Goal: Task Accomplishment & Management: Complete application form

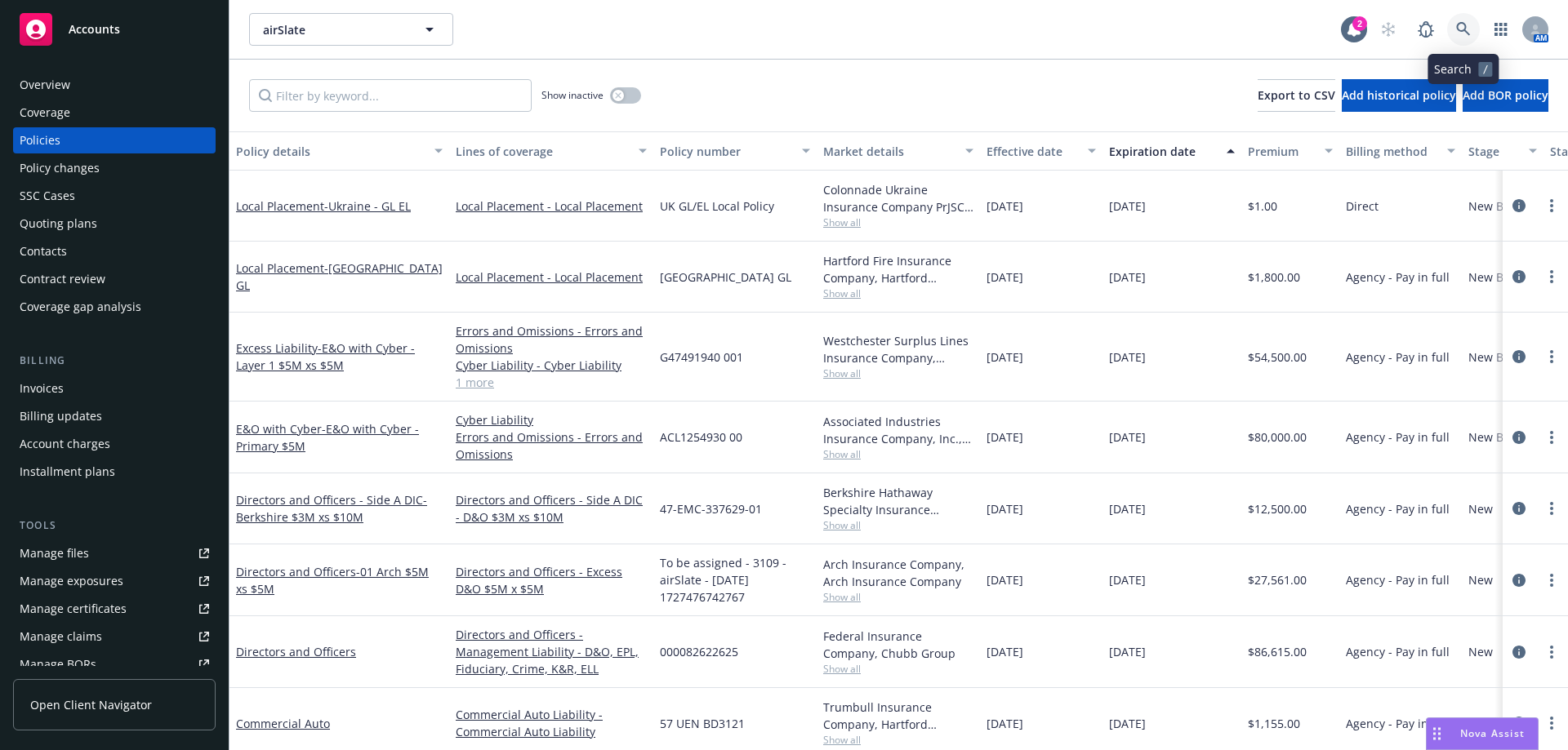
click at [1465, 38] on link at bounding box center [1463, 30] width 33 height 33
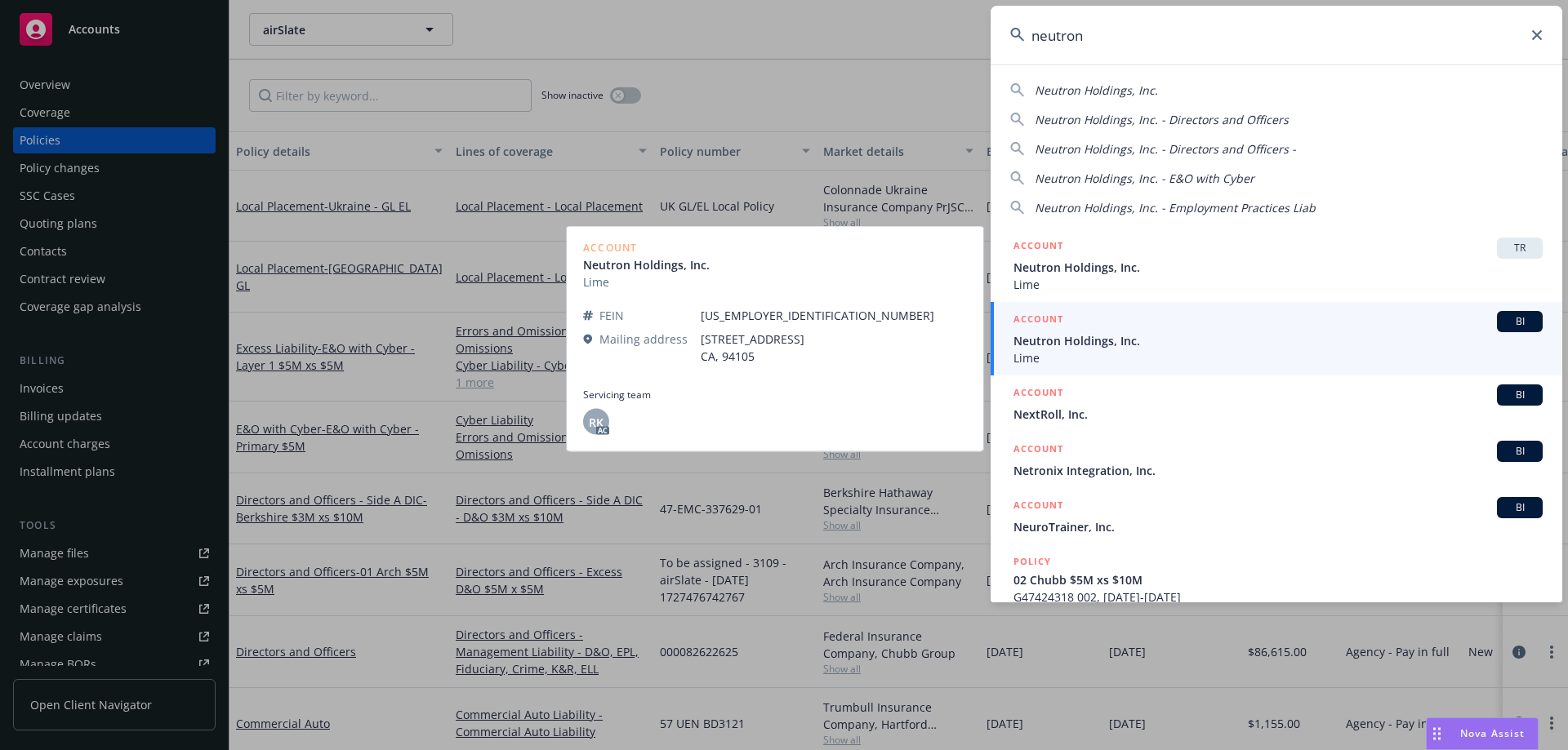
type input "neutron"
click at [1317, 344] on span "Neutron Holdings, Inc." at bounding box center [1278, 341] width 529 height 17
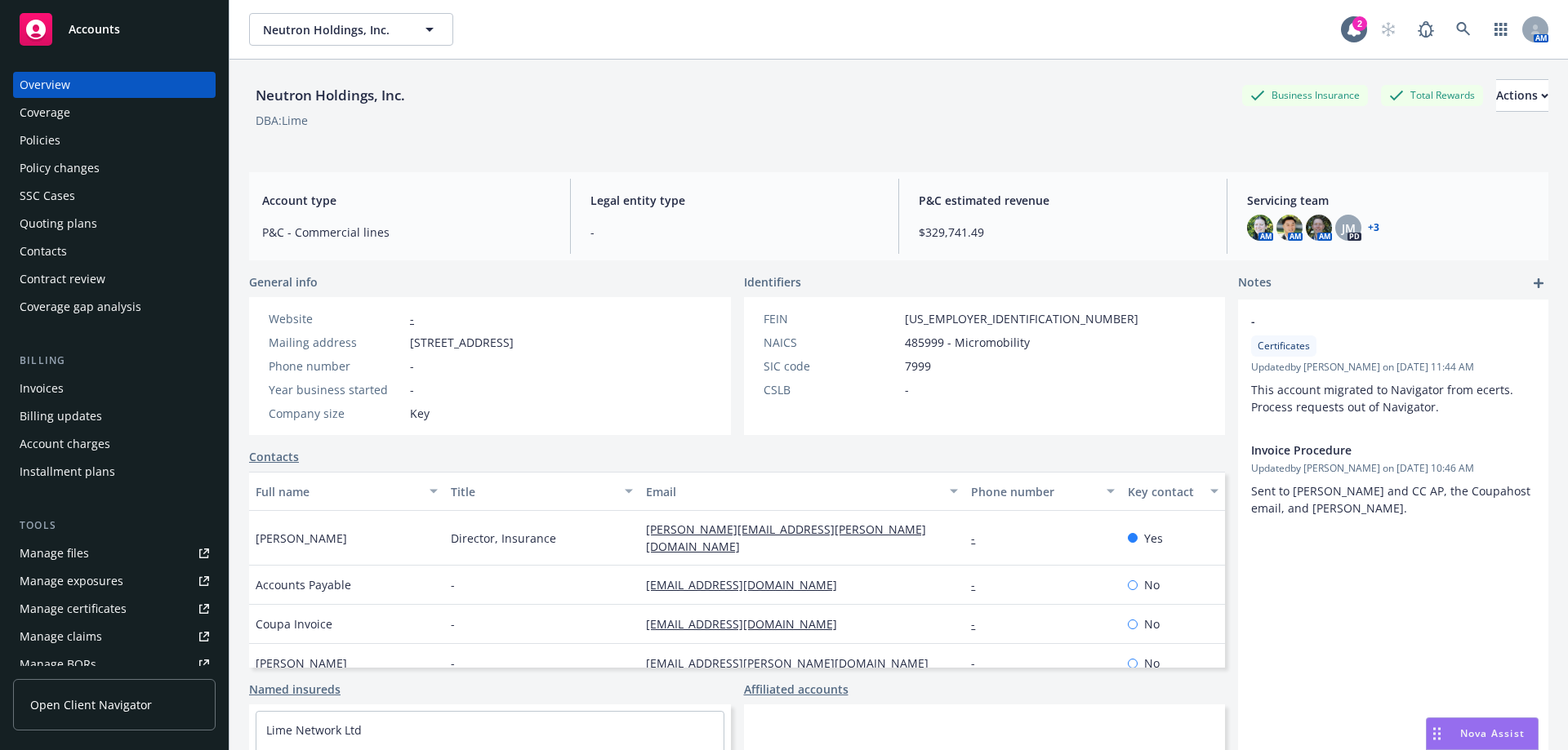
click at [184, 142] on div "Policies" at bounding box center [113, 140] width 189 height 26
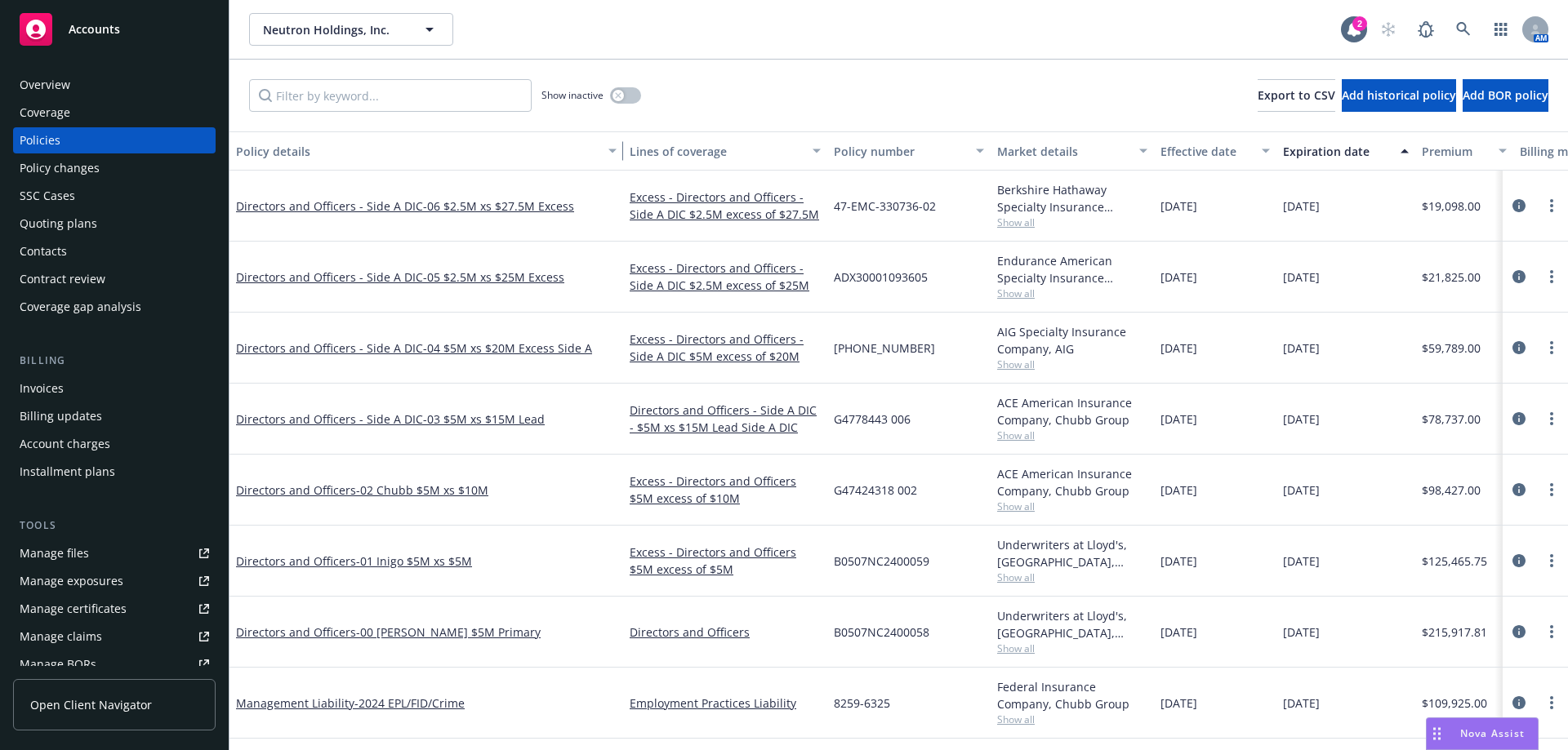
drag, startPoint x: 346, startPoint y: 153, endPoint x: 617, endPoint y: 187, distance: 273.1
click at [617, 187] on div "Policy details Lines of coverage Policy number Market details Effective date Ex…" at bounding box center [898, 441] width 1338 height 618
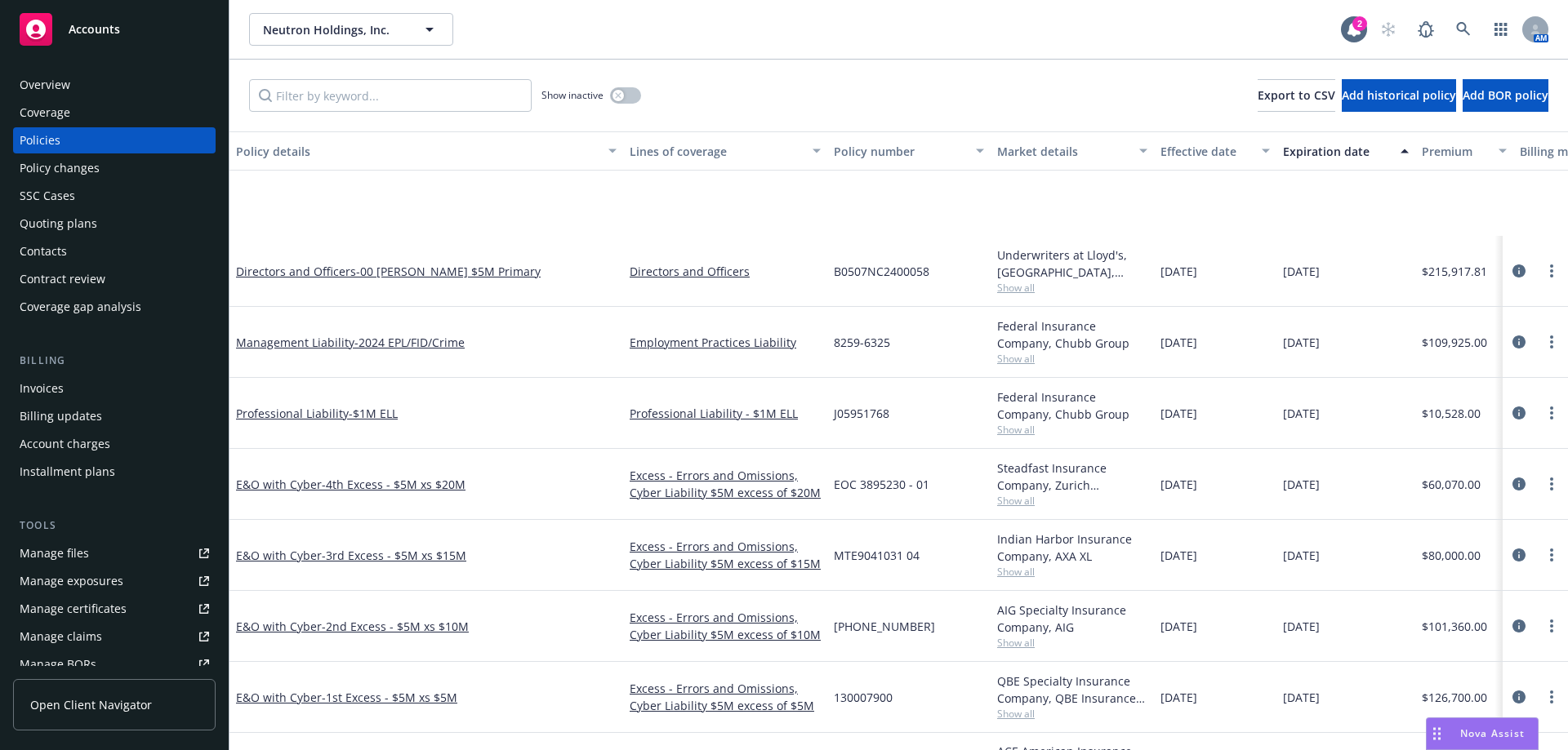
scroll to position [462, 0]
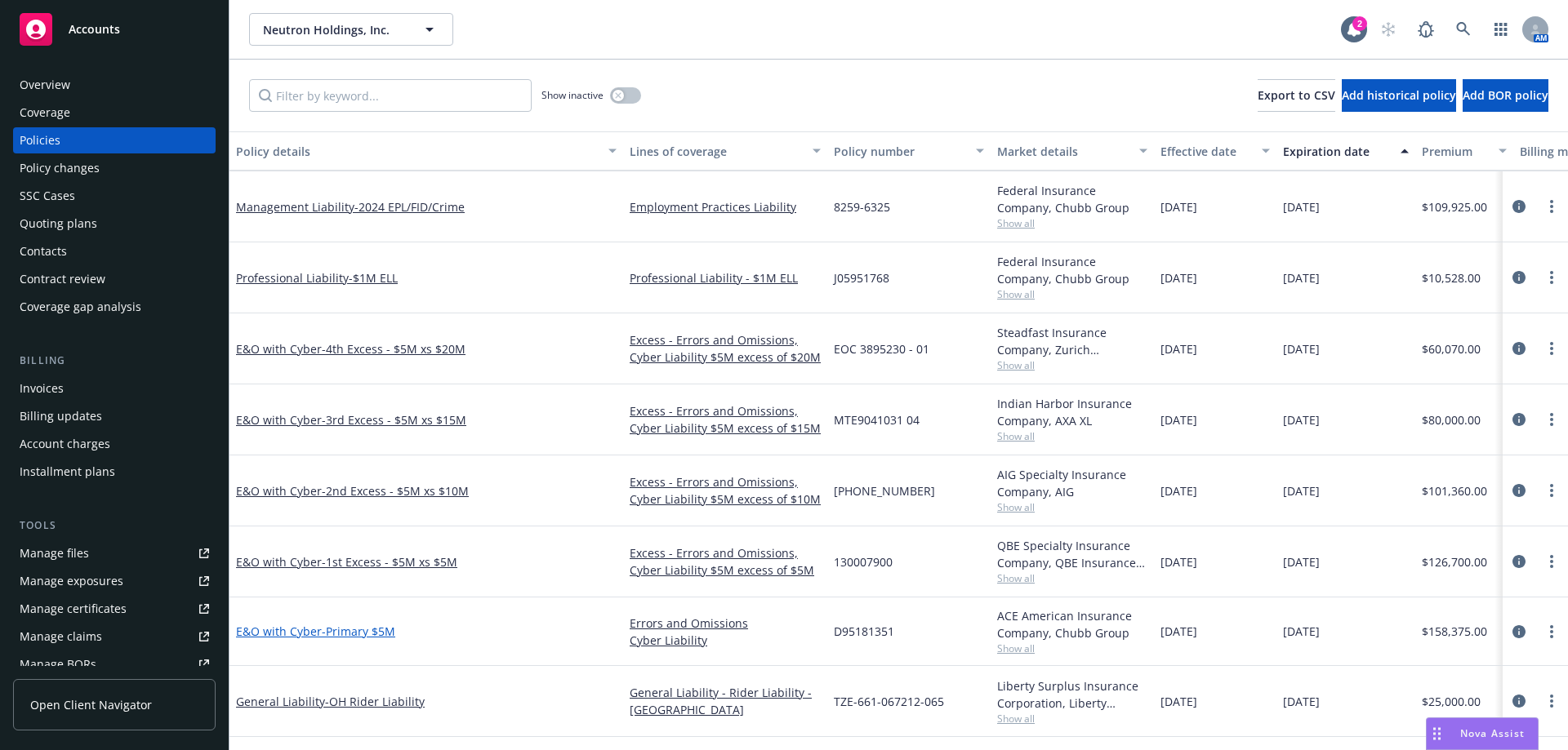
click at [393, 639] on span "- Primary $5M" at bounding box center [358, 631] width 73 height 15
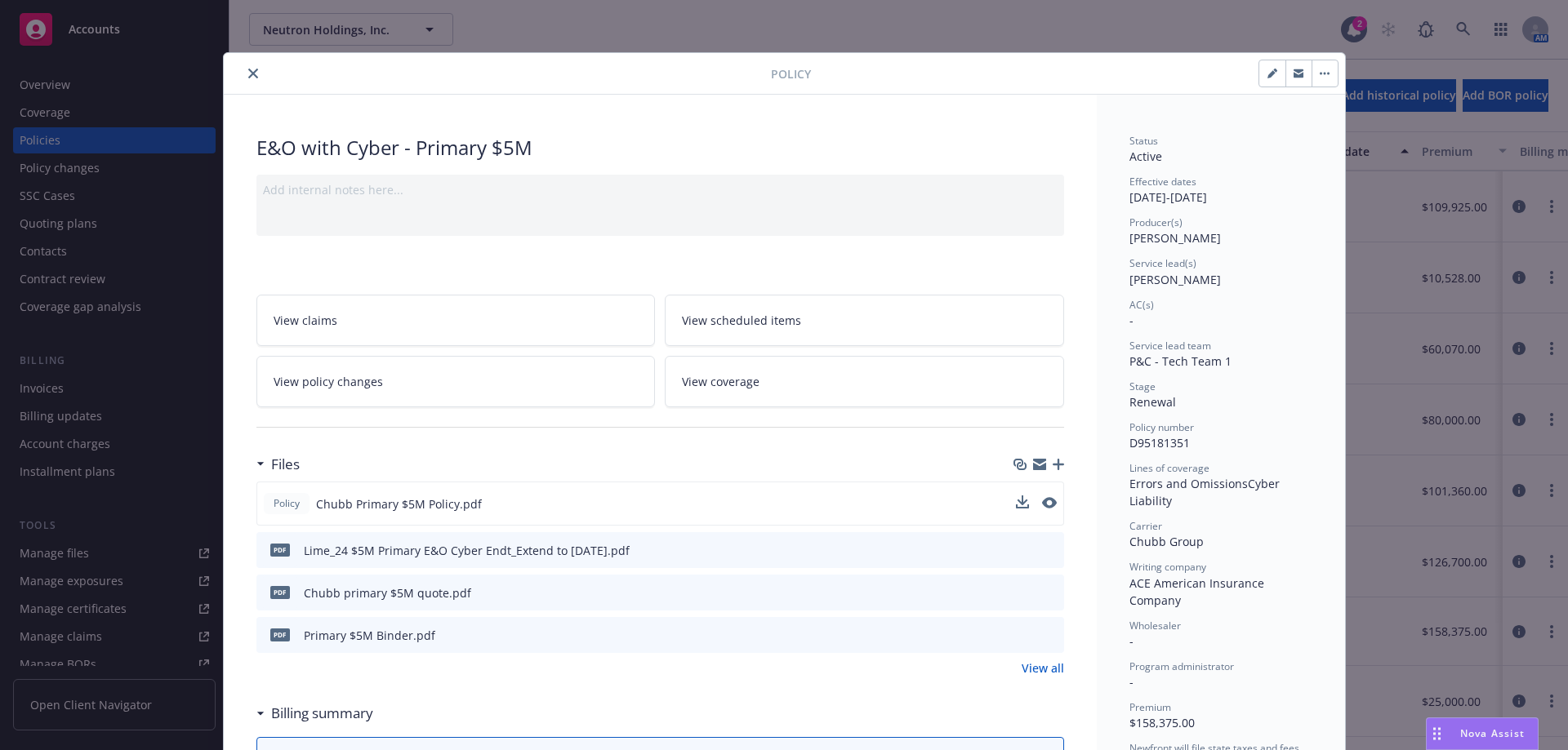
scroll to position [163, 0]
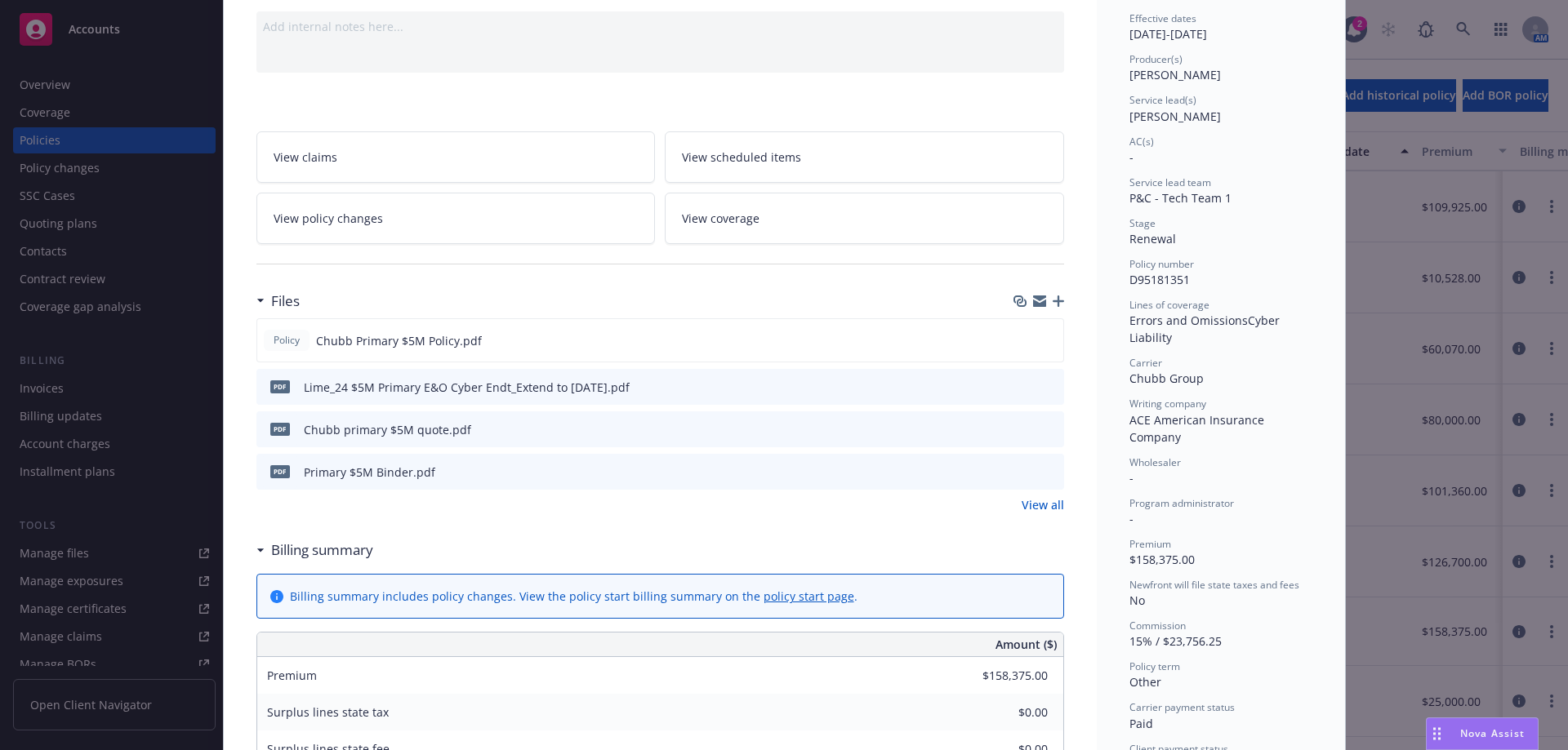
click at [1042, 389] on icon "preview file" at bounding box center [1048, 386] width 14 height 12
click at [576, 215] on link "View policy changes" at bounding box center [456, 219] width 400 height 52
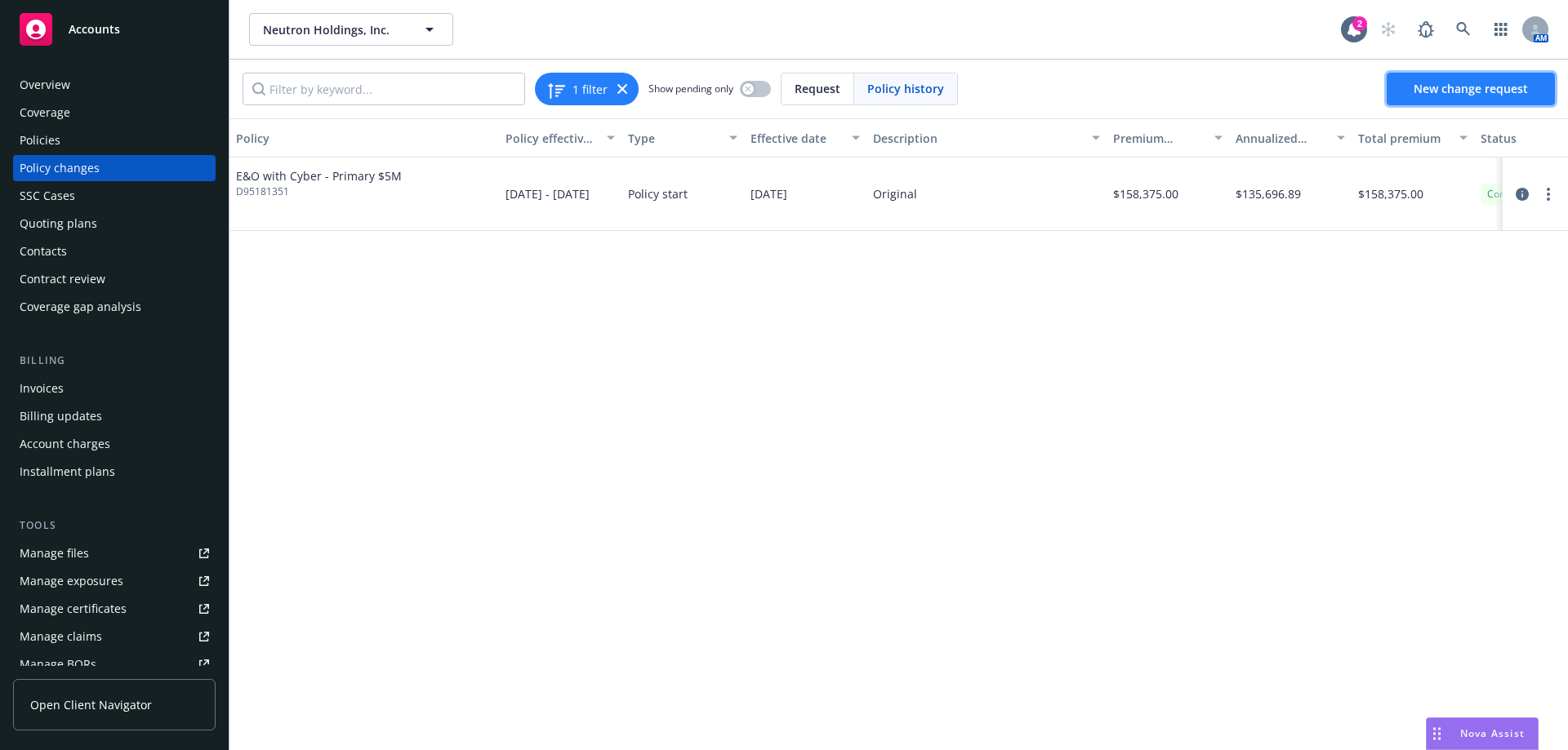
click at [1504, 94] on span "New change request" at bounding box center [1470, 88] width 114 height 15
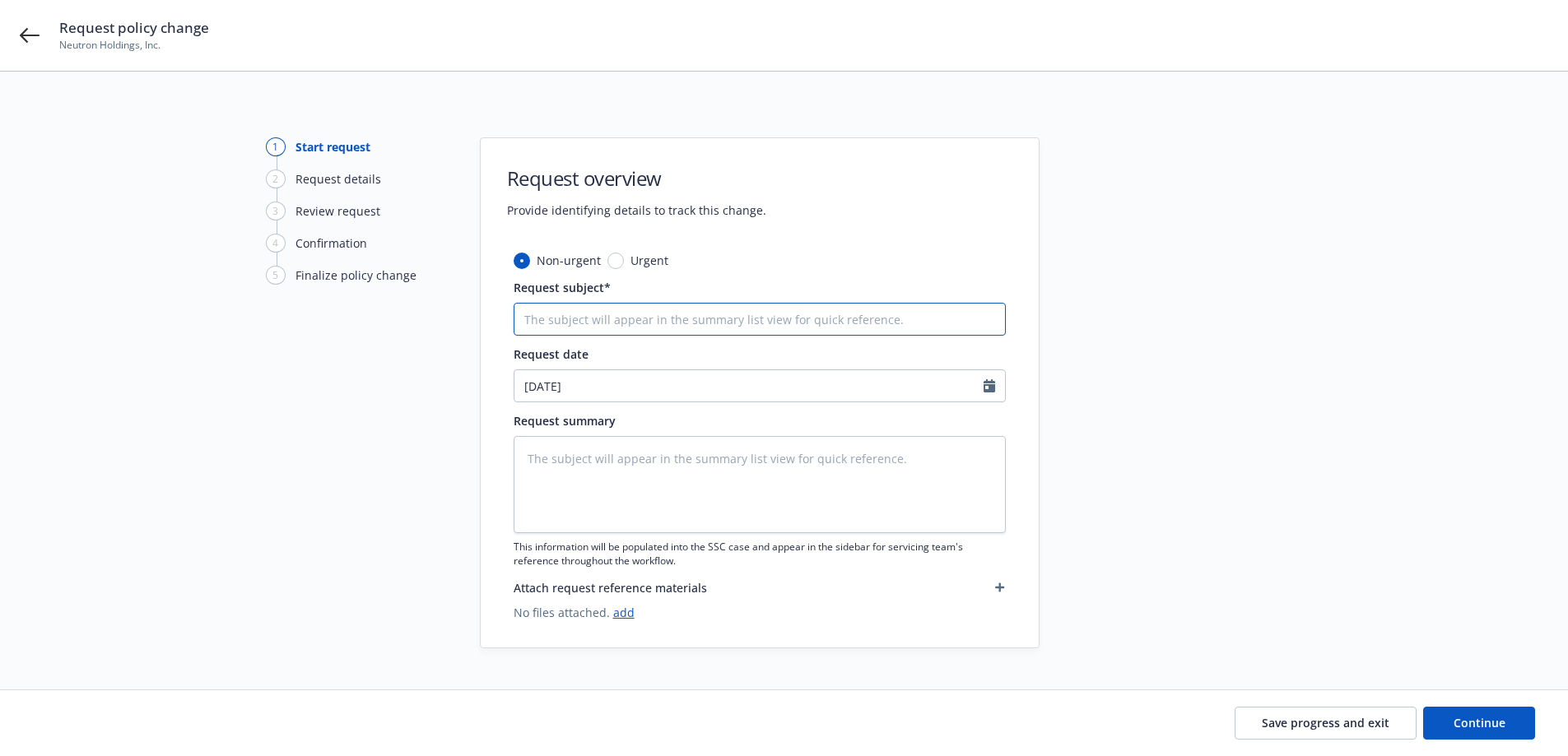
click at [770, 307] on input "Request subject*" at bounding box center [759, 319] width 492 height 33
click at [557, 317] on input "Request subject*" at bounding box center [759, 319] width 492 height 33
type textarea "x"
type input "P"
type textarea "x"
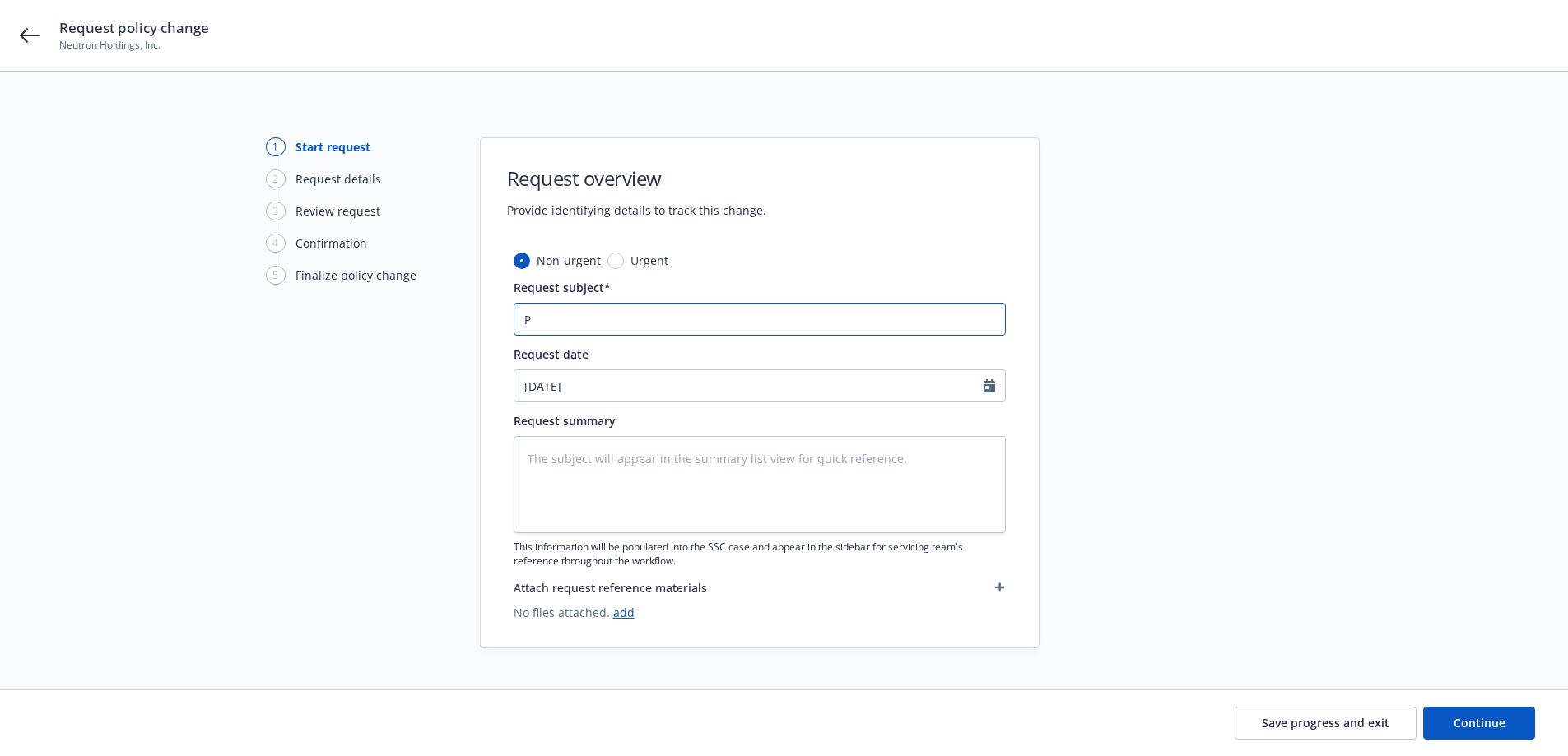
type input "Pr"
type textarea "x"
type input "Pri"
type textarea "x"
type input "Prim"
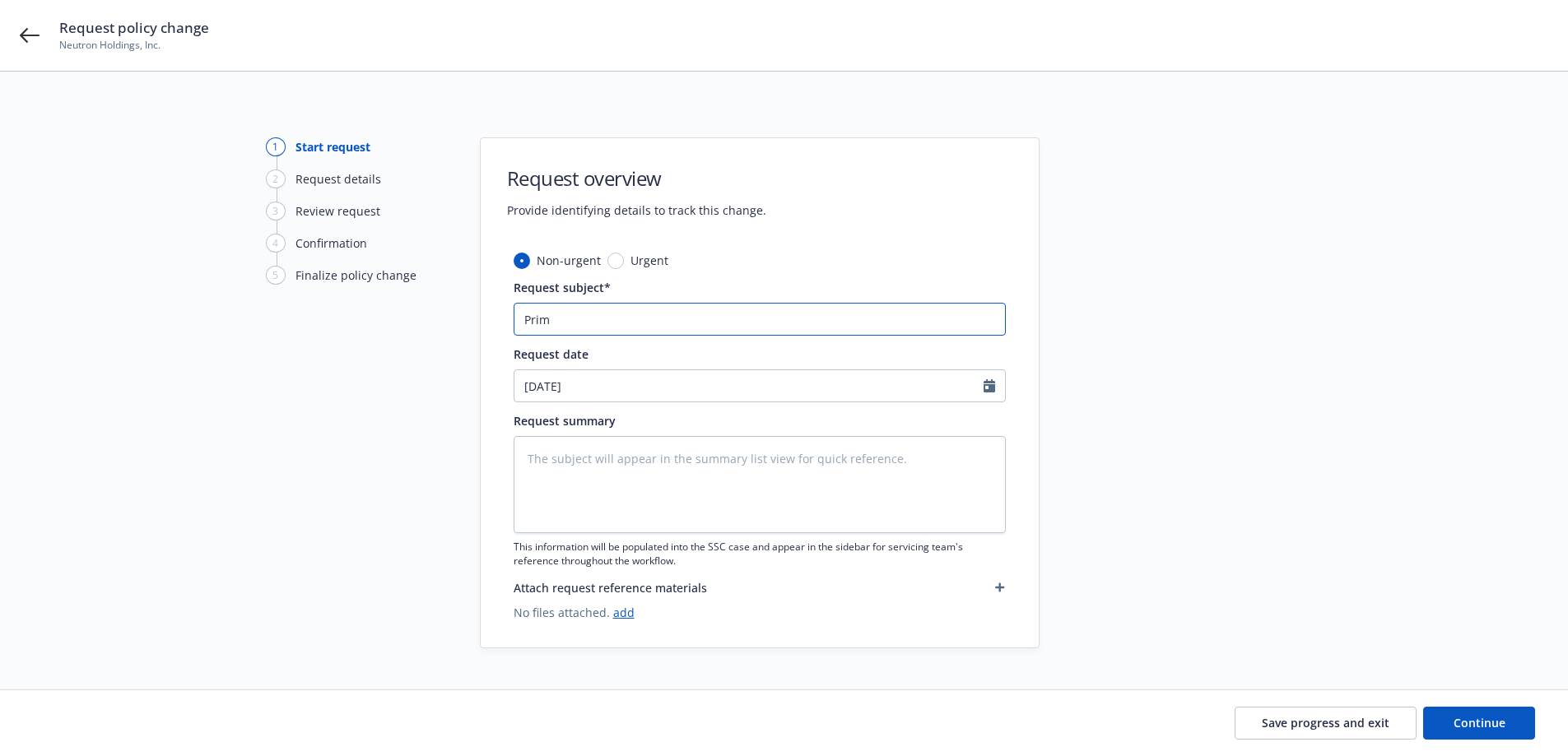
type textarea "x"
type input "Prima"
type textarea "x"
type input "Primar"
type textarea "x"
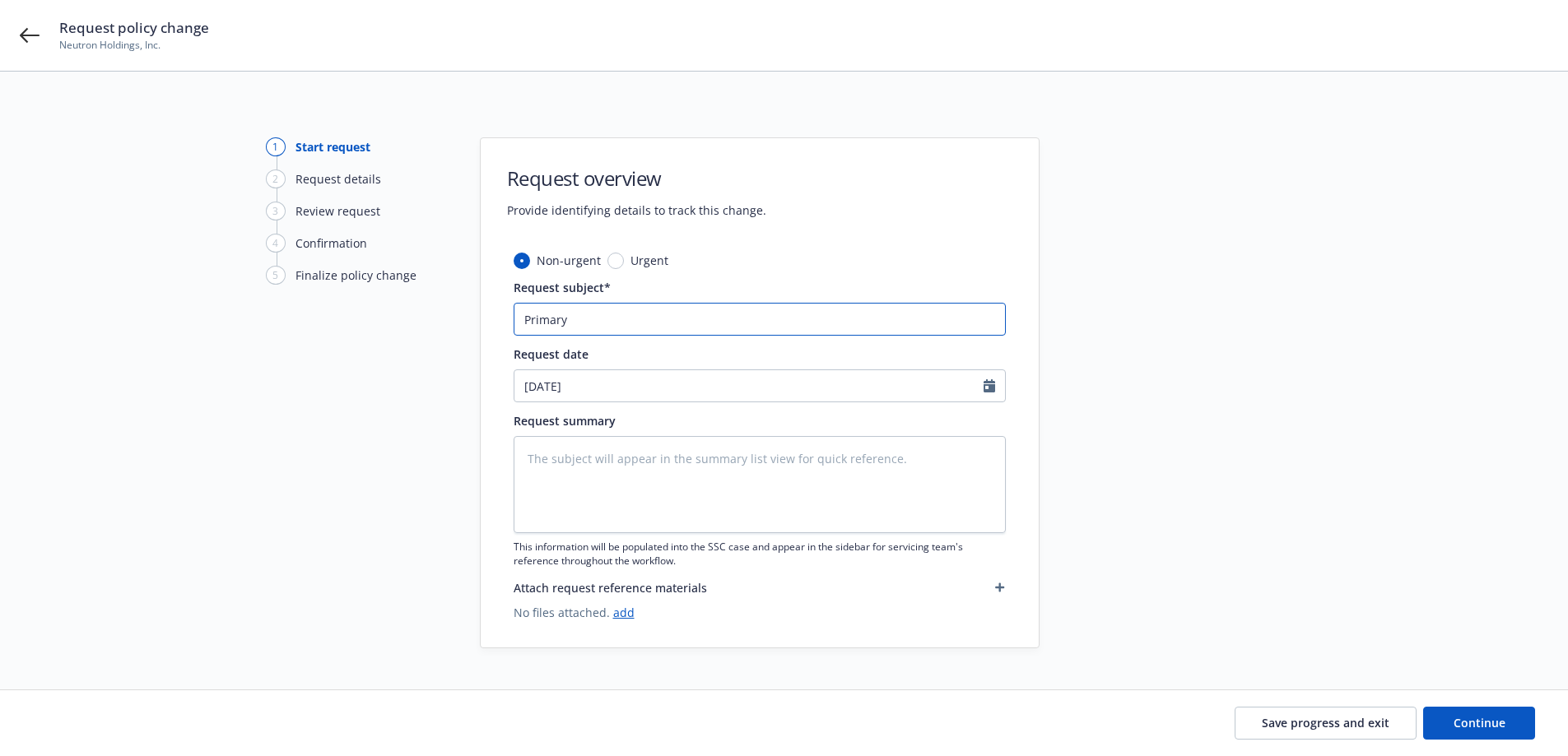
type input "Primary"
type textarea "x"
type input "Primary $"
type textarea "x"
type input "Primary $5"
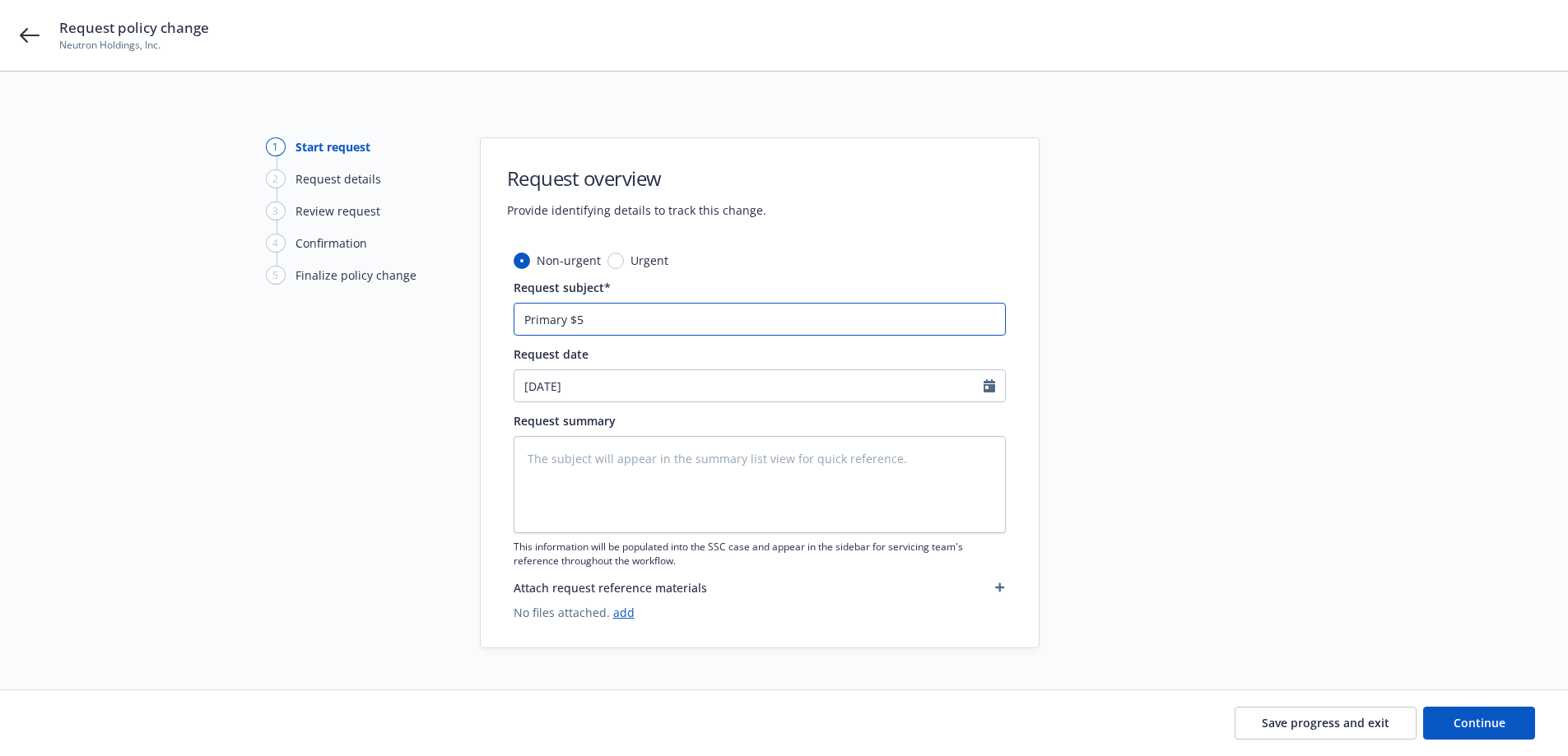
type textarea "x"
type input "Primary $5M"
type textarea "x"
type input "Primary $5M"
type textarea "x"
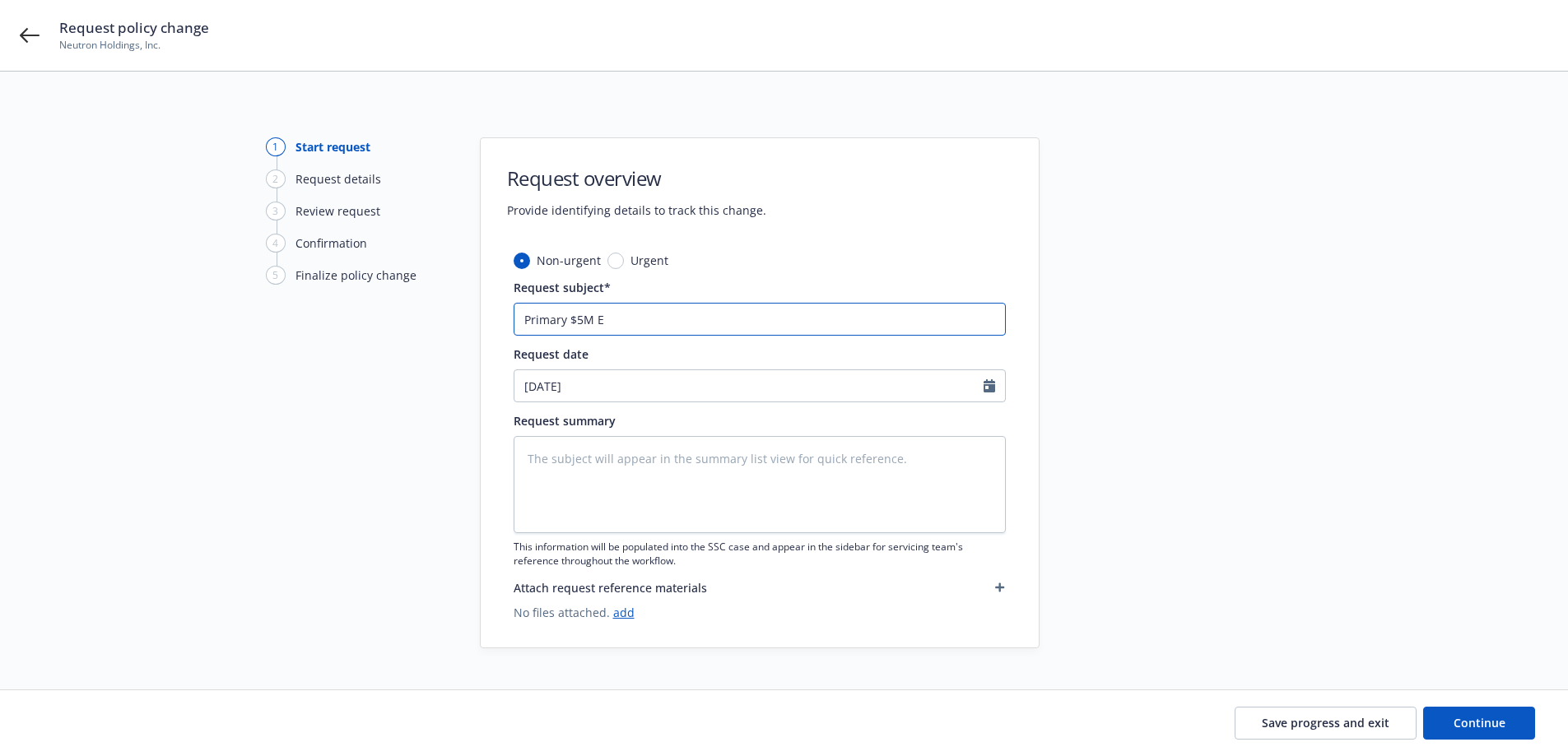
type input "Primary $5M E&"
type textarea "x"
type input "Primary $5M E&O"
type textarea "x"
type input "Primary $5M E&O"
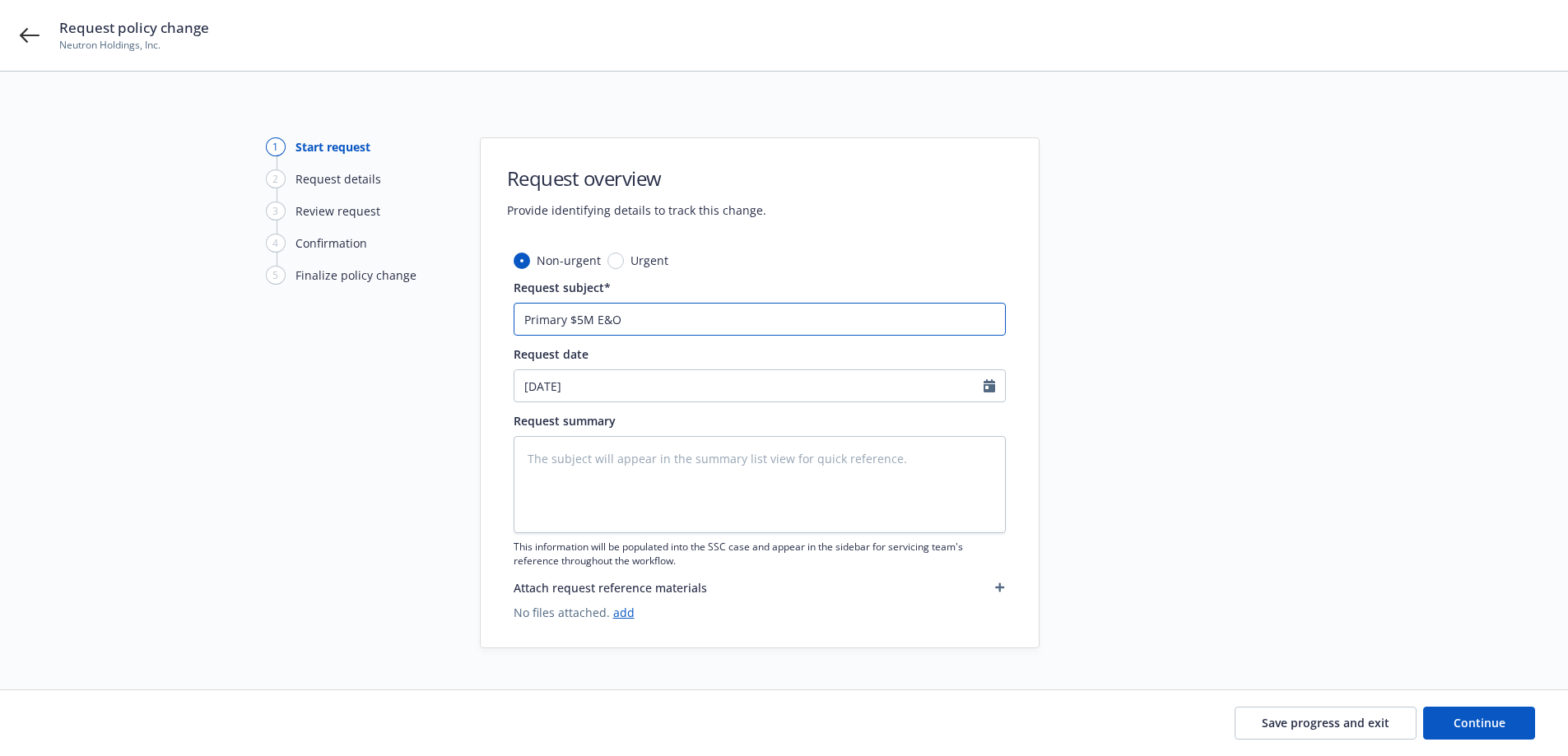
type textarea "x"
type input "Primary $5M E&O 0"
type textarea "x"
type input "Primary $5M E&O 0"
type textarea "x"
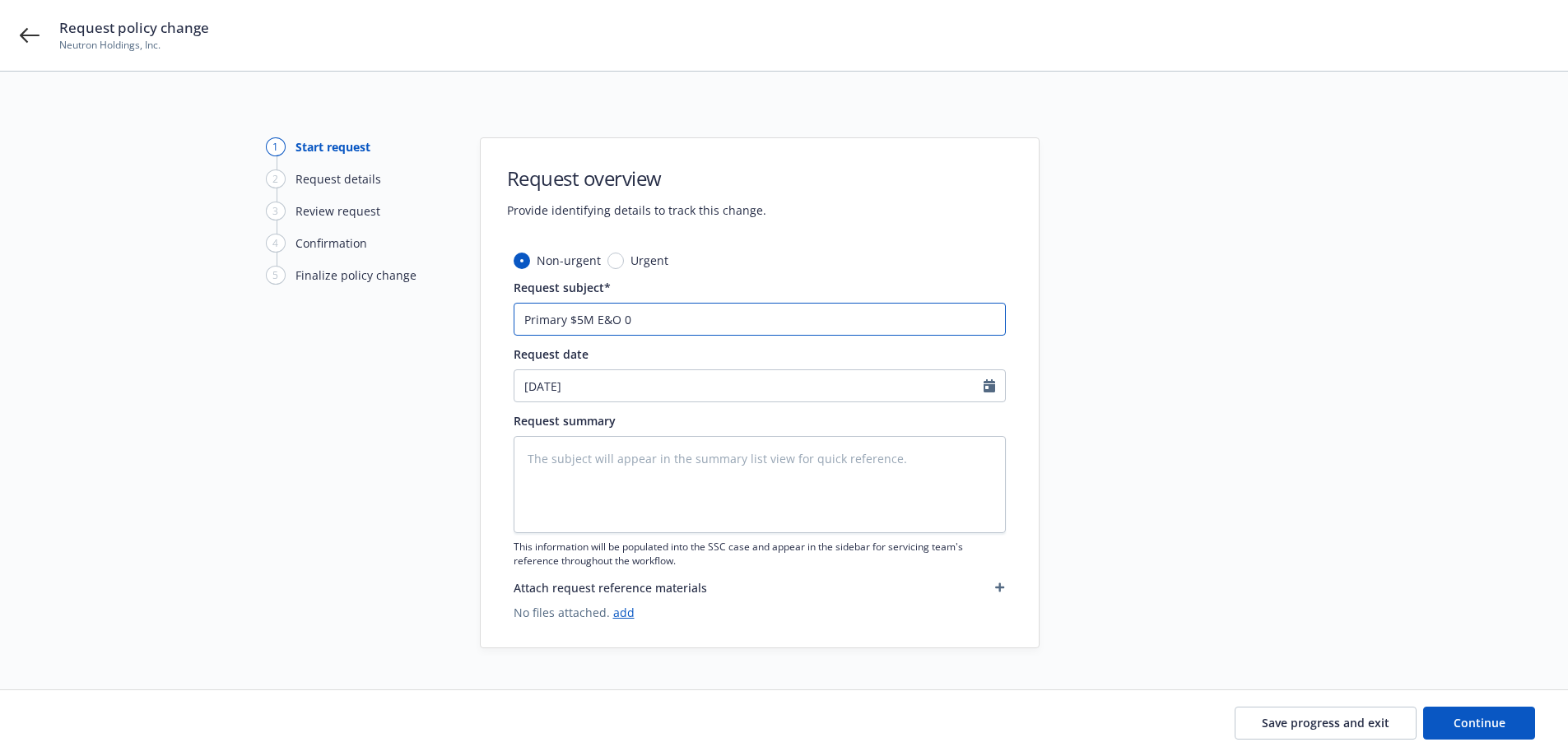
type input "Primary $5M E&O"
type textarea "x"
type input "Primary $5M E&O -"
type textarea "x"
type input "Primary $5M E&O -"
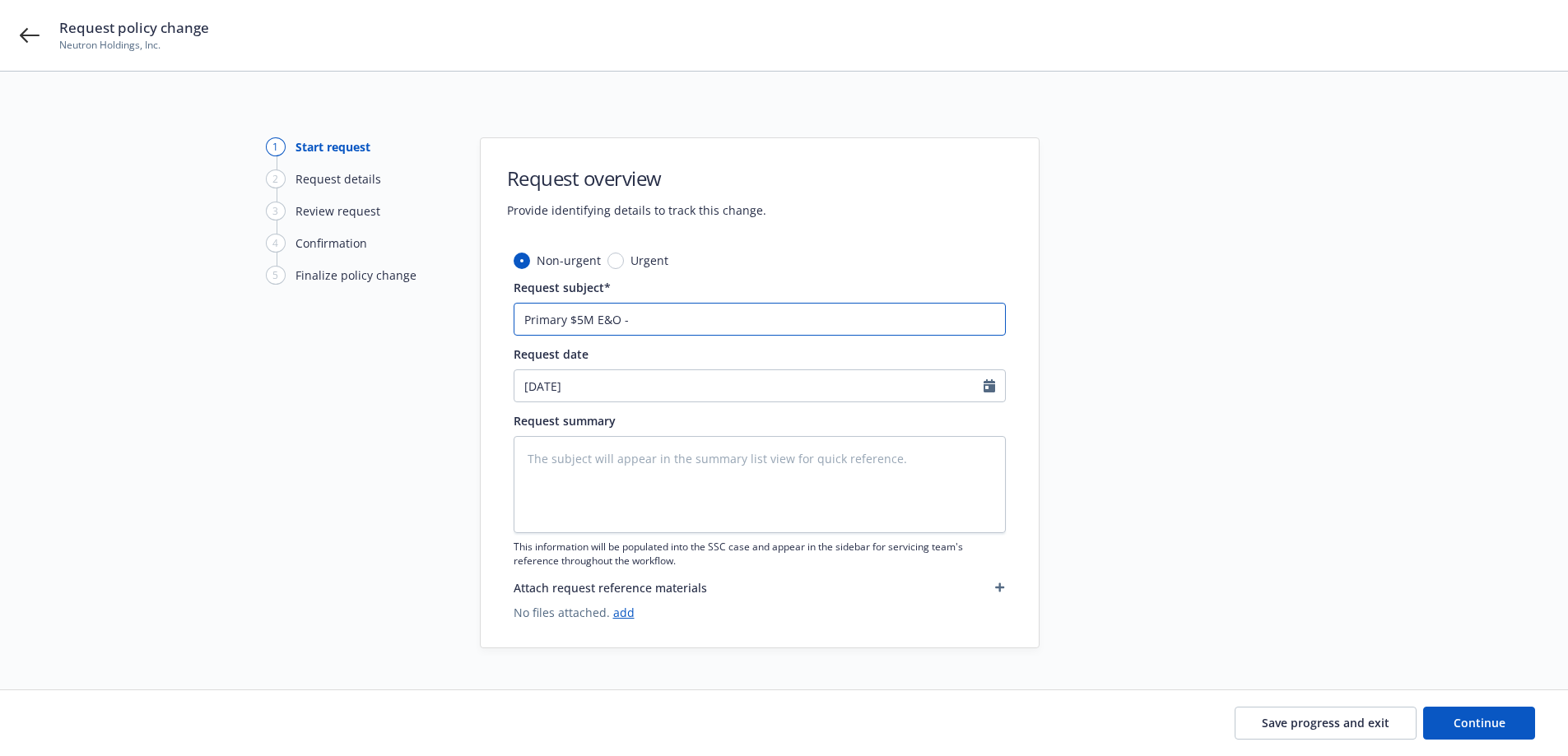
type textarea "x"
type input "Primary $5M E&O - E"
type textarea "x"
type input "Primary $5M E&O - Ex"
type textarea "x"
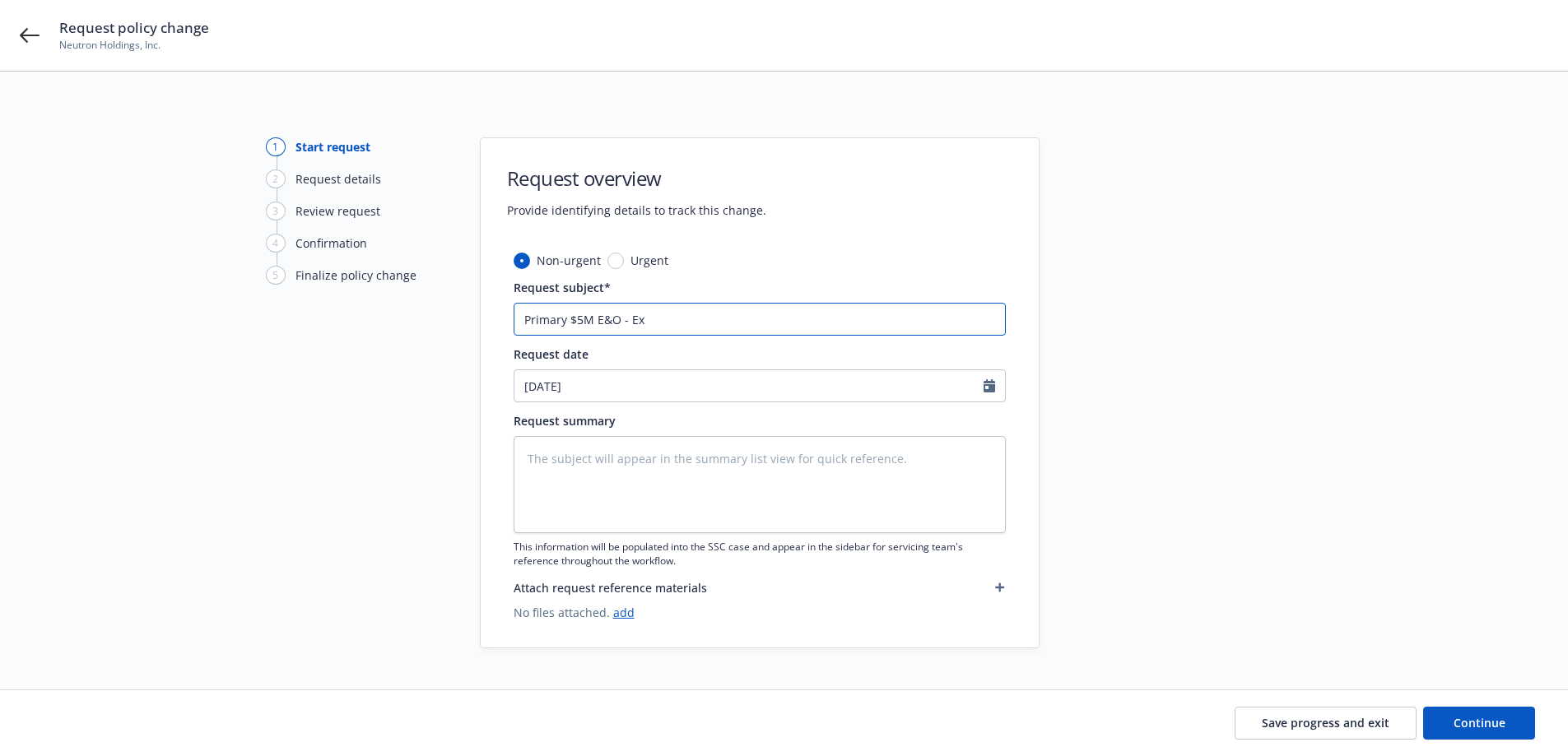
type input "Primary $5M E&O - Ext"
type textarea "x"
type input "Primary $5M E&O - Exte"
type textarea "x"
type input "Primary $5M E&O - Extensi"
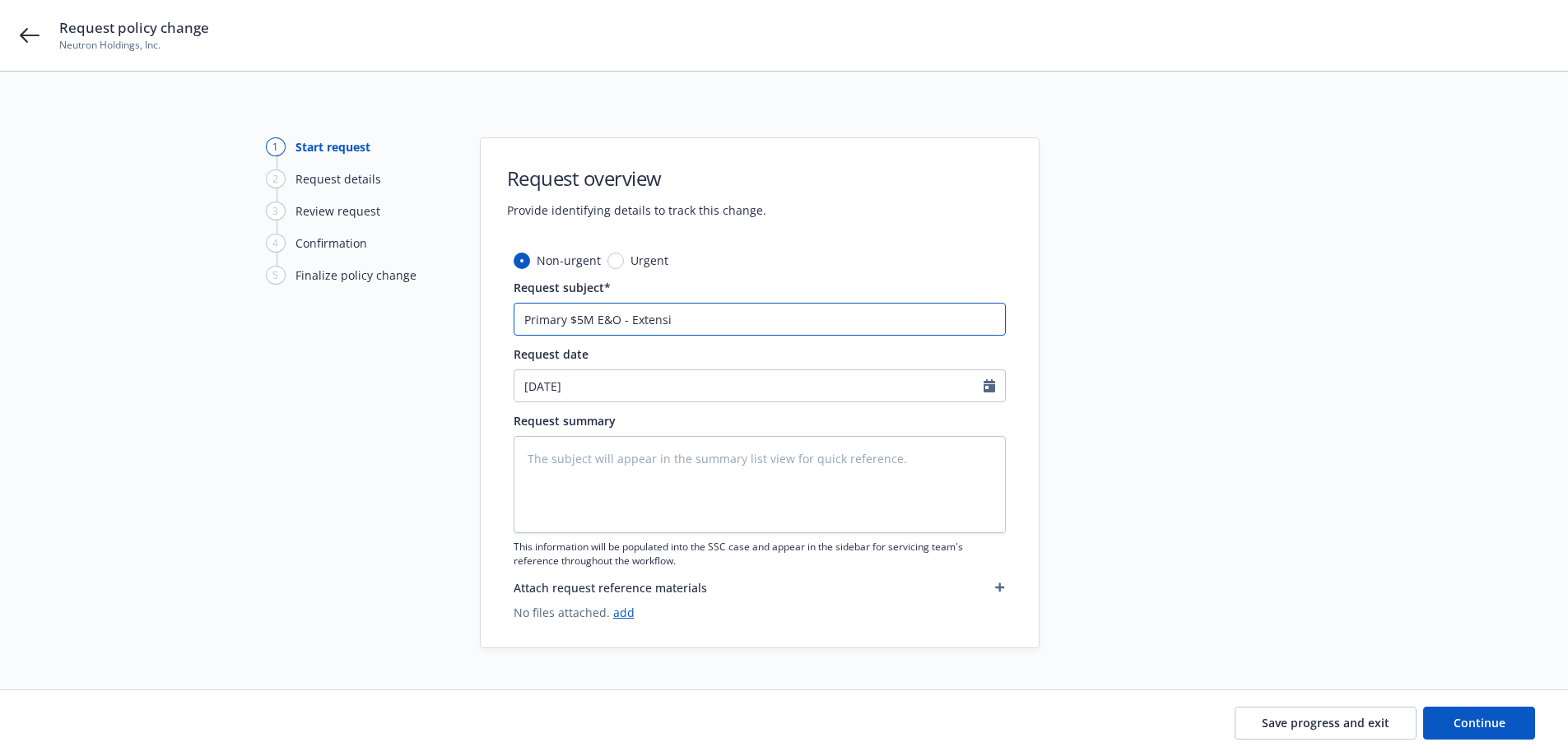
type textarea "x"
type input "Primary $5M E&O - Extensio"
type textarea "x"
type input "Primary $5M E&O - Extension"
click at [704, 311] on input "Primary $5M E&O - Extension" at bounding box center [759, 319] width 492 height 33
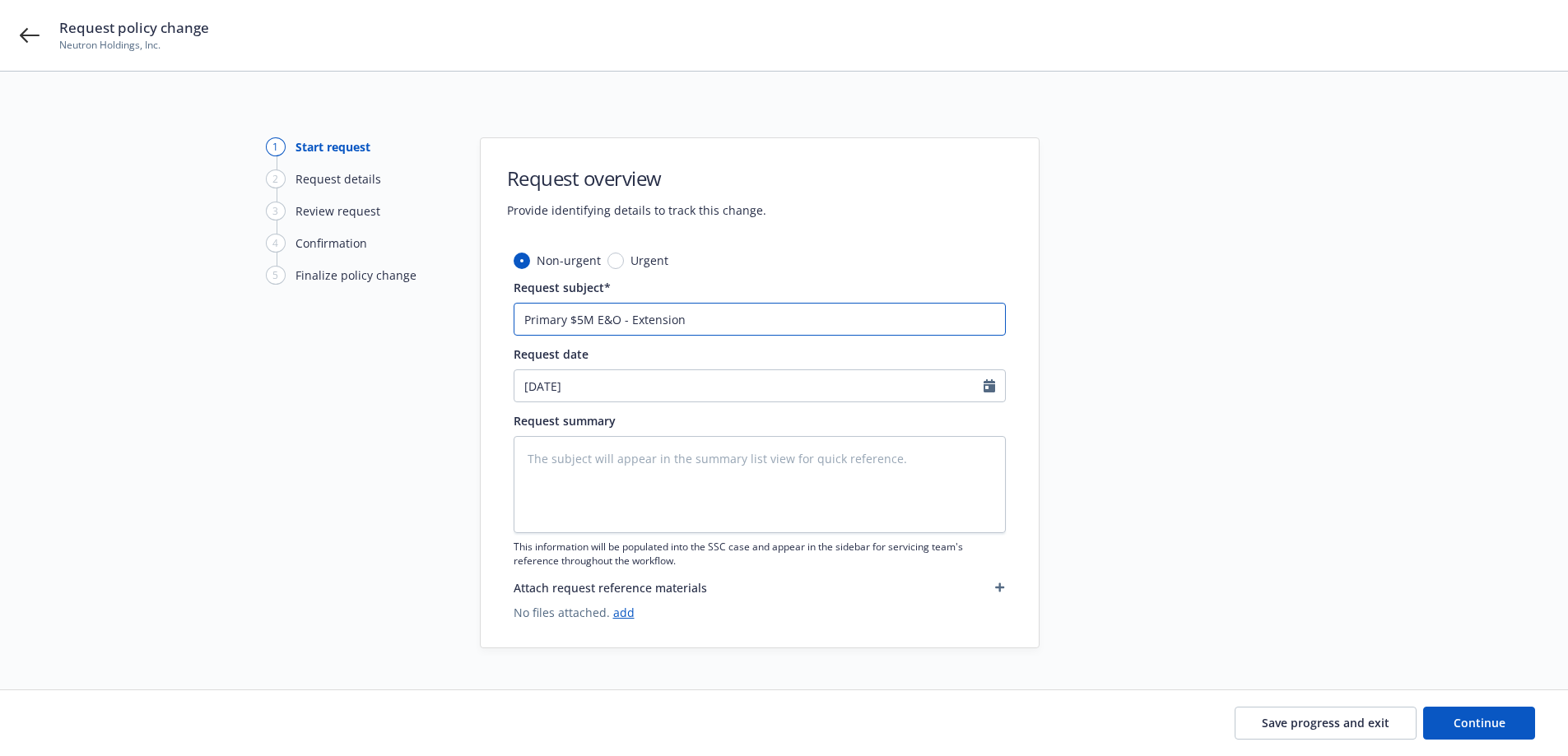
type textarea "x"
type input "Primary $5M E&O - Extension to"
type textarea "x"
type input "Primary $5M E&O - Extension to"
type textarea "x"
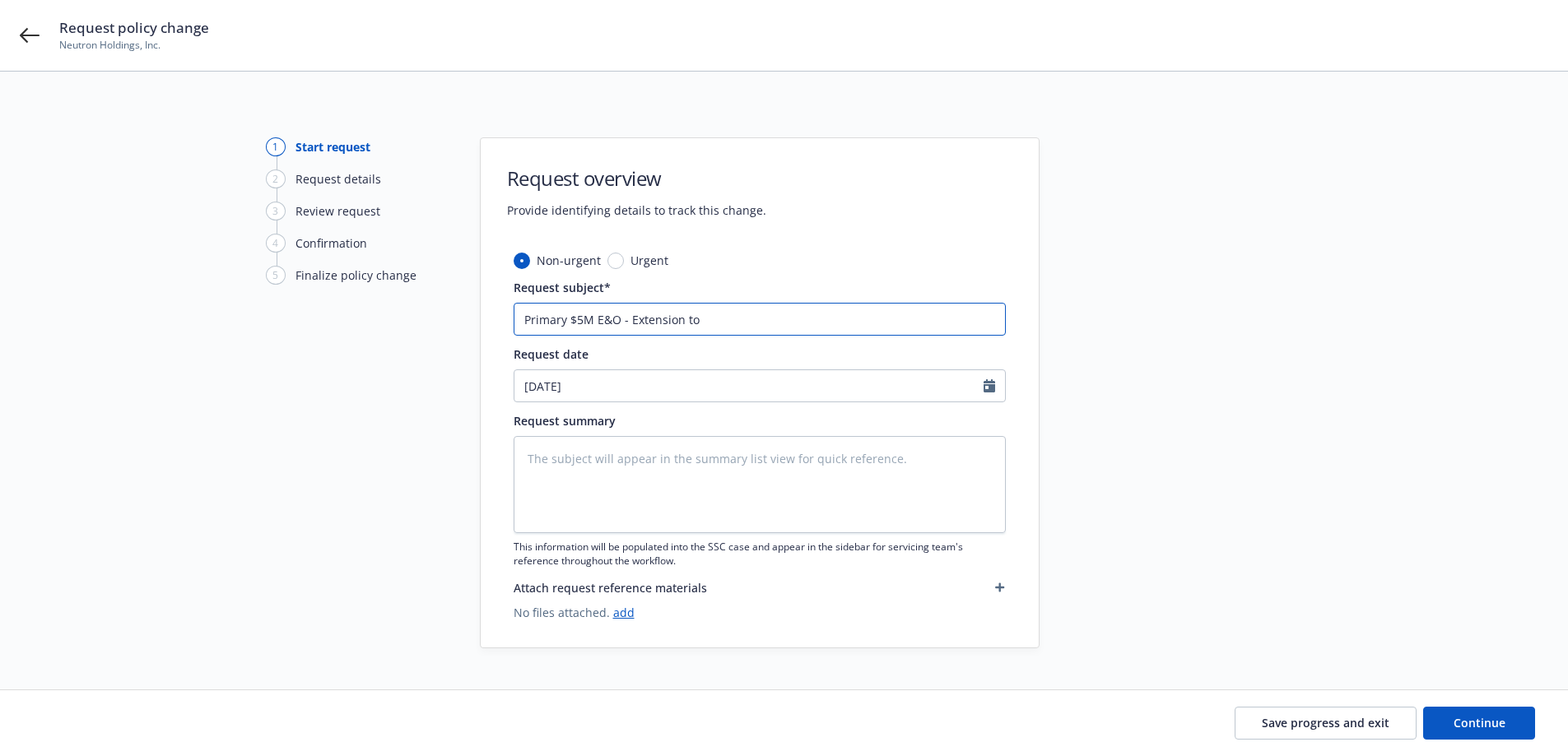
type input "Primary $5M E&O - Extension to 1"
type textarea "x"
type input "Primary $5M E&O - Extension to 11"
type textarea "x"
type input "Primary $5M E&O - Extension to 11/"
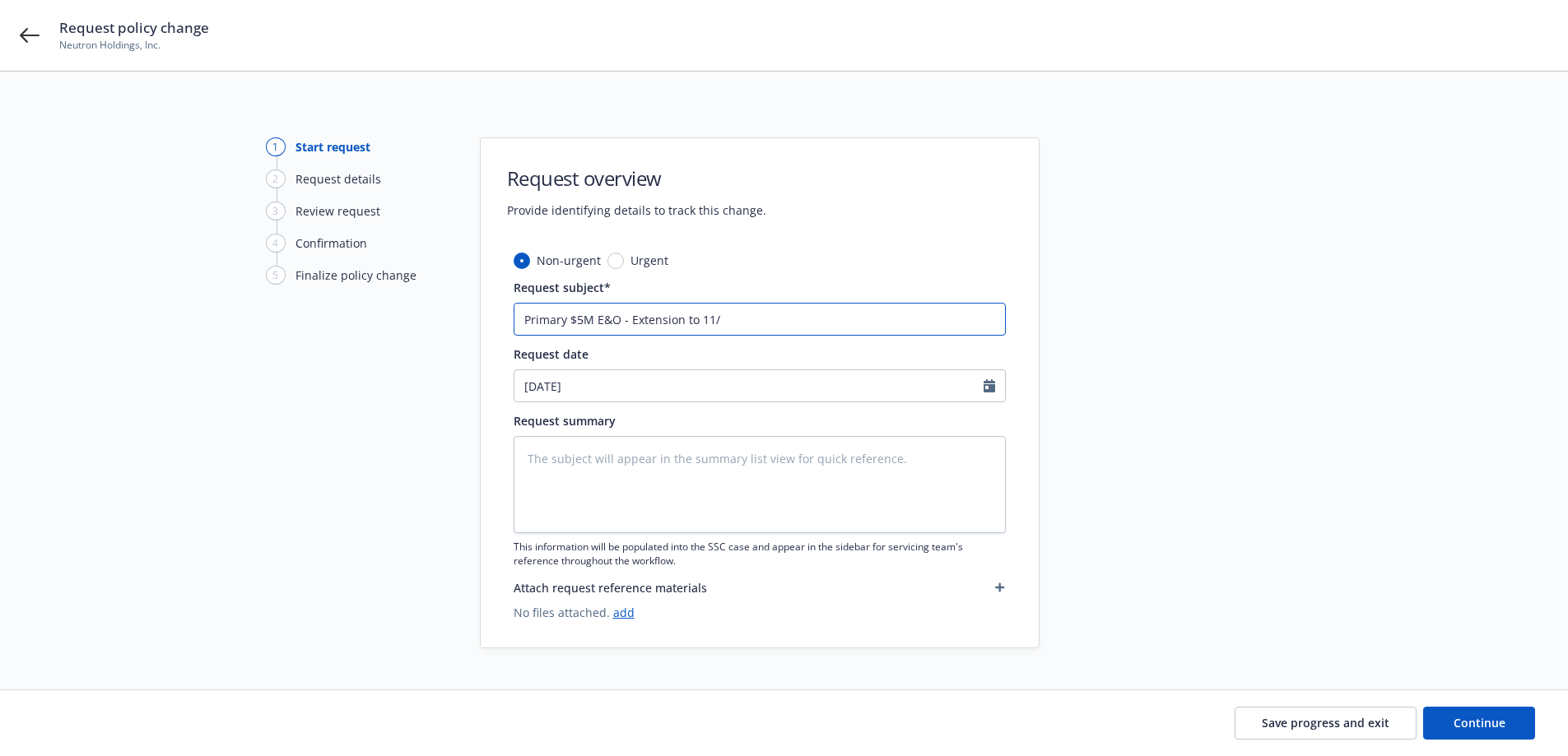
type textarea "x"
type input "Primary $5M E&O - Extension to 11/0"
type textarea "x"
type input "Primary $5M E&O - Extension to 11/01"
type textarea "x"
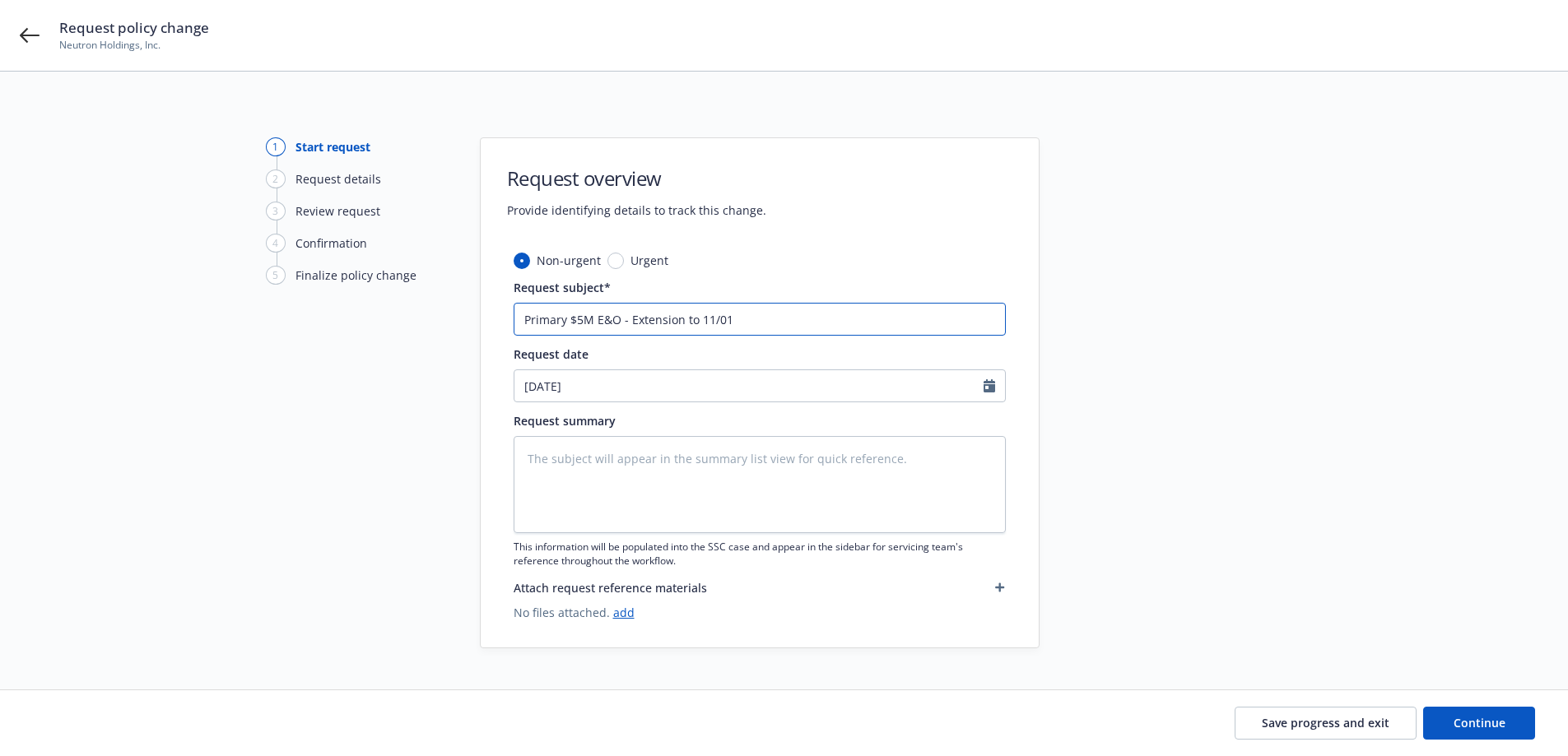
type input "Primary $5M E&O - Extension to 11/01/"
type textarea "x"
type input "Primary $5M E&O - Extension to 11/01/2"
type textarea "x"
type input "Primary $5M E&O - Extension to 11/01/20"
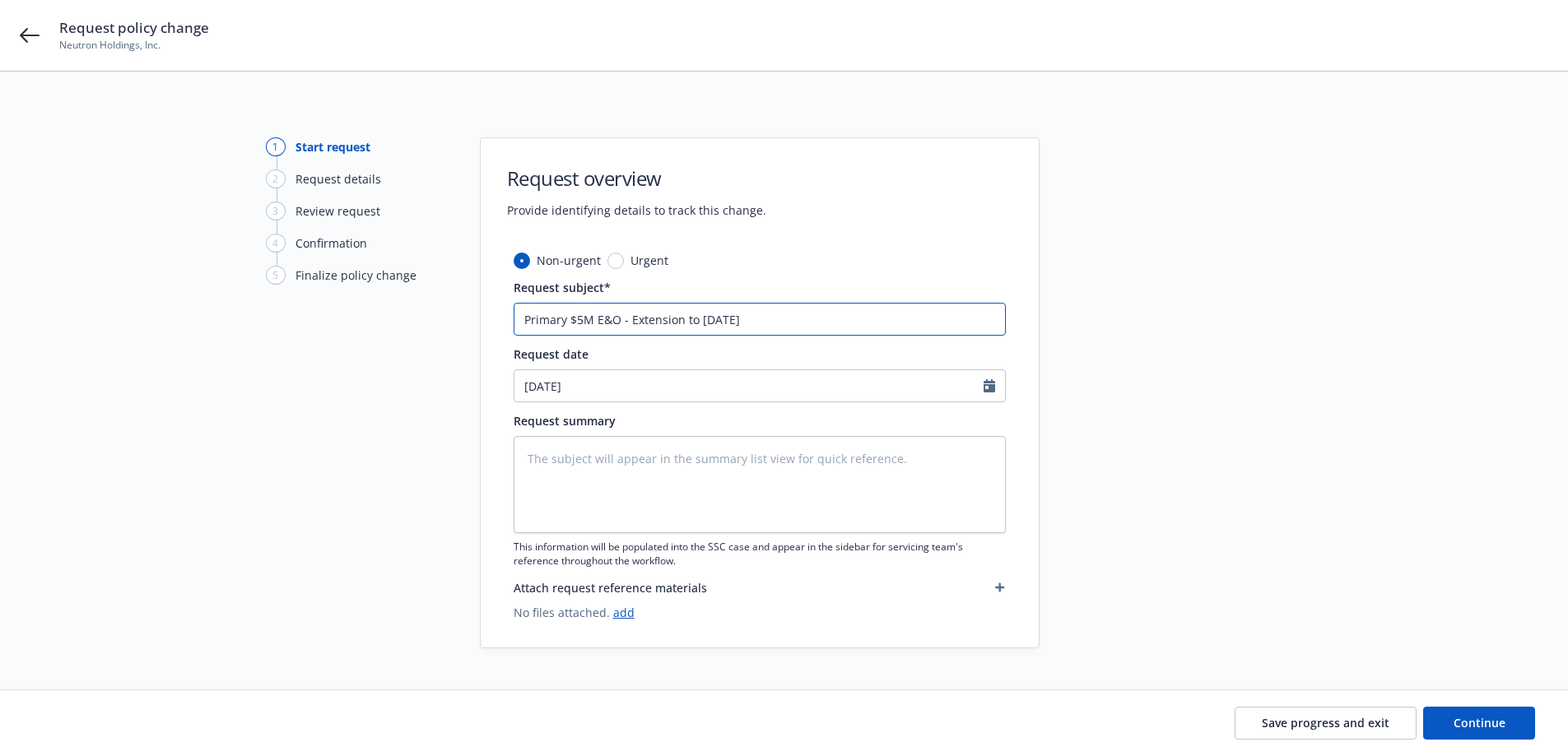
type textarea "x"
type input "Primary $5M E&O - Extension to 11/01/202"
type textarea "x"
type input "Primary $5M E&O - Extension to [DATE]"
click at [1462, 714] on button "Continue" at bounding box center [1479, 723] width 112 height 33
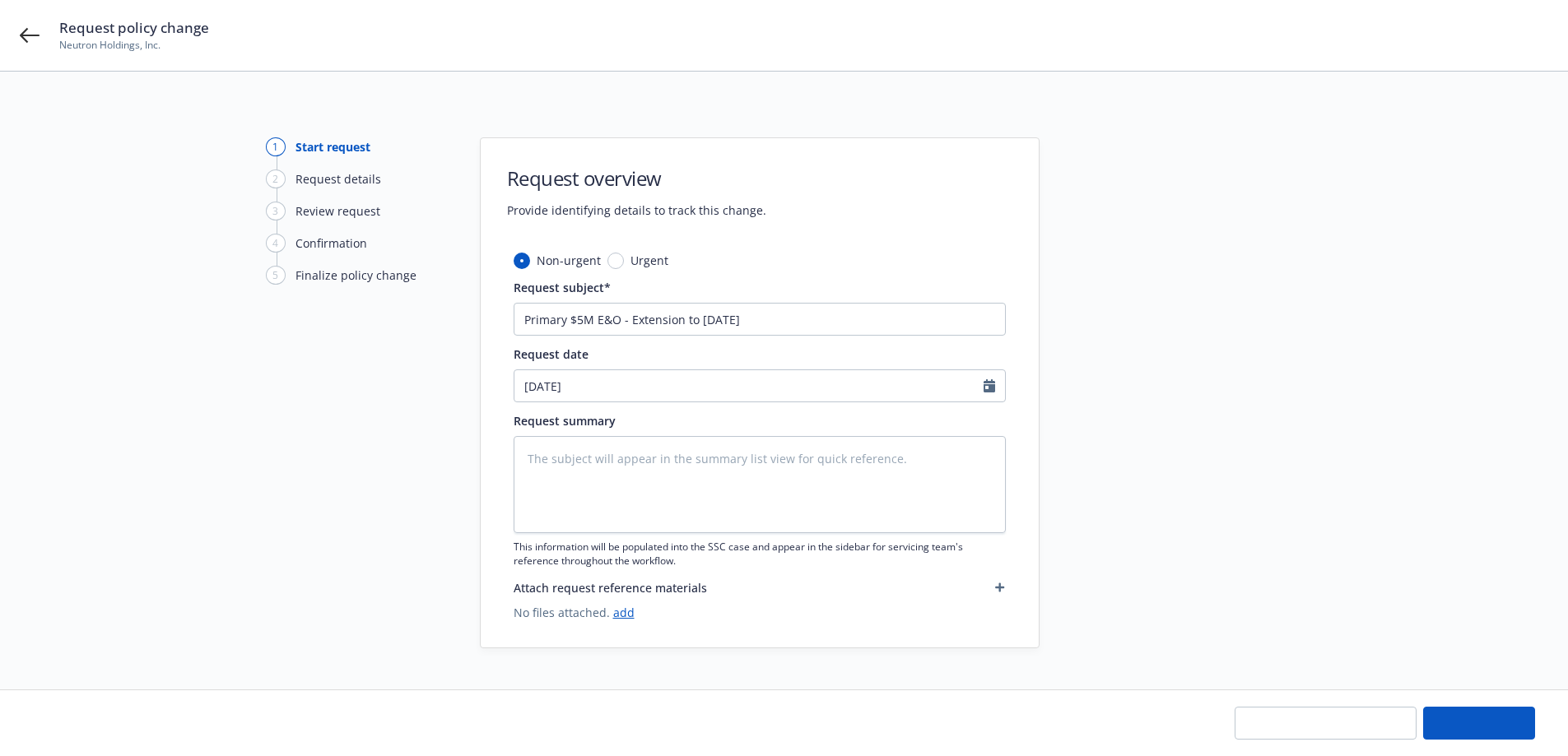
type textarea "x"
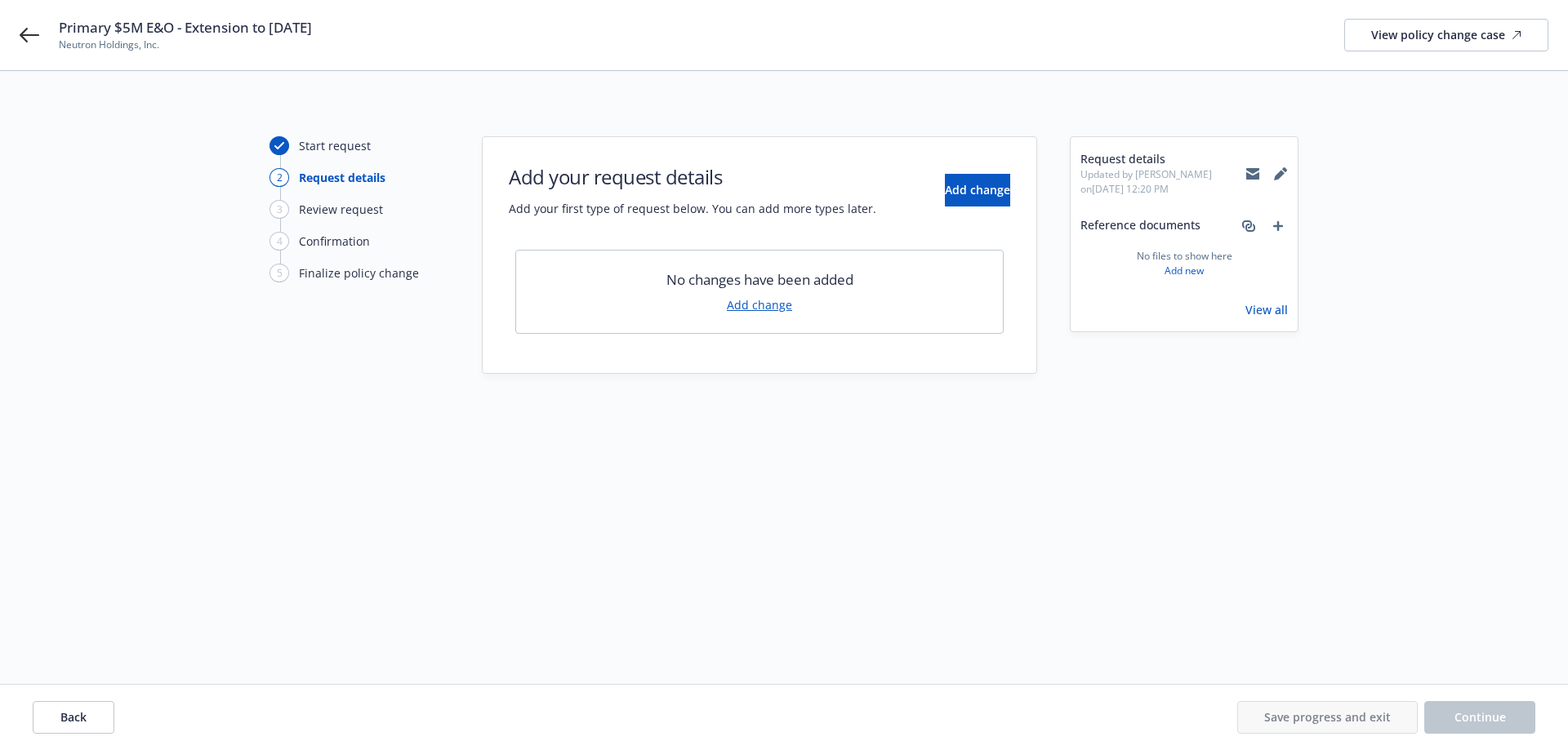
click at [822, 273] on span "No changes have been added" at bounding box center [759, 279] width 187 height 19
click at [773, 306] on link "Add change" at bounding box center [759, 305] width 65 height 17
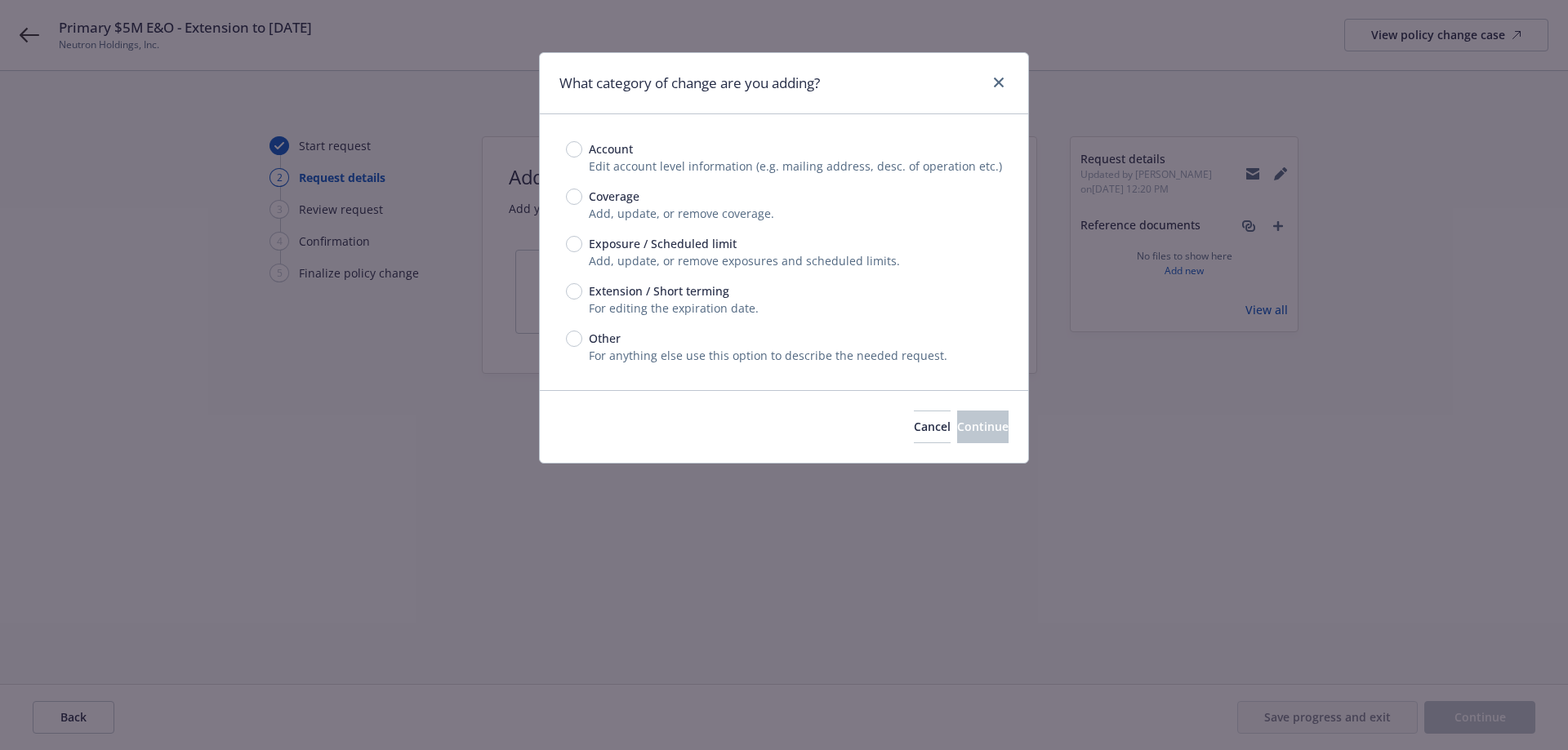
click at [611, 291] on span "Extension / Short terming" at bounding box center [659, 291] width 140 height 17
click at [582, 291] on input "Extension / Short terming" at bounding box center [574, 291] width 16 height 16
radio input "true"
click at [982, 424] on button "Continue" at bounding box center [983, 426] width 52 height 33
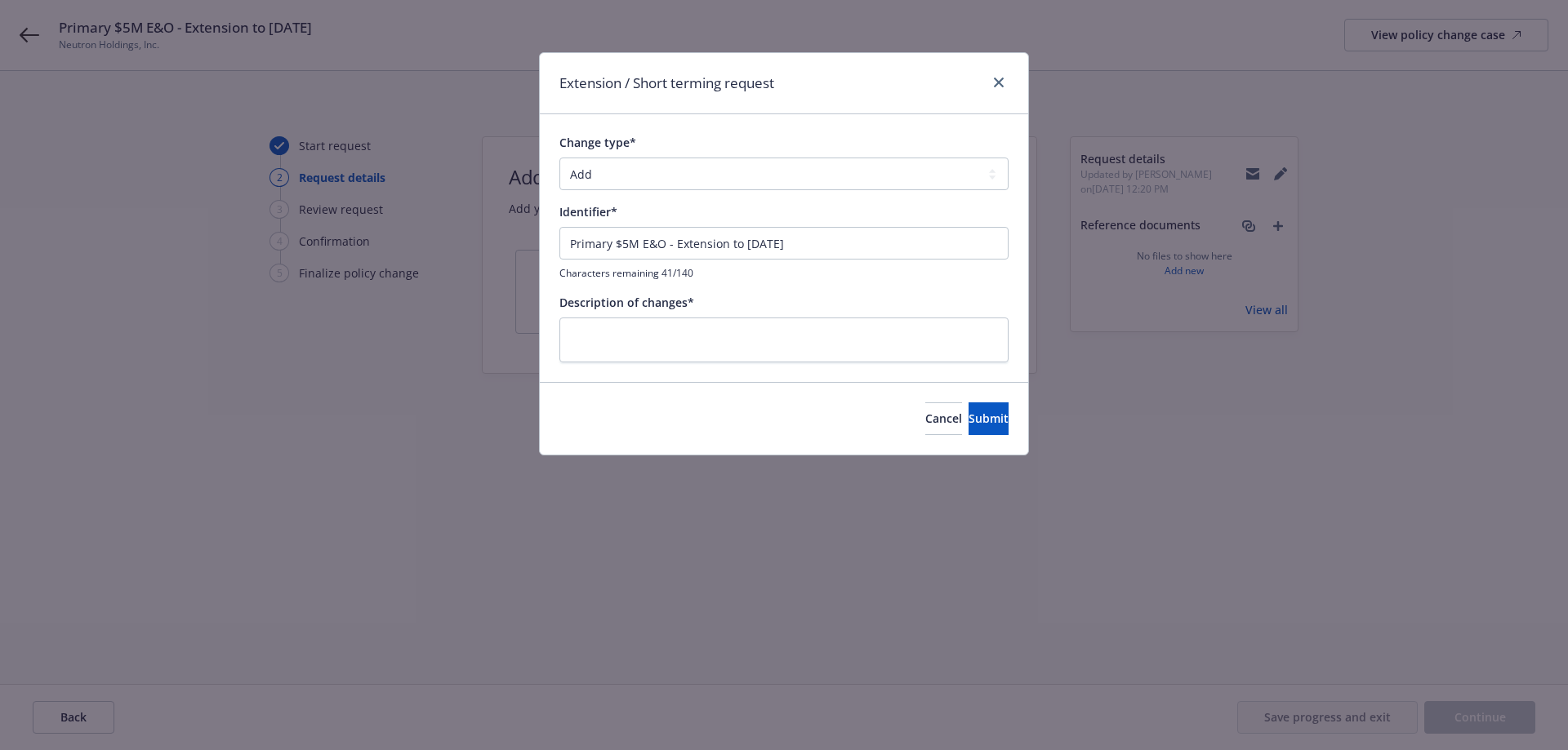
click at [827, 193] on div "Change type* Add Audit Change Remove Identifier* Primary $5M E&O - Extension to…" at bounding box center [783, 247] width 449 height 228
click at [833, 180] on select "Add Audit Change Remove" at bounding box center [783, 174] width 449 height 33
select select "CHANGE"
click at [559, 157] on select "Add Audit Change Remove" at bounding box center [783, 174] width 449 height 33
click at [769, 354] on textarea at bounding box center [783, 340] width 449 height 45
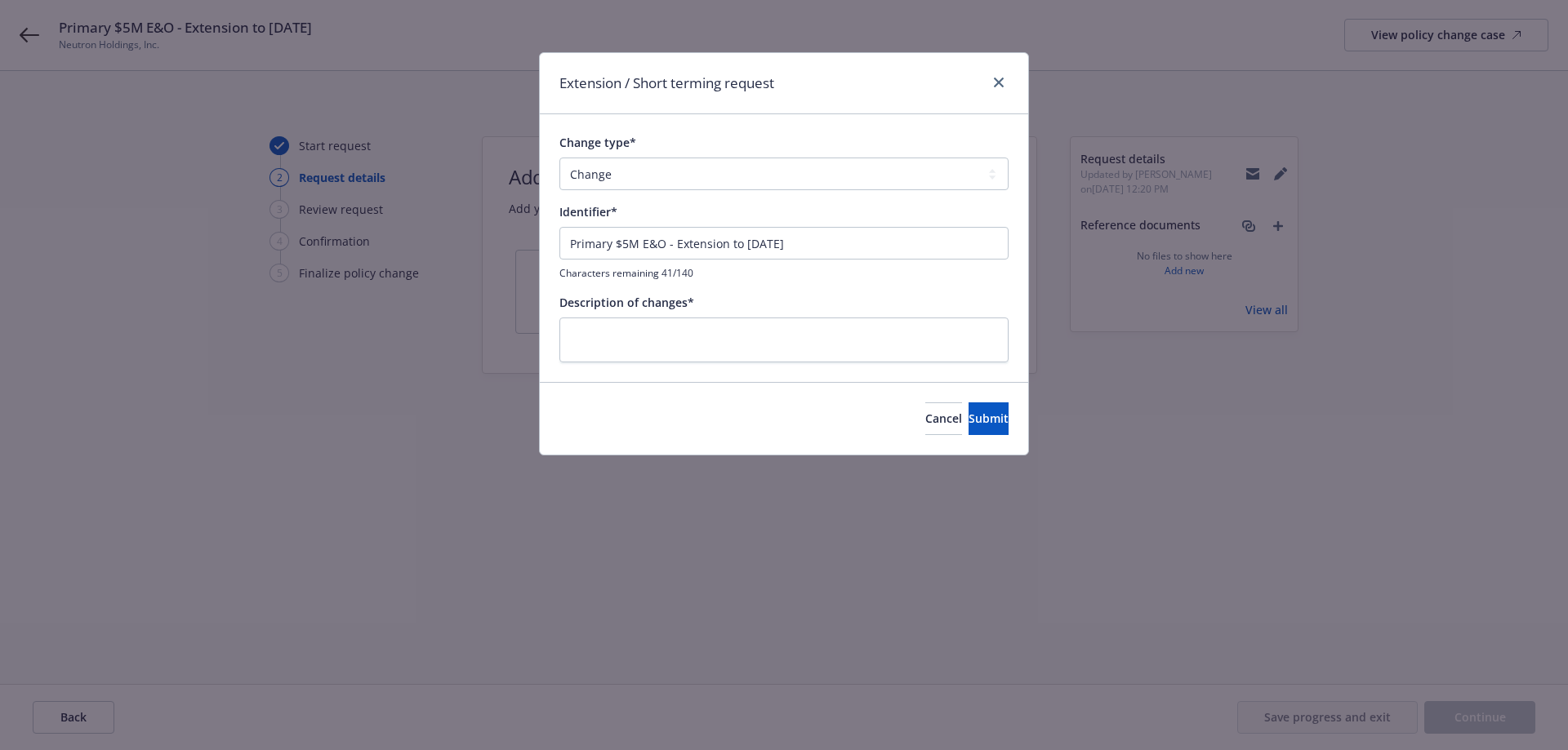
click at [751, 155] on div "Change type* Add Audit Change Remove" at bounding box center [783, 161] width 449 height 57
click at [739, 173] on select "Add Audit Change Remove" at bounding box center [783, 174] width 449 height 33
click at [764, 221] on div "Identifier* Primary $5M E&O - Extension to 11/01/2025 Characters remaining 41/1…" at bounding box center [783, 242] width 449 height 77
click at [772, 252] on input "Primary $5M E&O - Extension to [DATE]" at bounding box center [783, 243] width 449 height 33
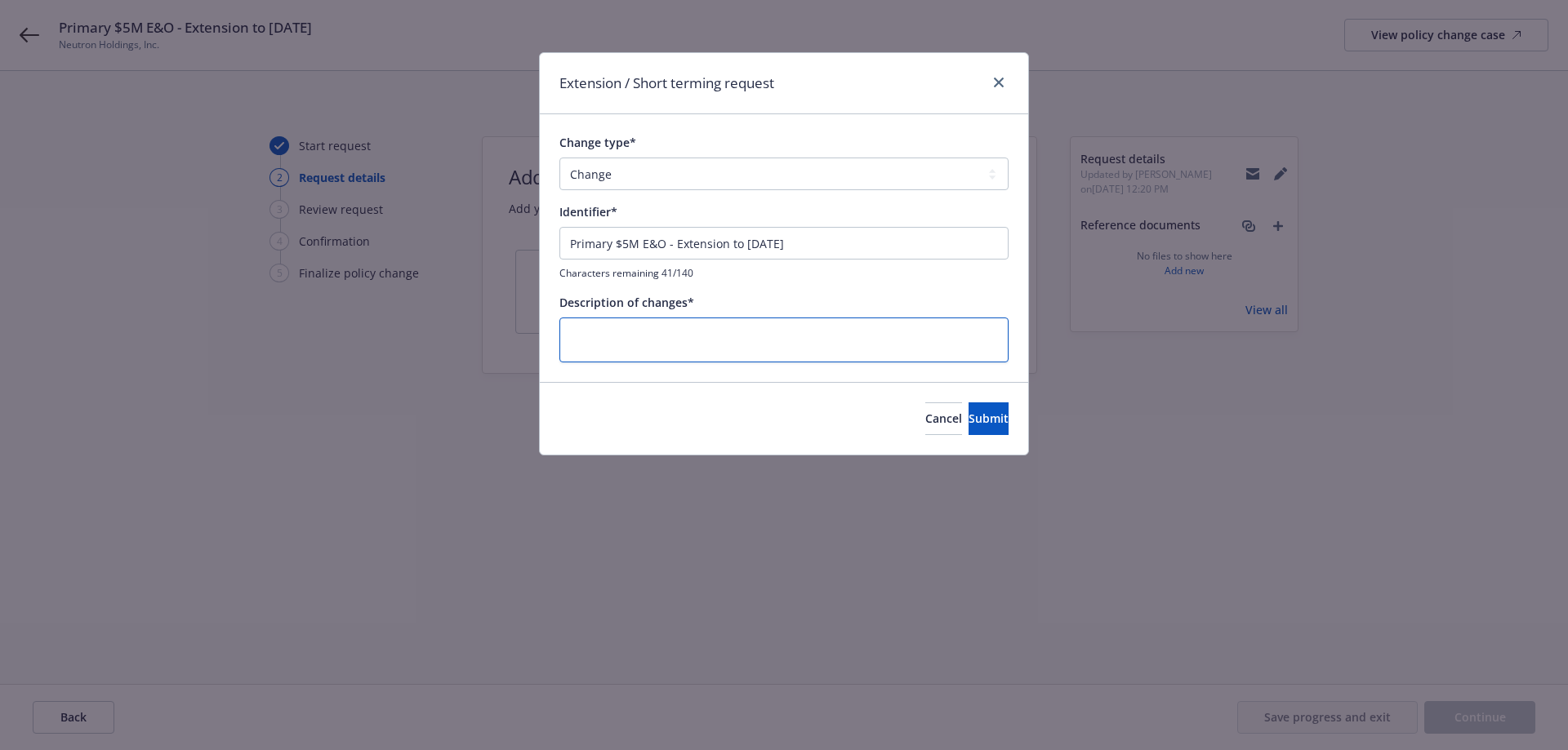
click at [735, 324] on textarea at bounding box center [783, 340] width 449 height 45
paste textarea "Primary $5M E&O - Extension to [DATE]"
type textarea "x"
type textarea "Primary $5M E&O - Extension to [DATE]"
click at [968, 416] on span "Submit" at bounding box center [989, 418] width 40 height 15
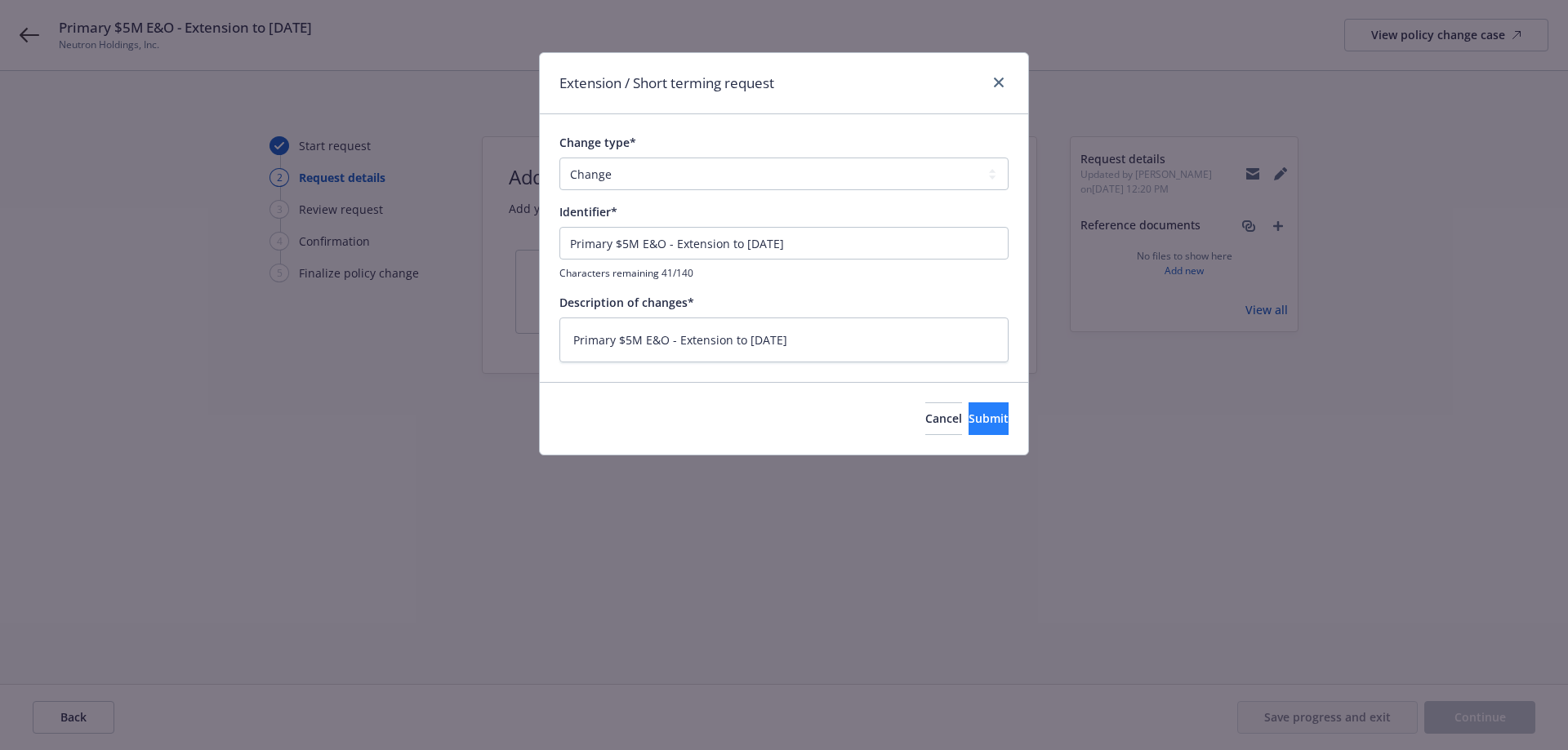
type textarea "x"
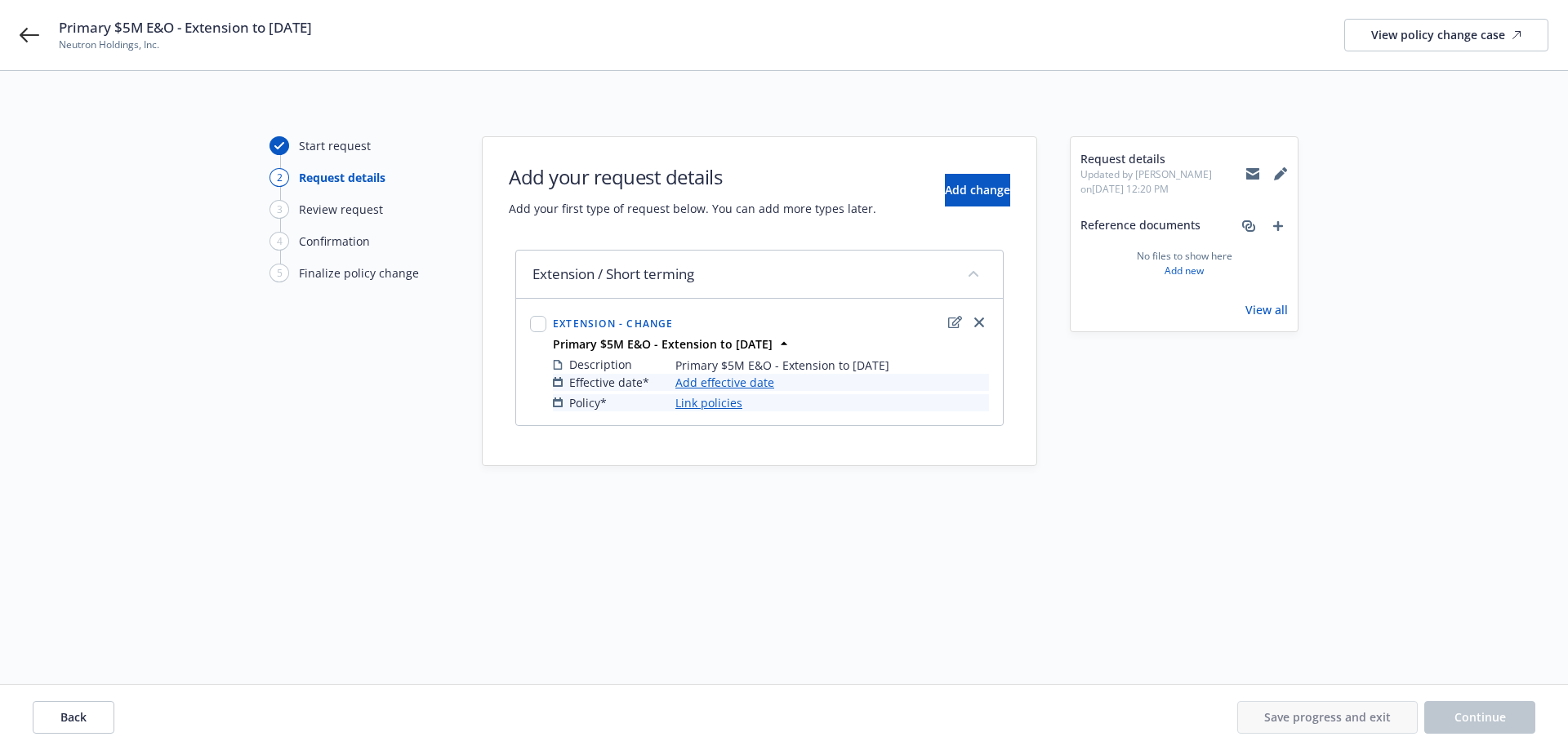
click at [757, 385] on link "Add effective date" at bounding box center [724, 382] width 99 height 17
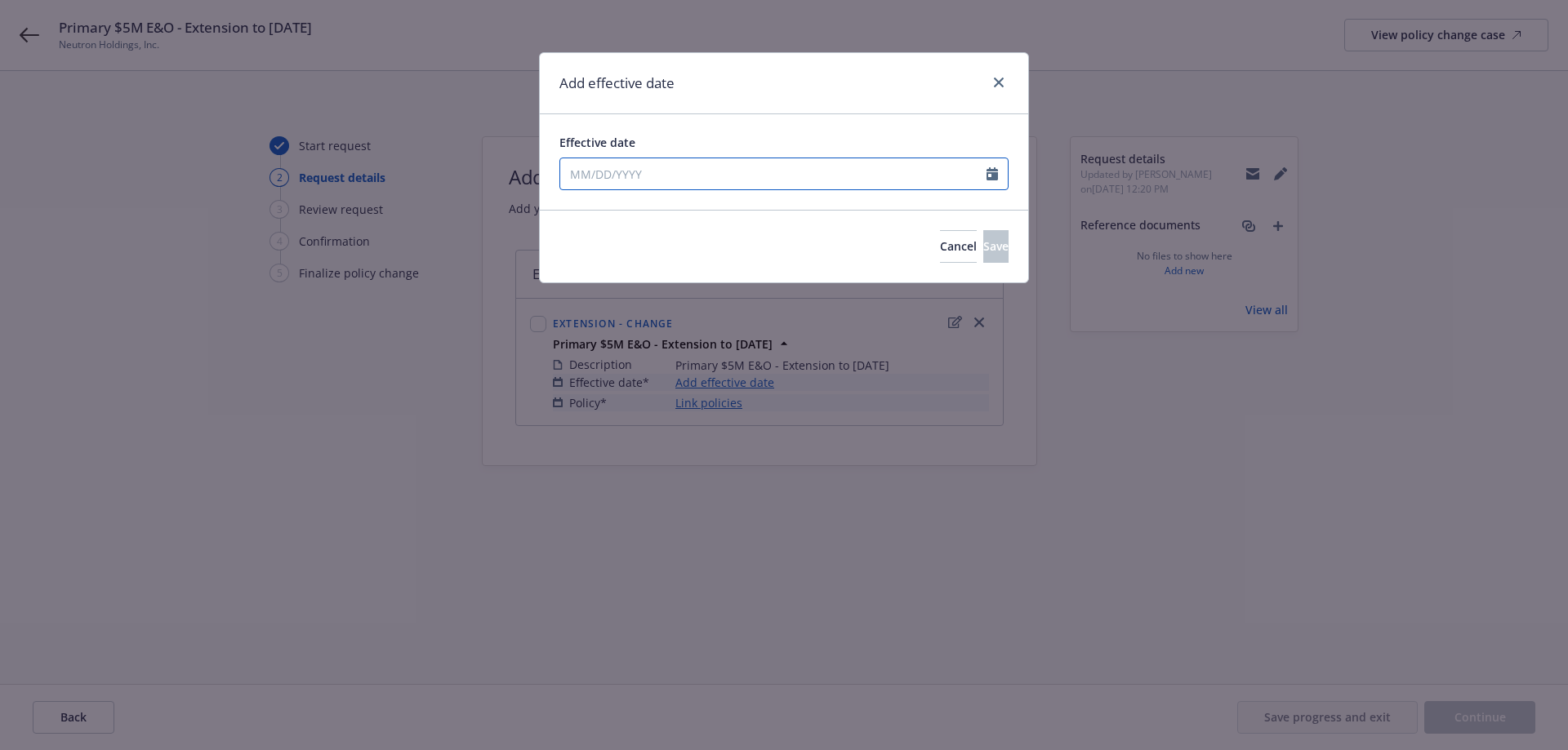
click at [600, 166] on input "Effective date" at bounding box center [773, 174] width 427 height 31
select select "8"
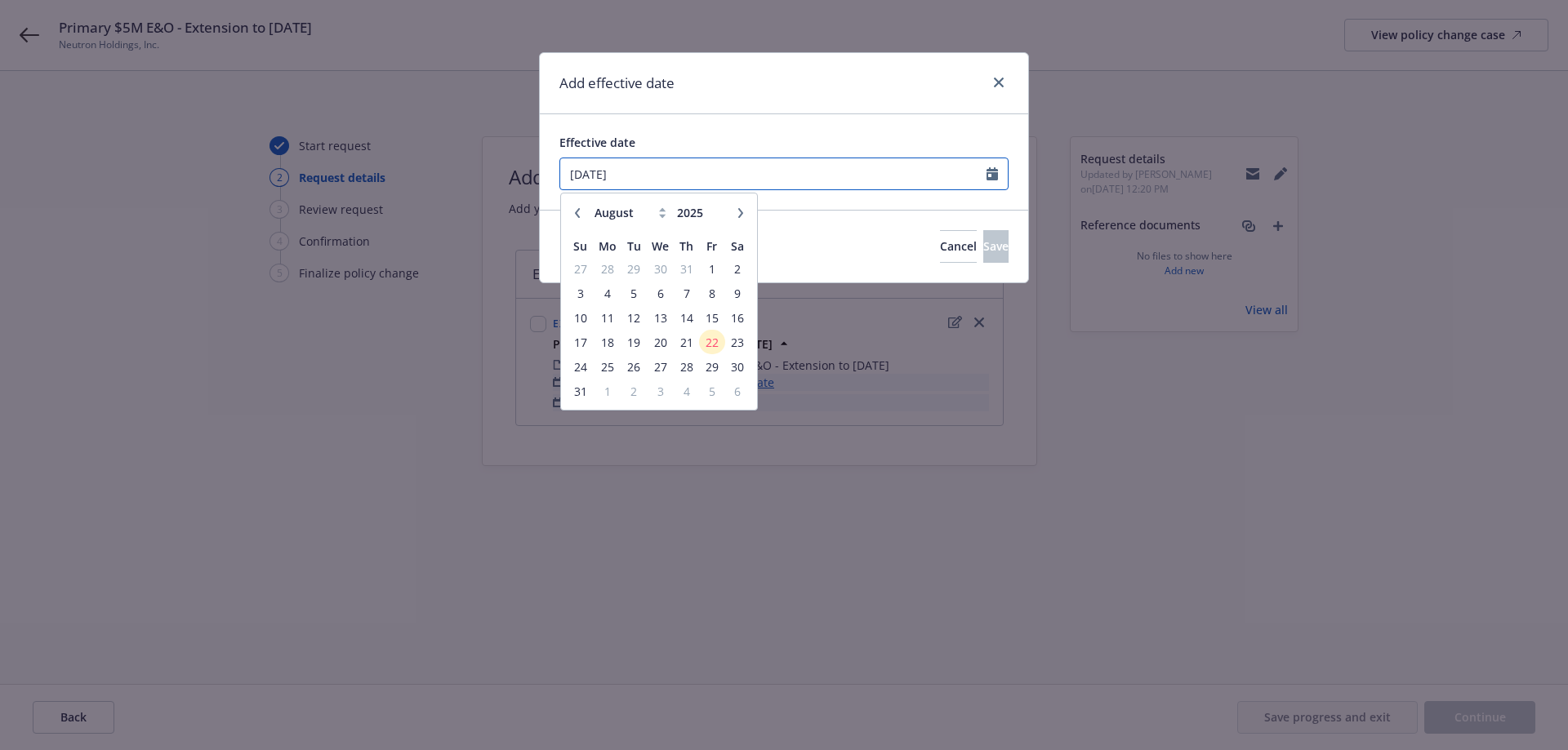
type input "[DATE]"
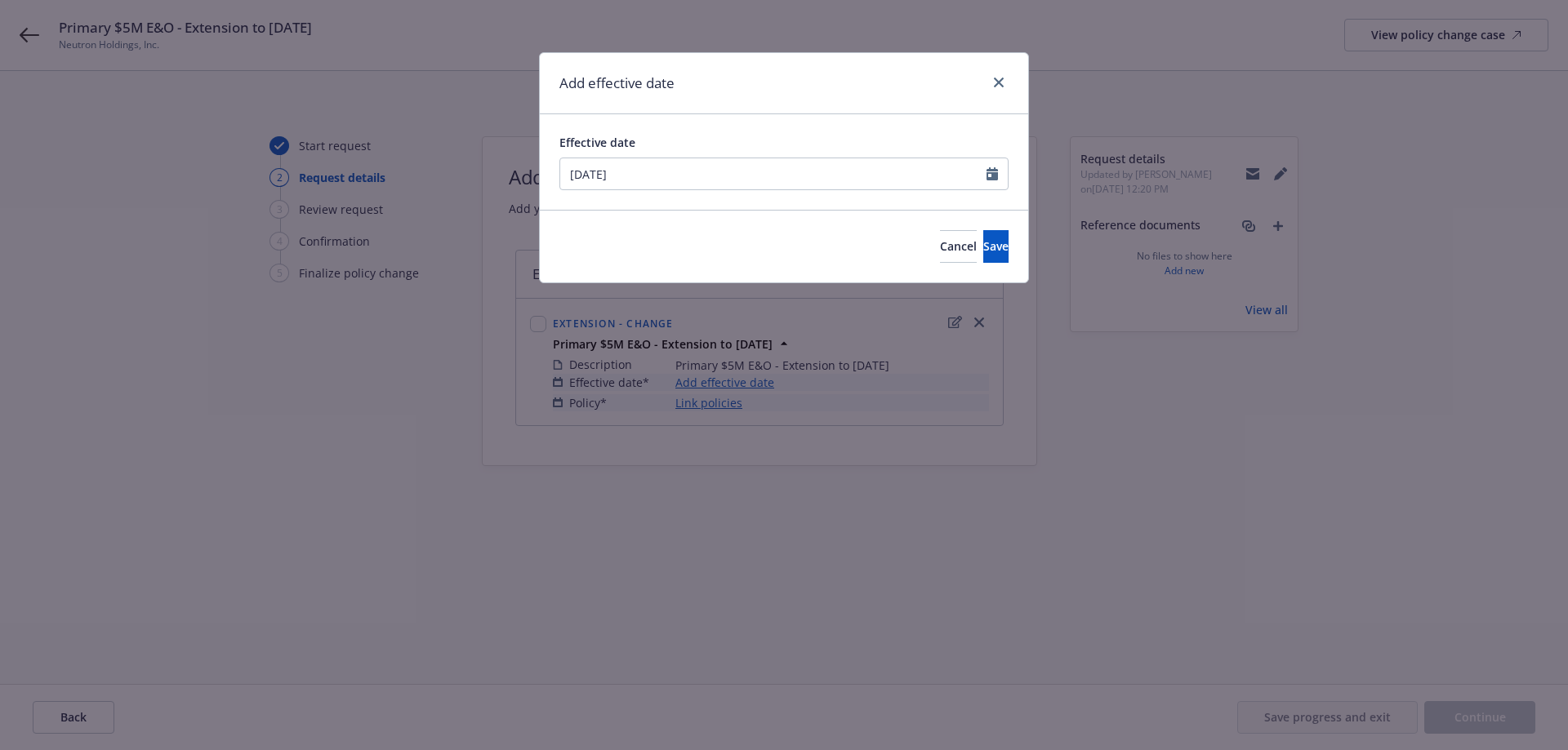
click at [1019, 253] on div "Cancel Save" at bounding box center [784, 246] width 488 height 73
click at [987, 253] on button "Save" at bounding box center [995, 247] width 25 height 33
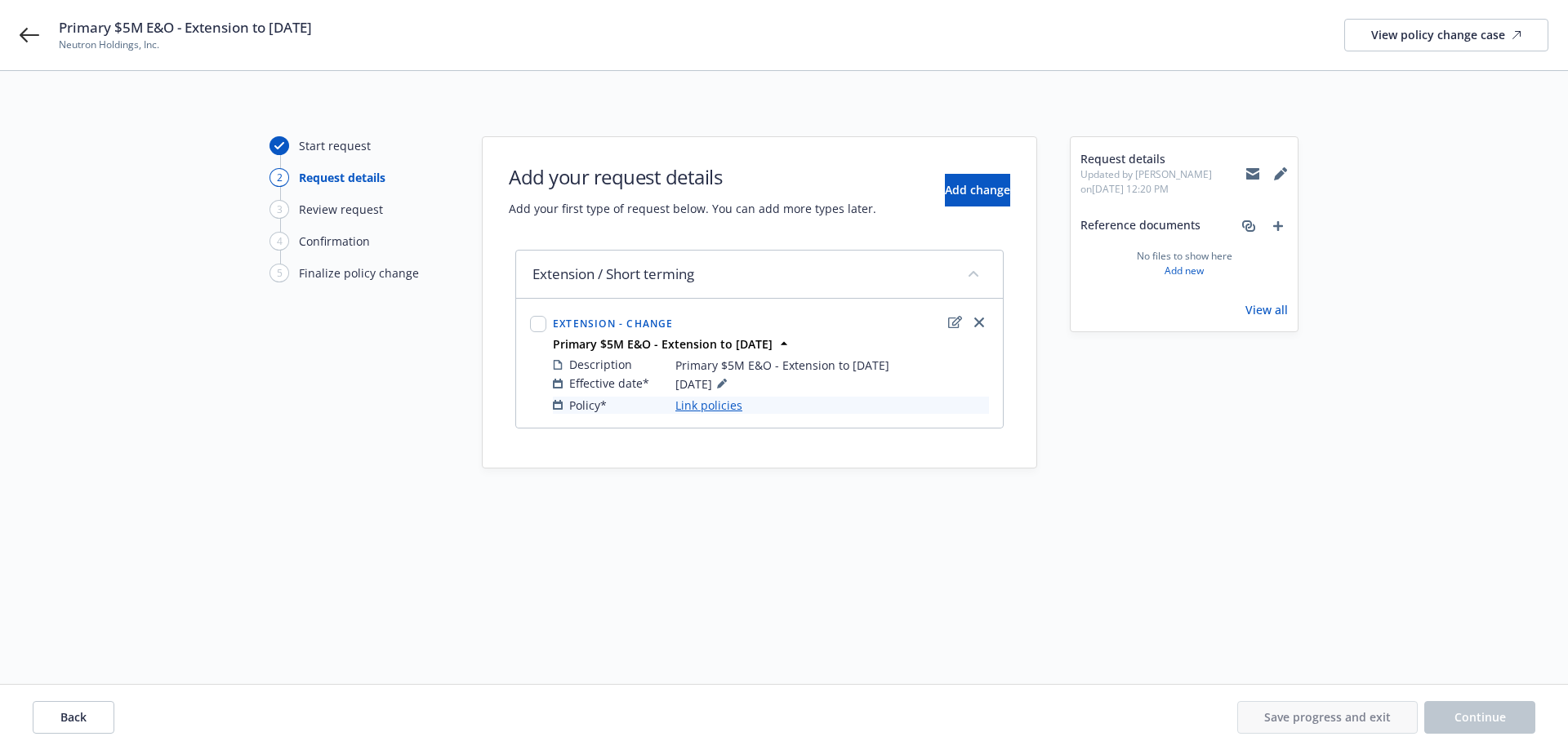
click at [724, 410] on link "Link policies" at bounding box center [709, 405] width 67 height 17
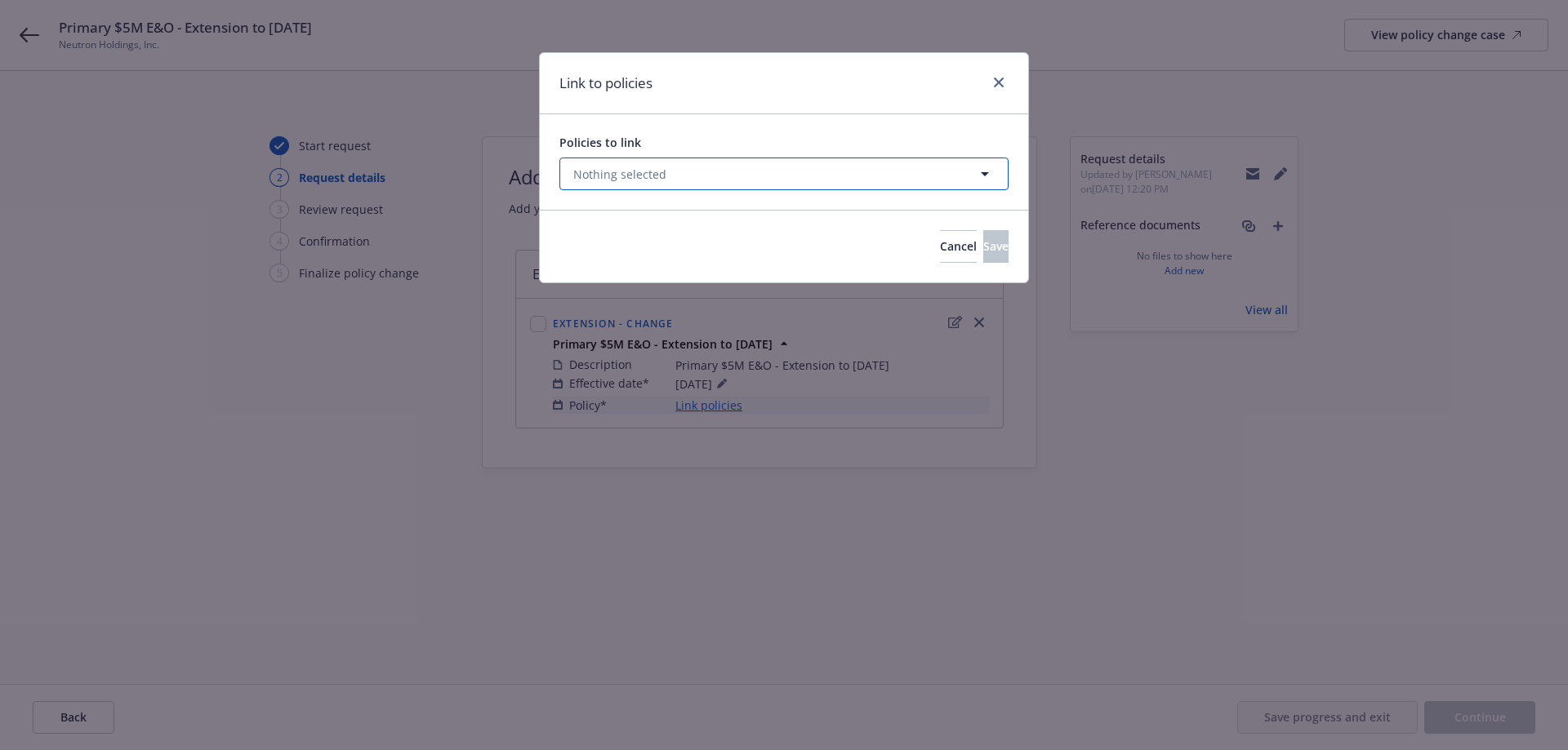
click at [622, 168] on span "Nothing selected" at bounding box center [620, 175] width 93 height 17
select select "ACTIVE"
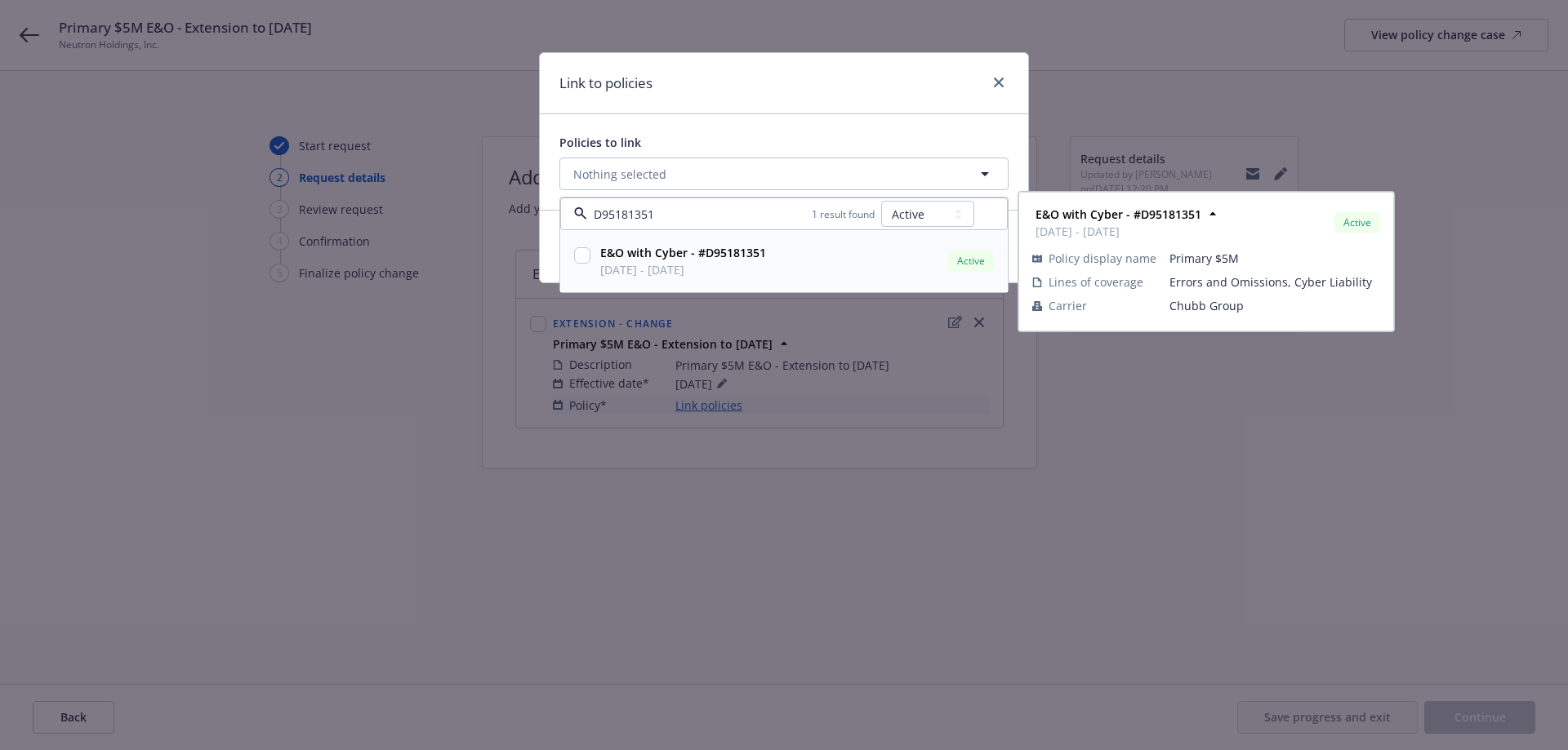
click at [576, 260] on input "checkbox" at bounding box center [581, 255] width 16 height 16
checkbox input "true"
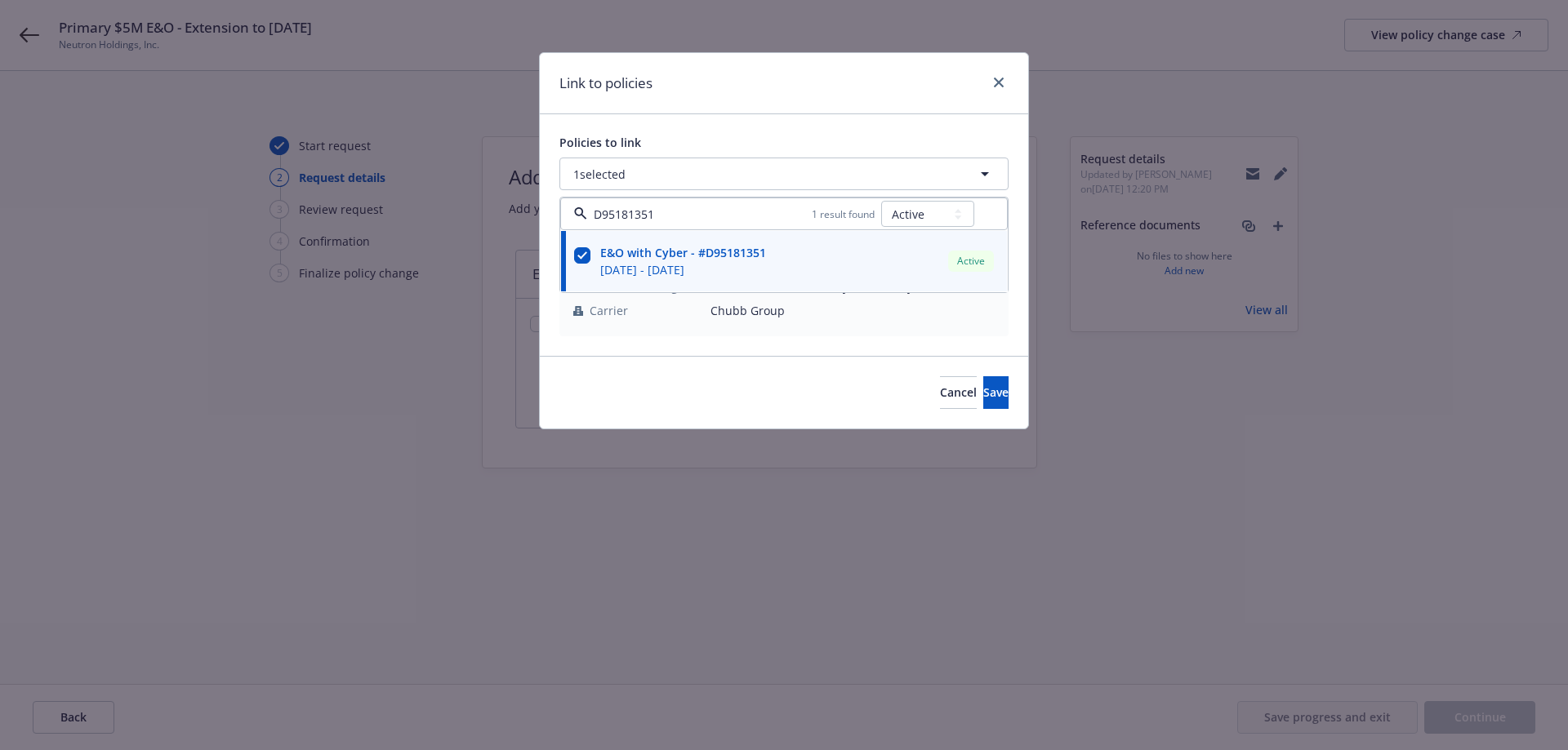
type input "D95181351"
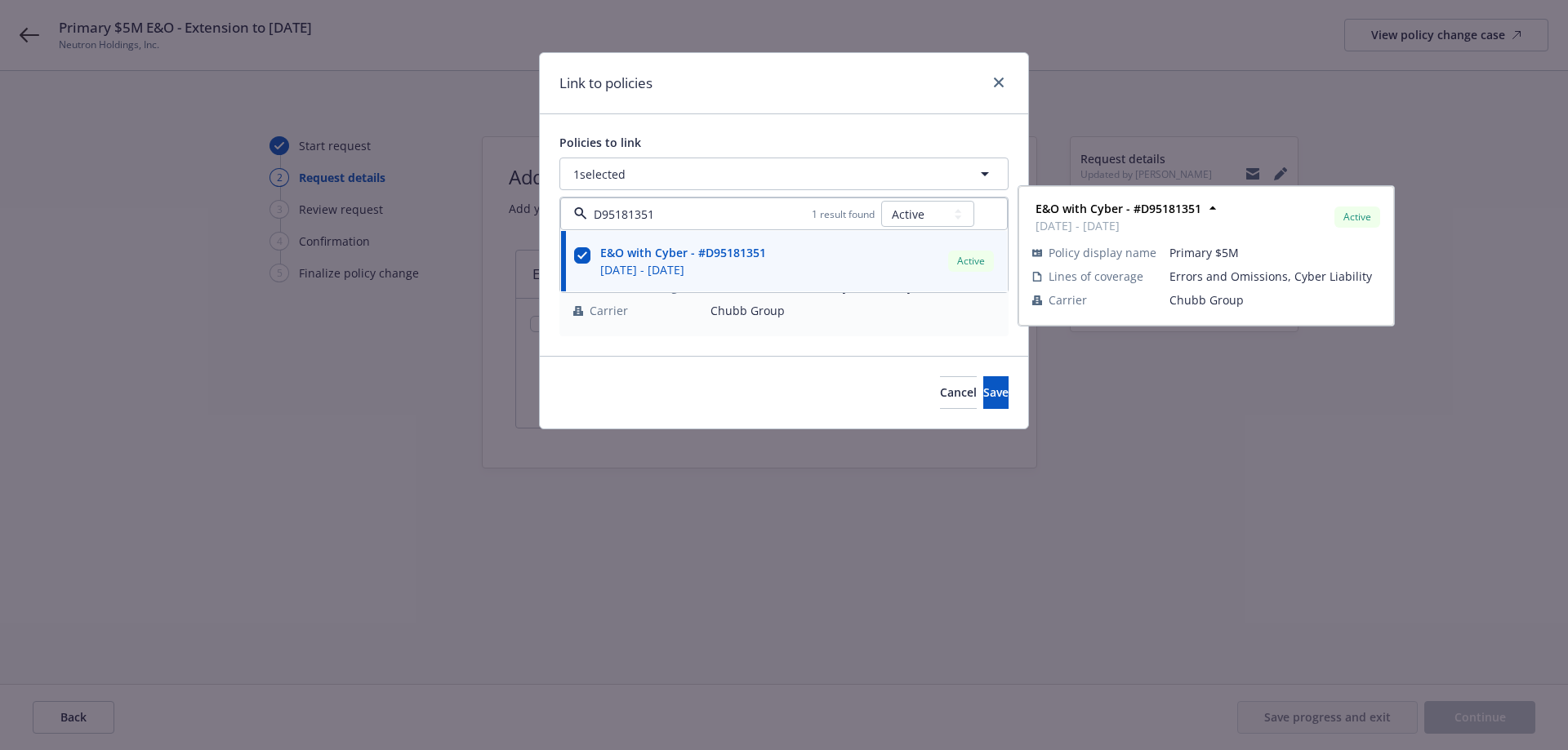
click at [747, 97] on div "Link to policies" at bounding box center [784, 84] width 488 height 61
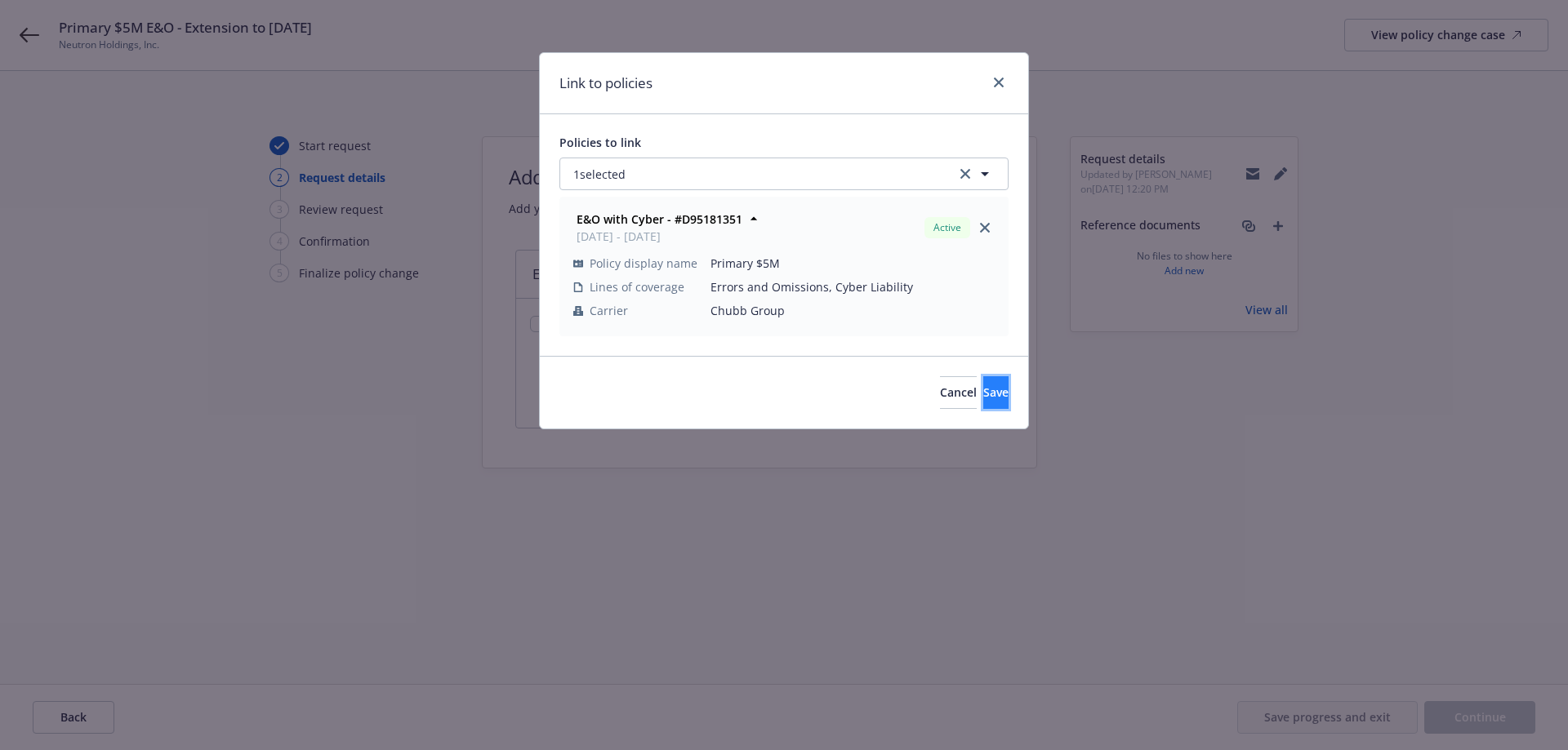
click at [983, 379] on button "Save" at bounding box center [995, 393] width 25 height 33
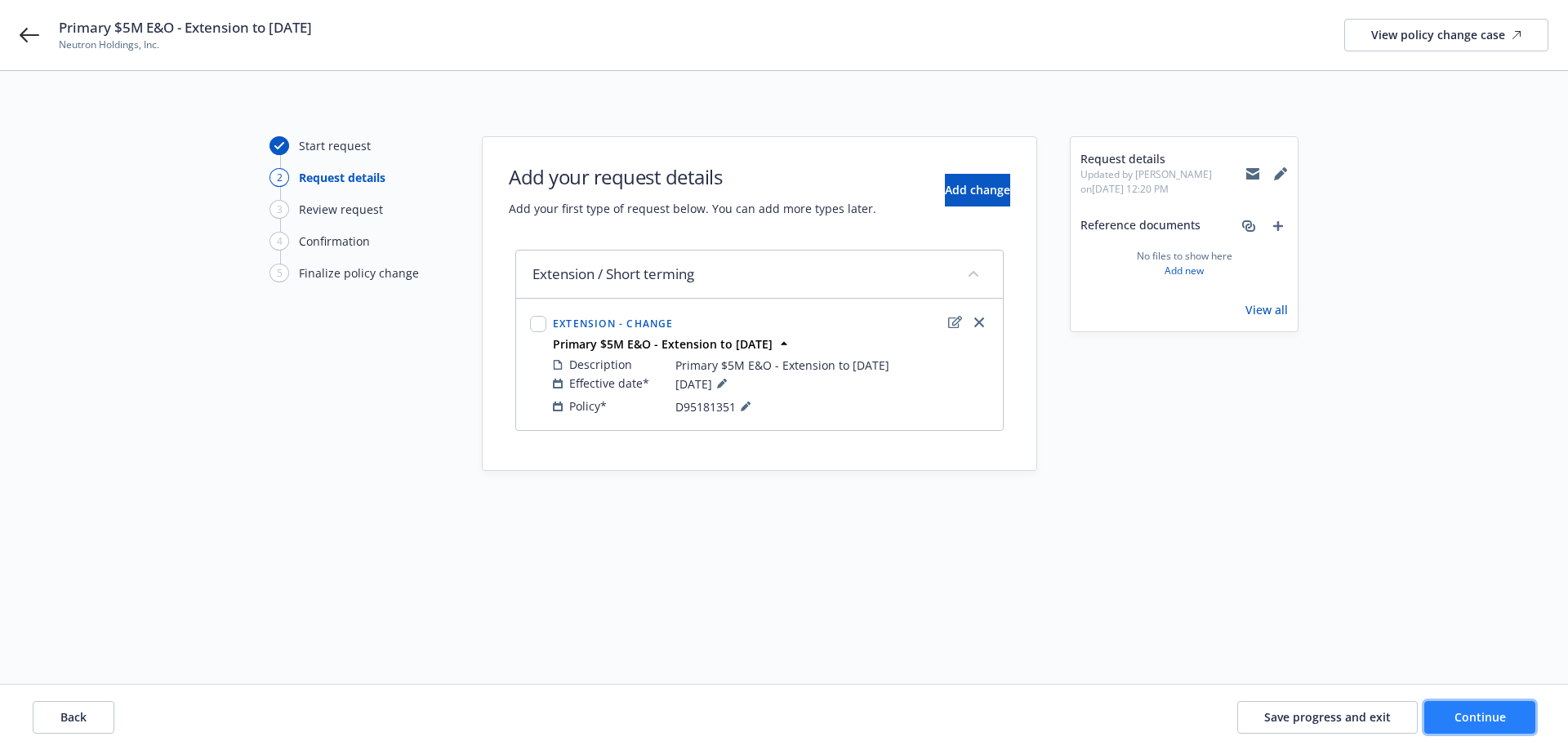
click at [1475, 709] on button "Continue" at bounding box center [1480, 717] width 111 height 33
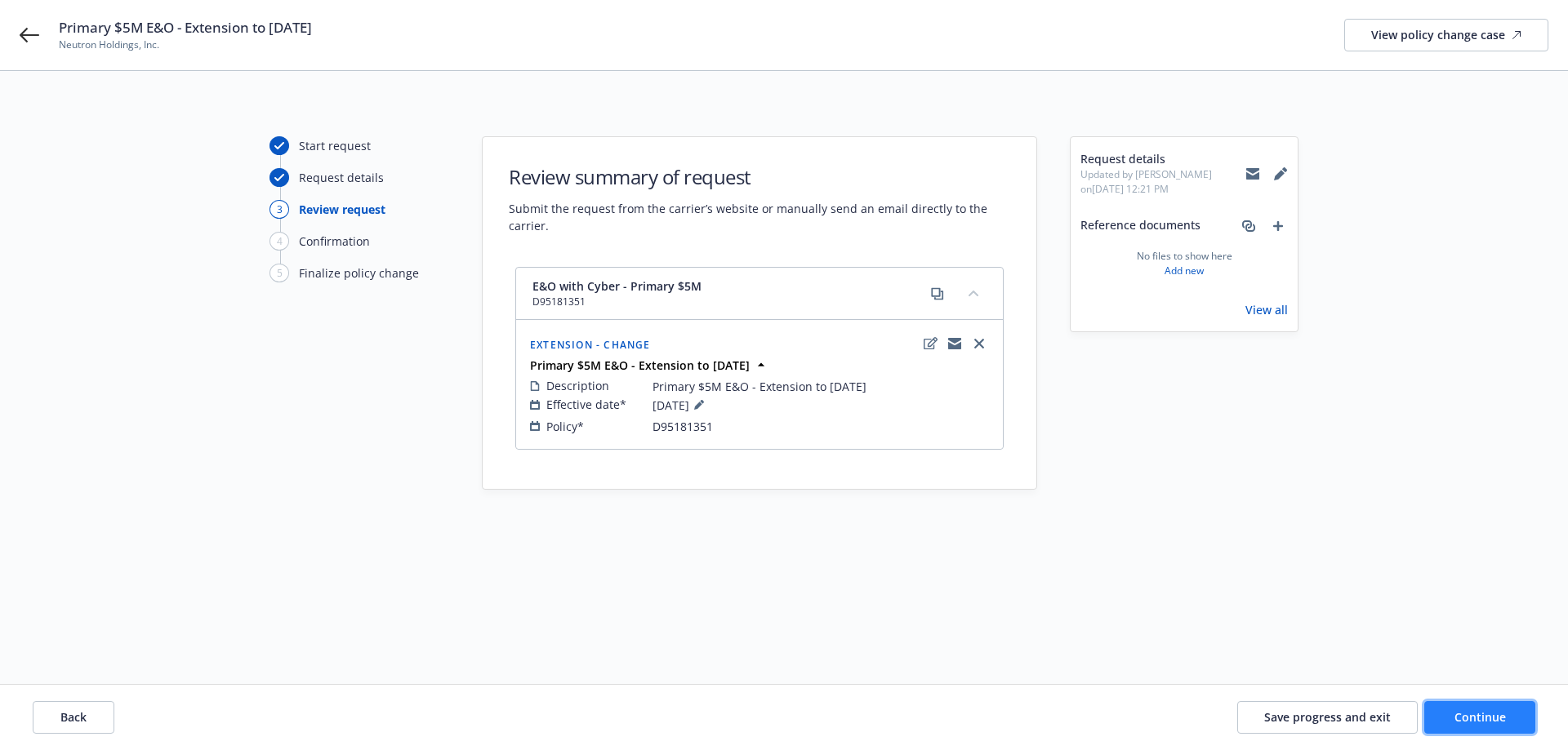
click at [1468, 707] on button "Continue" at bounding box center [1480, 717] width 111 height 33
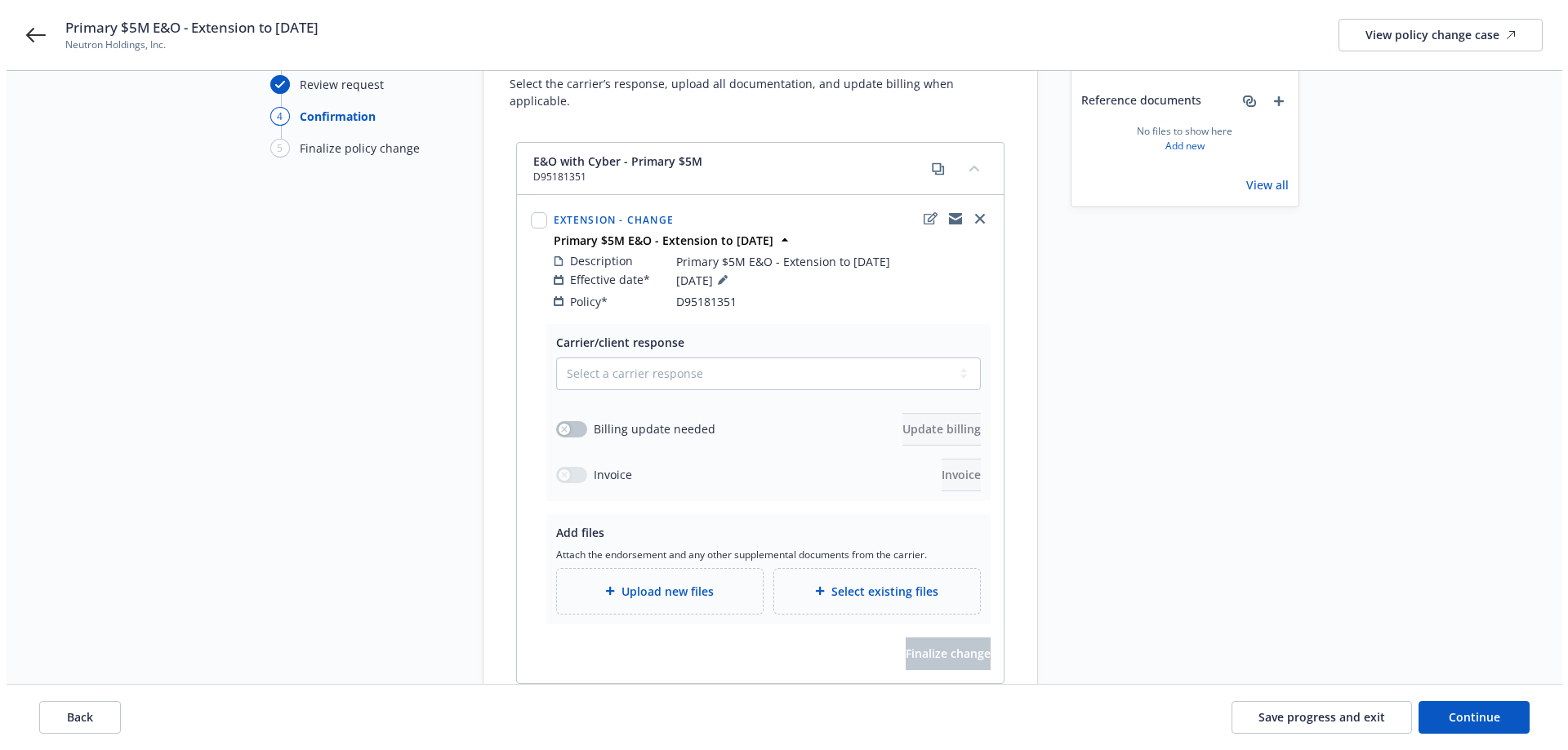
scroll to position [163, 0]
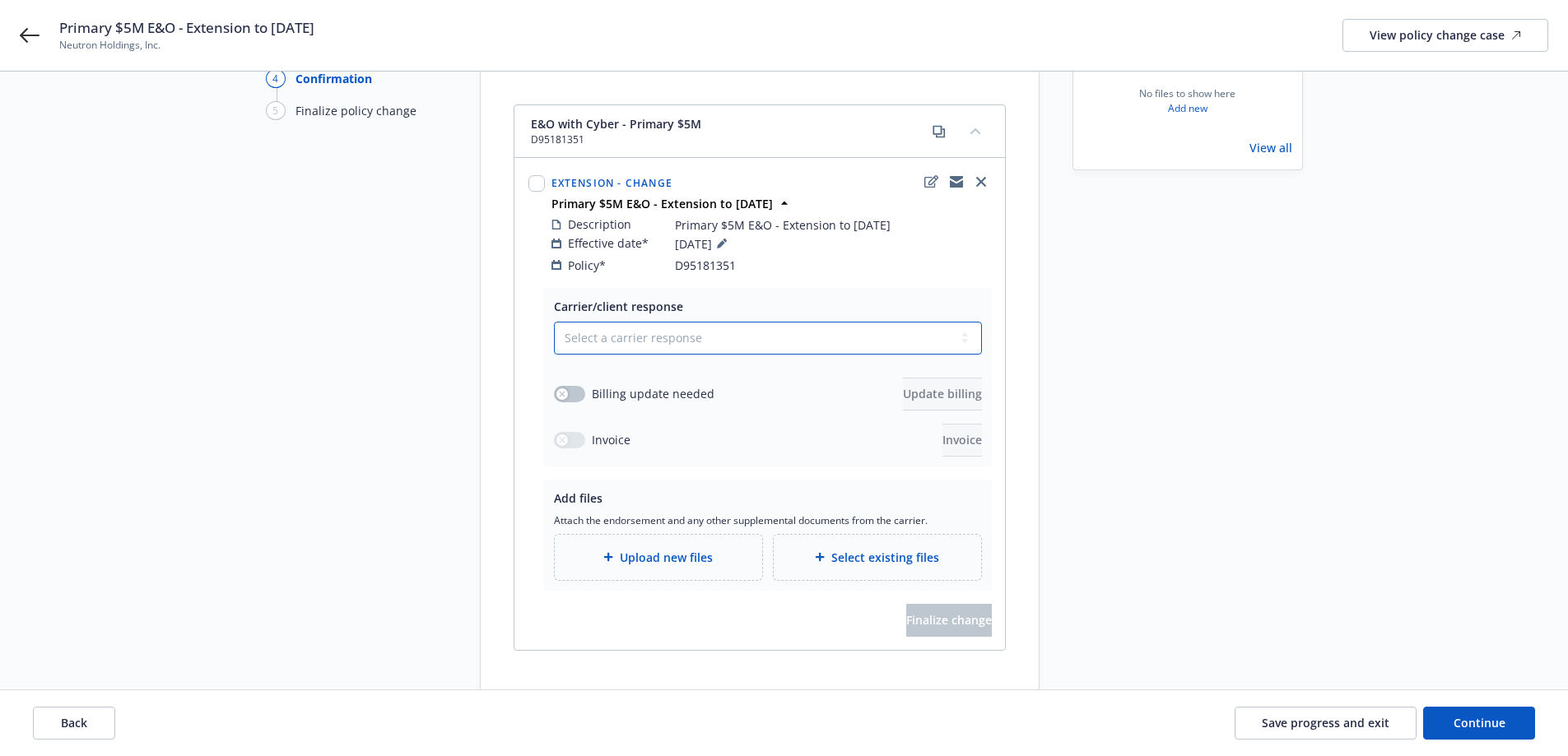
click at [592, 331] on select "Select a carrier response Accepted Accepted with revision No endorsement needed…" at bounding box center [768, 338] width 428 height 33
click at [628, 322] on select "Select a carrier response Accepted Accepted with revision No endorsement needed…" at bounding box center [768, 338] width 428 height 33
select select "ACCEPTED"
click at [554, 321] on select "Select a carrier response Accepted Accepted with revision No endorsement needed…" at bounding box center [768, 338] width 428 height 33
click at [580, 386] on button "button" at bounding box center [569, 394] width 31 height 16
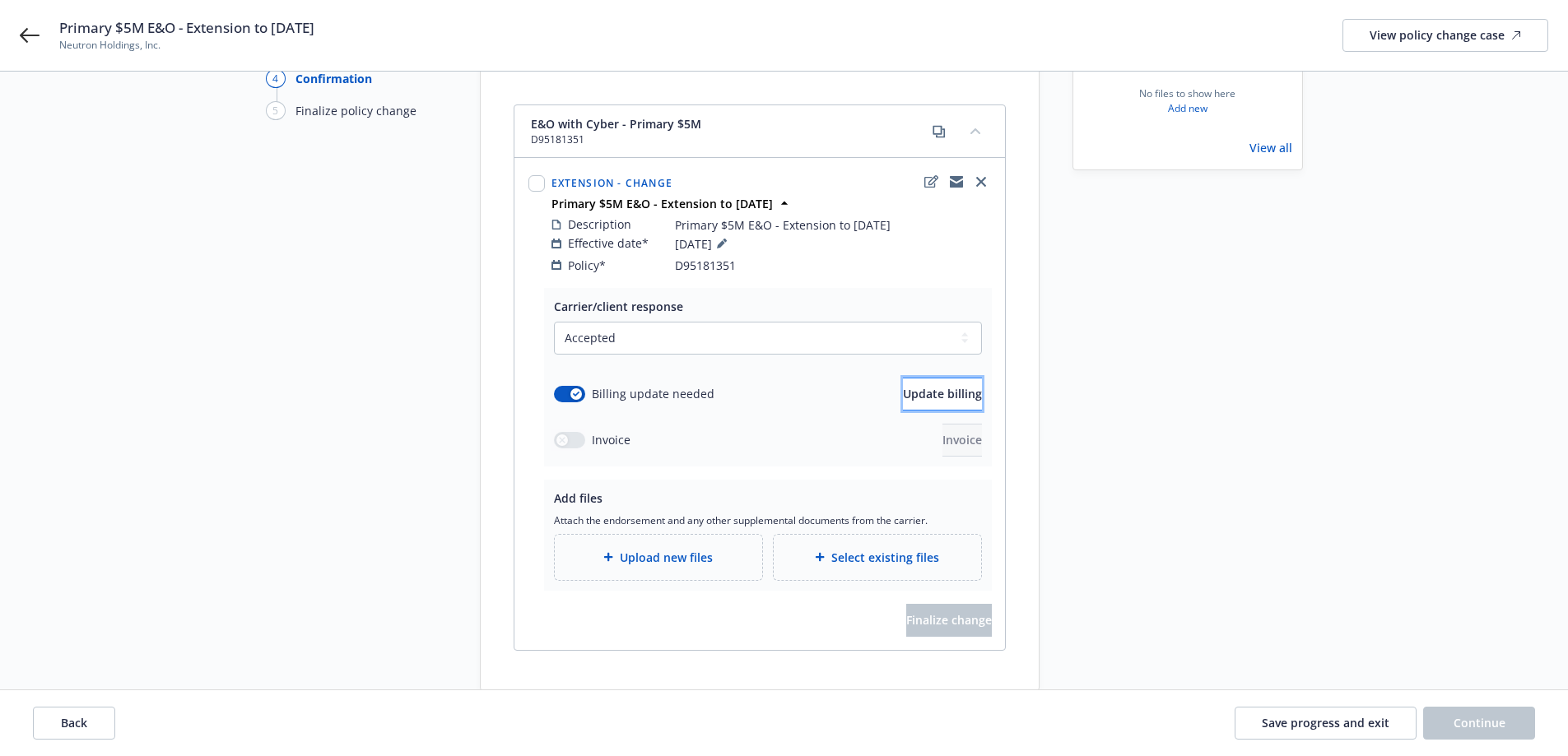
click at [938, 386] on button "Update billing" at bounding box center [942, 394] width 79 height 33
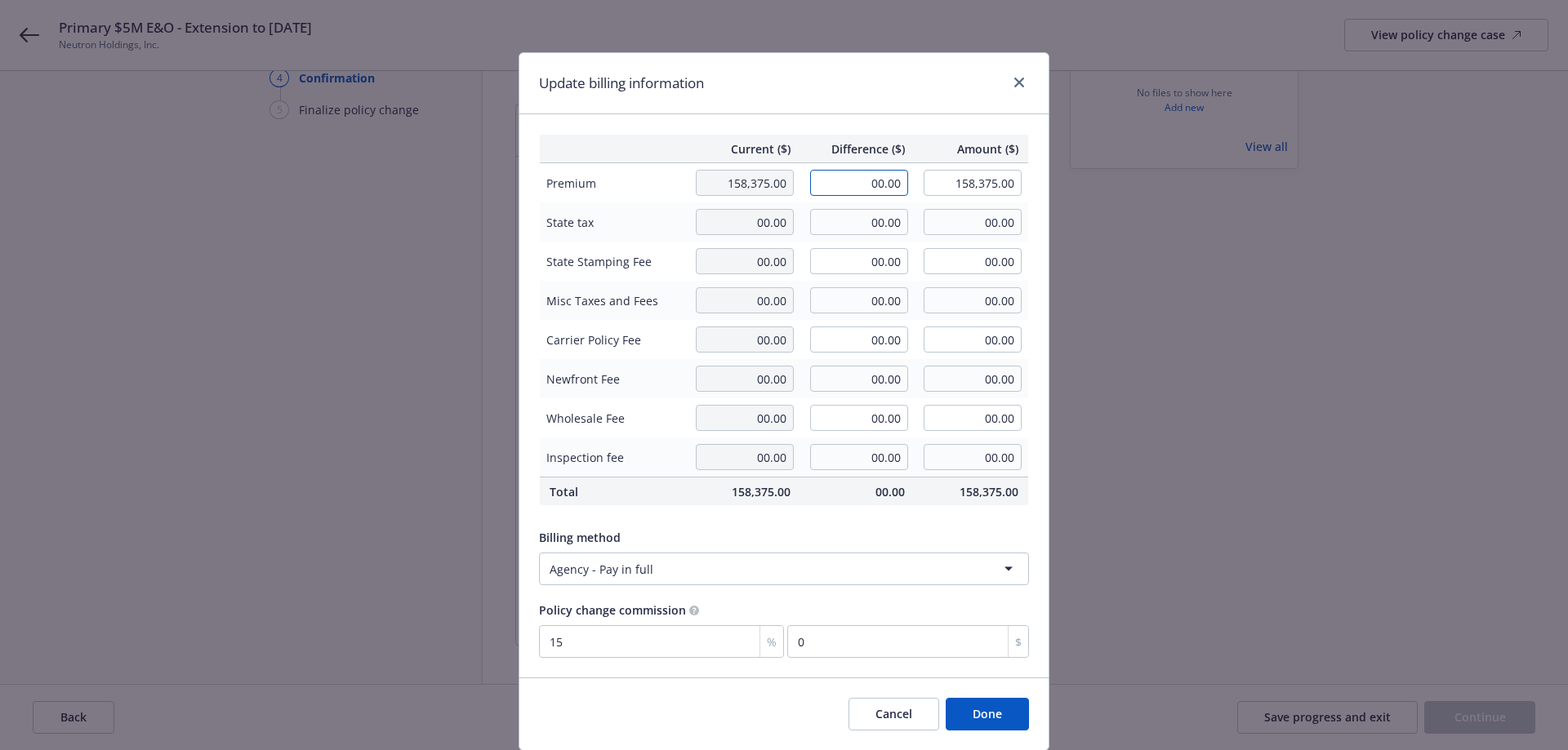
click at [866, 184] on input "00.00" at bounding box center [859, 182] width 98 height 26
paste input "26,448"
type input "26,448.00"
type input "184,823.00"
type input "3967.2"
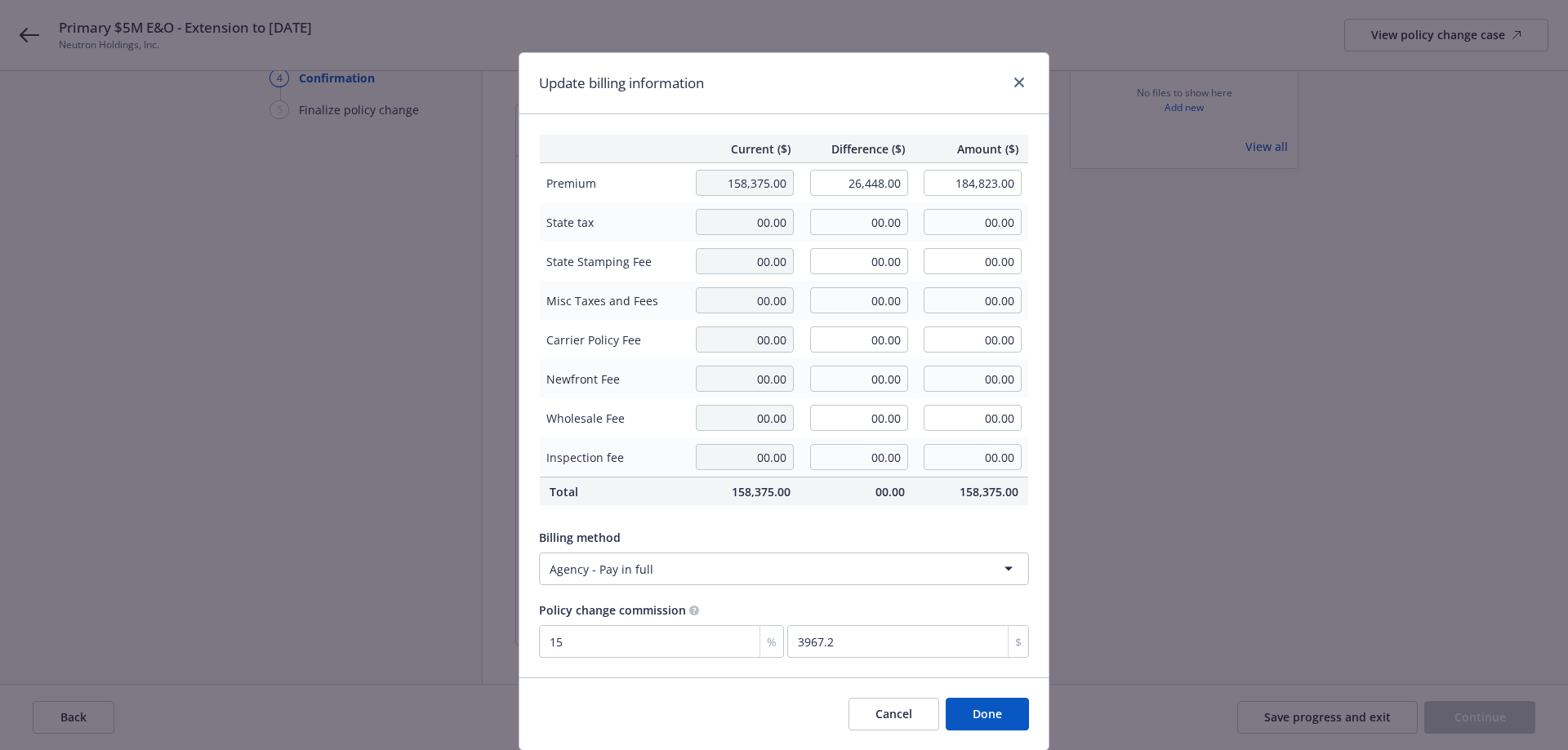
click at [884, 109] on div "Update billing information" at bounding box center [784, 84] width 529 height 61
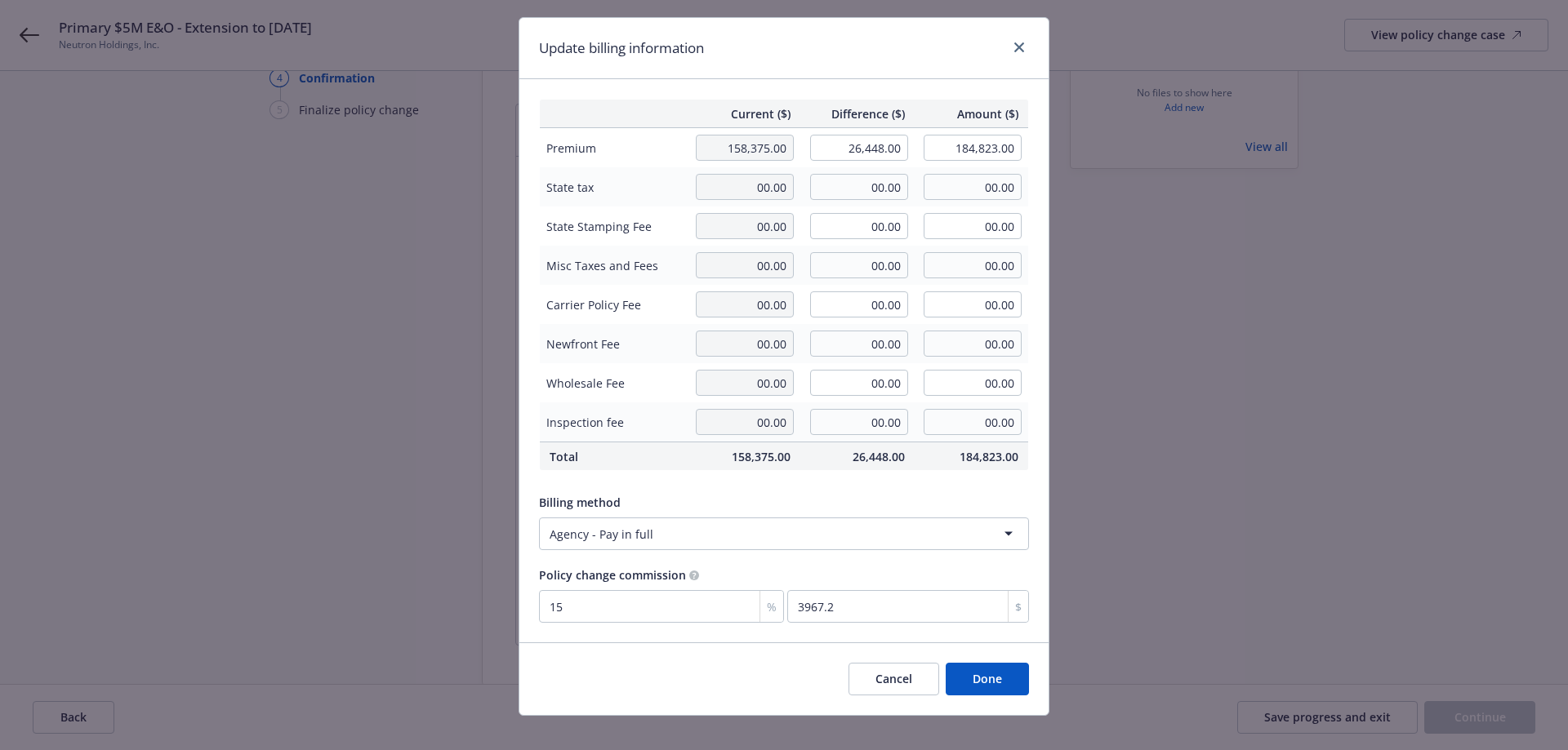
scroll to position [53, 0]
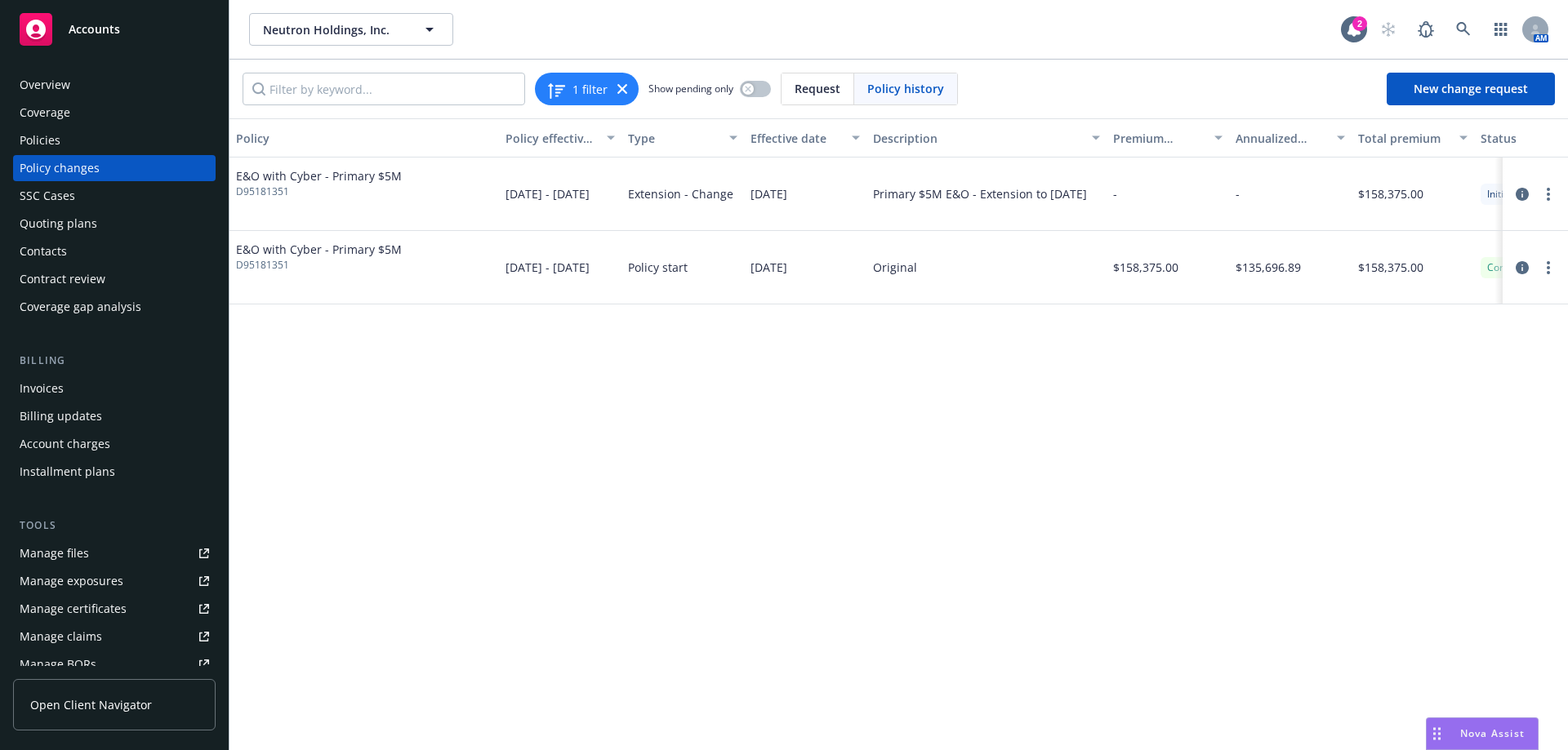
click at [1567, 193] on div at bounding box center [1535, 194] width 65 height 73
click at [1547, 194] on icon "more" at bounding box center [1548, 194] width 3 height 13
click at [1511, 253] on link "Resume workflow" at bounding box center [1417, 260] width 281 height 33
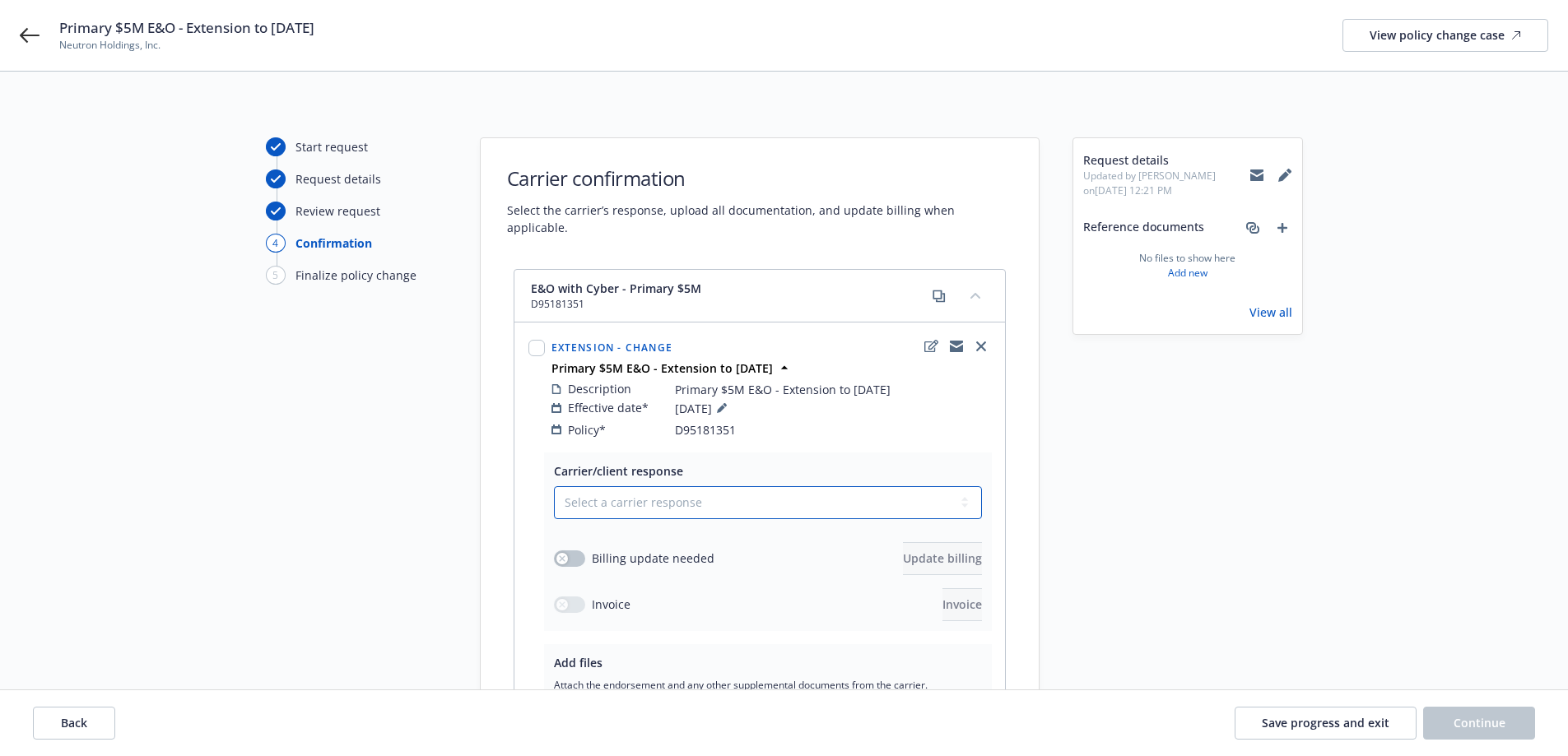
click at [780, 486] on select "Select a carrier response Accepted Accepted with revision No endorsement needed…" at bounding box center [768, 502] width 428 height 33
select select "ACCEPTED"
click at [554, 486] on select "Select a carrier response Accepted Accepted with revision No endorsement needed…" at bounding box center [768, 502] width 428 height 33
click at [579, 551] on button "button" at bounding box center [569, 559] width 31 height 16
click at [903, 551] on span "Update billing" at bounding box center [942, 559] width 79 height 15
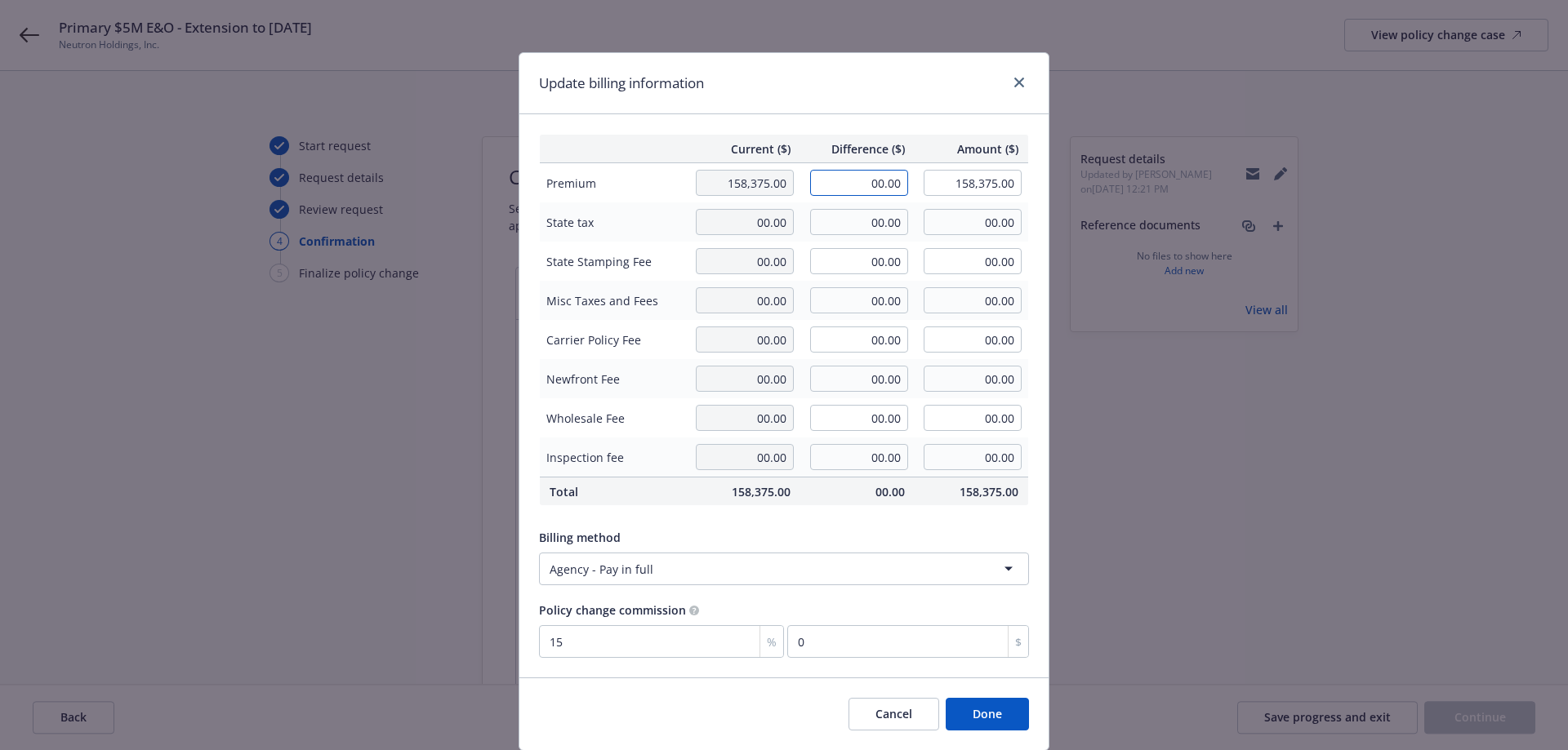
click at [858, 186] on input "00.00" at bounding box center [859, 182] width 98 height 26
paste input "26,448"
type input "26,448.00"
type input "184,823.00"
type input "3967.2"
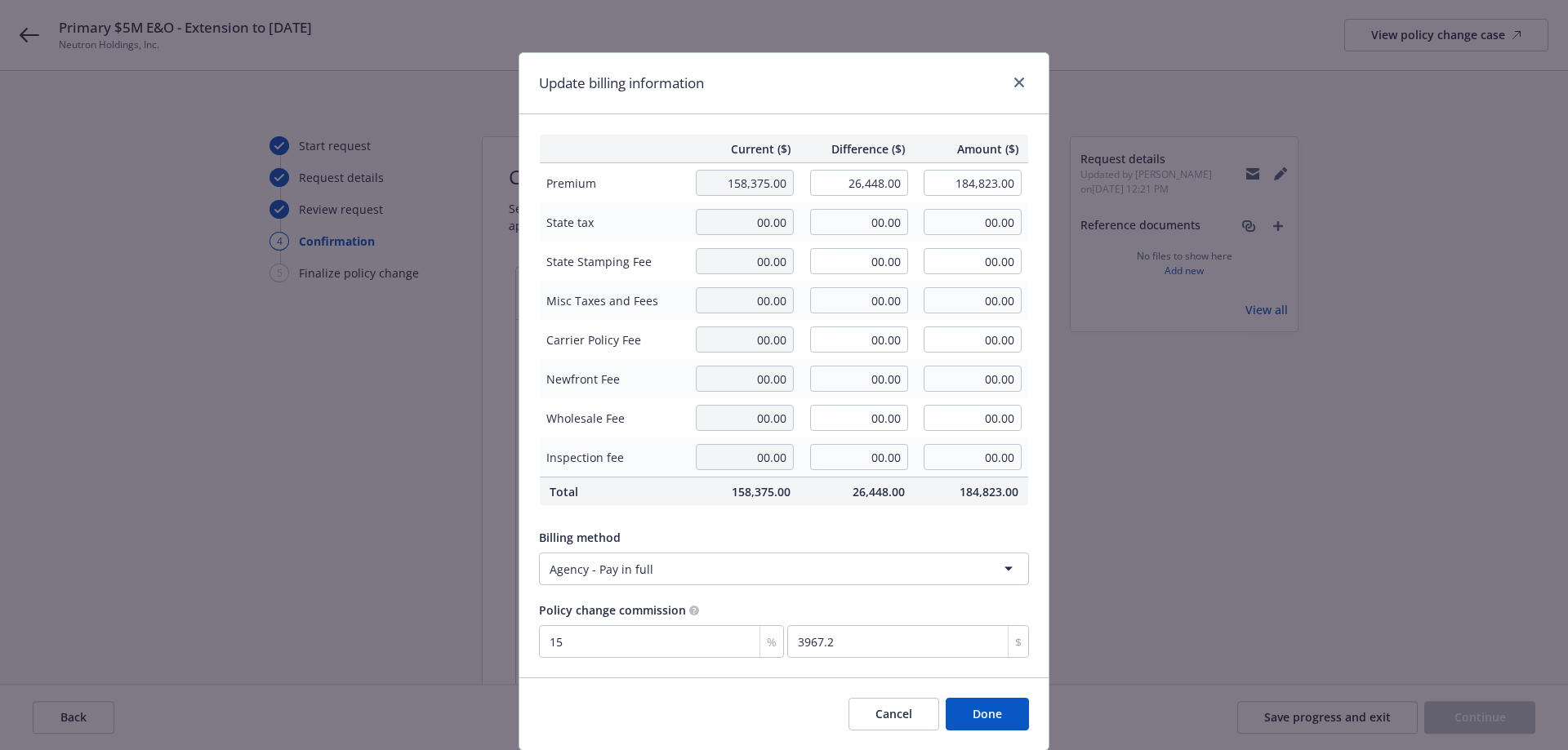
click at [967, 720] on button "Done" at bounding box center [987, 714] width 84 height 33
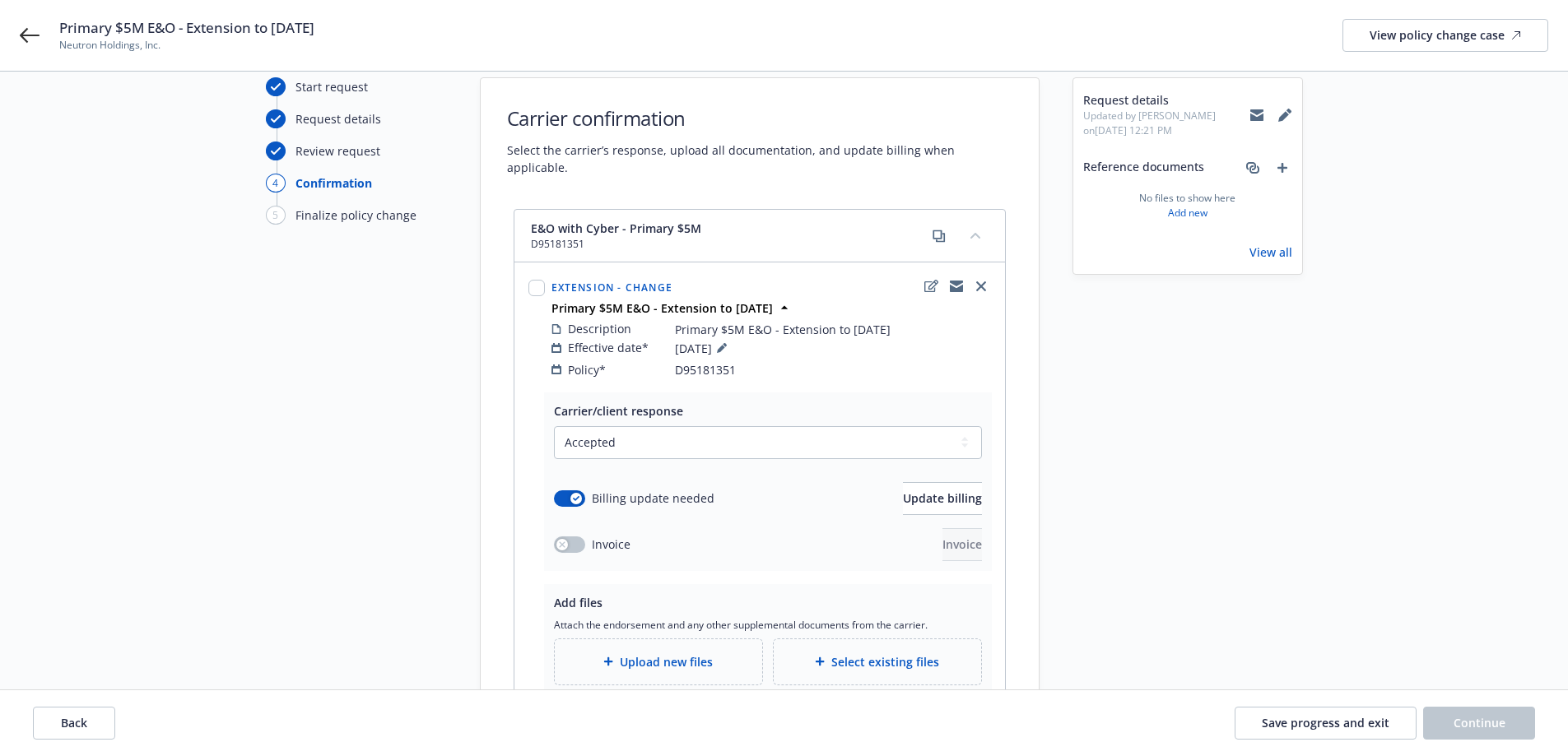
scroll to position [82, 0]
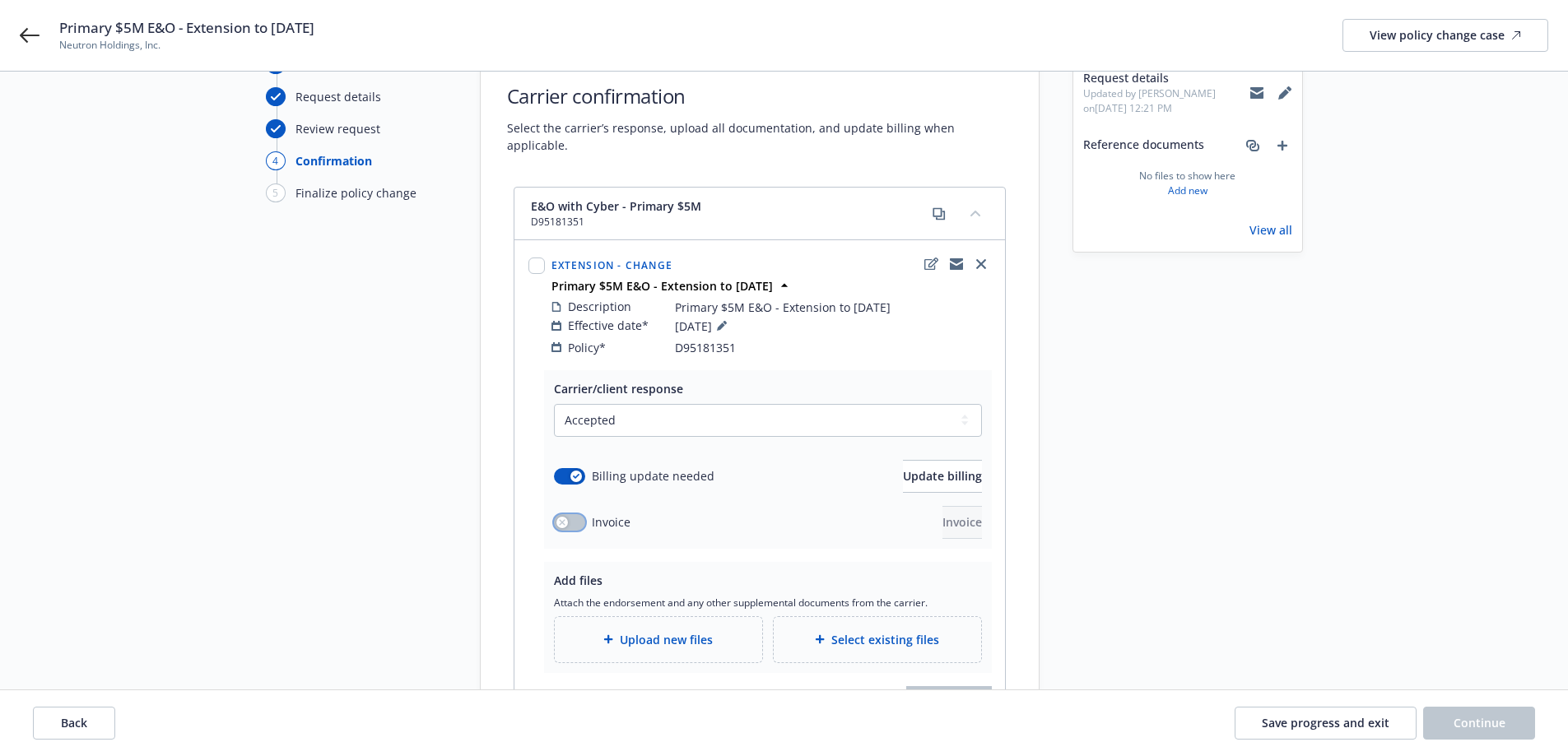
click at [563, 514] on button "button" at bounding box center [569, 522] width 31 height 16
click at [942, 514] on span "Invoice" at bounding box center [962, 522] width 40 height 15
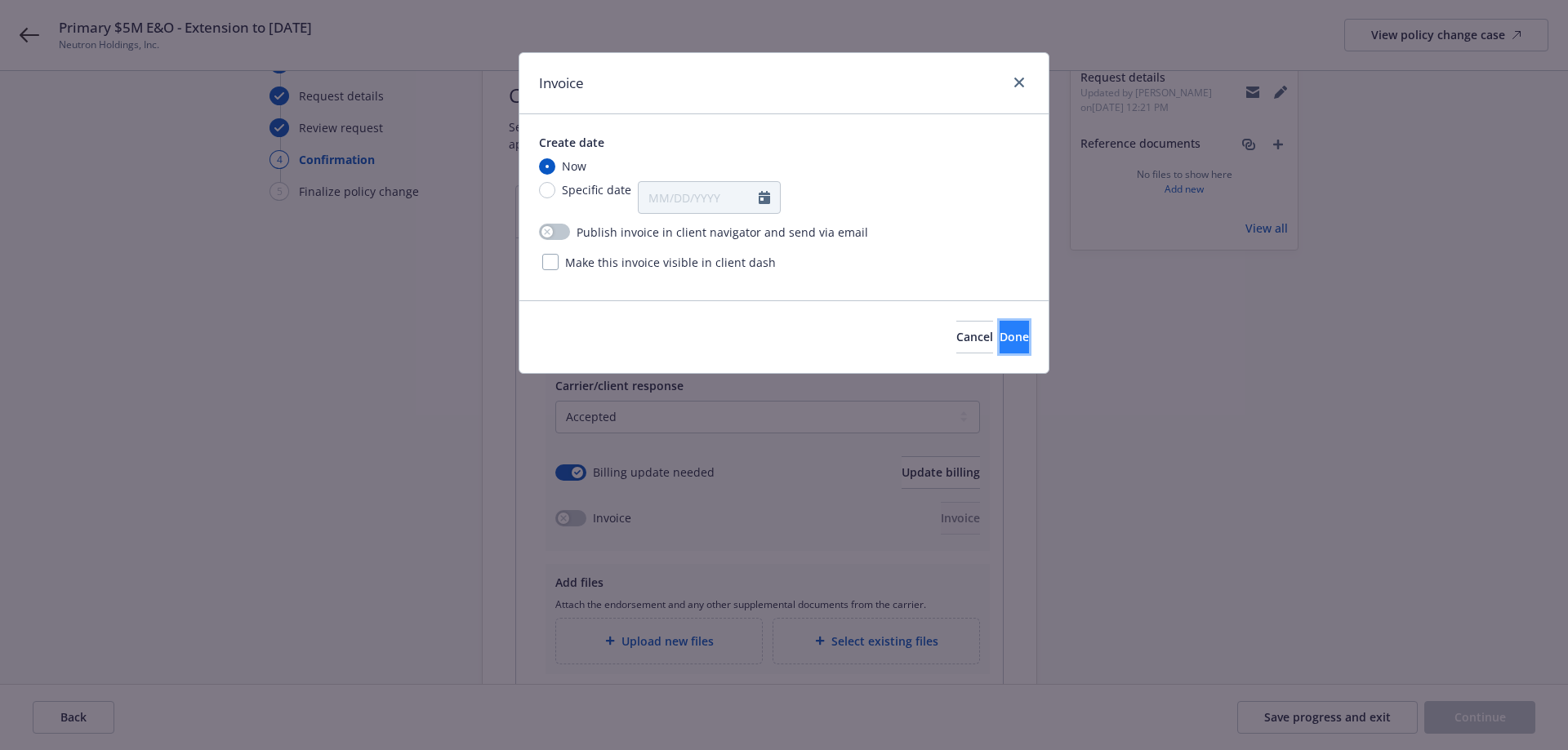
click at [999, 336] on span "Done" at bounding box center [1014, 336] width 30 height 15
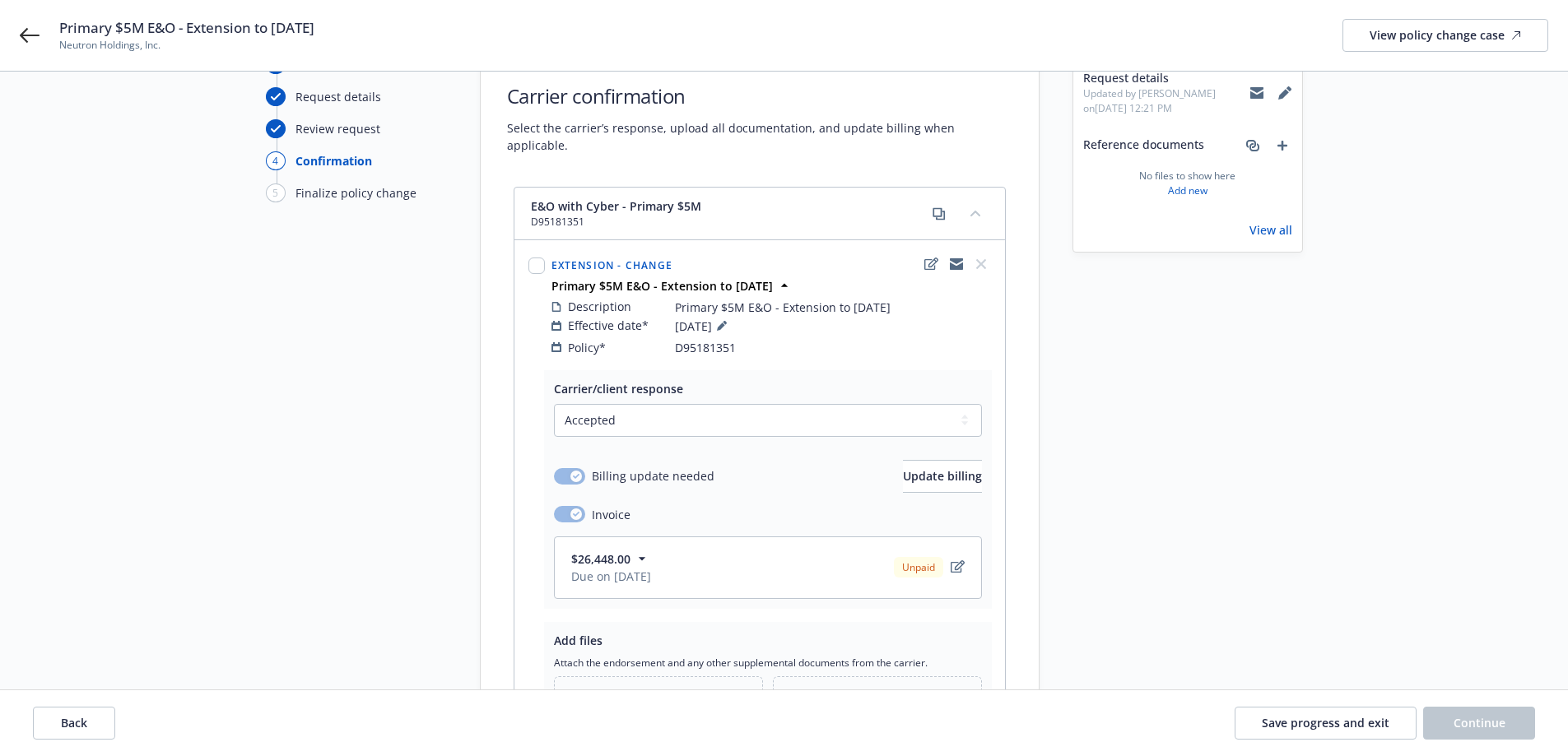
scroll to position [165, 0]
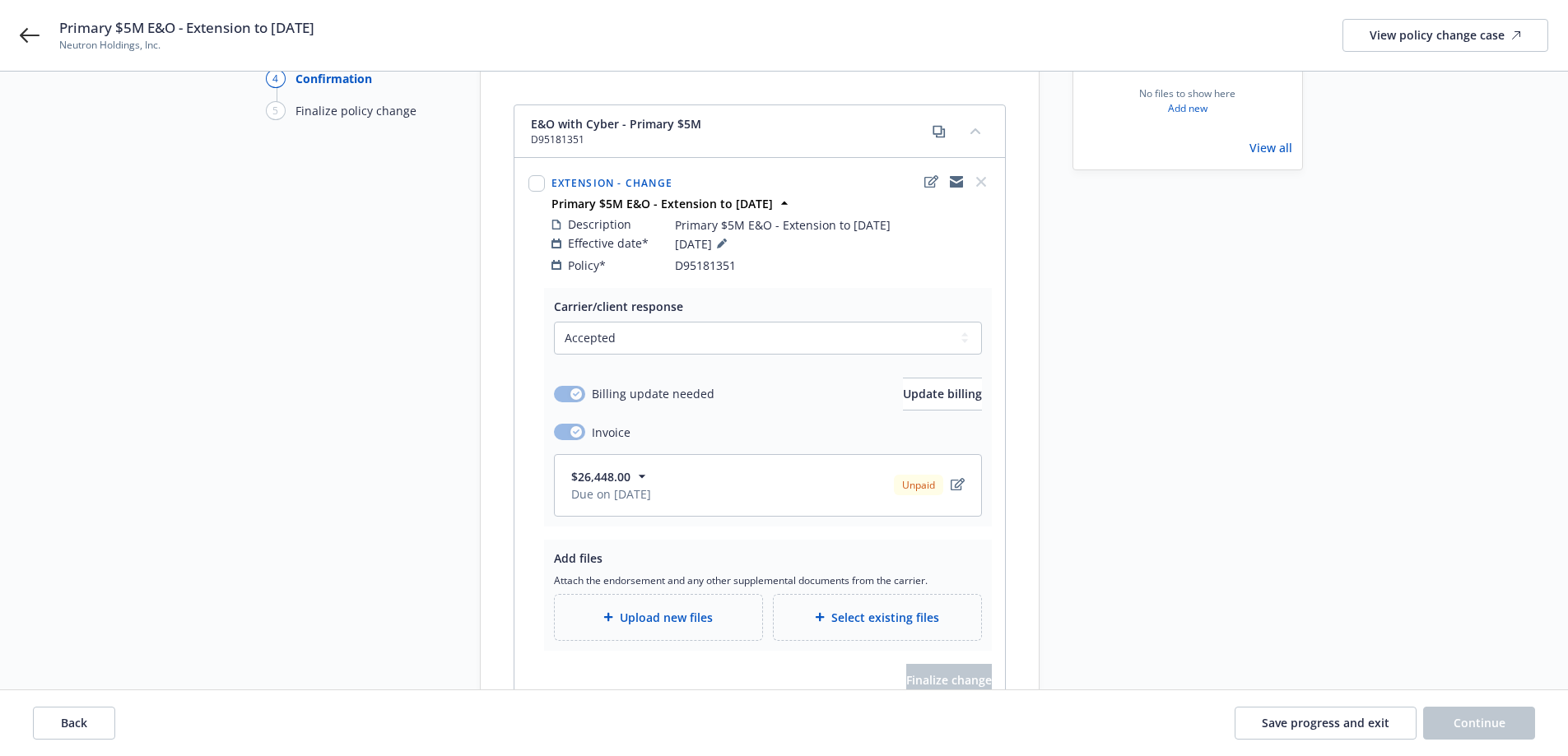
click at [919, 609] on span "Select existing files" at bounding box center [884, 618] width 108 height 17
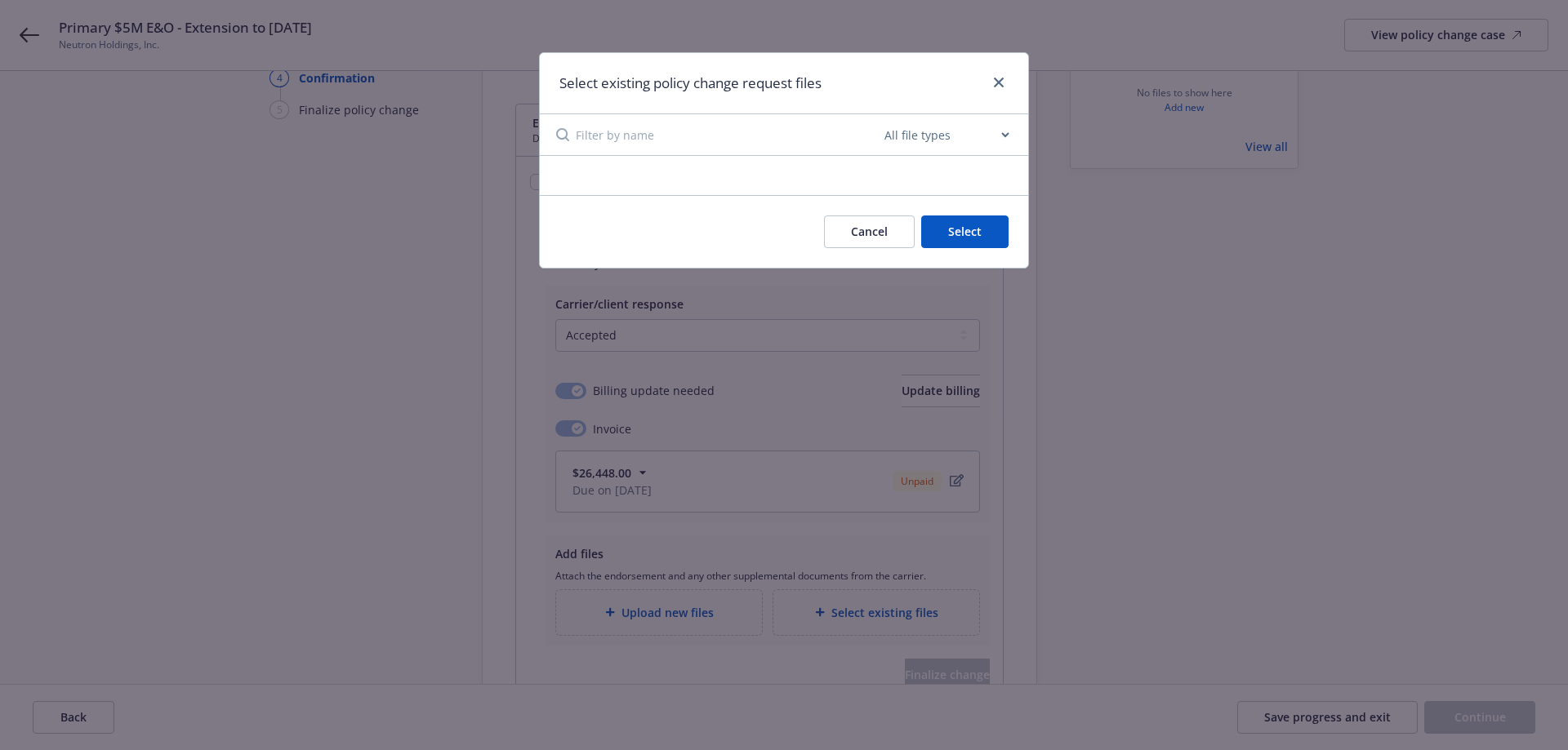
click at [931, 147] on select "All file types Agreements Allocations Annual Service Cycle - Financial snapshot…" at bounding box center [946, 134] width 131 height 33
select select "Endorsement"
click at [881, 118] on select "All file types Agreements Allocations Annual Service Cycle - Financial snapshot…" at bounding box center [946, 134] width 131 height 33
click at [721, 146] on input at bounding box center [728, 134] width 306 height 40
paste input "Lime_24 $5M"
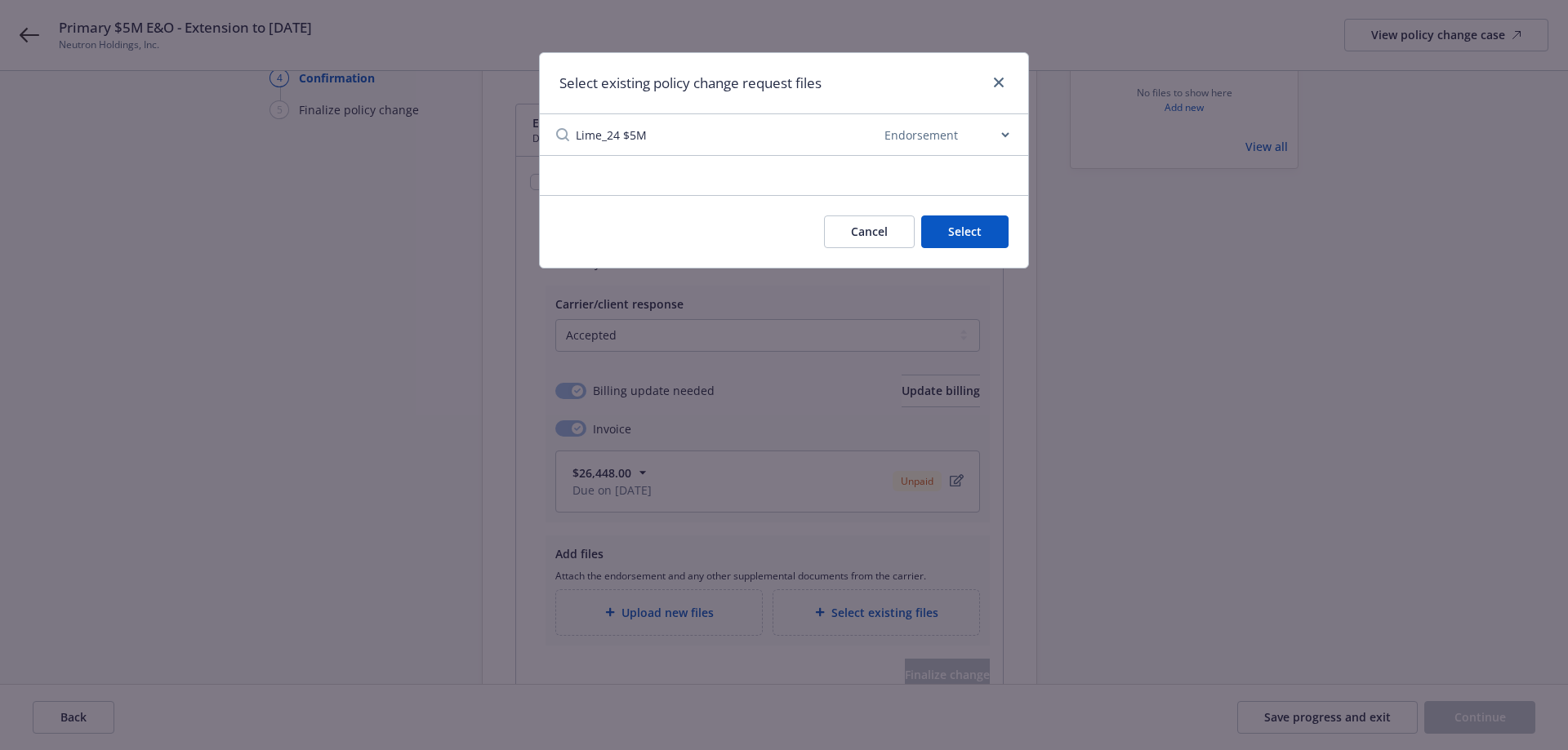
click at [969, 137] on select "All file types Agreements Allocations Annual Service Cycle - Financial snapshot…" at bounding box center [946, 134] width 131 height 33
click at [772, 73] on h1 "Select existing policy change request files" at bounding box center [690, 84] width 262 height 21
drag, startPoint x: 721, startPoint y: 133, endPoint x: 236, endPoint y: 186, distance: 487.9
click at [236, 185] on div "Select existing policy change request files Lime_24 $5M All file types Agreemen…" at bounding box center [784, 375] width 1568 height 750
paste input "Lime_24 $5M Primary E&O Cyber Endt_Extend to [DATE]"
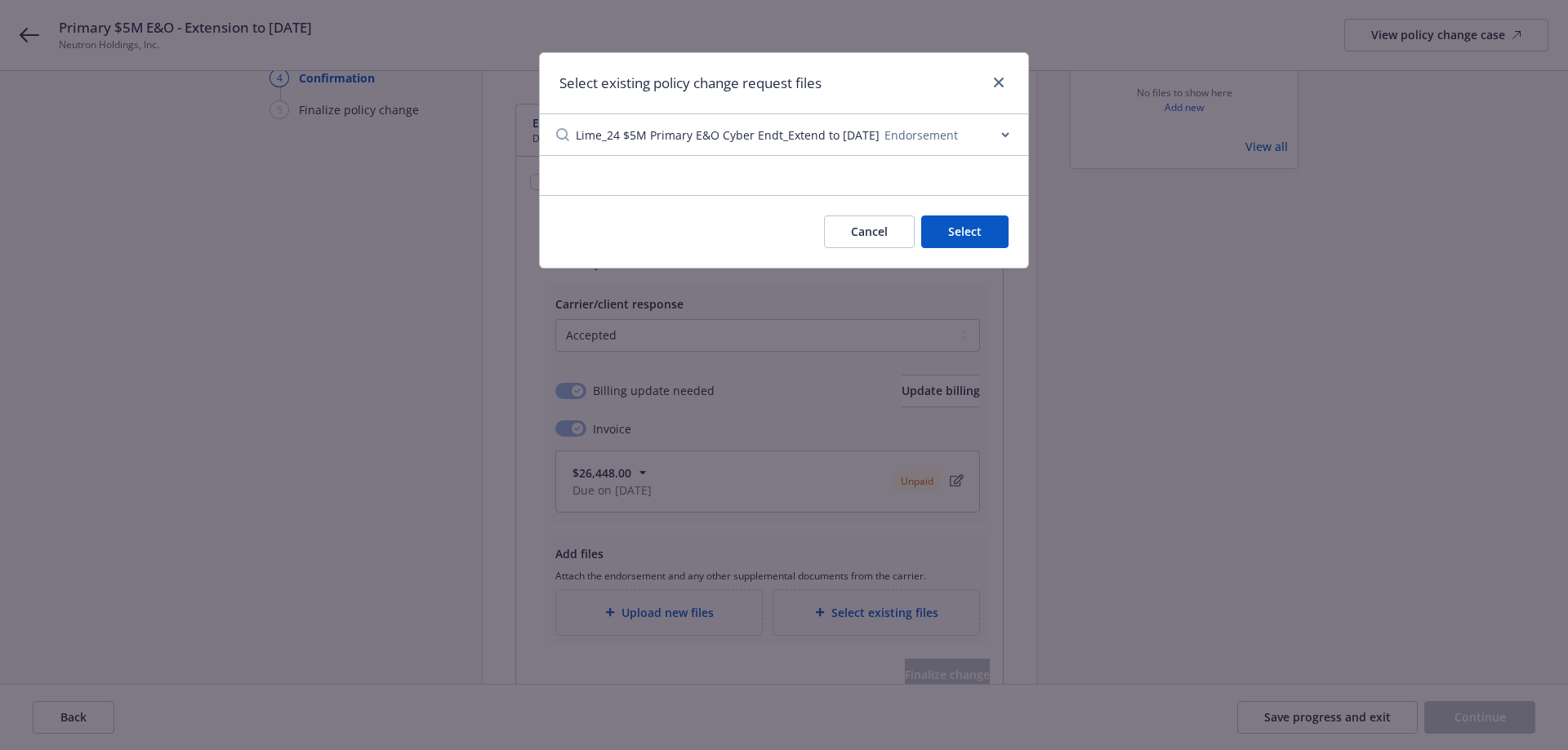
type input "Lime_24 $5M Primary E&O Cyber Endt_Extend to [DATE]"
click at [921, 136] on select "All file types Agreements Allocations Annual Service Cycle - Financial snapshot…" at bounding box center [946, 134] width 131 height 33
select select
click at [881, 118] on select "All file types Agreements Allocations Annual Service Cycle - Financial snapshot…" at bounding box center [946, 134] width 131 height 33
click at [892, 240] on button "Cancel" at bounding box center [870, 231] width 90 height 33
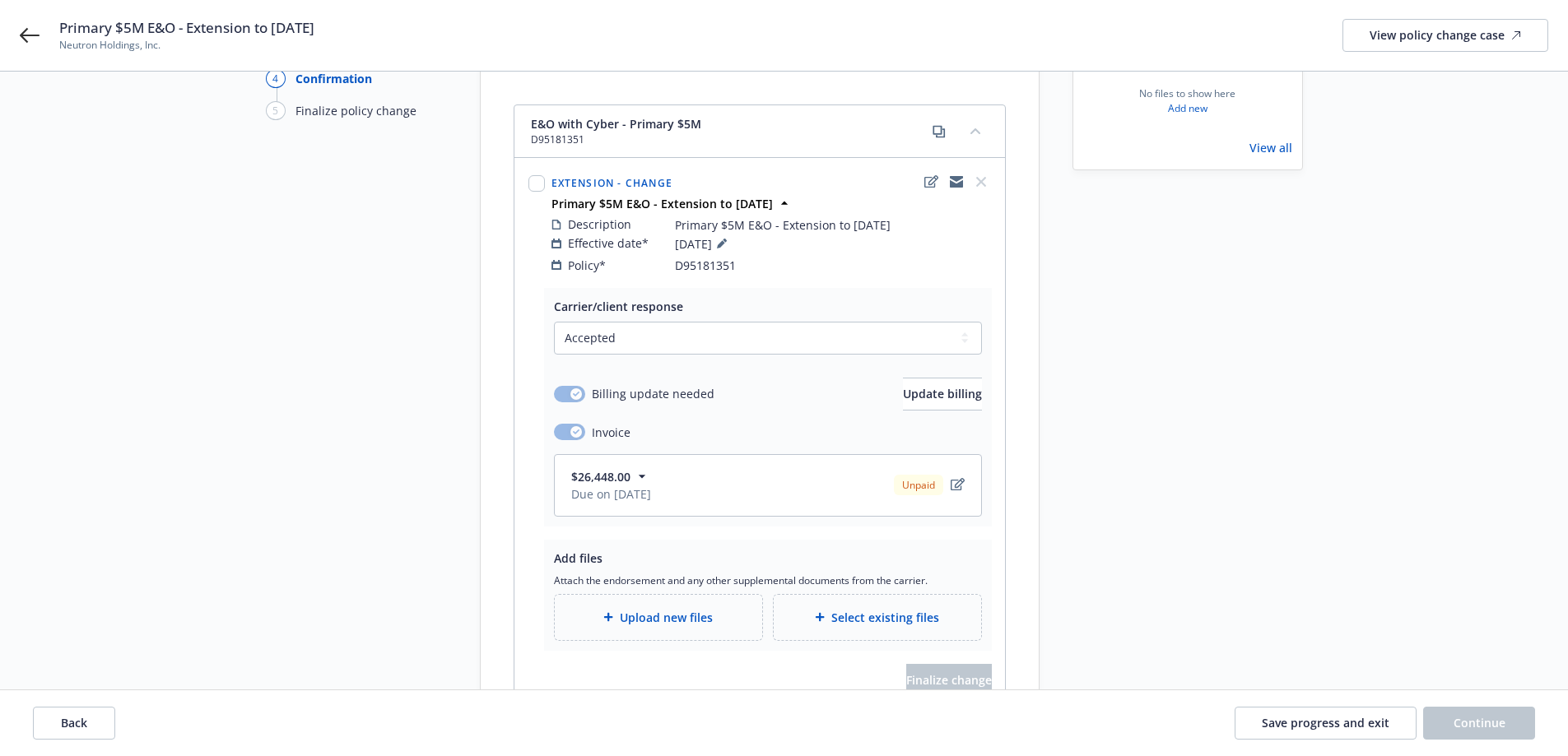
click at [671, 609] on span "Upload new files" at bounding box center [666, 618] width 93 height 17
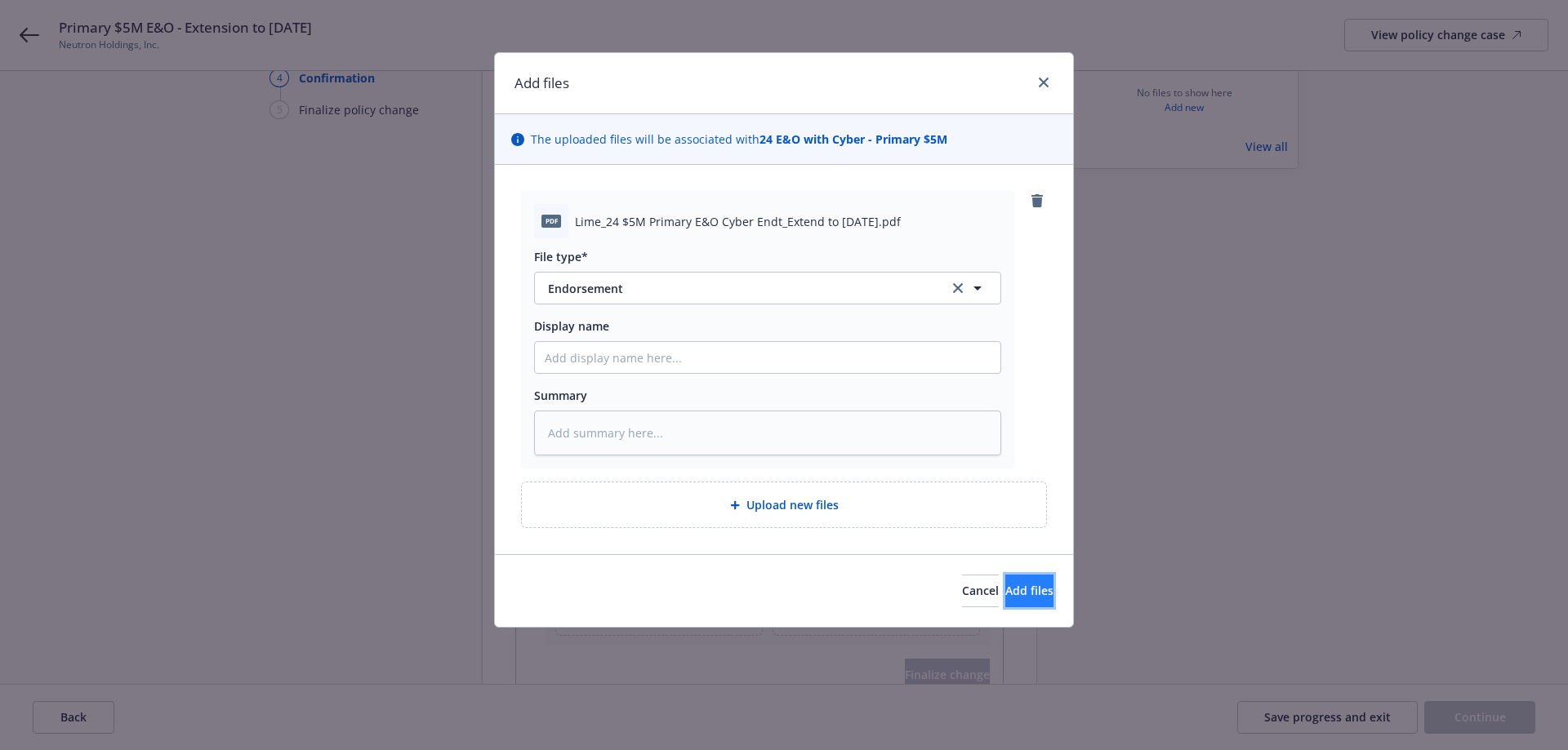
click at [1009, 590] on span "Add files" at bounding box center [1029, 591] width 48 height 15
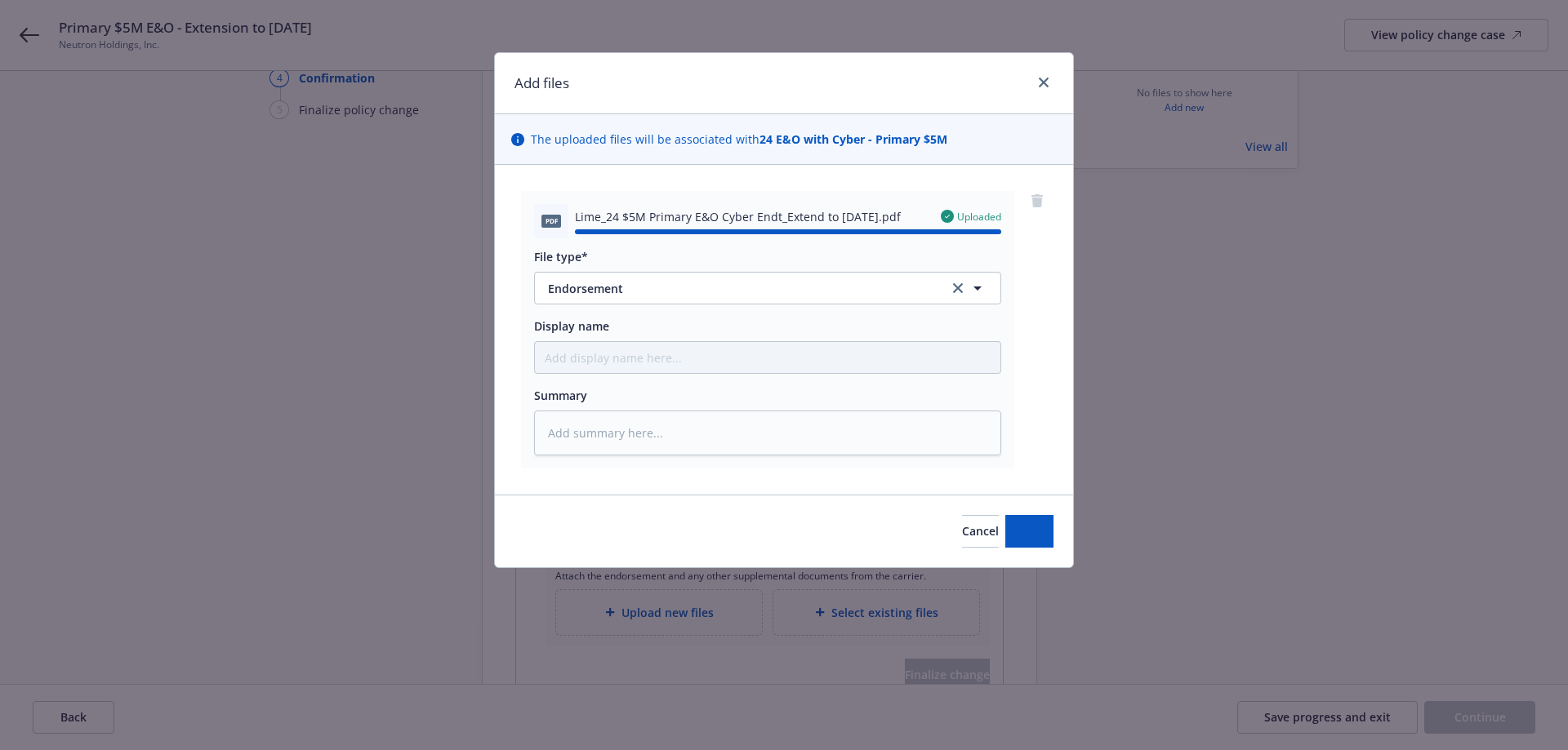
type textarea "x"
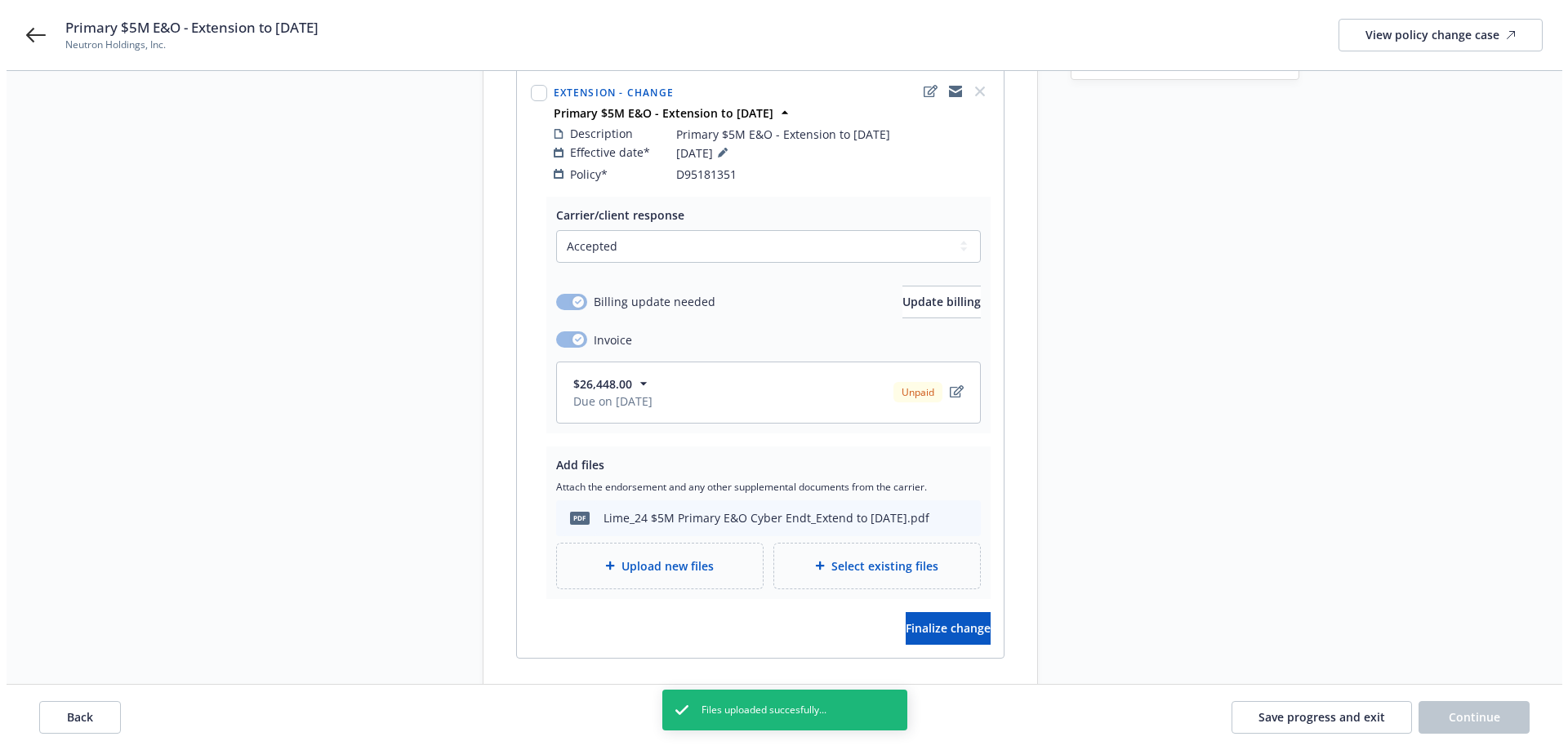
scroll to position [315, 0]
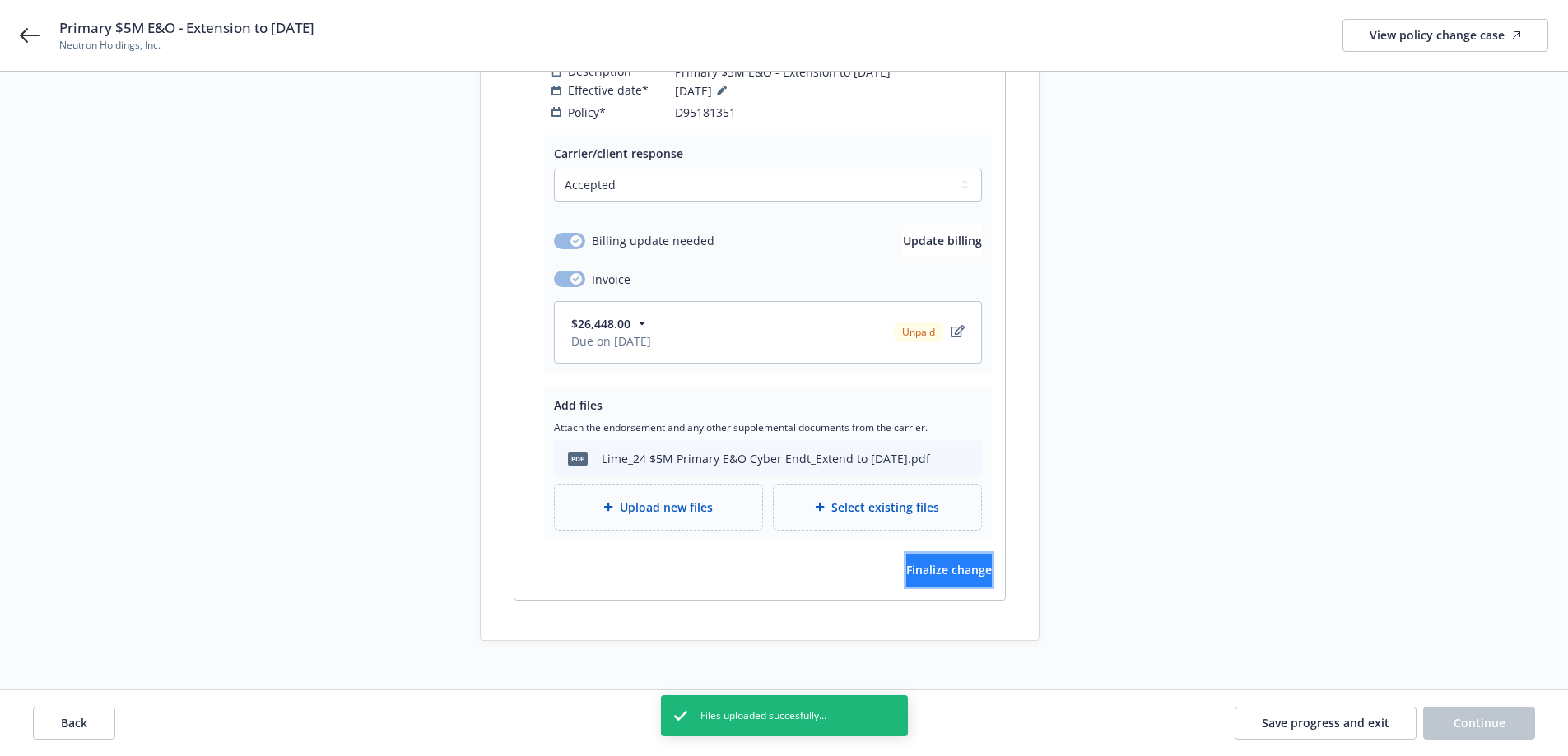
click at [951, 561] on span "Finalize change" at bounding box center [949, 569] width 85 height 15
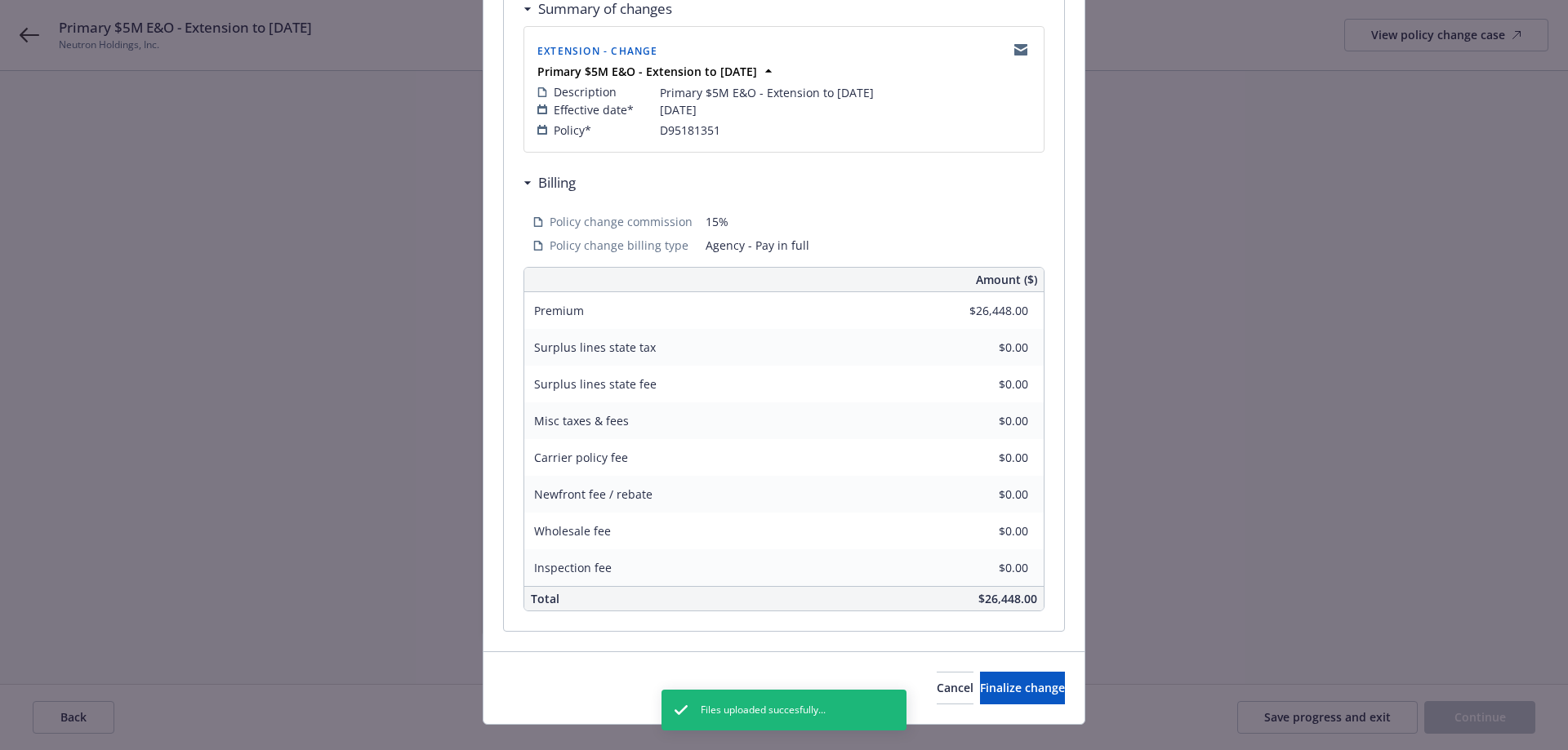
scroll to position [353, 0]
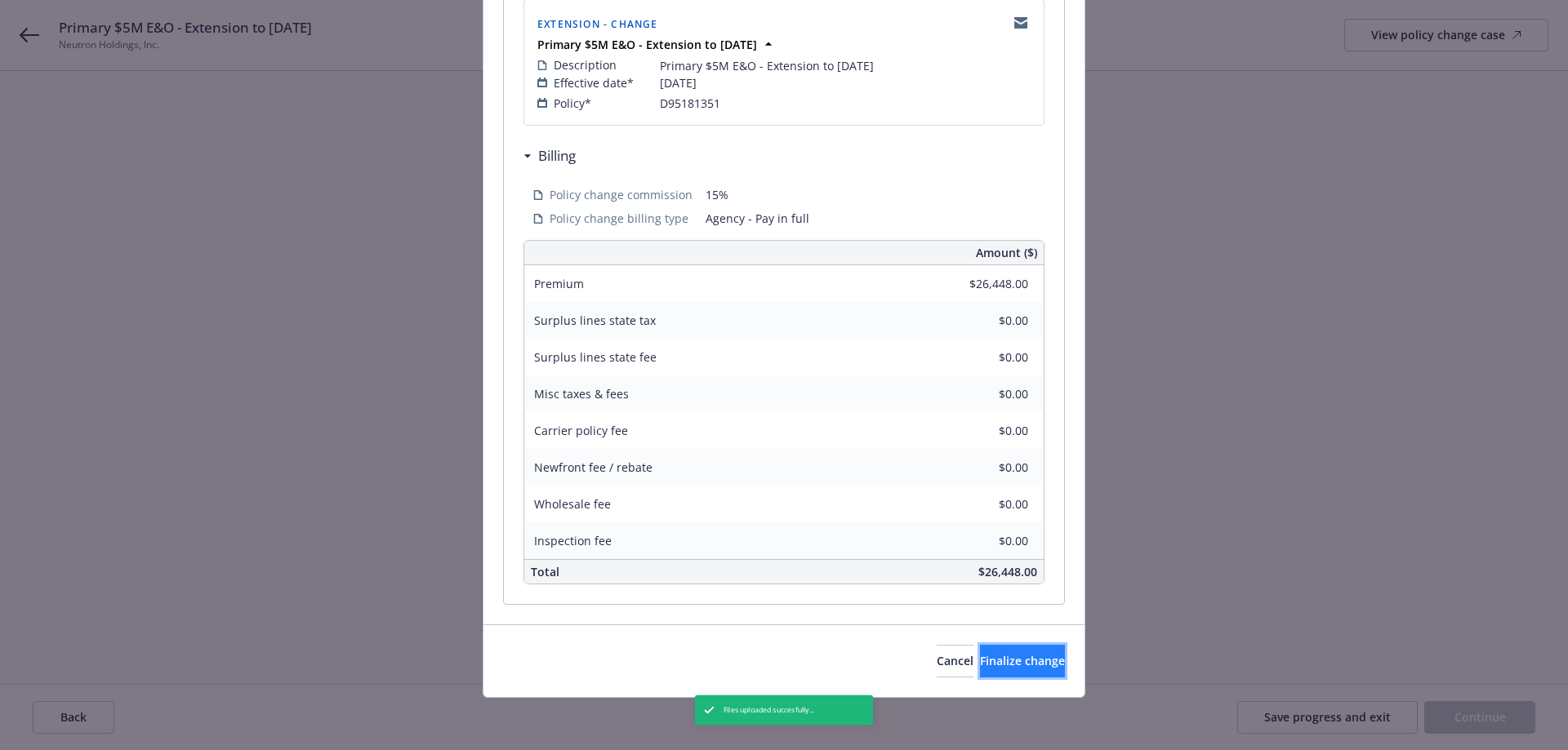
click at [1032, 657] on button "Finalize change" at bounding box center [1022, 661] width 85 height 33
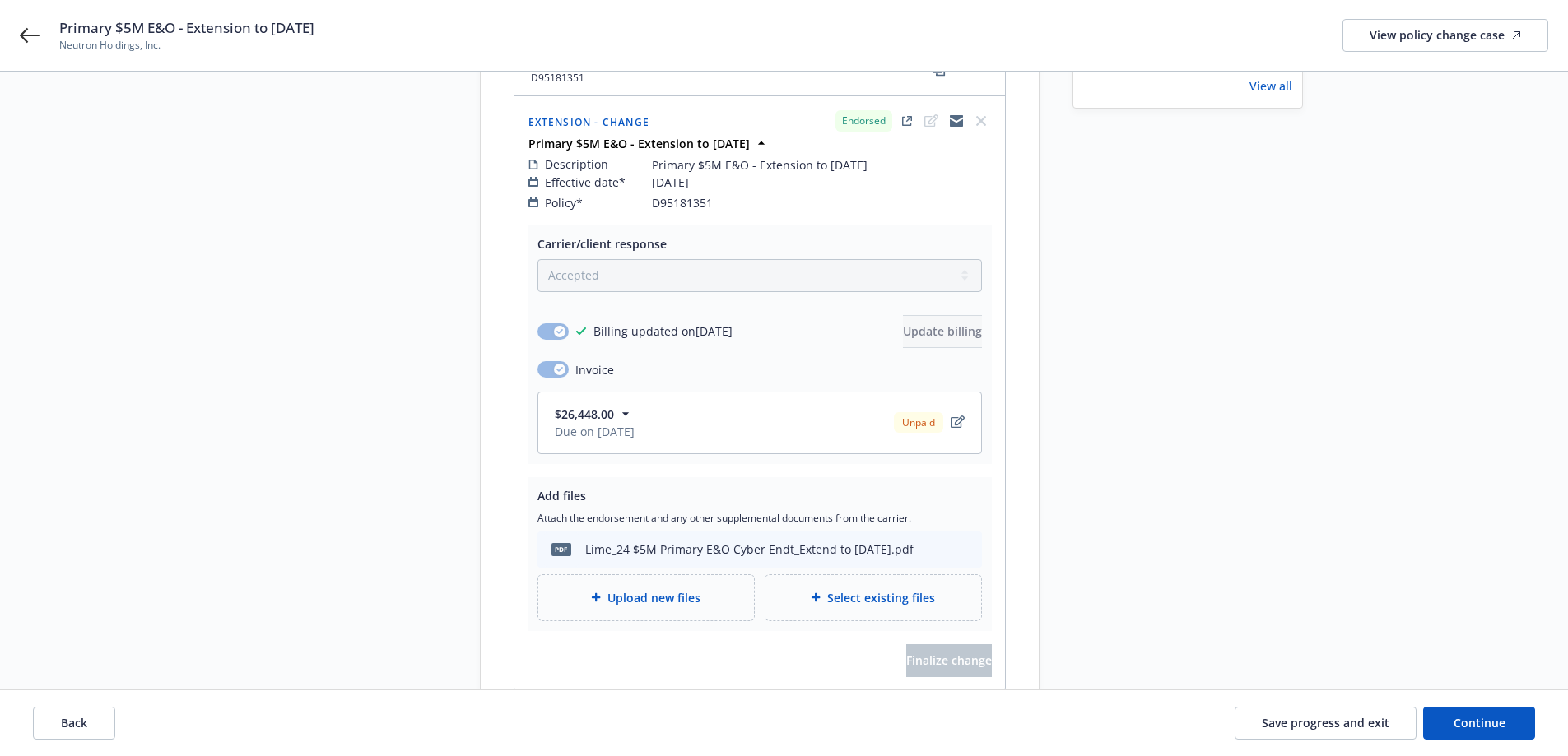
scroll to position [247, 0]
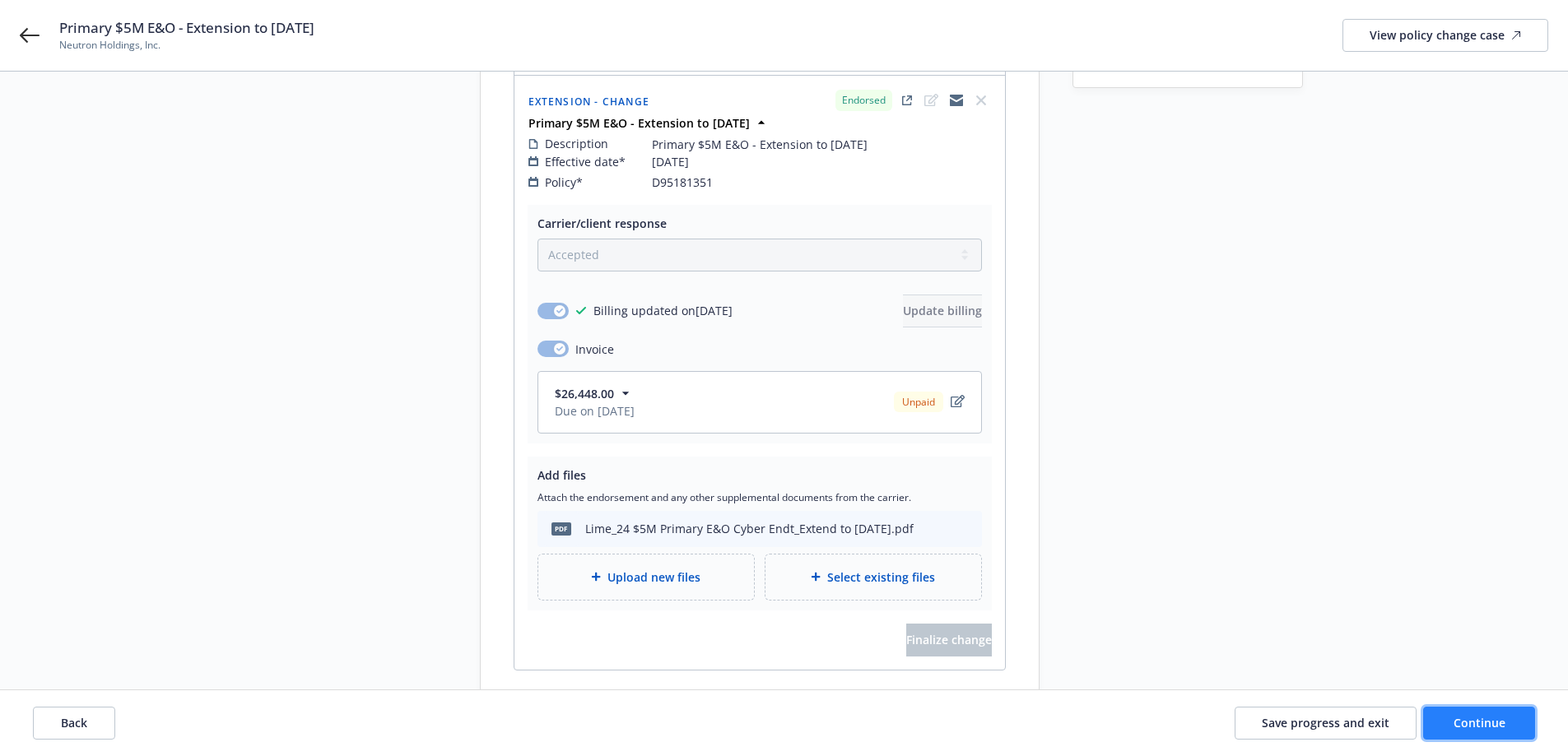
click at [1466, 713] on button "Continue" at bounding box center [1479, 723] width 112 height 33
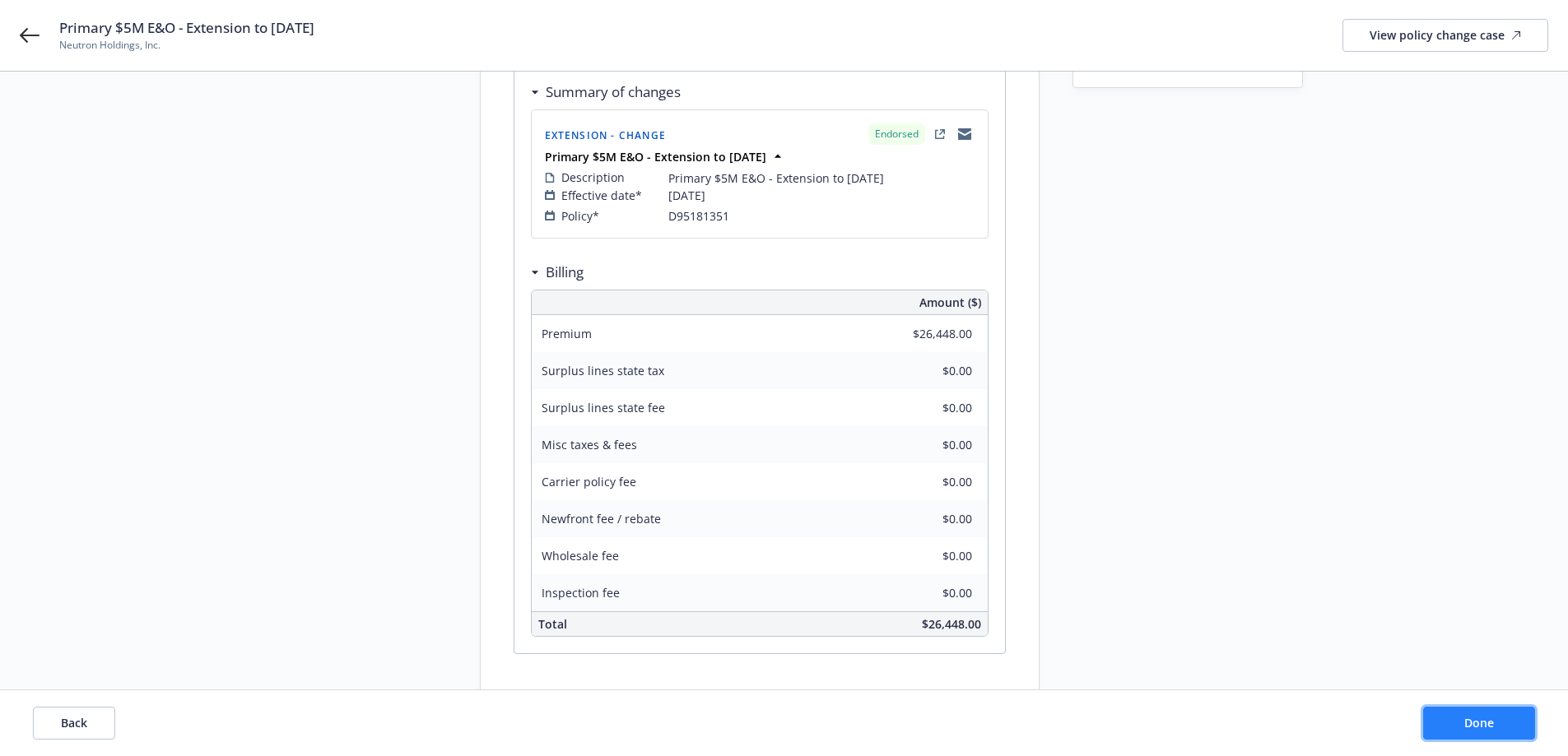
click at [1524, 717] on button "Done" at bounding box center [1479, 723] width 112 height 33
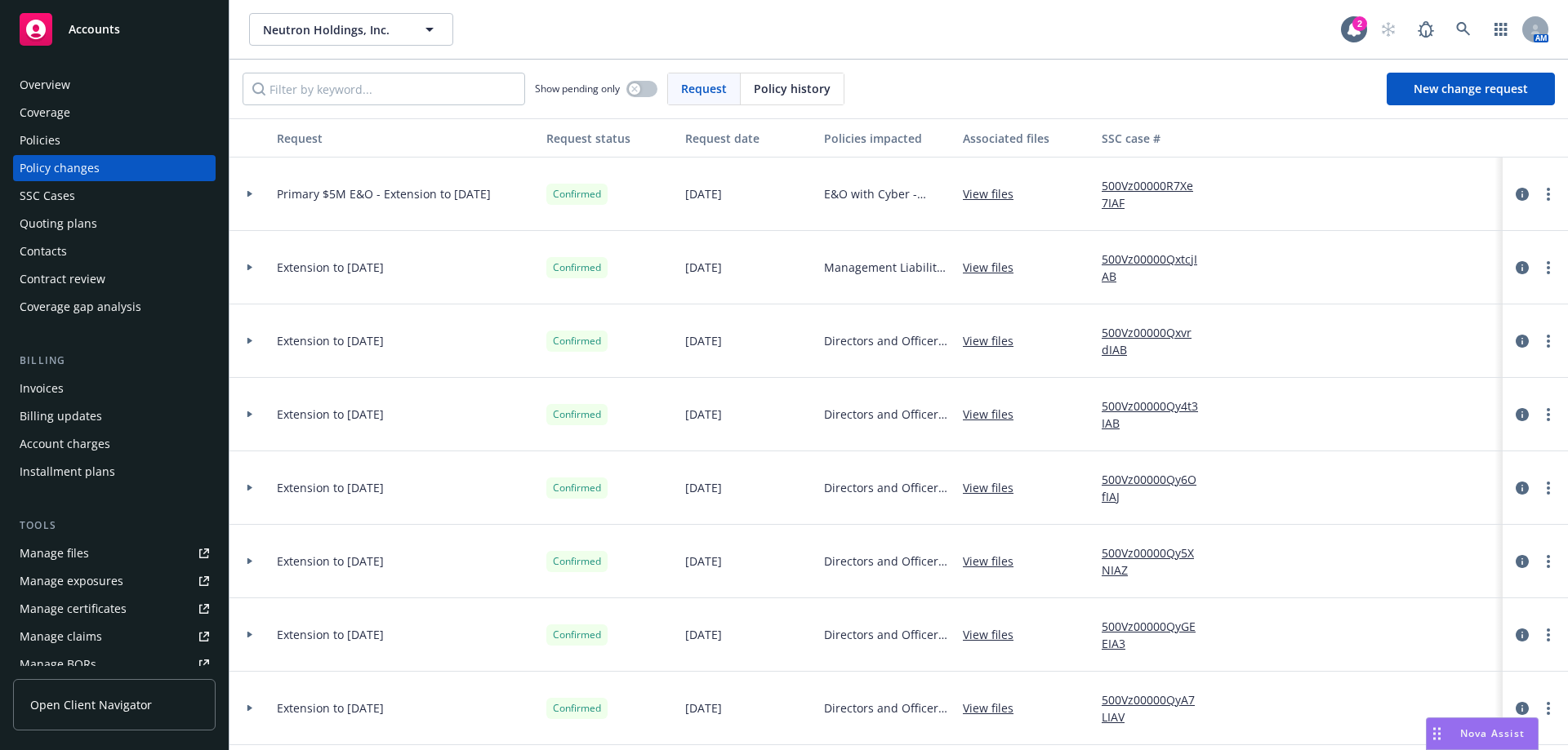
click at [93, 144] on div "Policies" at bounding box center [113, 140] width 189 height 26
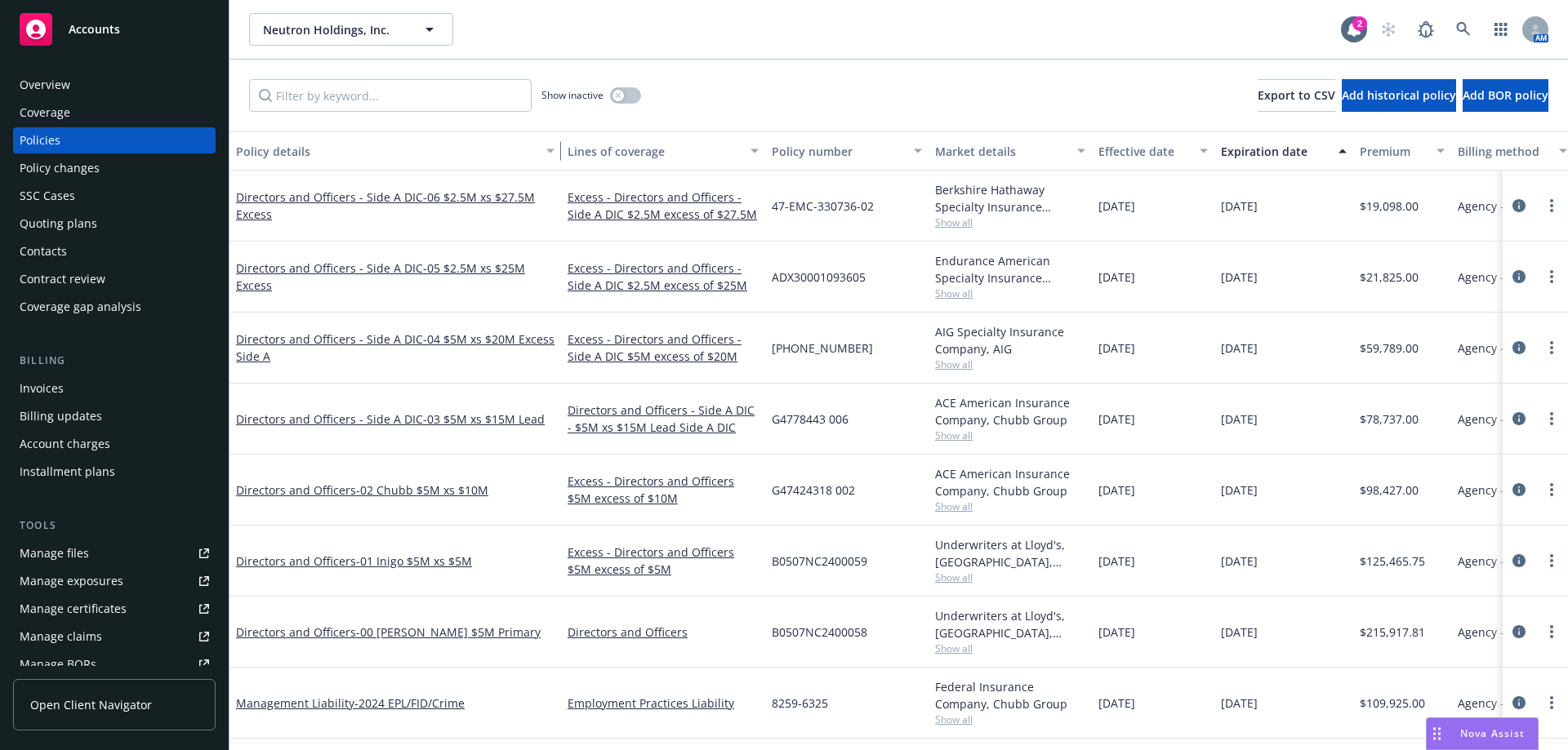
drag, startPoint x: 346, startPoint y: 166, endPoint x: 555, endPoint y: 166, distance: 209.0
click at [555, 166] on div "button" at bounding box center [552, 151] width 8 height 37
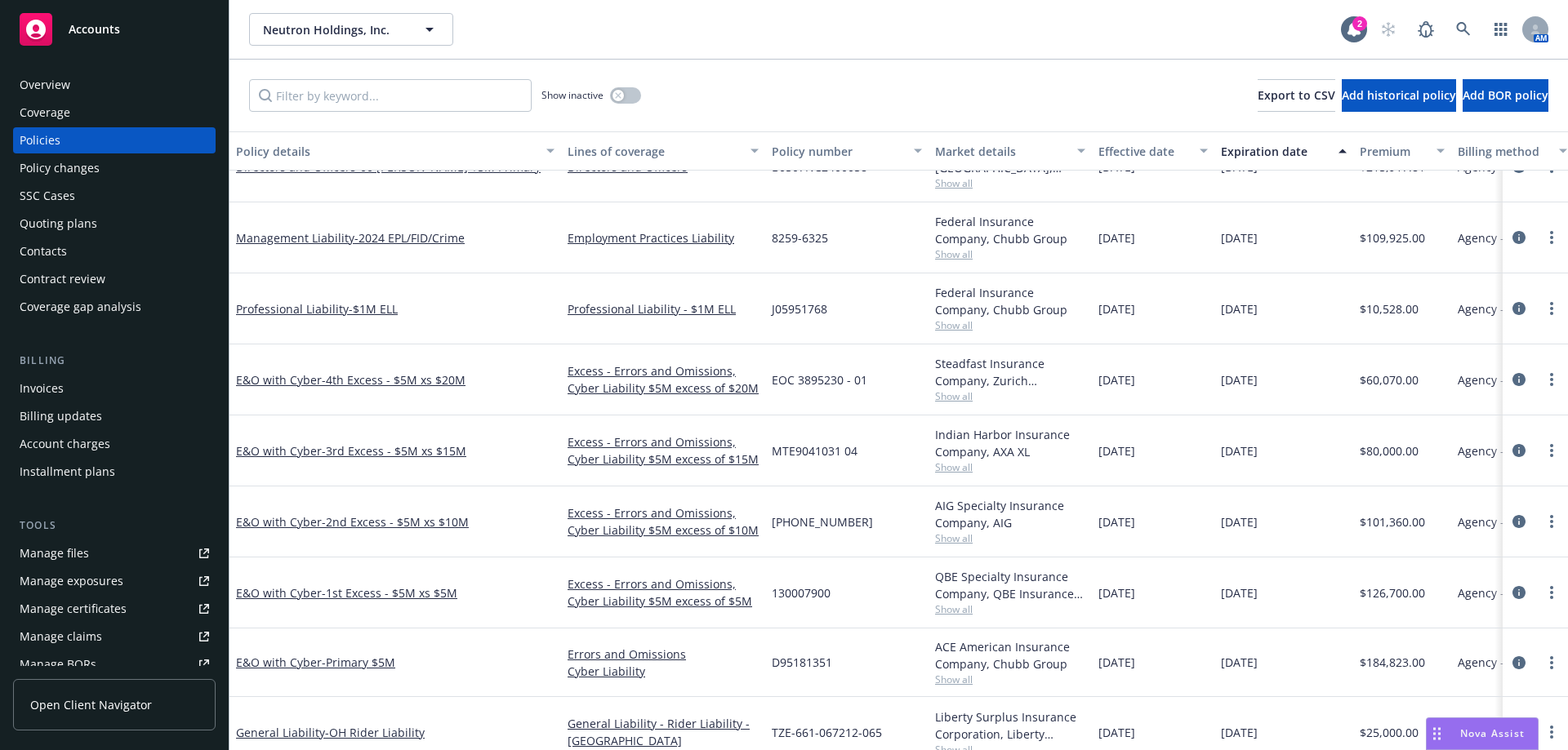
scroll to position [490, 0]
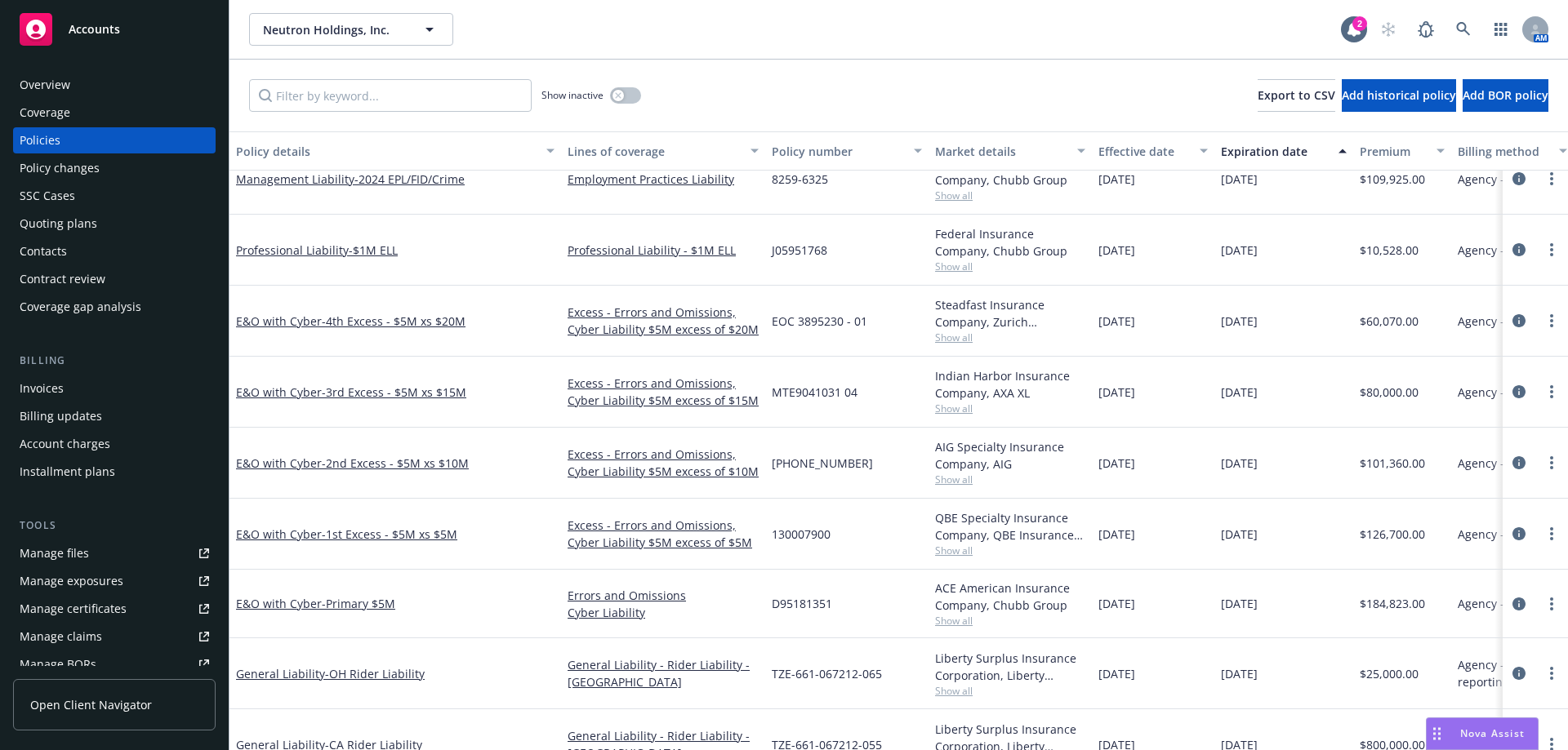
click at [820, 532] on span "130007900" at bounding box center [800, 534] width 59 height 17
copy span "130007900"
click at [405, 540] on span "- 1st Excess - $5M xs $5M" at bounding box center [389, 534] width 135 height 15
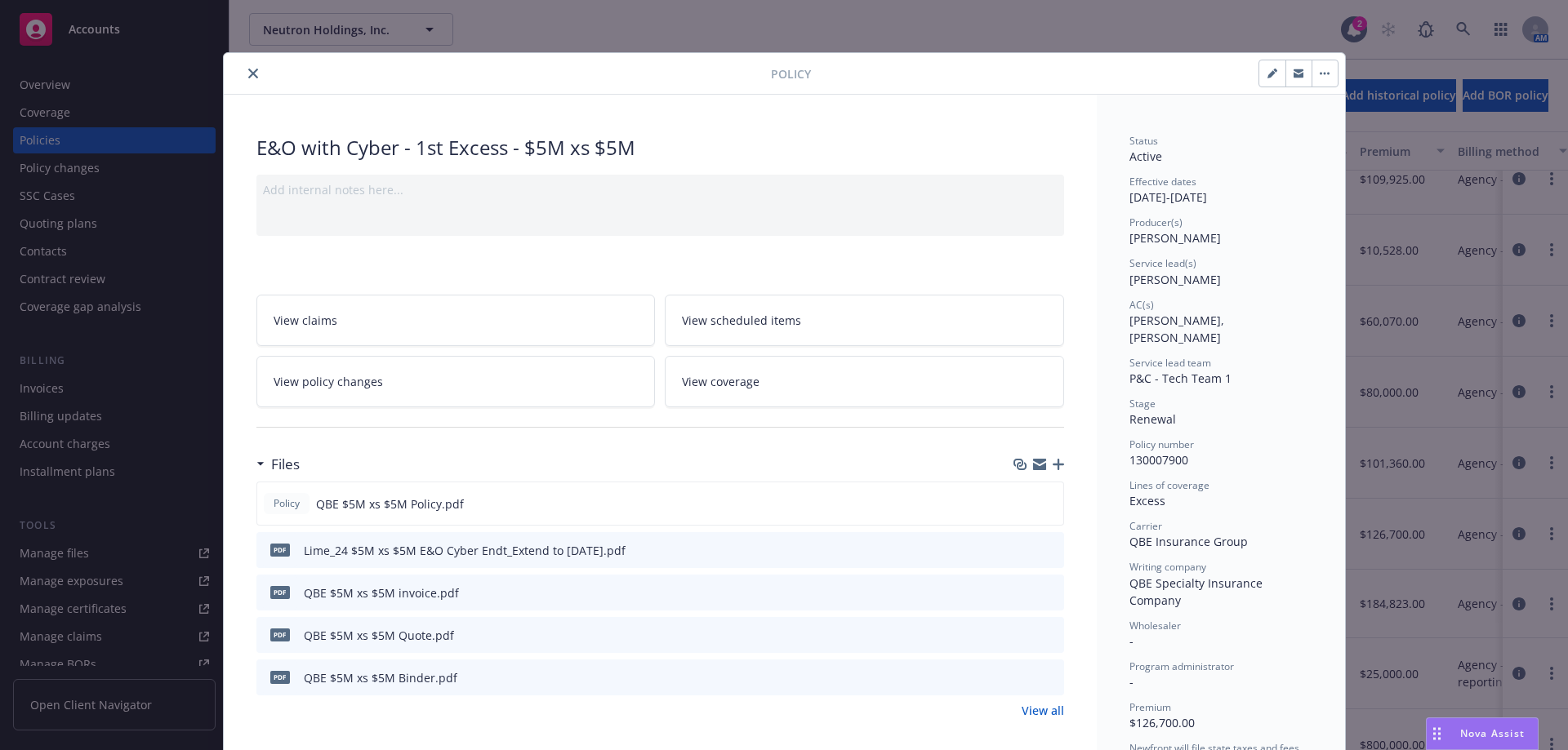
click at [508, 383] on link "View policy changes" at bounding box center [456, 382] width 400 height 52
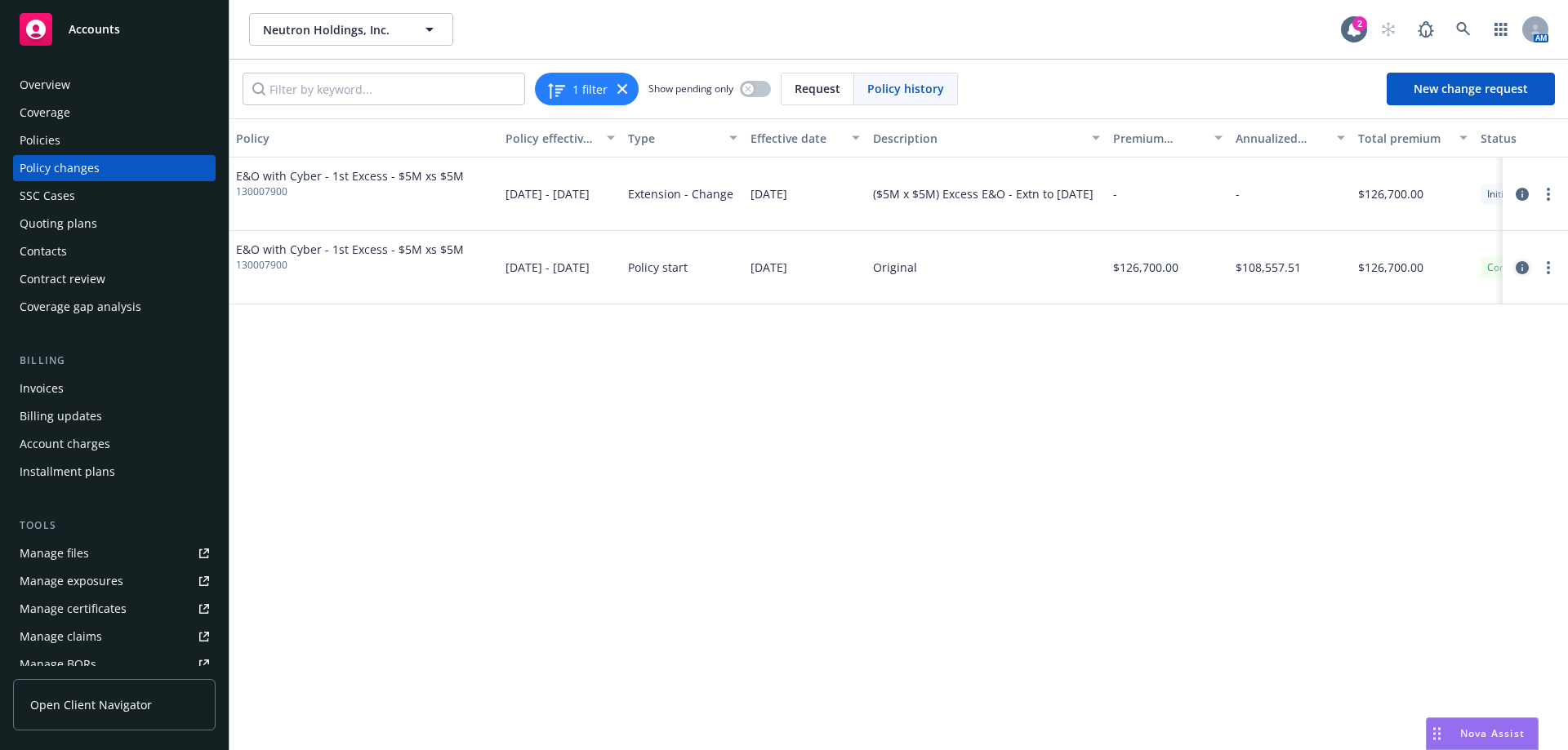
click at [1517, 266] on icon "circleInformation" at bounding box center [1522, 268] width 13 height 13
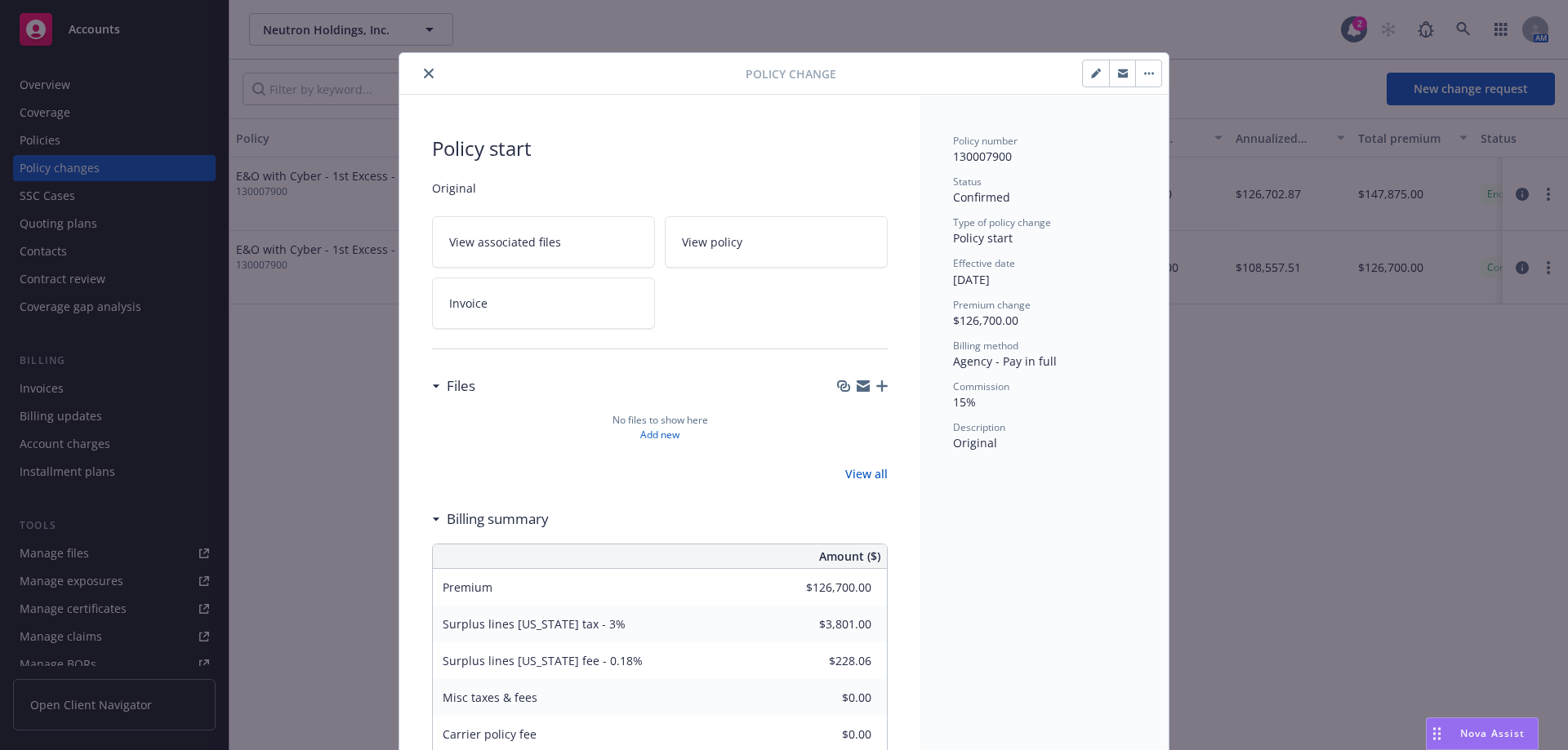
click at [424, 72] on icon "close" at bounding box center [429, 73] width 10 height 10
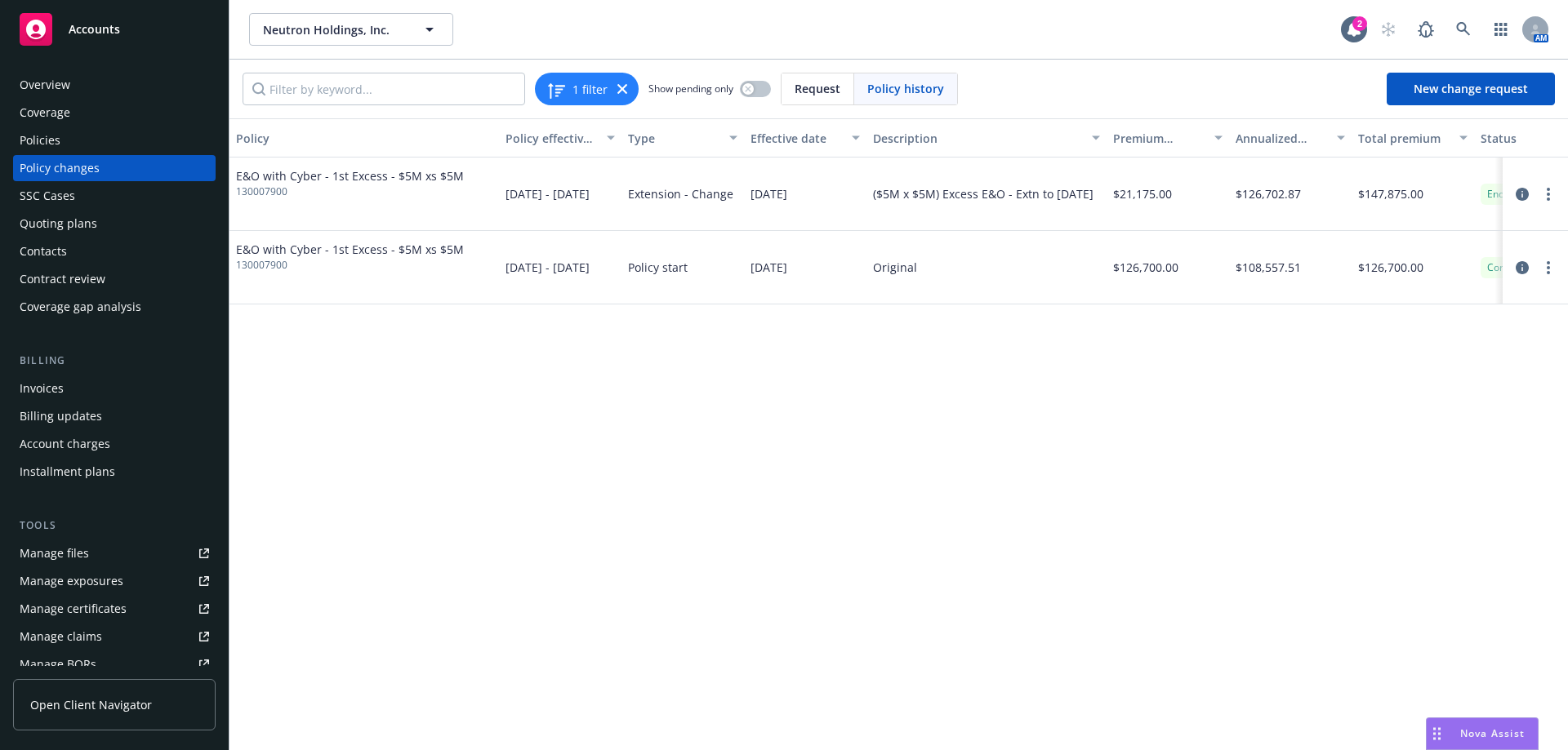
click at [67, 144] on div "Policies" at bounding box center [113, 140] width 189 height 26
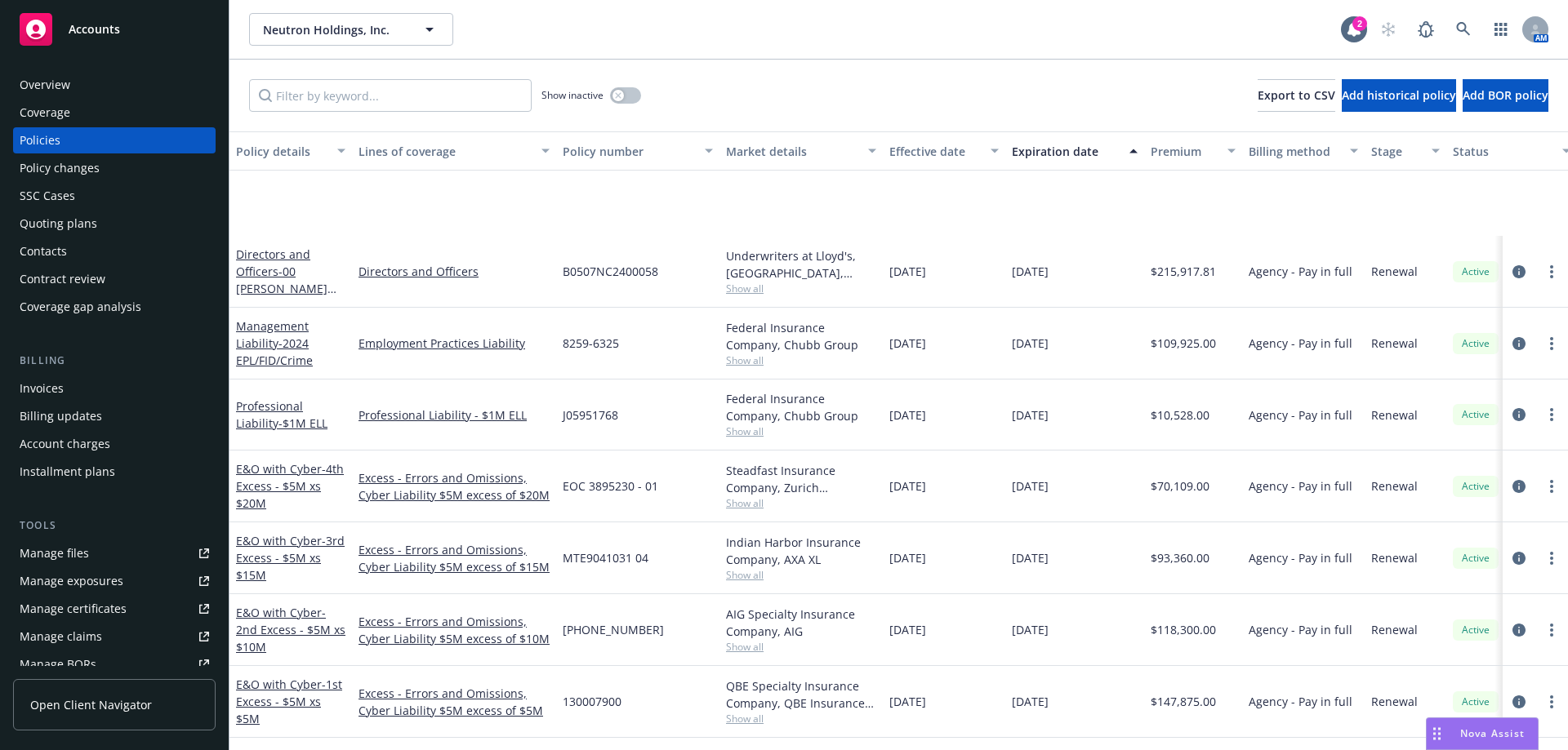
scroll to position [549, 0]
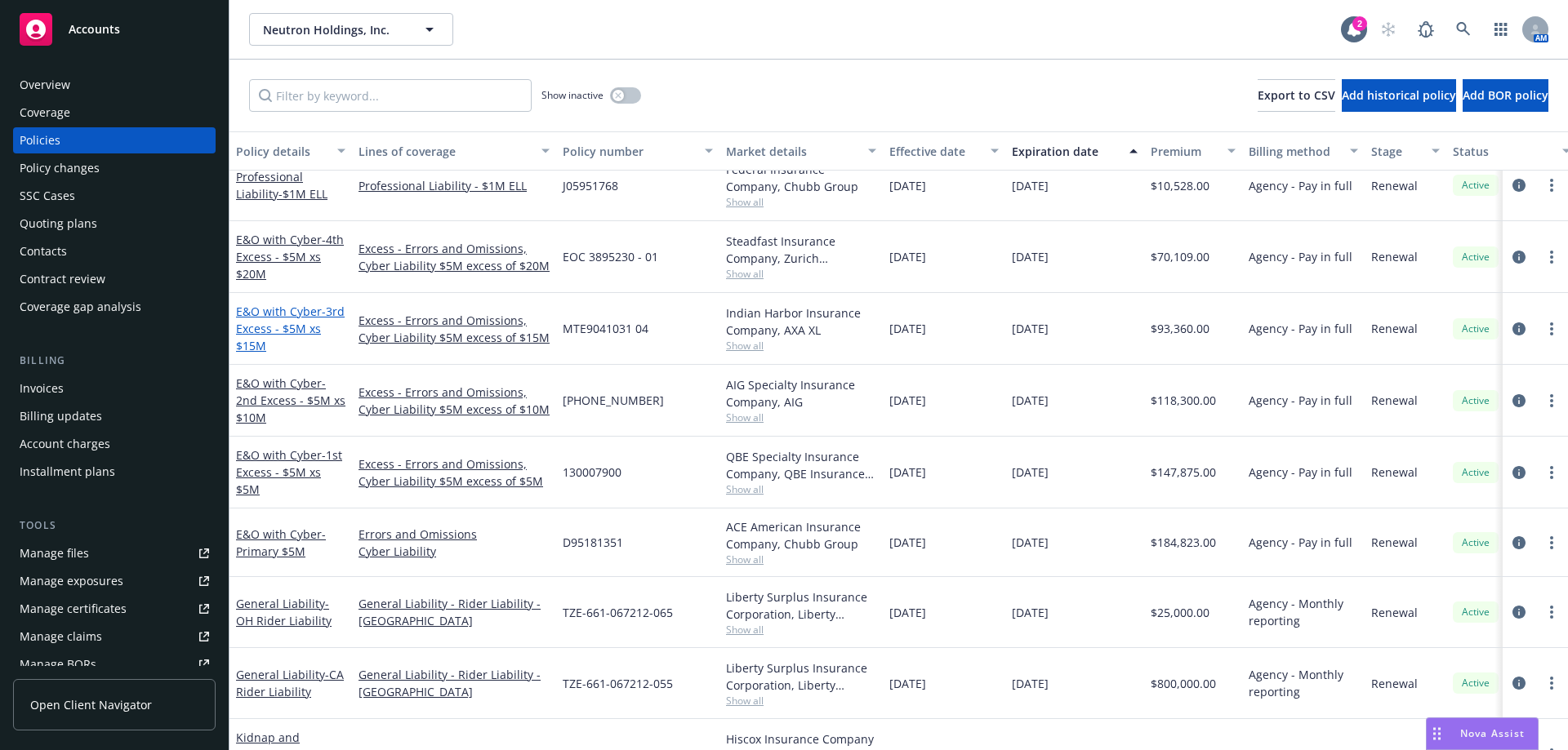
click at [324, 331] on span "- 3rd Excess - $5M xs $15M" at bounding box center [290, 328] width 109 height 50
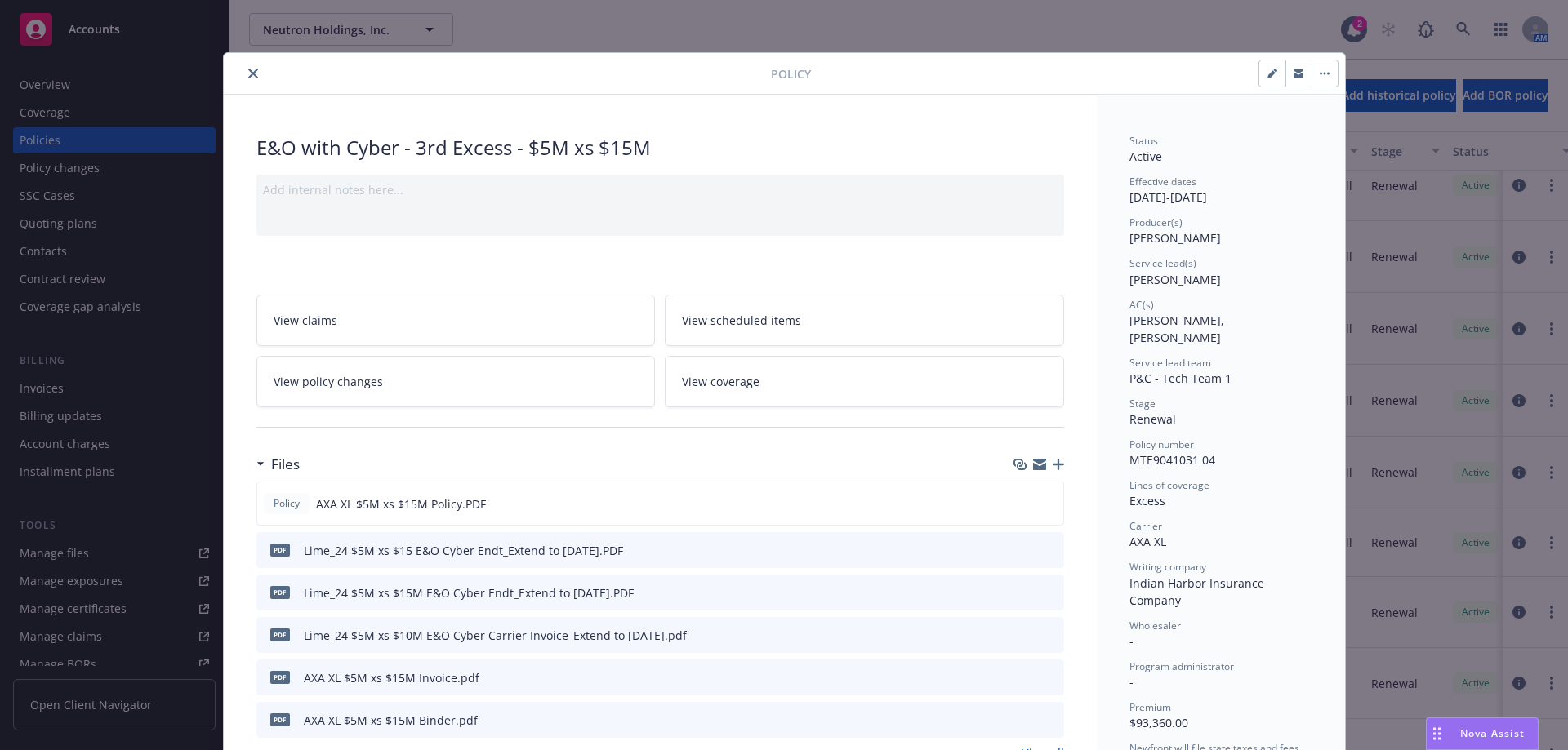
click at [246, 82] on button "close" at bounding box center [253, 73] width 19 height 19
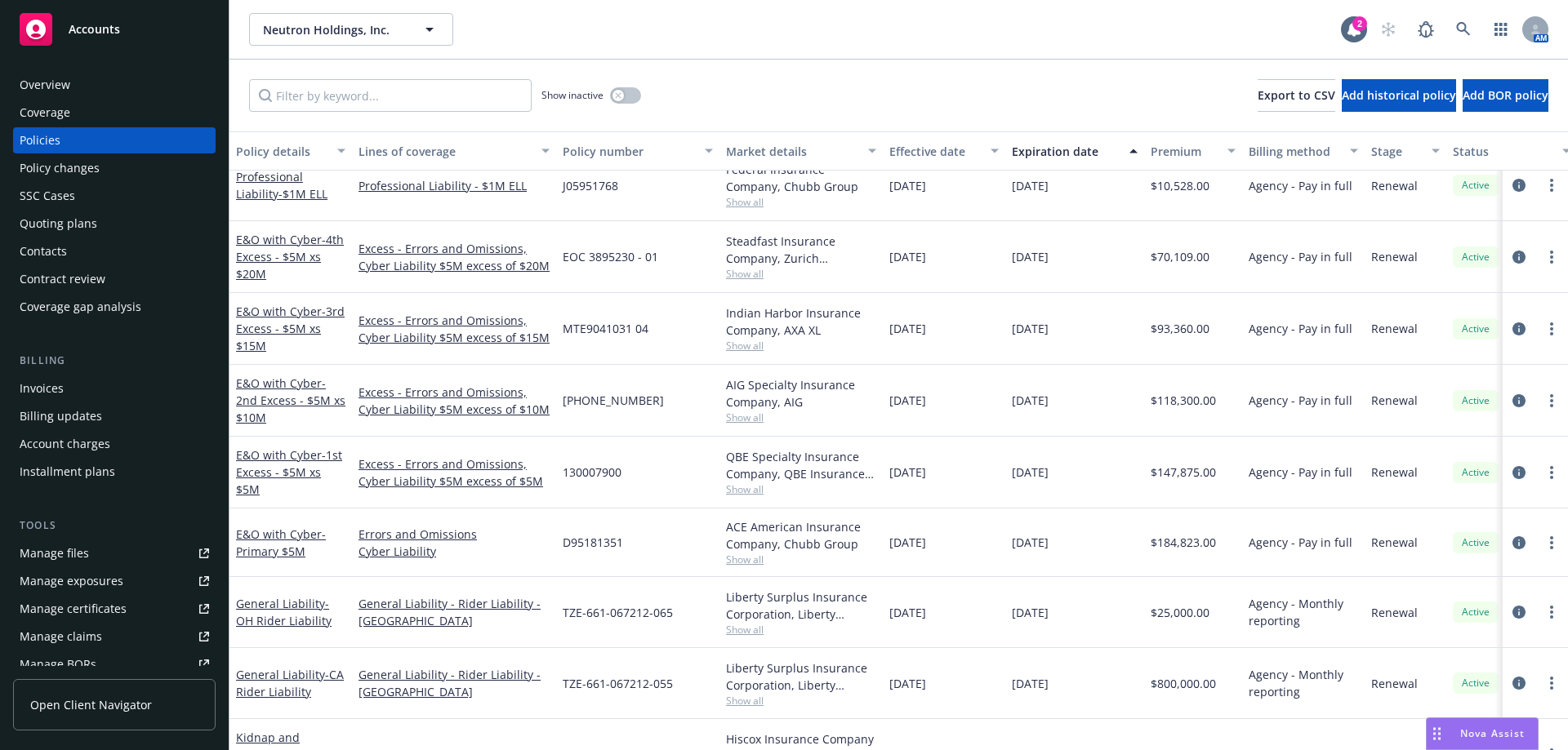
click at [1466, 68] on div "Show inactive Export to CSV Add historical policy Add BOR policy" at bounding box center [898, 95] width 1338 height 72
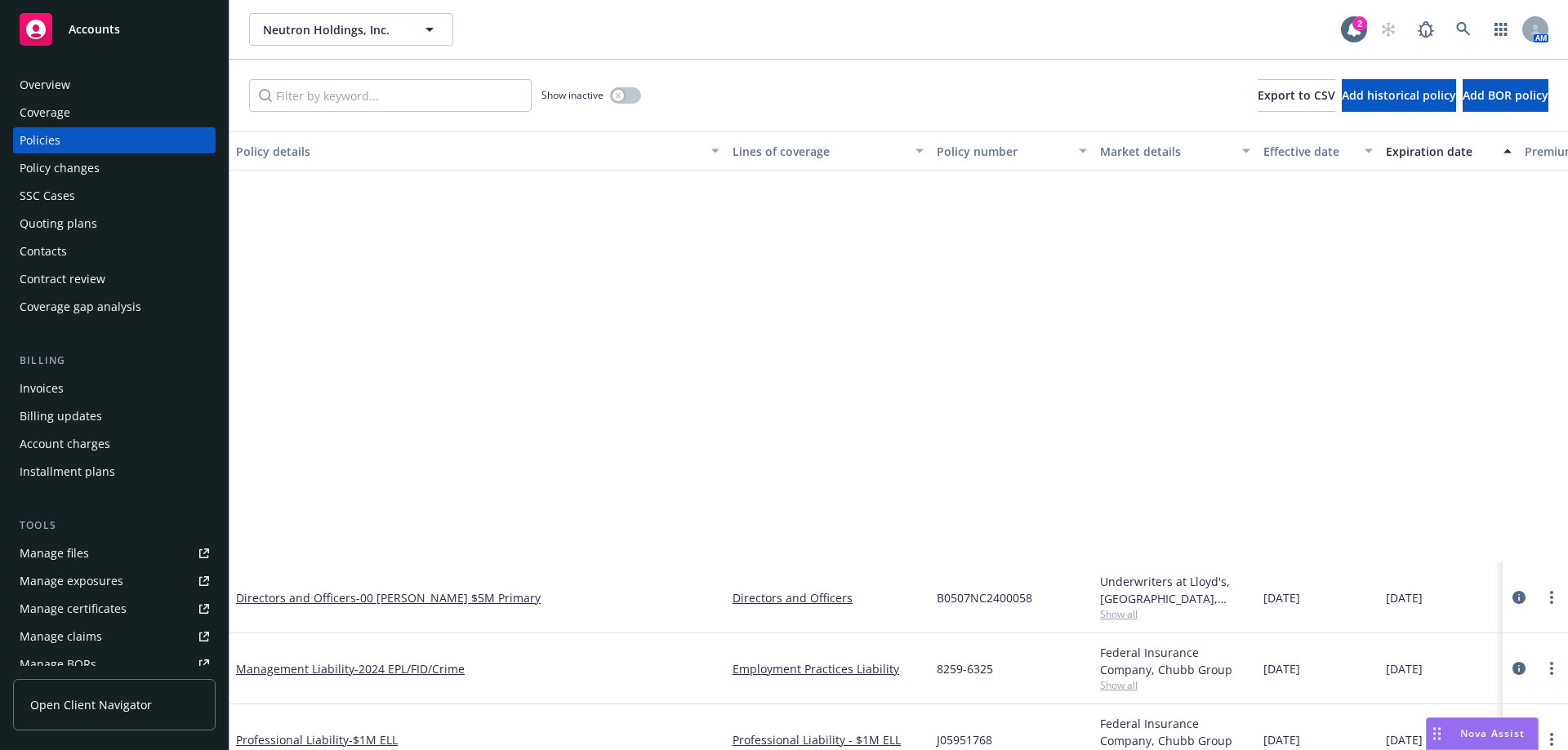
scroll to position [490, 0]
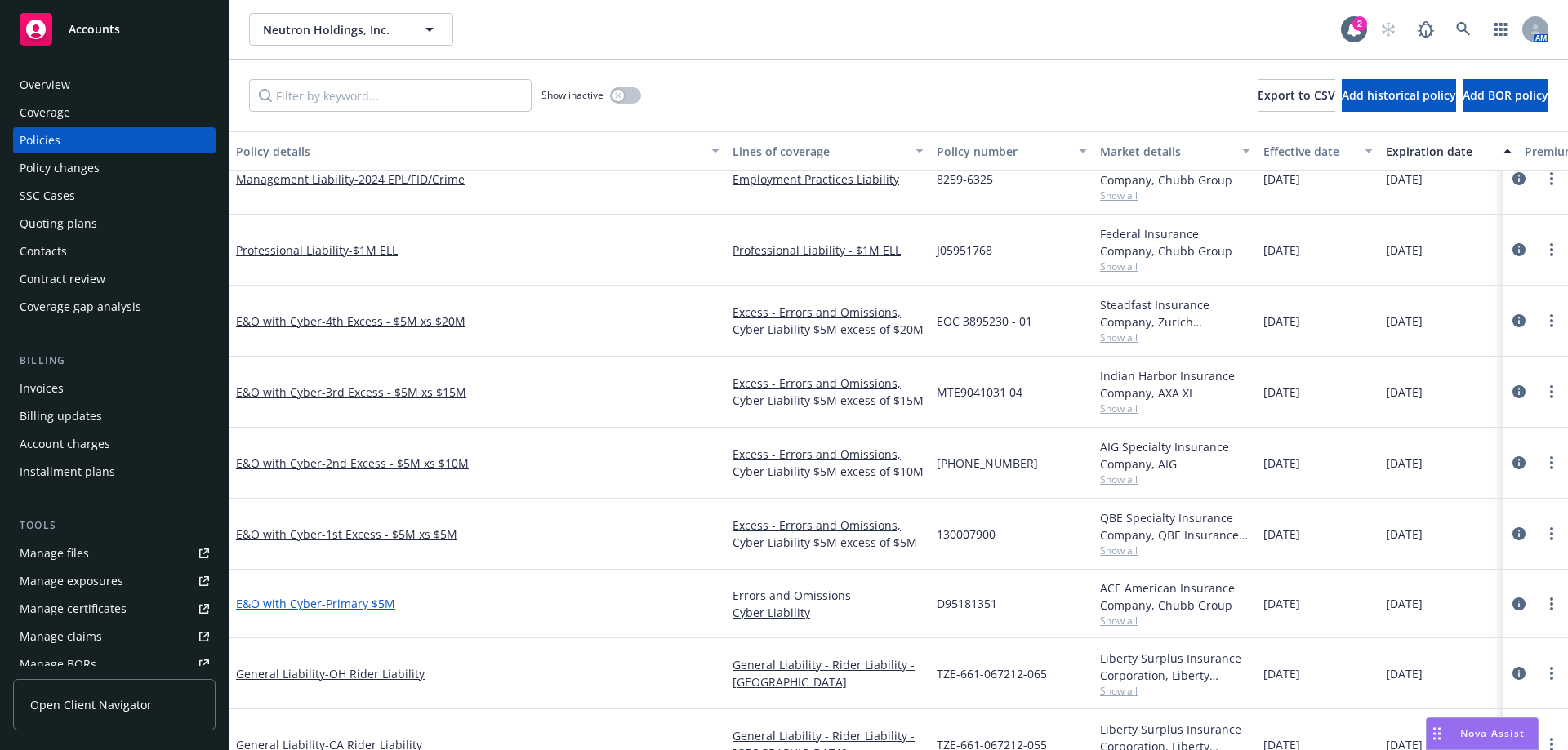
click at [339, 596] on span "- Primary $5M" at bounding box center [358, 603] width 73 height 15
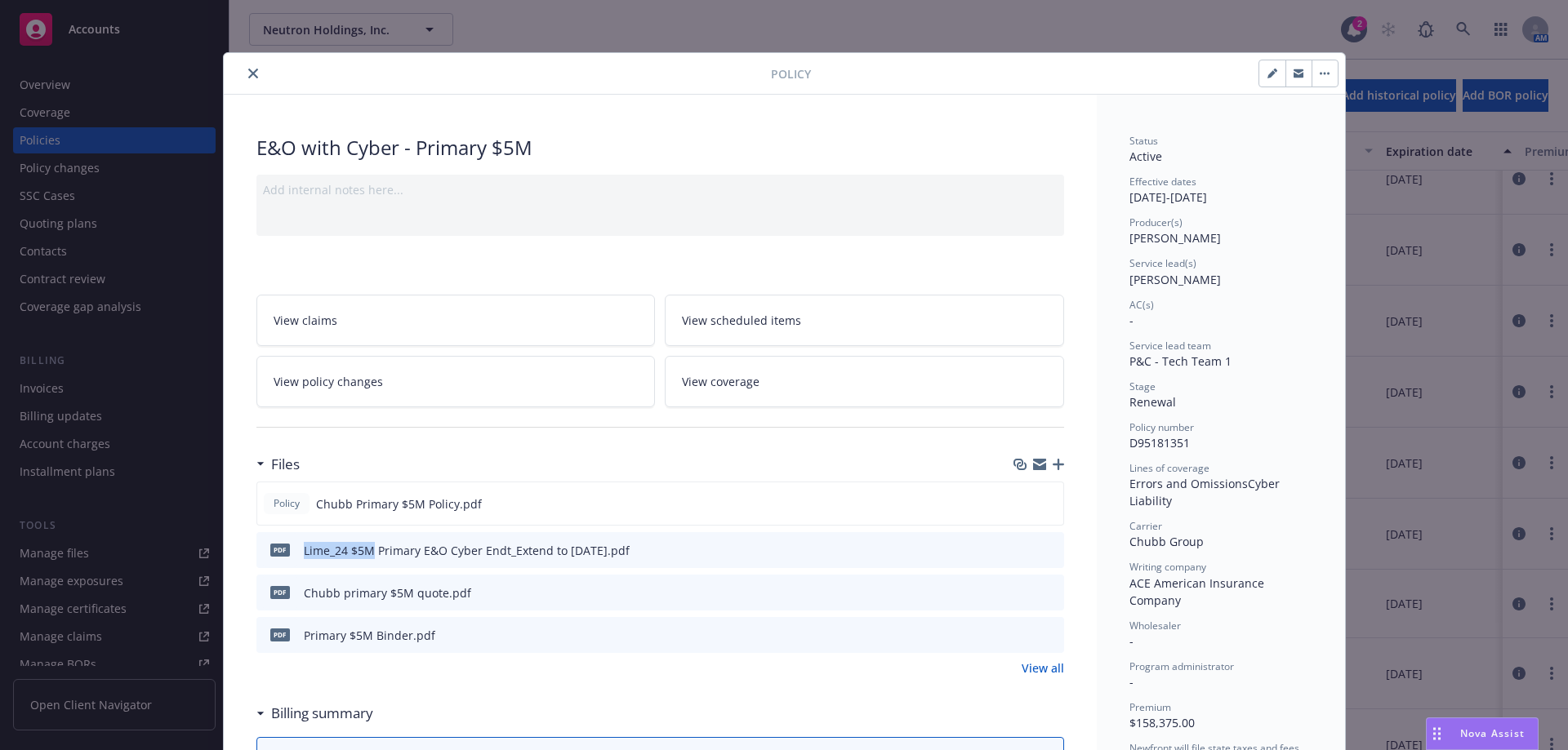
drag, startPoint x: 295, startPoint y: 552, endPoint x: 368, endPoint y: 555, distance: 73.1
click at [368, 555] on div "pdf Lime_24 $5M Primary E&O Cyber Endt_Extend to [DATE].pdf" at bounding box center [447, 550] width 367 height 35
copy div "Lime_24 $5M"
drag, startPoint x: 596, startPoint y: 555, endPoint x: 290, endPoint y: 558, distance: 306.0
click at [290, 558] on div "pdf Lime_24 $5M Primary E&O Cyber Endt_Extend to [DATE].pdf" at bounding box center [447, 550] width 367 height 35
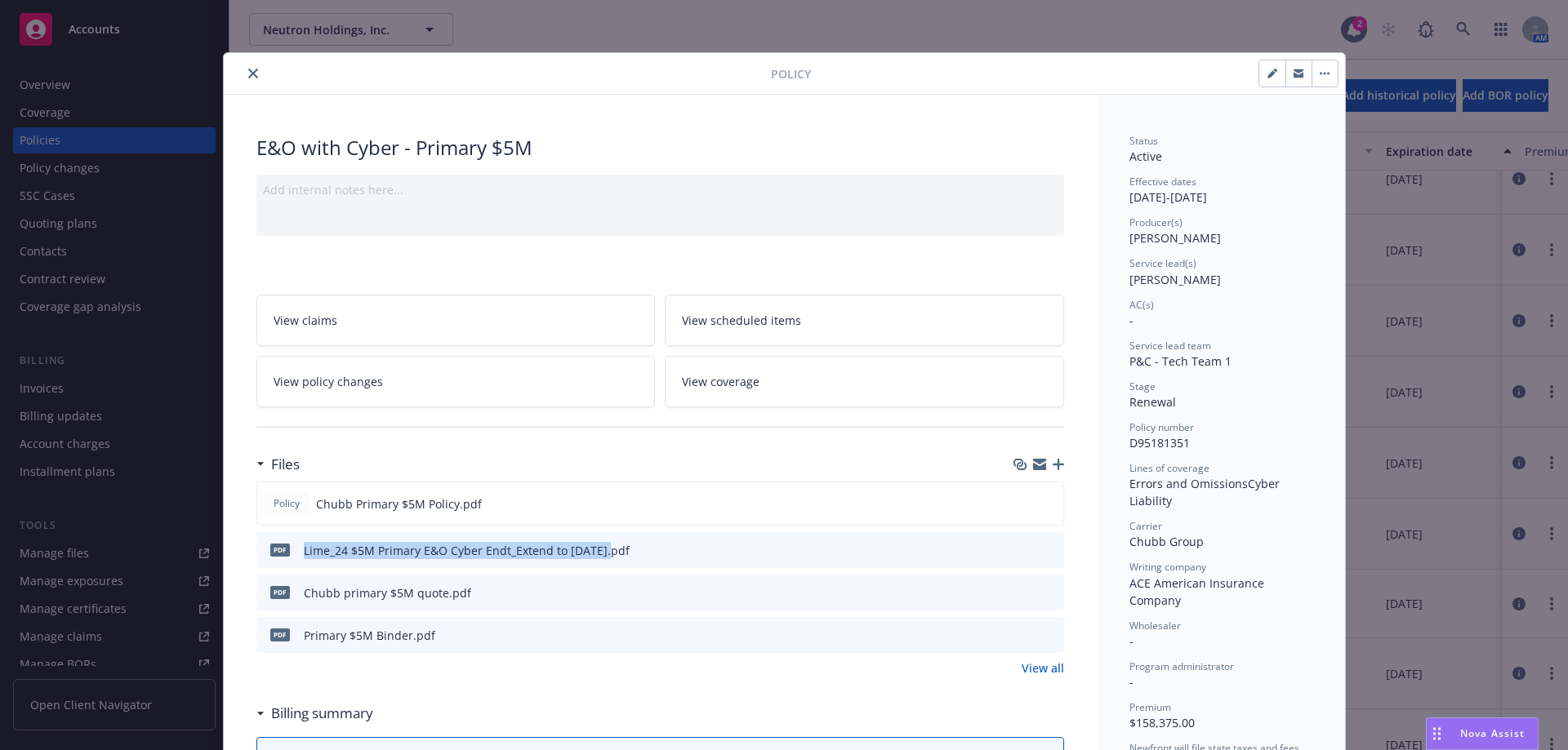
copy div "Lime_24 $5M Primary E&O Cyber Endt_Extend to [DATE]"
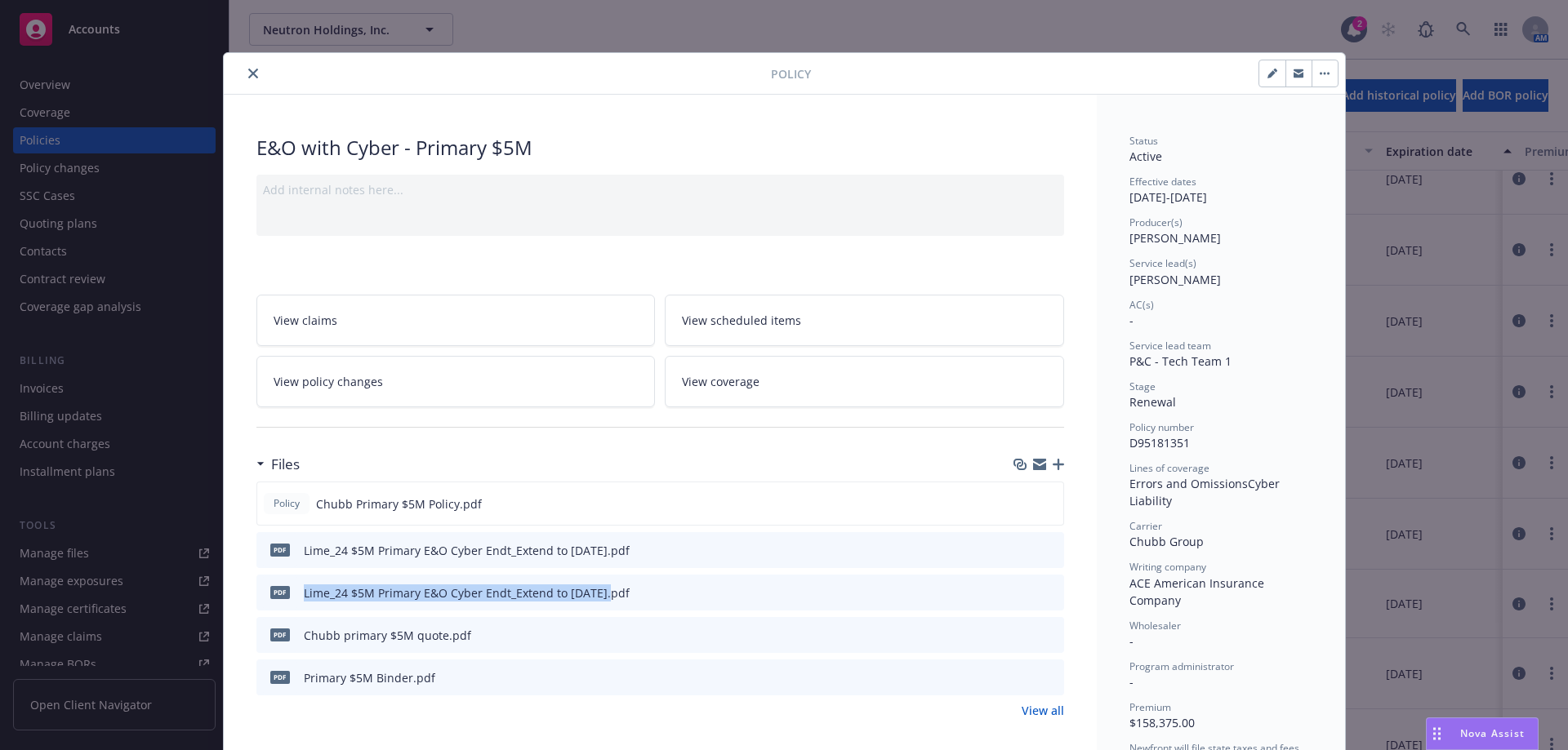
type input "$184,823.00"
click at [251, 66] on button "close" at bounding box center [253, 73] width 19 height 19
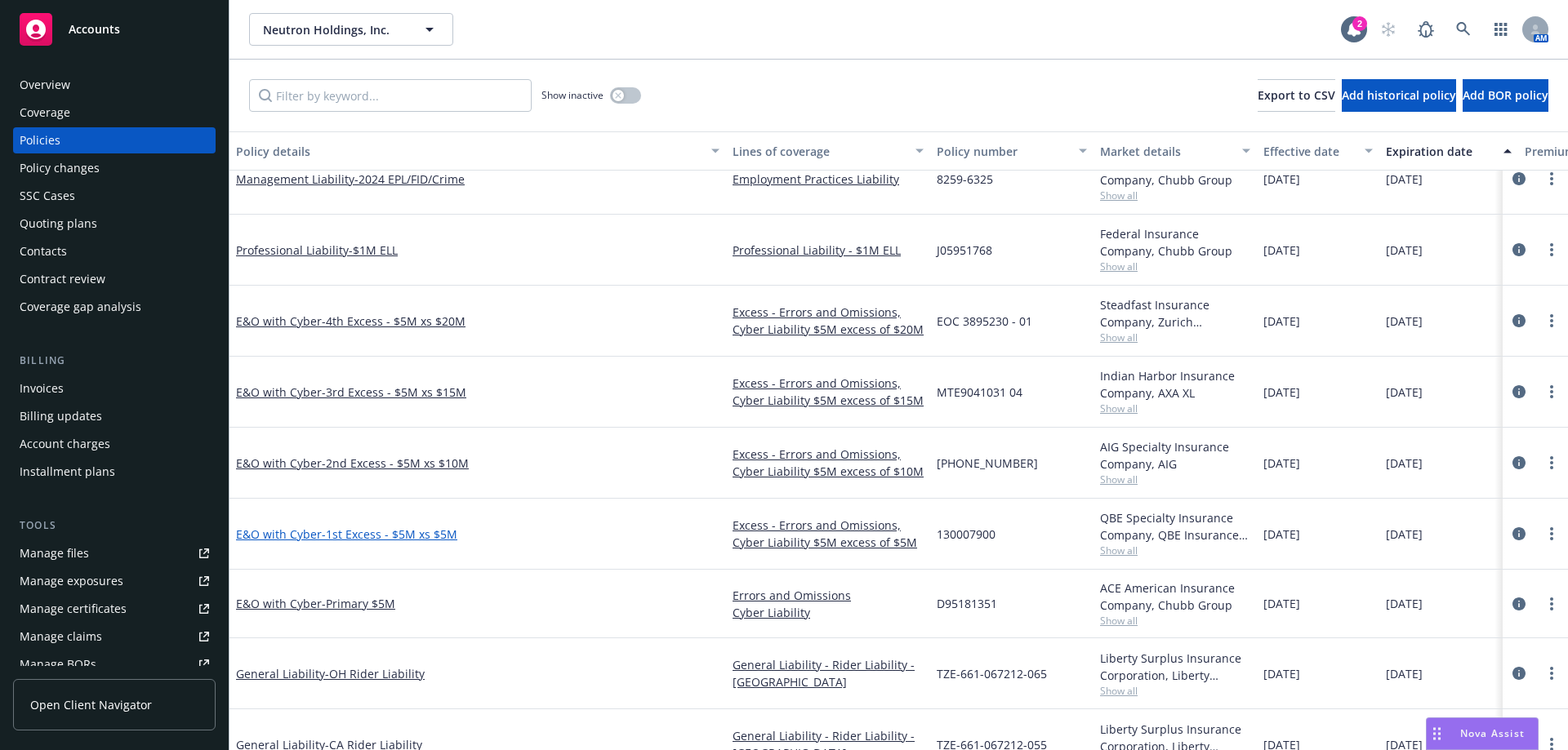
click at [451, 536] on span "- 1st Excess - $5M xs $5M" at bounding box center [389, 534] width 135 height 15
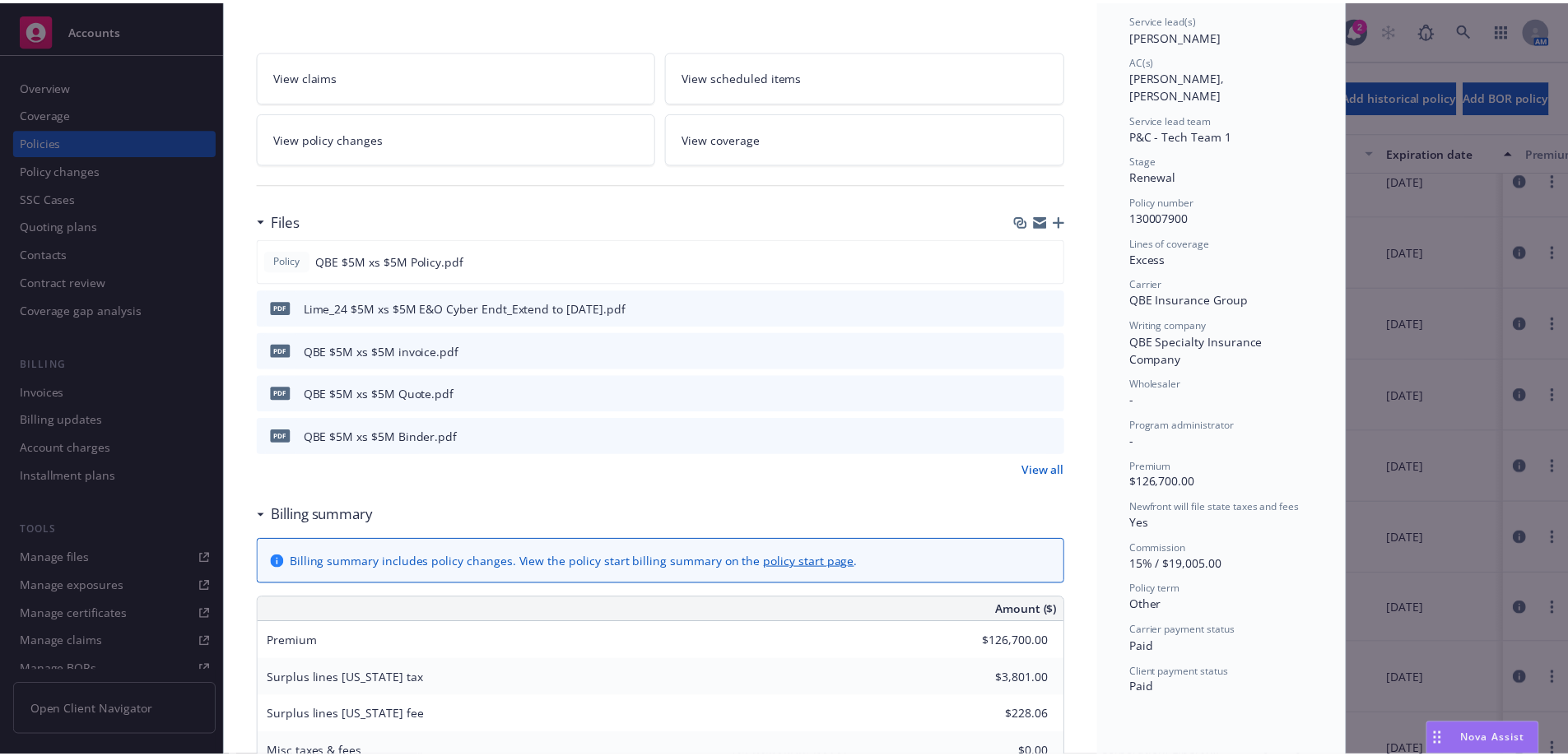
scroll to position [82, 0]
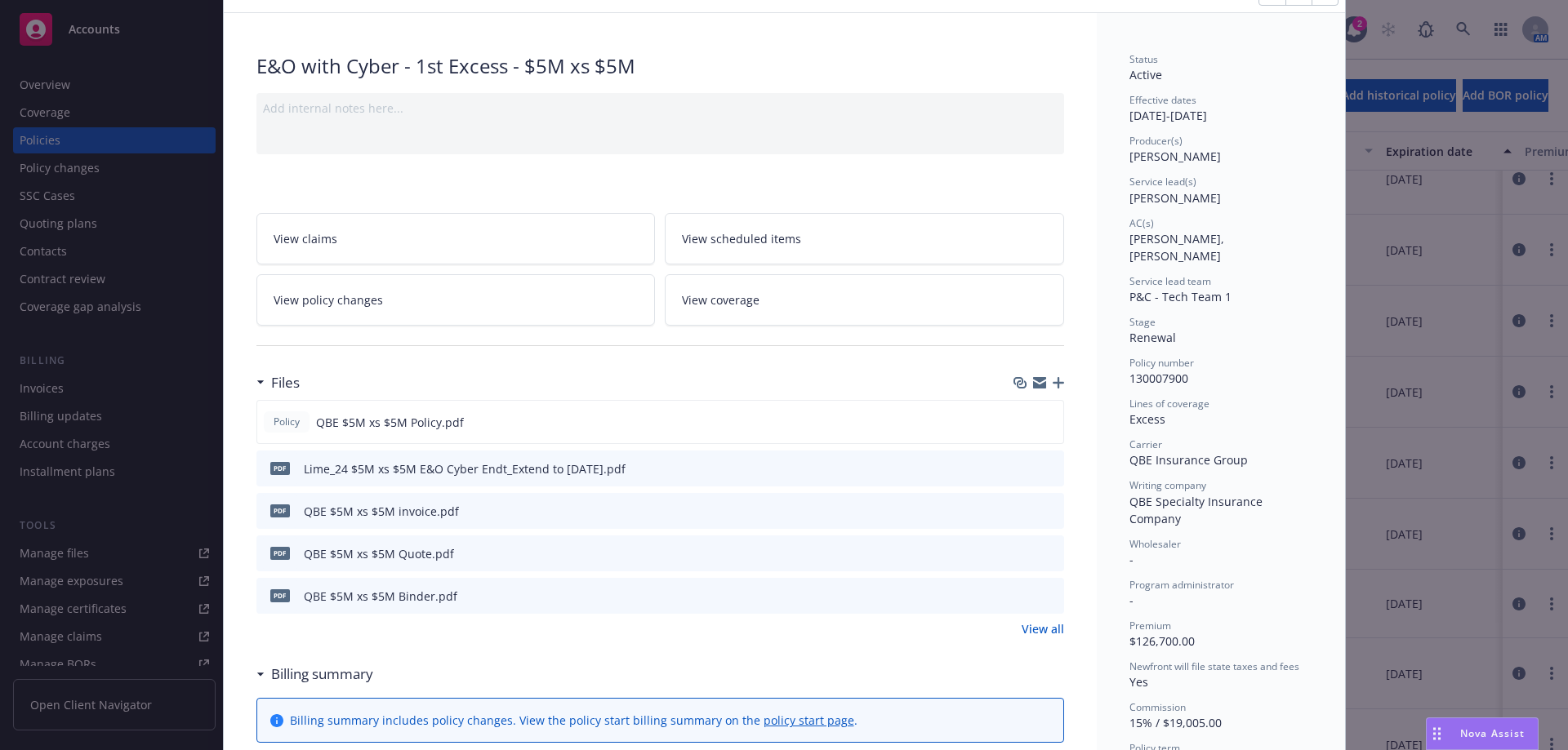
click at [508, 303] on link "View policy changes" at bounding box center [456, 301] width 400 height 52
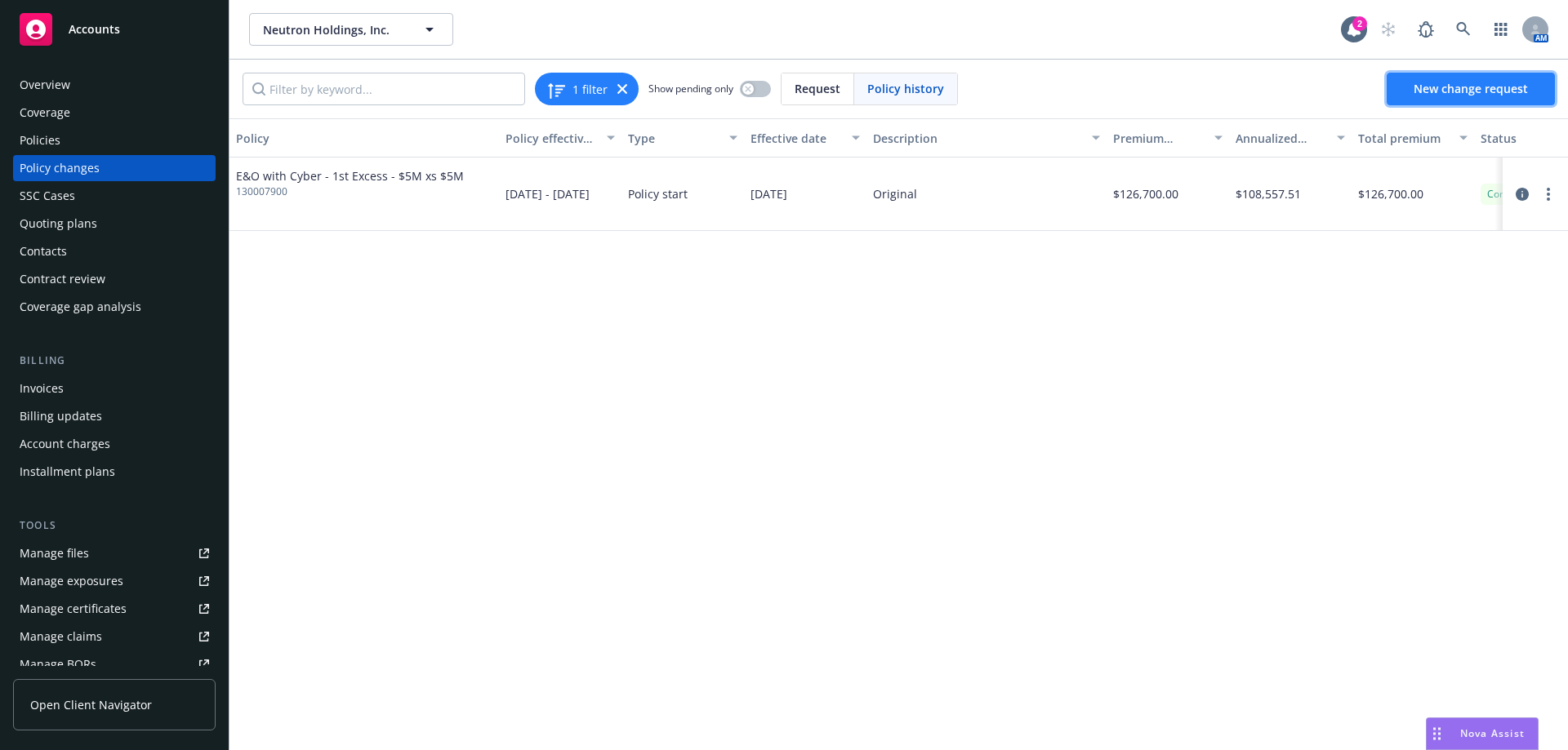
click at [1459, 90] on span "New change request" at bounding box center [1470, 88] width 114 height 15
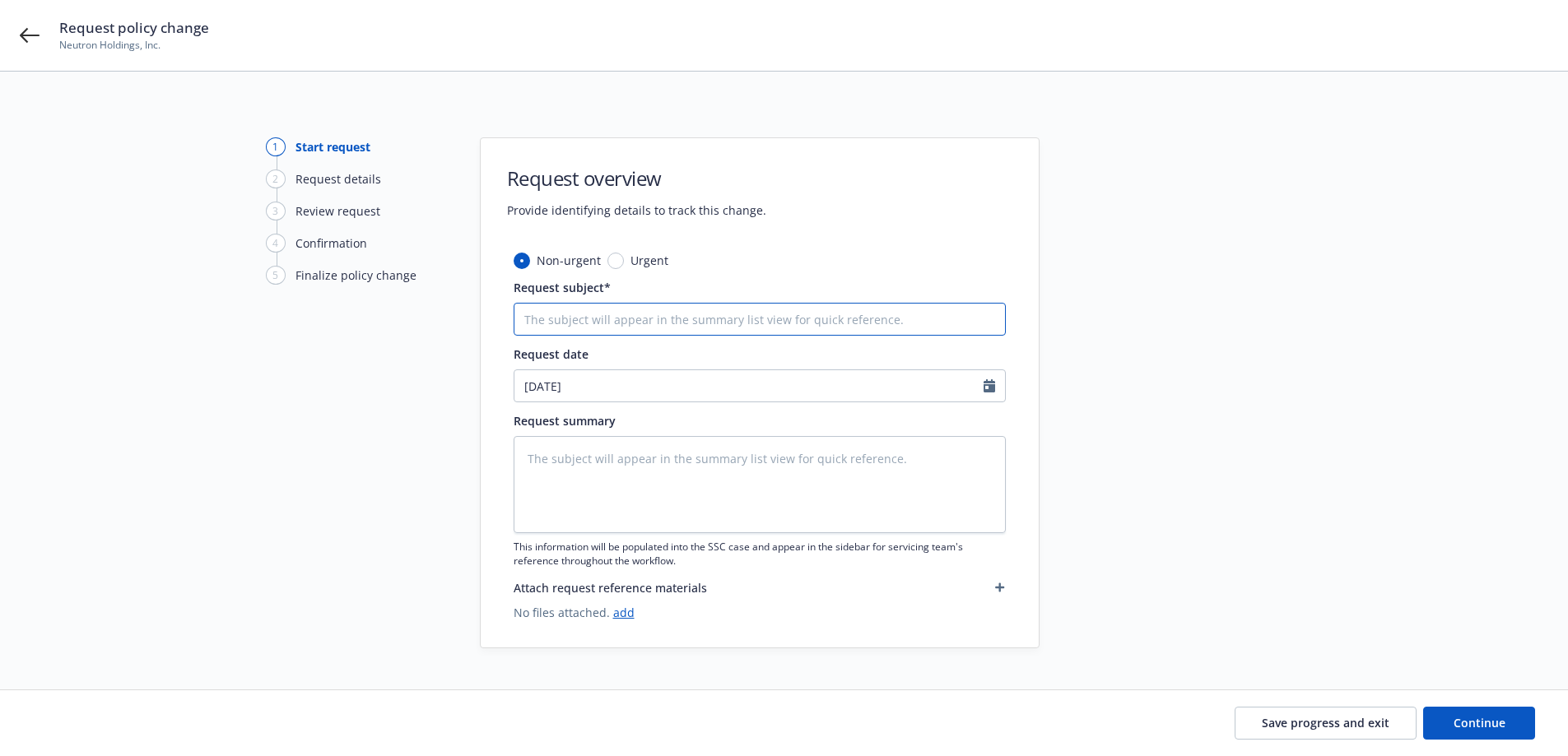
click at [716, 328] on input "Request subject*" at bounding box center [759, 319] width 492 height 33
type textarea "x"
type input "("
type textarea "x"
type input "($"
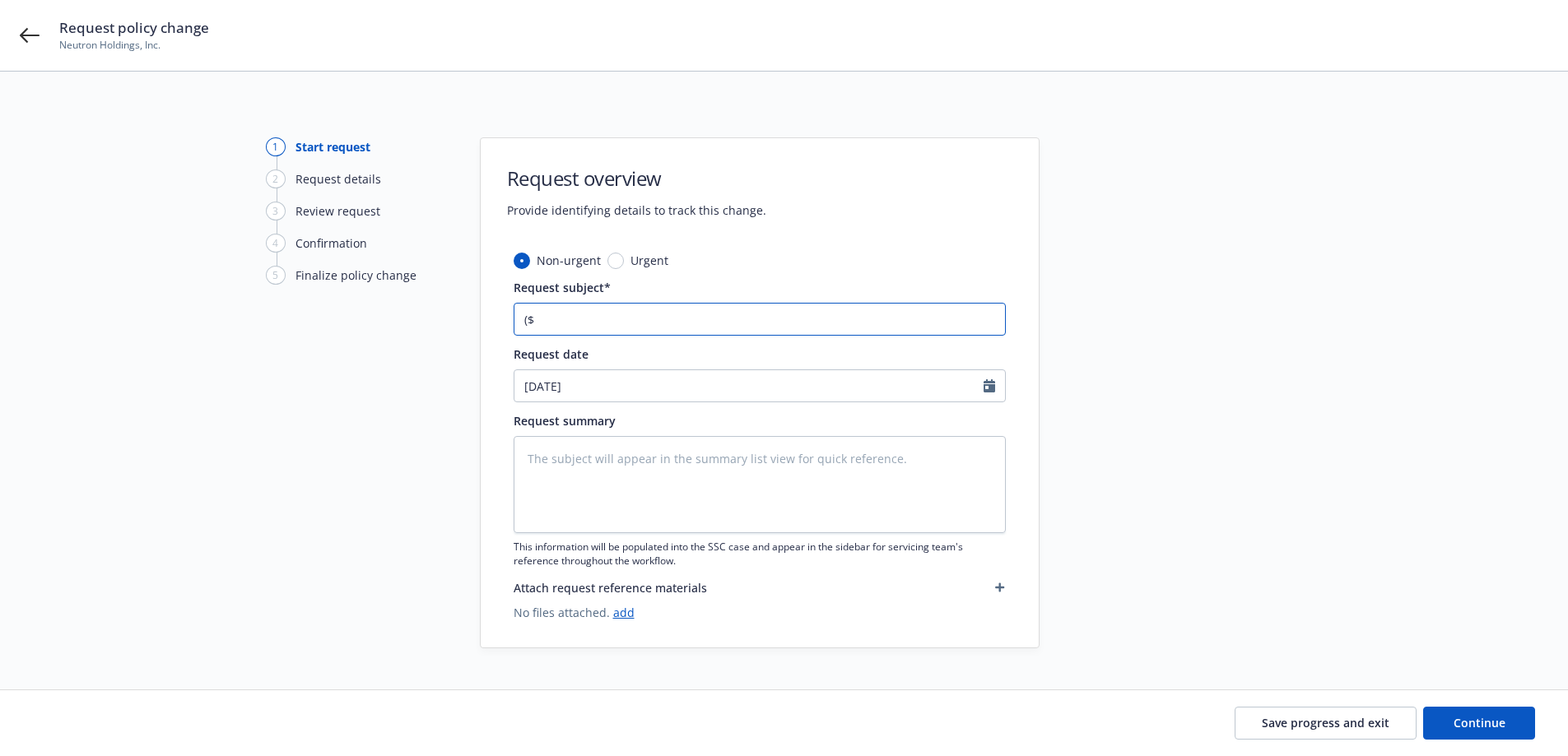
type textarea "x"
type input "($5M"
type textarea "x"
type input "($5M<"
type textarea "x"
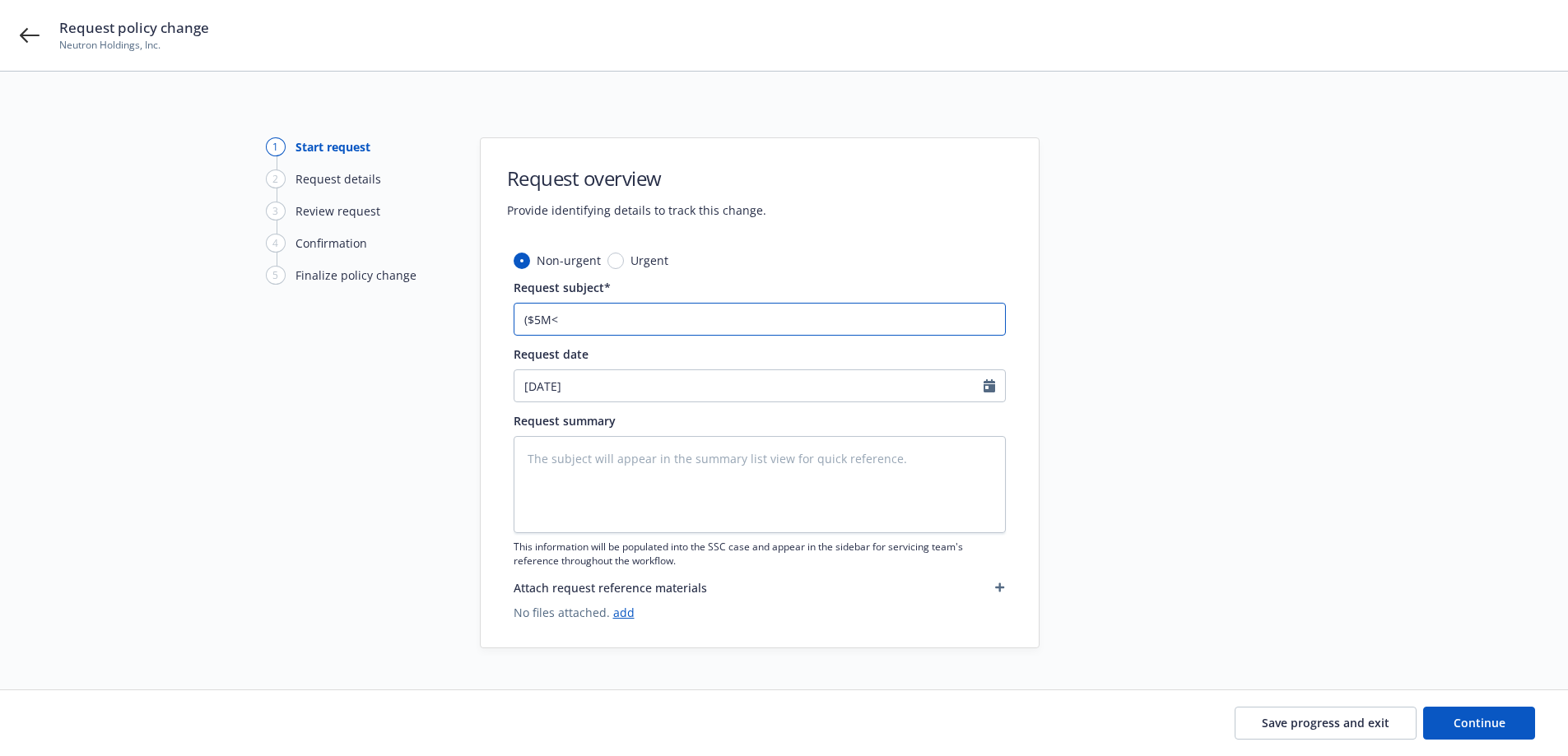
type input "($5M<"
type textarea "x"
type input "($5M< x"
type textarea "x"
type input "($5M<"
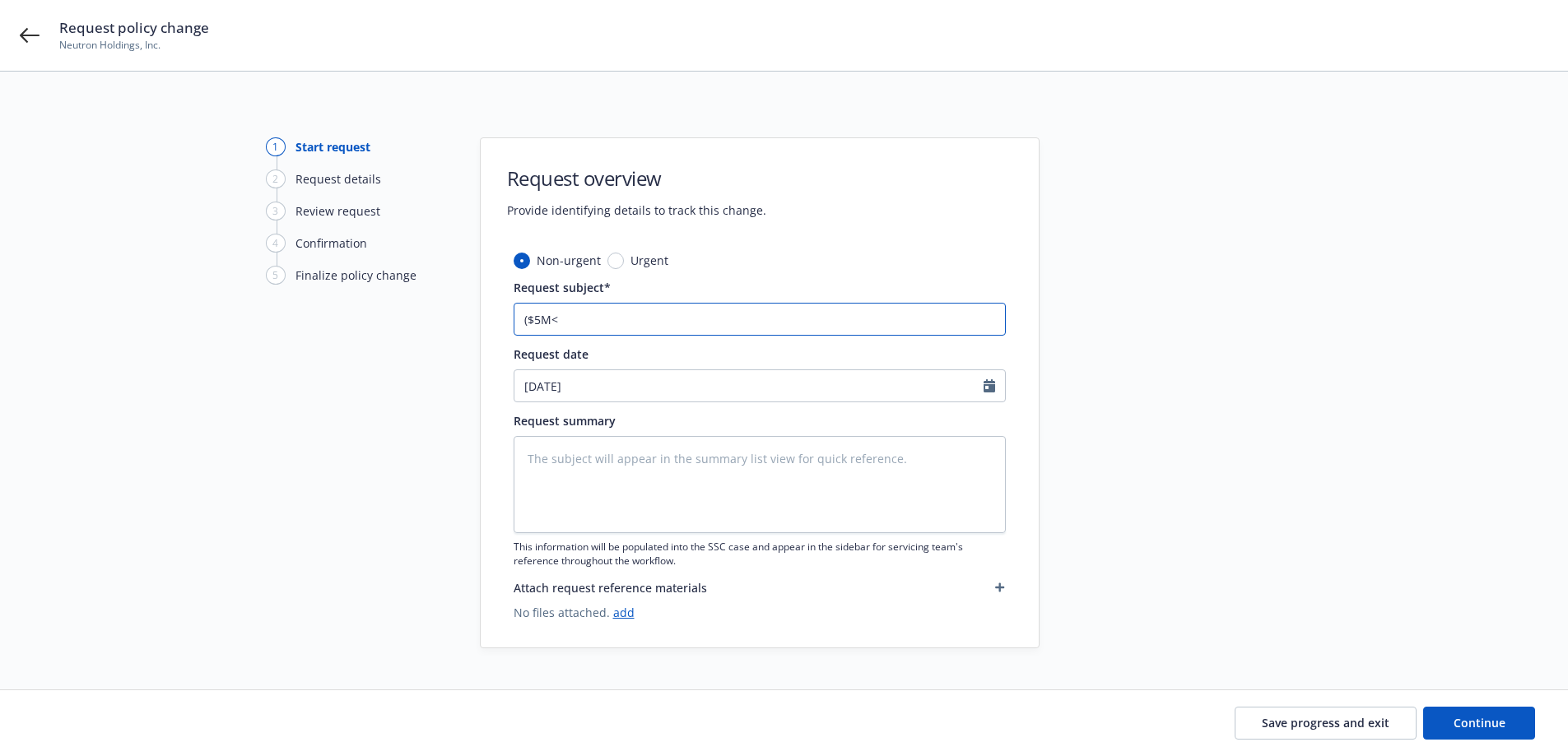
type textarea "x"
type input "($5M<"
type textarea "x"
type input "($5M"
type textarea "x"
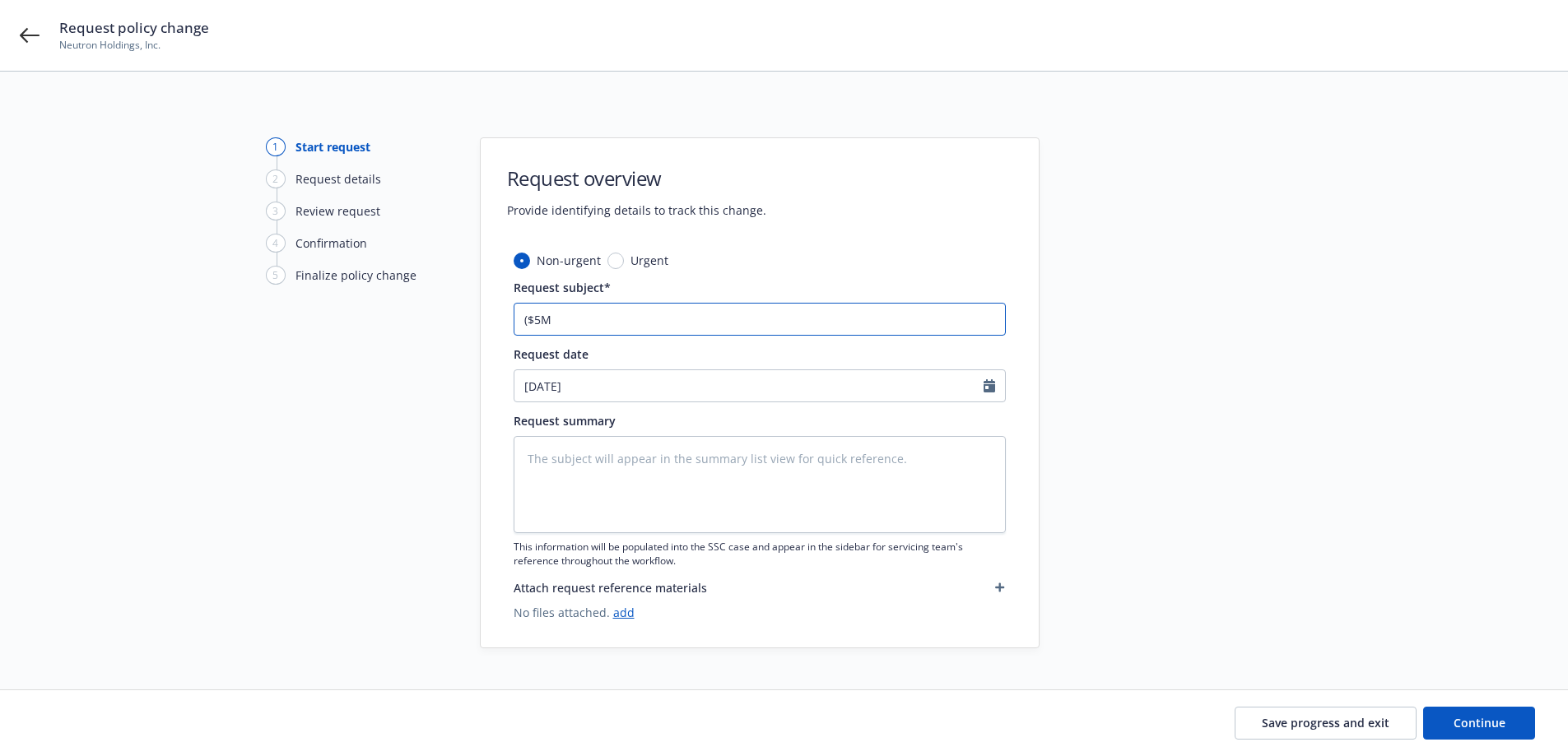
type input "($5M"
type textarea "x"
type input "($5M x"
type textarea "x"
type input "($5M x $%"
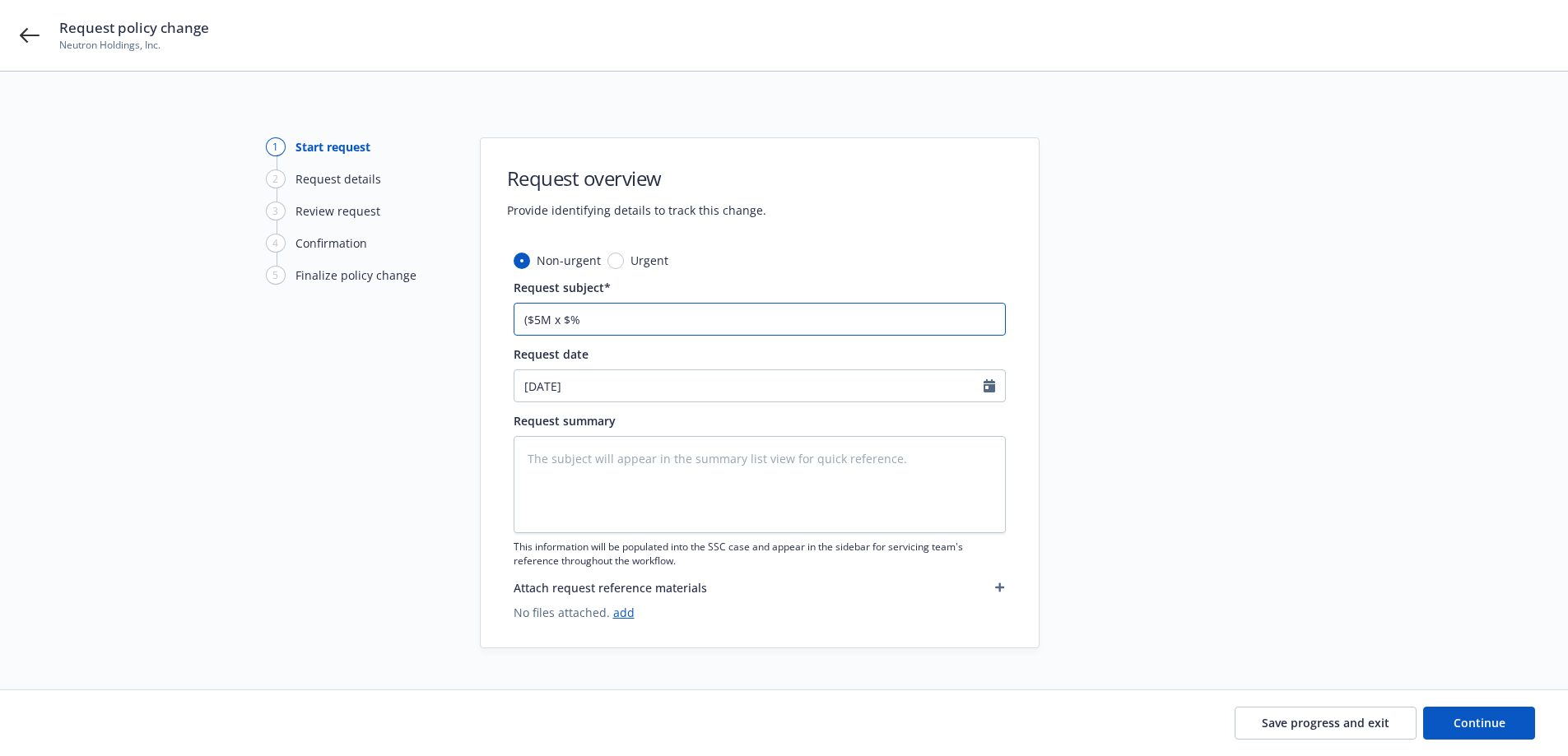
type textarea "x"
type input "($5M x $"
type textarea "x"
type input "($5M x $5"
type textarea "x"
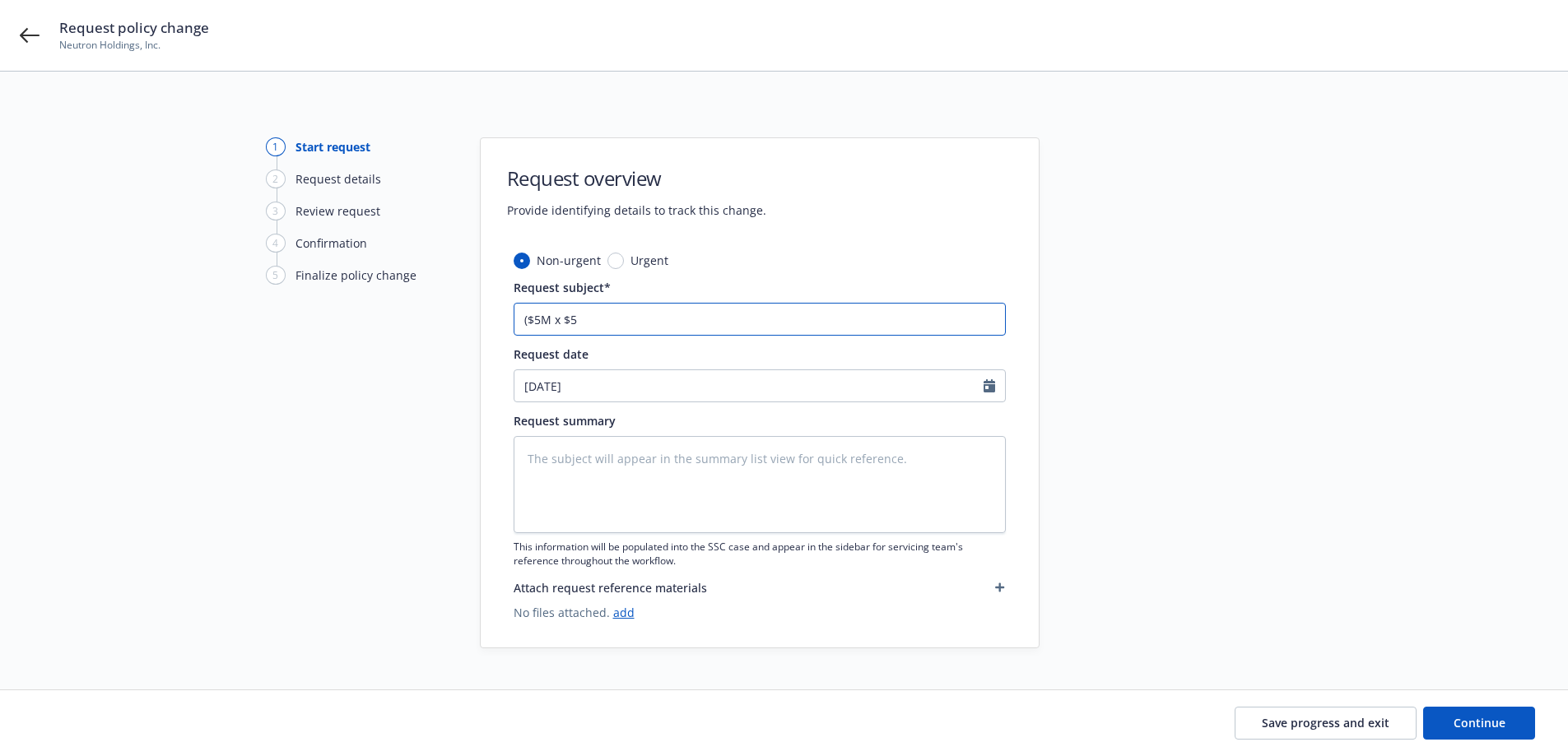
type input "($5M x $5M"
type textarea "x"
type input "($5M x $5M)"
type textarea "x"
type input "($5M x $5M)"
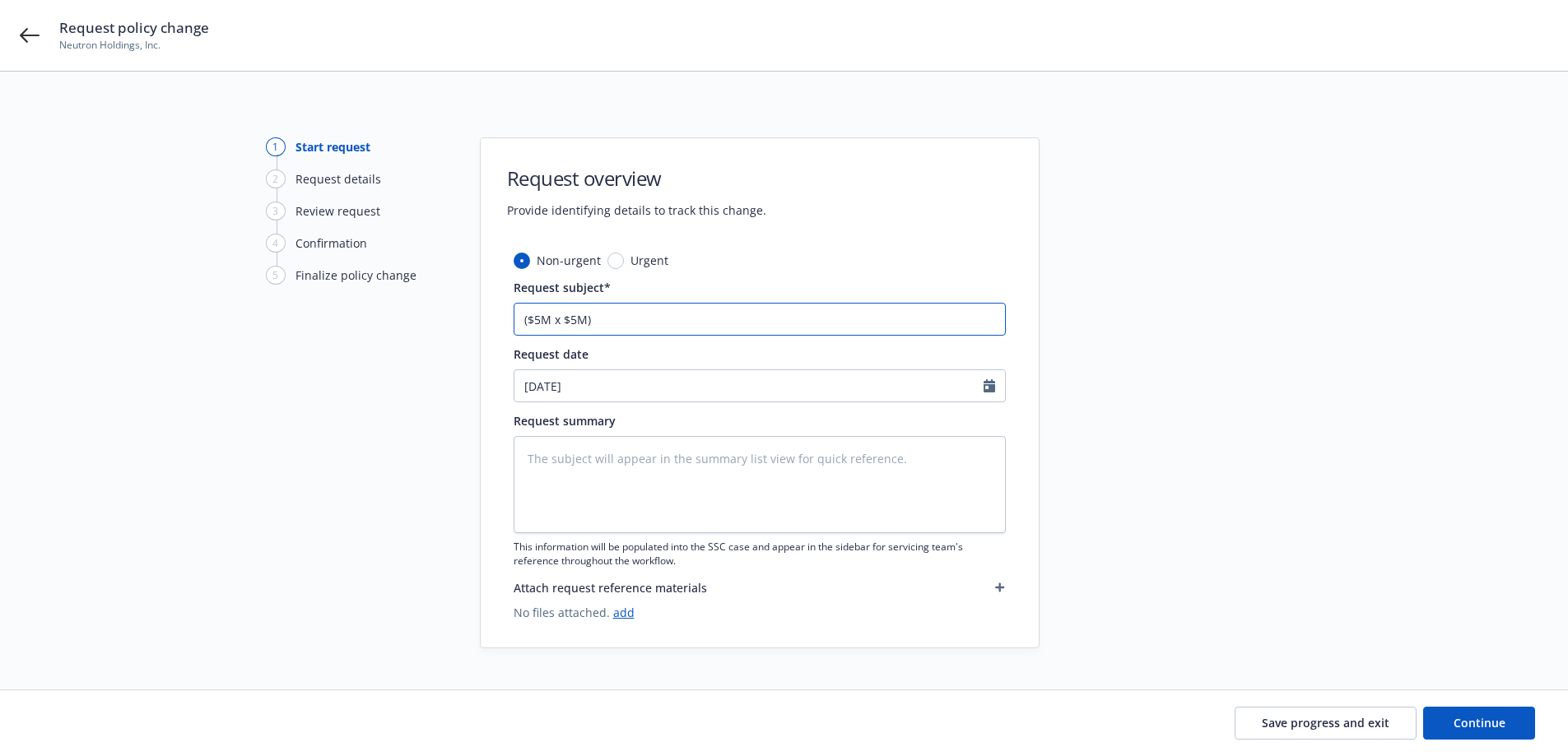
type textarea "x"
type input "($5M x $5M) E"
type textarea "x"
type input "($5M x $5M) Ex"
type textarea "x"
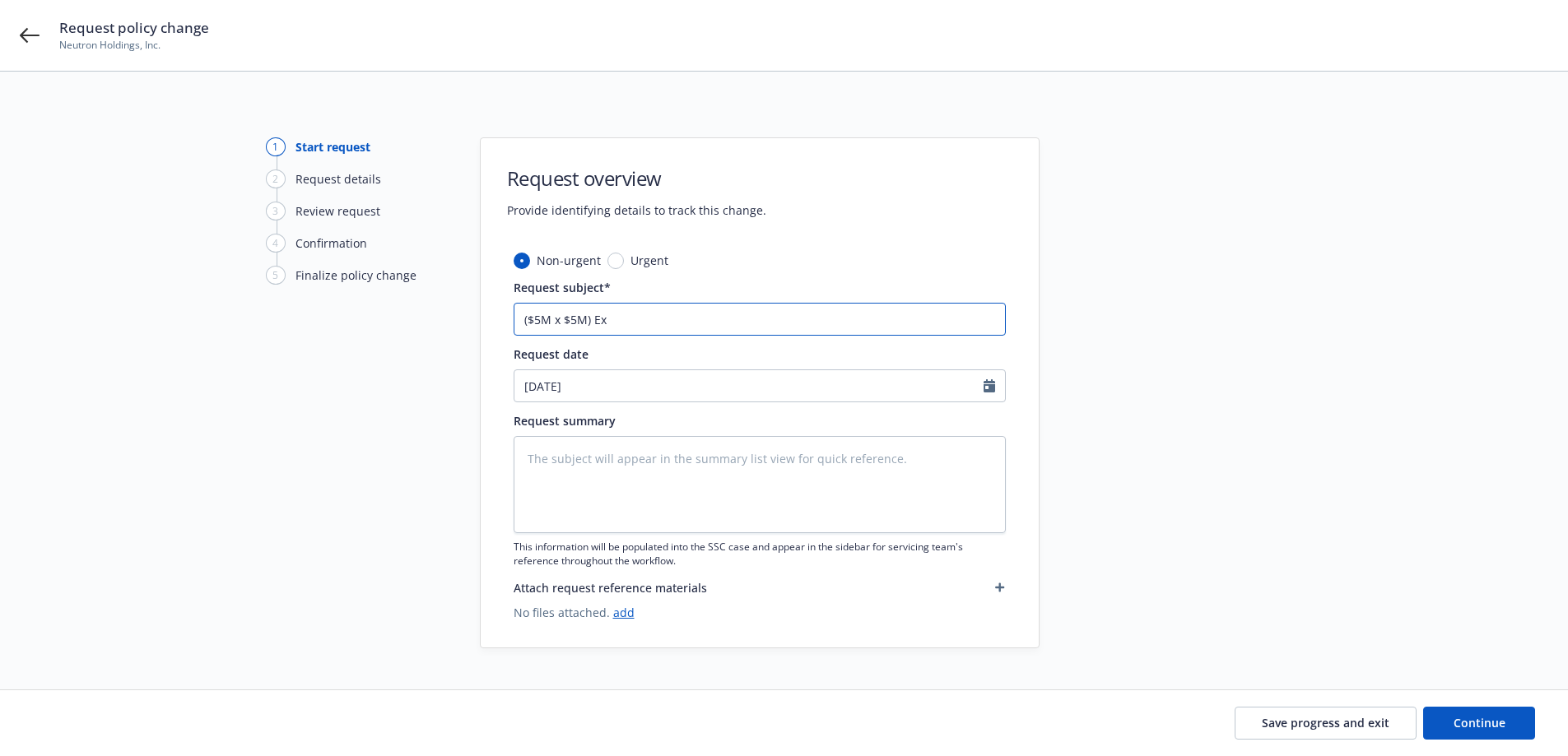
type input "($5M x $5M) Exc"
type textarea "x"
type input "($5M x $5M) Exce"
type textarea "x"
type input "($5M x $5M) Exces"
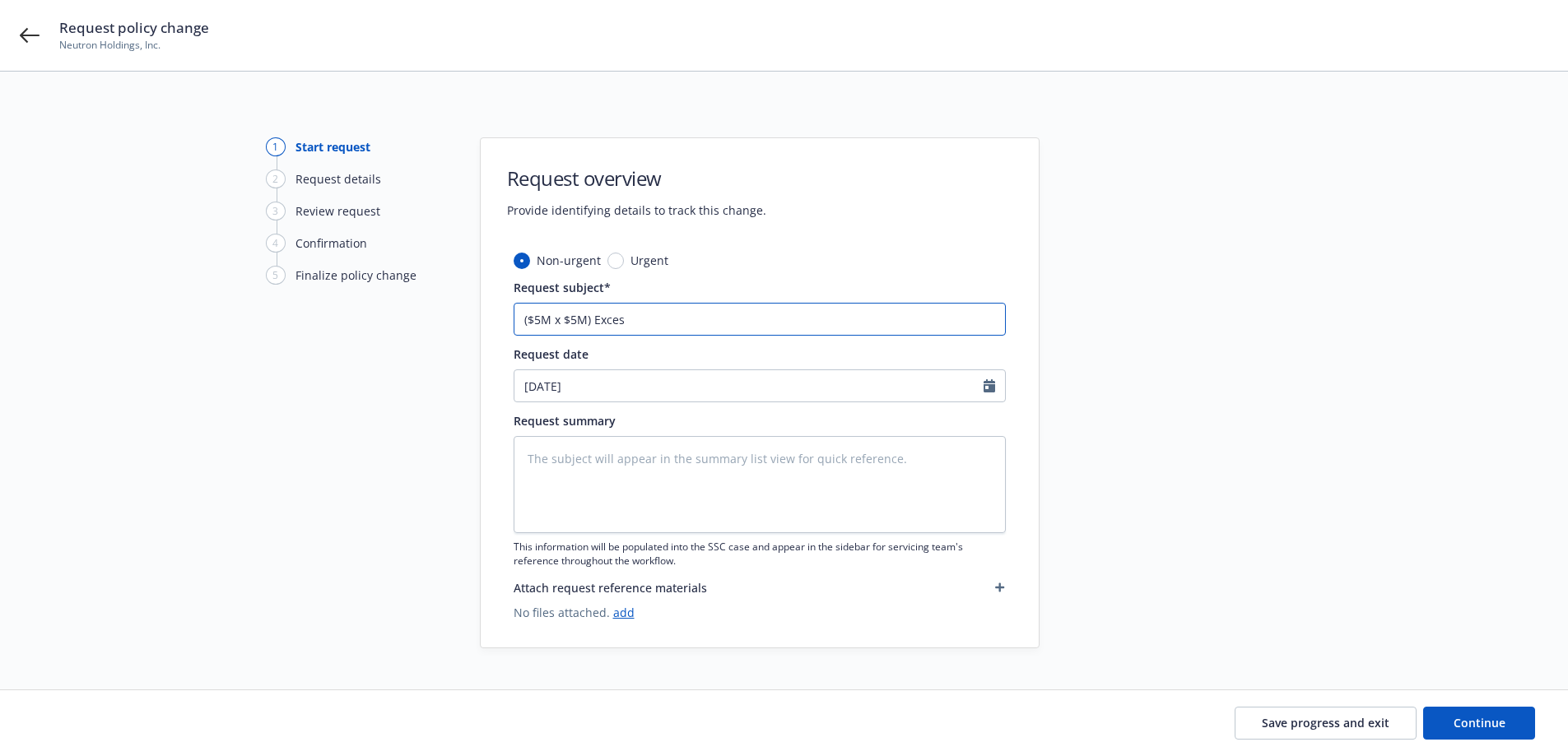
type textarea "x"
type input "($5M x $5M) Excess"
type textarea "x"
type input "($5M x $5M) Excess"
type textarea "x"
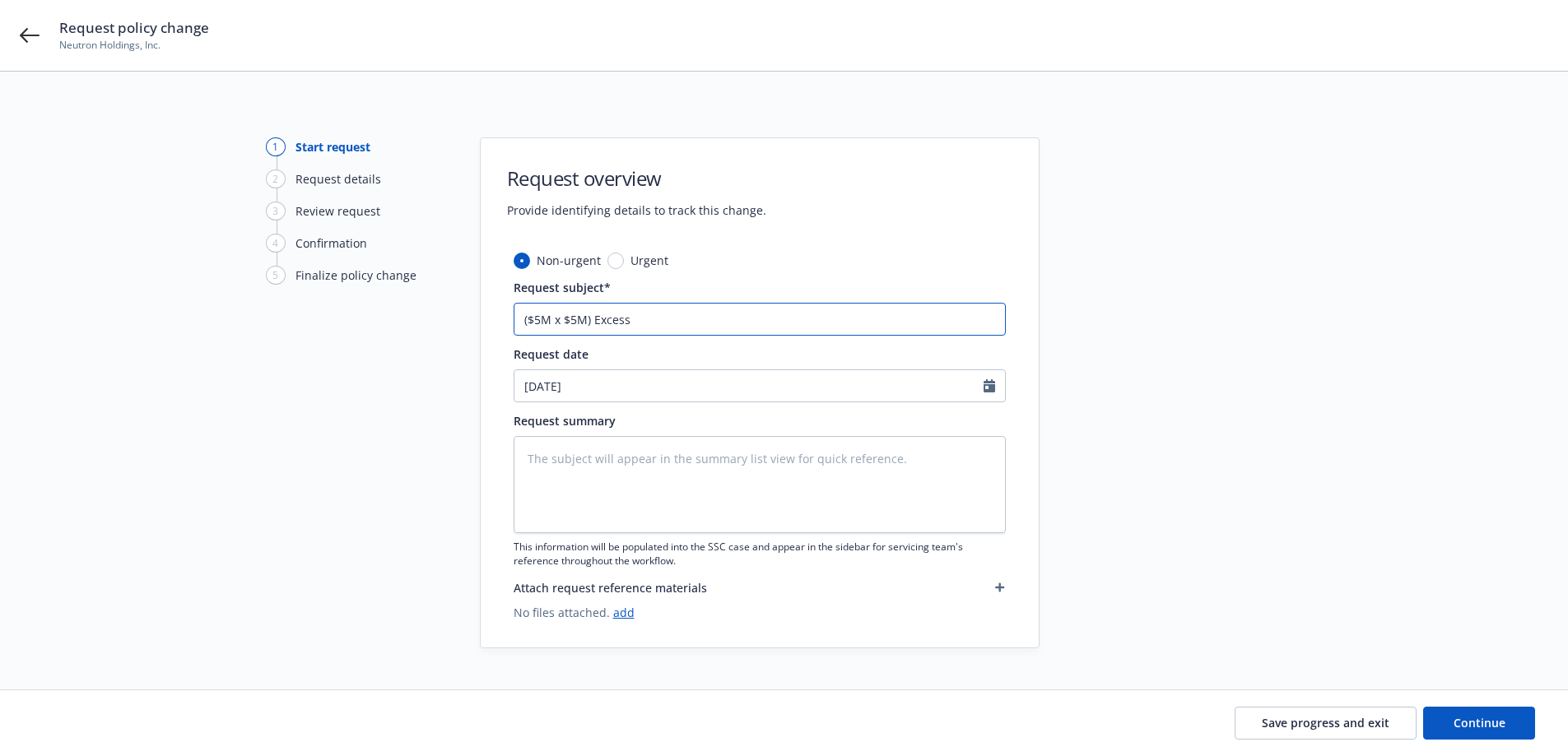
type input "($5M x $5M) Excess E"
type textarea "x"
type input "($5M x $5M) Excess E*"
type textarea "x"
type input "($5M x $5M) Excess E"
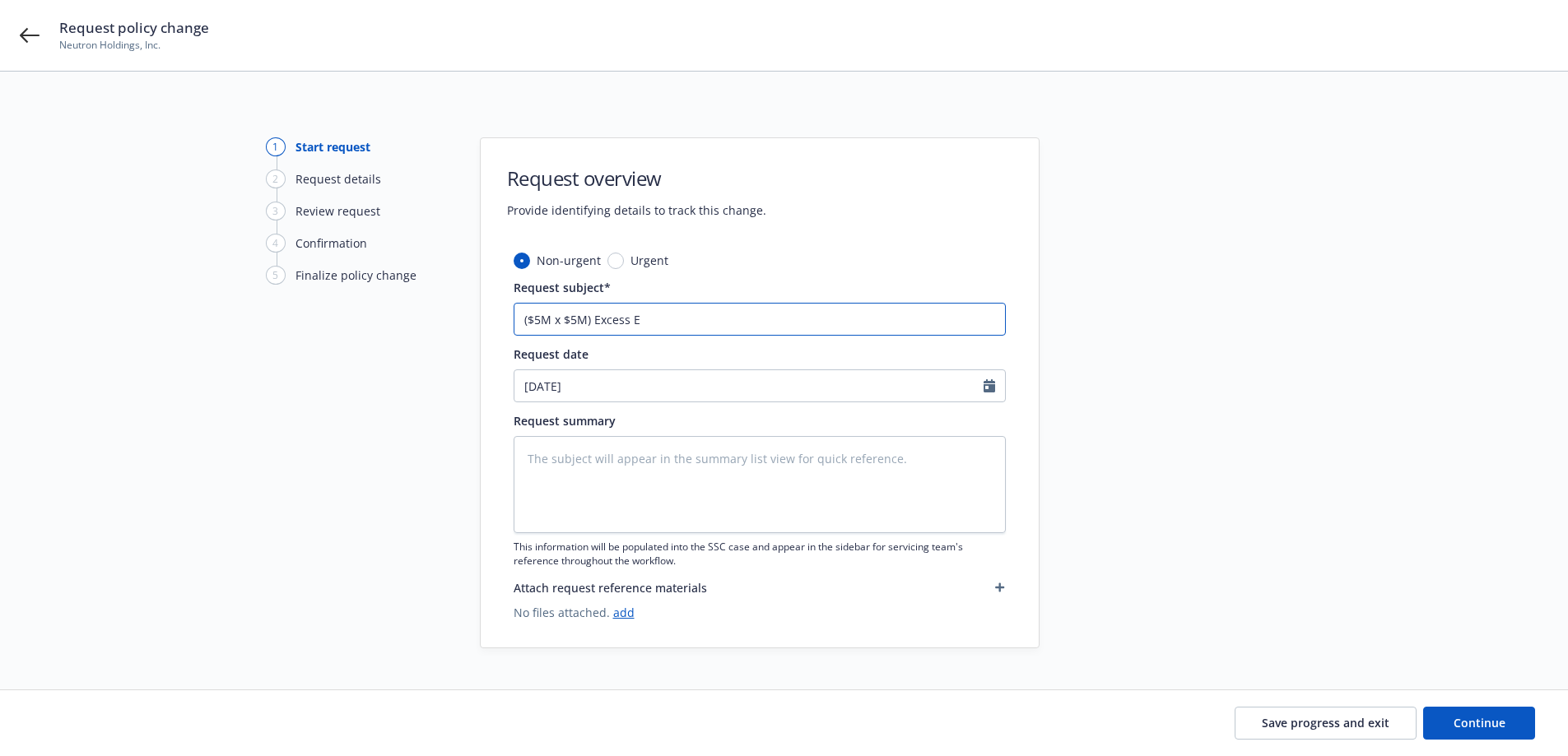
type textarea "x"
type input "($5M x $5M) Excess E&"
type textarea "x"
type input "($5M x $5M) Excess E&O"
type textarea "x"
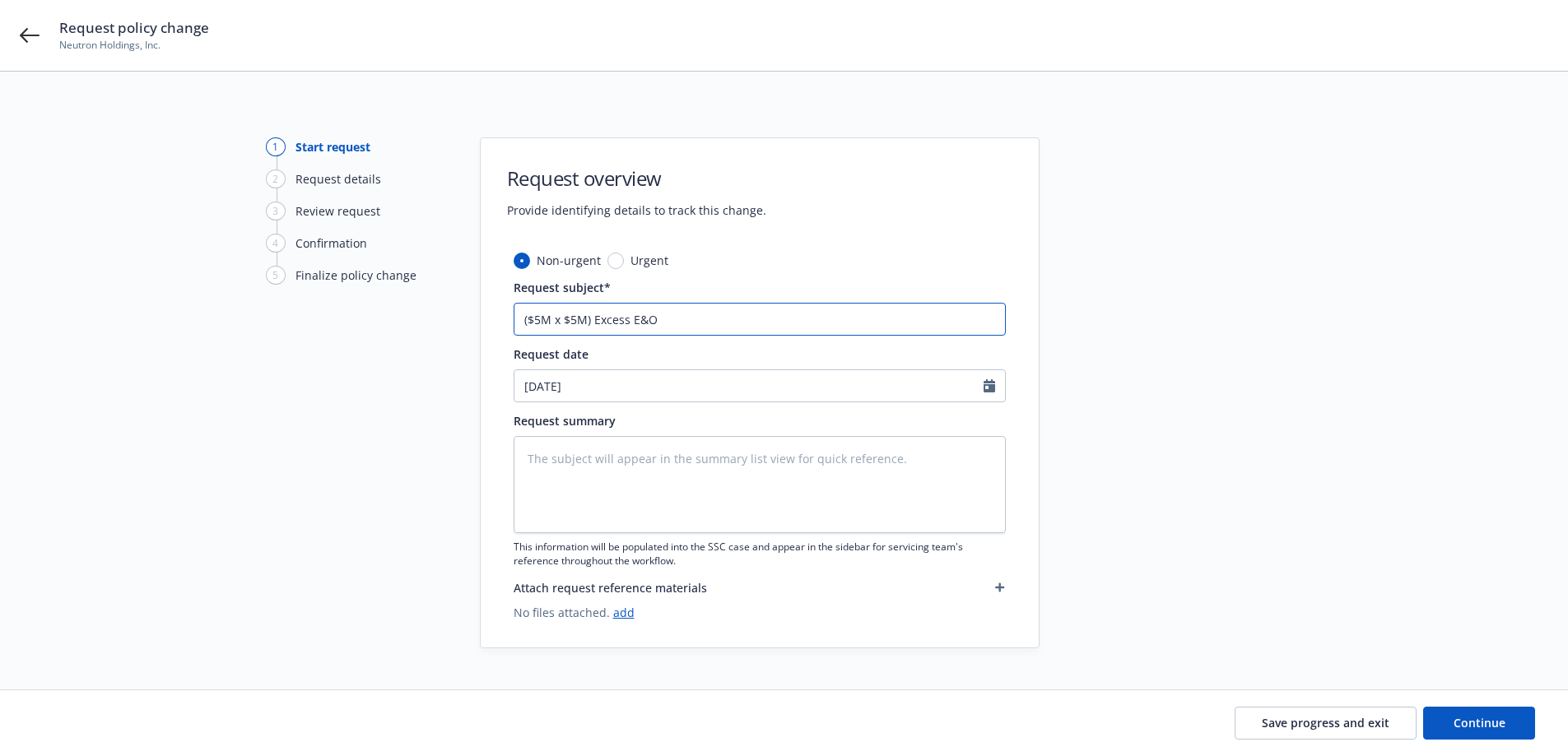
type input "($5M x $5M) Excess E&O -"
type textarea "x"
type input "($5M x $5M) Excess E&O -"
type textarea "x"
type input "($5M x $5M) Excess E&O - E"
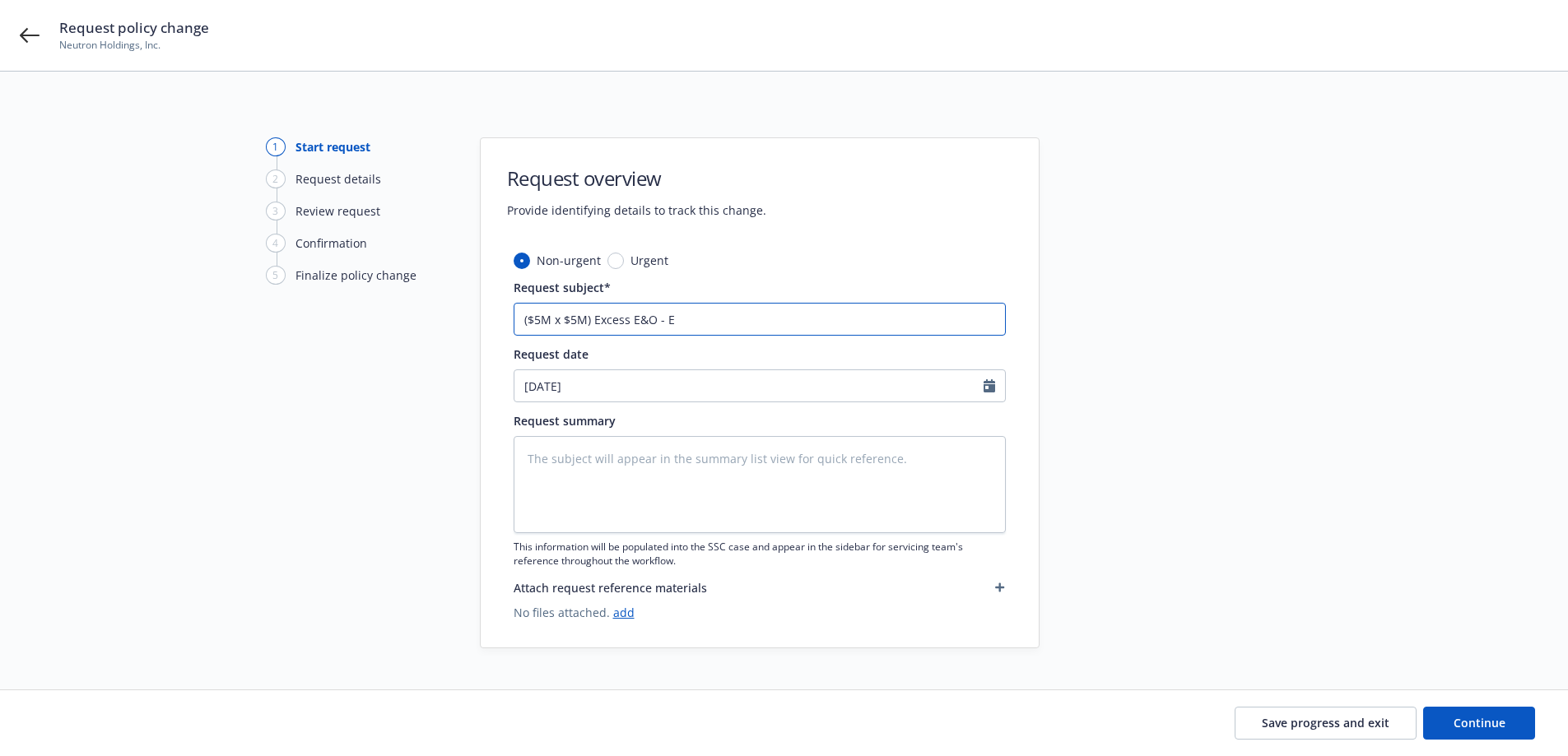
type textarea "x"
type input "($5M x $5M) Excess E&O - Ex"
type textarea "x"
type input "($5M x $5M) Excess E&O - Extn"
type textarea "x"
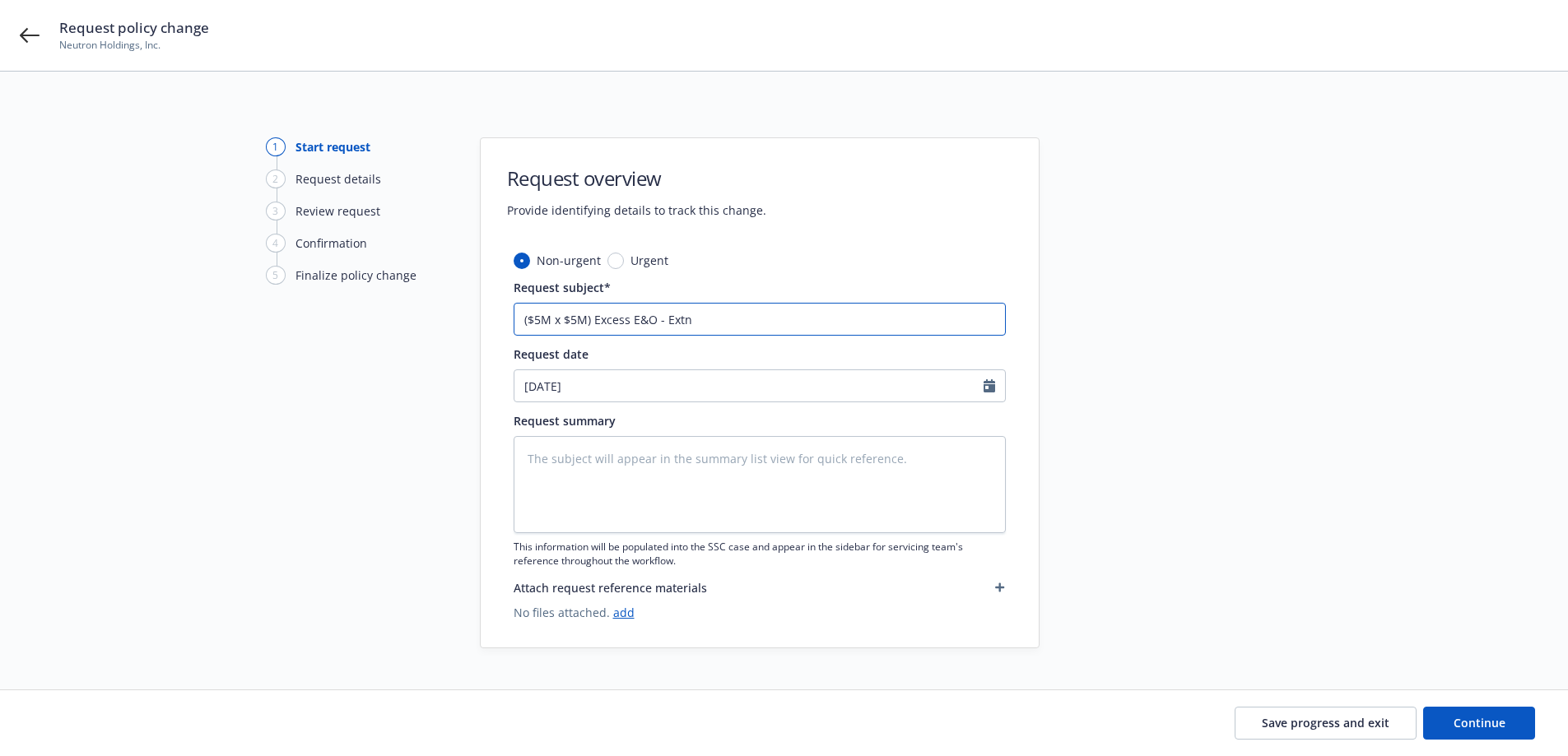
type input "($5M x $5M) Excess E&O - Extn t"
type textarea "x"
type input "($5M x $5M) Excess E&O - Extn to"
type textarea "x"
type input "($5M x $5M) Excess E&O - Extn to"
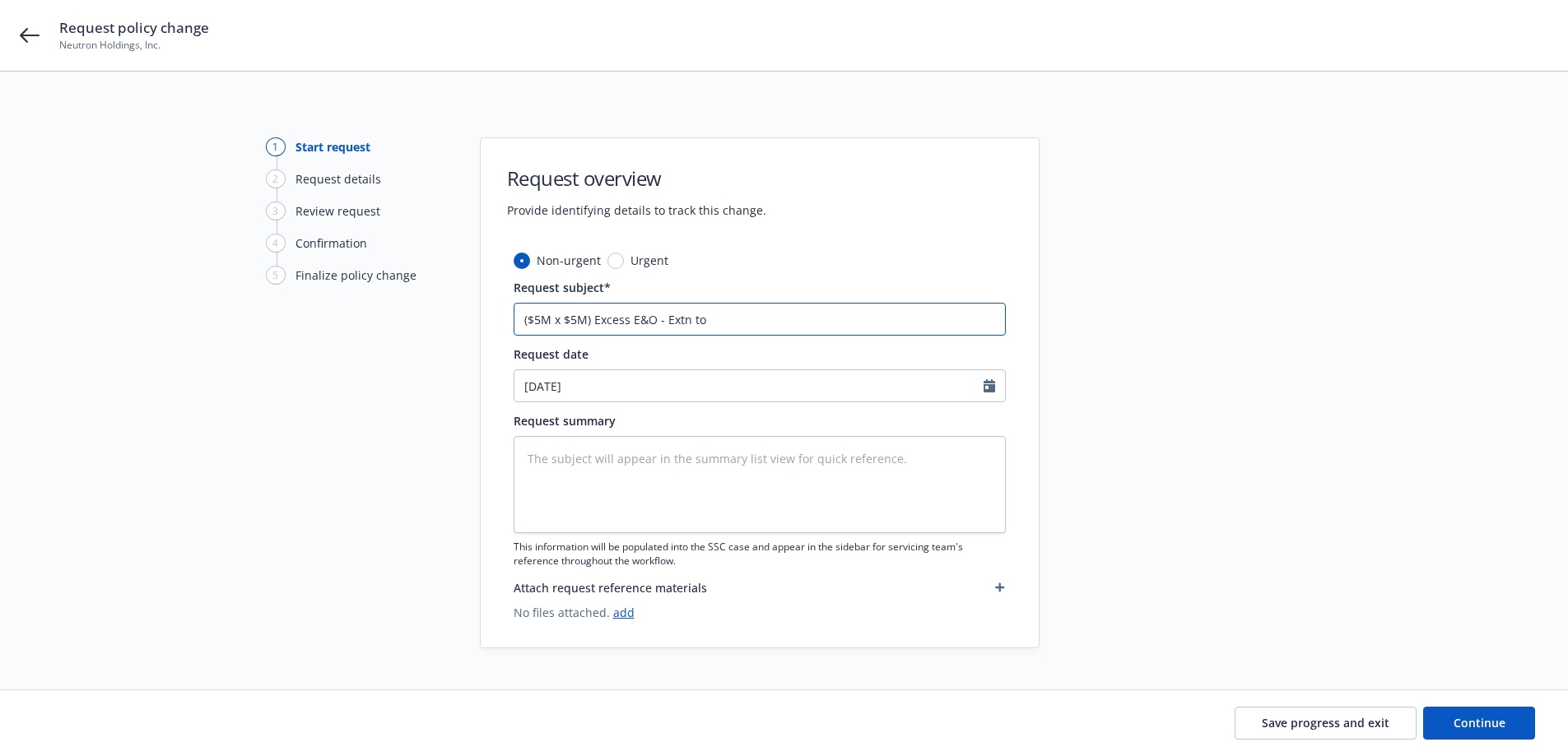
type textarea "x"
type input "($5M x $5M) Excess E&O - Extn to 1"
type textarea "x"
type input "($5M x $5M) Excess E&O - Extn to 11"
type textarea "x"
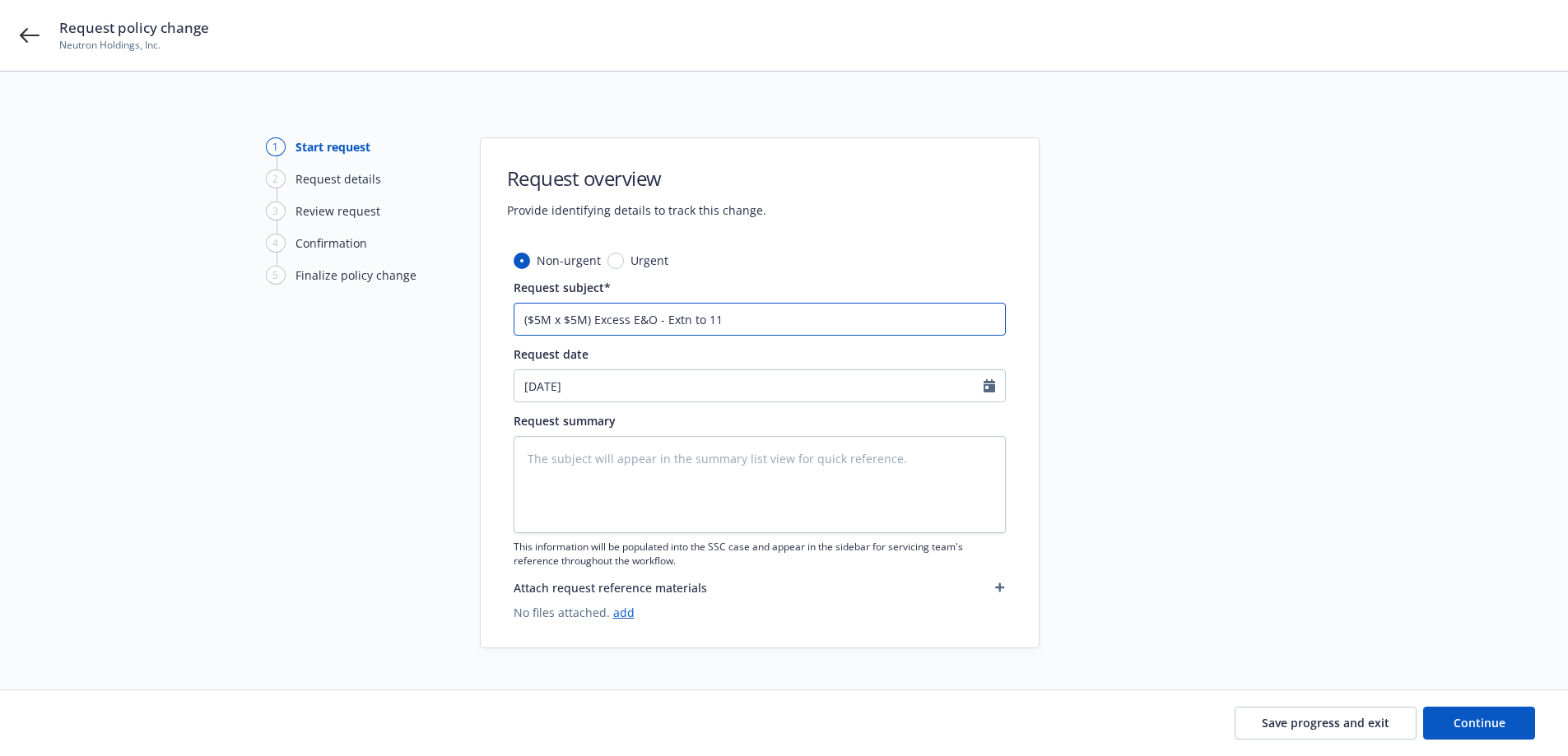
type input "($5M x $5M) Excess E&O - Extn to 11/"
type textarea "x"
type input "($5M x $5M) Excess E&O - Extn to 11/1"
type textarea "x"
type input "($5M x $5M) Excess E&O - Extn to 11/1/"
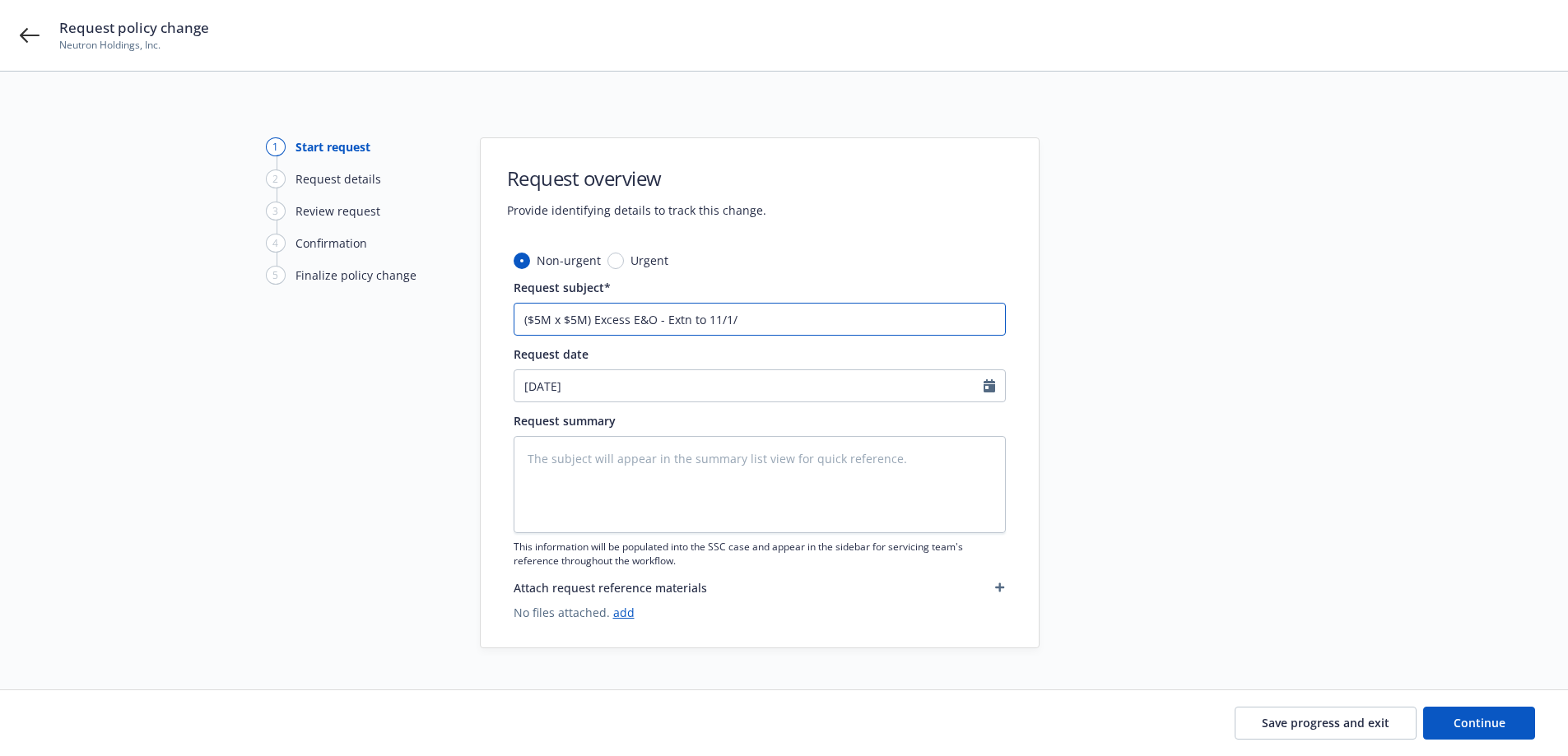
type textarea "x"
type input "($5M x $5M) Excess E&O - Extn to 11/1/2"
type textarea "x"
type input "($5M x $5M) Excess E&O - Extn to [DATE]"
type textarea "x"
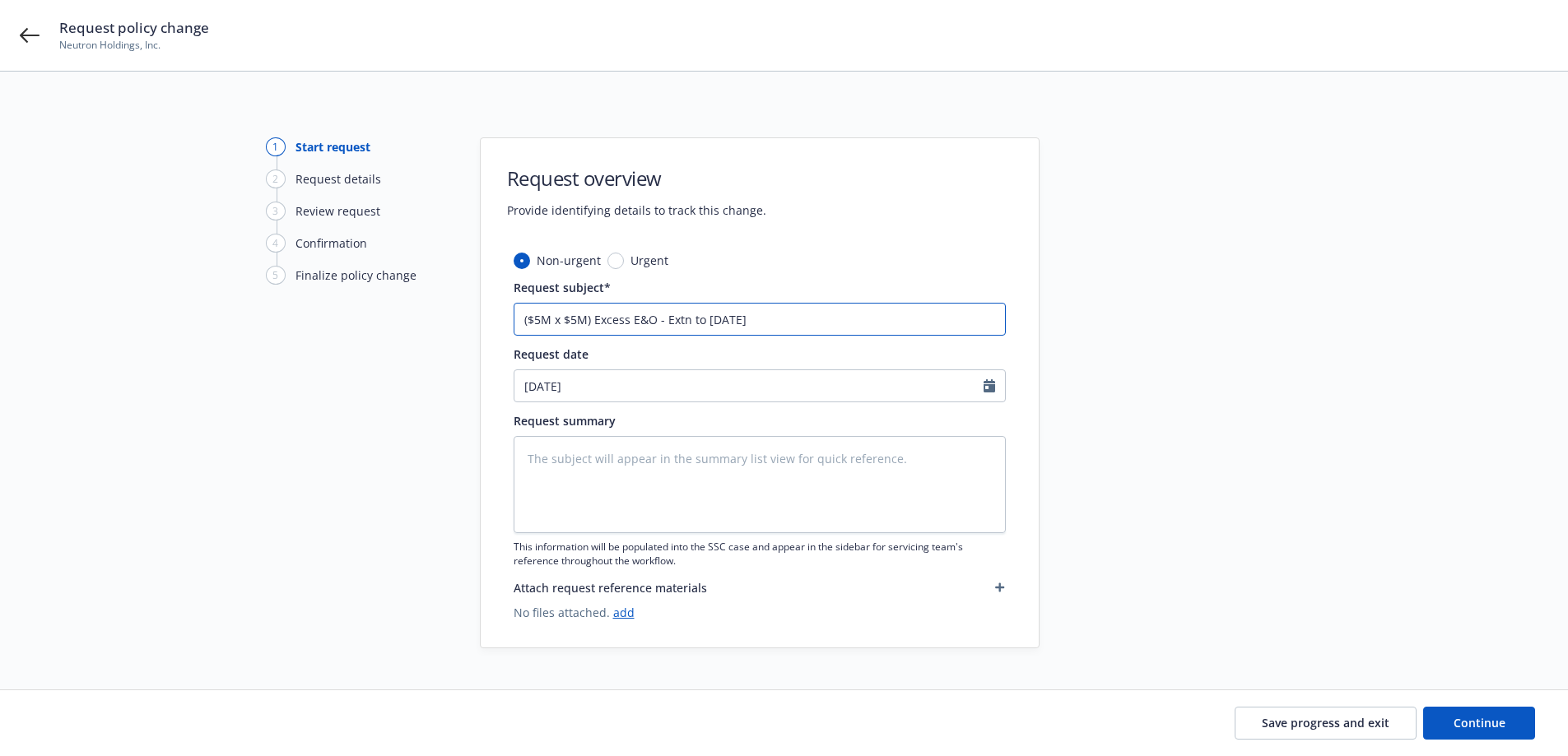
type input "($5M x $5M) Excess E&O - Extn to 11/1/202"
type textarea "x"
type input "($5M x $5M) Excess E&O - Extn to [DATE]"
click at [1526, 725] on button "Continue" at bounding box center [1479, 723] width 112 height 33
type textarea "x"
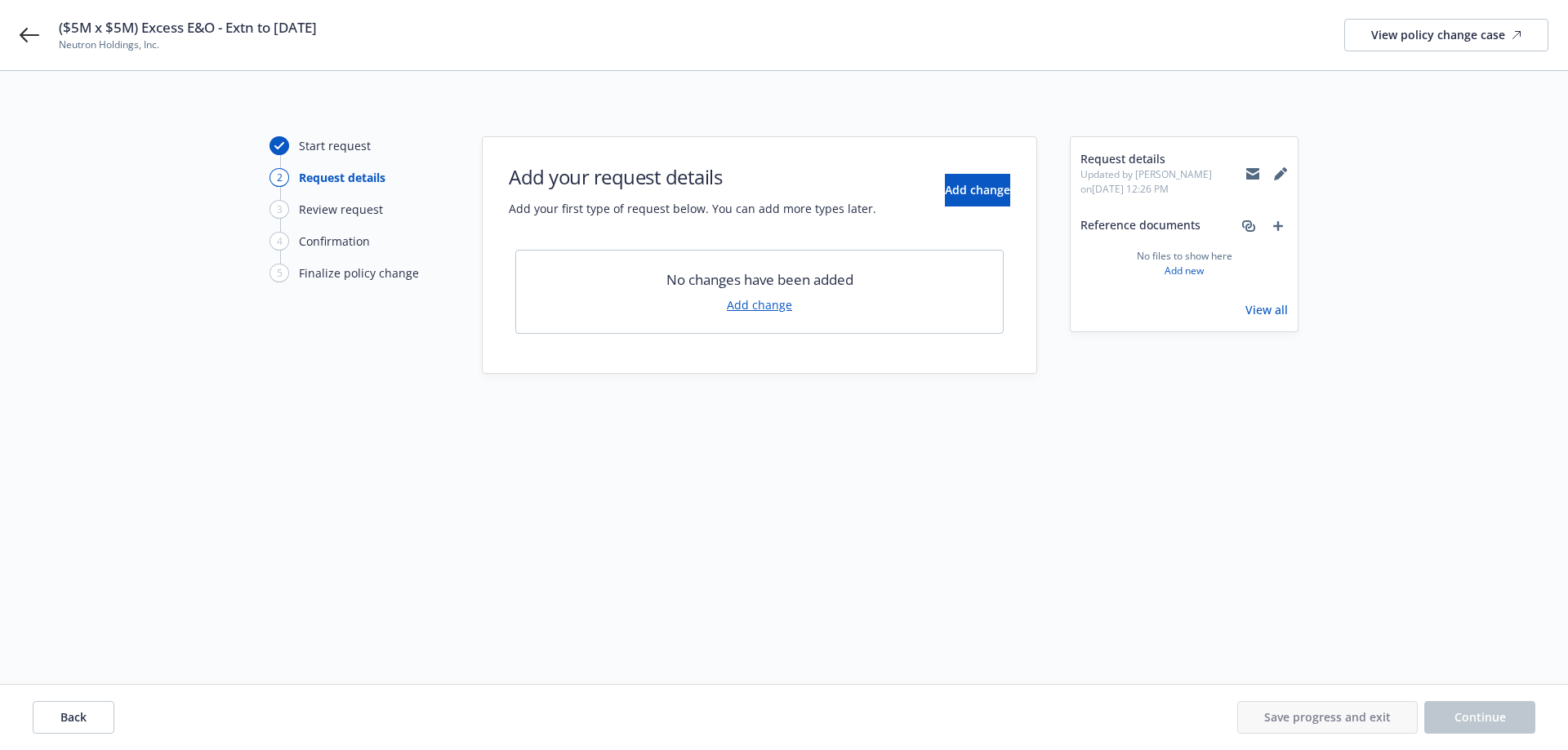
click at [797, 297] on div "No changes have been added Add change" at bounding box center [759, 292] width 488 height 85
click at [774, 306] on link "Add change" at bounding box center [759, 305] width 65 height 17
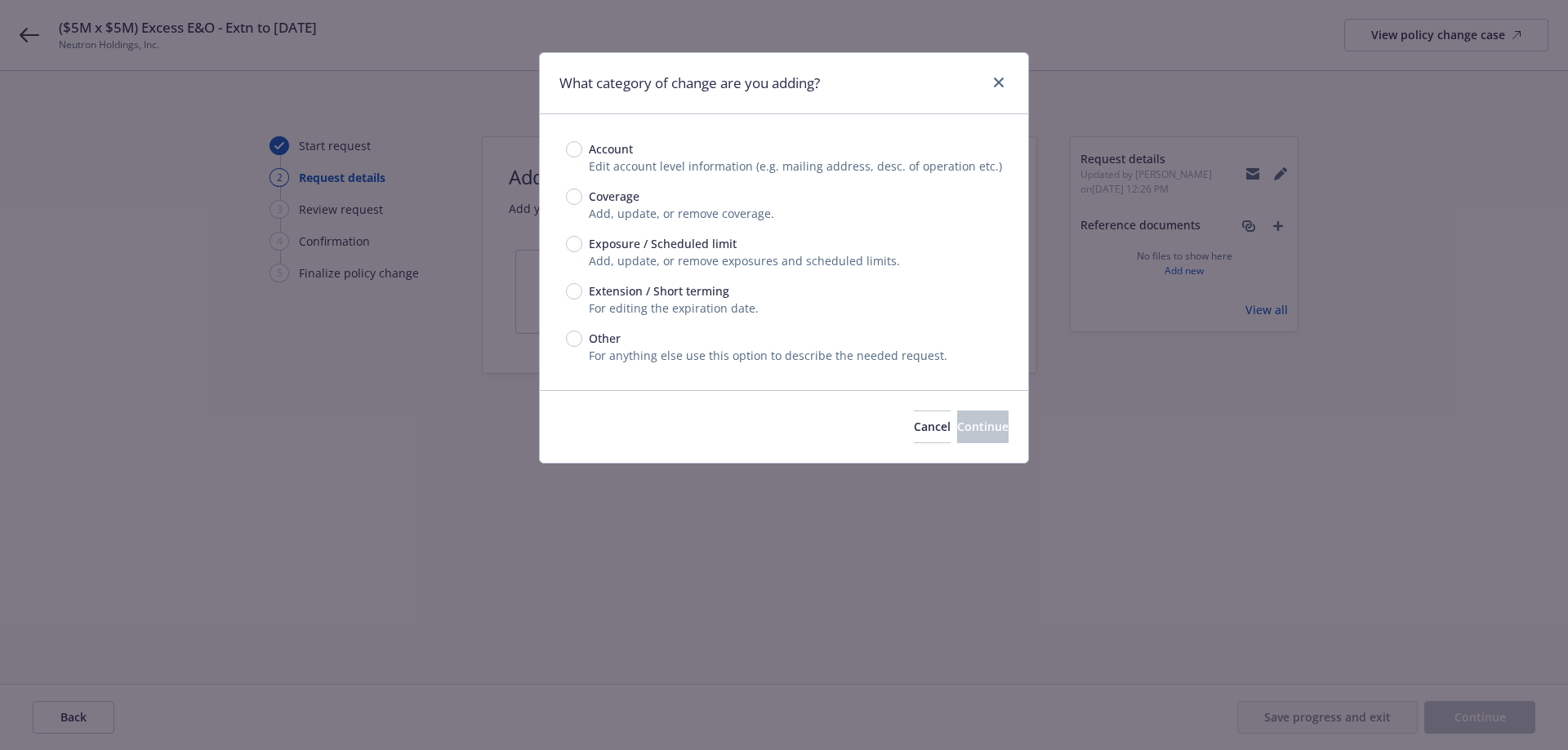
click at [682, 313] on span "For editing the expiration date." at bounding box center [674, 308] width 170 height 15
click at [682, 300] on span "Extension / Short terming" at bounding box center [659, 291] width 140 height 17
click at [582, 300] on input "Extension / Short terming" at bounding box center [574, 291] width 16 height 16
radio input "true"
click at [974, 425] on span "Continue" at bounding box center [983, 426] width 52 height 15
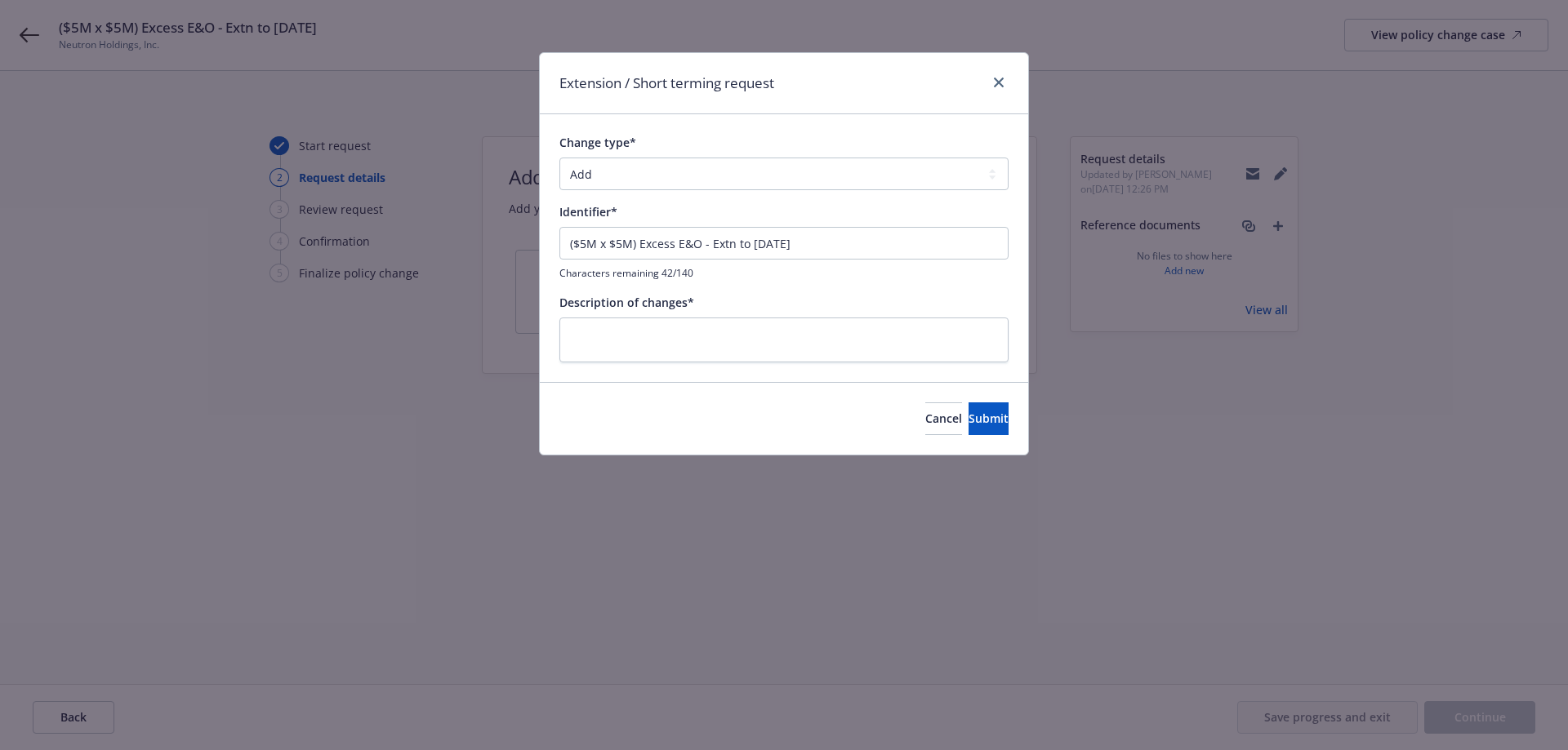
click at [725, 194] on div "Change type* Add Audit Change Remove Identifier* ($5M x $5M) Excess E&O - Extn …" at bounding box center [783, 247] width 449 height 228
click at [726, 181] on select "Add Audit Change Remove" at bounding box center [783, 174] width 449 height 33
select select "CHANGE"
click at [559, 157] on select "Add Audit Change Remove" at bounding box center [783, 174] width 449 height 33
click at [682, 251] on input "($5M x $5M) Excess E&O - Extn to [DATE]" at bounding box center [783, 243] width 449 height 33
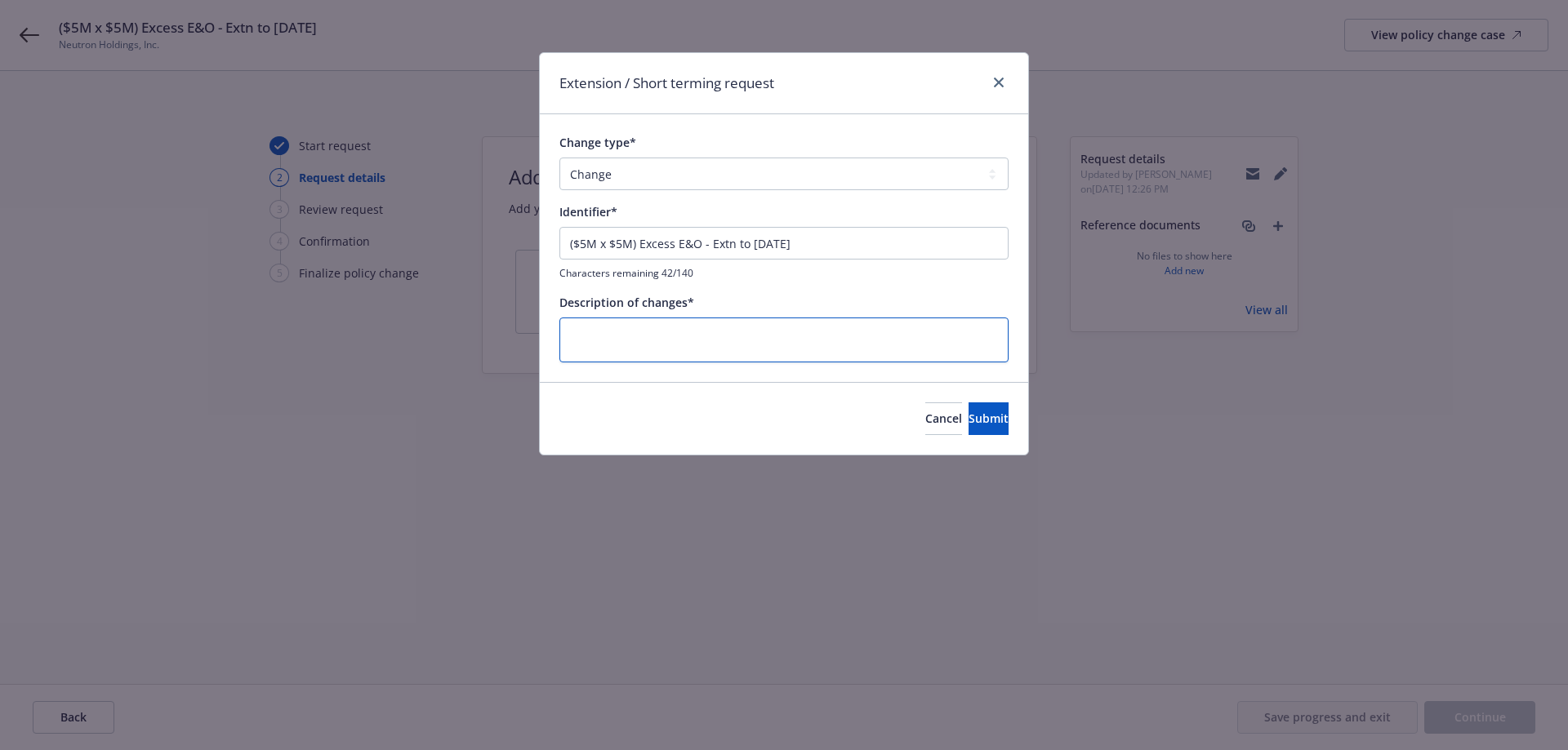
click at [664, 327] on textarea at bounding box center [783, 340] width 449 height 45
paste textarea "($5M x $5M) Excess E&O - Extn to [DATE]"
type textarea "x"
type textarea "($5M x $5M) Excess E&O - Extn to [DATE]"
click at [968, 410] on span "Submit" at bounding box center [989, 418] width 40 height 15
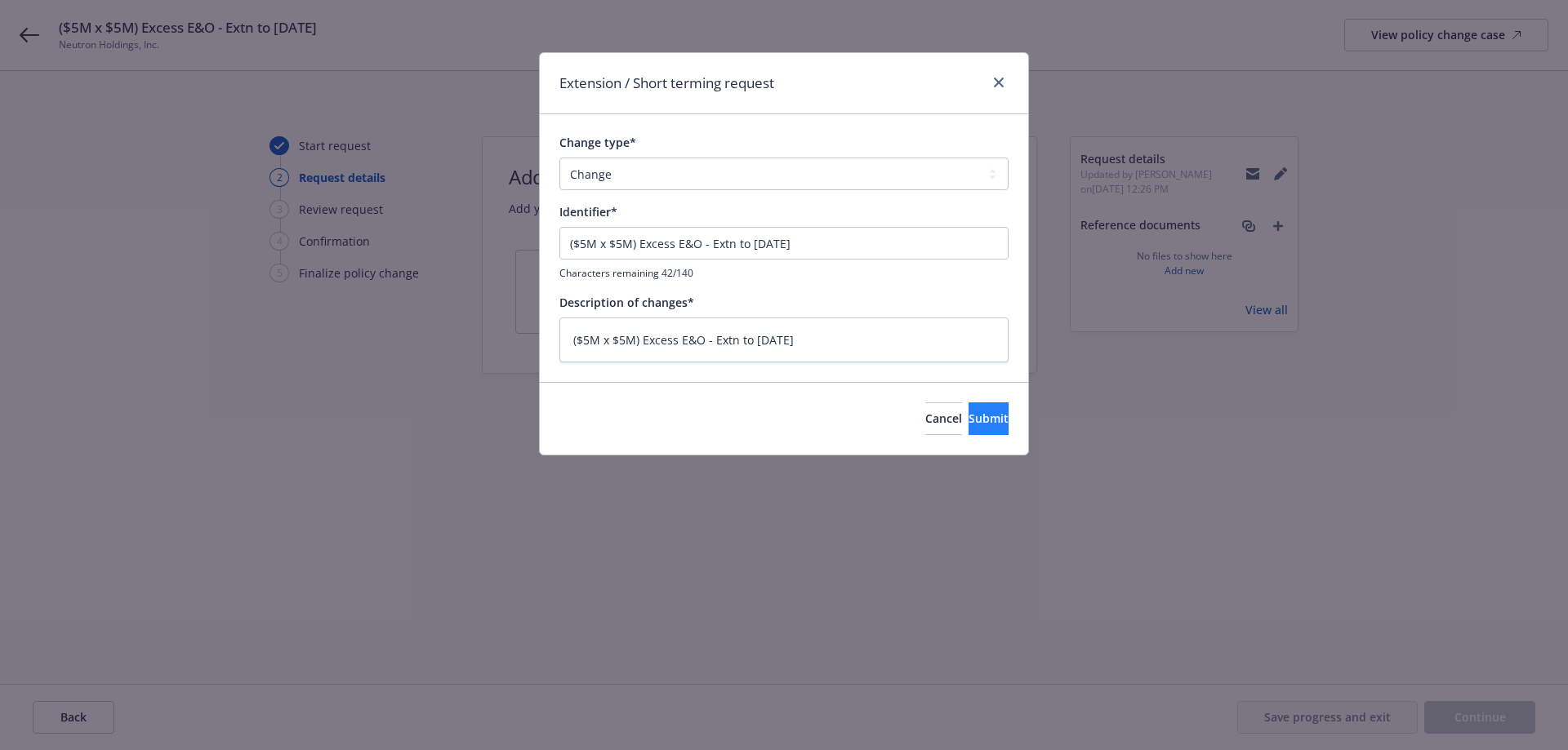
type textarea "x"
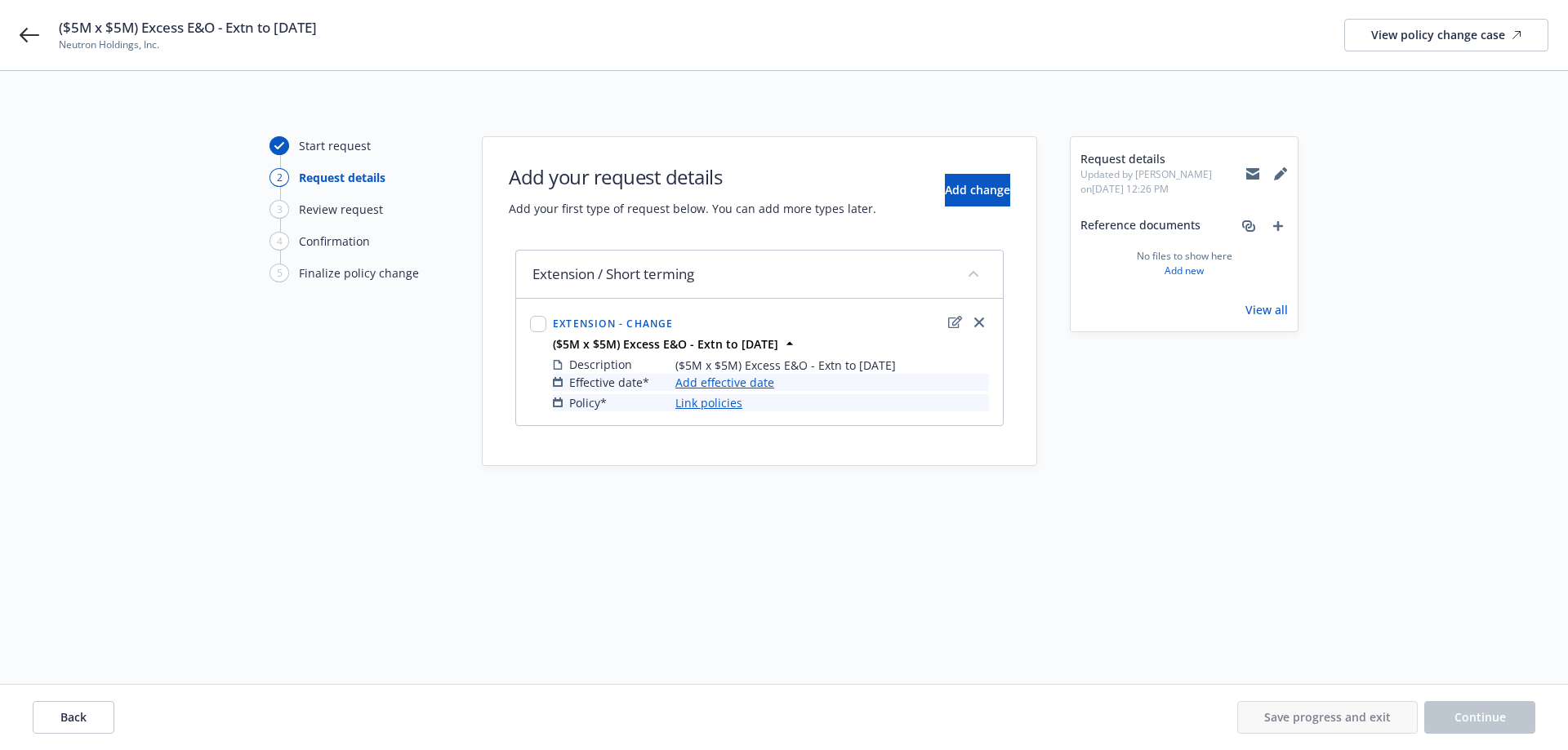
click at [743, 379] on link "Add effective date" at bounding box center [724, 382] width 99 height 17
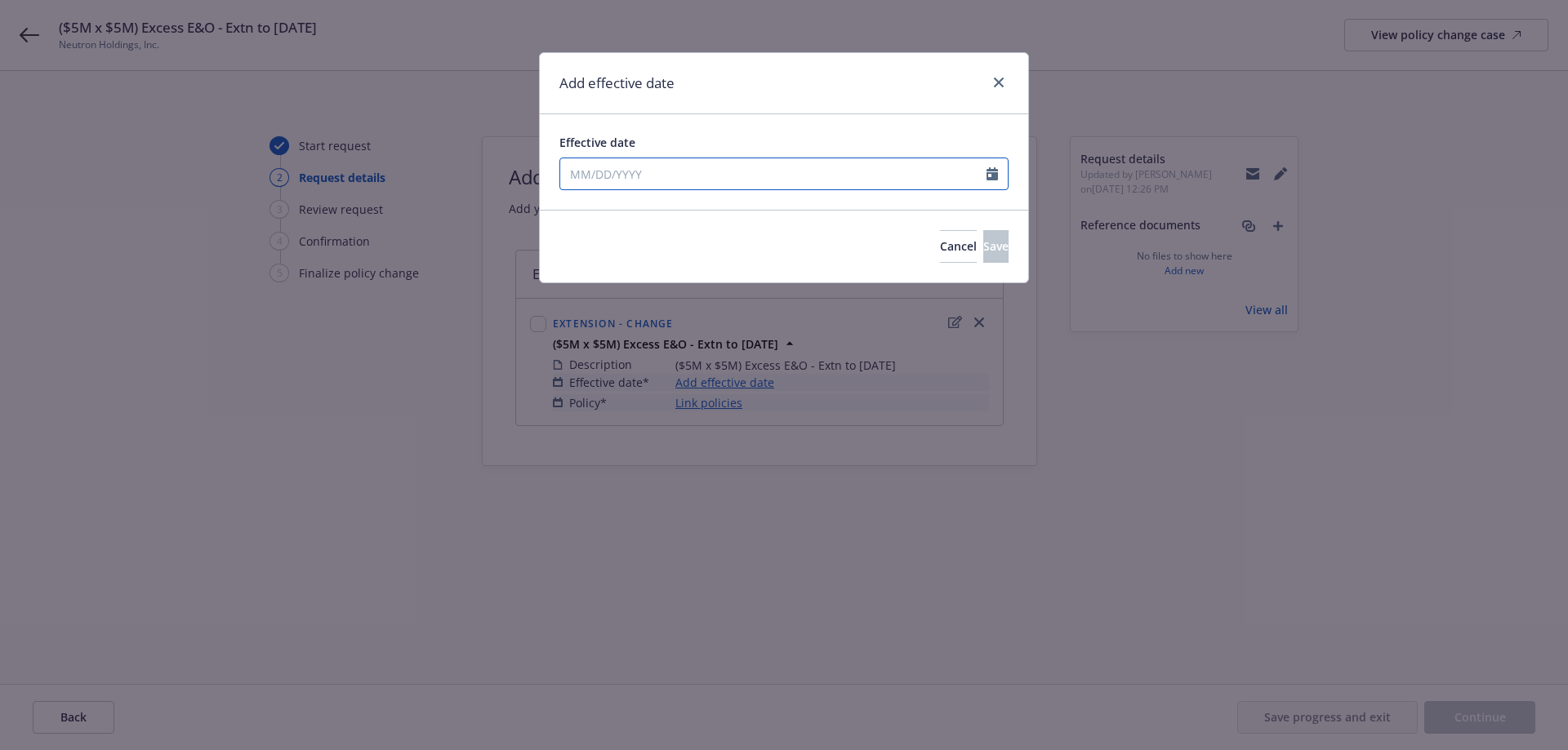
click at [750, 179] on input "Effective date" at bounding box center [773, 174] width 427 height 31
select select "8"
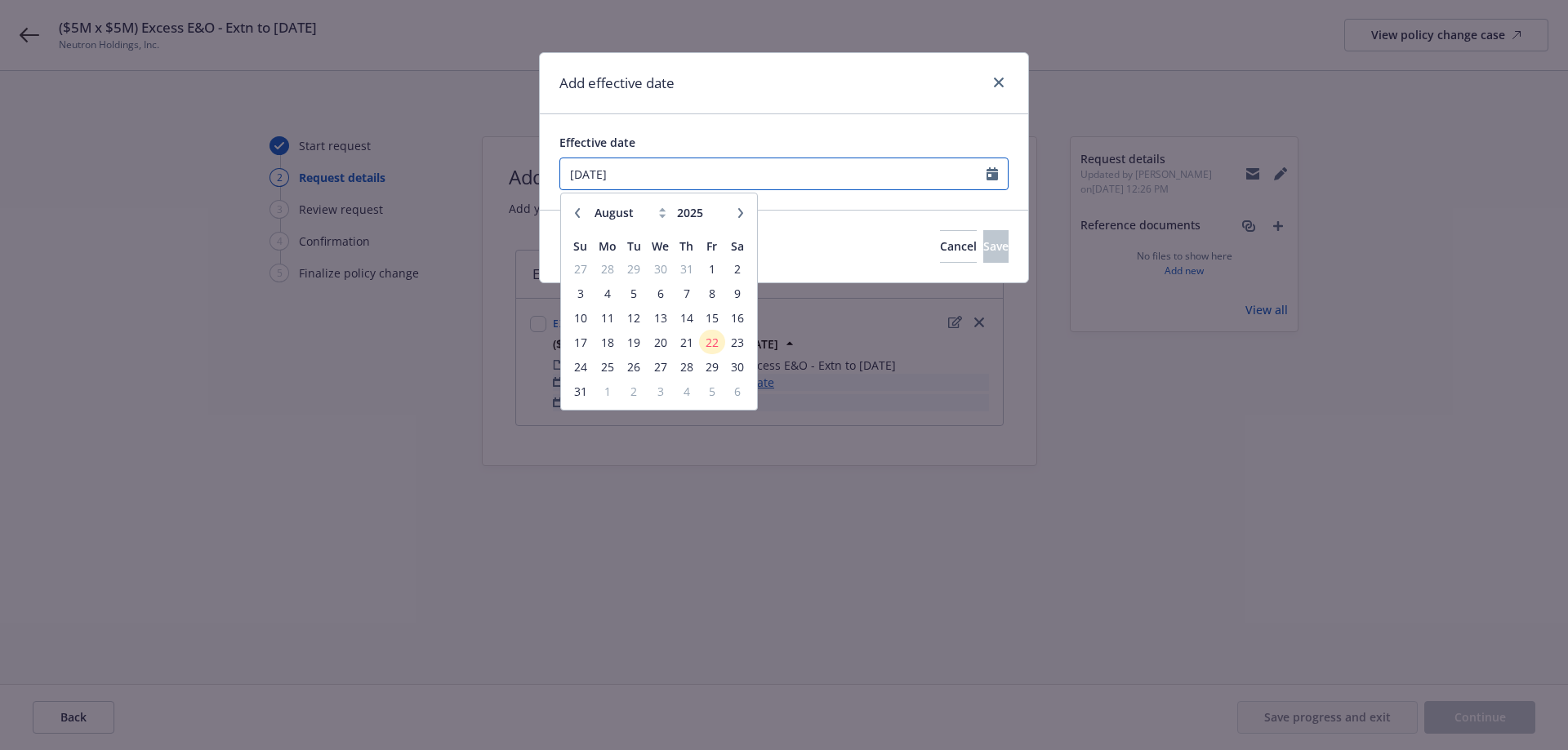
type input "[DATE]"
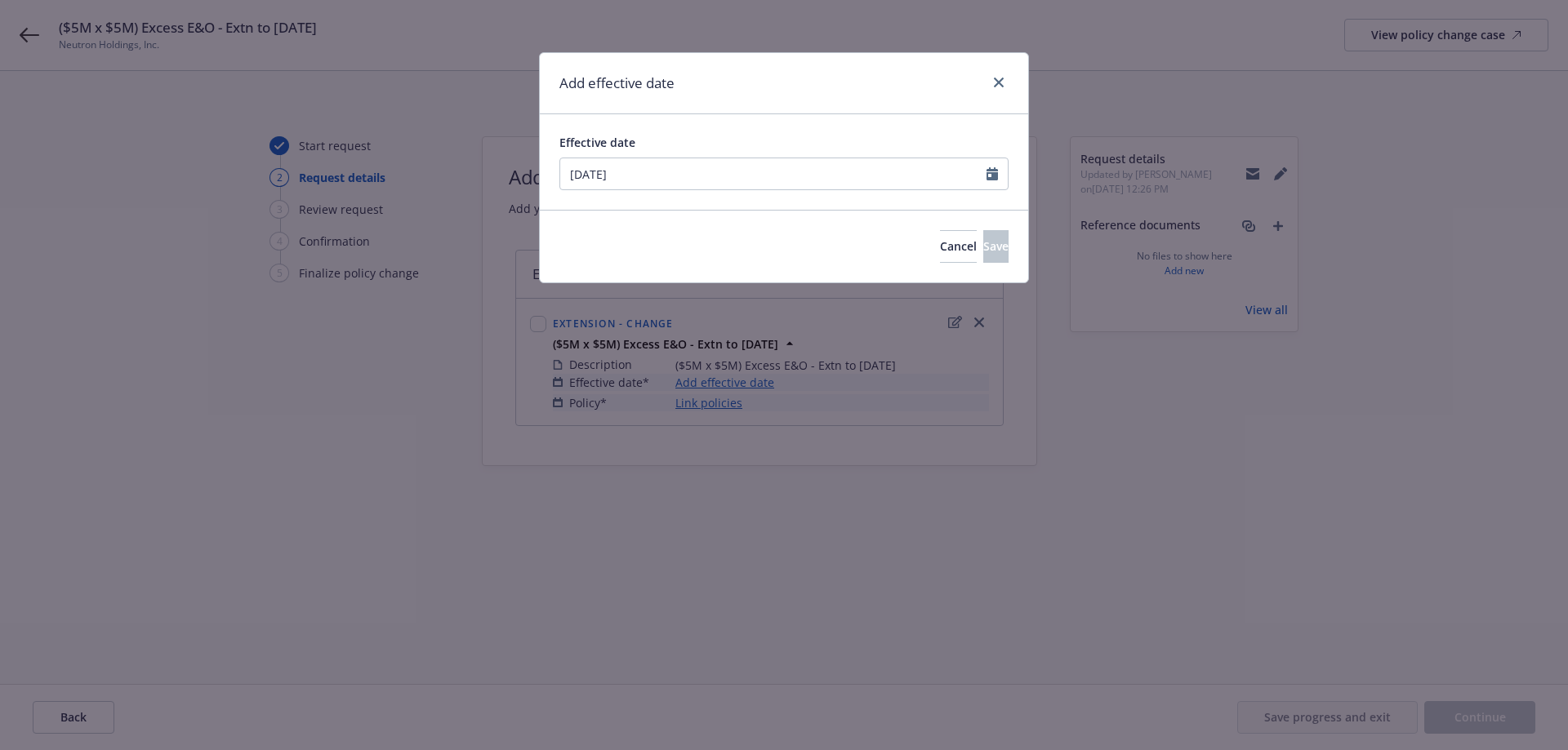
click at [944, 203] on div "Effective date [DATE] January February March April May June July August Septemb…" at bounding box center [784, 161] width 488 height 95
click at [990, 237] on button "Save" at bounding box center [995, 247] width 25 height 33
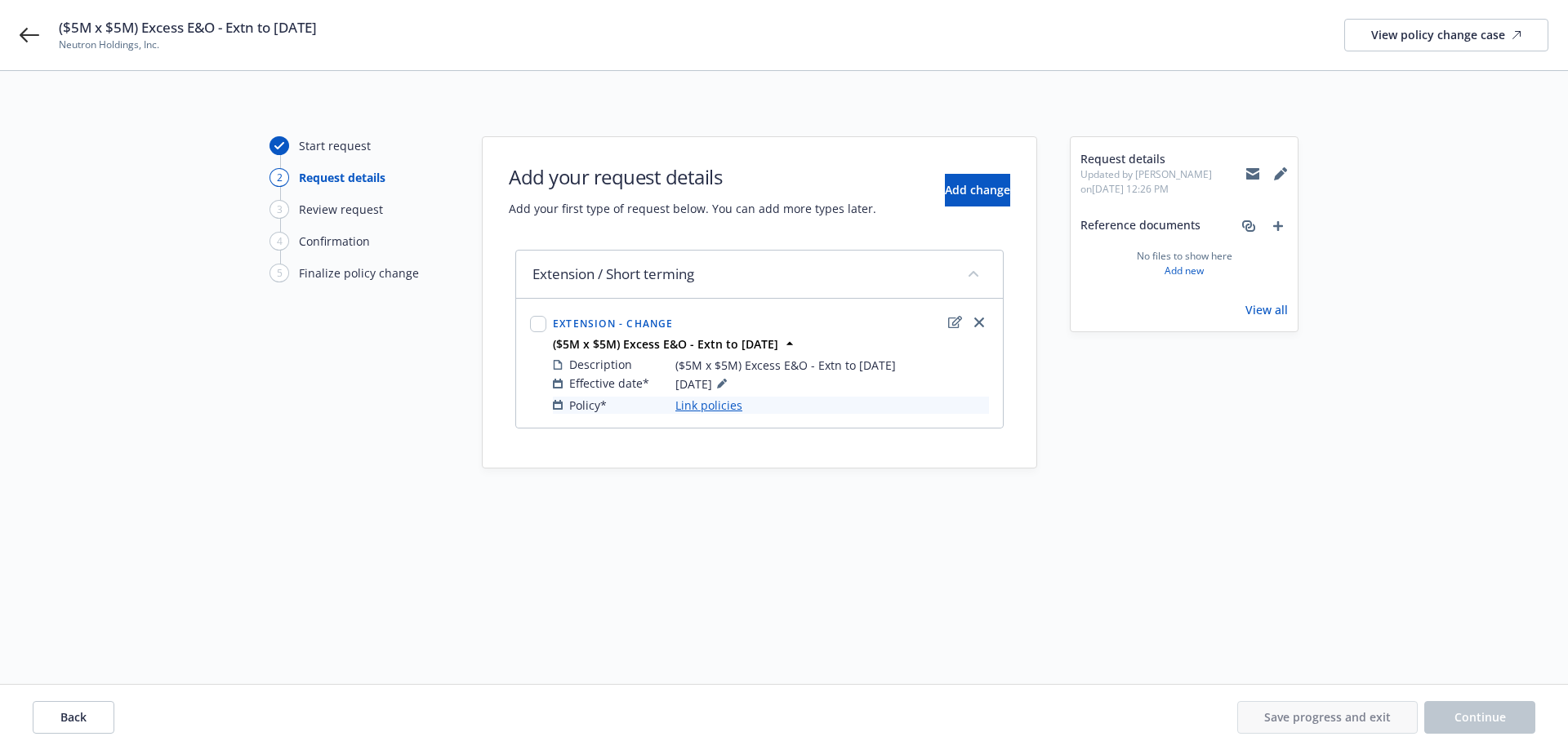
click at [738, 405] on link "Link policies" at bounding box center [709, 405] width 67 height 17
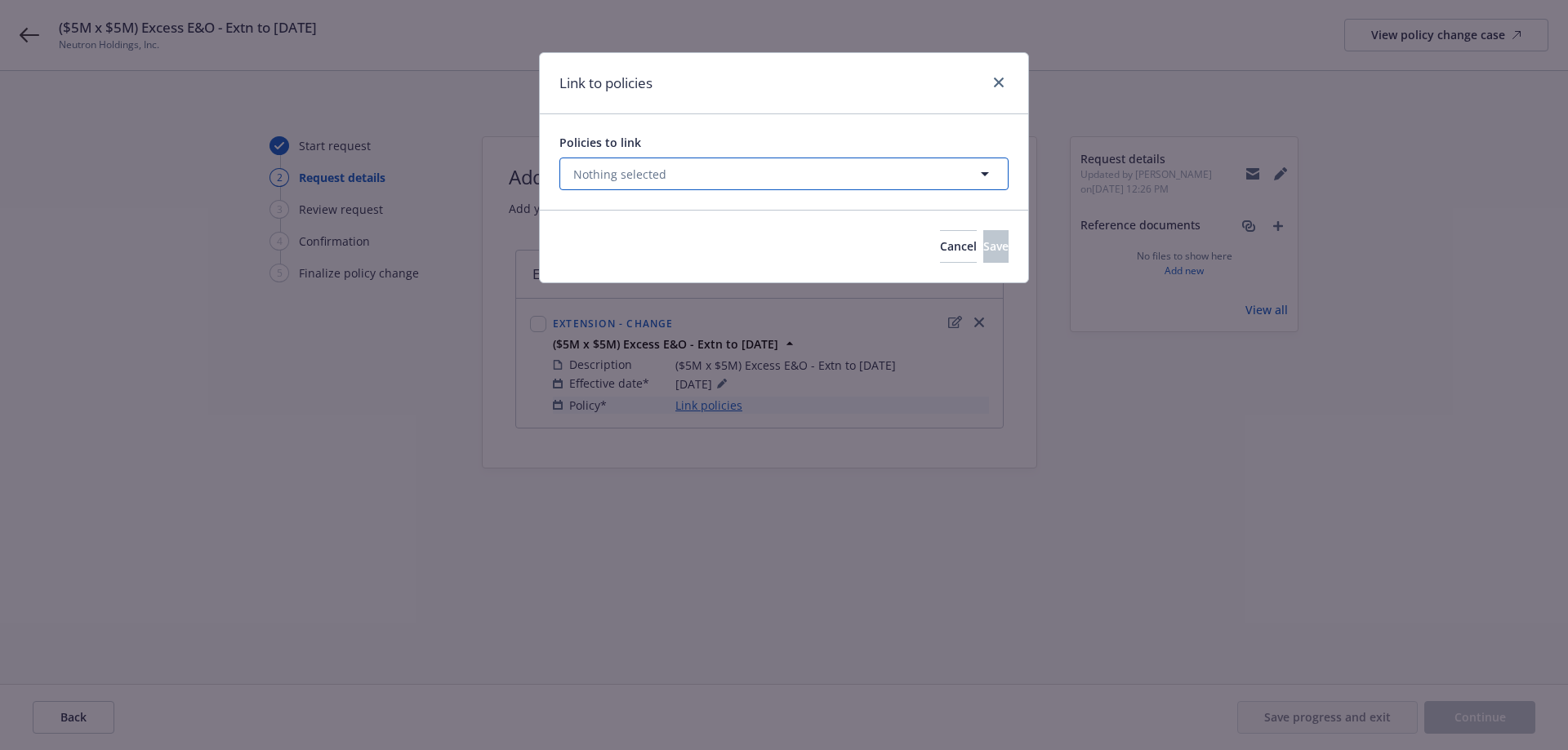
click at [696, 178] on button "Nothing selected" at bounding box center [783, 174] width 449 height 33
select select "ACTIVE"
type input "130007900"
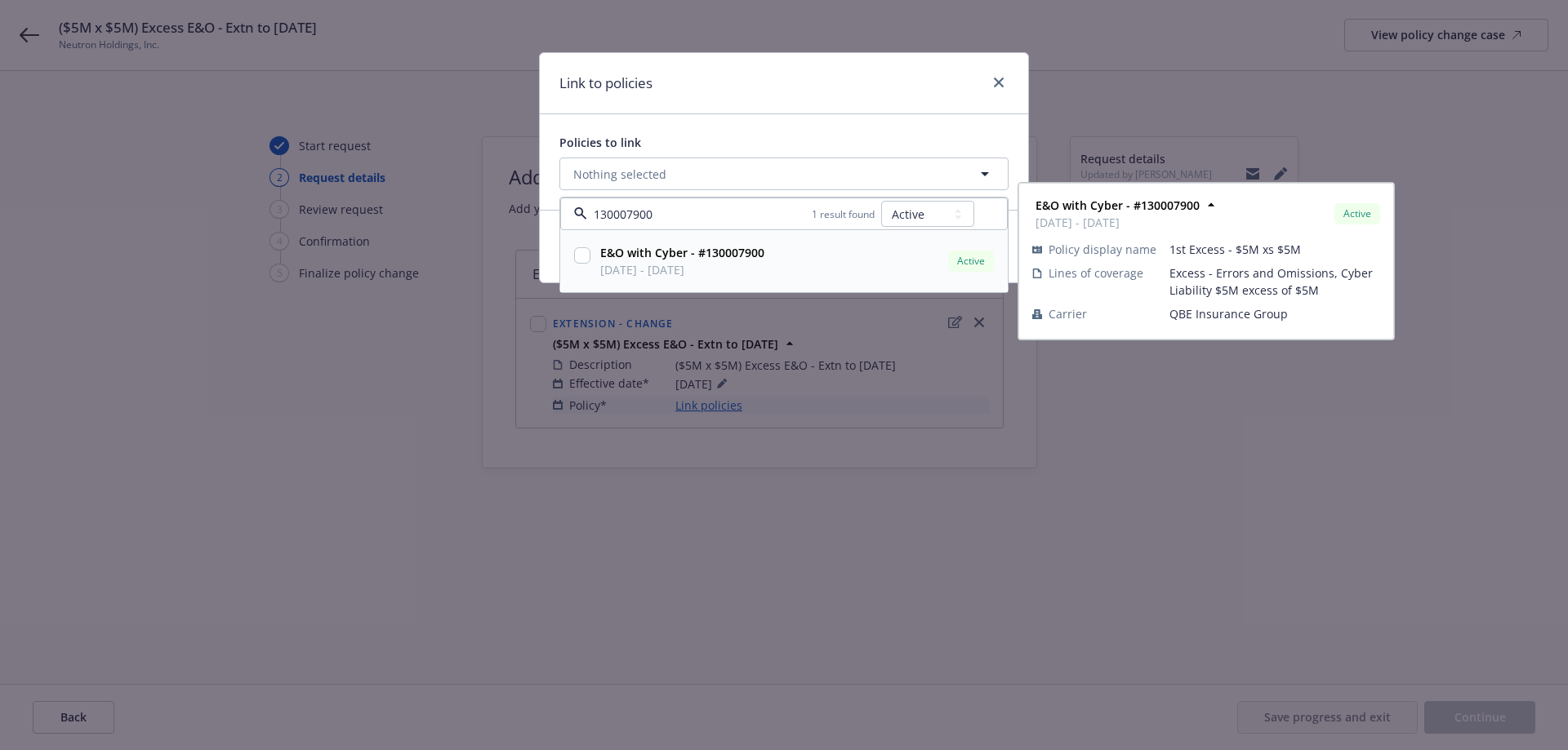
click at [585, 249] on input "checkbox" at bounding box center [581, 255] width 16 height 16
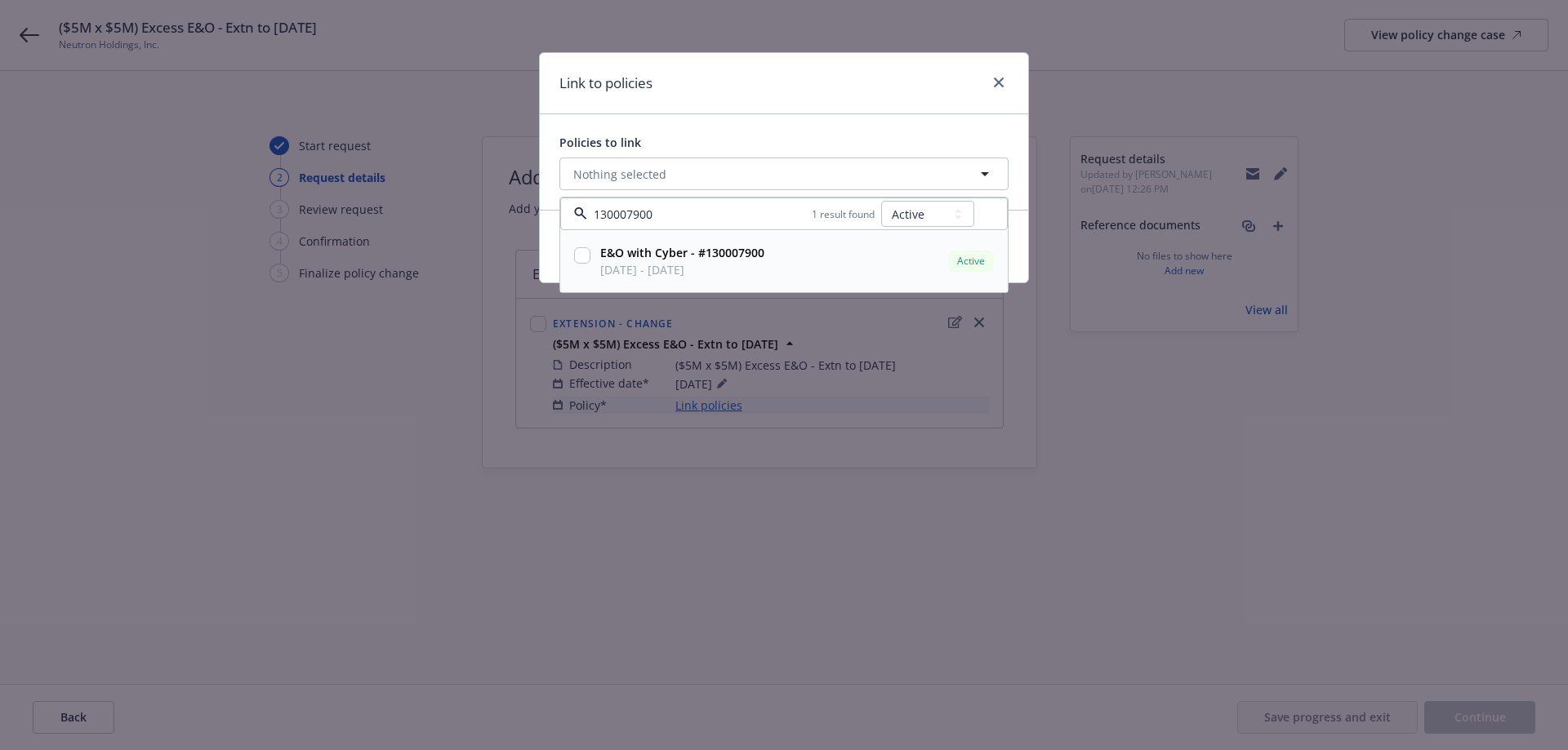
checkbox input "true"
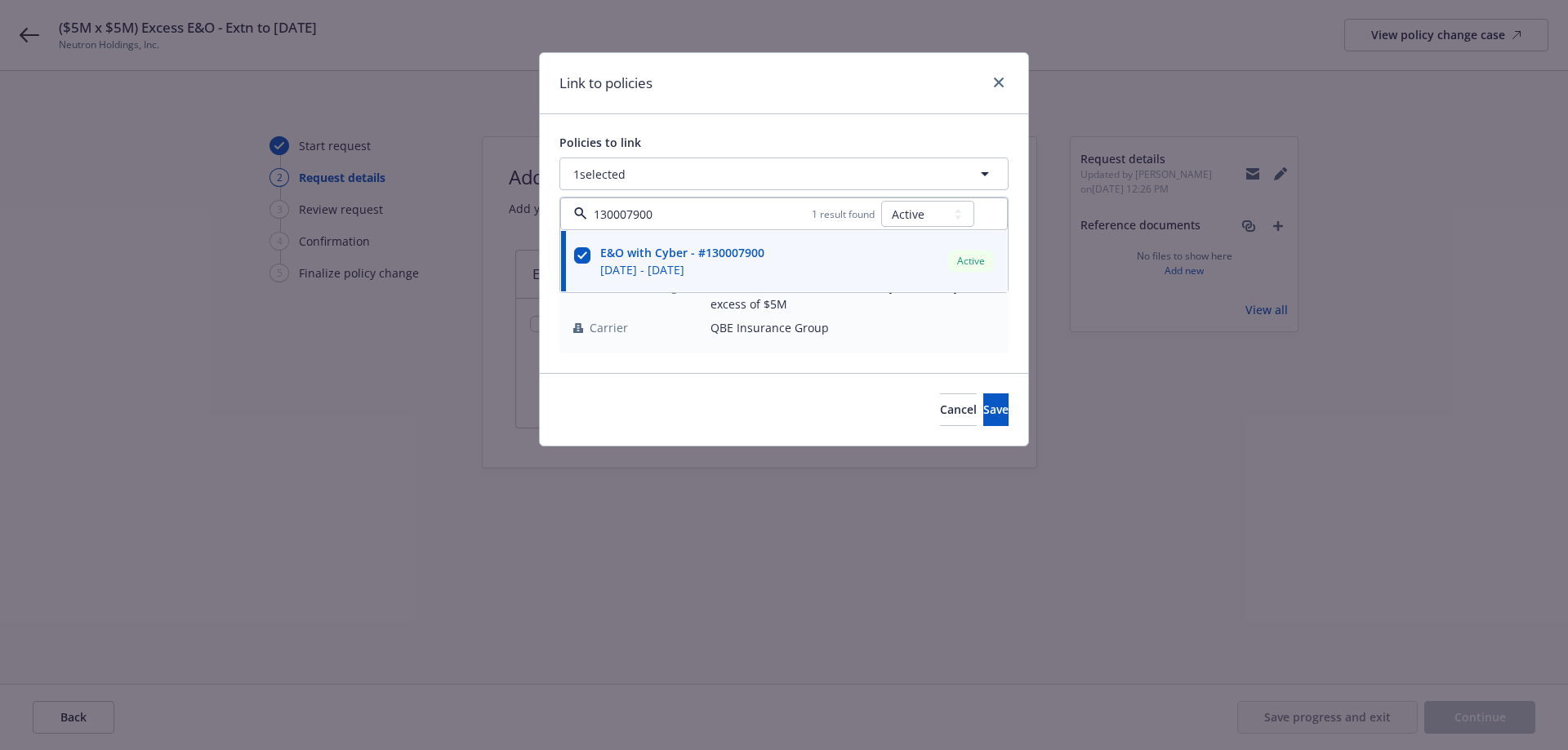
type input "130007900"
click at [709, 117] on div "Policies to link 1 selected 130007900 1 result found All Active Upcoming Expire…" at bounding box center [784, 243] width 488 height 258
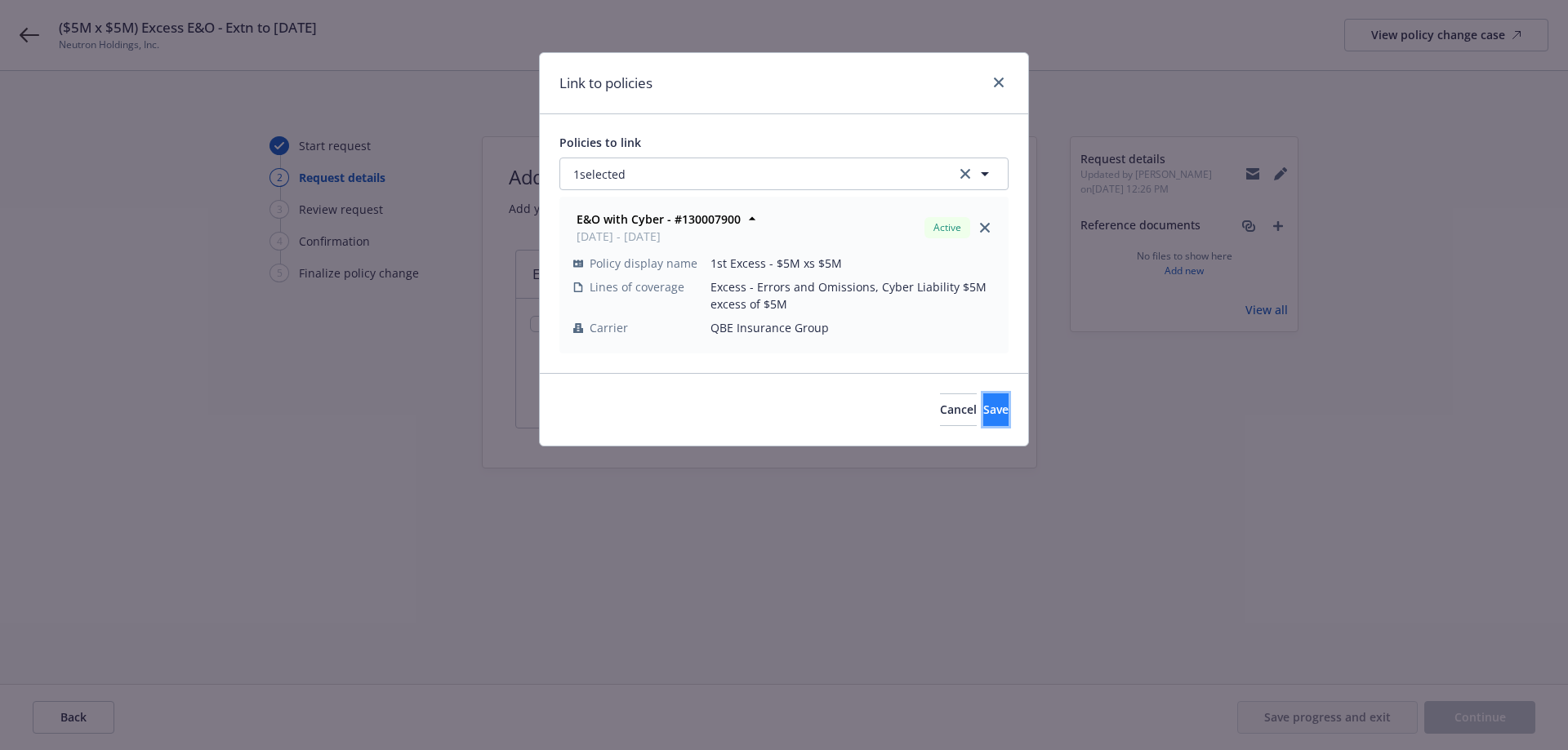
click at [983, 420] on button "Save" at bounding box center [995, 410] width 25 height 33
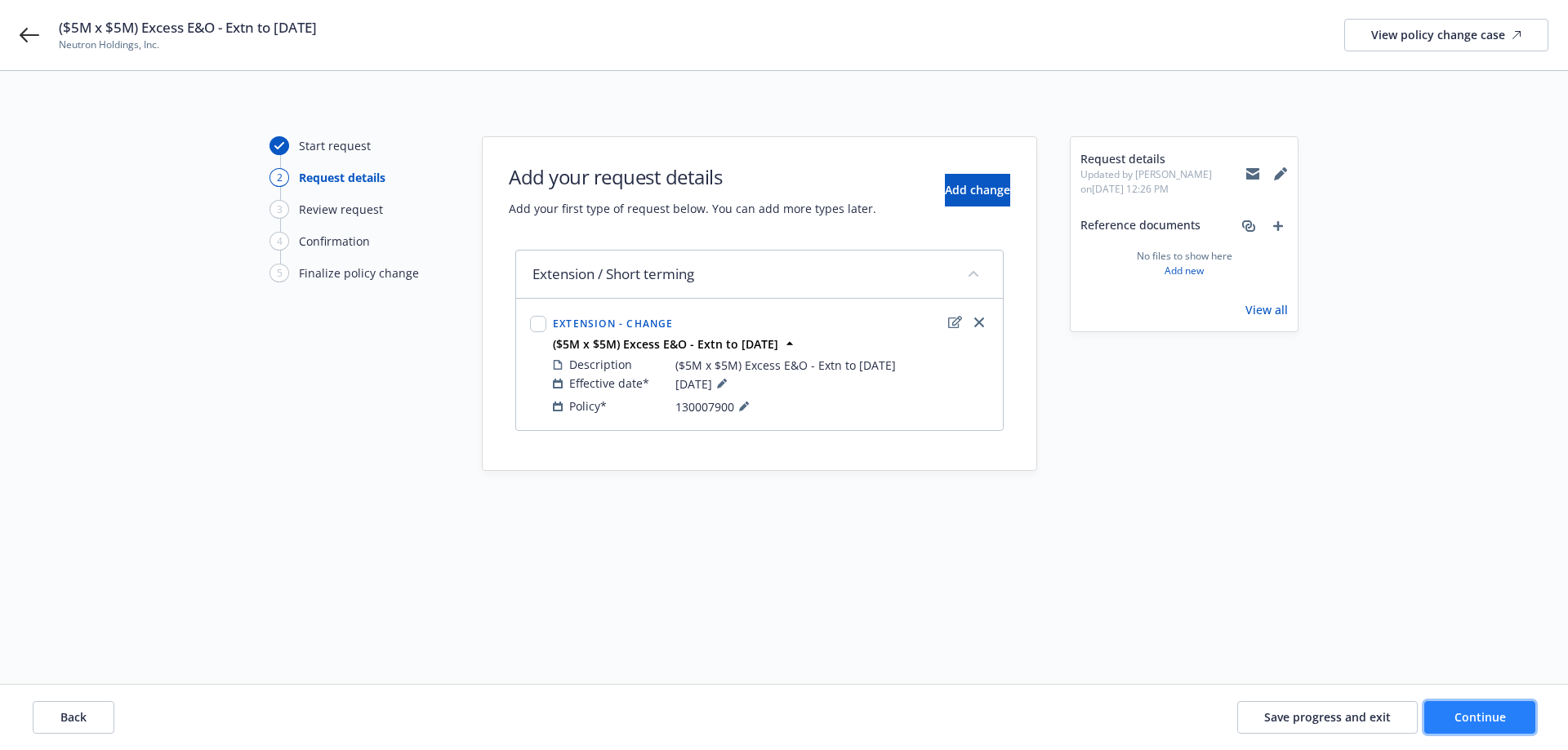
click at [1517, 713] on button "Continue" at bounding box center [1480, 717] width 111 height 33
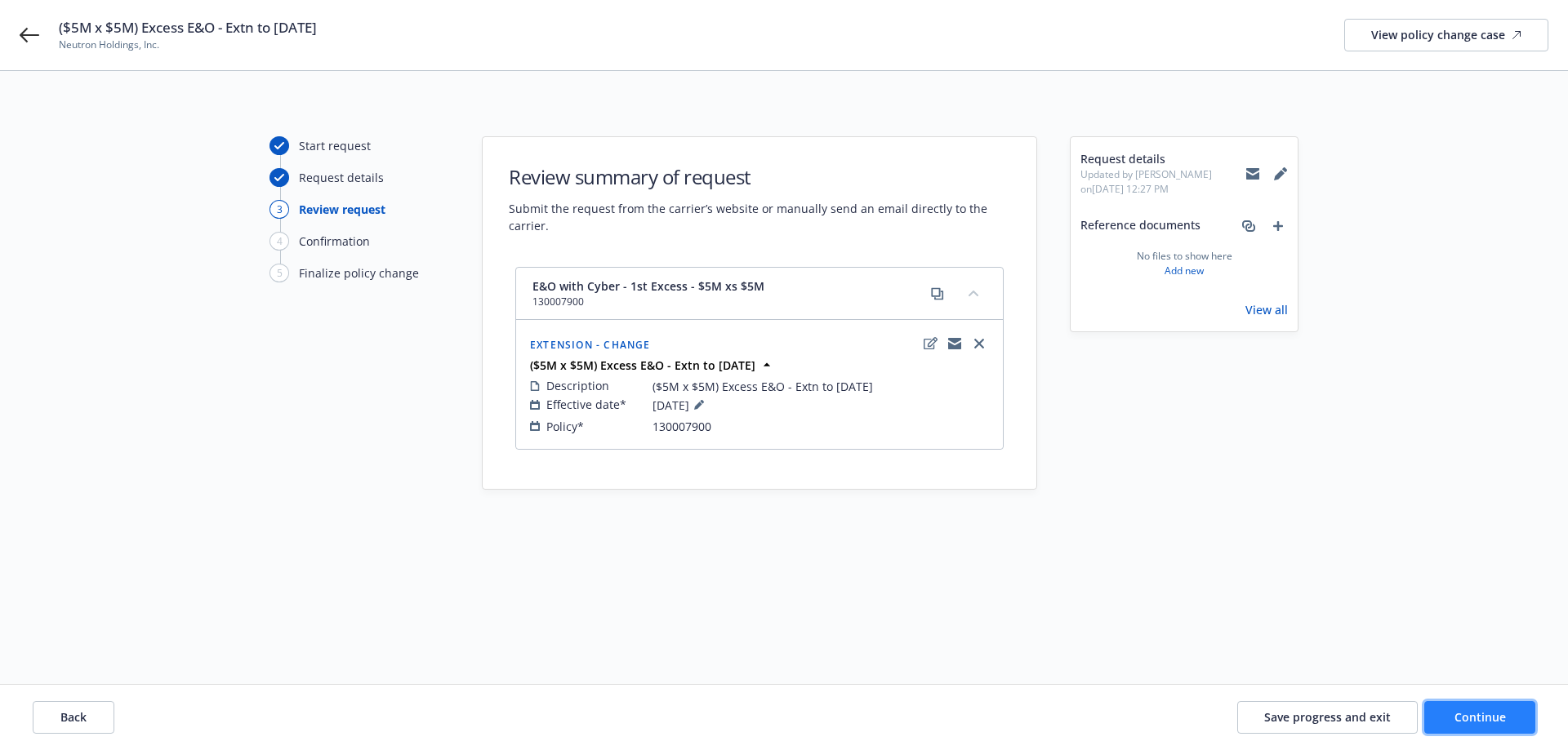
click at [1483, 723] on span "Continue" at bounding box center [1481, 717] width 52 height 15
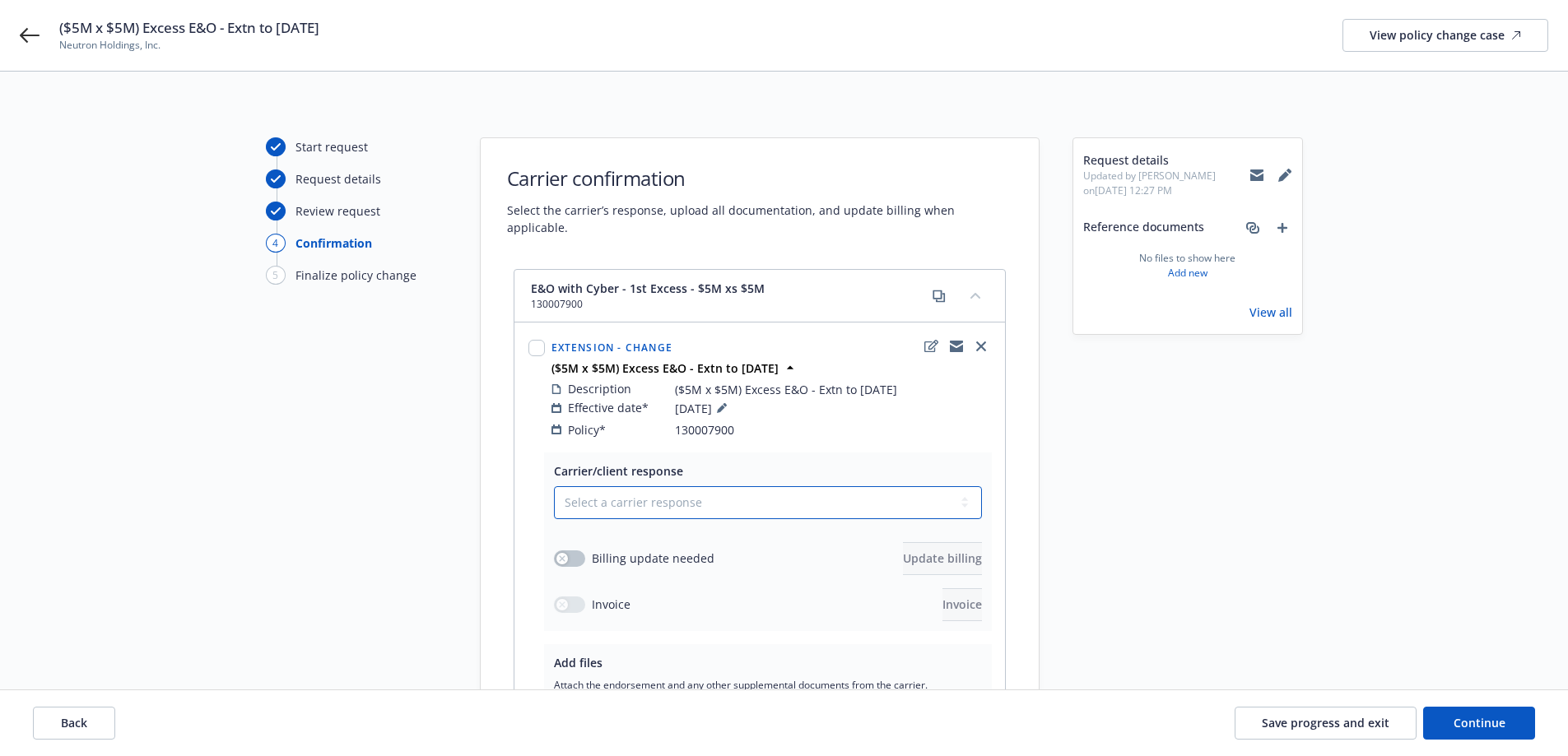
click at [777, 486] on select "Select a carrier response Accepted Accepted with revision No endorsement needed…" at bounding box center [768, 502] width 428 height 33
select select "ACCEPTED"
click at [554, 486] on select "Select a carrier response Accepted Accepted with revision No endorsement needed…" at bounding box center [768, 502] width 428 height 33
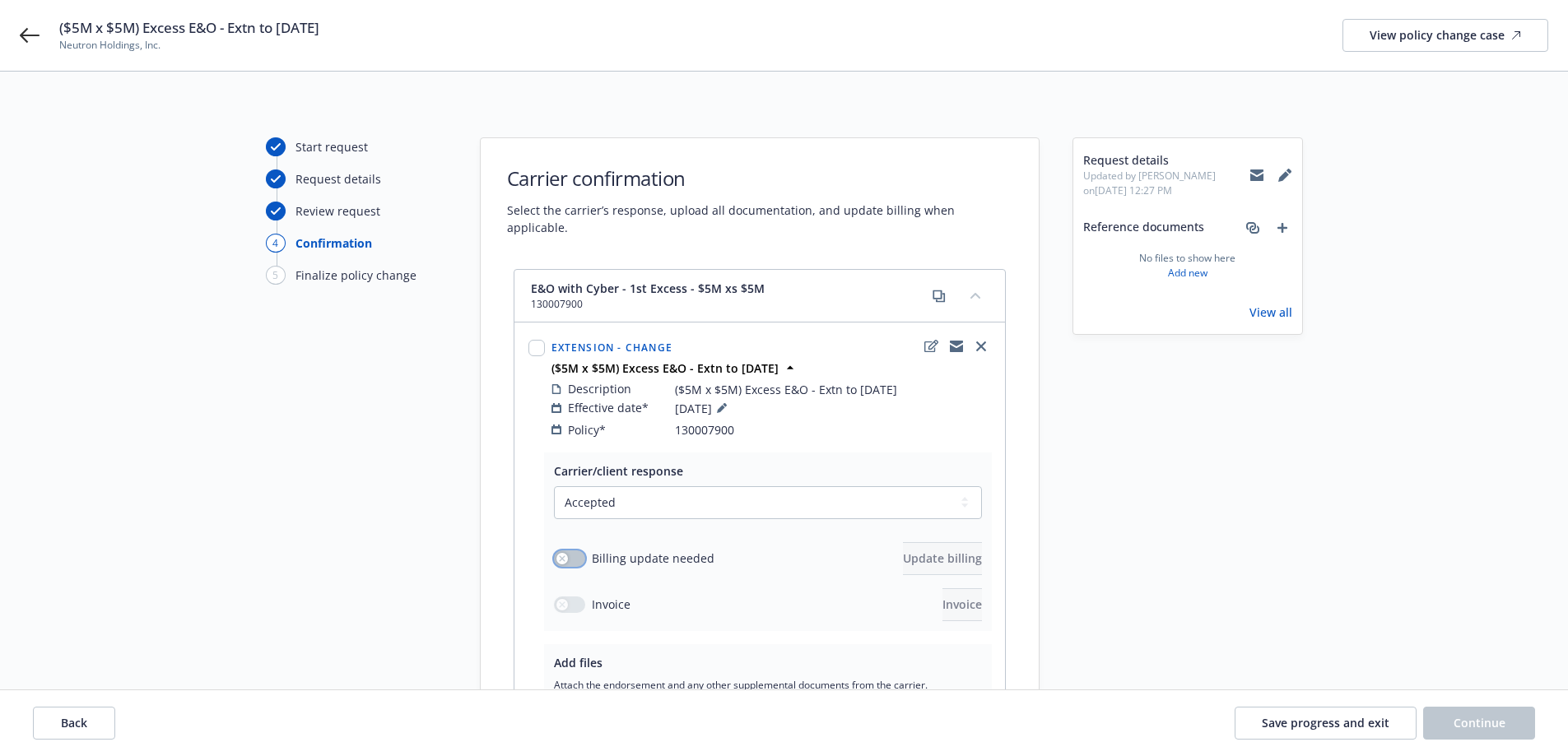
click at [573, 551] on button "button" at bounding box center [569, 559] width 31 height 16
click at [903, 551] on span "Update billing" at bounding box center [942, 559] width 79 height 15
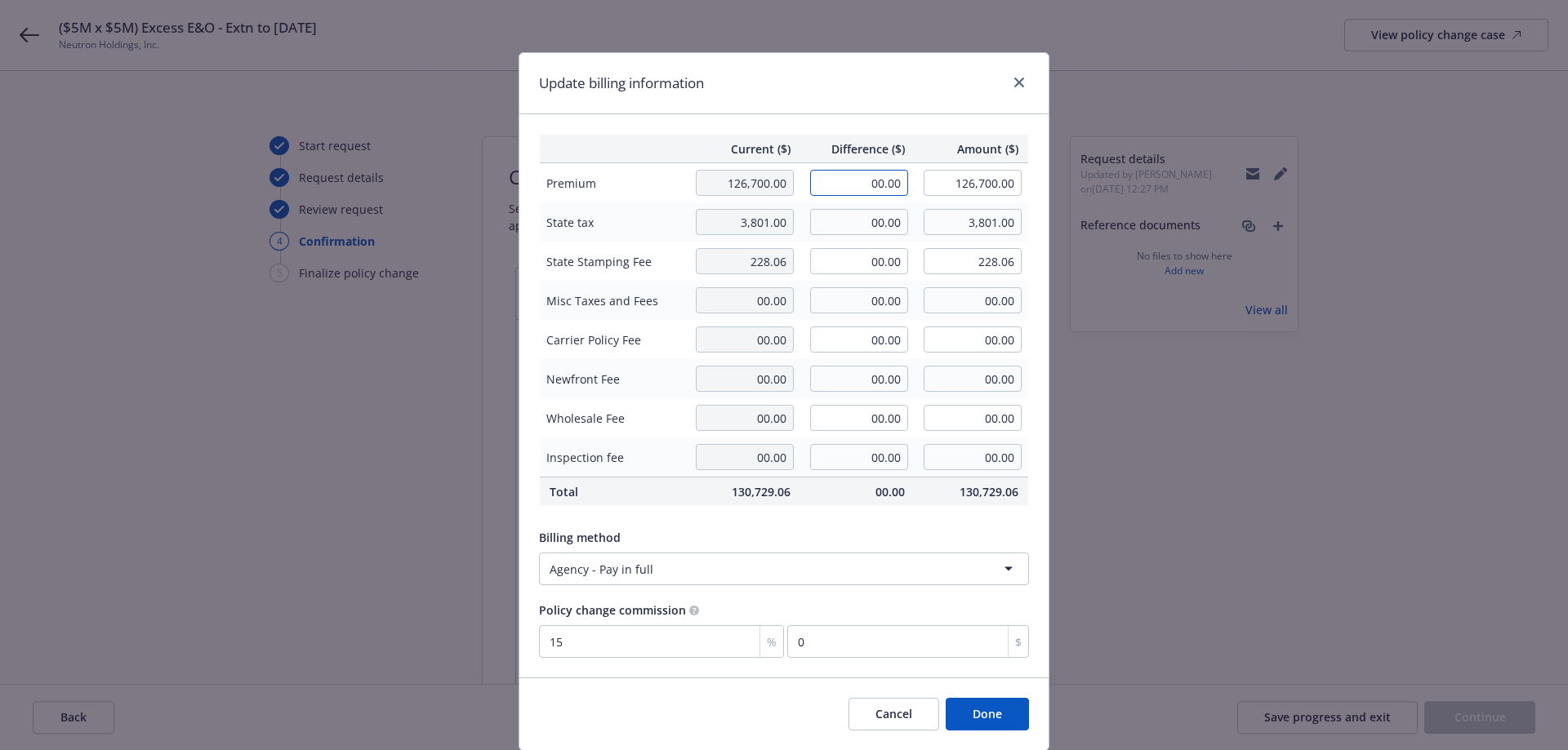
click at [877, 178] on input "00.00" at bounding box center [859, 182] width 98 height 26
paste input "21,175,"
type input "21,175.00"
type input "147,875.00"
type input "3176.25"
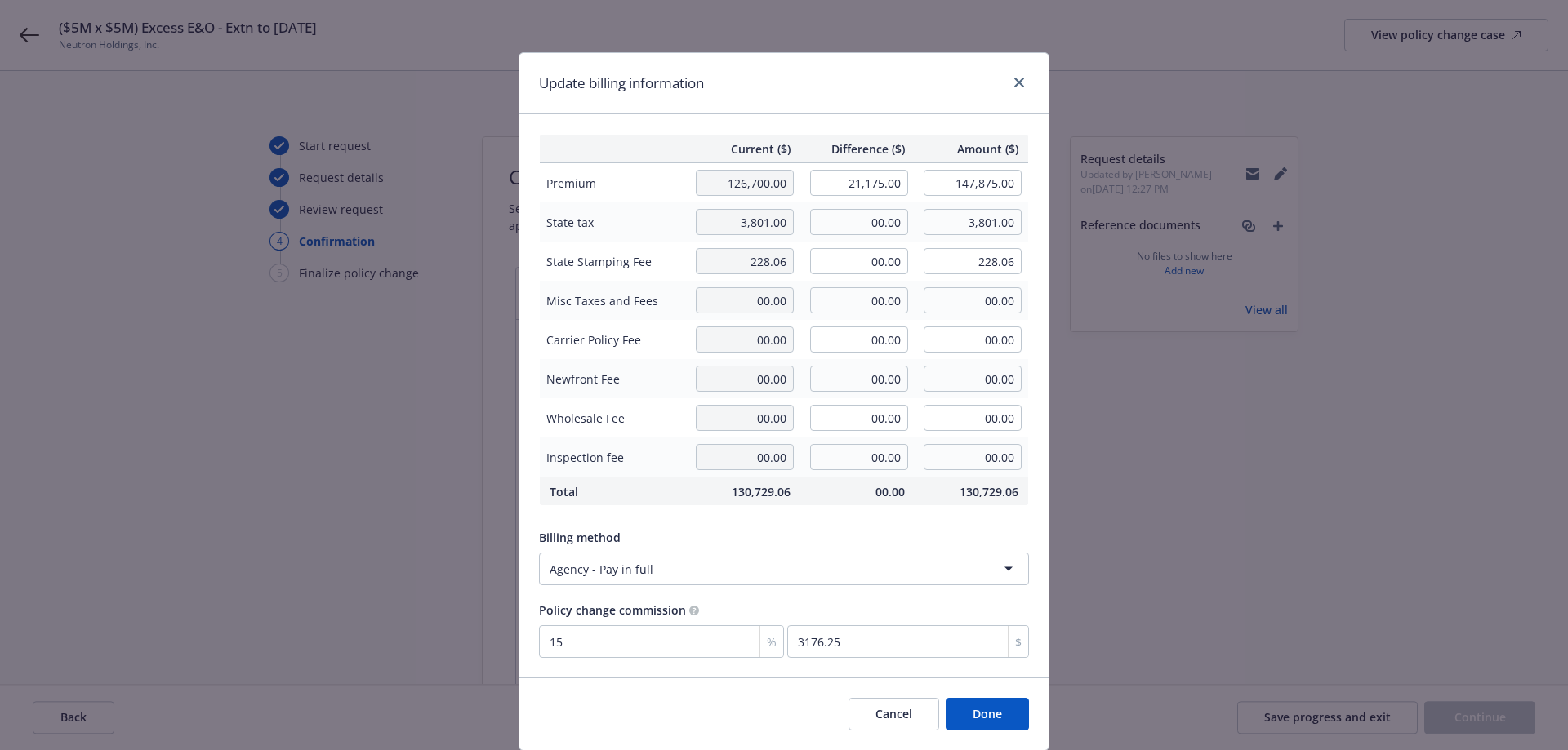
click at [882, 120] on div "Current ($) Difference ($) Amount ($) Premium 126,700.00 21,175.00 147,875.00 S…" at bounding box center [784, 396] width 529 height 563
click at [863, 229] on input "00.00" at bounding box center [859, 222] width 98 height 26
type input "635.25"
type input "4,436.25"
click at [873, 262] on input "00.00" at bounding box center [859, 260] width 98 height 26
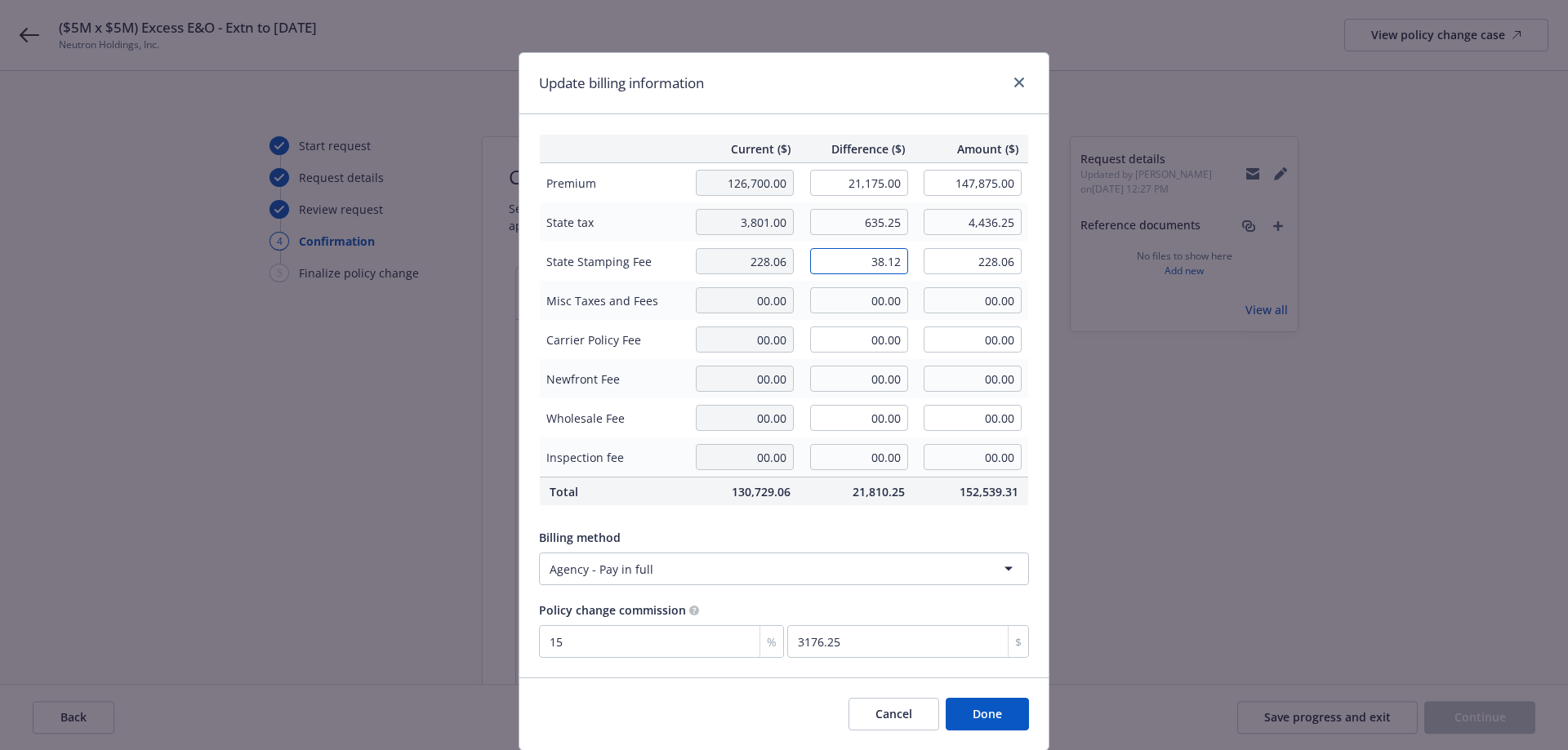
type input "38.12"
type input "266.18"
click at [960, 528] on div "Billing method Agency - Pay in full" at bounding box center [784, 553] width 490 height 62
click at [963, 719] on button "Done" at bounding box center [987, 714] width 84 height 33
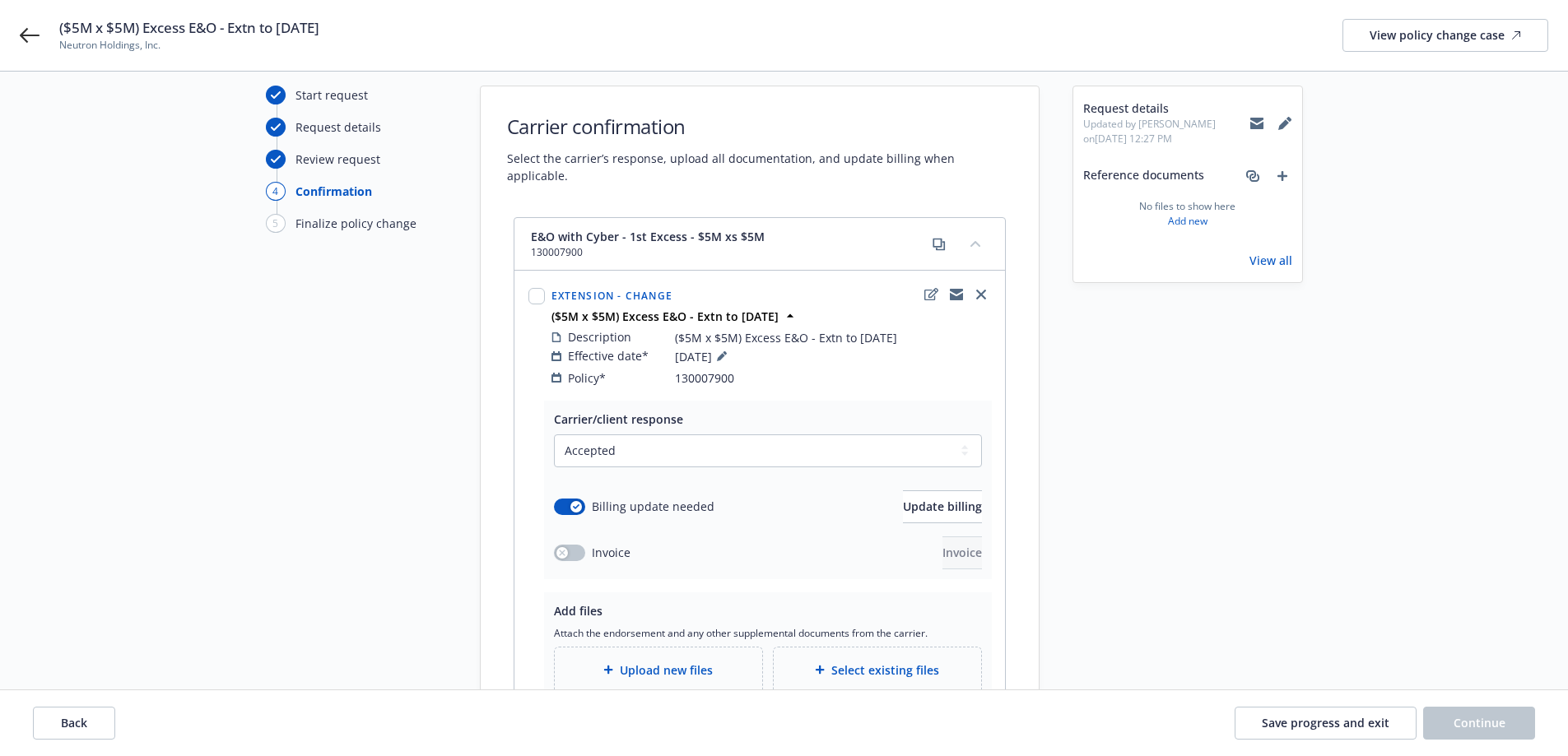
scroll to position [165, 0]
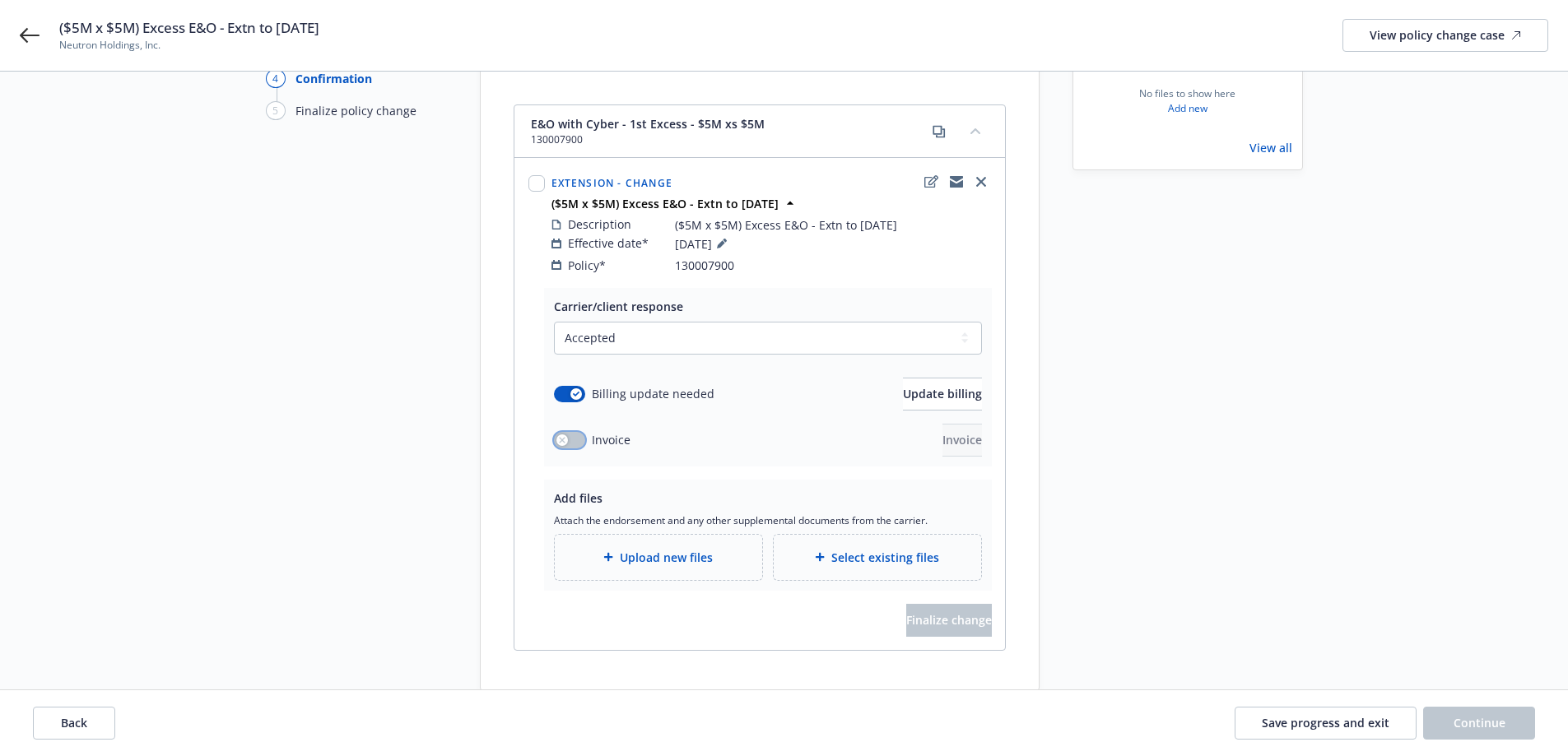
click at [557, 435] on div "button" at bounding box center [563, 440] width 12 height 12
click at [942, 424] on button "Invoice" at bounding box center [962, 440] width 40 height 33
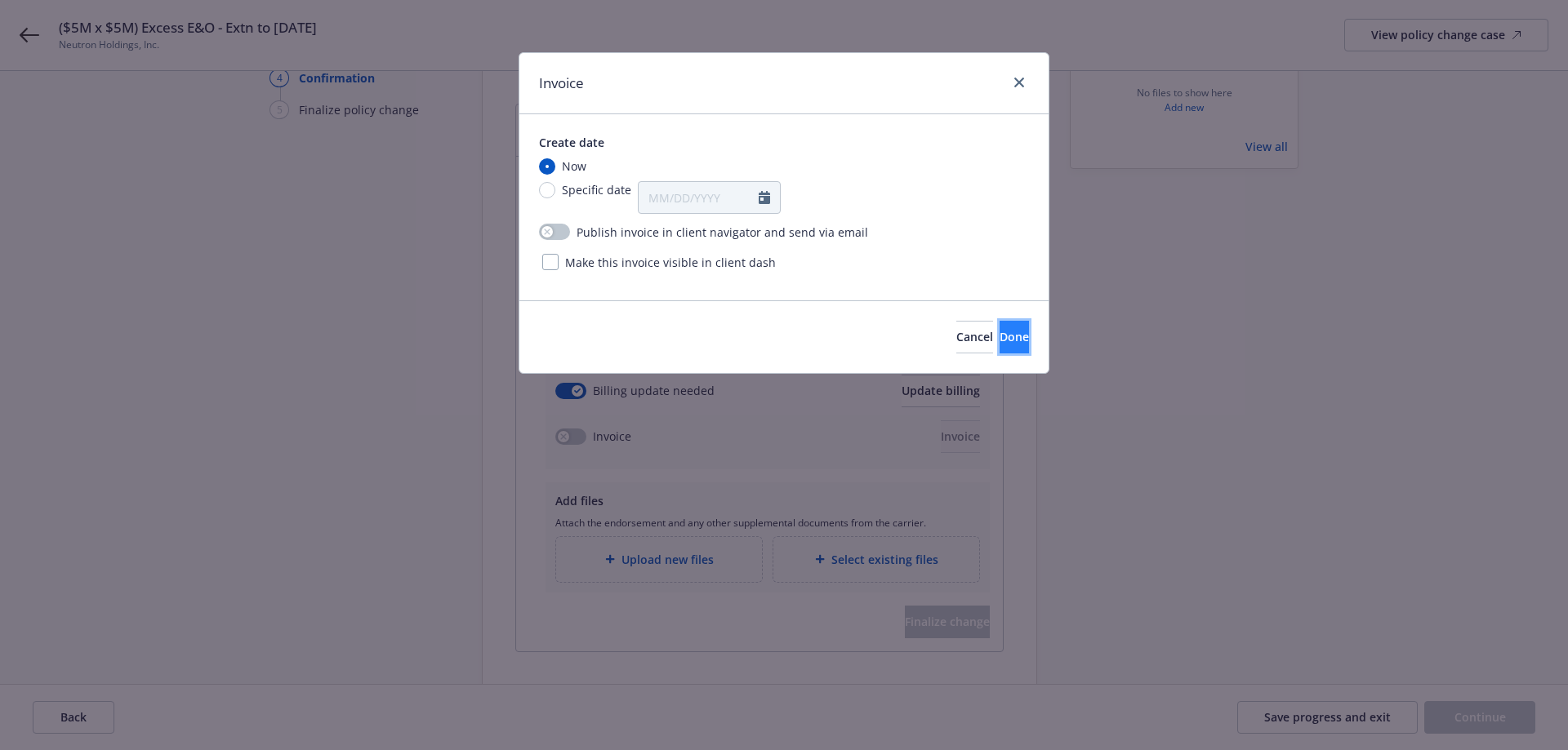
click at [1000, 332] on span "Done" at bounding box center [1014, 336] width 30 height 15
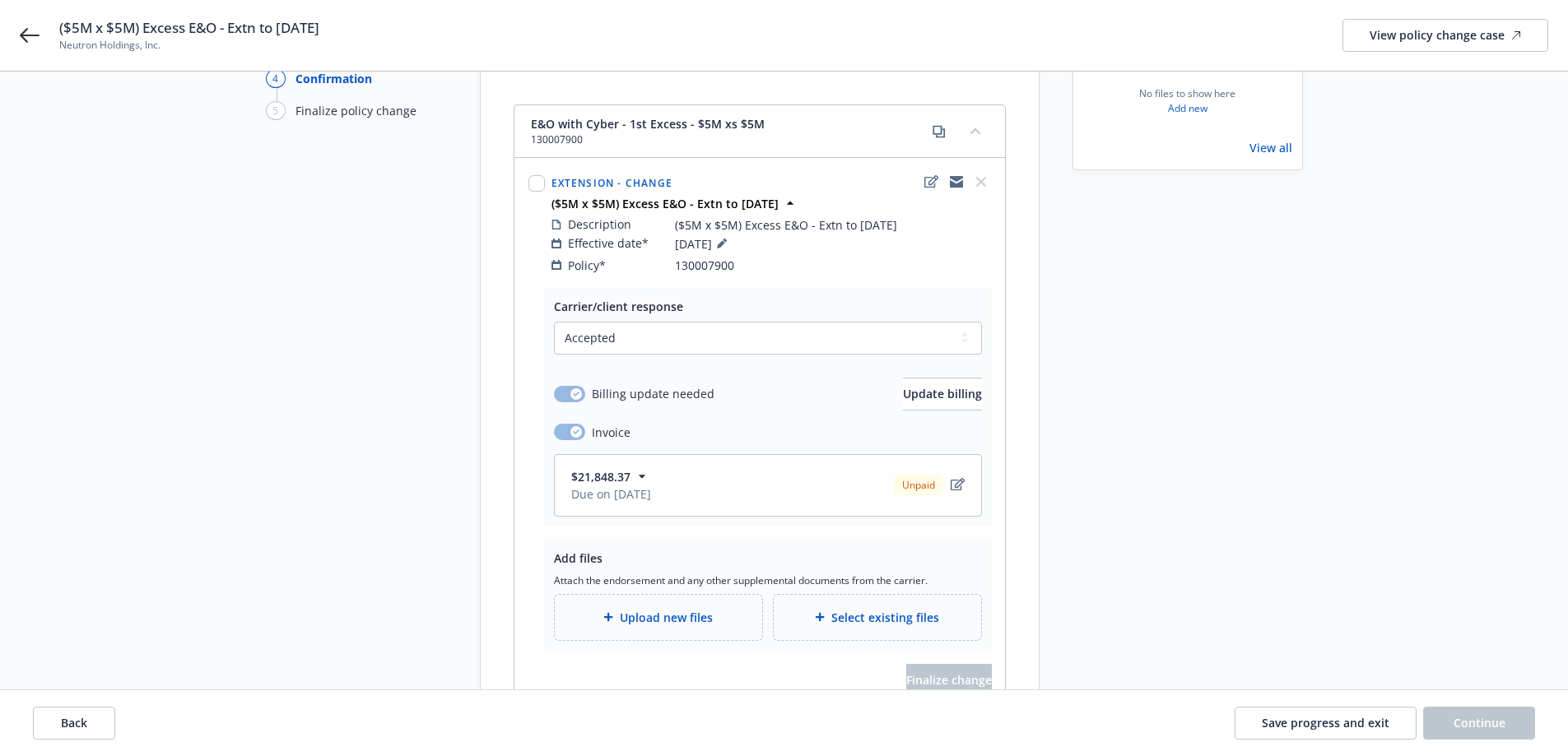
click at [692, 609] on span "Upload new files" at bounding box center [666, 618] width 93 height 17
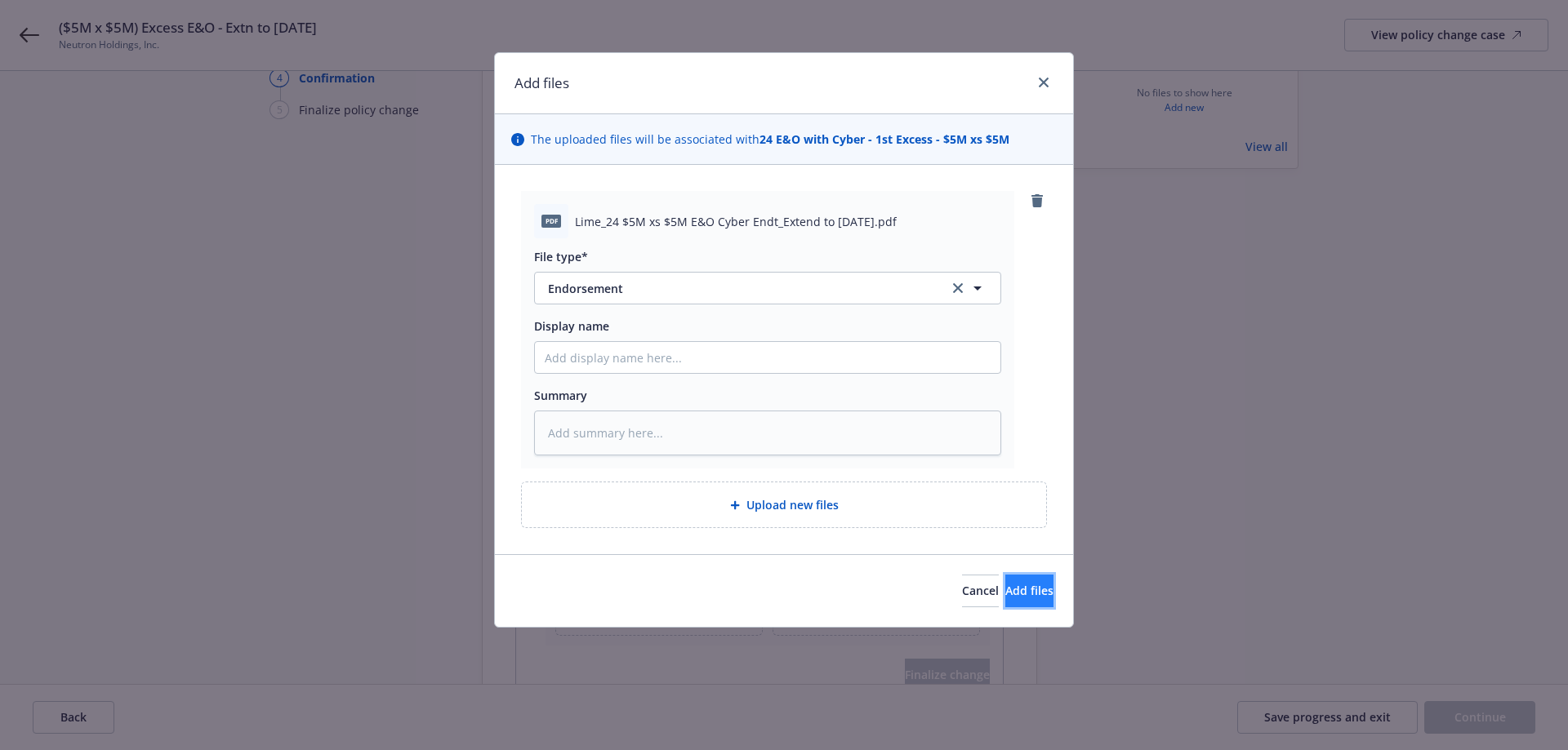
click at [1025, 601] on button "Add files" at bounding box center [1029, 591] width 48 height 33
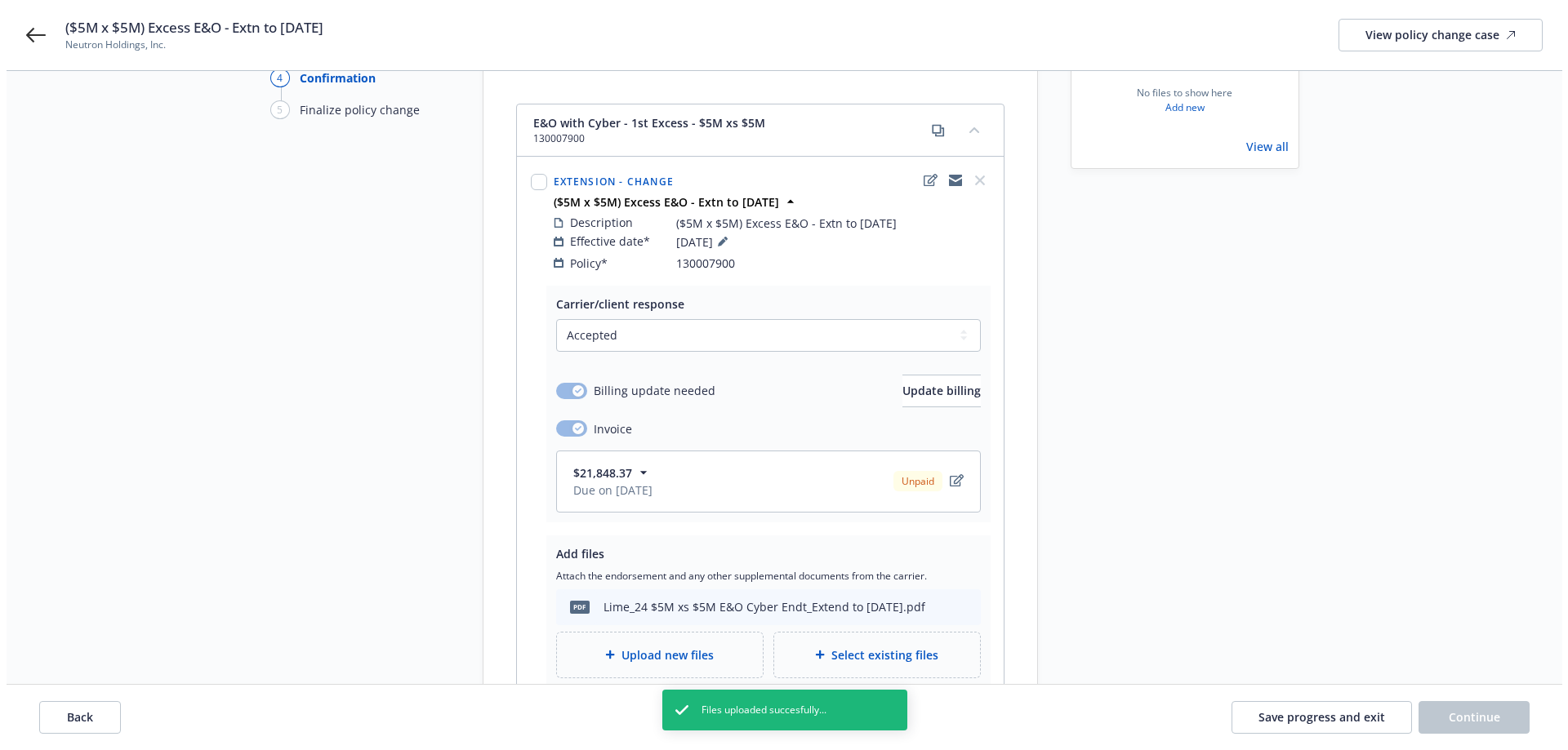
scroll to position [315, 0]
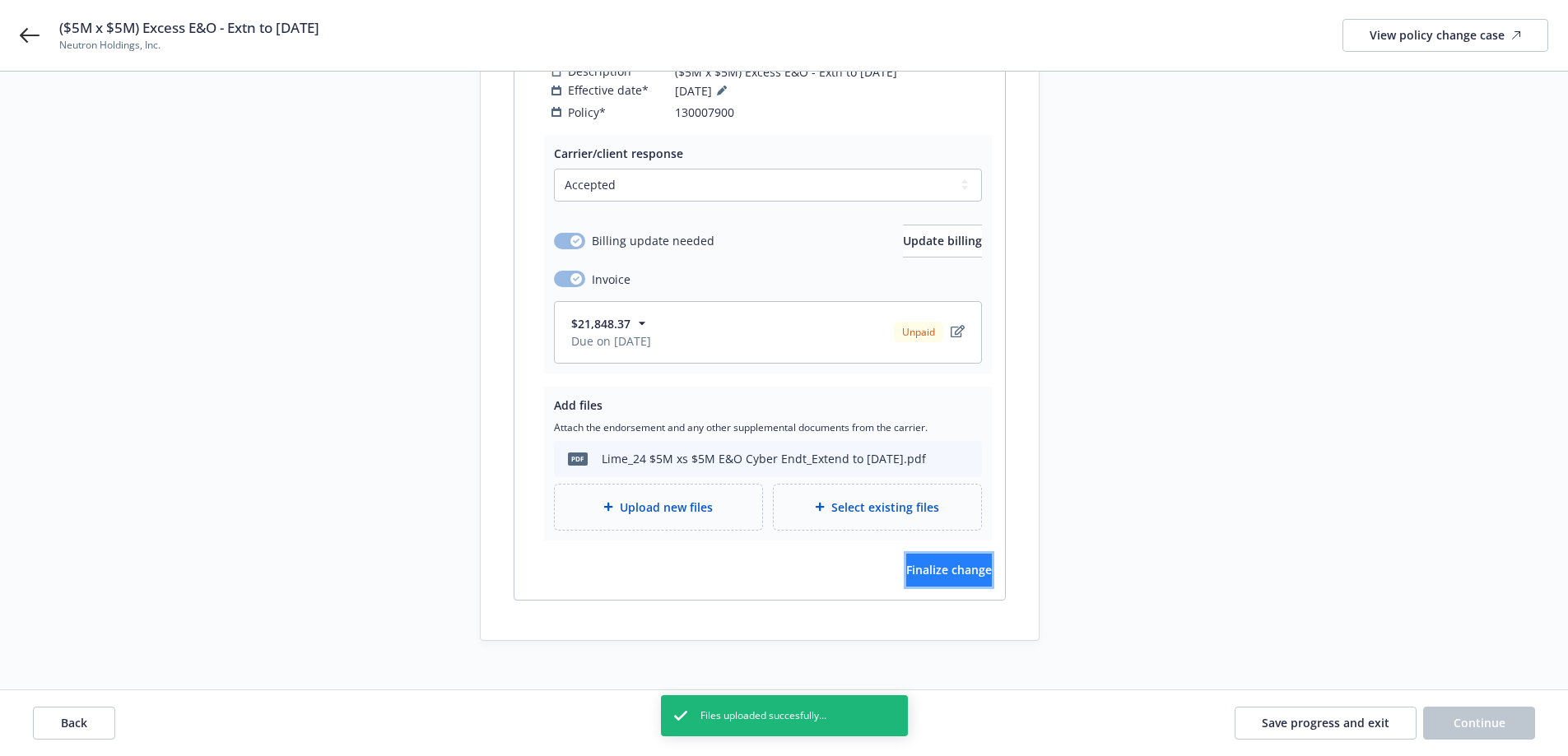
click at [932, 561] on span "Finalize change" at bounding box center [949, 569] width 85 height 15
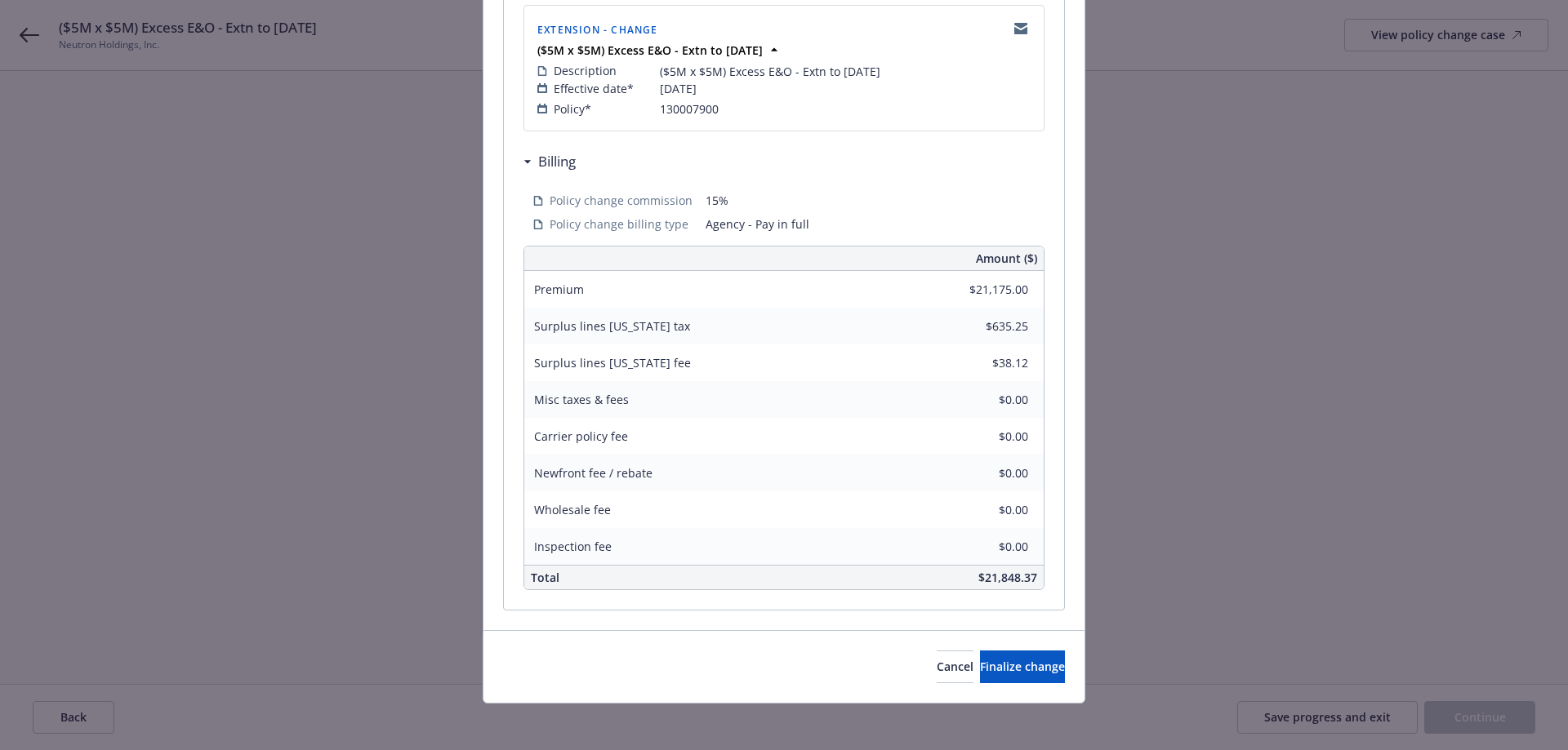
scroll to position [353, 0]
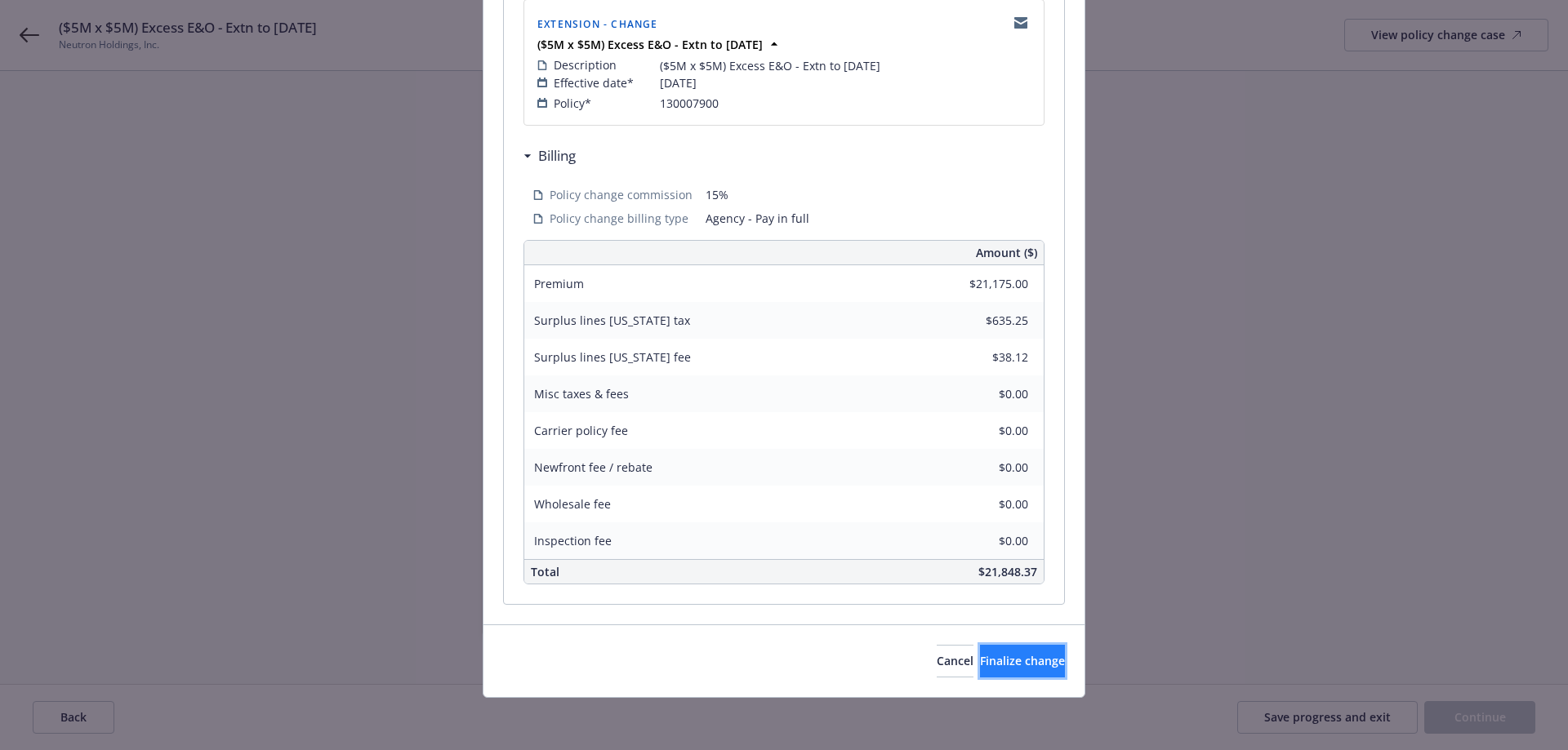
click at [1014, 662] on span "Finalize change" at bounding box center [1022, 661] width 85 height 15
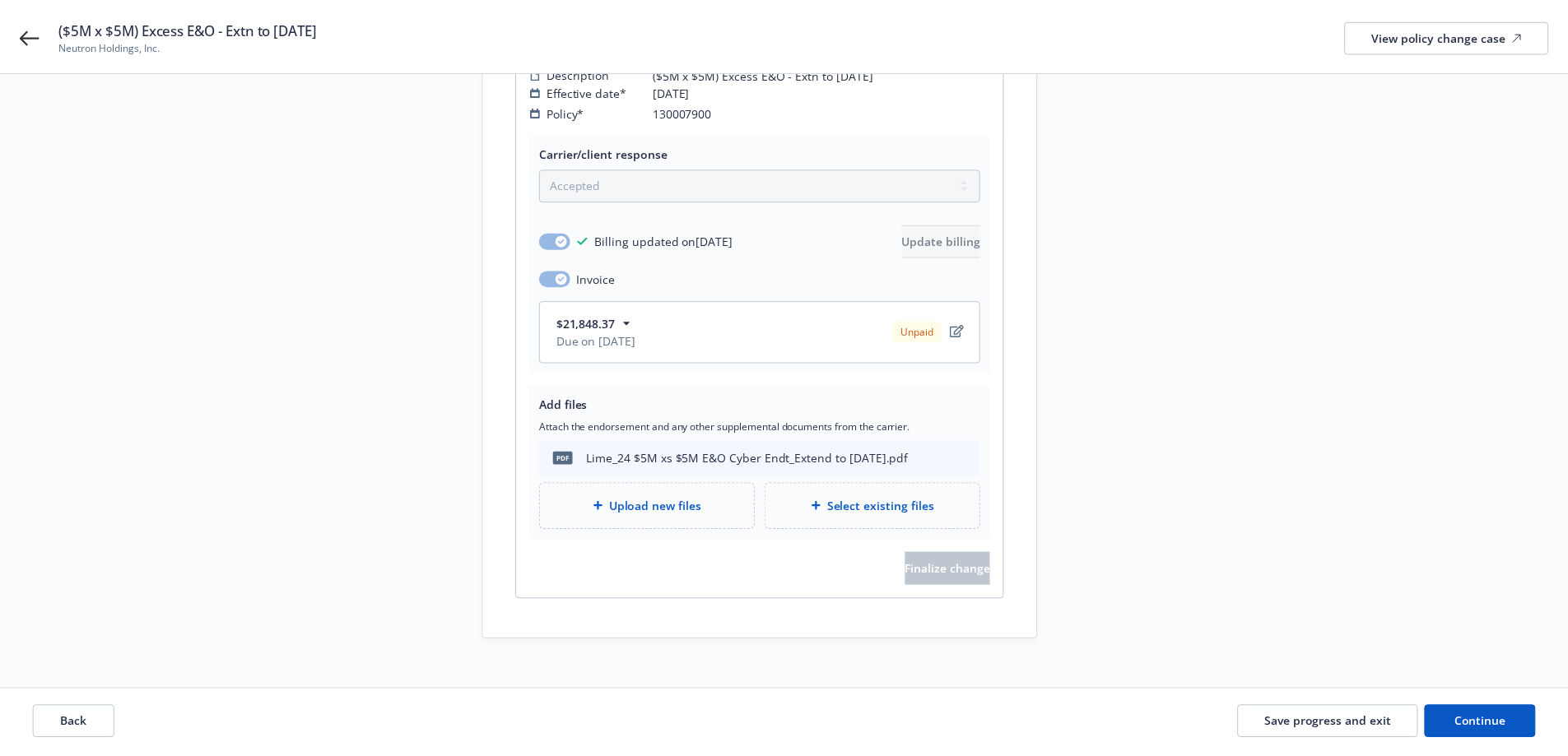
scroll to position [317, 0]
click at [1497, 708] on button "Continue" at bounding box center [1479, 723] width 112 height 33
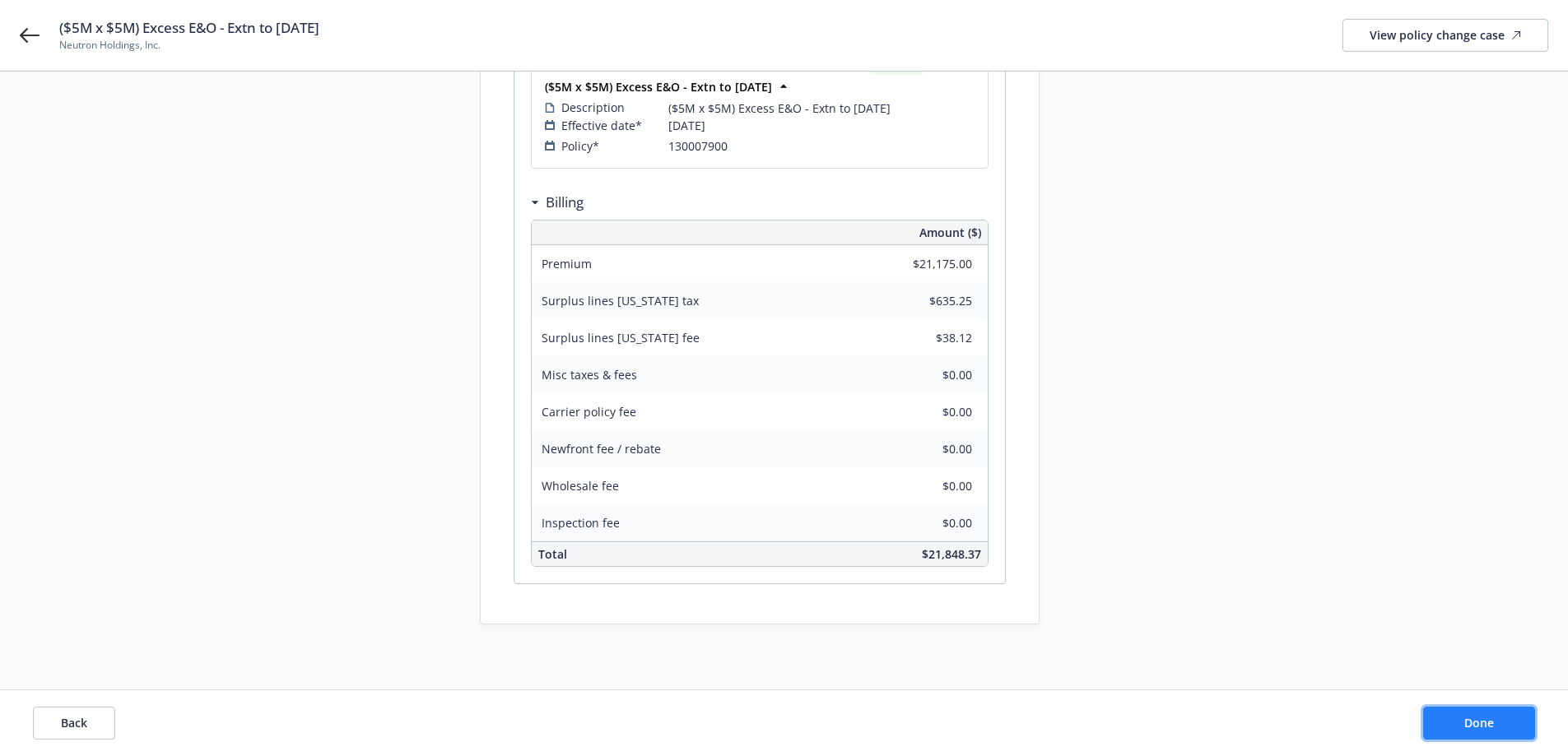
click at [1460, 721] on button "Done" at bounding box center [1479, 723] width 112 height 33
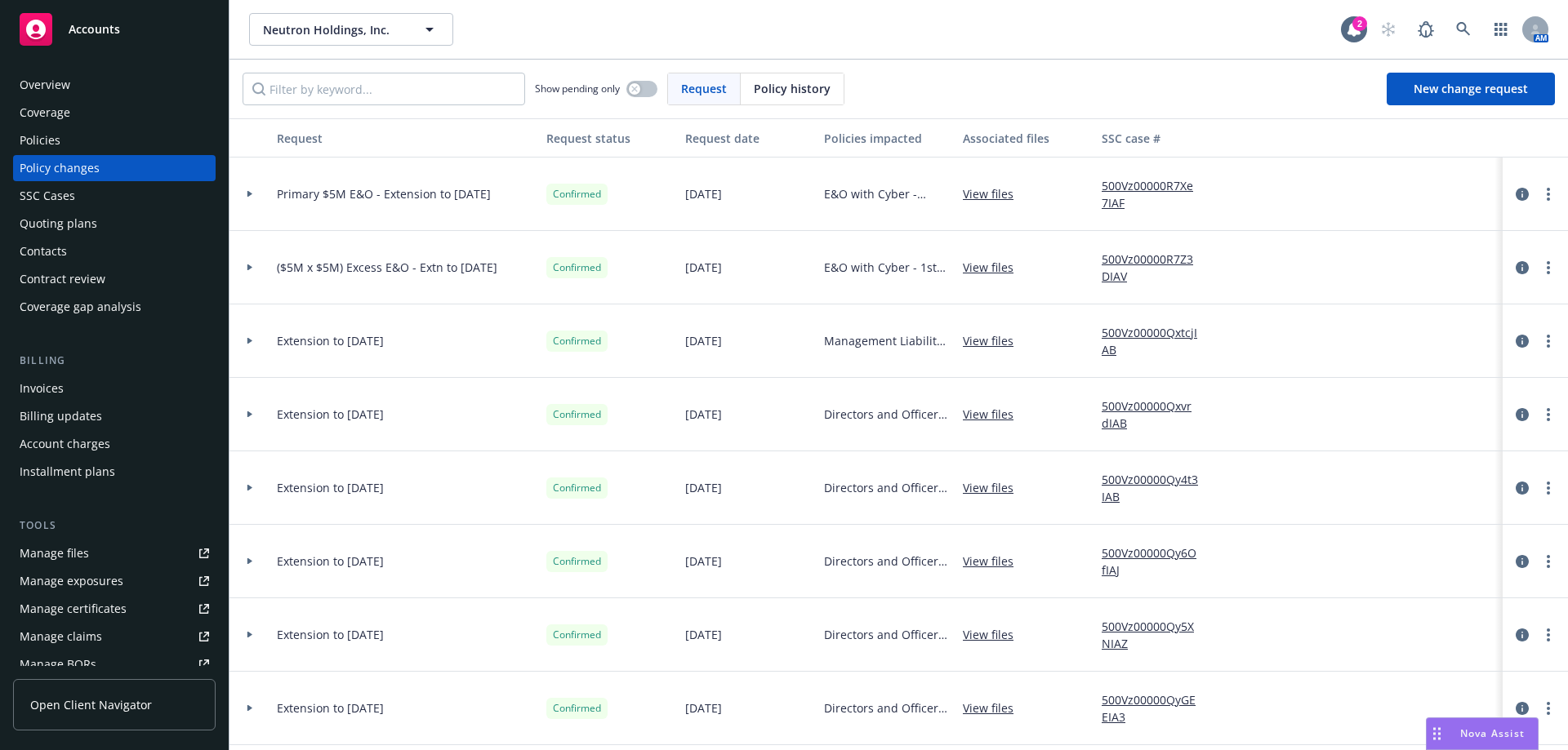
drag, startPoint x: 512, startPoint y: 265, endPoint x: 271, endPoint y: 273, distance: 241.1
click at [271, 273] on div "($5M x $5M) Excess E&O - Extn to [DATE]" at bounding box center [404, 268] width 269 height 73
copy span "($5M x $5M) Excess E&O - Extn to [DATE]"
click at [40, 125] on div "Coverage" at bounding box center [44, 112] width 51 height 26
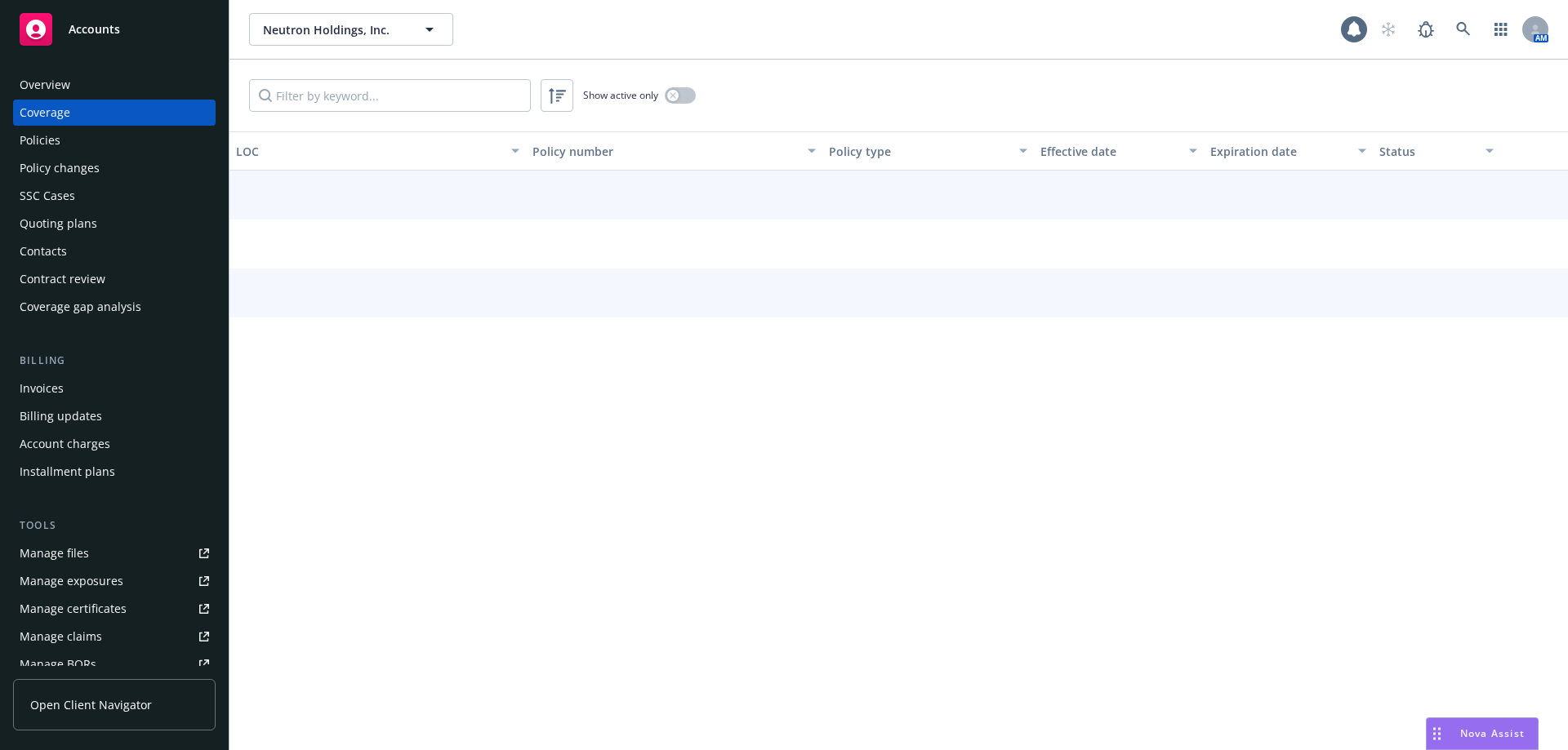
click at [37, 138] on div "Policies" at bounding box center [39, 140] width 40 height 26
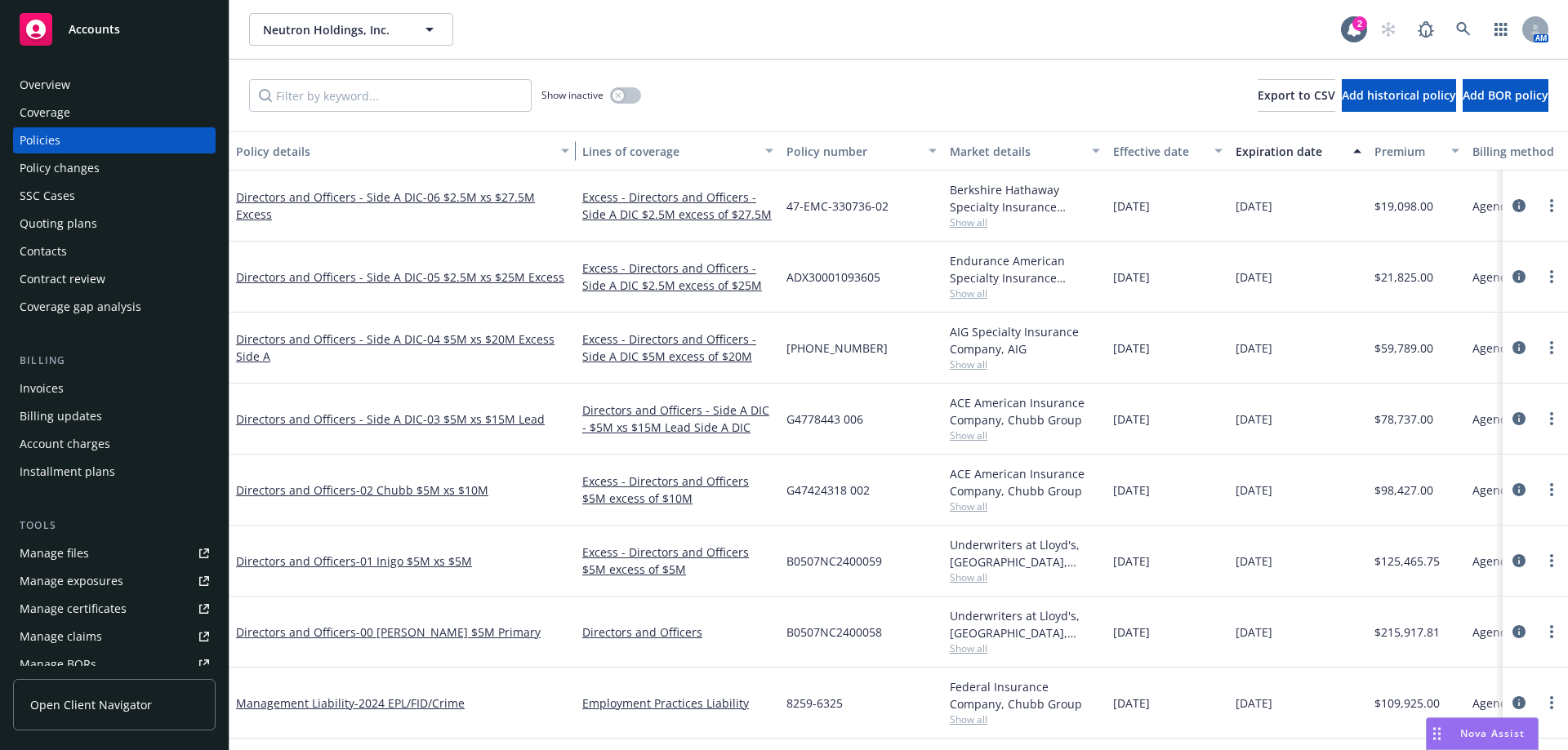
drag, startPoint x: 347, startPoint y: 147, endPoint x: 582, endPoint y: 160, distance: 235.4
click at [572, 160] on div "button" at bounding box center [567, 151] width 8 height 37
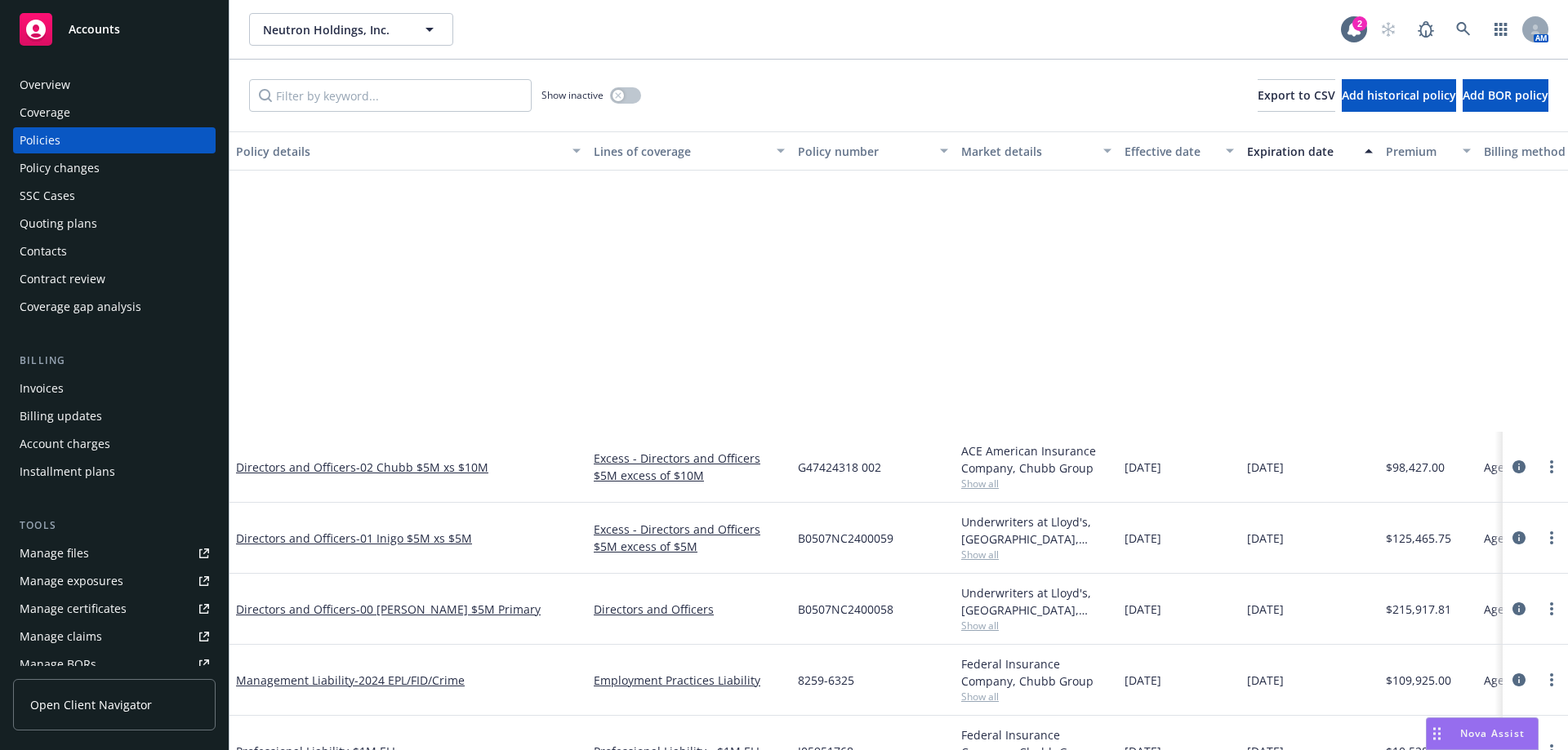
scroll to position [408, 0]
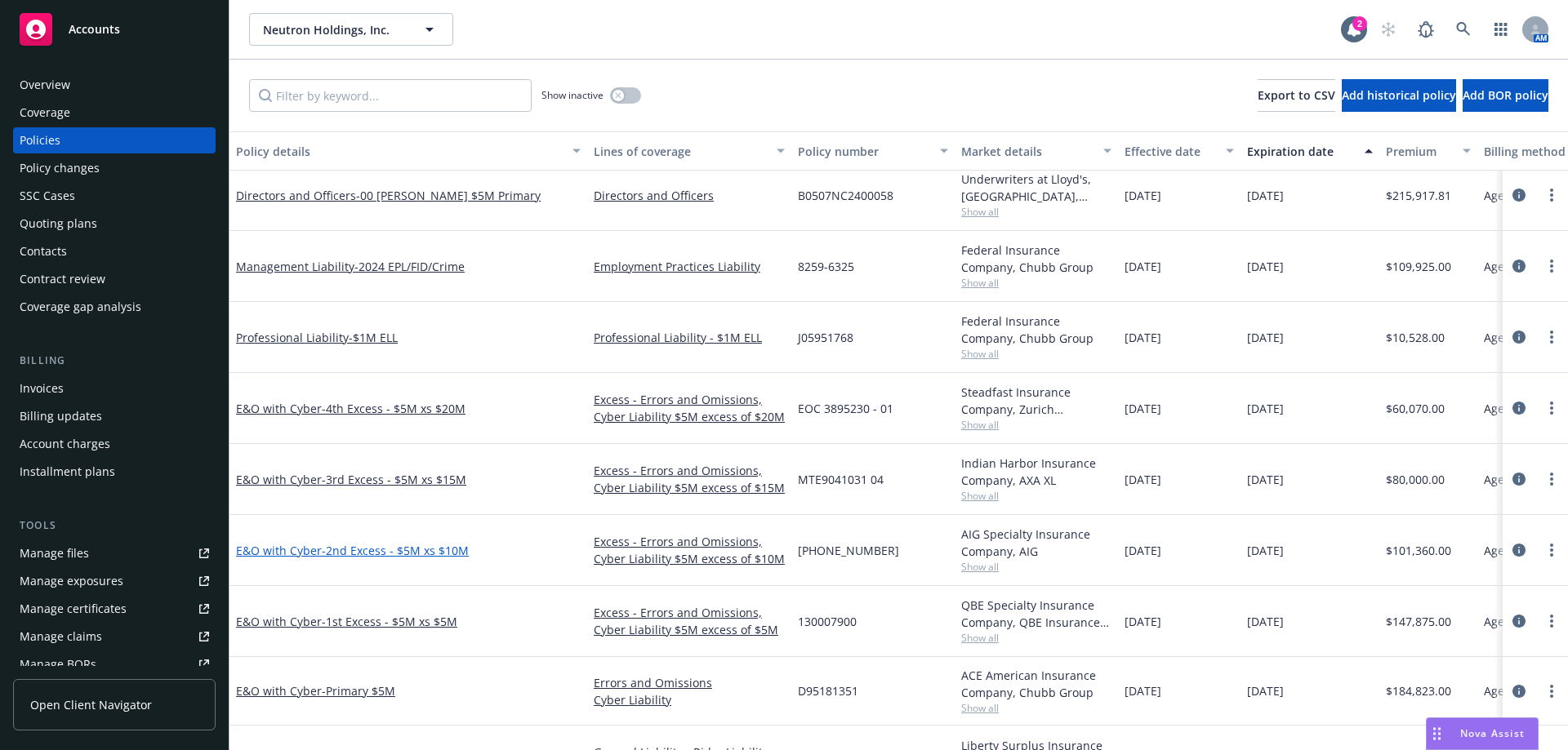
click at [429, 544] on span "- 2nd Excess - $5M xs $10M" at bounding box center [395, 550] width 147 height 15
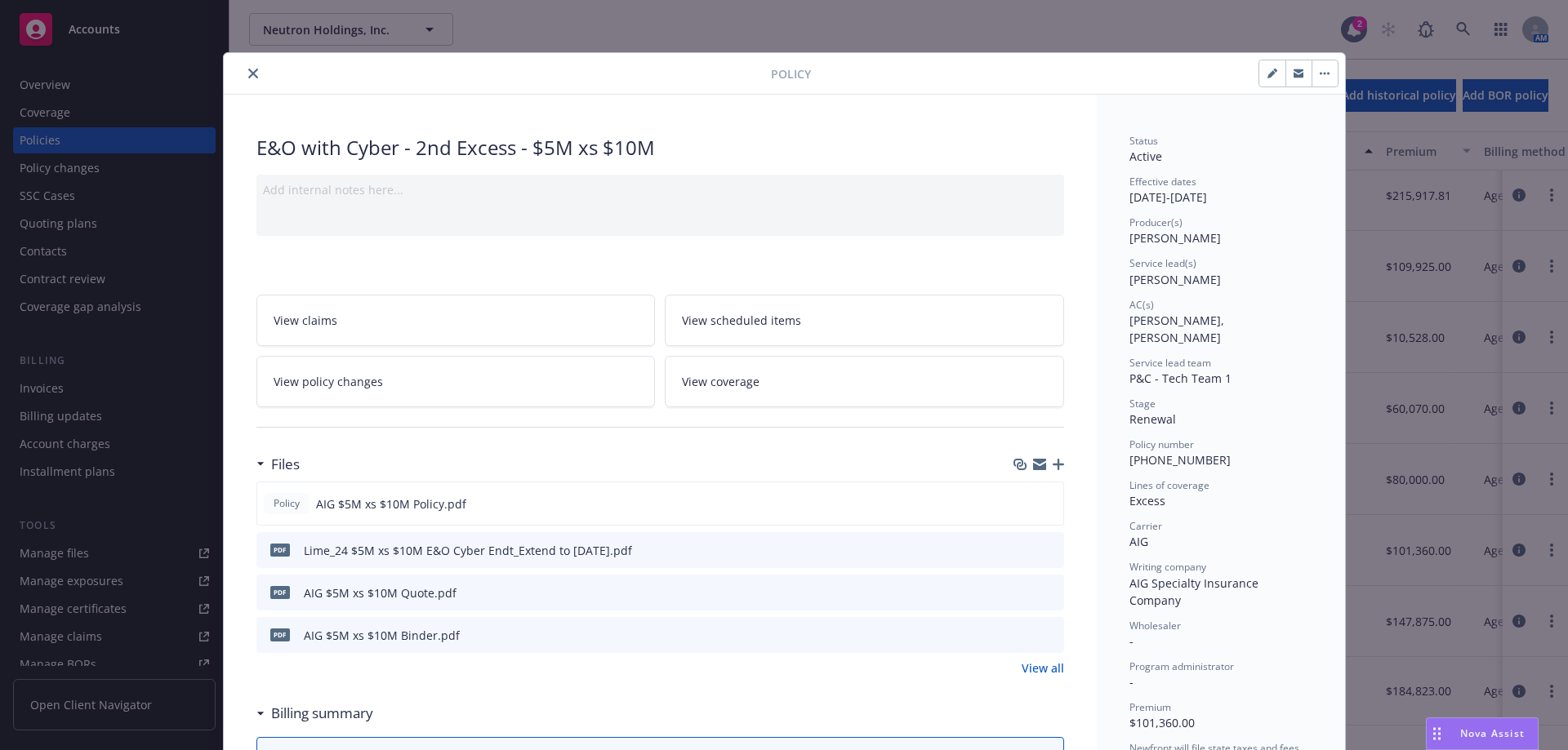
click at [530, 389] on link "View policy changes" at bounding box center [456, 382] width 400 height 52
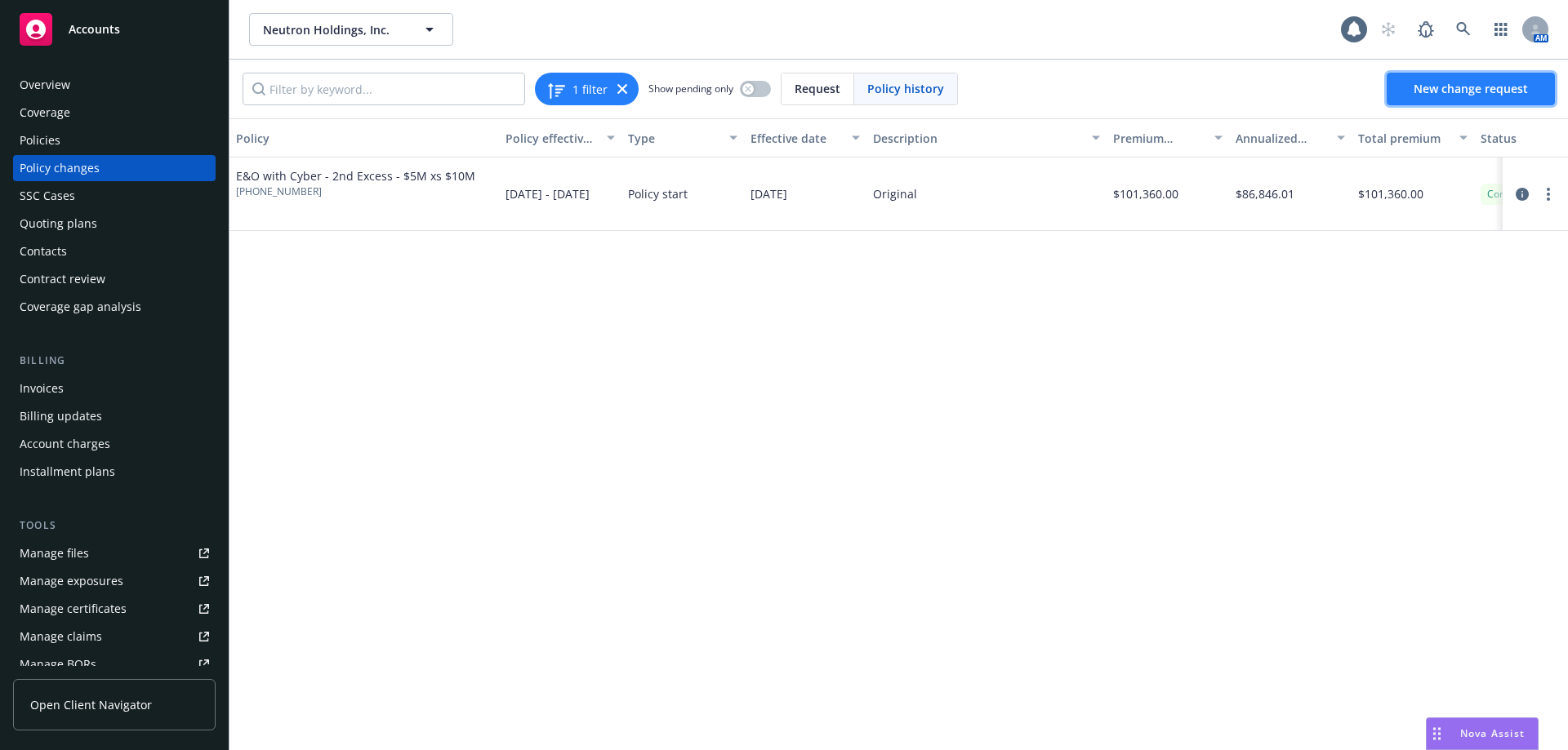
click at [1470, 96] on link "New change request" at bounding box center [1470, 89] width 168 height 33
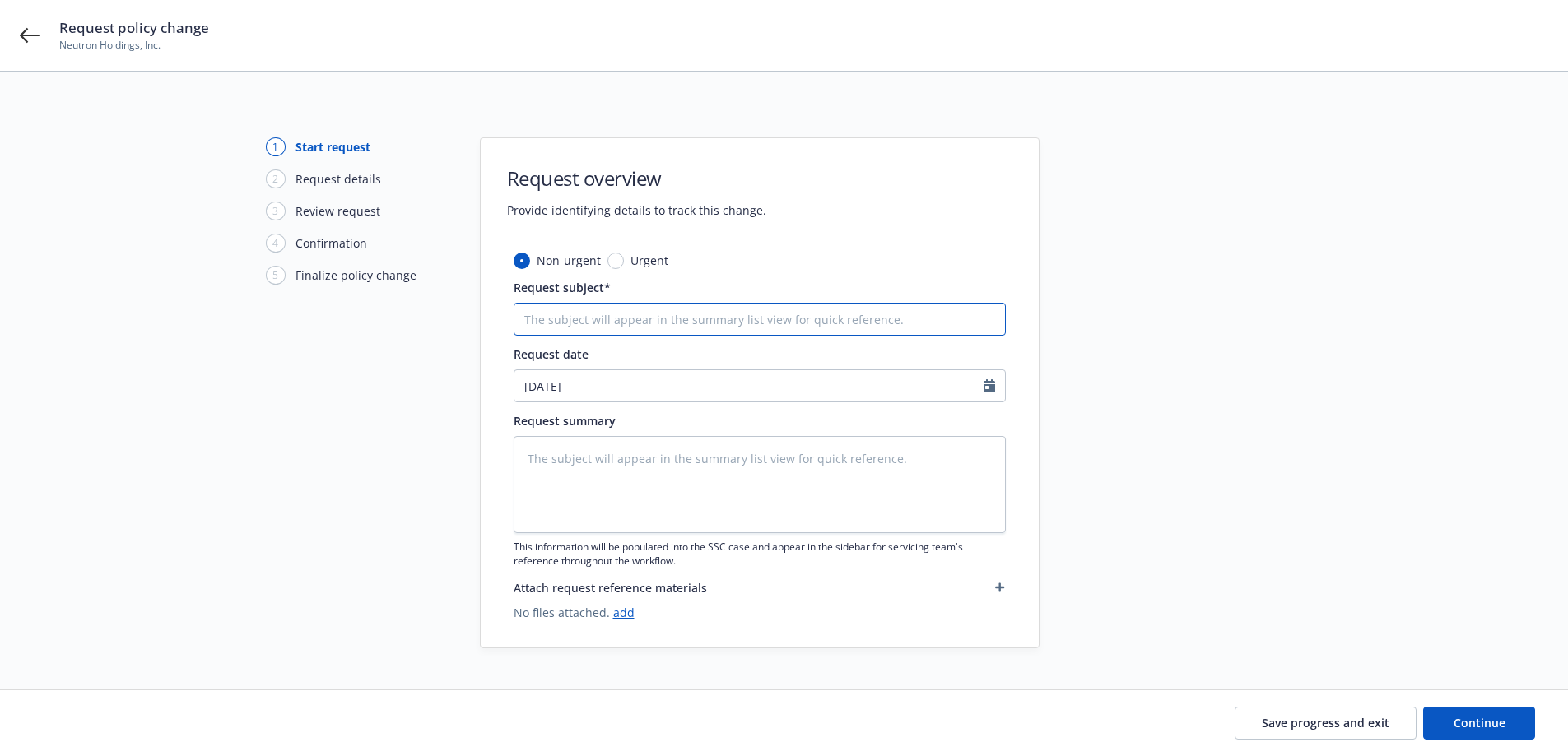
click at [897, 323] on input "Request subject*" at bounding box center [759, 319] width 492 height 33
click at [570, 309] on input "Request subject*" at bounding box center [759, 319] width 492 height 33
paste input "($5M x $5M) Excess E&O - Extn to [DATE]"
type textarea "x"
type input "($5M x $5M) Excess E&O - Extn to [DATE]"
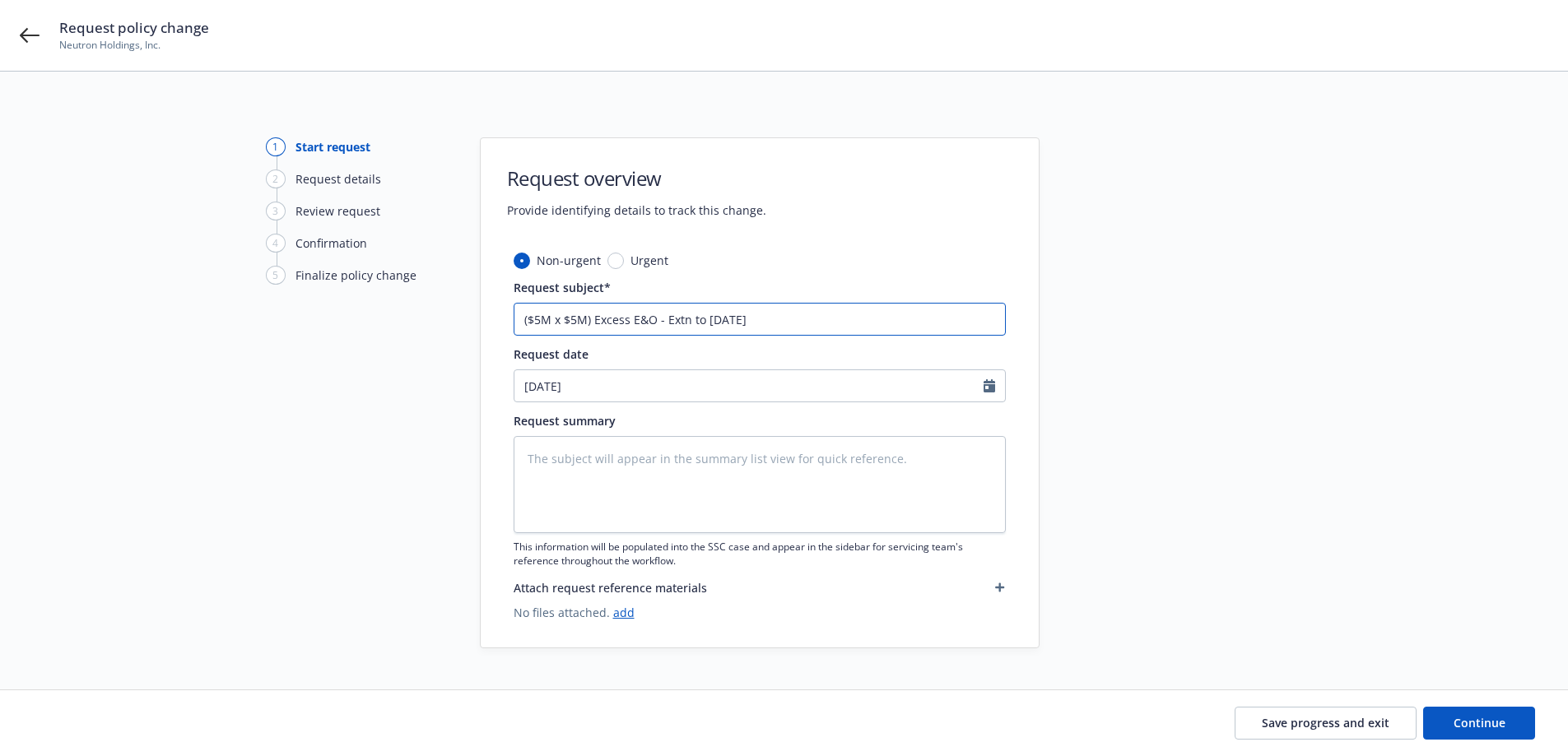
click at [576, 320] on input "($5M x $5M) Excess E&O - Extn to [DATE]" at bounding box center [759, 319] width 492 height 33
type textarea "x"
type input "($5M x $M) Excess E&O - Extn to [DATE]"
type textarea "x"
type input "($5M x $1M) Excess E&O - Extn to [DATE]"
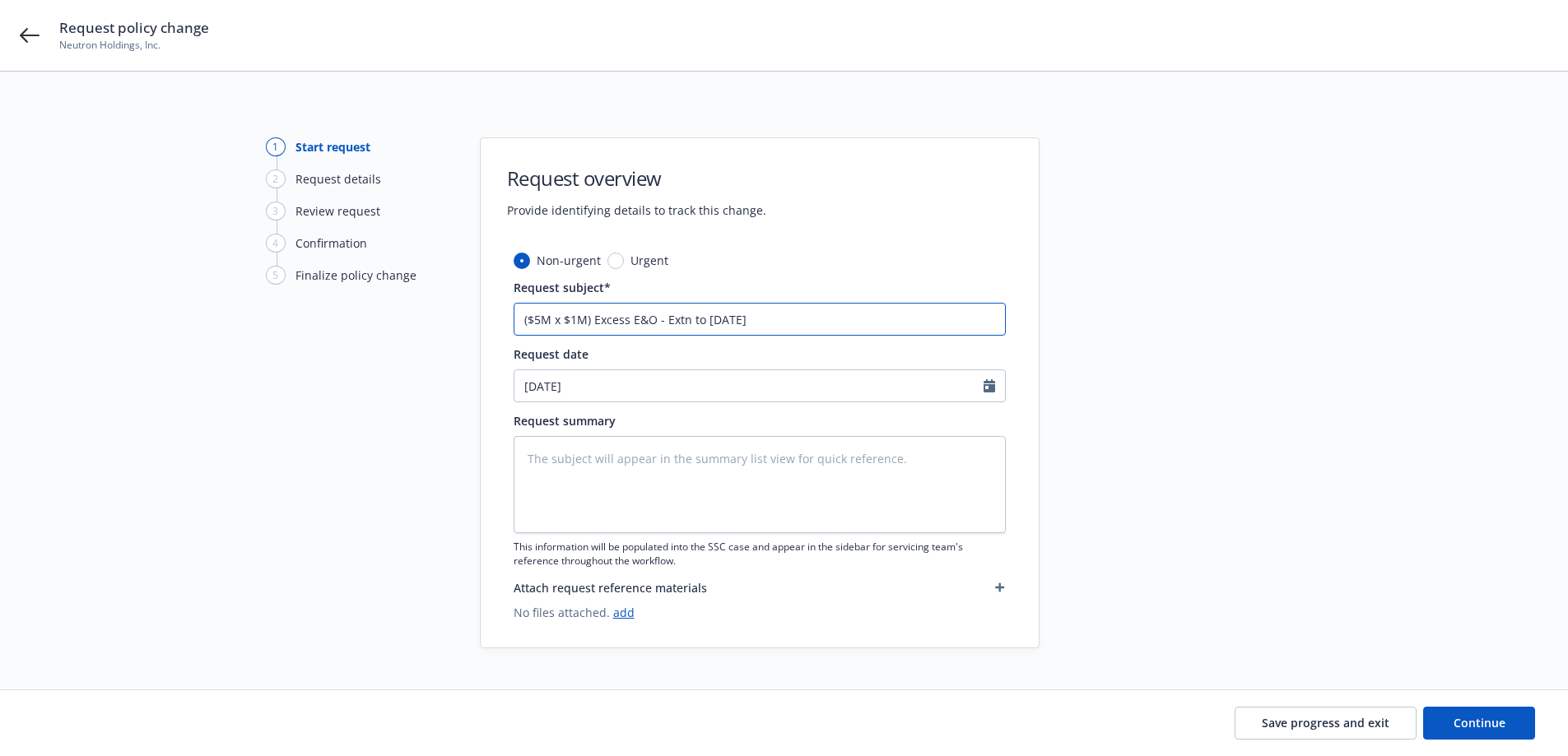
type textarea "x"
type input "($5M x $10M) Excess E&O - Extn to [DATE]"
click at [1448, 710] on button "Continue" at bounding box center [1479, 723] width 112 height 33
type textarea "x"
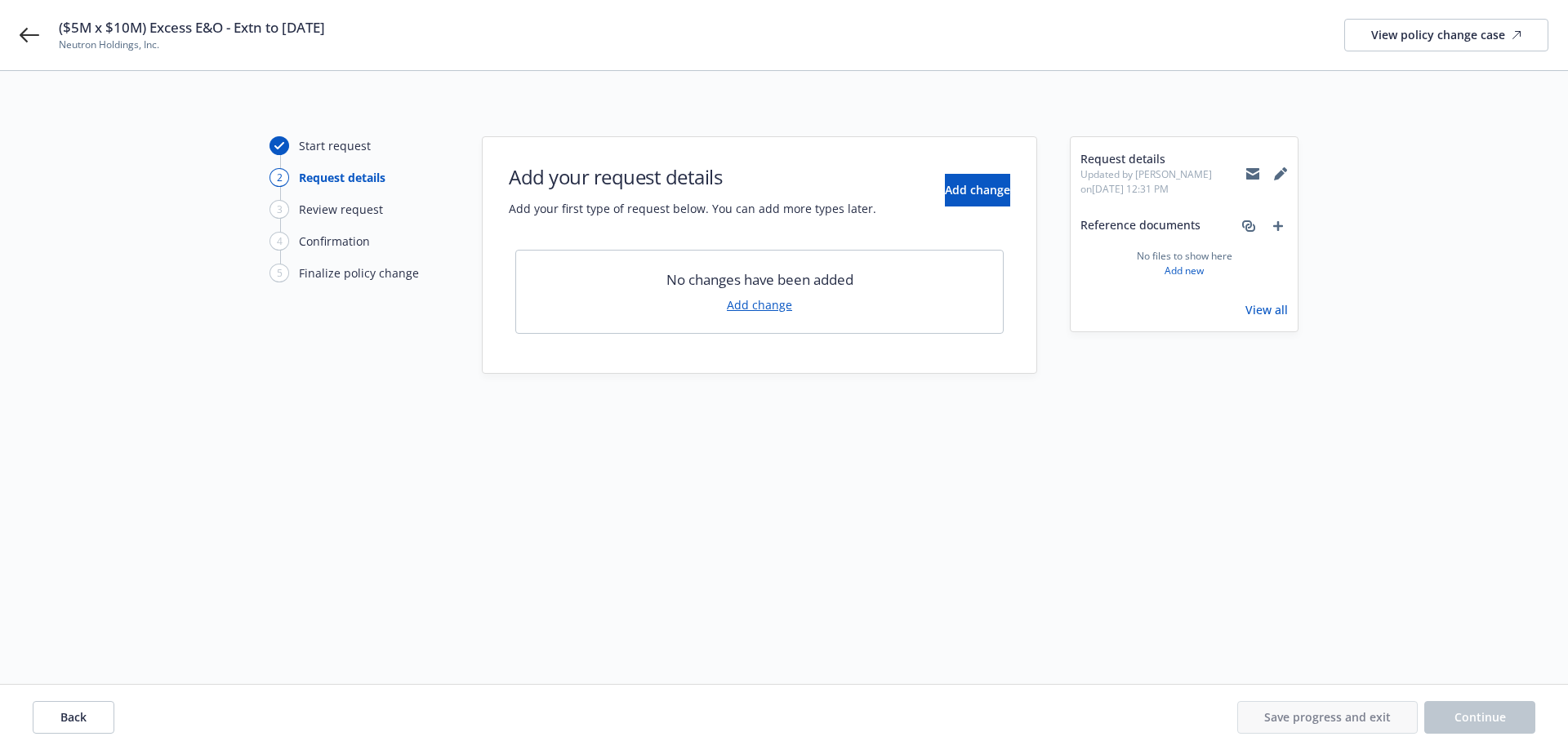
click at [756, 310] on link "Add change" at bounding box center [759, 305] width 65 height 17
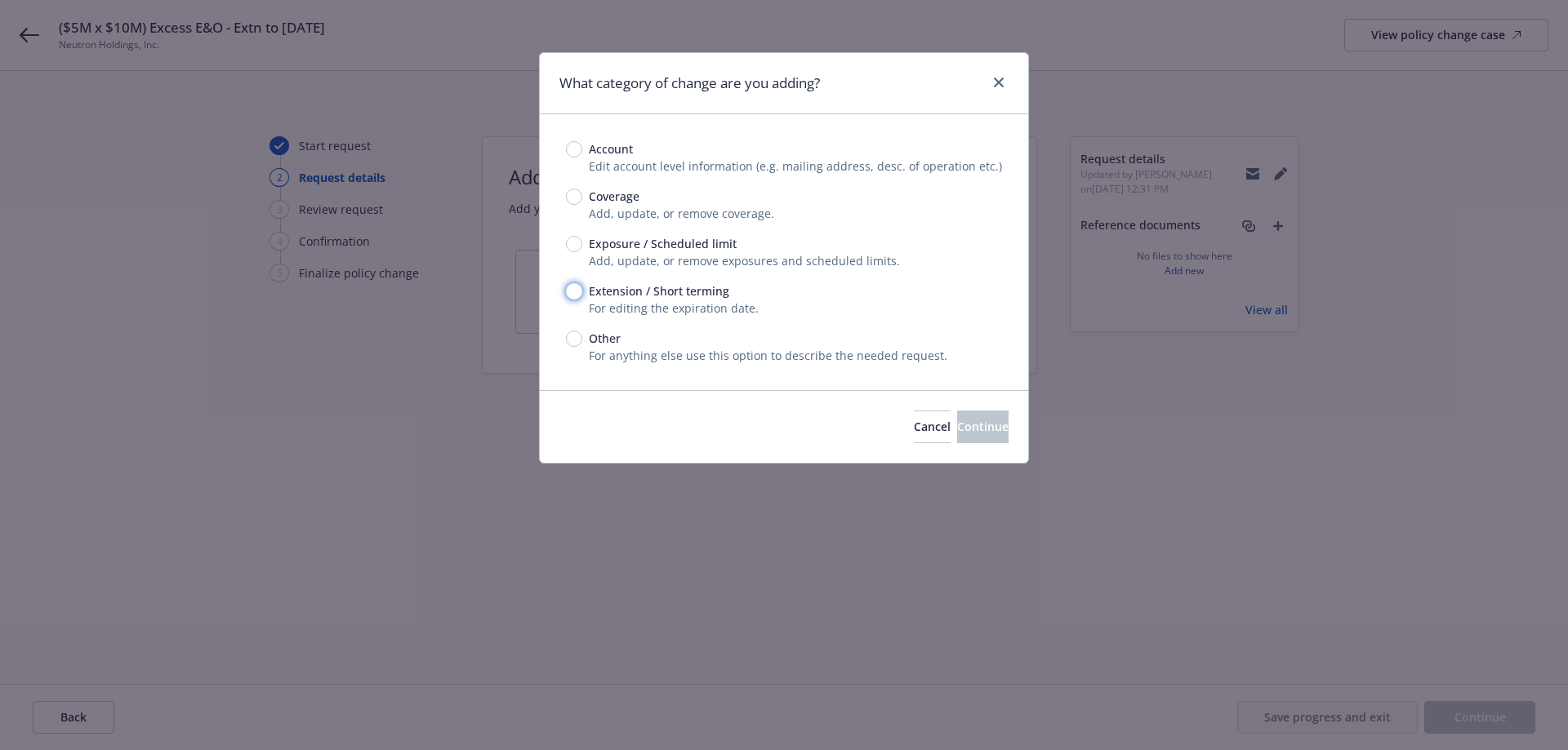
click at [573, 295] on input "Extension / Short terming" at bounding box center [574, 291] width 16 height 16
radio input "true"
click at [957, 416] on button "Continue" at bounding box center [983, 426] width 52 height 33
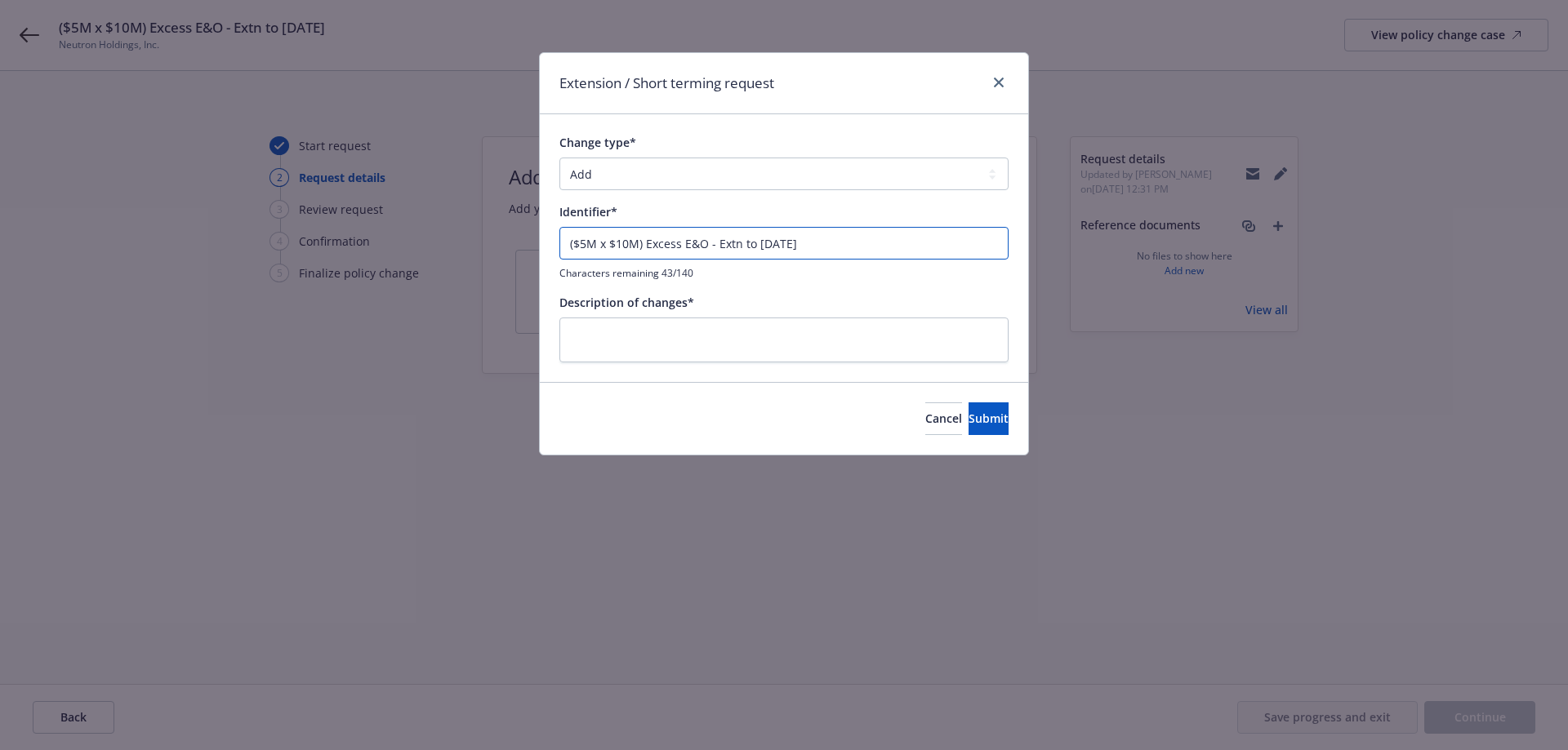
click at [625, 242] on input "($5M x $10M) Excess E&O - Extn to [DATE]" at bounding box center [783, 243] width 449 height 33
type input "($5M x $10M) Excess E&O - Extn to [DATE]"
click at [717, 357] on textarea at bounding box center [783, 340] width 449 height 45
paste textarea "($5M x $10M) Excess E&O - Extn to [DATE]"
type textarea "x"
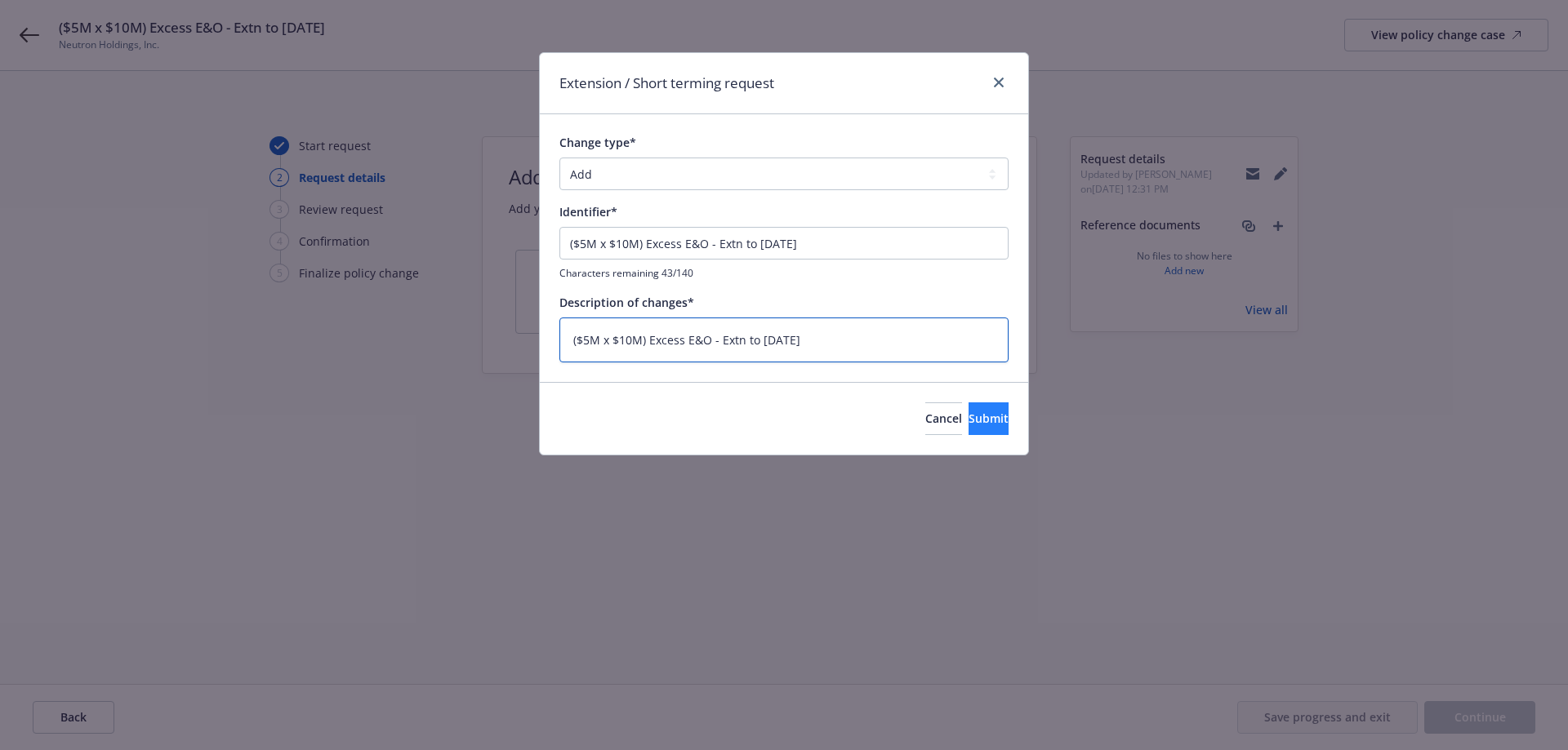
type textarea "($5M x $10M) Excess E&O - Extn to [DATE]"
click at [968, 410] on span "Submit" at bounding box center [989, 418] width 40 height 15
type textarea "x"
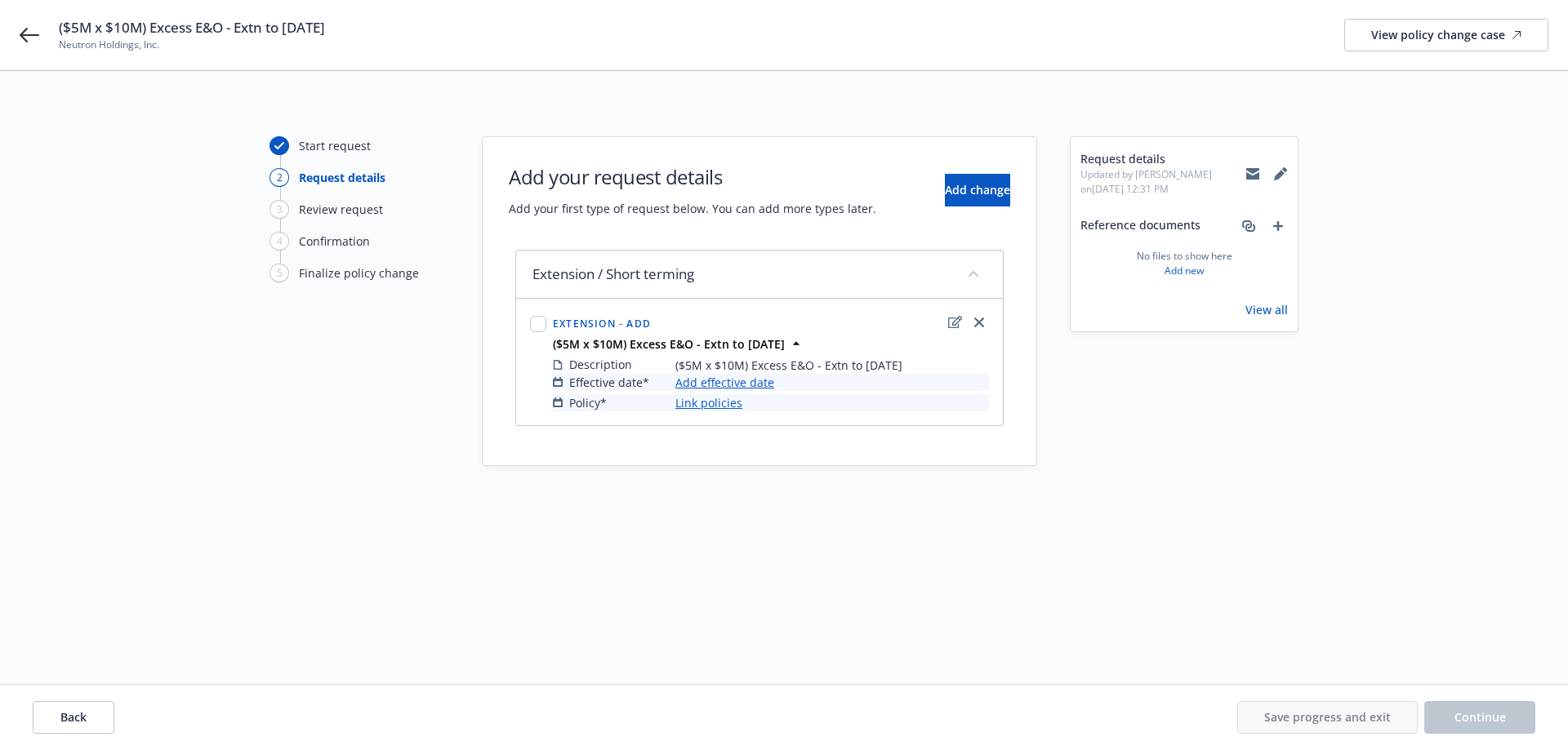
click at [758, 385] on link "Add effective date" at bounding box center [724, 382] width 99 height 17
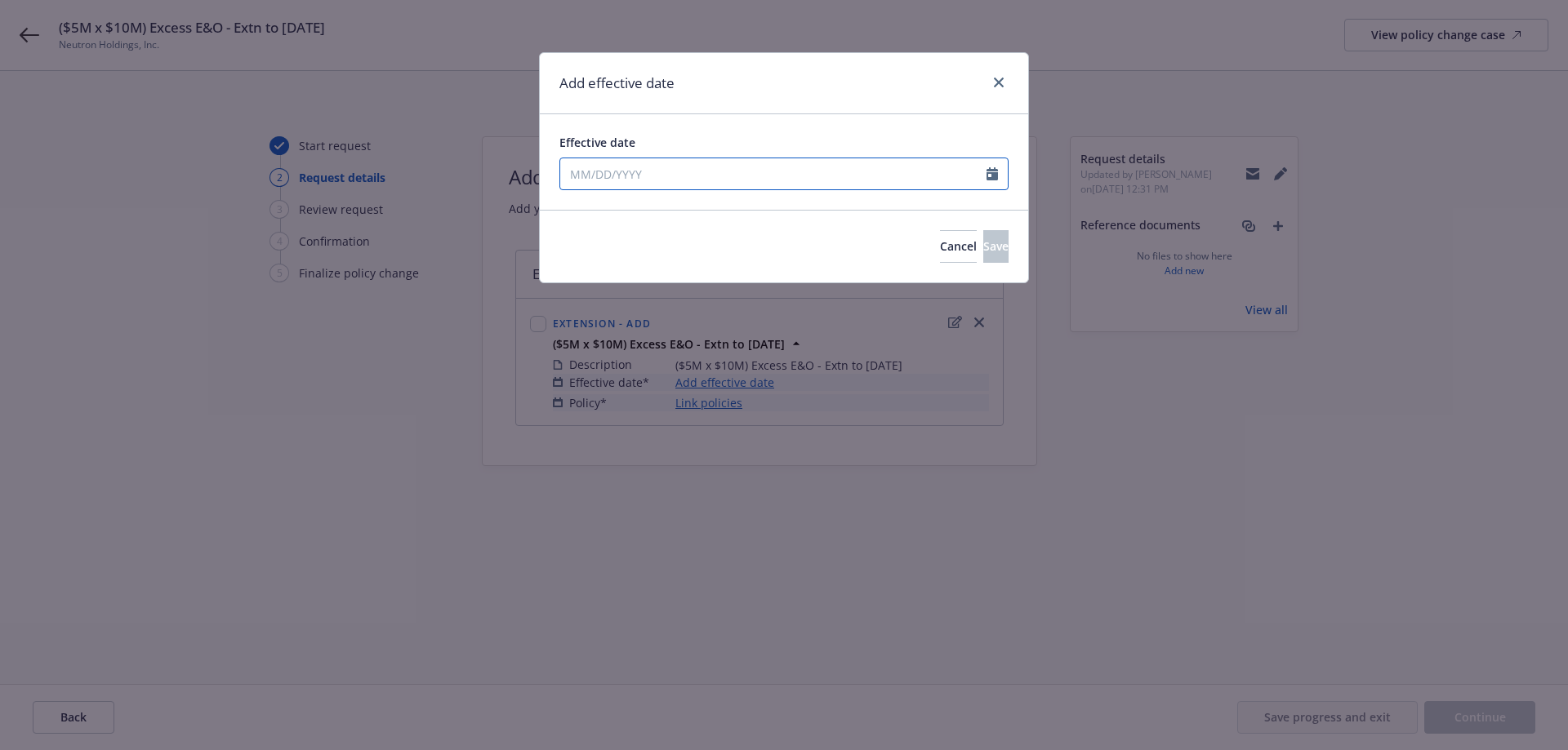
select select "8"
click at [726, 171] on input "Effective date" at bounding box center [773, 174] width 427 height 31
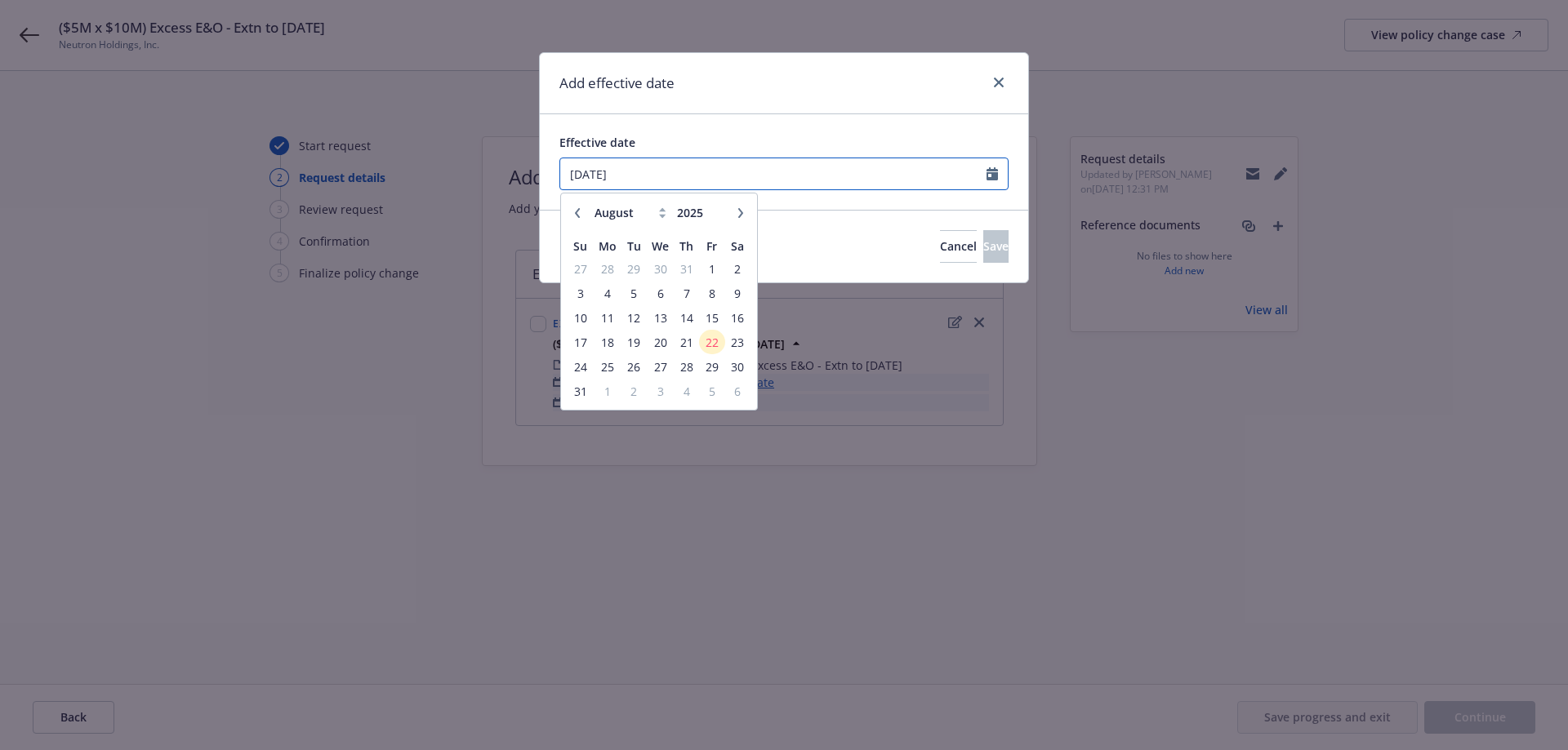
type input "[DATE]"
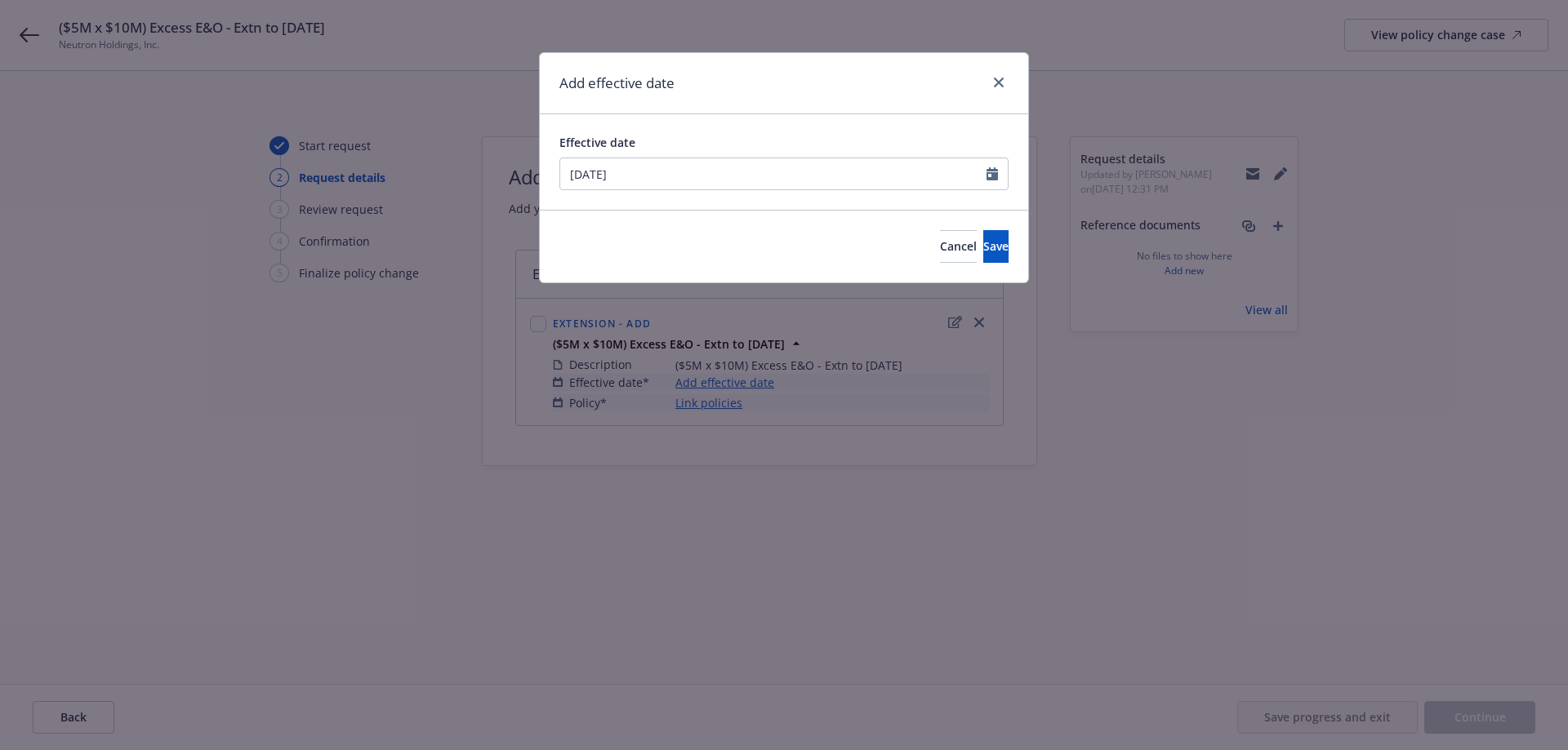
click at [980, 264] on div "Cancel Save" at bounding box center [784, 246] width 488 height 73
click at [983, 260] on button "Save" at bounding box center [995, 247] width 25 height 33
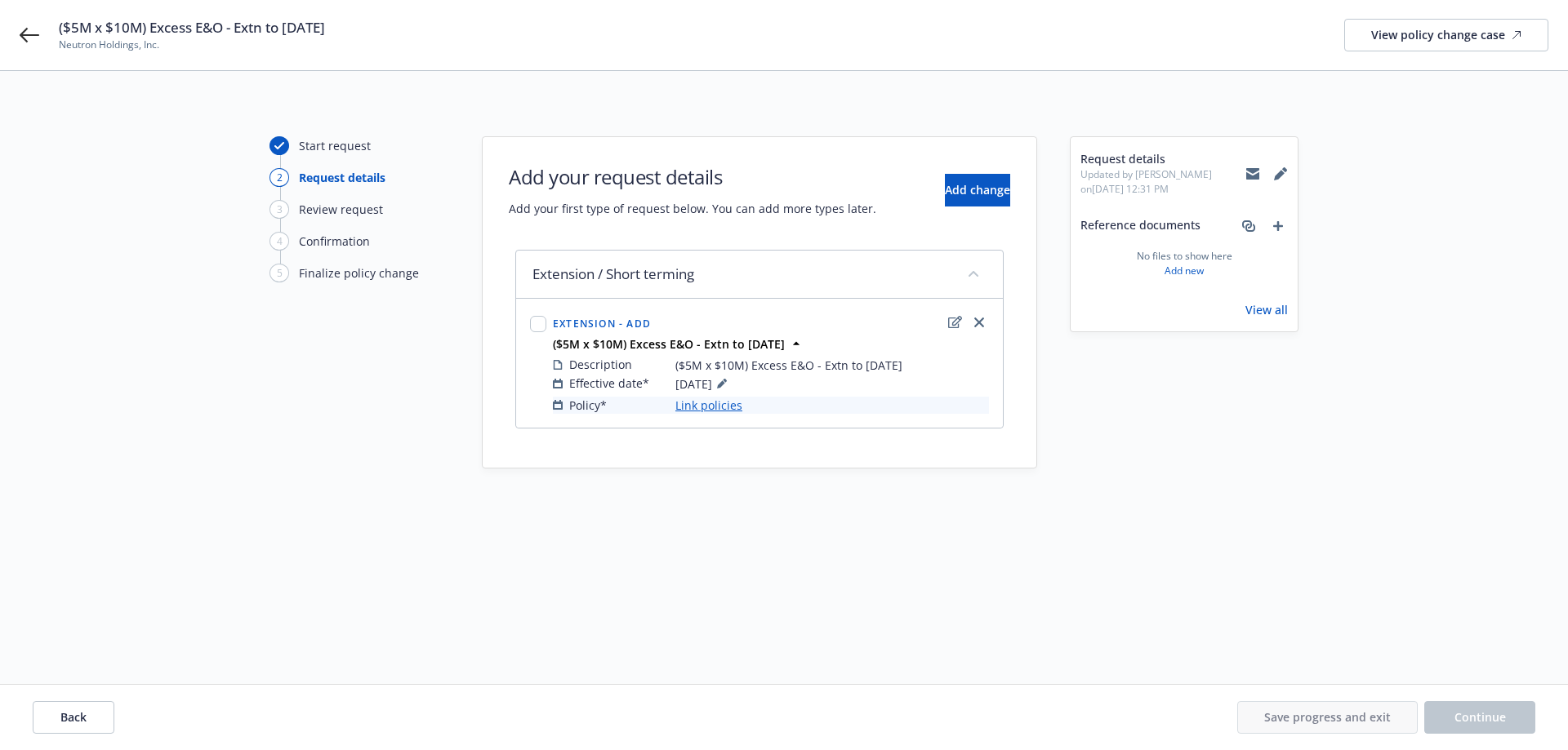
click at [721, 400] on link "Link policies" at bounding box center [709, 405] width 67 height 17
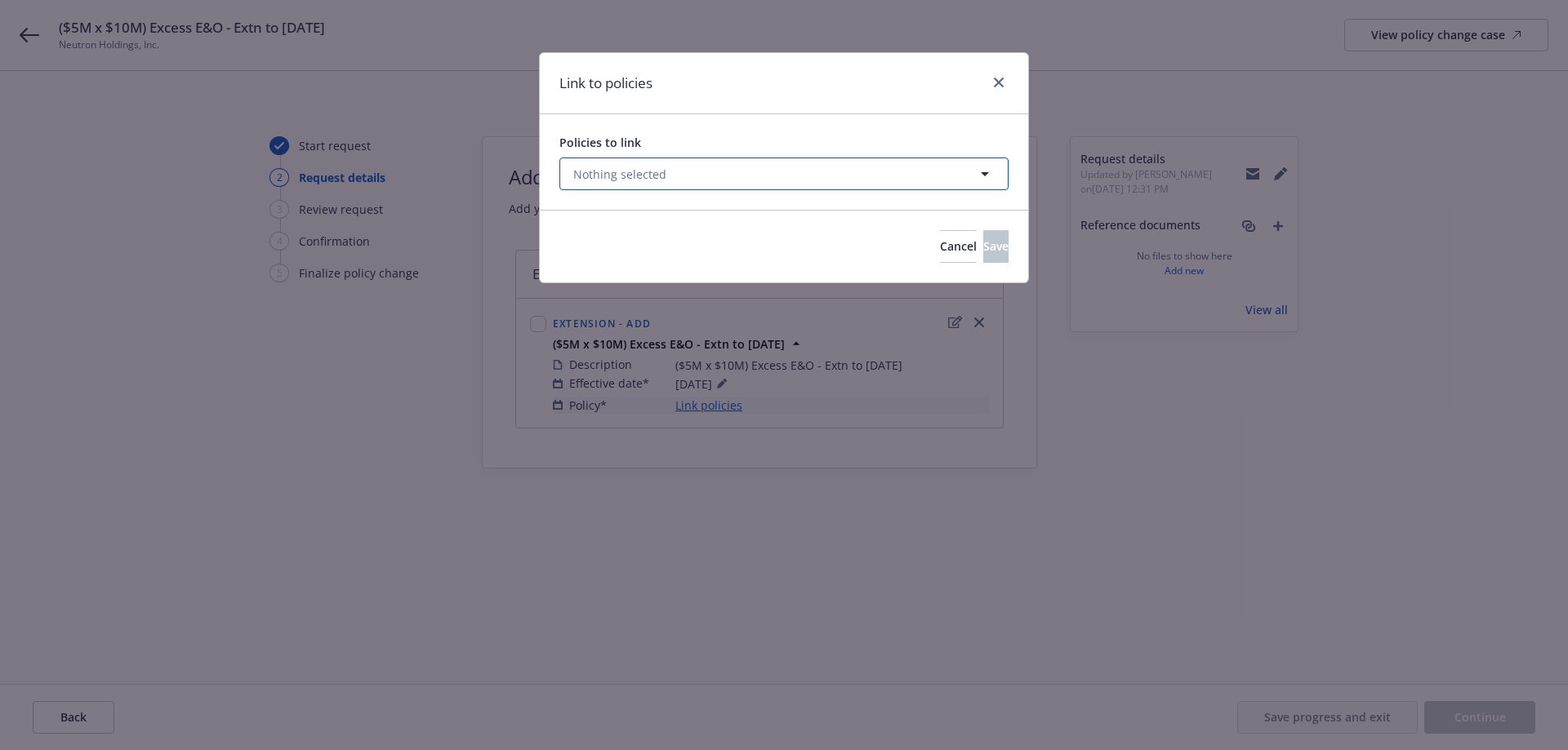
click at [633, 171] on span "Nothing selected" at bounding box center [620, 175] width 93 height 17
select select "ACTIVE"
click at [650, 180] on span "Nothing selected" at bounding box center [620, 175] width 93 height 17
select select "ACTIVE"
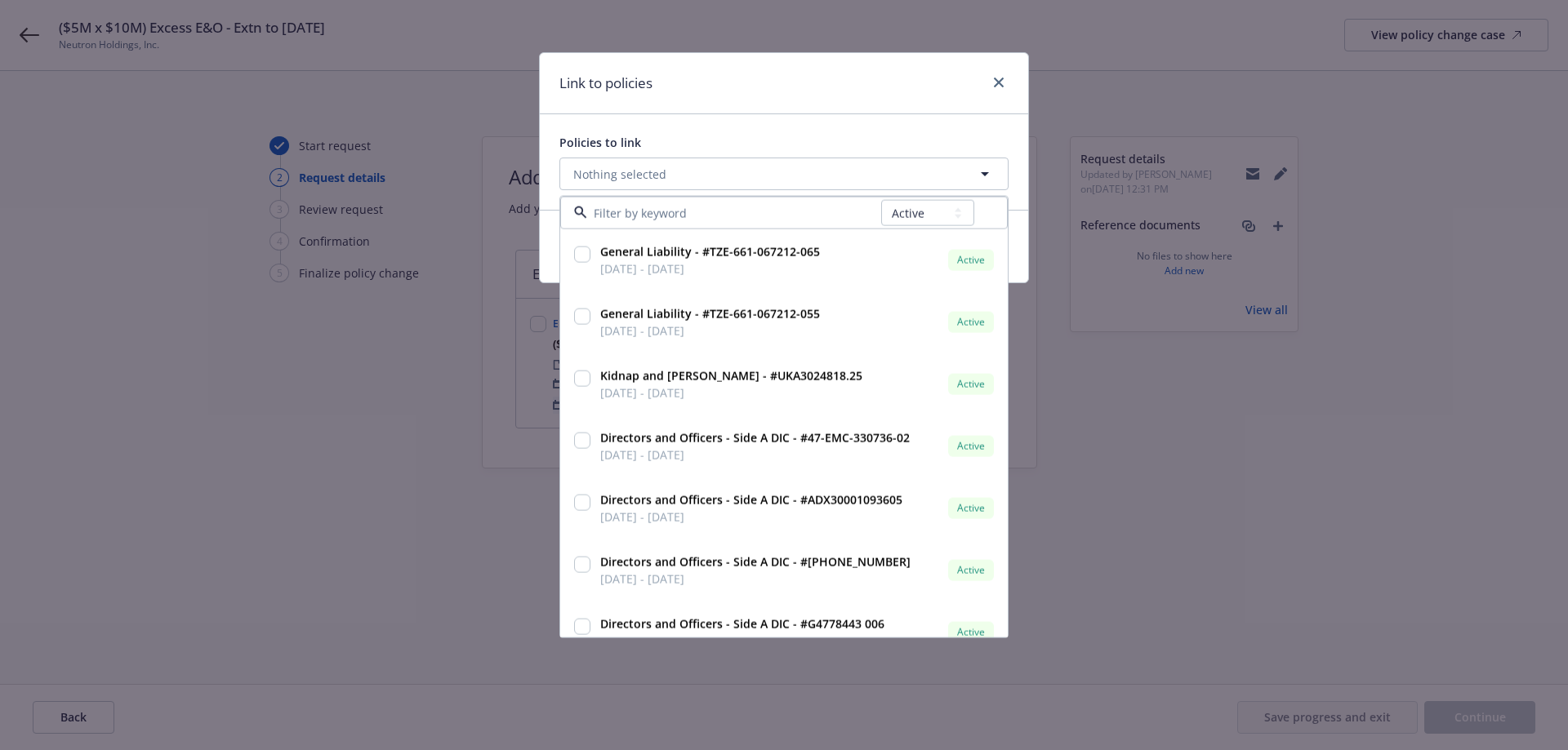
type input "($5M x $10M) Excess E&O - Extn to [DATE]"
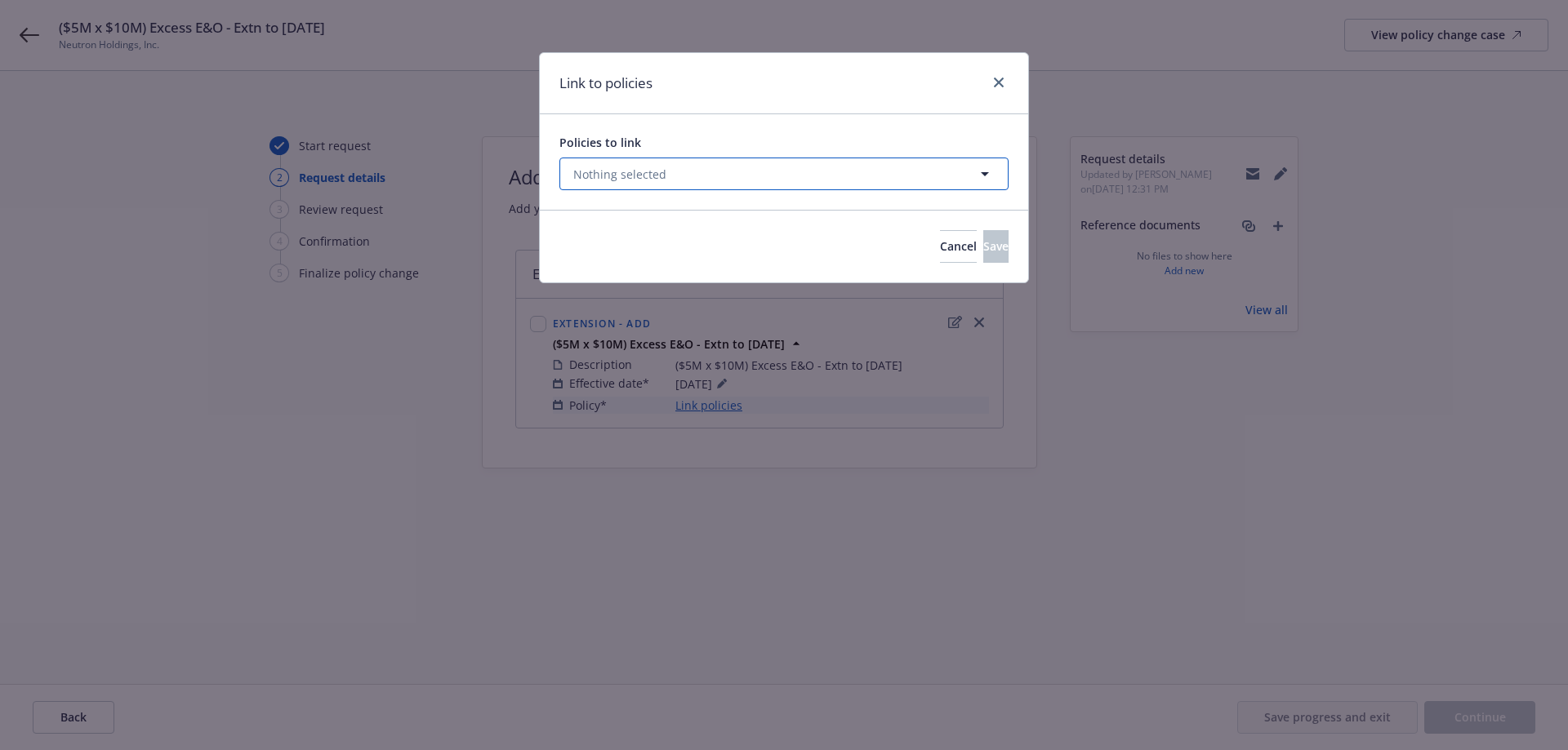
click at [693, 182] on button "Nothing selected" at bounding box center [783, 174] width 449 height 33
select select "ACTIVE"
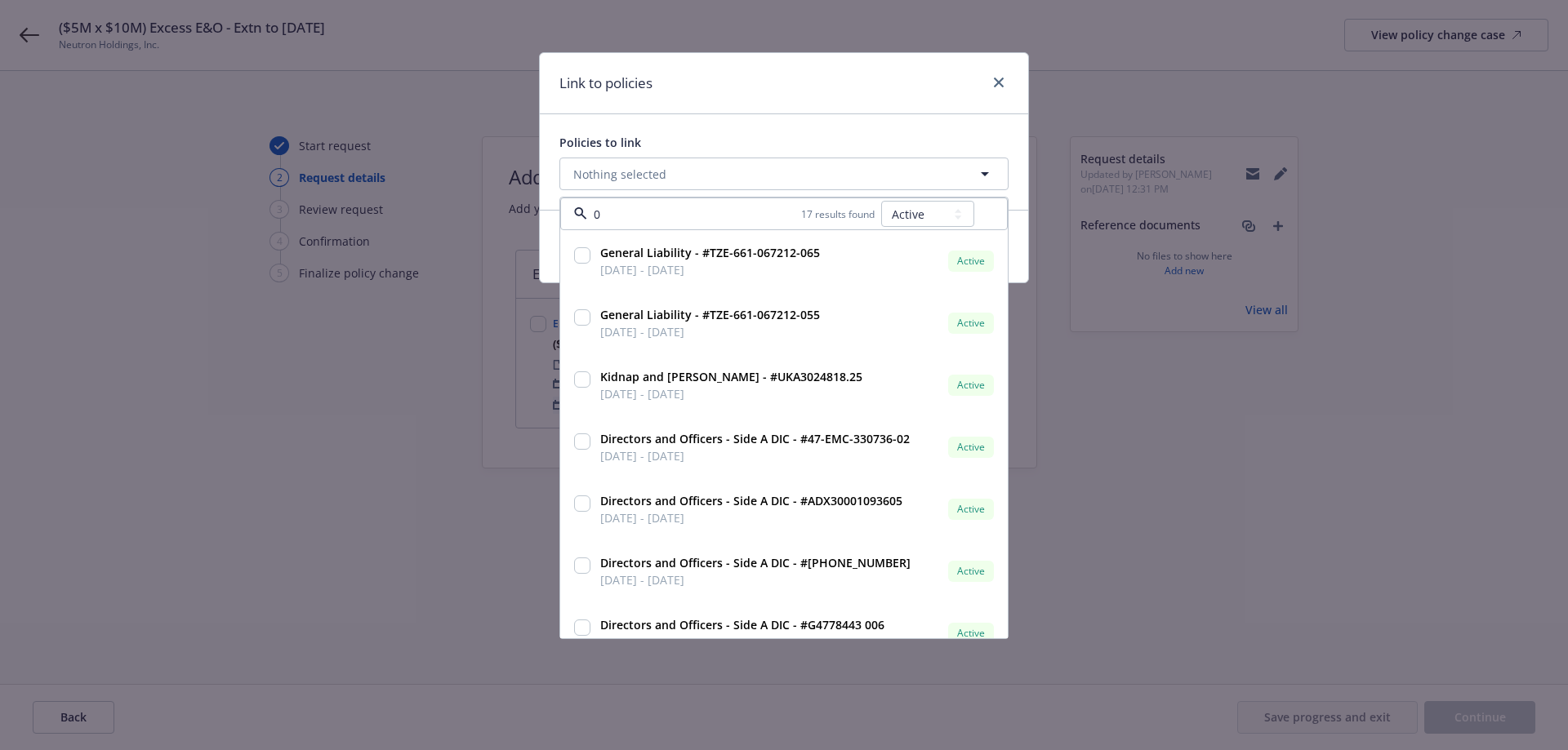
type input "01"
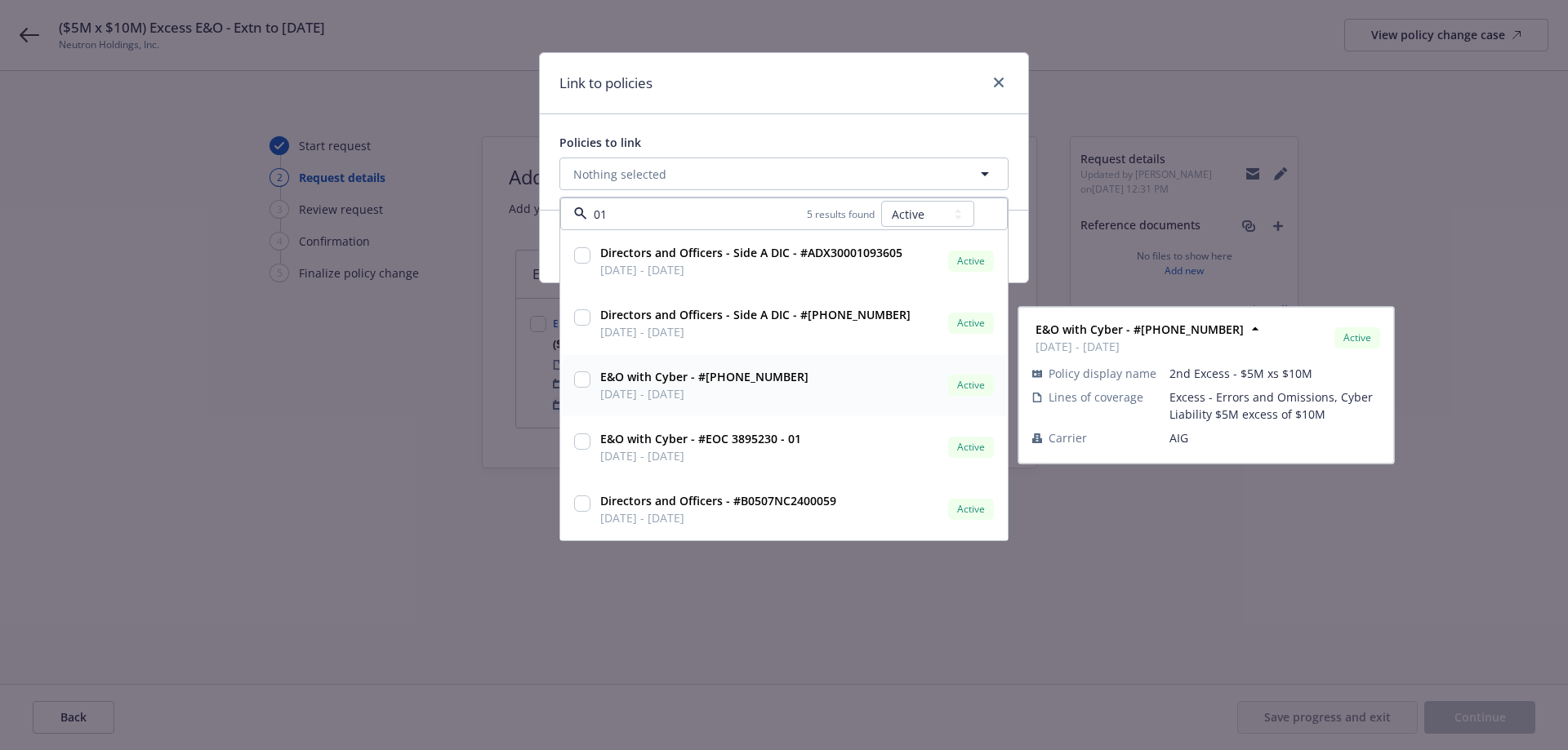
click at [598, 382] on div "E&O with Cyber - #[PHONE_NUMBER] [DATE] - [DATE]" at bounding box center [702, 385] width 211 height 35
checkbox input "true"
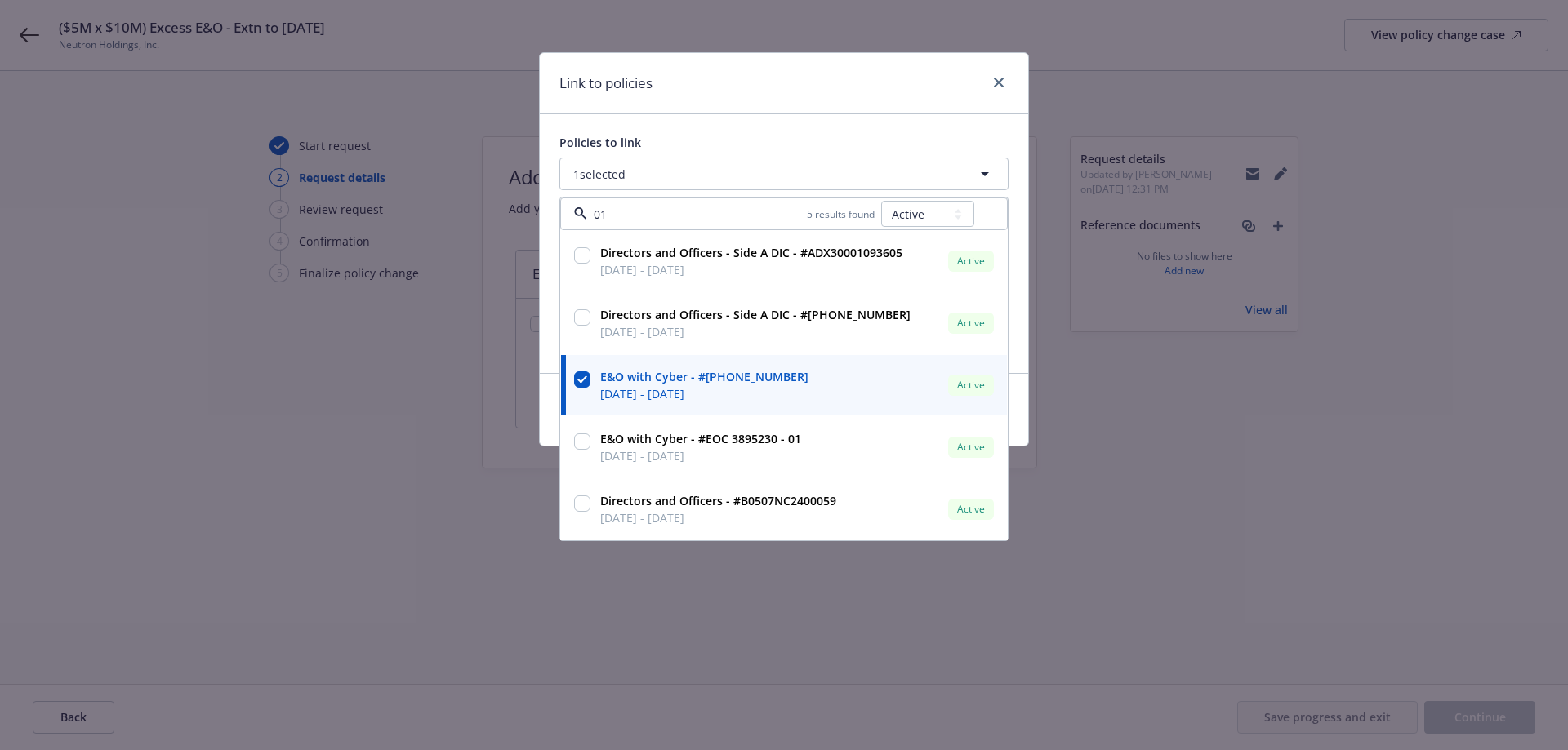
type input "01"
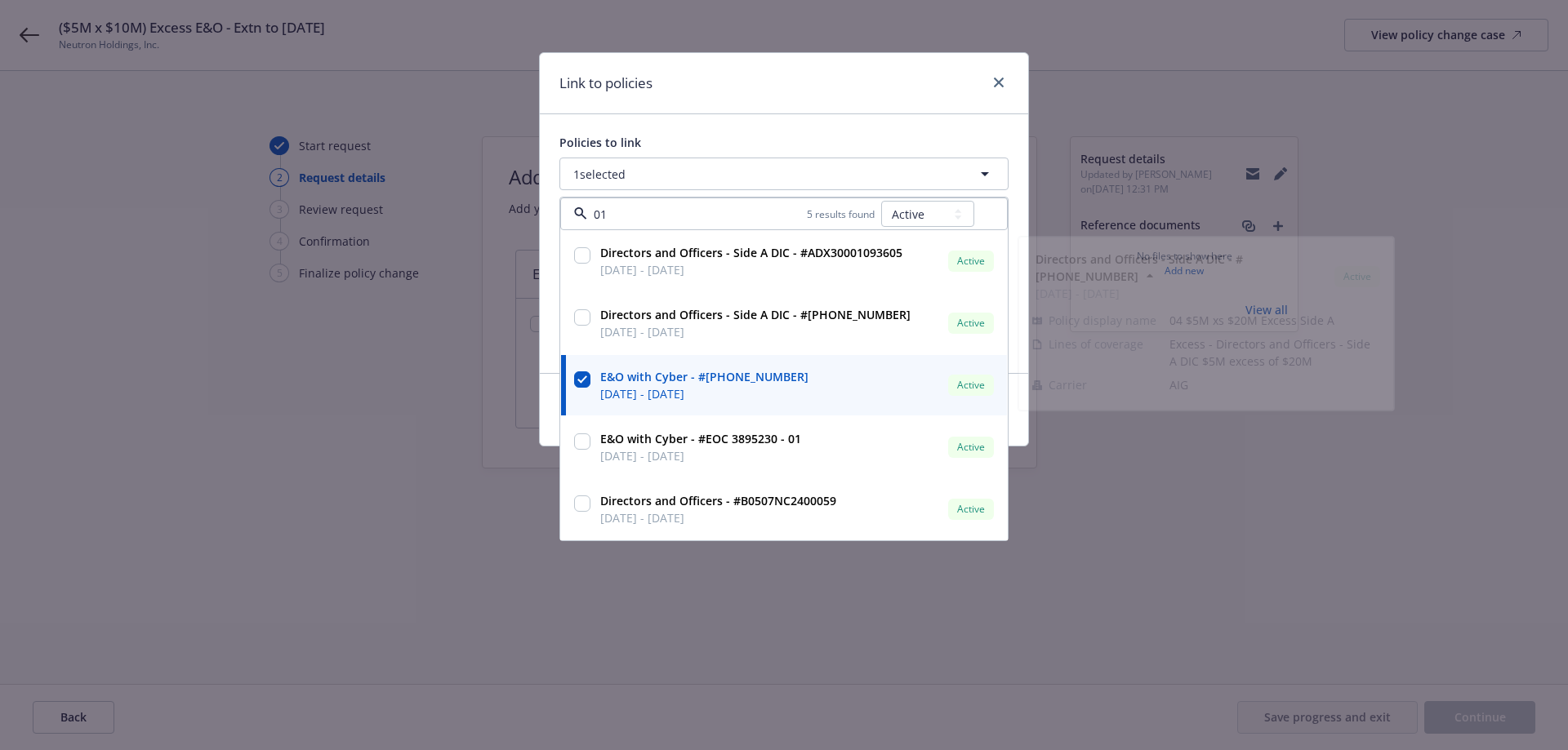
click at [712, 133] on div "Policies to link 1 selected 01 5 results found All Active Upcoming Expired Canc…" at bounding box center [784, 243] width 488 height 258
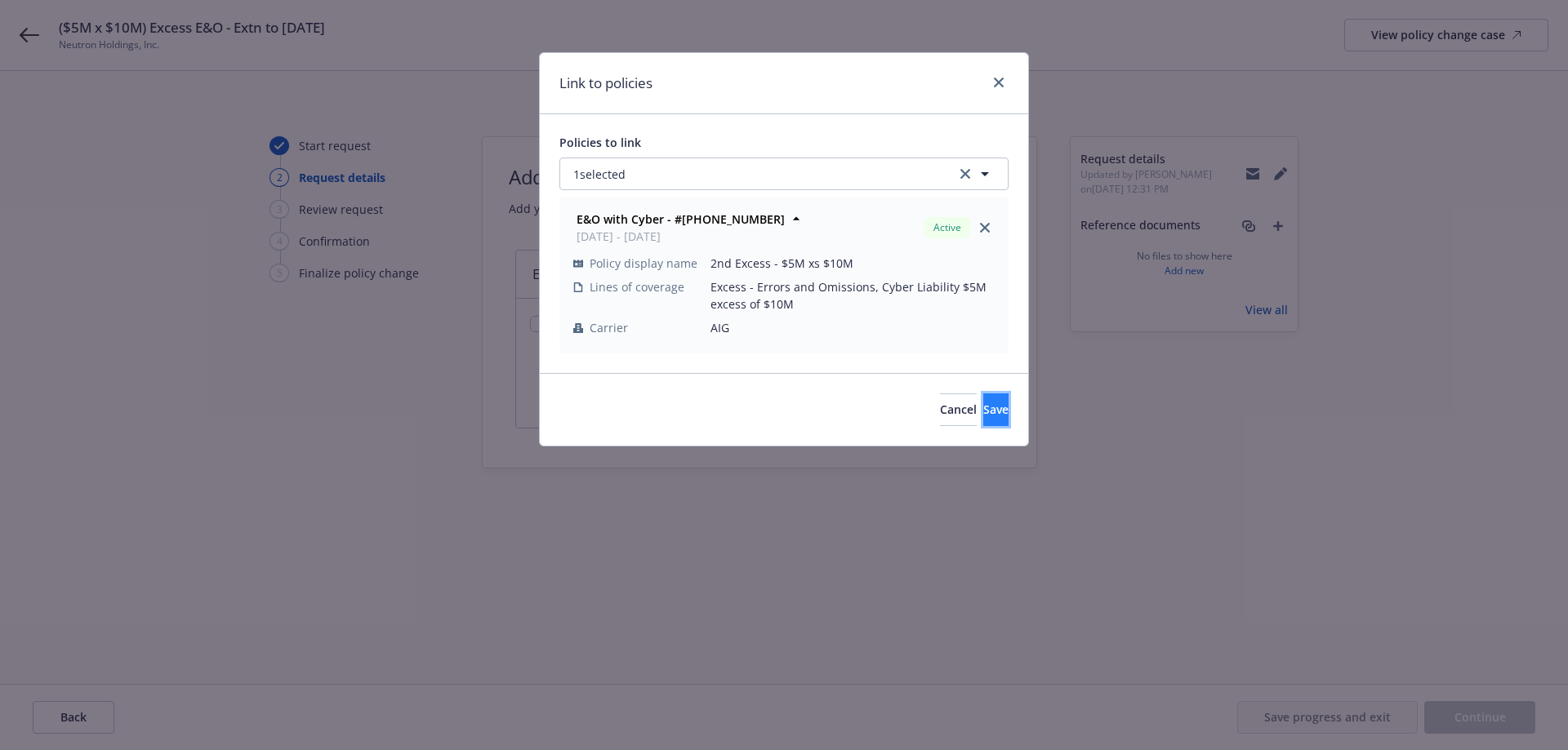
click at [983, 411] on span "Save" at bounding box center [995, 409] width 25 height 15
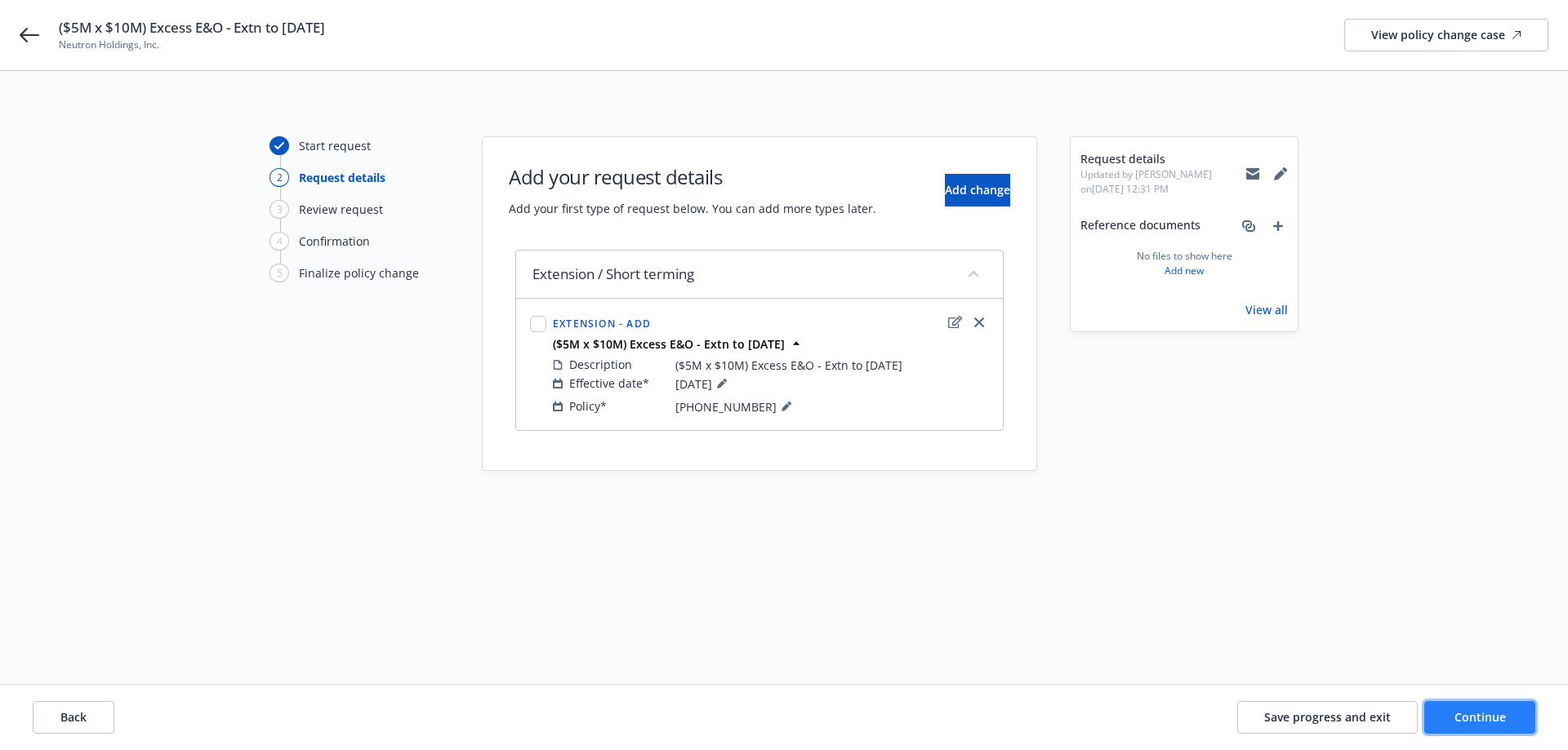
click at [1470, 718] on span "Continue" at bounding box center [1481, 717] width 52 height 15
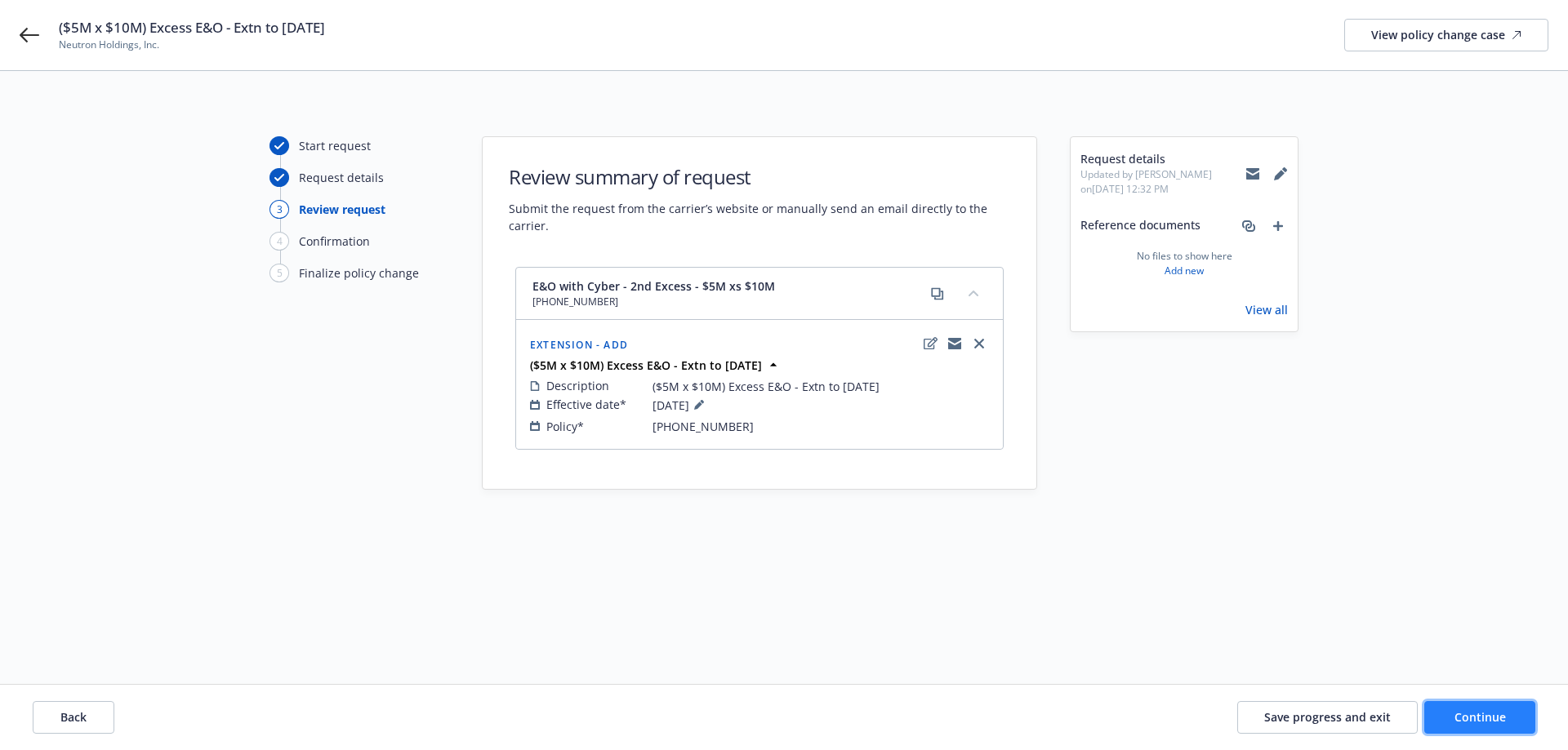
click at [1471, 710] on span "Continue" at bounding box center [1481, 717] width 52 height 15
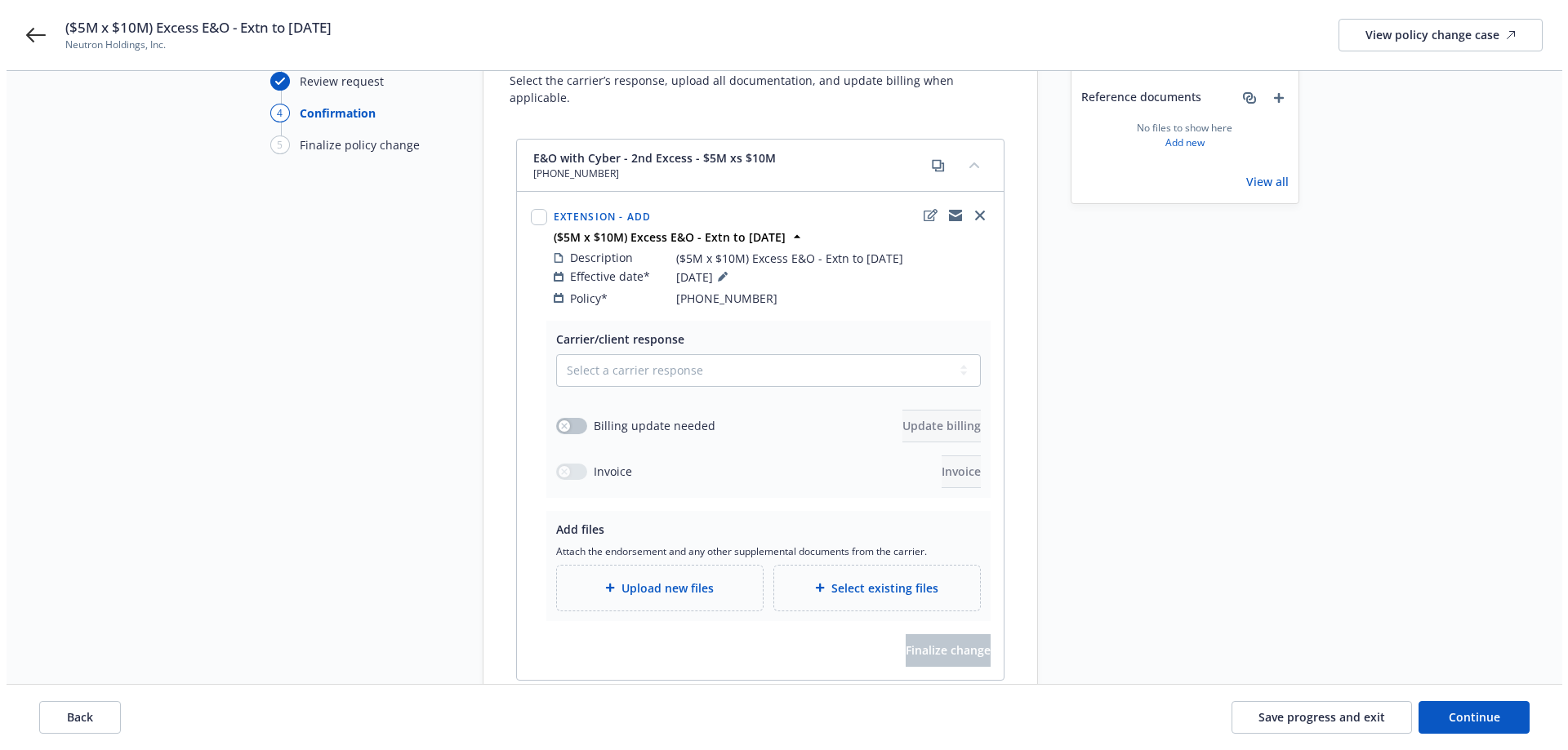
scroll to position [213, 0]
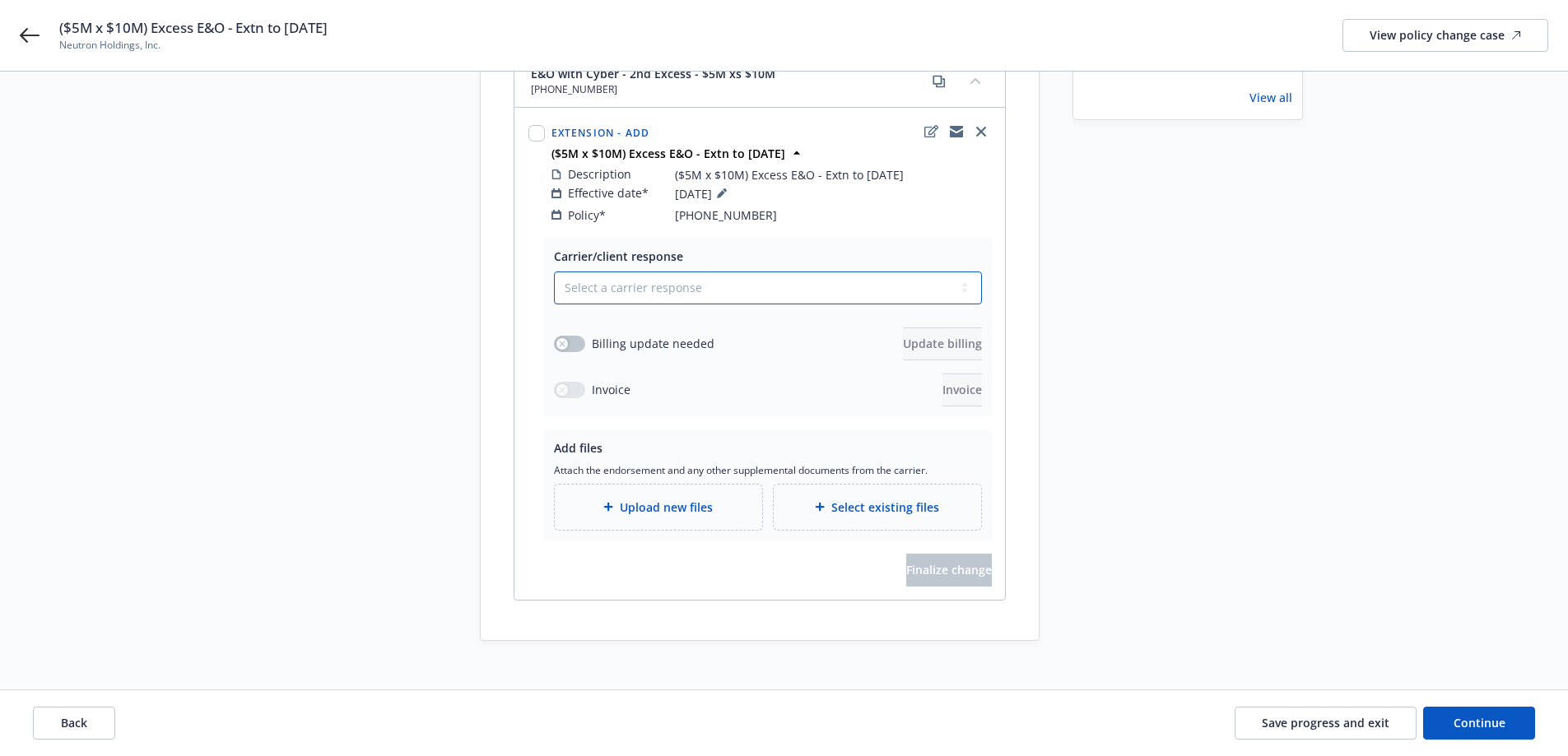
click at [809, 271] on select "Select a carrier response Accepted Accepted with revision No endorsement needed…" at bounding box center [768, 287] width 428 height 33
select select "ACCEPTED"
click at [554, 271] on select "Select a carrier response Accepted Accepted with revision No endorsement needed…" at bounding box center [768, 287] width 428 height 33
click at [572, 336] on button "button" at bounding box center [569, 344] width 31 height 16
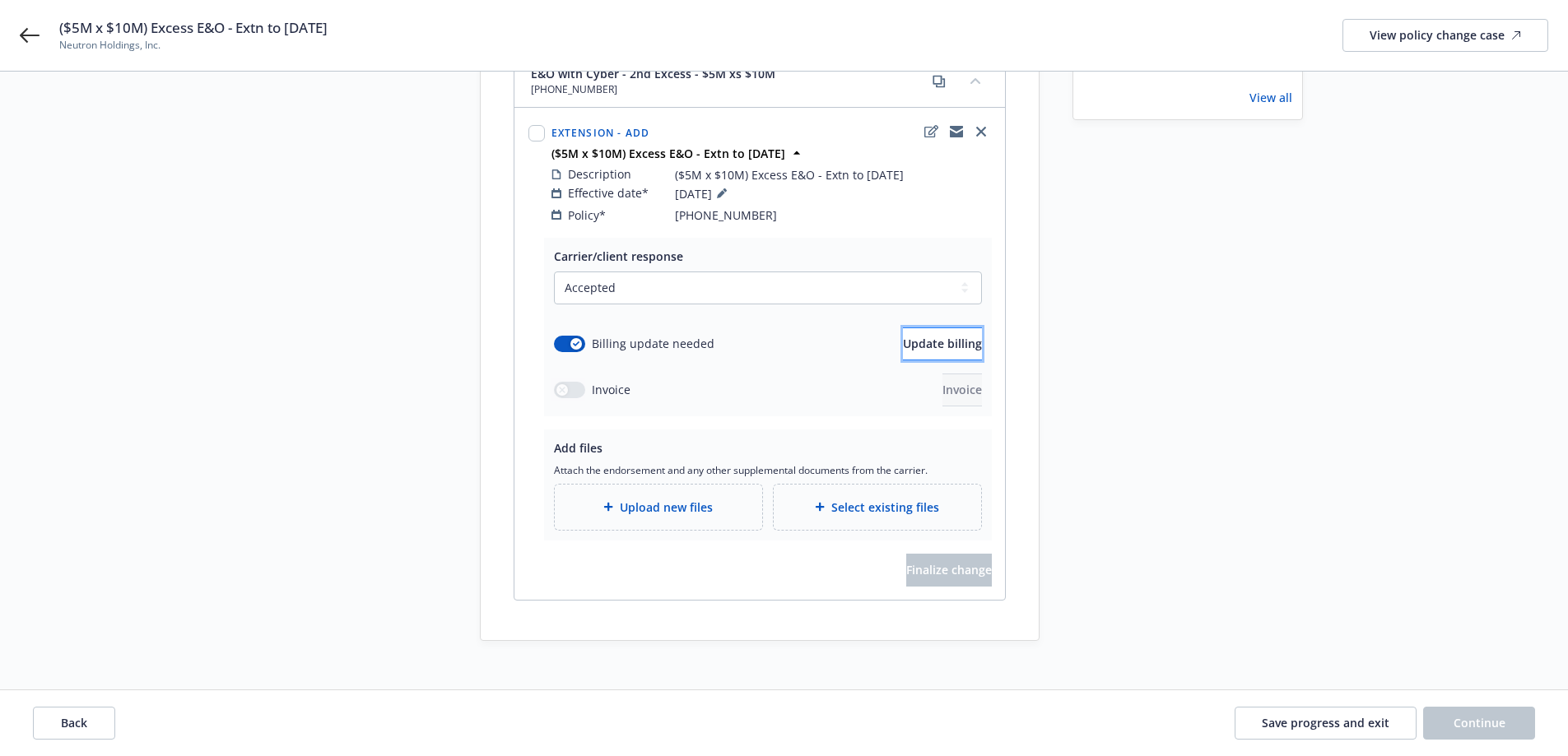
click at [903, 327] on button "Update billing" at bounding box center [942, 344] width 79 height 33
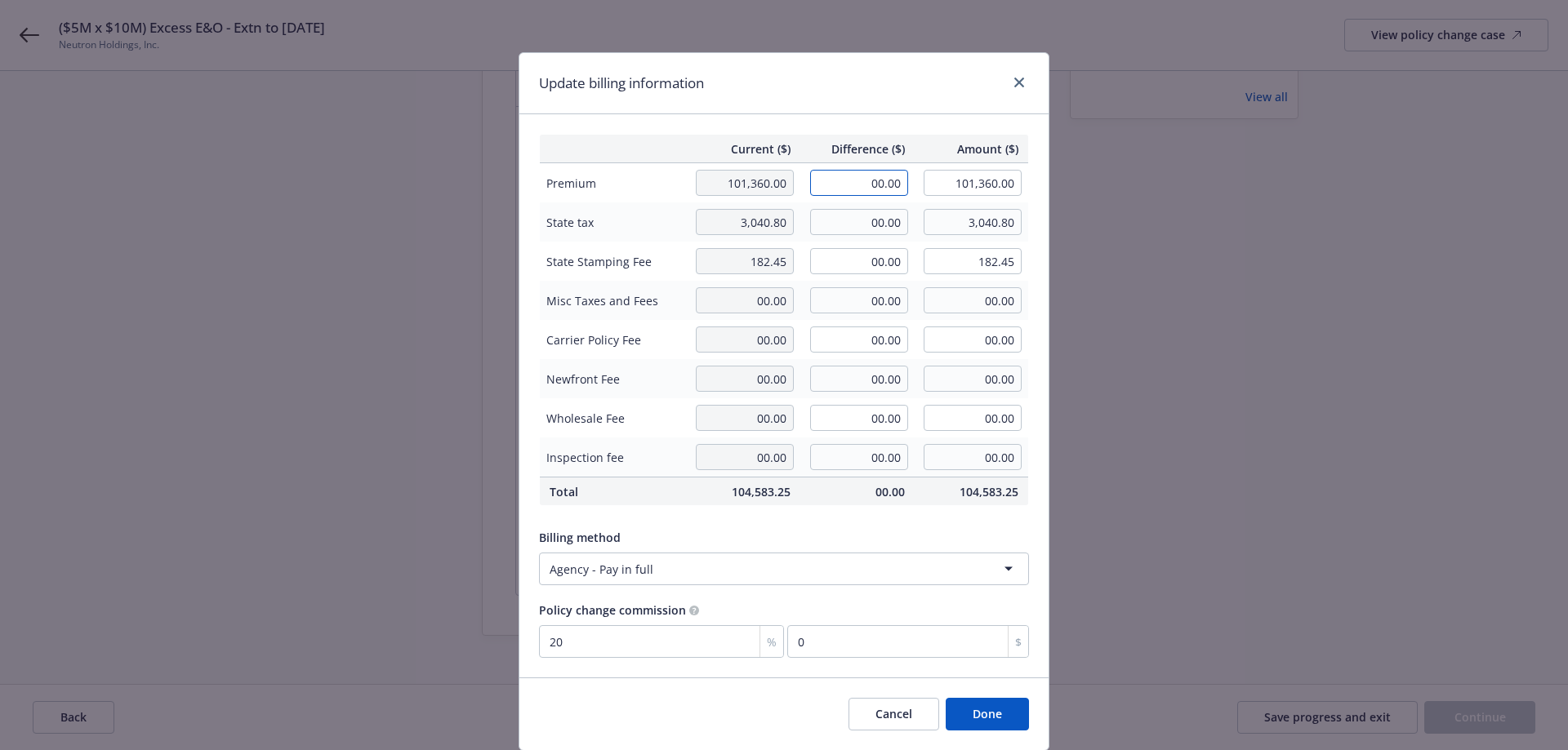
click at [813, 187] on input "00.00" at bounding box center [859, 182] width 98 height 26
type input "16,940.00"
type input "118,300.00"
type input "3388"
click at [838, 117] on div "Current ($) Difference ($) Amount ($) Premium 101,360.00 16,940.00 118,300.00 S…" at bounding box center [784, 396] width 529 height 563
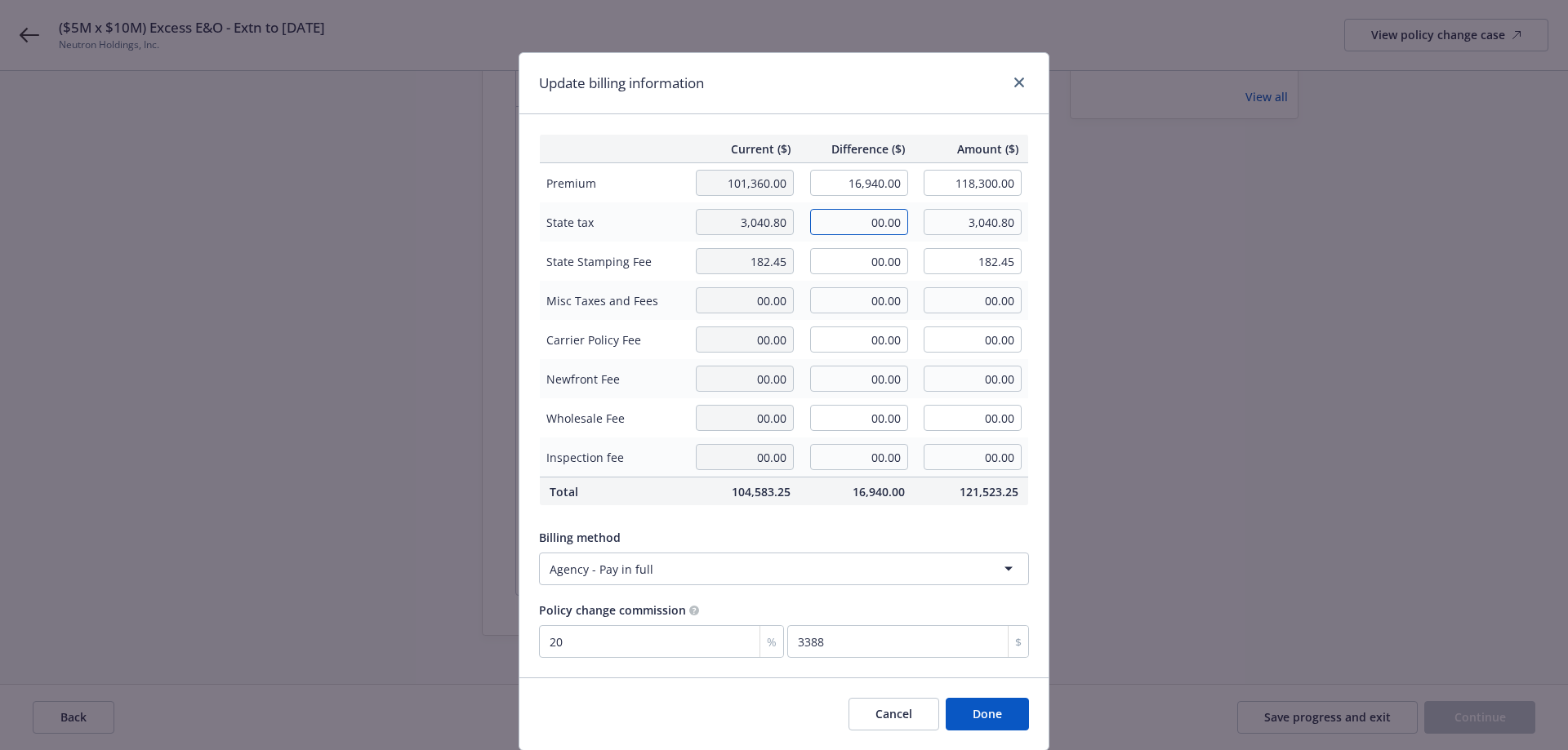
click at [883, 220] on input "00.00" at bounding box center [859, 222] width 98 height 26
type input "508.20"
type input "3,549.00"
click at [871, 254] on input "00.00" at bounding box center [859, 260] width 98 height 26
type input "30.49"
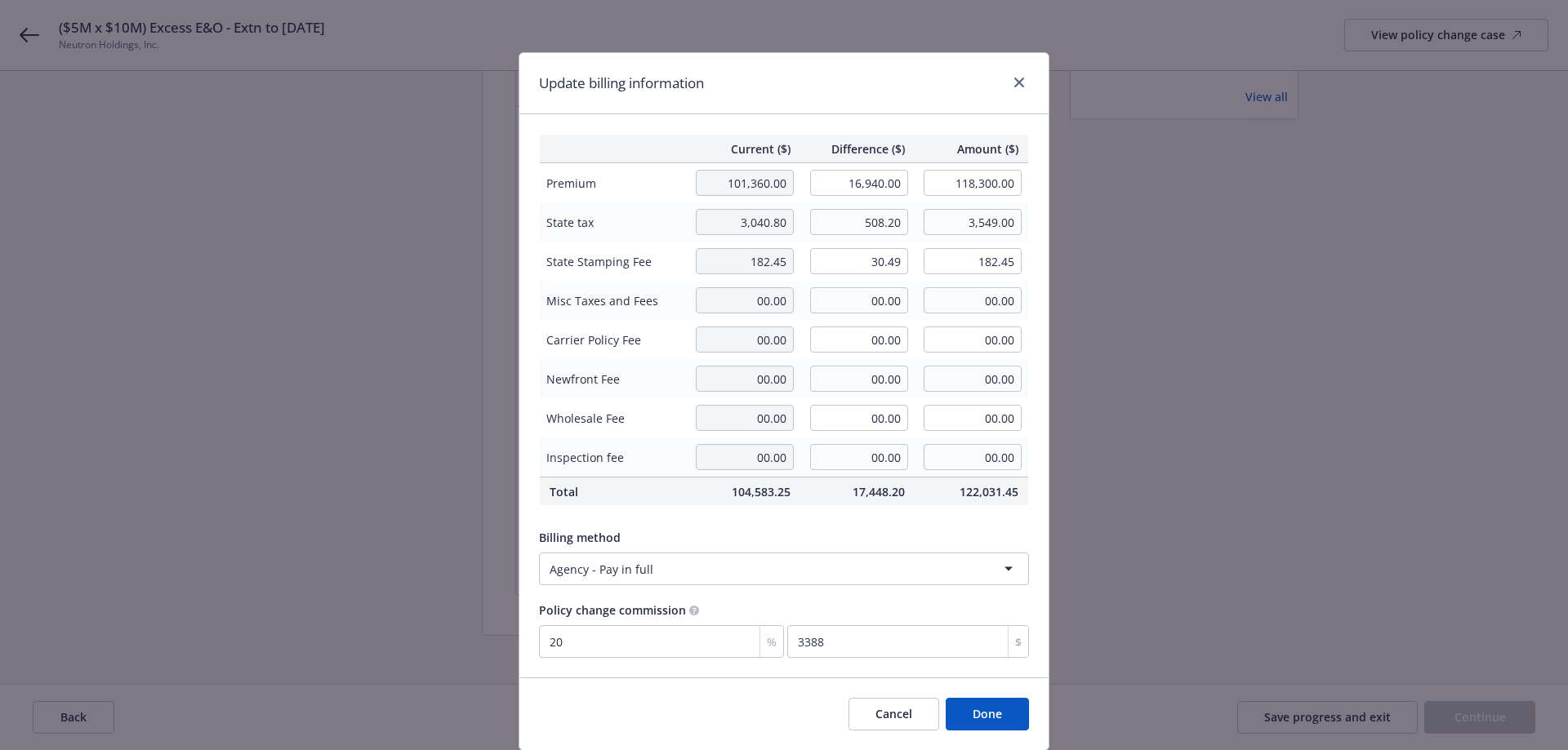
type input "212.94"
click at [857, 74] on div "Update billing information" at bounding box center [784, 84] width 529 height 61
click at [995, 714] on button "Done" at bounding box center [987, 714] width 84 height 33
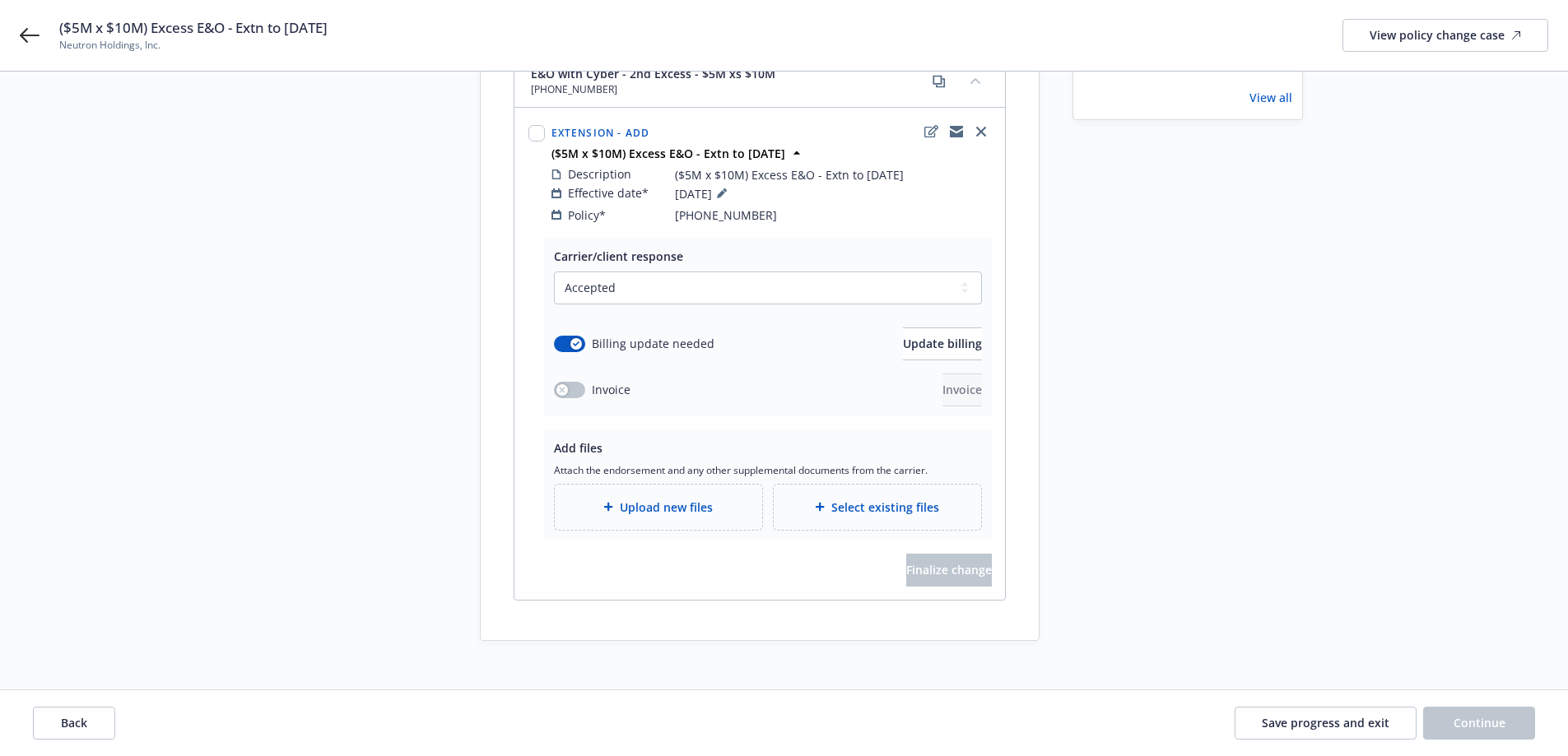
click at [653, 499] on span "Upload new files" at bounding box center [666, 507] width 93 height 17
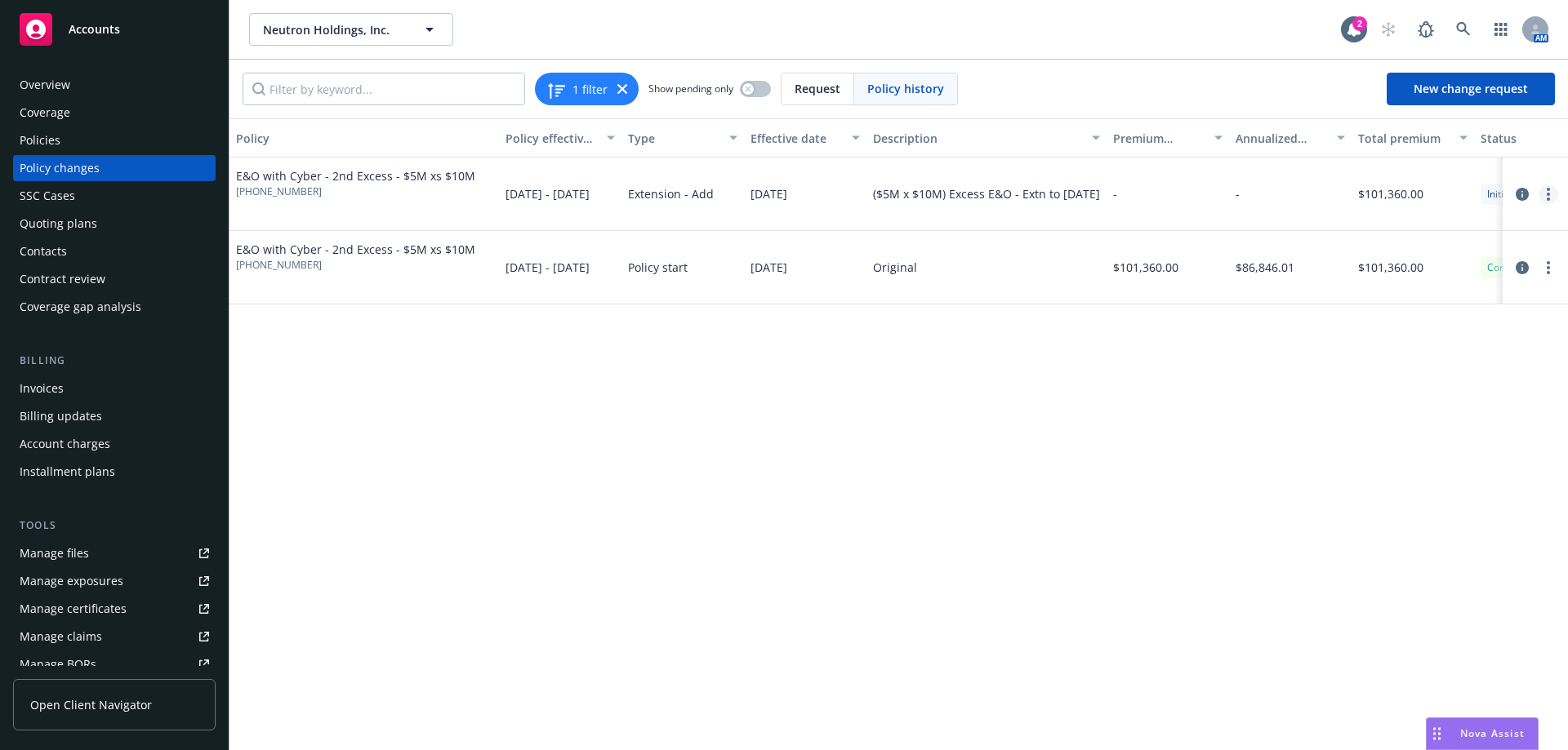
click at [1553, 192] on link "more" at bounding box center [1548, 194] width 19 height 19
click at [1480, 271] on link "Resume workflow" at bounding box center [1417, 260] width 281 height 33
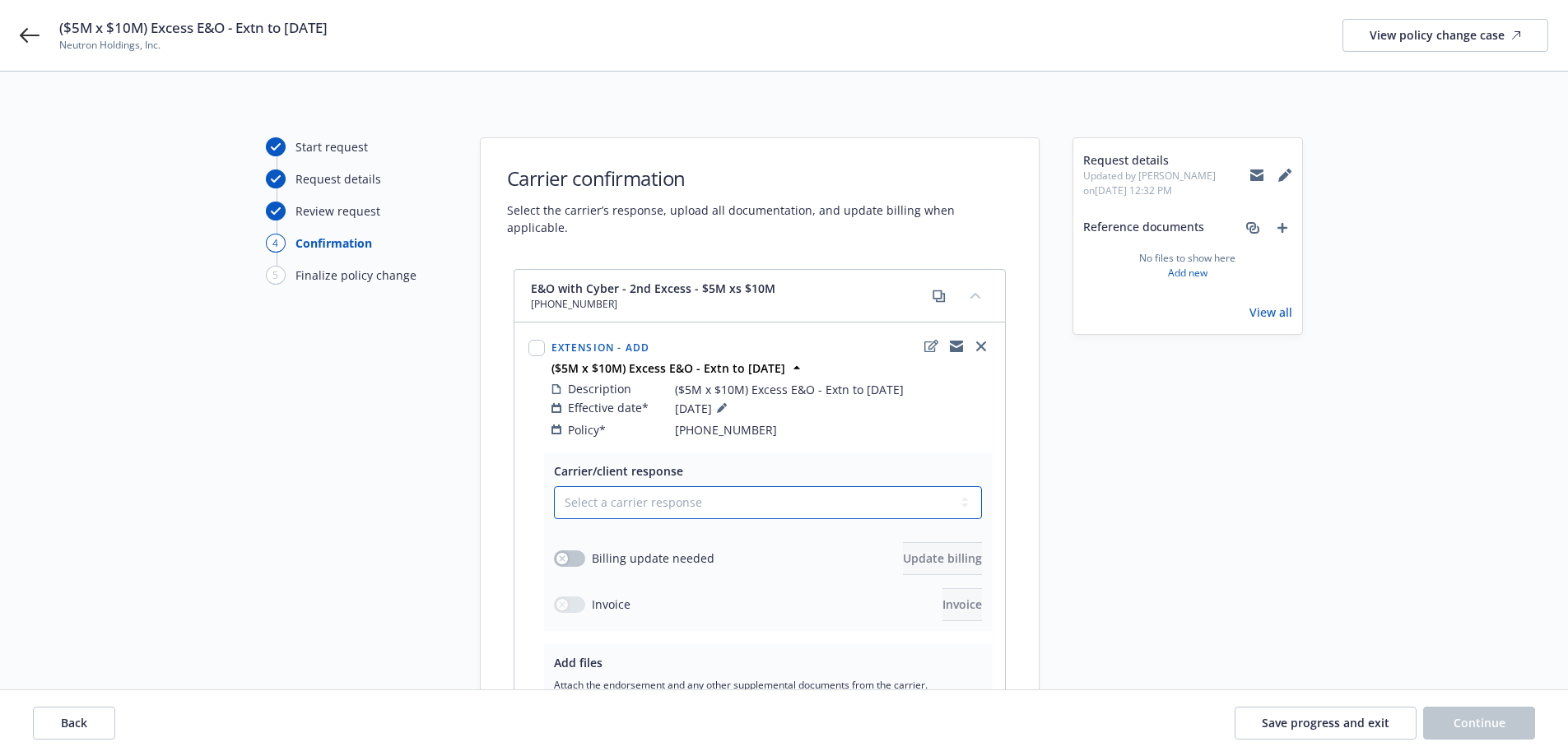
click at [679, 491] on select "Select a carrier response Accepted Accepted with revision No endorsement needed…" at bounding box center [768, 502] width 428 height 33
select select "ACCEPTED"
click at [554, 486] on select "Select a carrier response Accepted Accepted with revision No endorsement needed…" at bounding box center [768, 502] width 428 height 33
click at [574, 551] on button "button" at bounding box center [569, 559] width 31 height 16
click at [903, 542] on button "Update billing" at bounding box center [942, 559] width 79 height 33
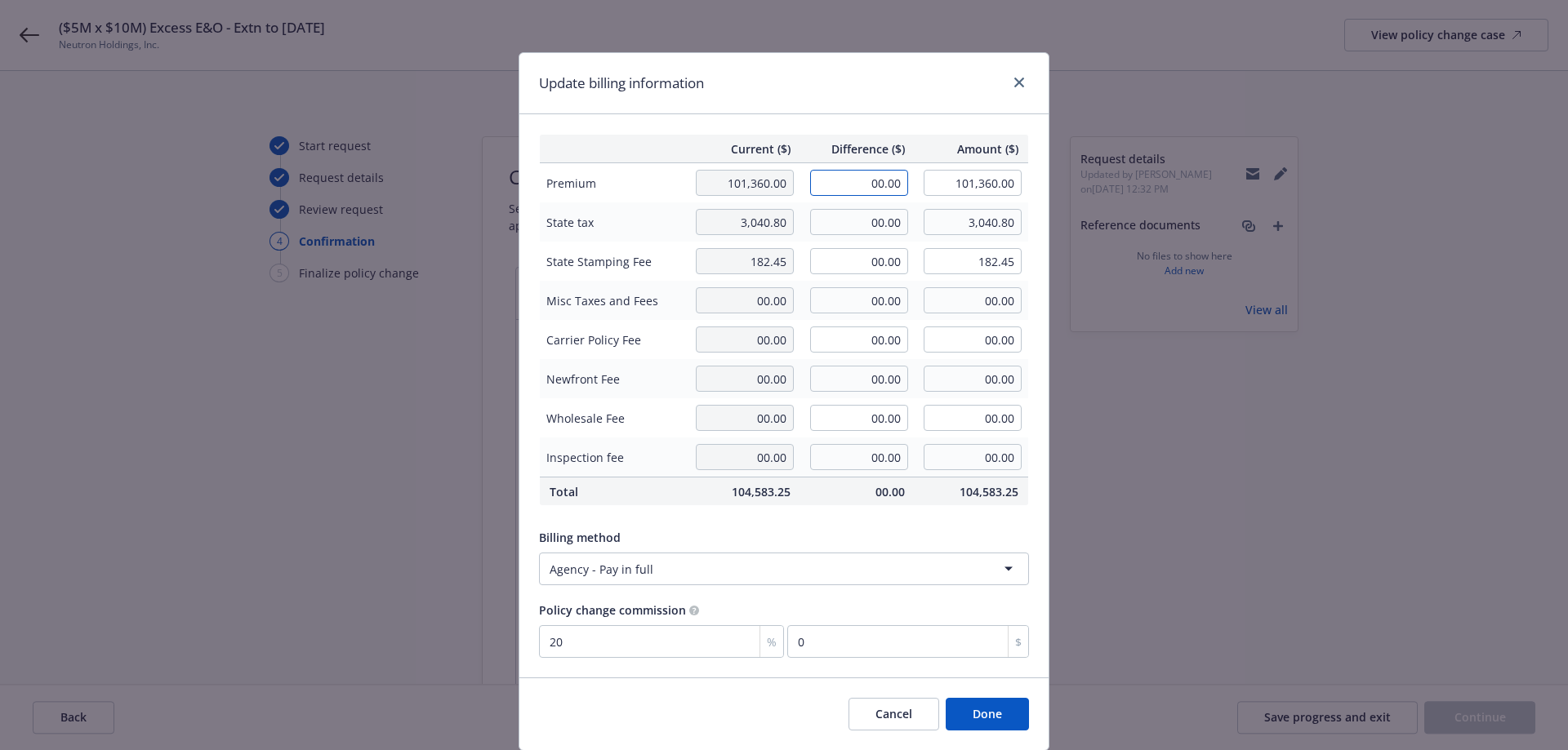
click at [868, 186] on input "00.00" at bounding box center [859, 182] width 98 height 26
type input "16,940.00"
type input "118,300.00"
type input "3388"
click at [847, 232] on input "00.00" at bounding box center [859, 222] width 98 height 26
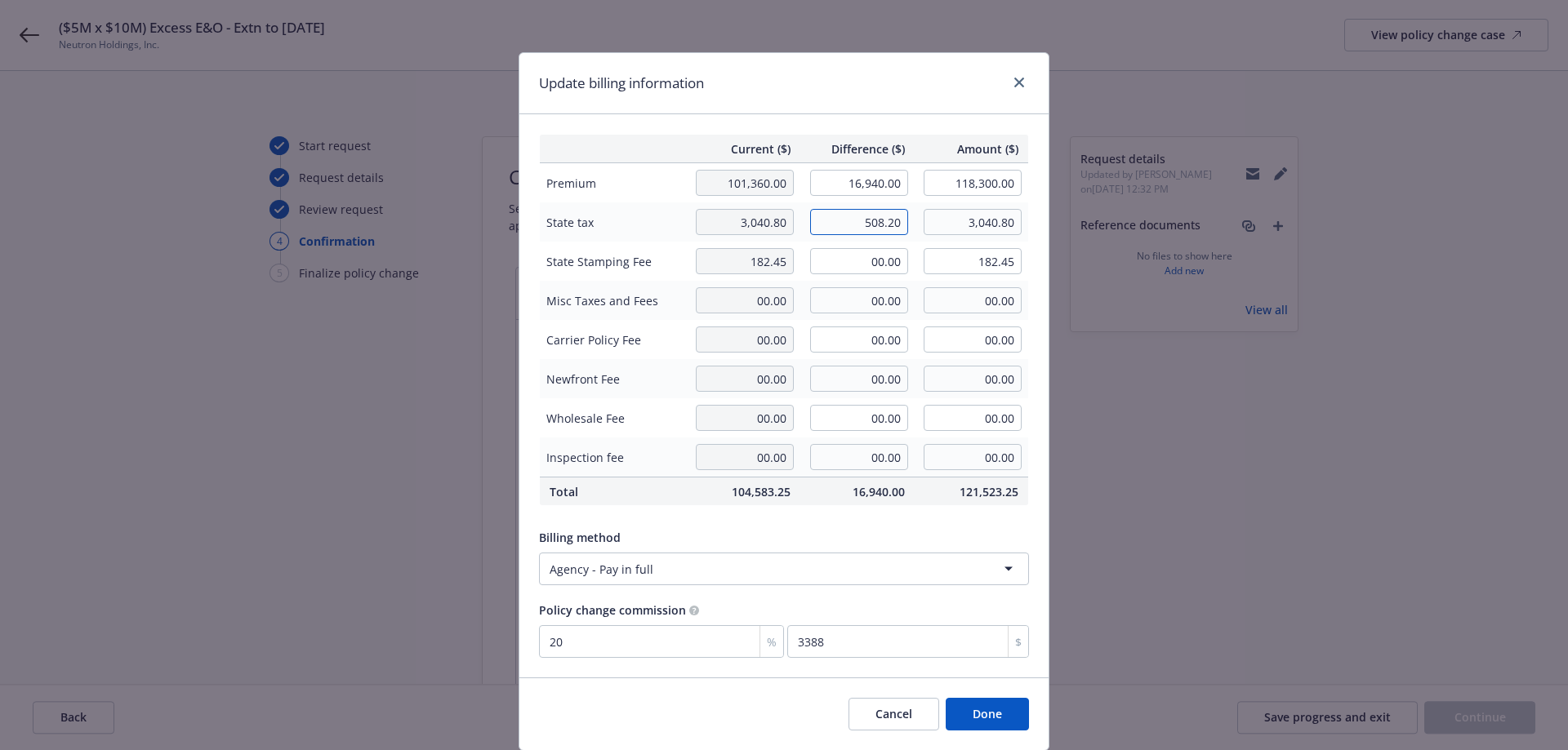
type input "508.20"
type input "3,549.00"
click at [851, 258] on input "00.00" at bounding box center [859, 260] width 98 height 26
type input "30.49"
type input "212.94"
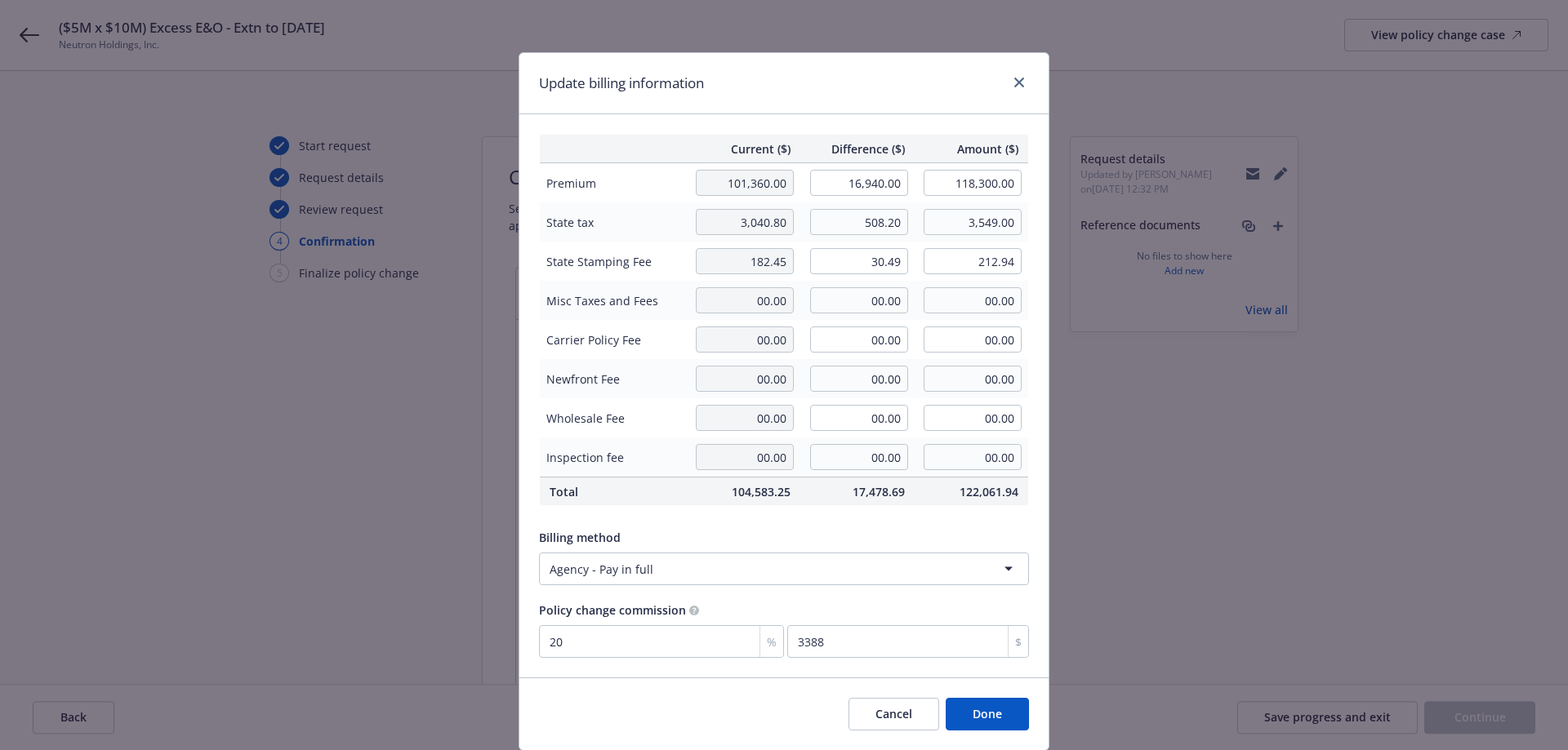
click at [859, 120] on div "Current ($) Difference ($) Amount ($) Premium 101,360.00 16,940.00 118,300.00 S…" at bounding box center [784, 396] width 529 height 563
click at [982, 722] on button "Done" at bounding box center [987, 714] width 84 height 33
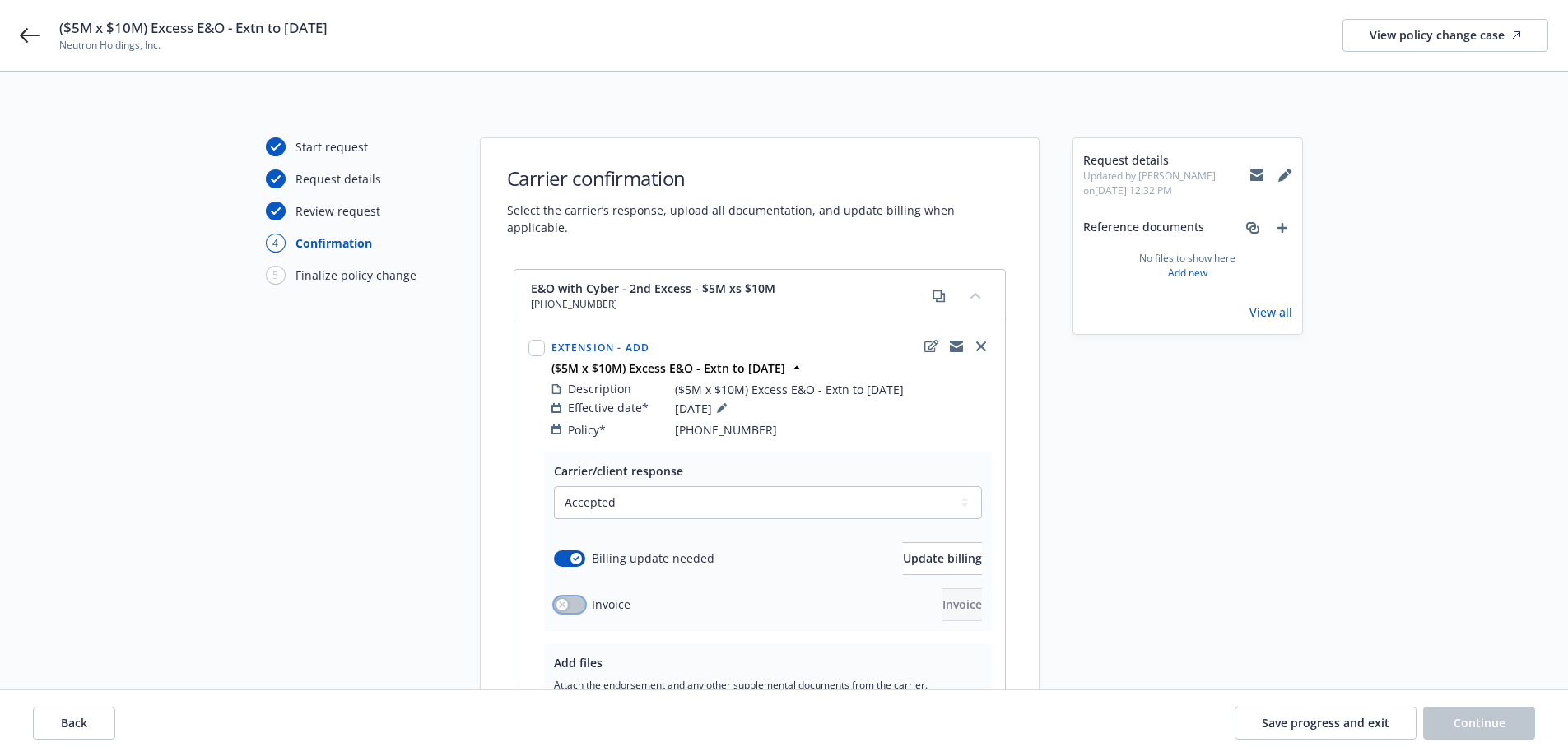
click at [572, 596] on button "button" at bounding box center [569, 604] width 31 height 16
click at [880, 589] on div "Invoice Invoice" at bounding box center [768, 605] width 428 height 33
click at [942, 596] on span "Invoice" at bounding box center [962, 604] width 40 height 15
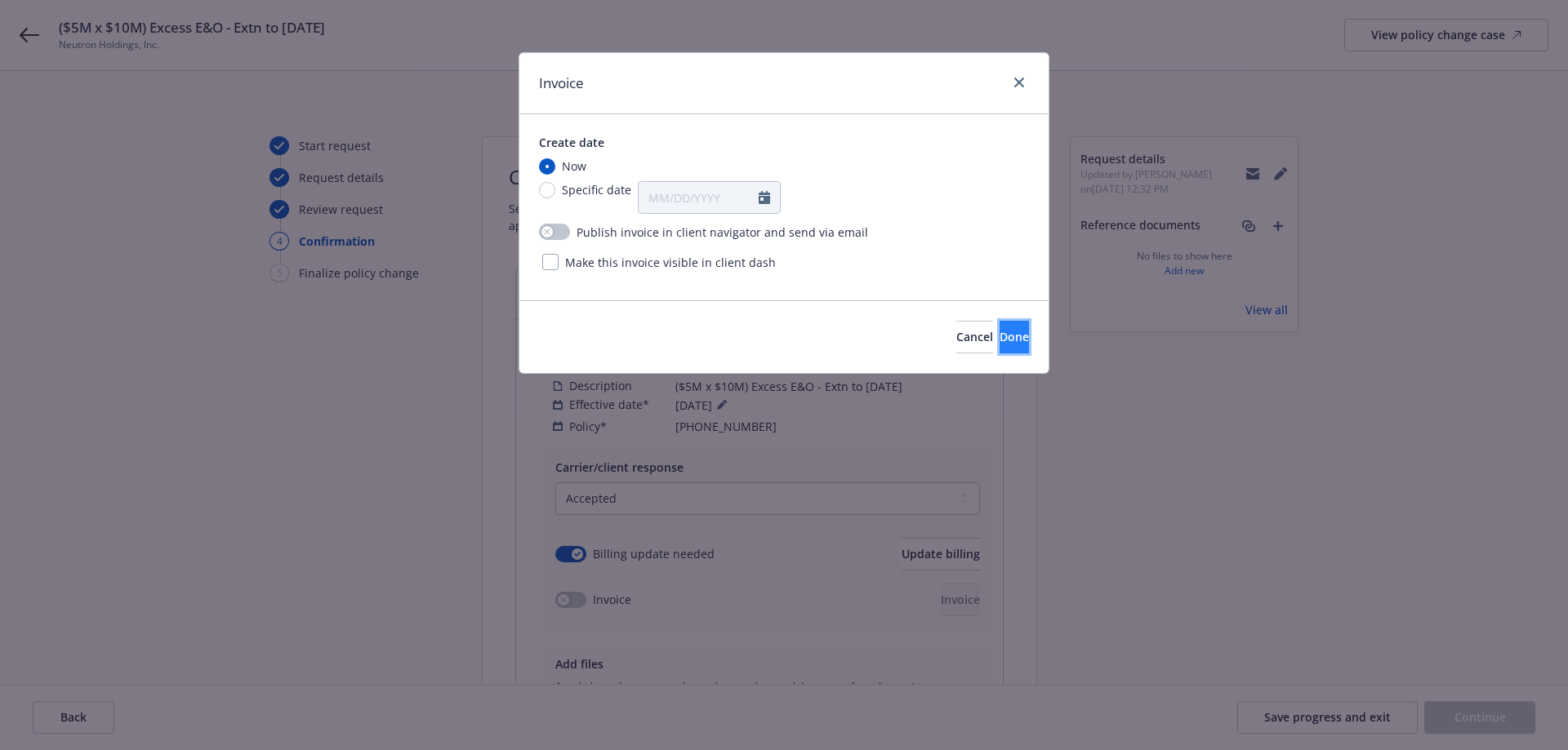
click at [999, 347] on button "Done" at bounding box center [1014, 337] width 30 height 33
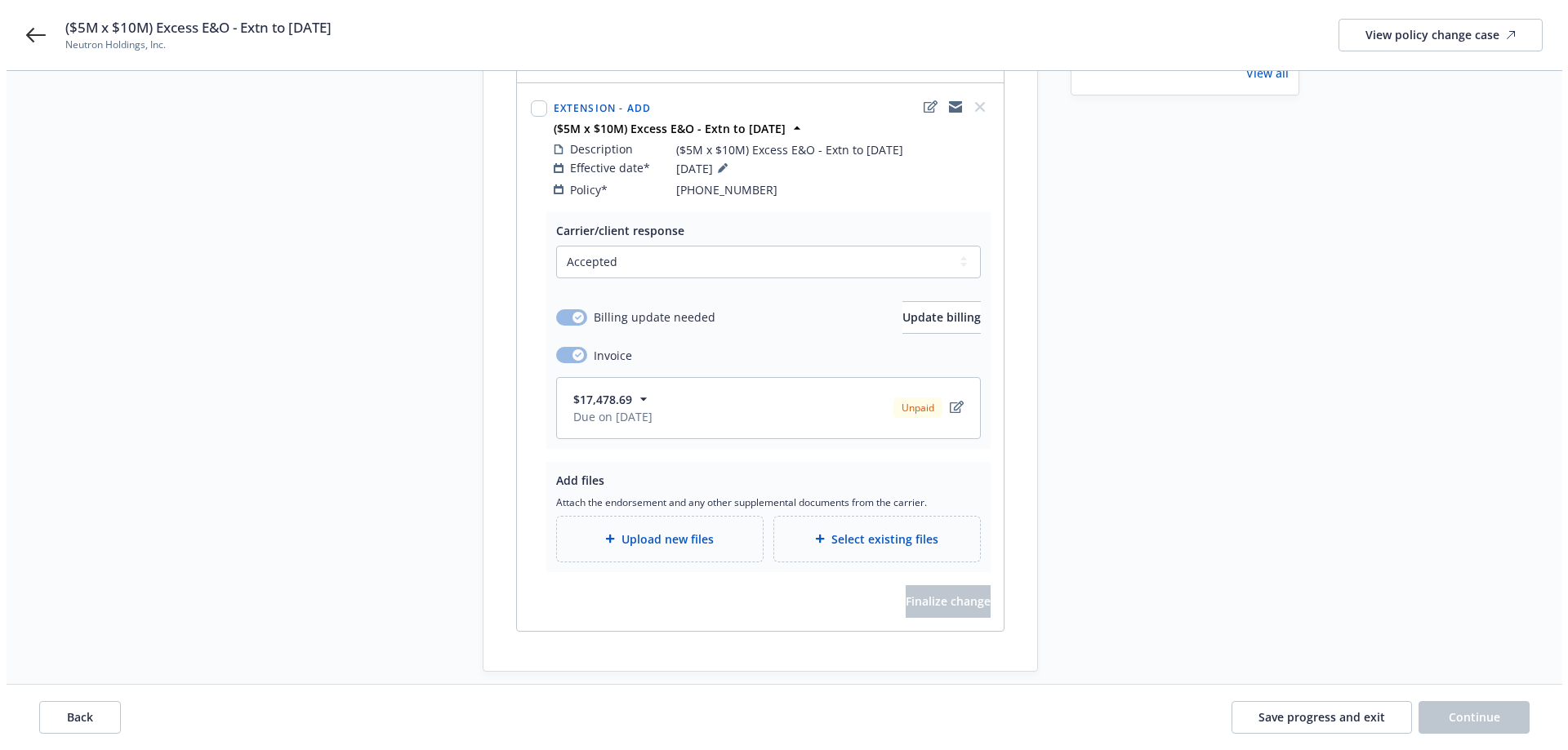
scroll to position [245, 0]
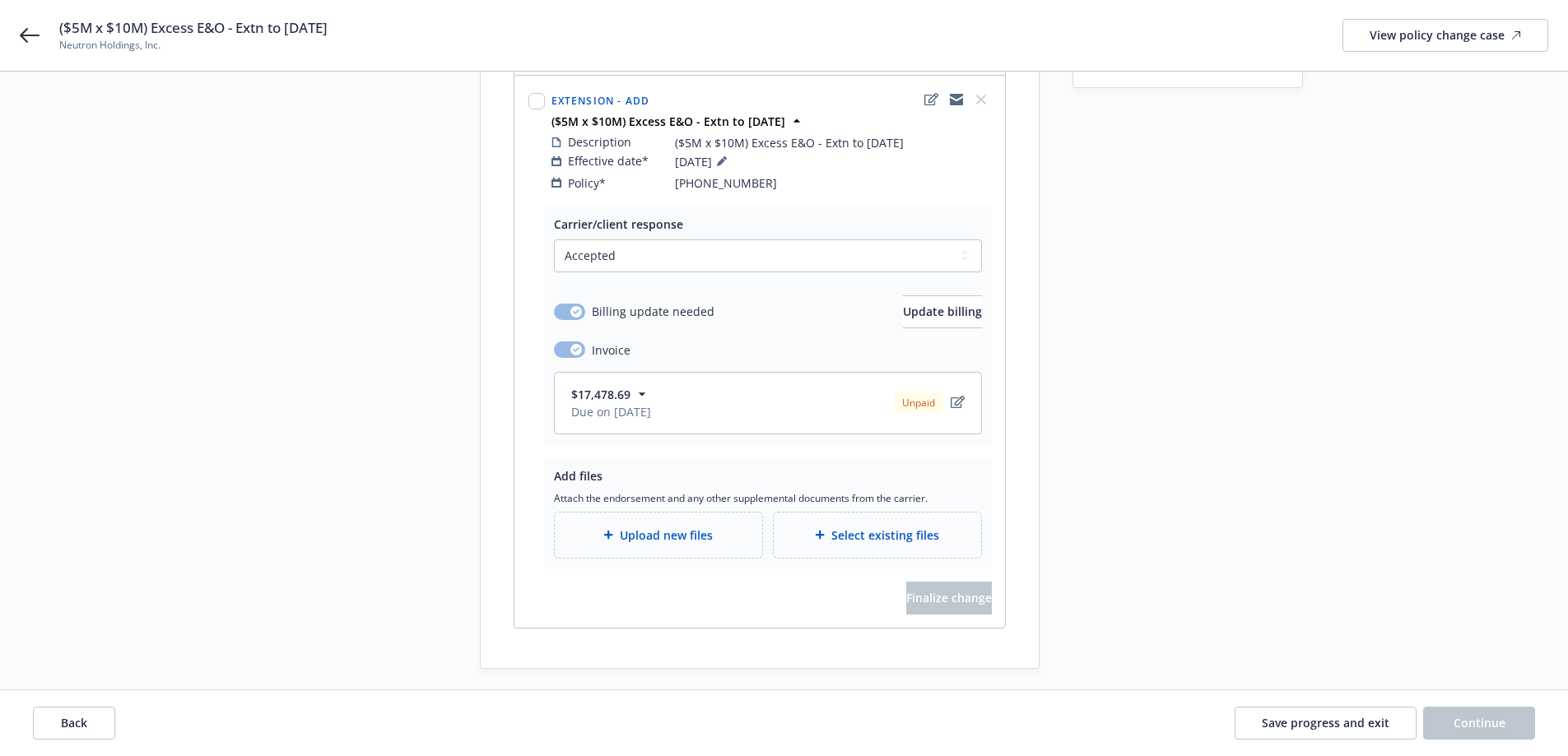
click at [721, 526] on div "Upload new files" at bounding box center [658, 535] width 181 height 19
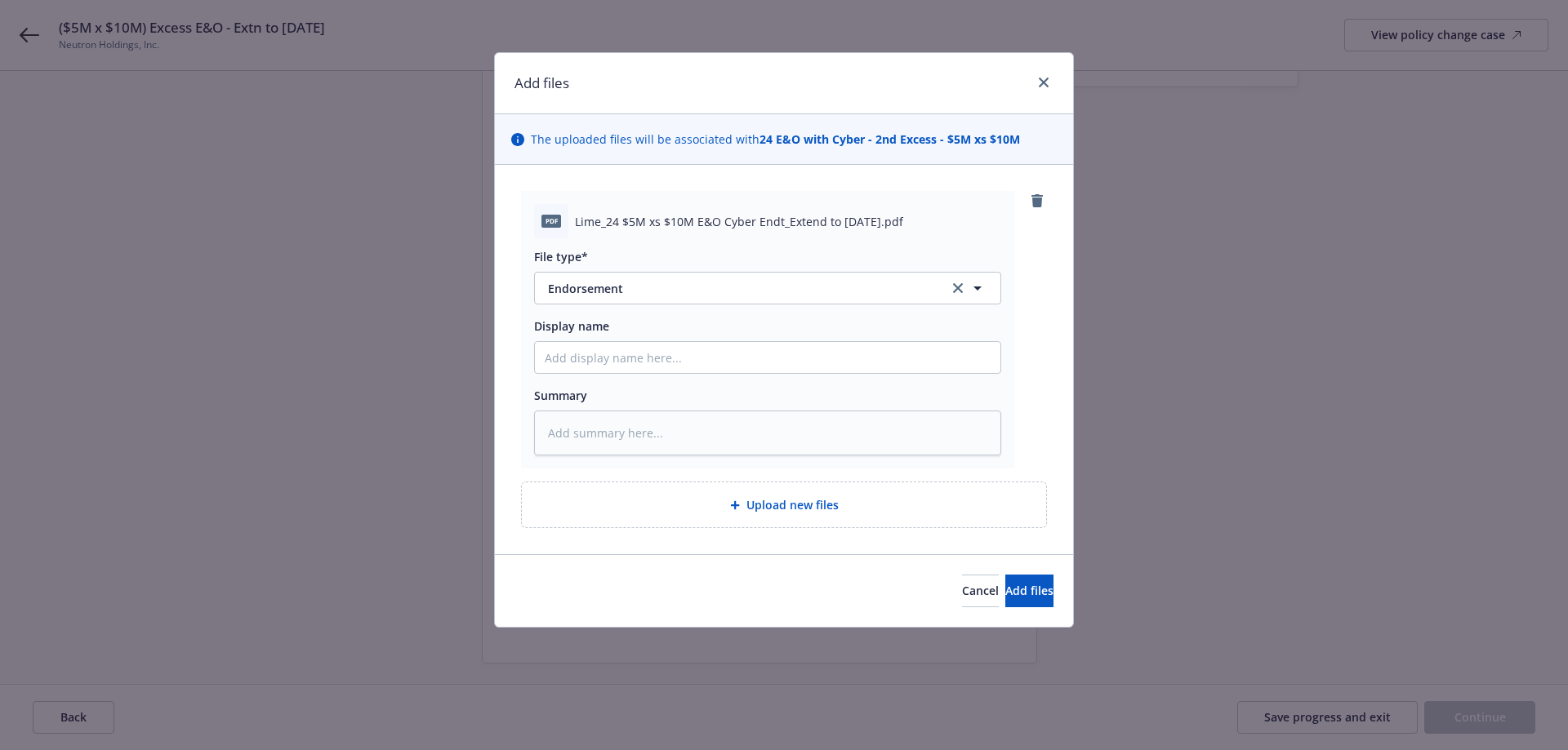
click at [1043, 608] on div "Cancel Add files" at bounding box center [784, 591] width 578 height 73
click at [1039, 603] on button "Add files" at bounding box center [1029, 591] width 48 height 33
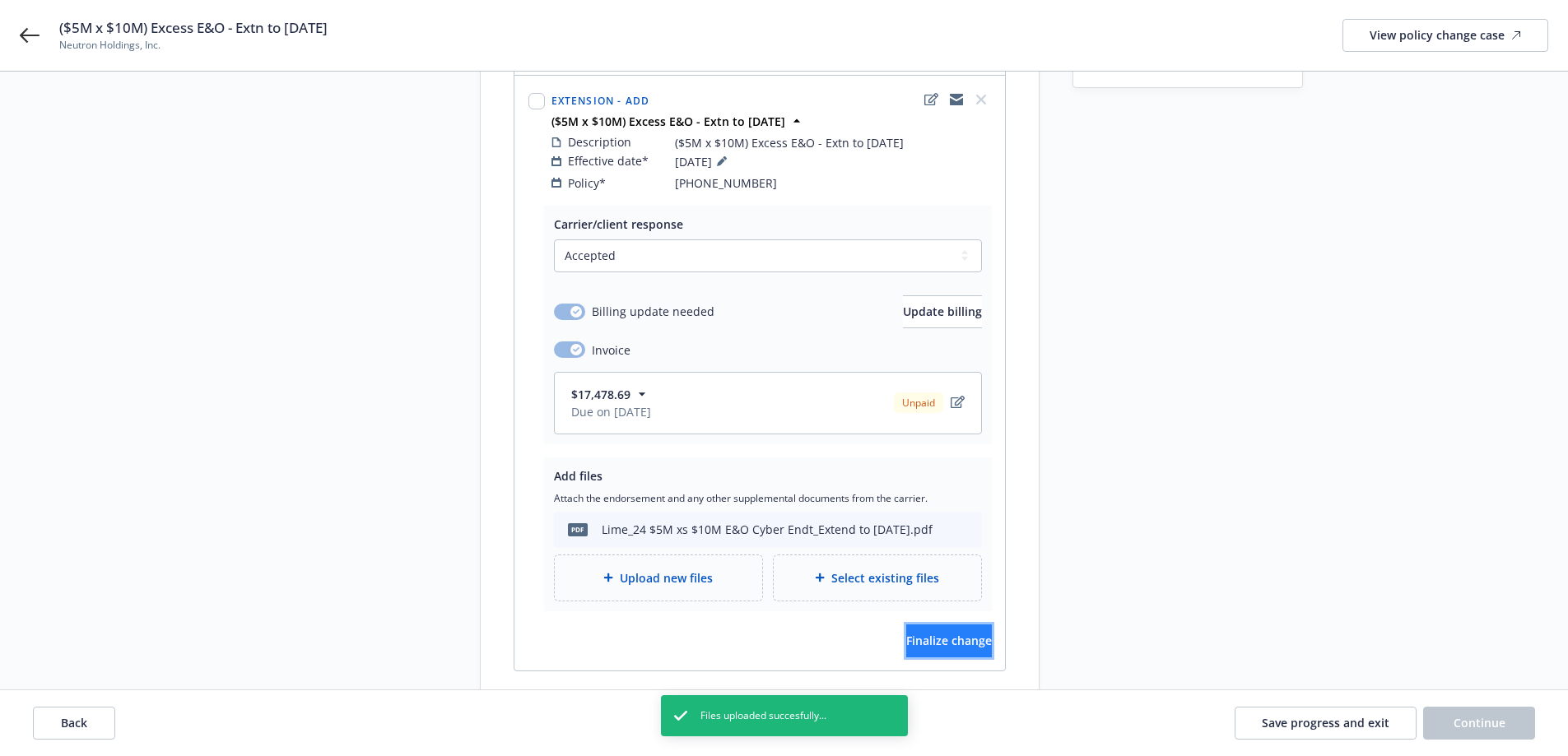
click at [949, 633] on span "Finalize change" at bounding box center [949, 641] width 85 height 15
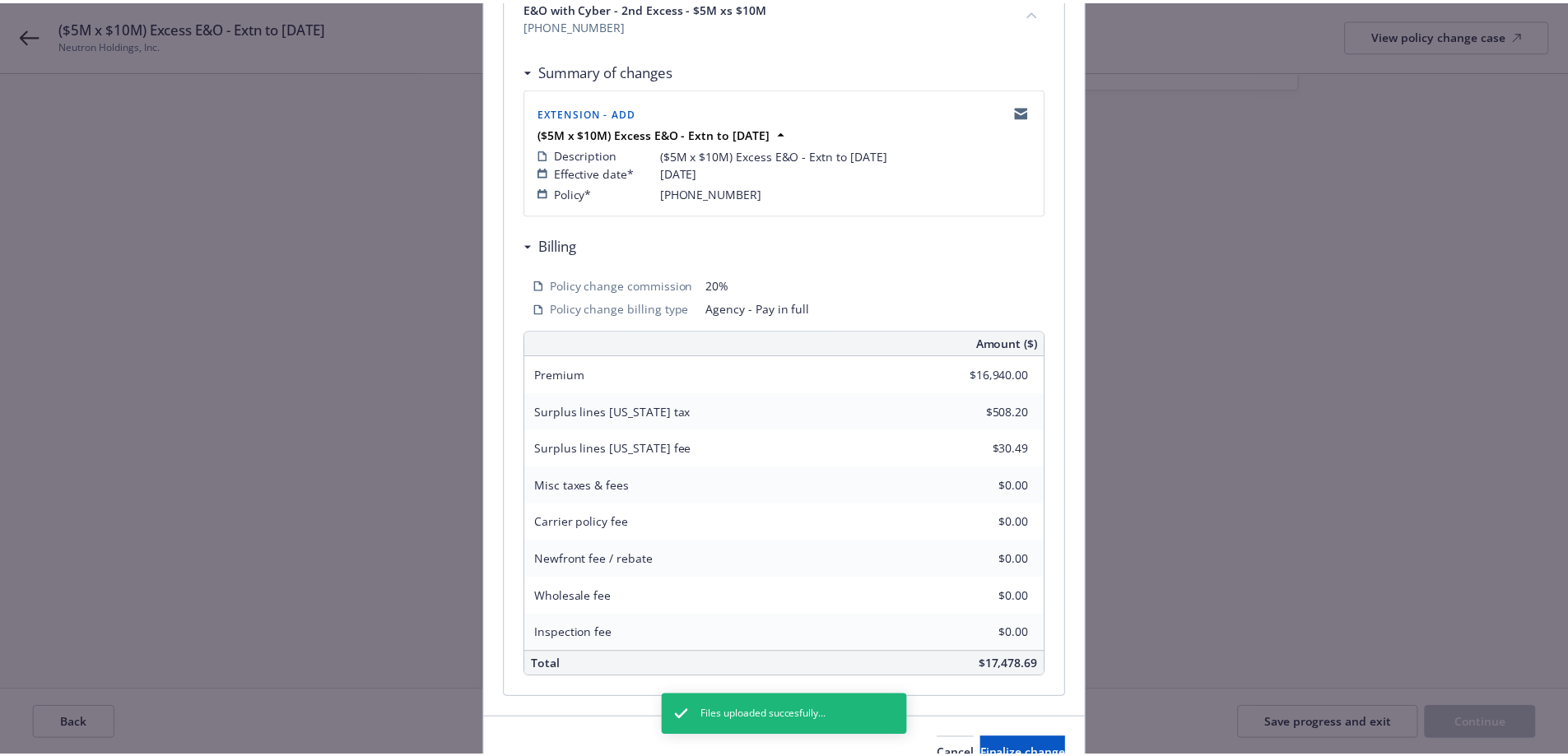
scroll to position [329, 0]
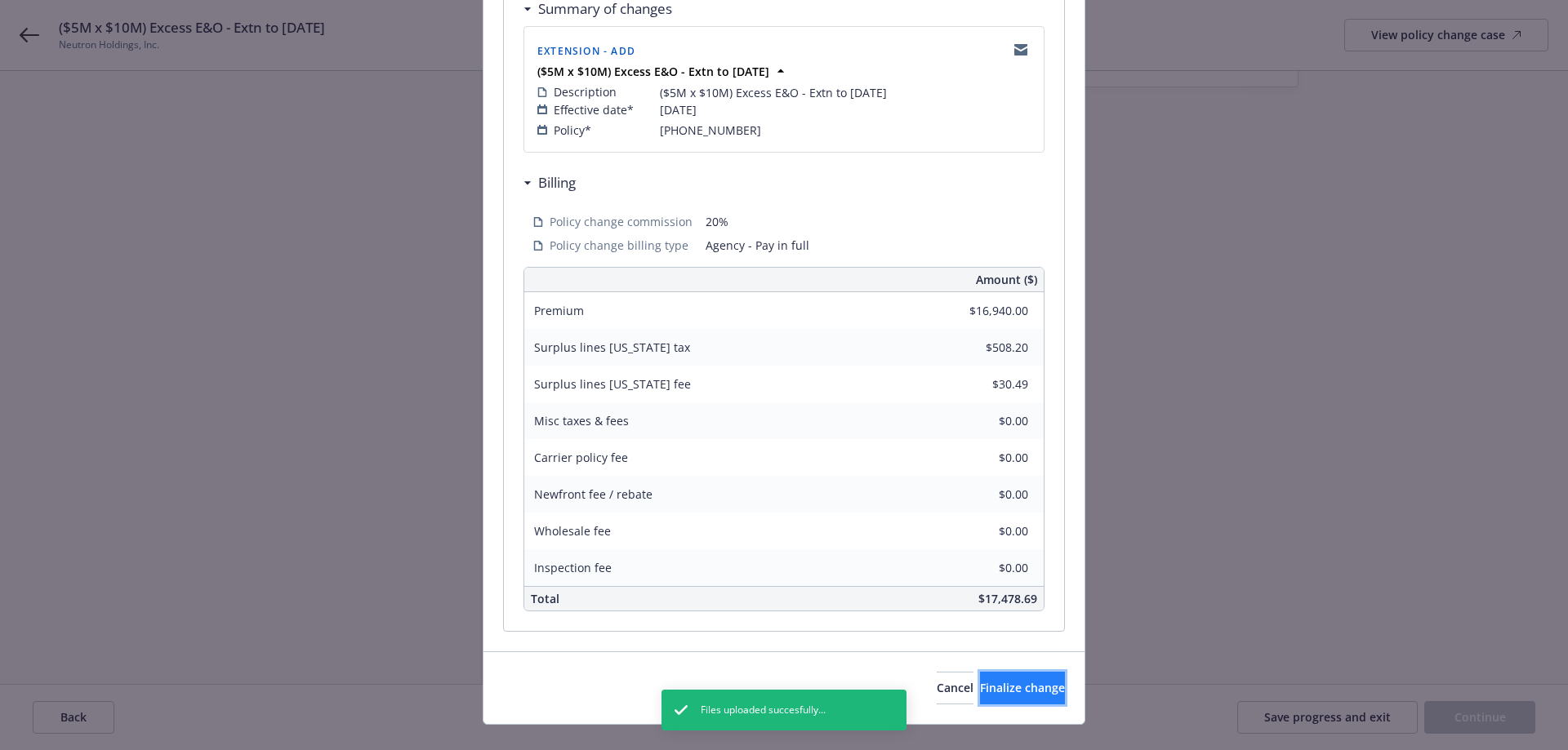
click at [1030, 688] on span "Finalize change" at bounding box center [1022, 688] width 85 height 15
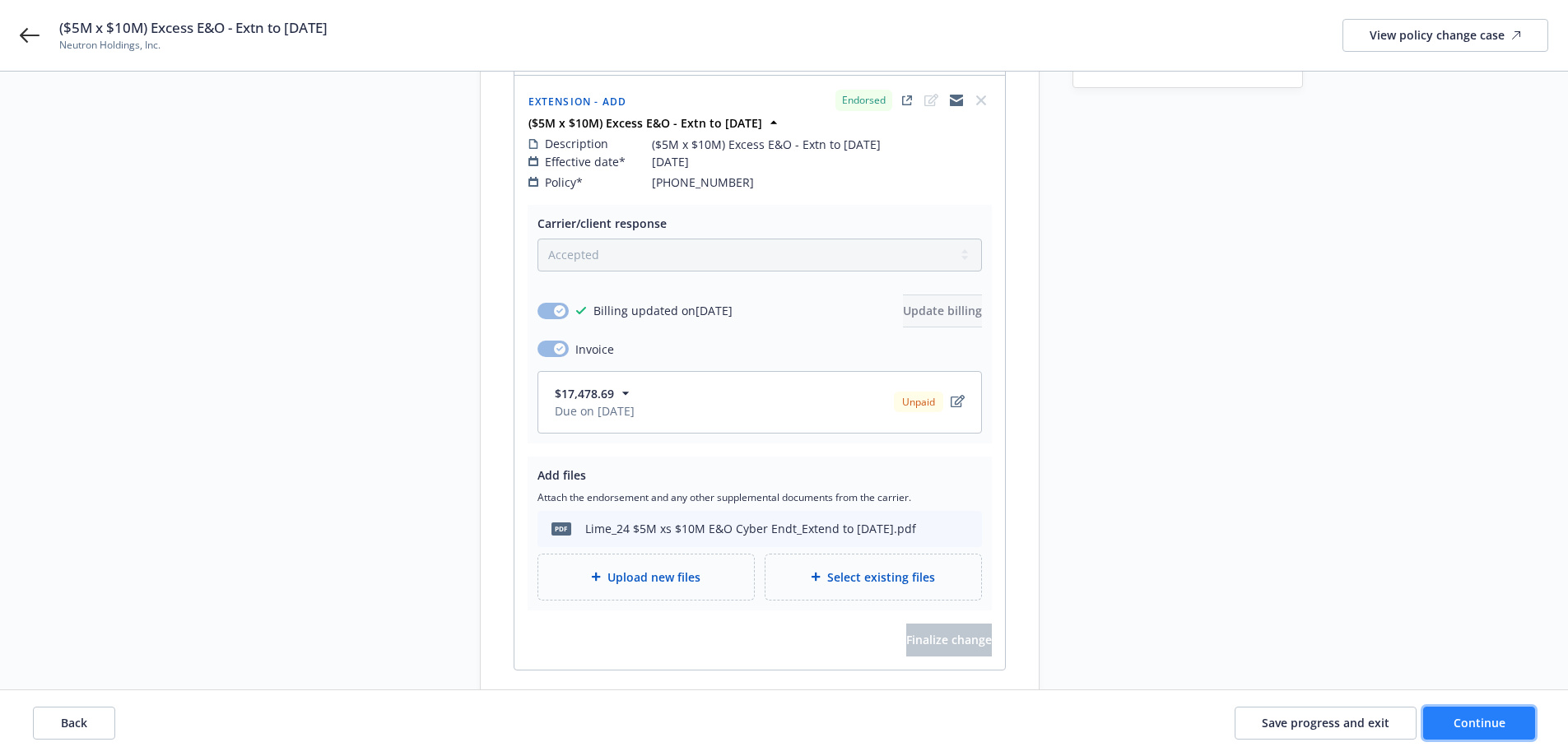
click at [1466, 714] on button "Continue" at bounding box center [1479, 723] width 112 height 33
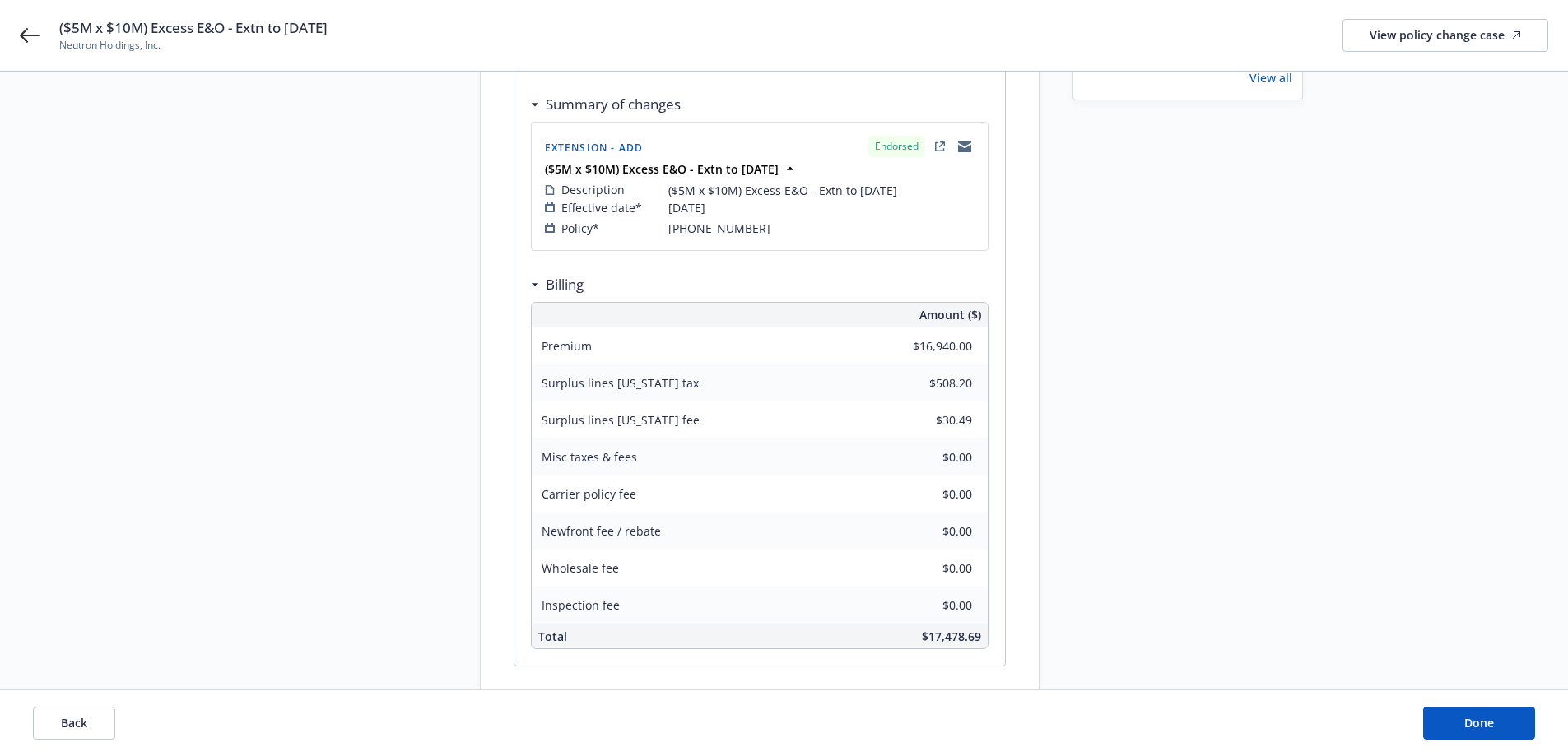
scroll to position [318, 0]
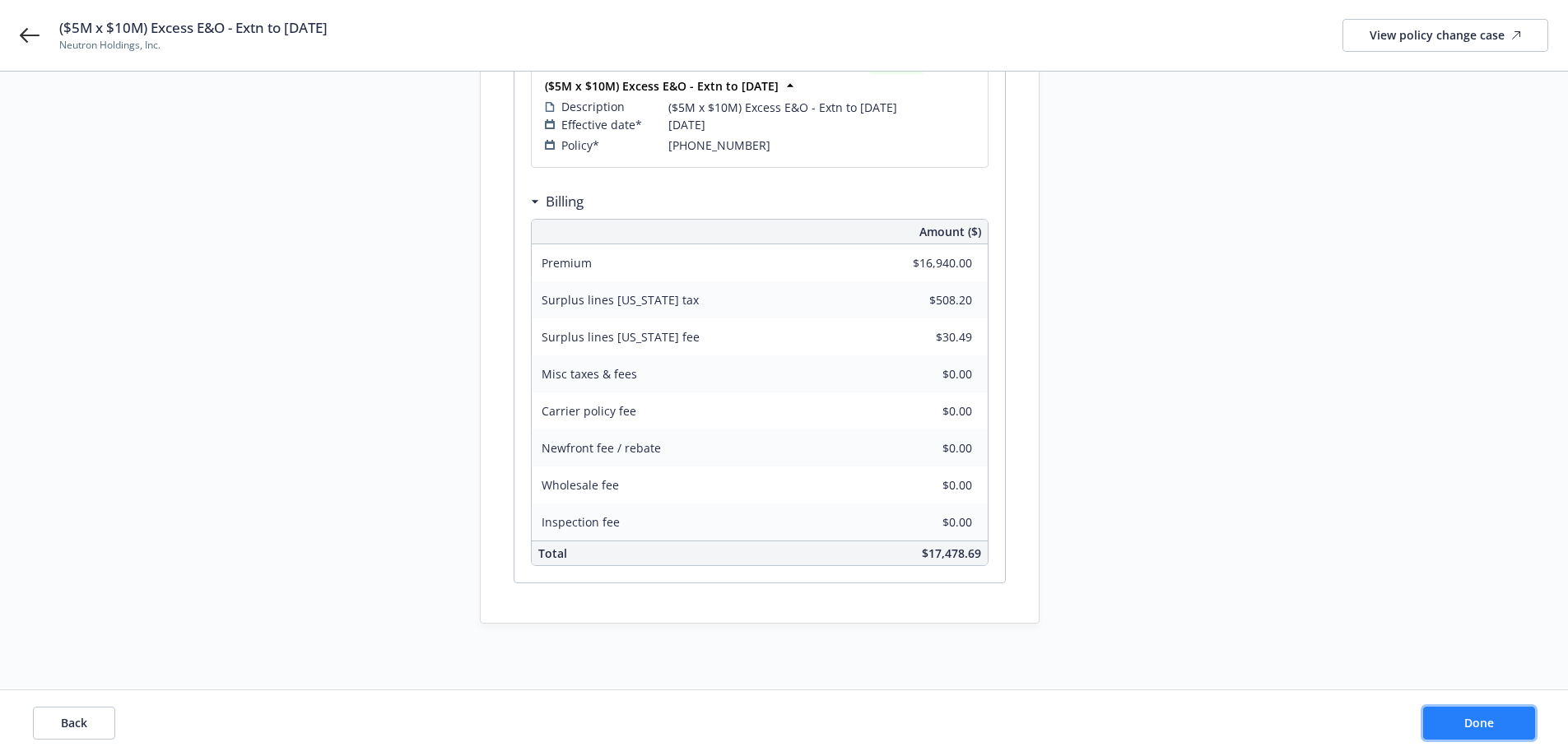
click at [1508, 711] on button "Done" at bounding box center [1479, 723] width 112 height 33
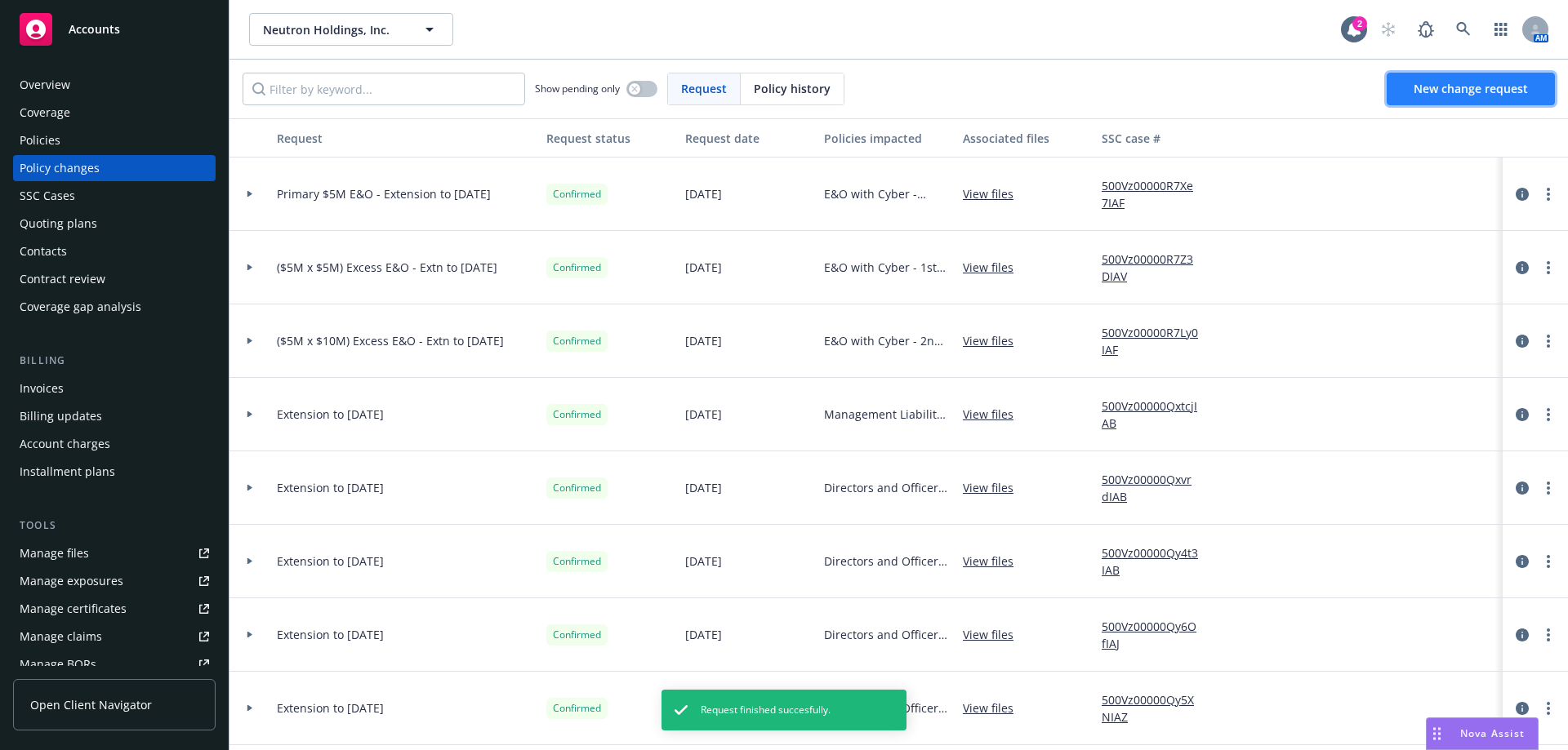
click at [1419, 101] on link "New change request" at bounding box center [1470, 89] width 168 height 33
drag, startPoint x: 546, startPoint y: 346, endPoint x: 257, endPoint y: 336, distance: 289.2
click at [257, 336] on div "($5M x $10M) Excess E&O - Extn to [DATE] Confirmed [DATE] E&O with Cyber - 2nd …" at bounding box center [1074, 341] width 1690 height 73
copy div "($5M x $10M) Excess E&O - Extn to [DATE]"
click at [1514, 85] on span "New change request" at bounding box center [1470, 88] width 114 height 15
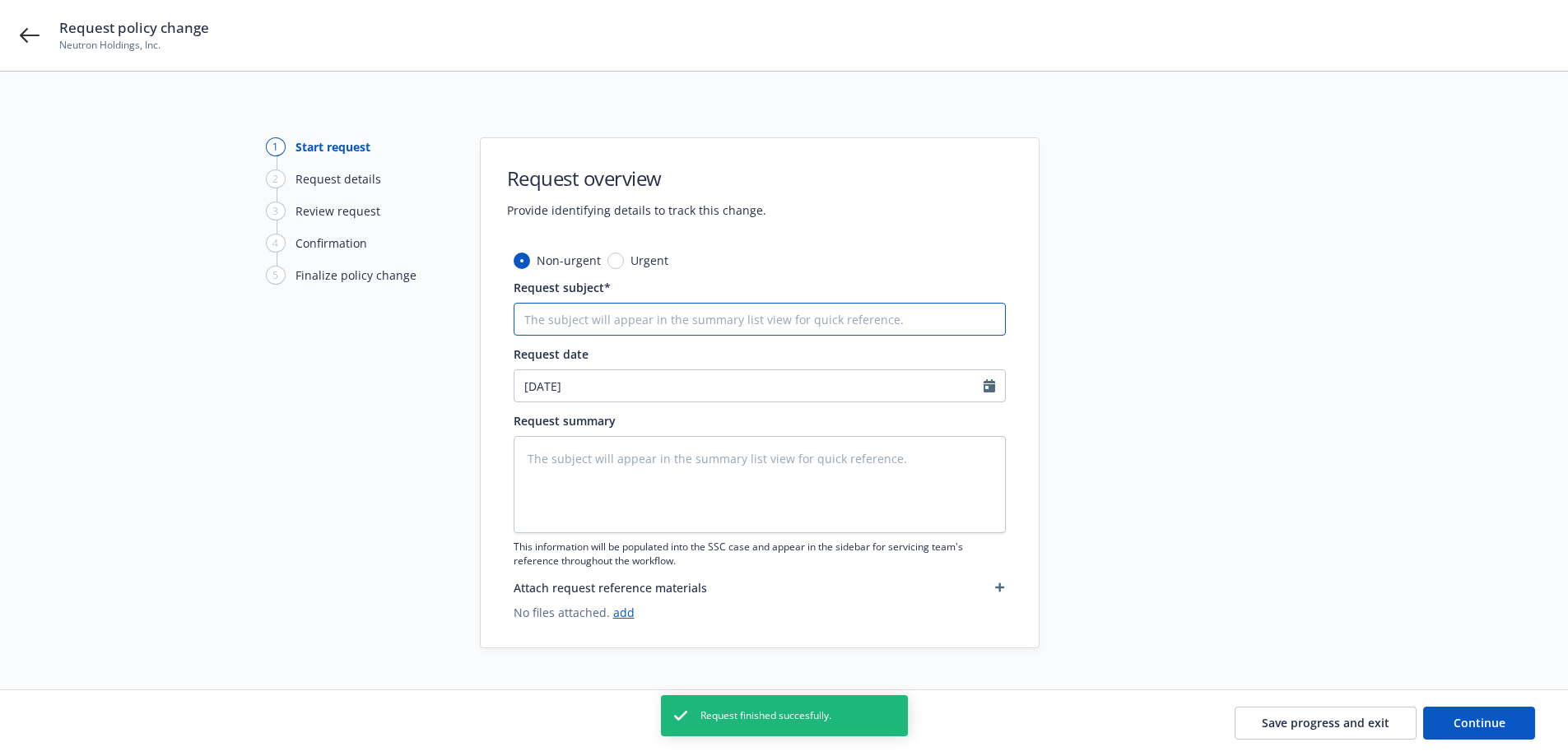
click at [685, 315] on input "Request subject*" at bounding box center [759, 319] width 492 height 33
paste input "($5M x $10M) Excess E&O - Extn to [DATE]"
type textarea "x"
type input "($5M x $10M) Excess E&O - Extn to [DATE]"
click at [525, 322] on input "($5M x $10M) Excess E&O - Extn to [DATE]" at bounding box center [759, 319] width 492 height 33
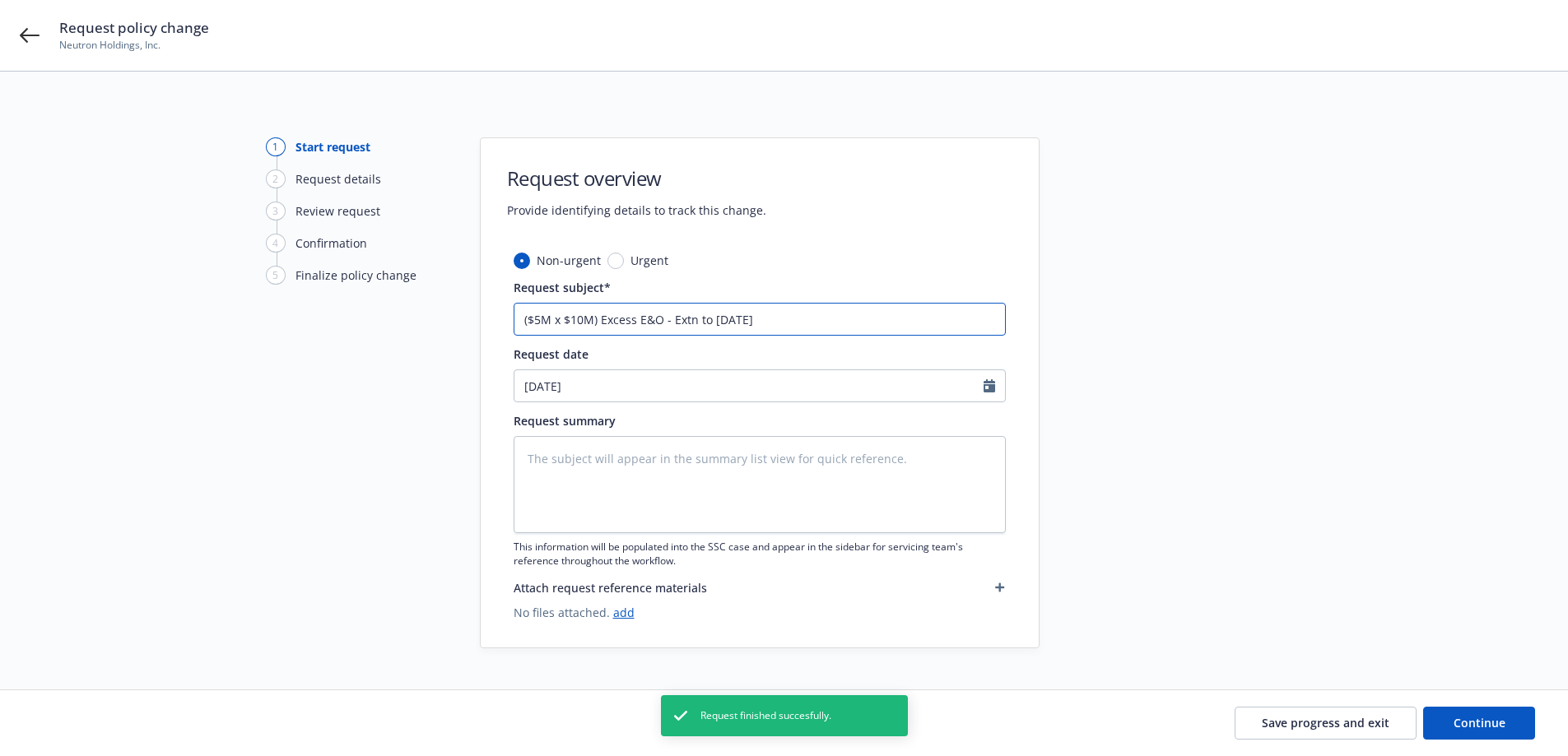
type textarea "x"
type input "($5M x $10M) Excess E&O - Extn to [DATE]"
click at [583, 320] on input "($5M x $10M) Excess E&O - Extn to [DATE]" at bounding box center [759, 319] width 492 height 33
type textarea "x"
type input "($5M x $1M) Excess E&O - Extn to [DATE]"
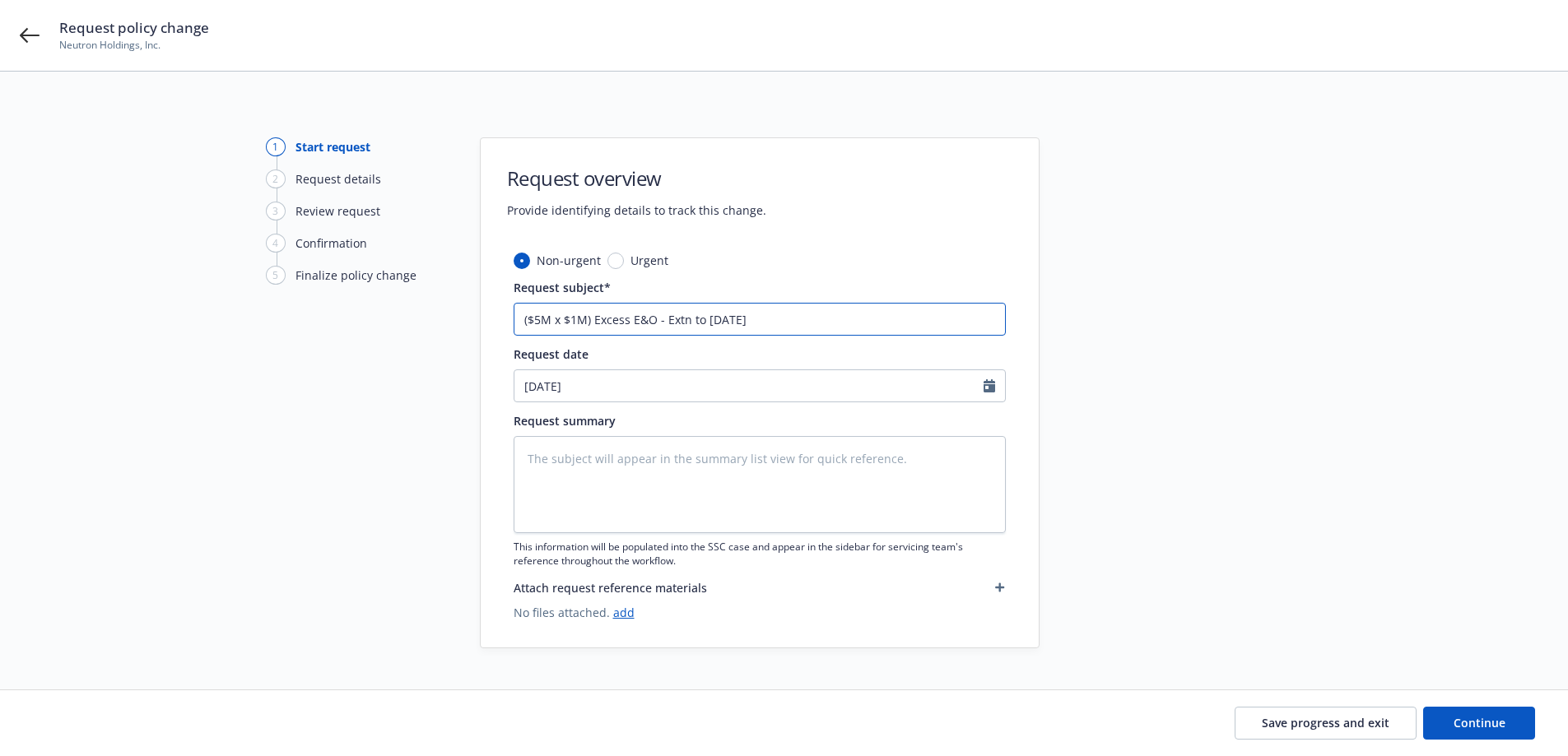
type textarea "x"
type input "($5M x $15M) Excess E&O - Extn to [DATE]"
drag, startPoint x: 747, startPoint y: 325, endPoint x: 768, endPoint y: 327, distance: 21.1
click at [747, 325] on input "($5M x $15M) Excess E&O - Extn to [DATE]" at bounding box center [759, 319] width 492 height 33
click at [1456, 712] on button "Continue" at bounding box center [1479, 723] width 112 height 33
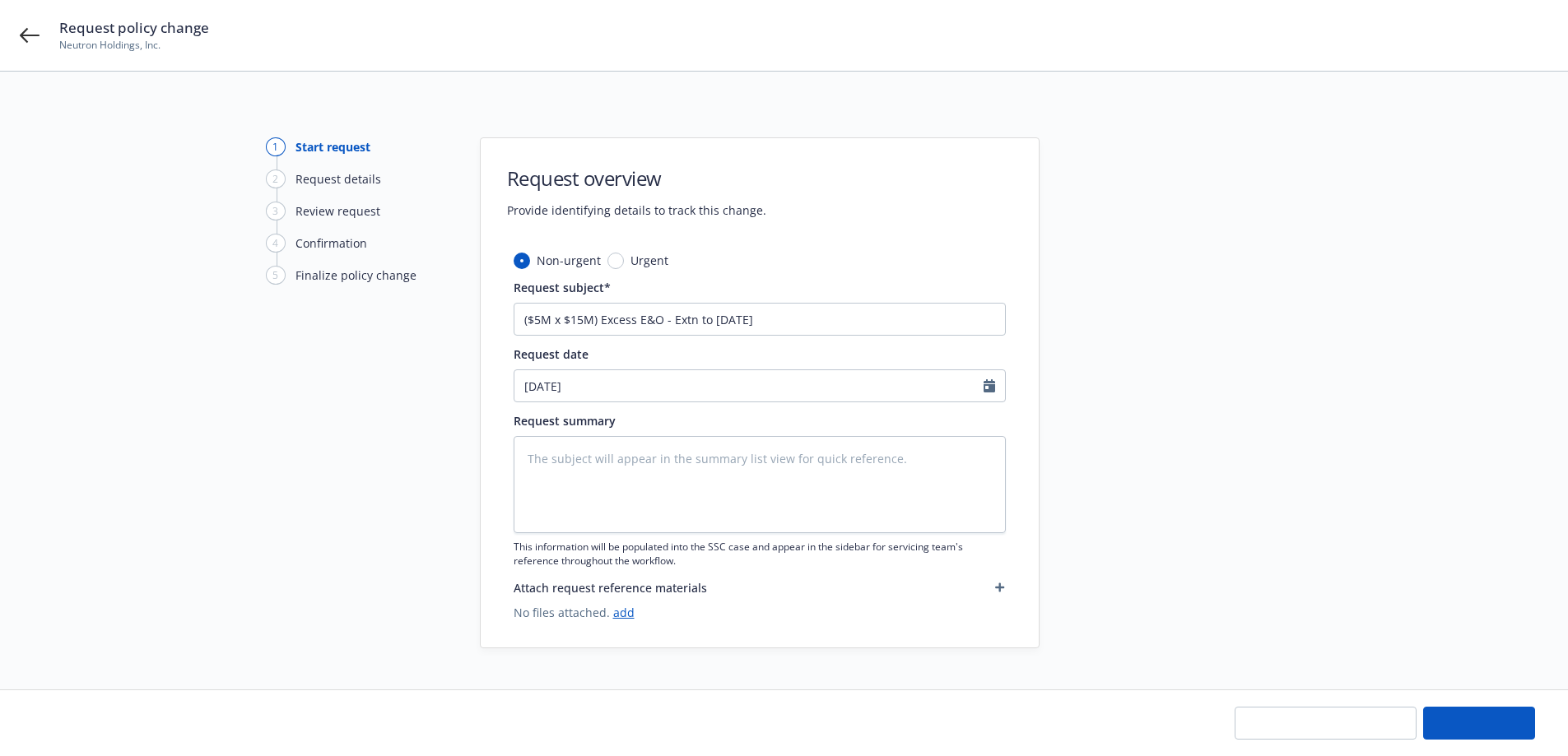
type textarea "x"
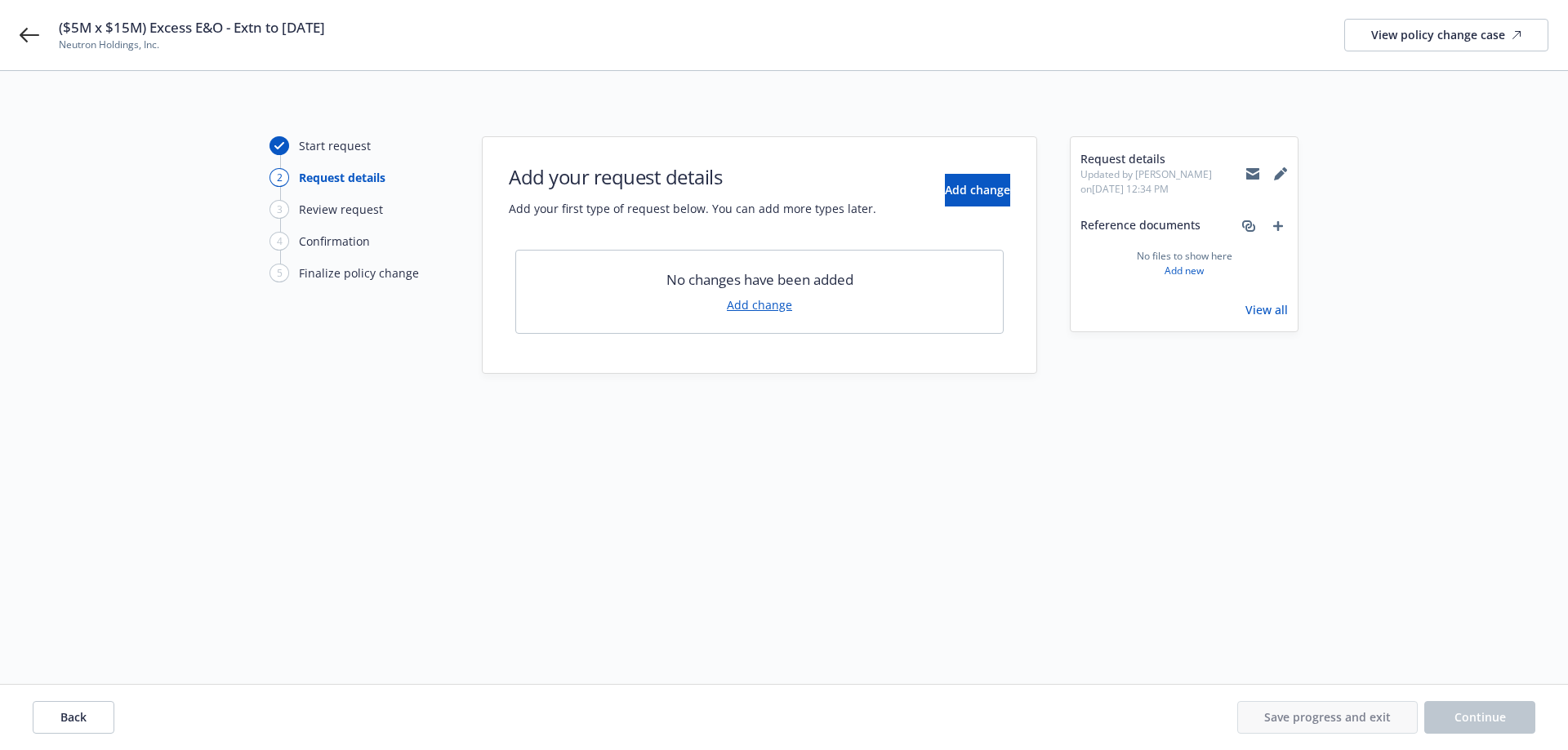
click at [775, 310] on link "Add change" at bounding box center [759, 305] width 65 height 17
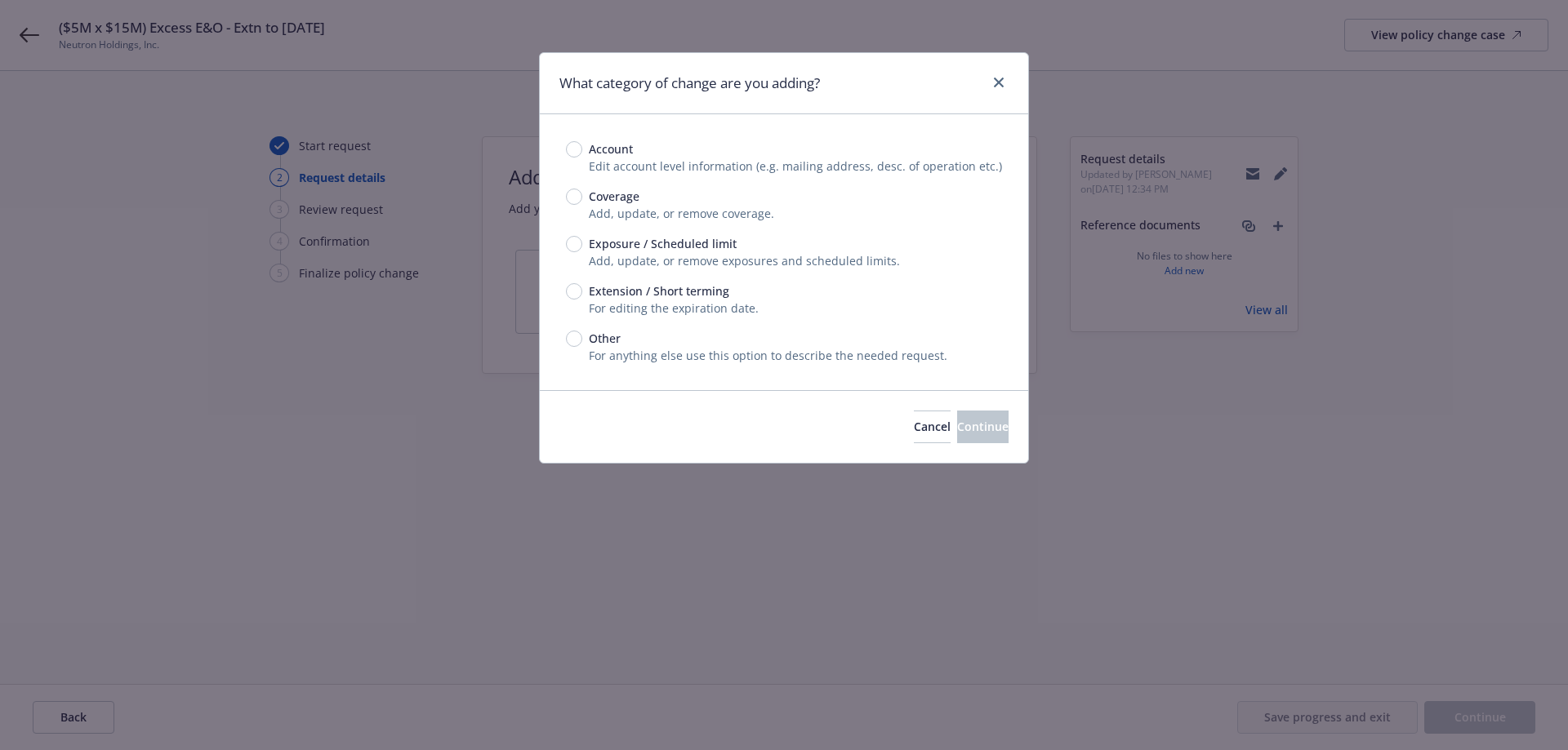
click at [585, 297] on span "Extension / Short terming" at bounding box center [655, 291] width 147 height 17
click at [582, 297] on input "Extension / Short terming" at bounding box center [574, 291] width 16 height 16
radio input "true"
click at [957, 426] on span "Continue" at bounding box center [983, 426] width 52 height 15
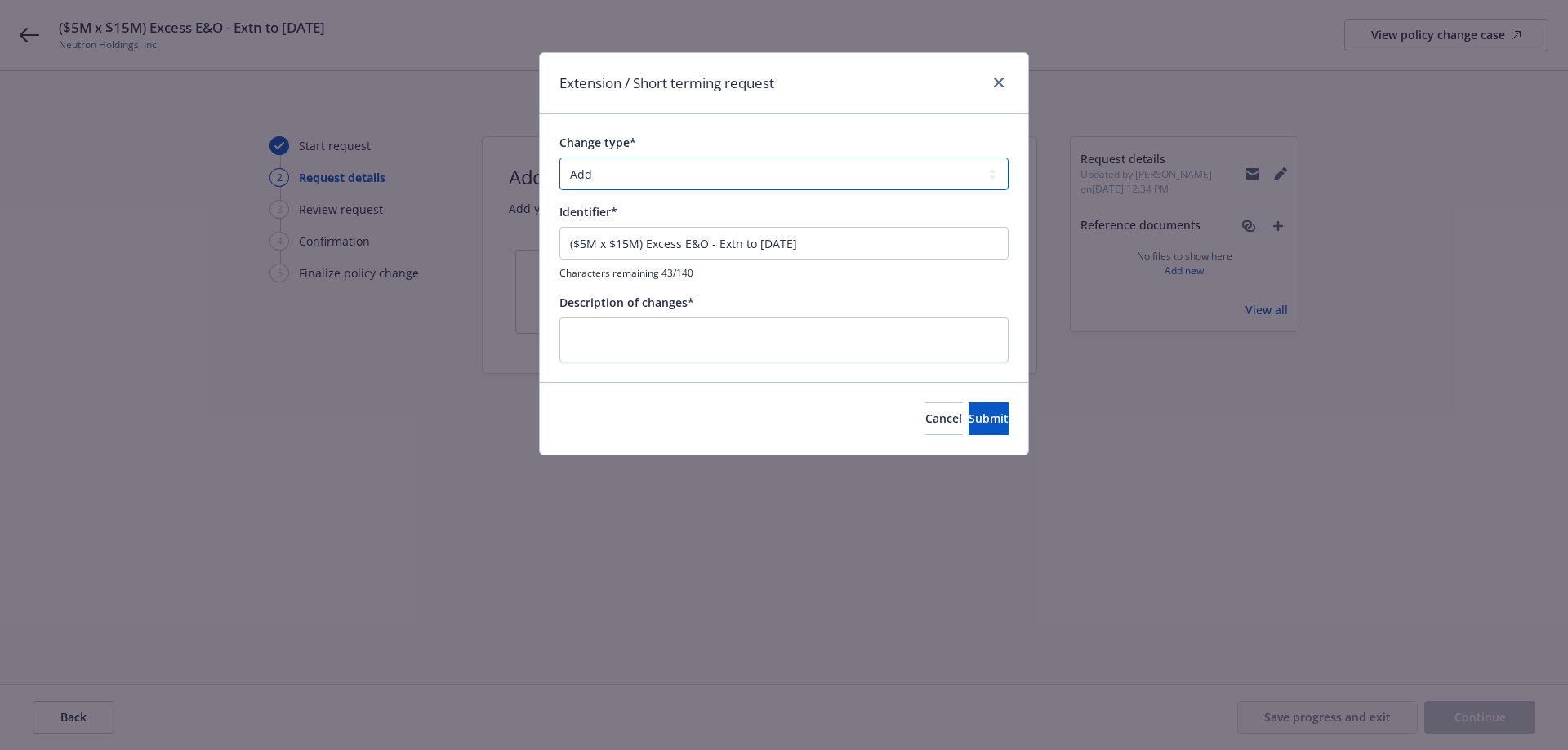
click at [691, 180] on select "Add Audit Change Remove" at bounding box center [783, 174] width 449 height 33
select select "CHANGE"
click at [559, 157] on select "Add Audit Change Remove" at bounding box center [783, 174] width 449 height 33
click at [674, 236] on input "($5M x $15M) Excess E&O - Extn to [DATE]" at bounding box center [783, 243] width 449 height 33
click at [718, 327] on textarea at bounding box center [783, 340] width 449 height 45
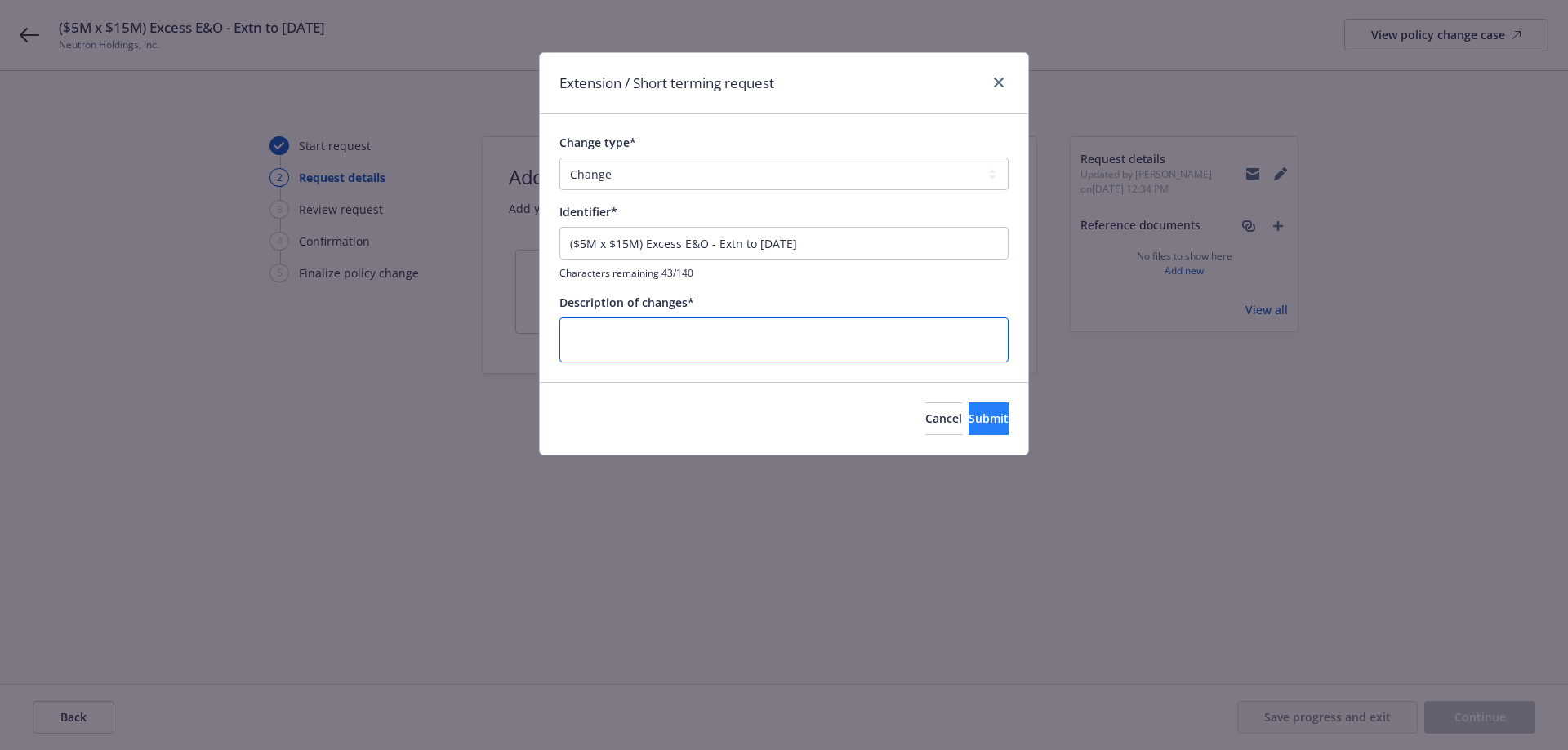
paste textarea "($5M x $15M) Excess E&O - Extn to [DATE]"
type textarea "x"
type textarea "($5M x $15M) Excess E&O - Extn to [DATE]"
click at [968, 422] on button "Submit" at bounding box center [989, 419] width 40 height 33
type textarea "x"
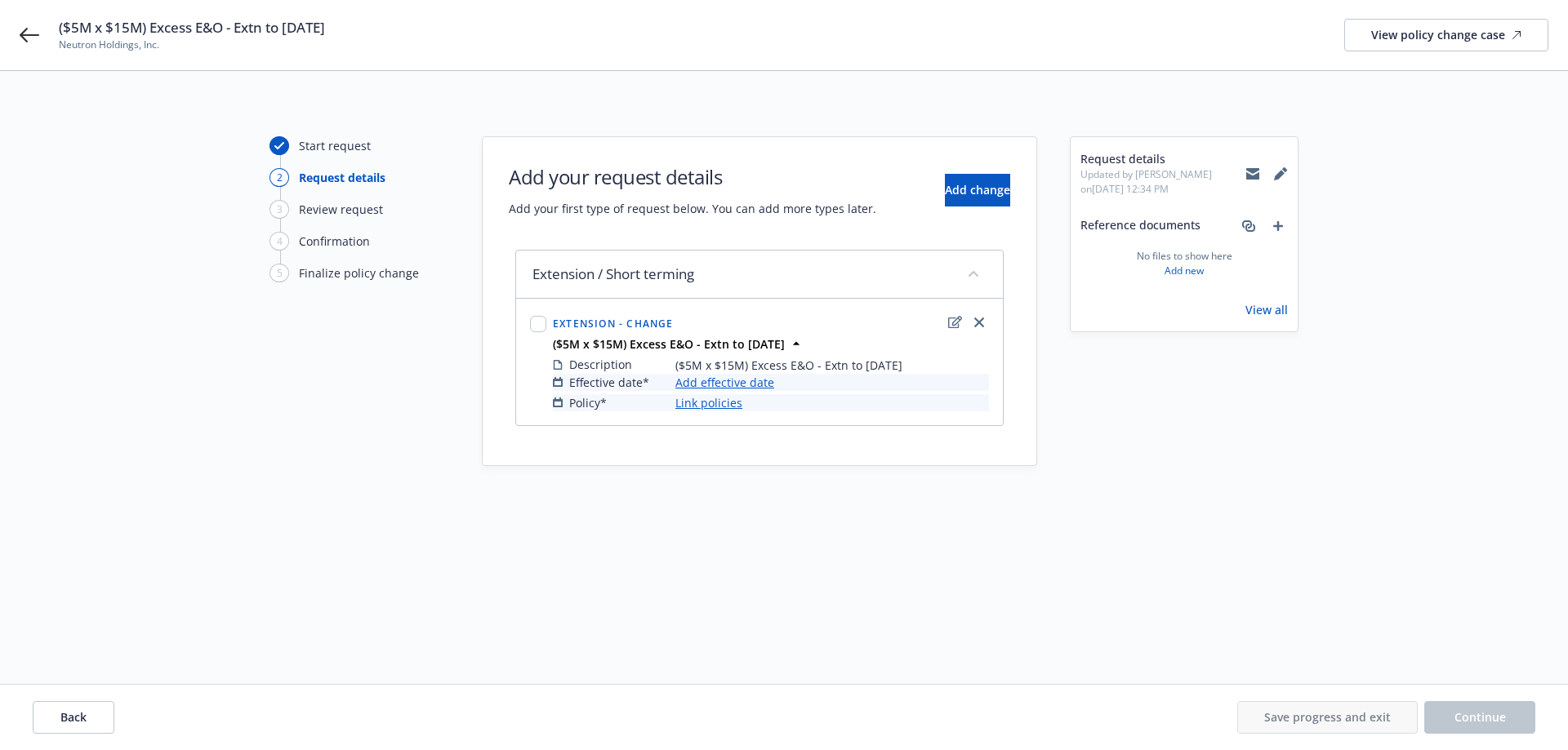
click at [742, 388] on link "Add effective date" at bounding box center [724, 382] width 99 height 17
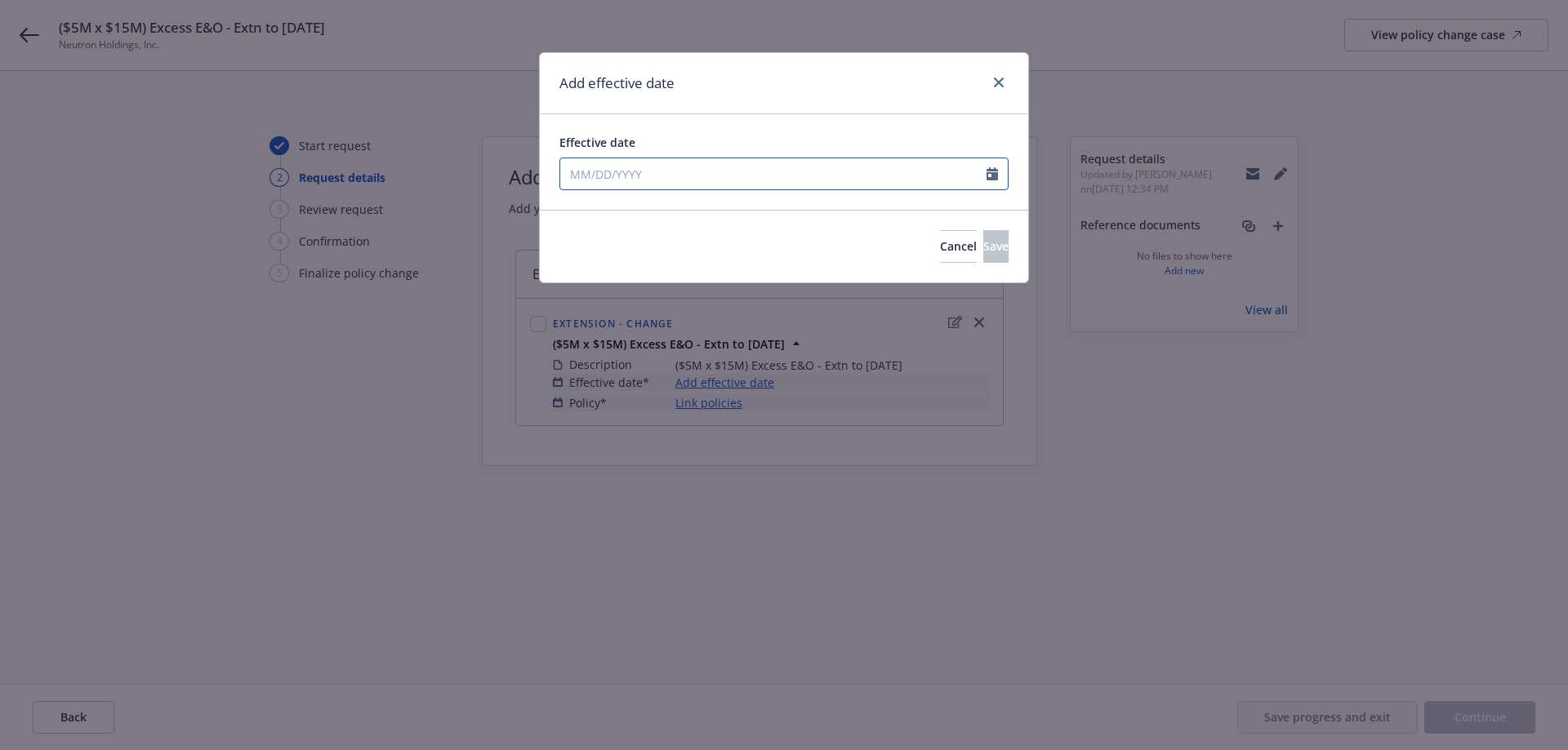
click at [749, 175] on input "Effective date" at bounding box center [773, 174] width 427 height 31
select select "8"
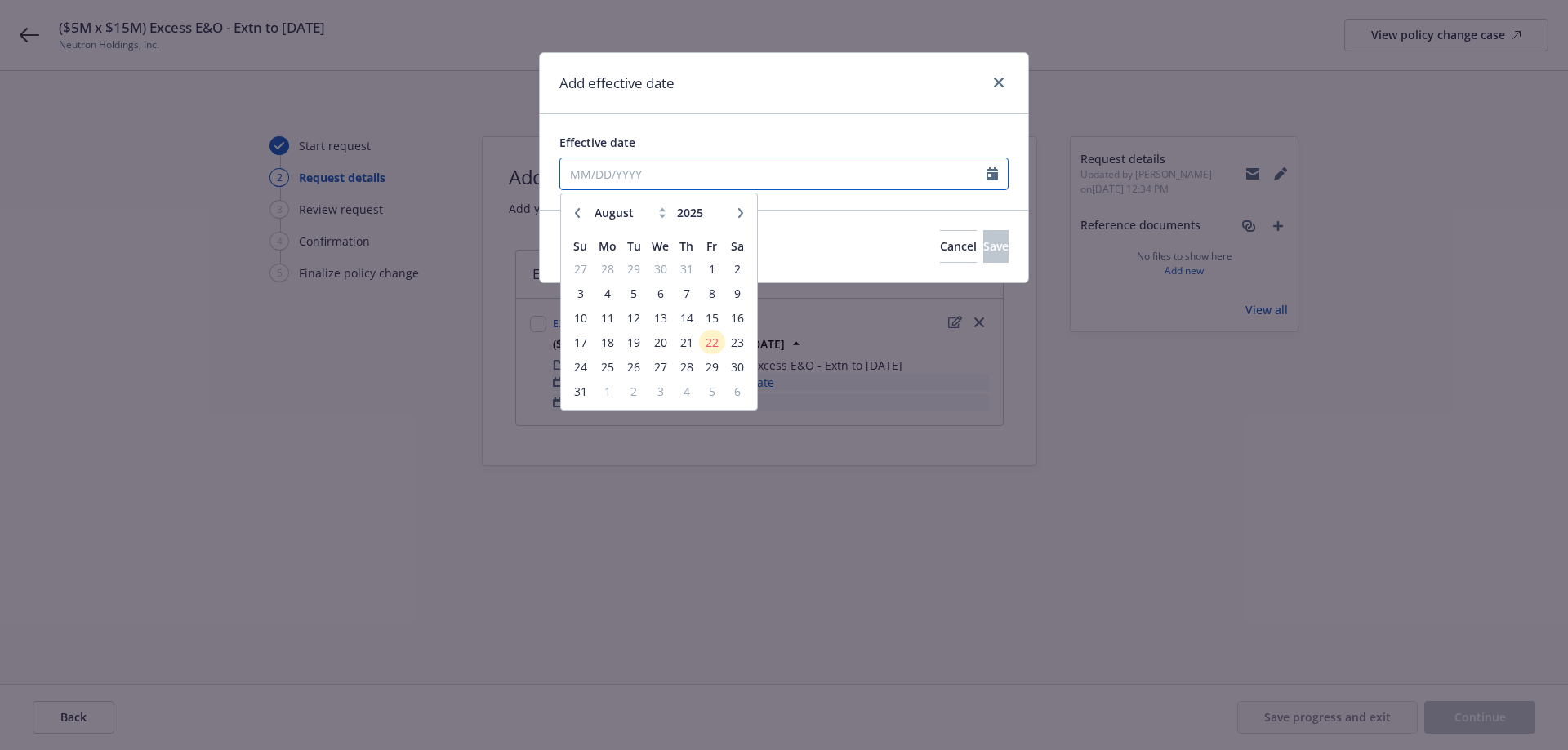
click at [753, 163] on input "Effective date" at bounding box center [773, 174] width 427 height 31
click at [753, 163] on input "[DATE]" at bounding box center [773, 174] width 427 height 31
type input "[DATE]"
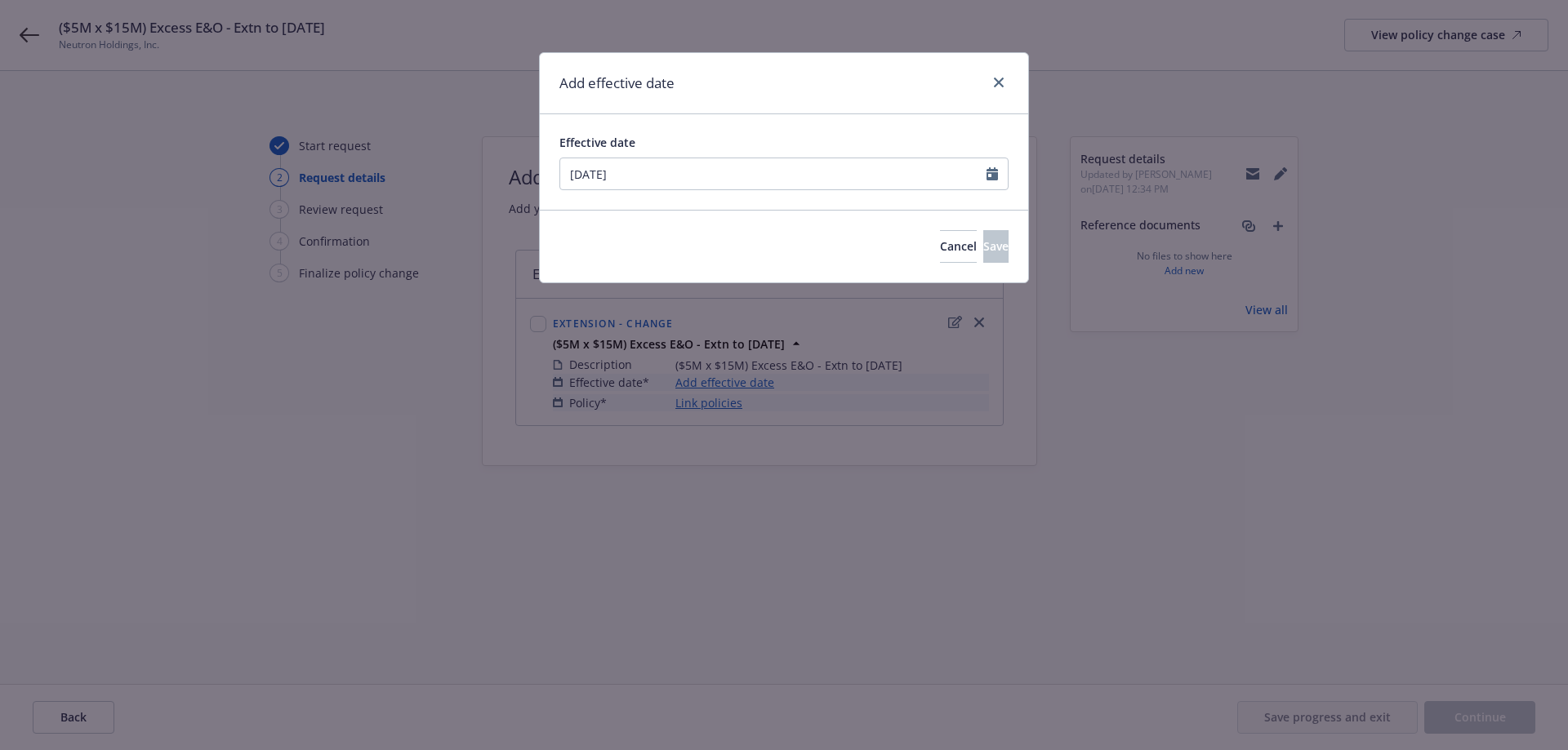
click at [984, 221] on div "Cancel Save" at bounding box center [784, 246] width 488 height 73
click at [983, 242] on span "Save" at bounding box center [995, 246] width 25 height 15
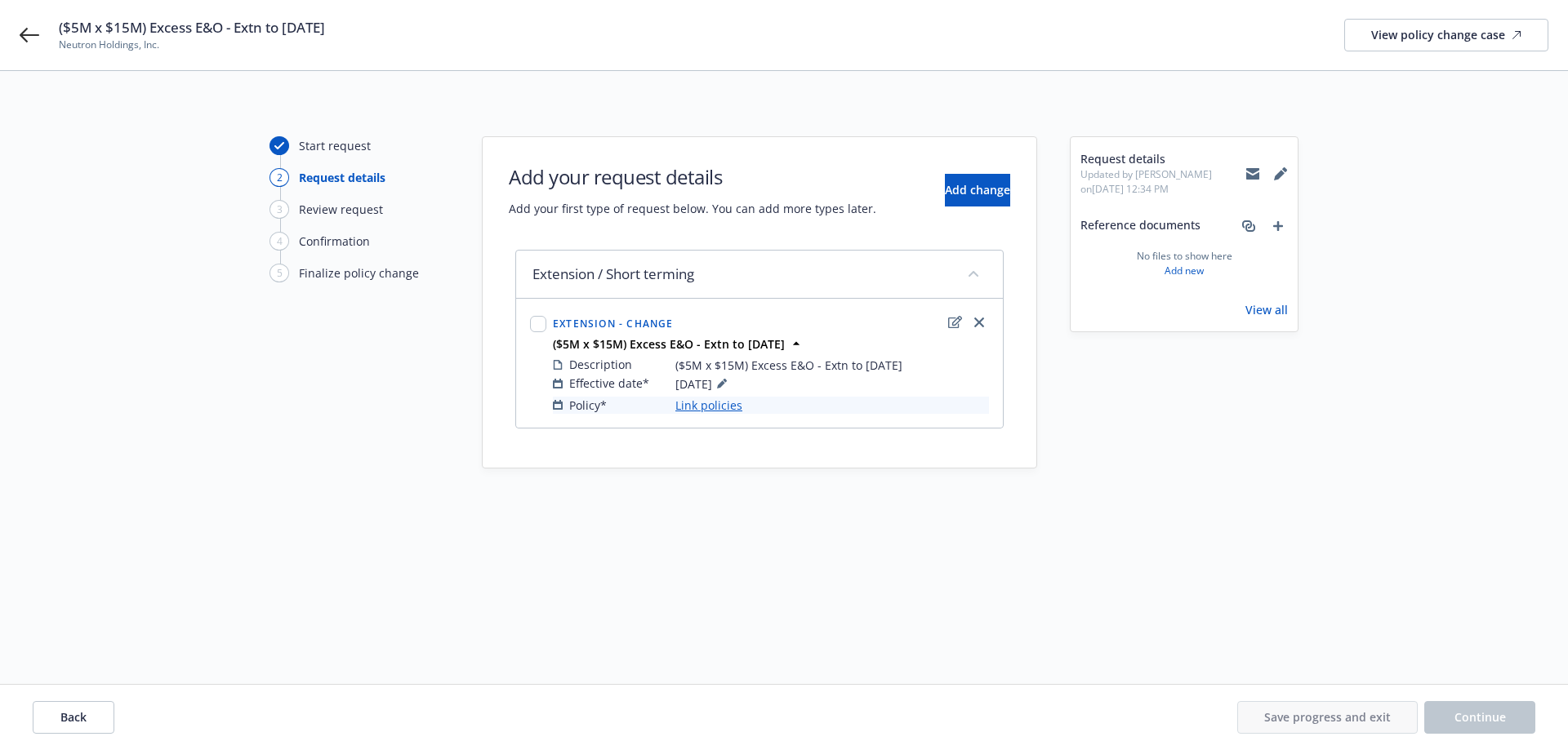
click at [721, 407] on link "Link policies" at bounding box center [709, 405] width 67 height 17
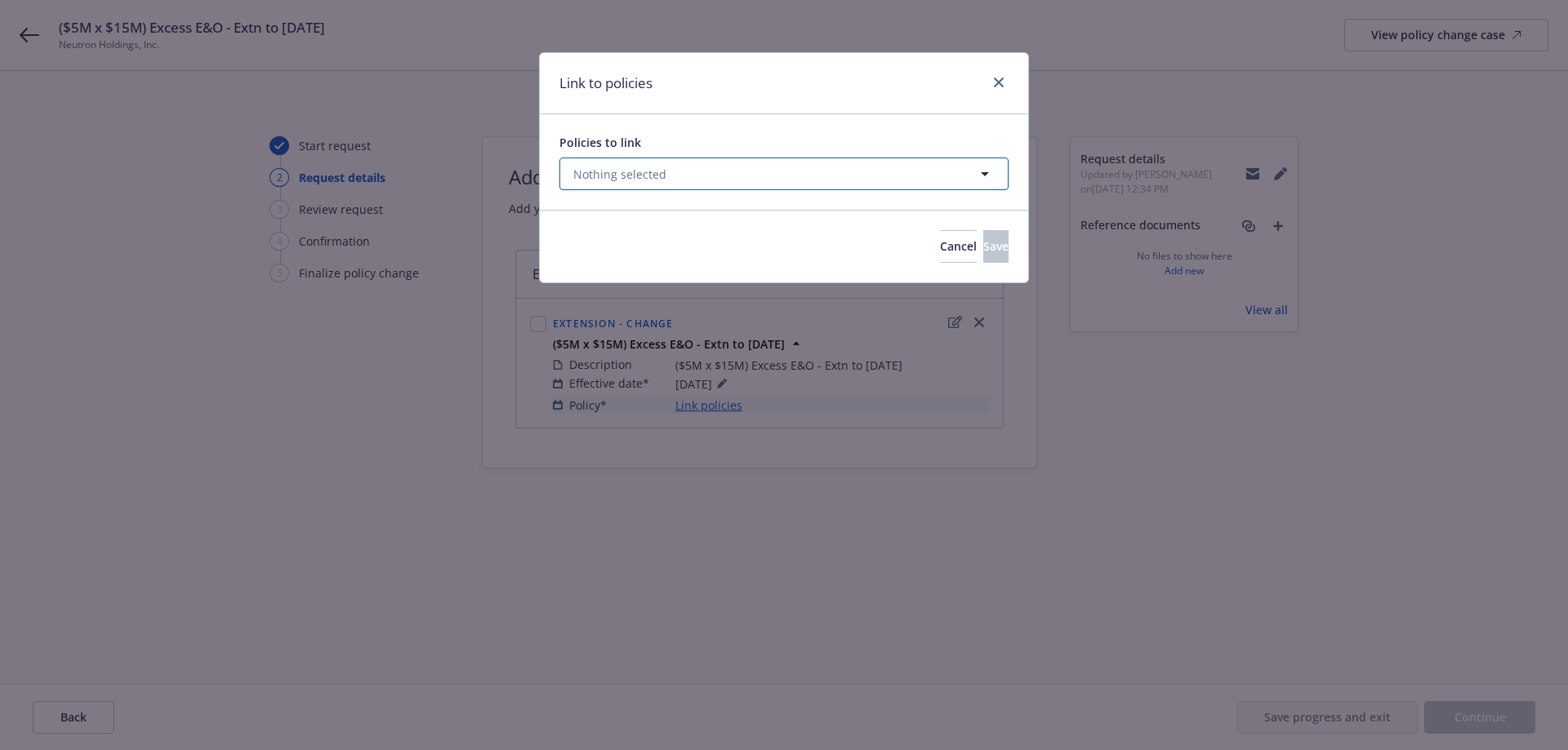
click at [667, 170] on button "Nothing selected" at bounding box center [783, 174] width 449 height 33
select select "ACTIVE"
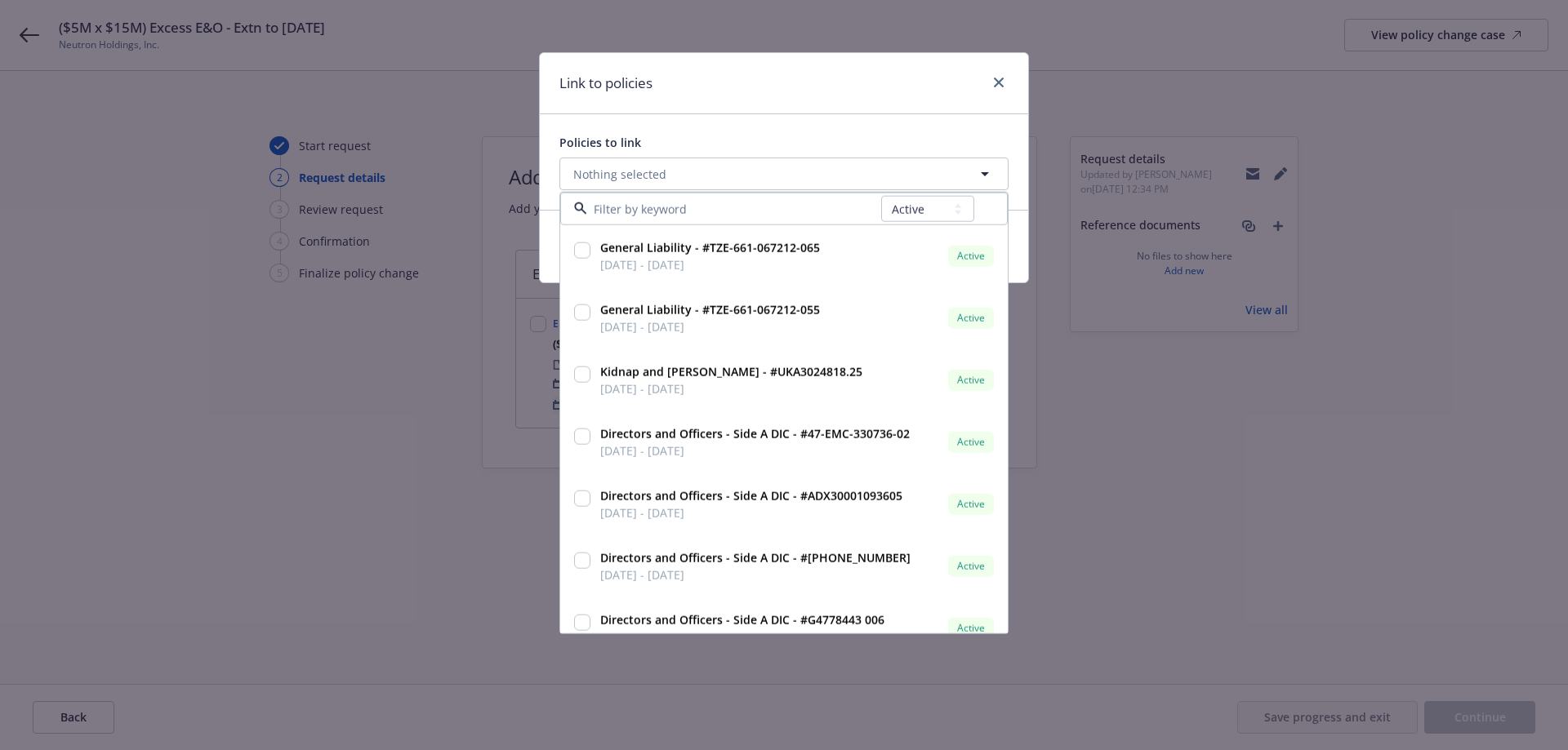
type input "MTE904103104"
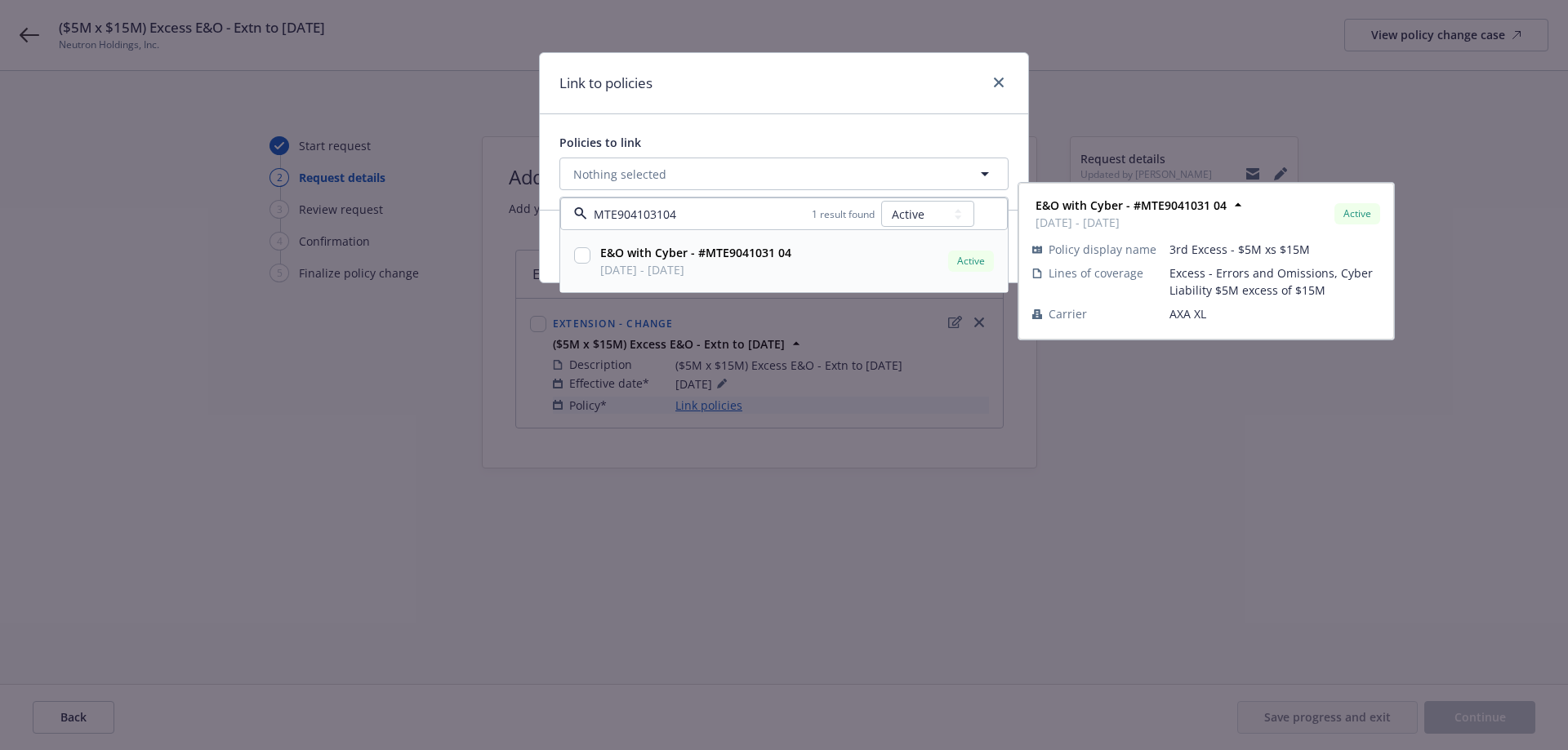
click at [580, 254] on input "checkbox" at bounding box center [581, 255] width 16 height 16
checkbox input "true"
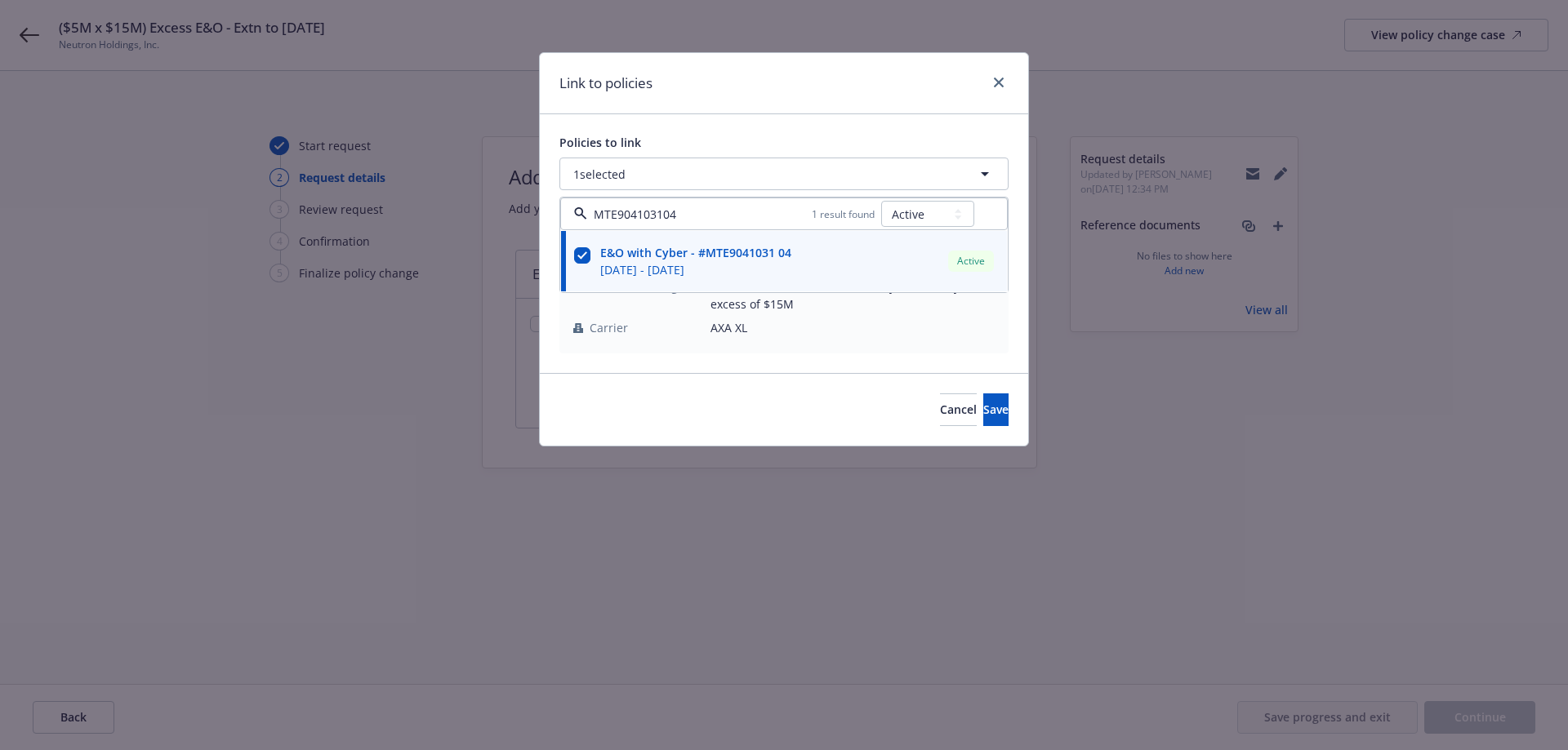
type input "MTE904103104"
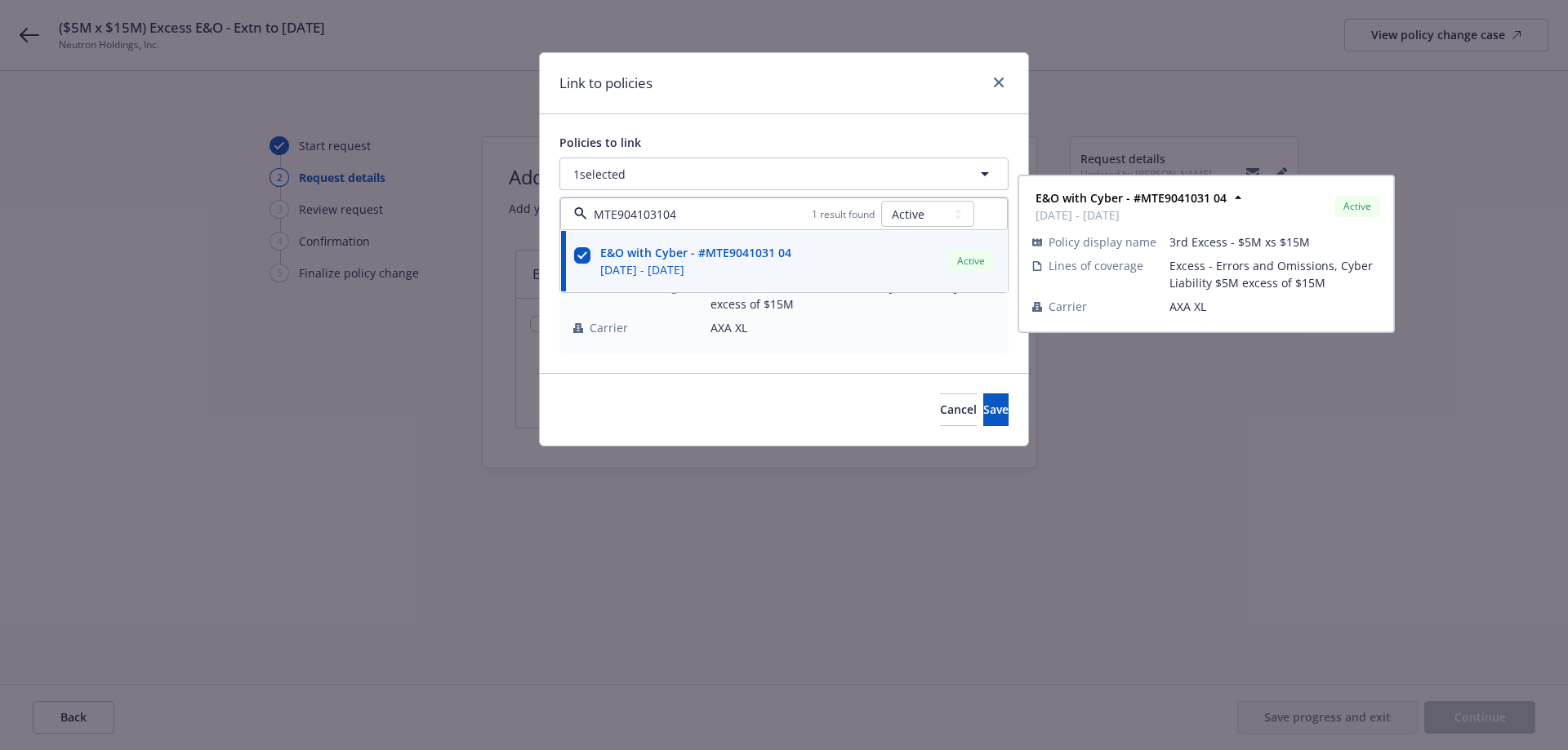
click at [652, 106] on div "Link to policies" at bounding box center [784, 84] width 488 height 61
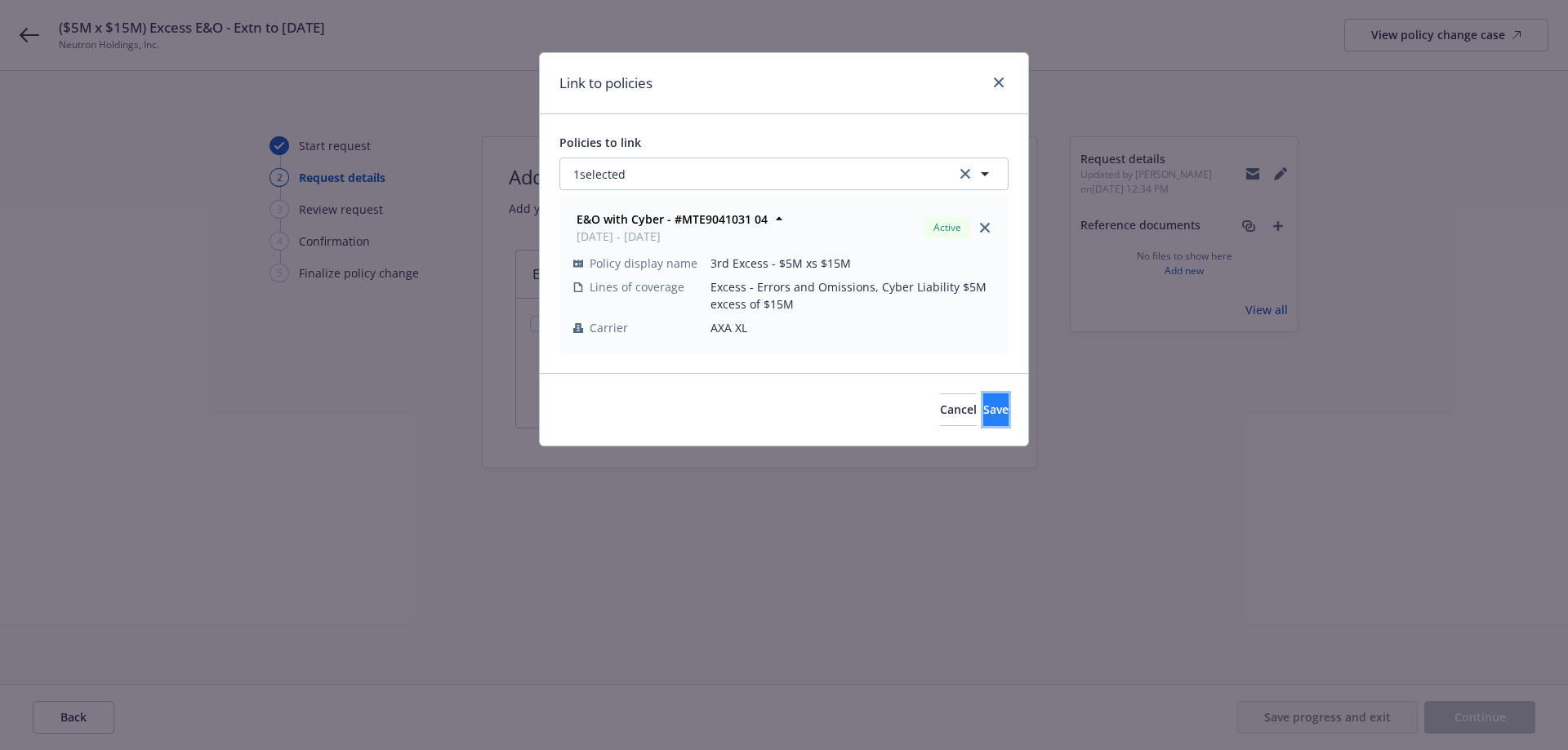
click at [983, 404] on button "Save" at bounding box center [995, 410] width 25 height 33
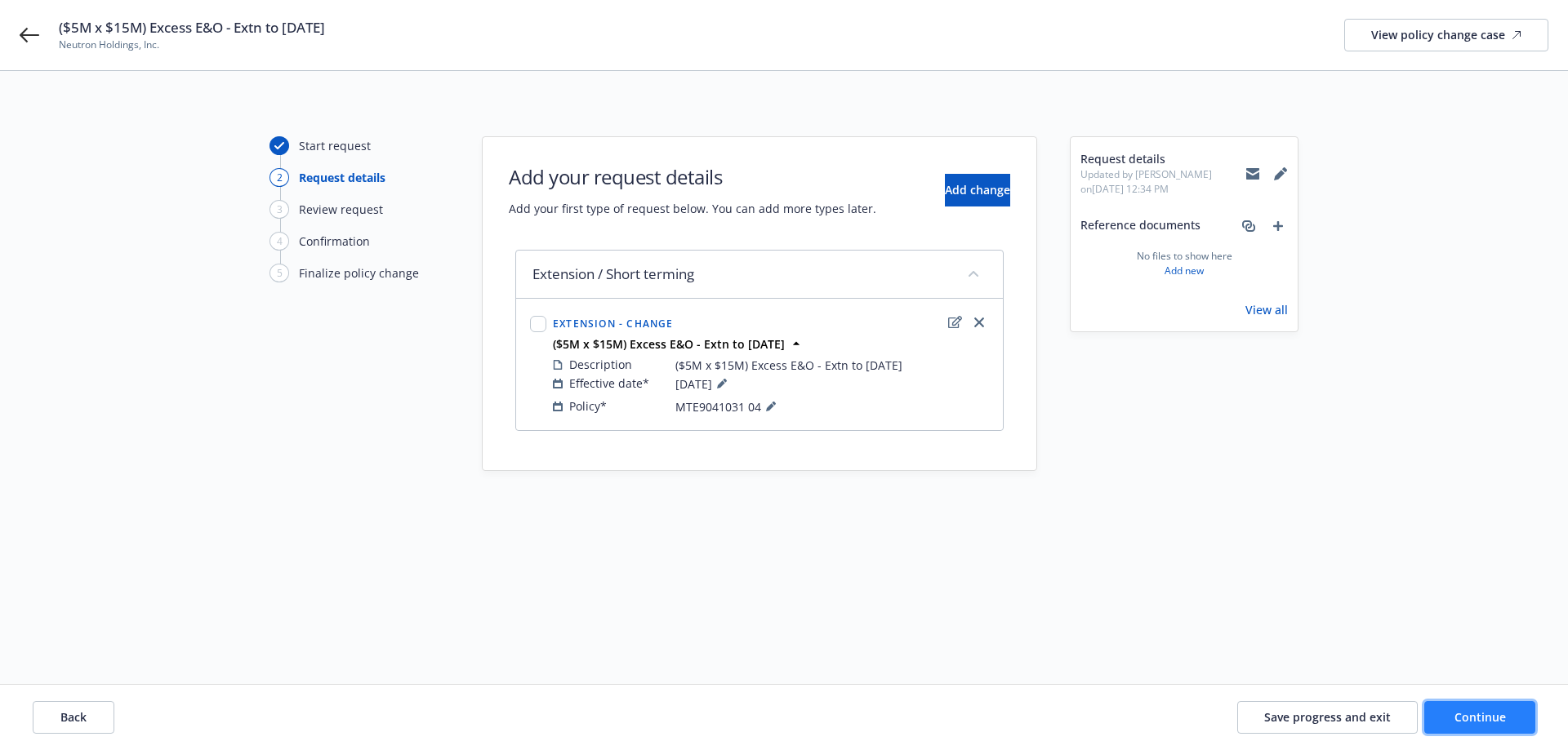
click at [1489, 713] on span "Continue" at bounding box center [1481, 717] width 52 height 15
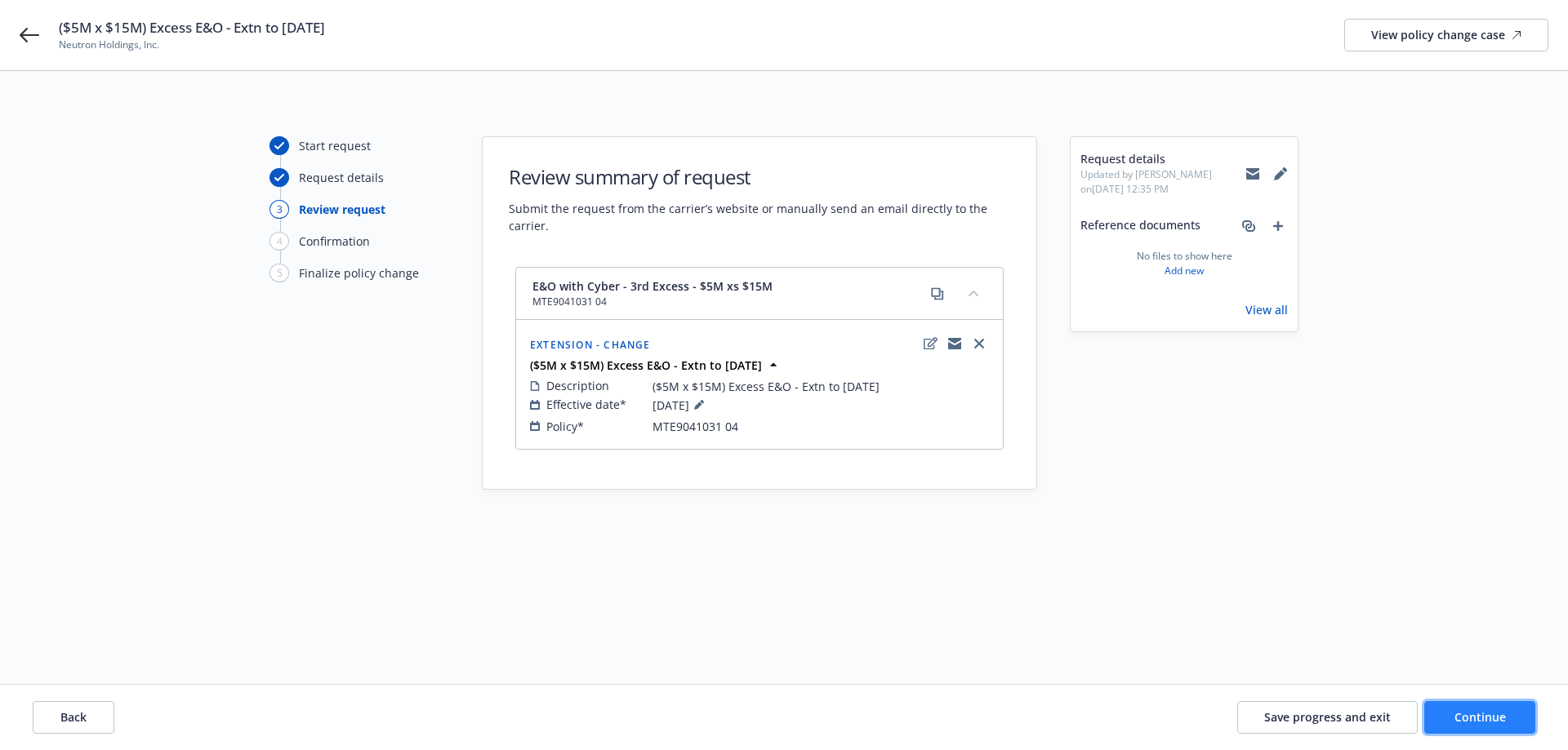
click at [1479, 710] on span "Continue" at bounding box center [1481, 717] width 52 height 15
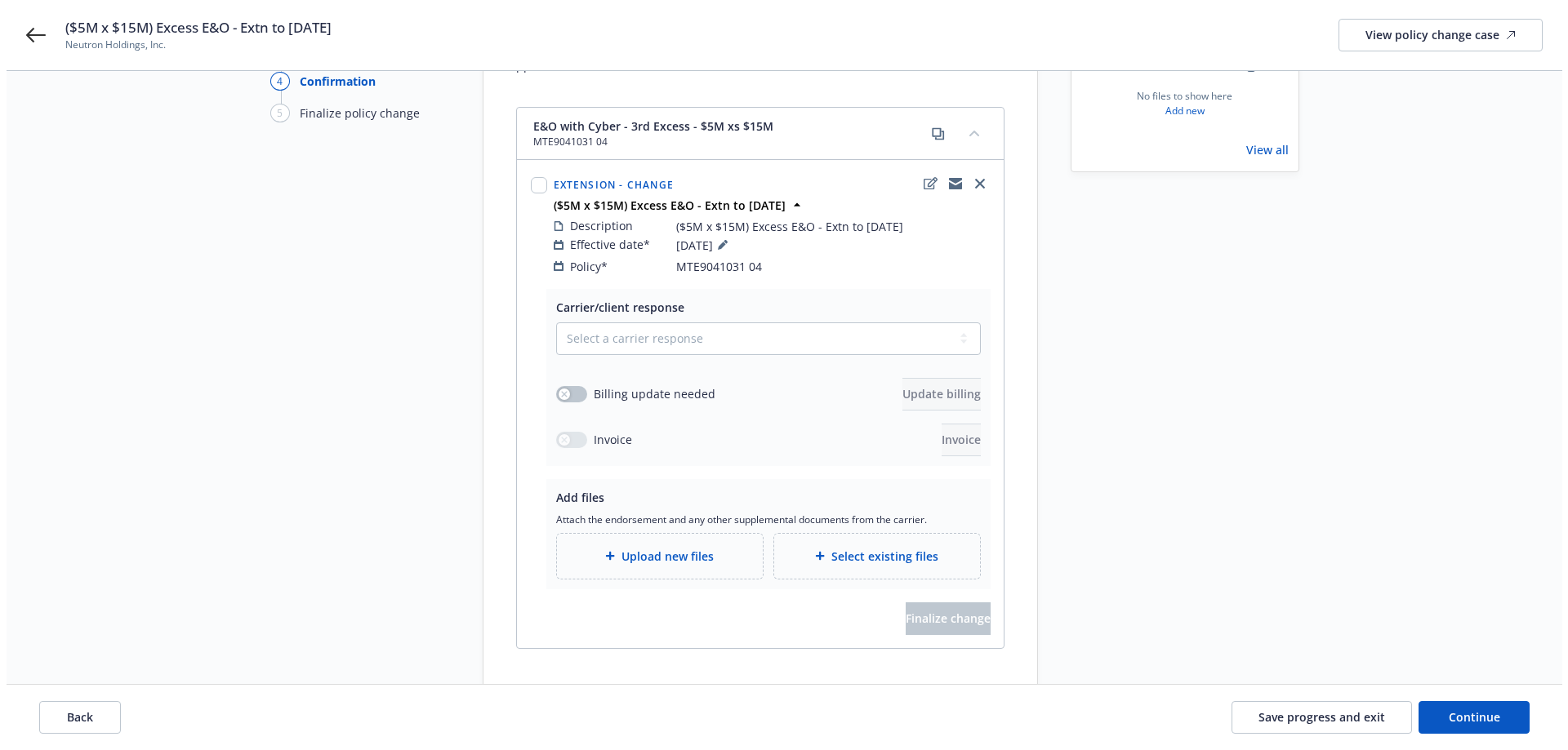
scroll to position [213, 0]
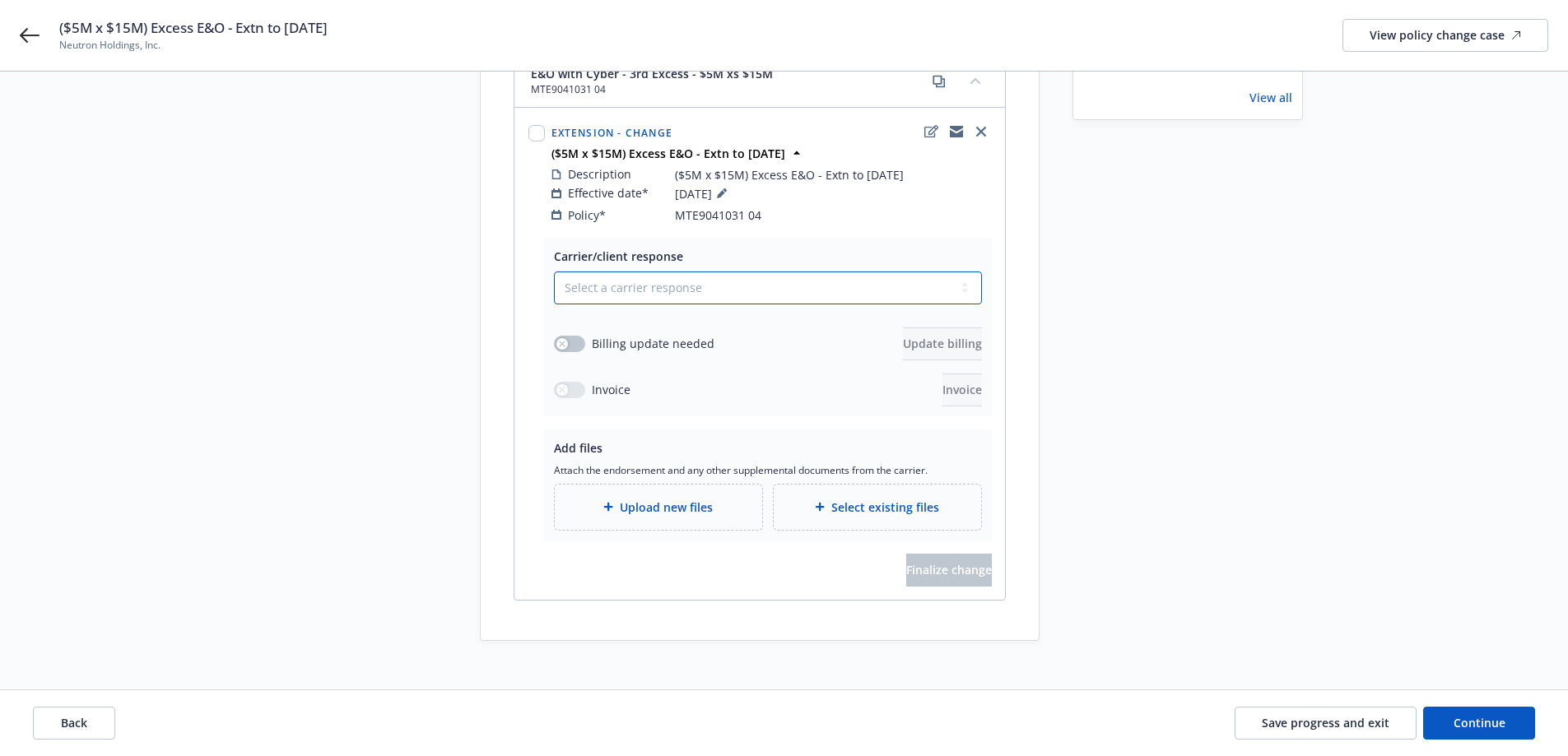
click at [737, 271] on select "Select a carrier response Accepted Accepted with revision No endorsement needed…" at bounding box center [768, 287] width 428 height 33
select select "ACCEPTED"
click at [554, 271] on select "Select a carrier response Accepted Accepted with revision No endorsement needed…" at bounding box center [768, 287] width 428 height 33
click at [573, 336] on button "button" at bounding box center [569, 344] width 31 height 16
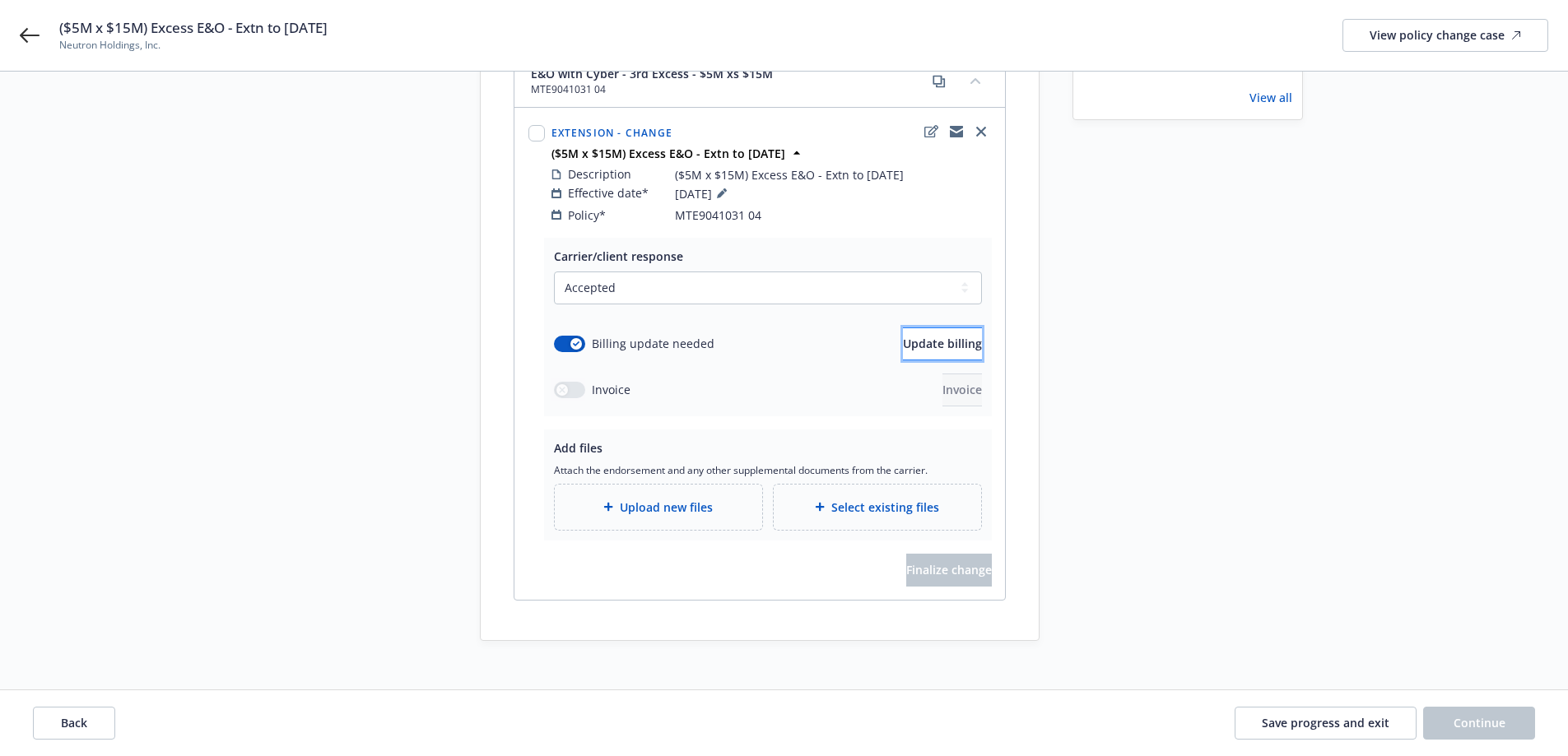
click at [903, 336] on span "Update billing" at bounding box center [942, 344] width 79 height 15
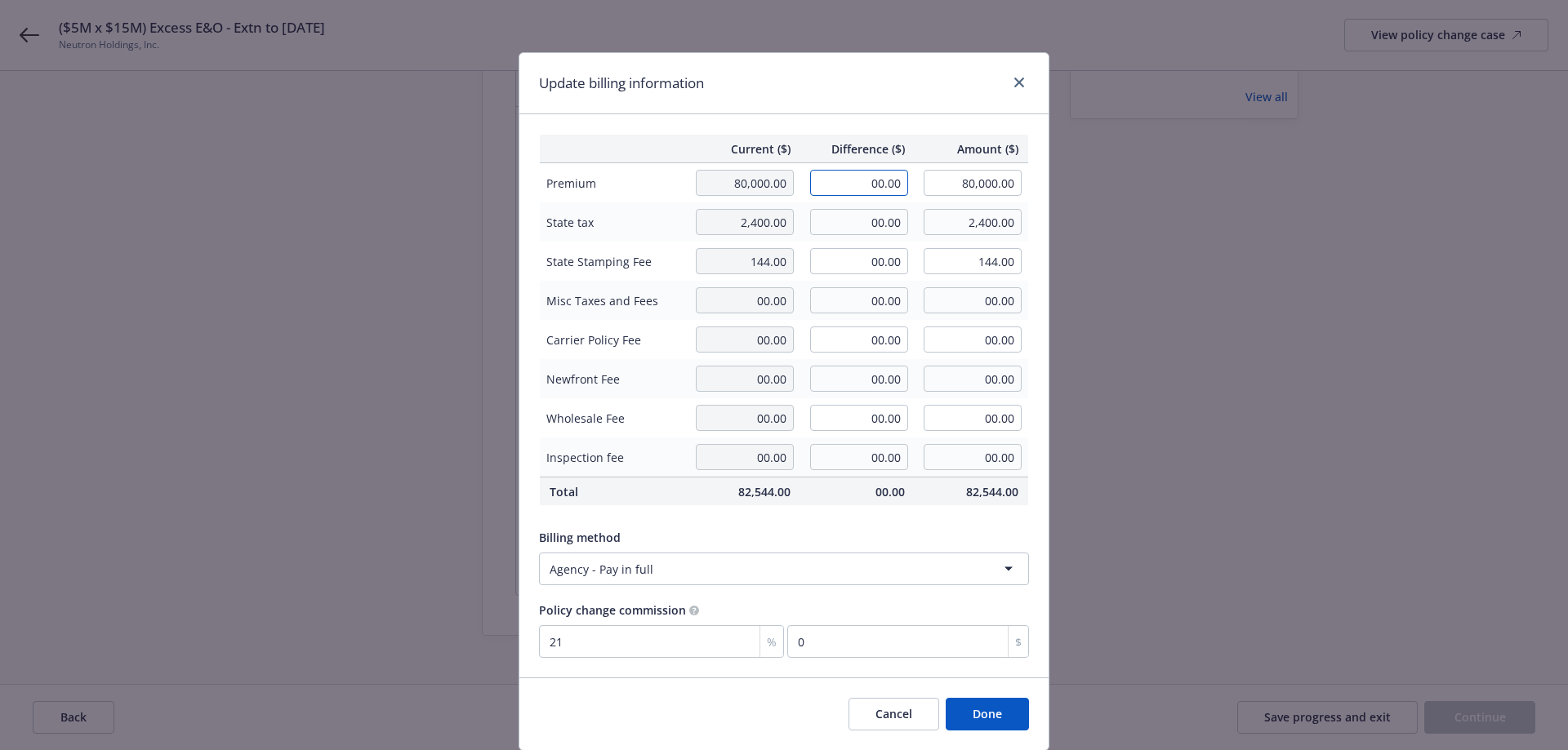
click at [861, 189] on input "00.00" at bounding box center [859, 182] width 98 height 26
type input "13,360.00"
type input "93,360.00"
type input "2805.6"
click at [820, 83] on div "Update billing information" at bounding box center [784, 84] width 529 height 61
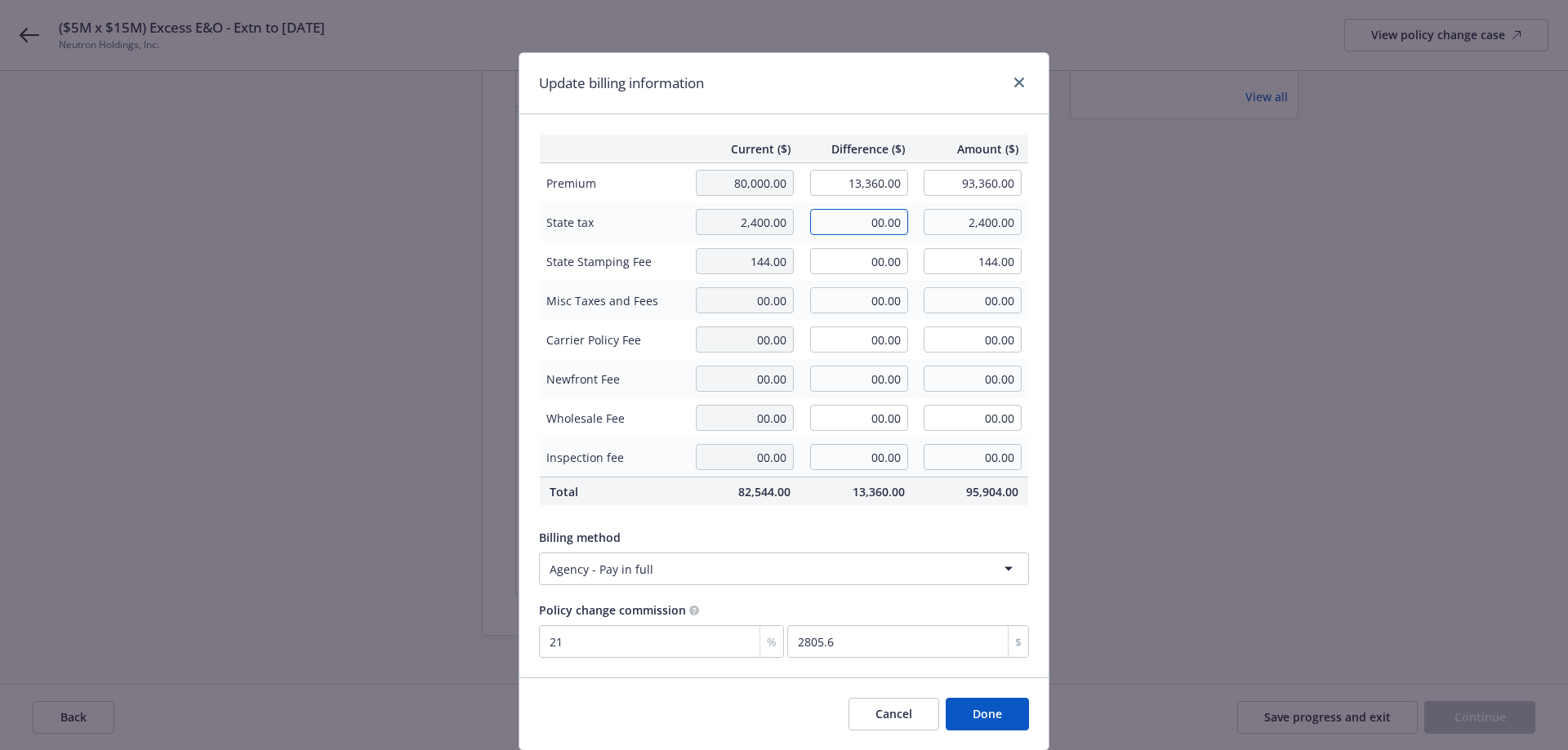
click at [862, 227] on input "00.00" at bounding box center [859, 222] width 98 height 26
type input "400.80"
type input "2,800.80"
click at [857, 268] on input "00.00" at bounding box center [859, 260] width 98 height 26
type input "24.05"
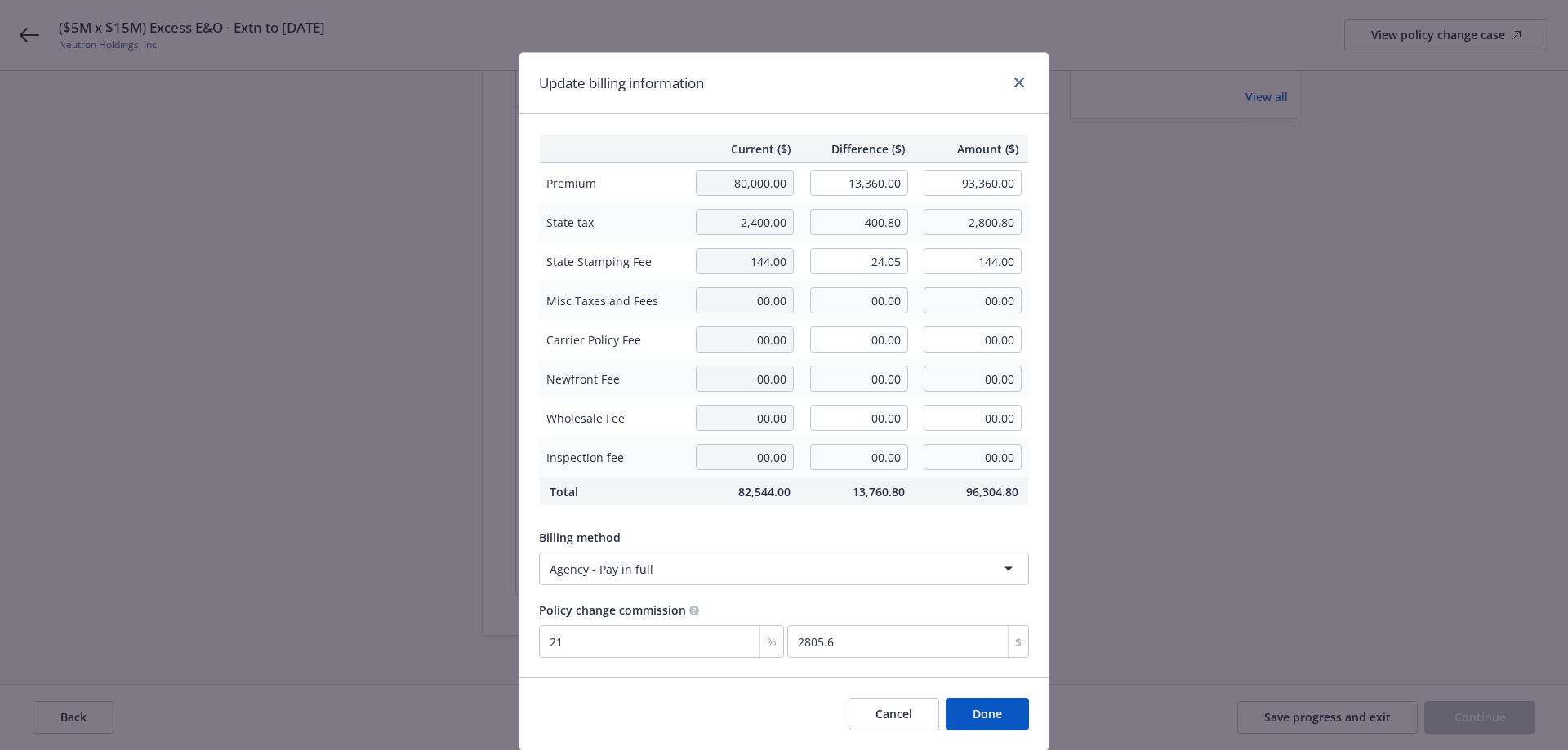
type input "168.05"
click at [890, 115] on div "Current ($) Difference ($) Amount ($) Premium 80,000.00 13,360.00 93,360.00 Sta…" at bounding box center [784, 396] width 529 height 563
click at [994, 720] on button "Done" at bounding box center [987, 714] width 84 height 33
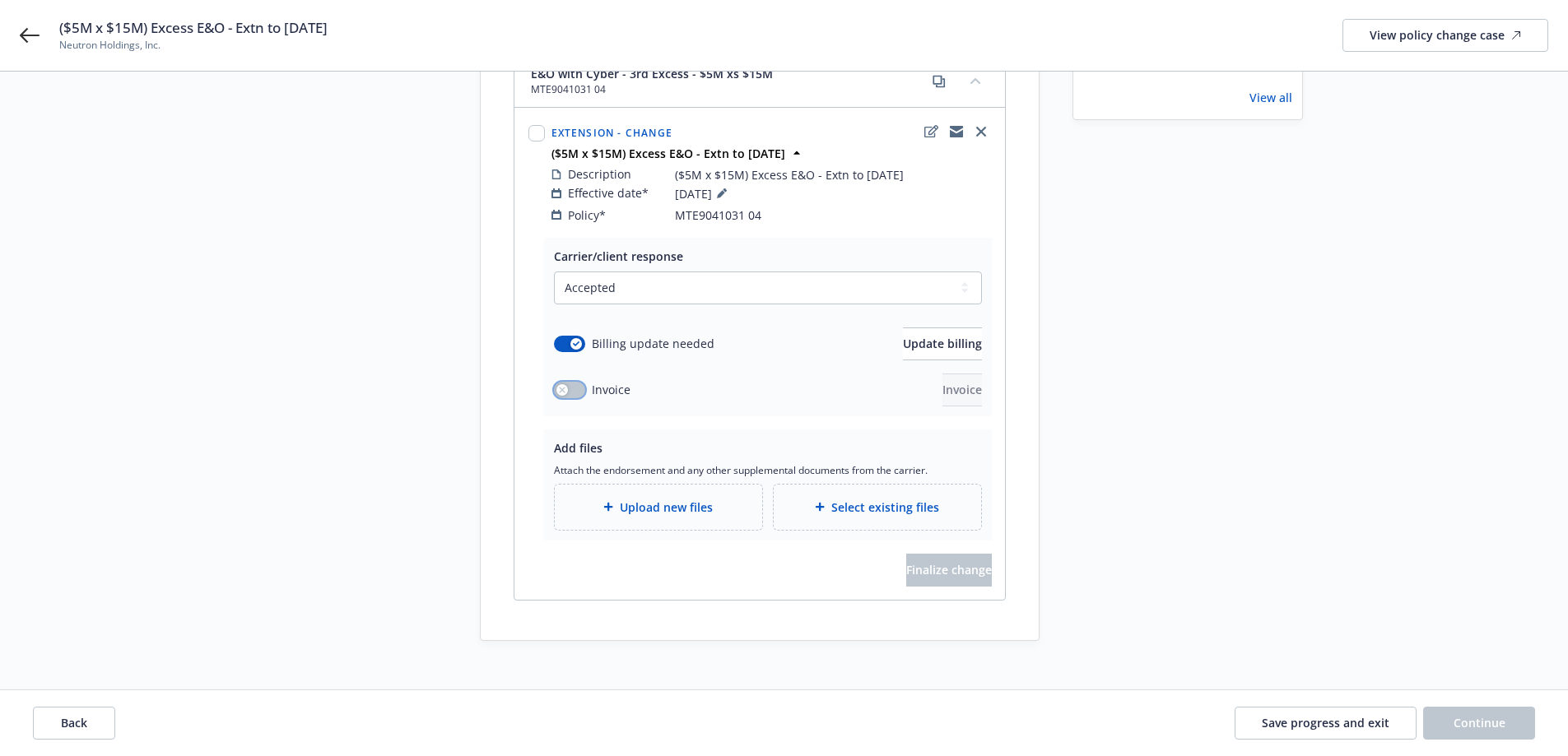
click at [558, 381] on button "button" at bounding box center [569, 389] width 31 height 16
click at [951, 396] on div "Carrier/client response Select a carrier response Accepted Accepted with revisi…" at bounding box center [768, 327] width 447 height 178
click at [954, 374] on button "Invoice" at bounding box center [962, 390] width 40 height 33
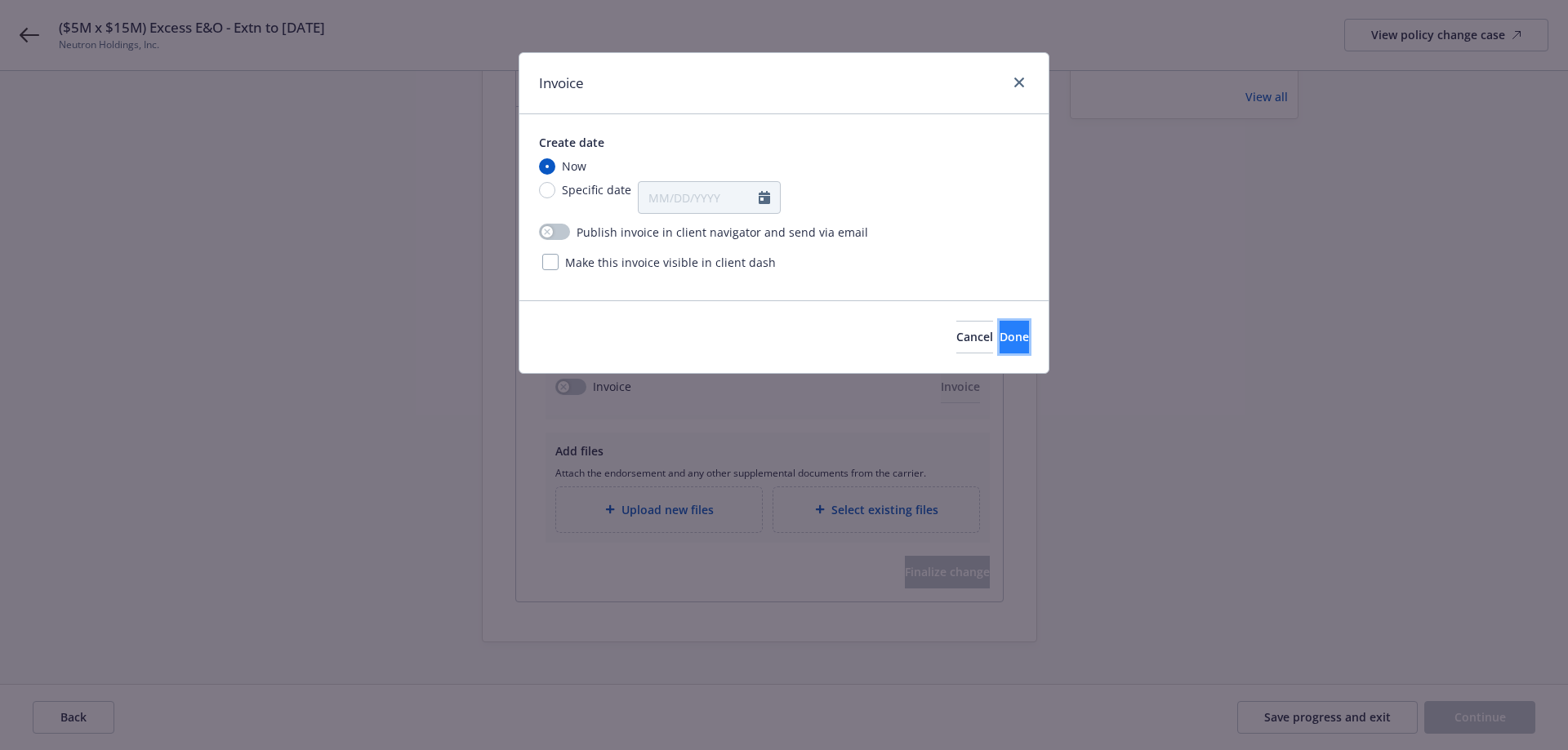
click at [999, 340] on span "Done" at bounding box center [1014, 336] width 30 height 15
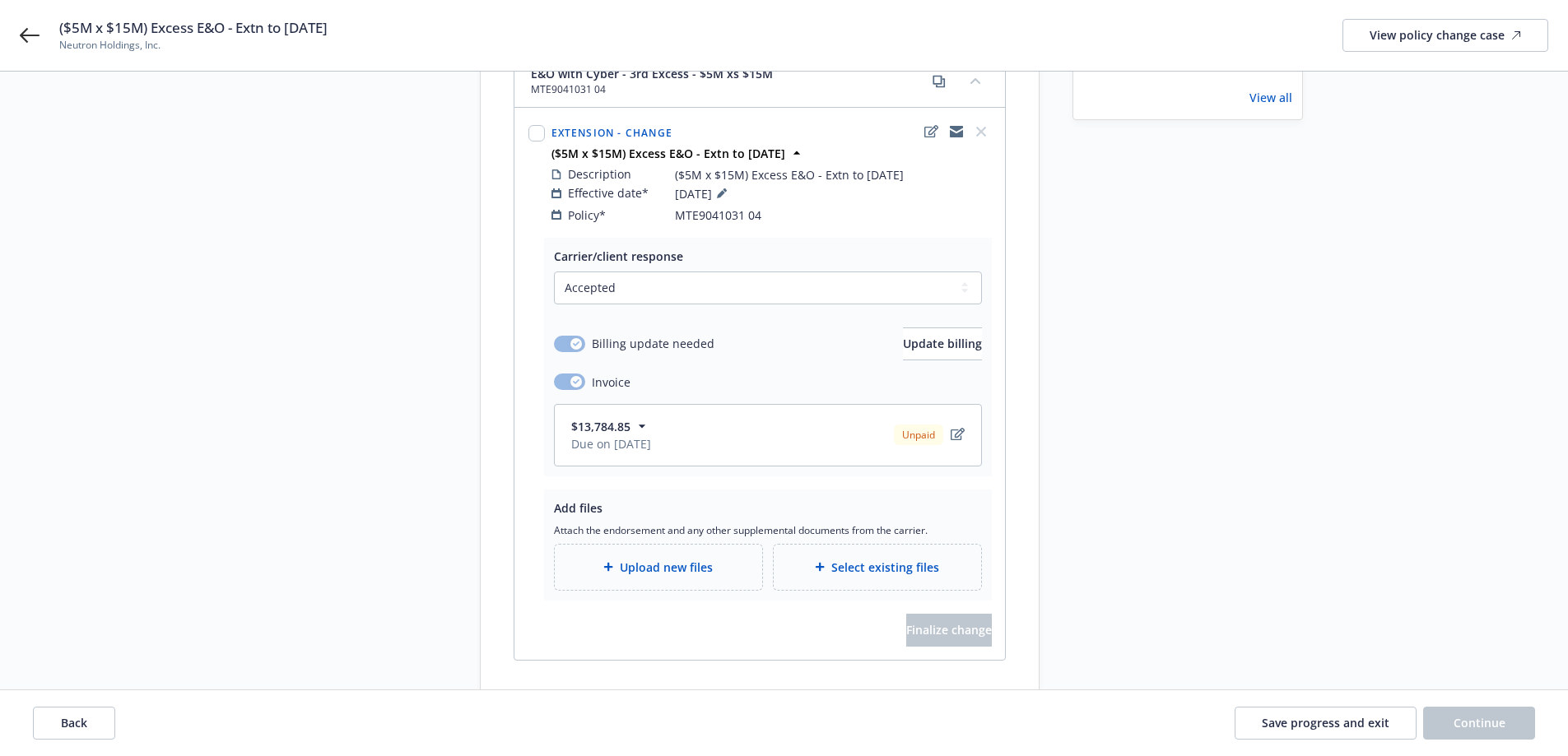
click at [736, 558] on div "Upload new files" at bounding box center [658, 567] width 181 height 19
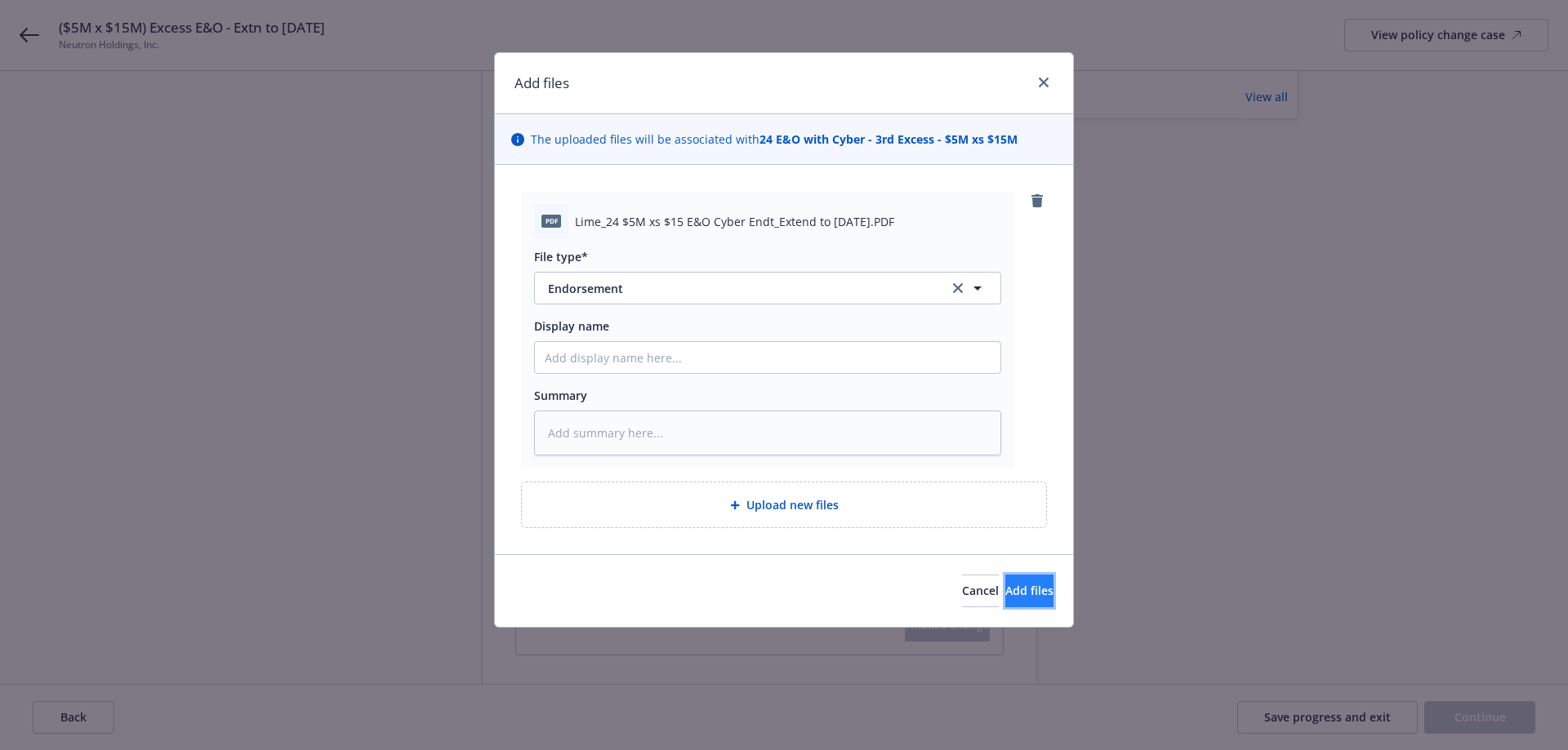
click at [1005, 585] on span "Add files" at bounding box center [1029, 591] width 48 height 15
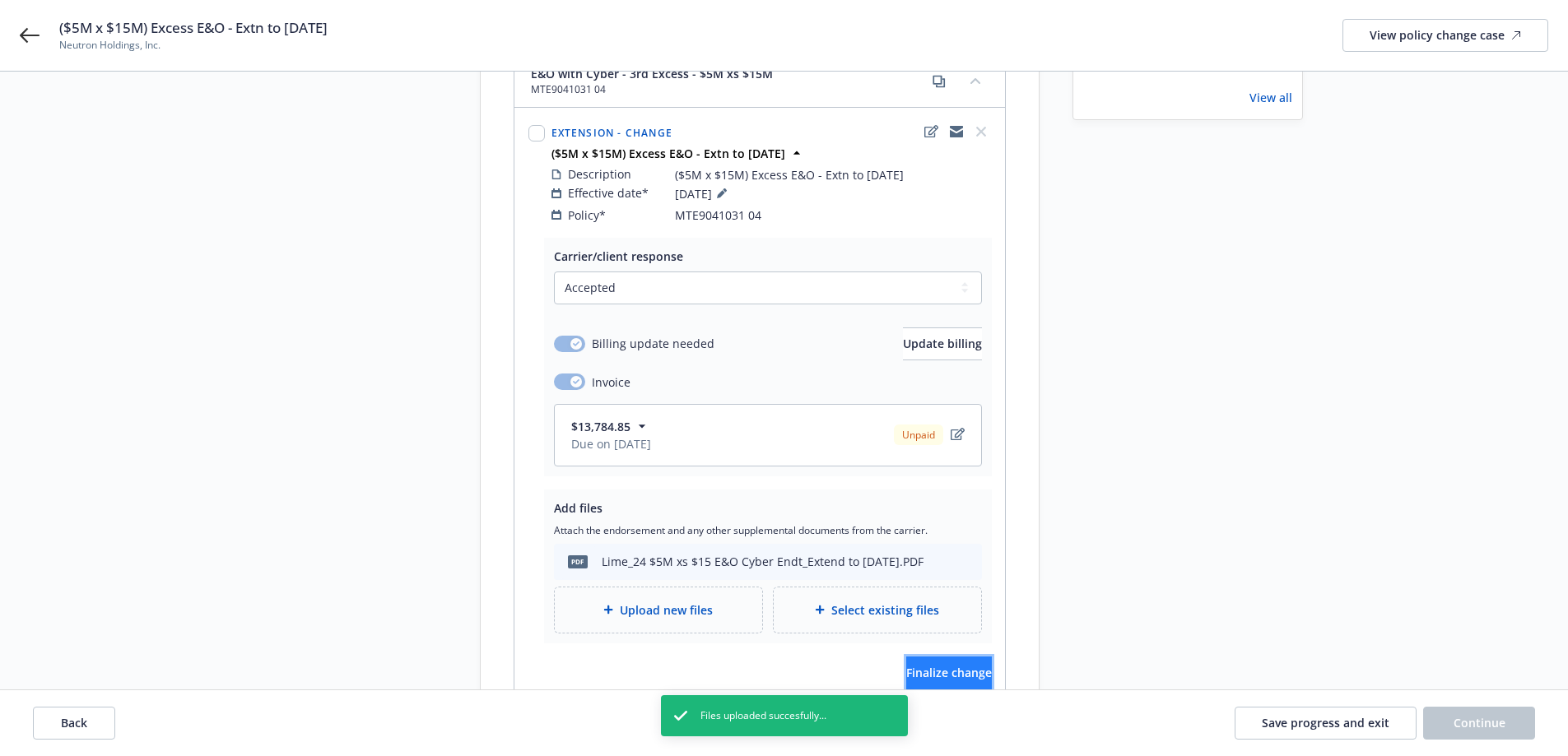
click at [961, 665] on span "Finalize change" at bounding box center [949, 673] width 85 height 15
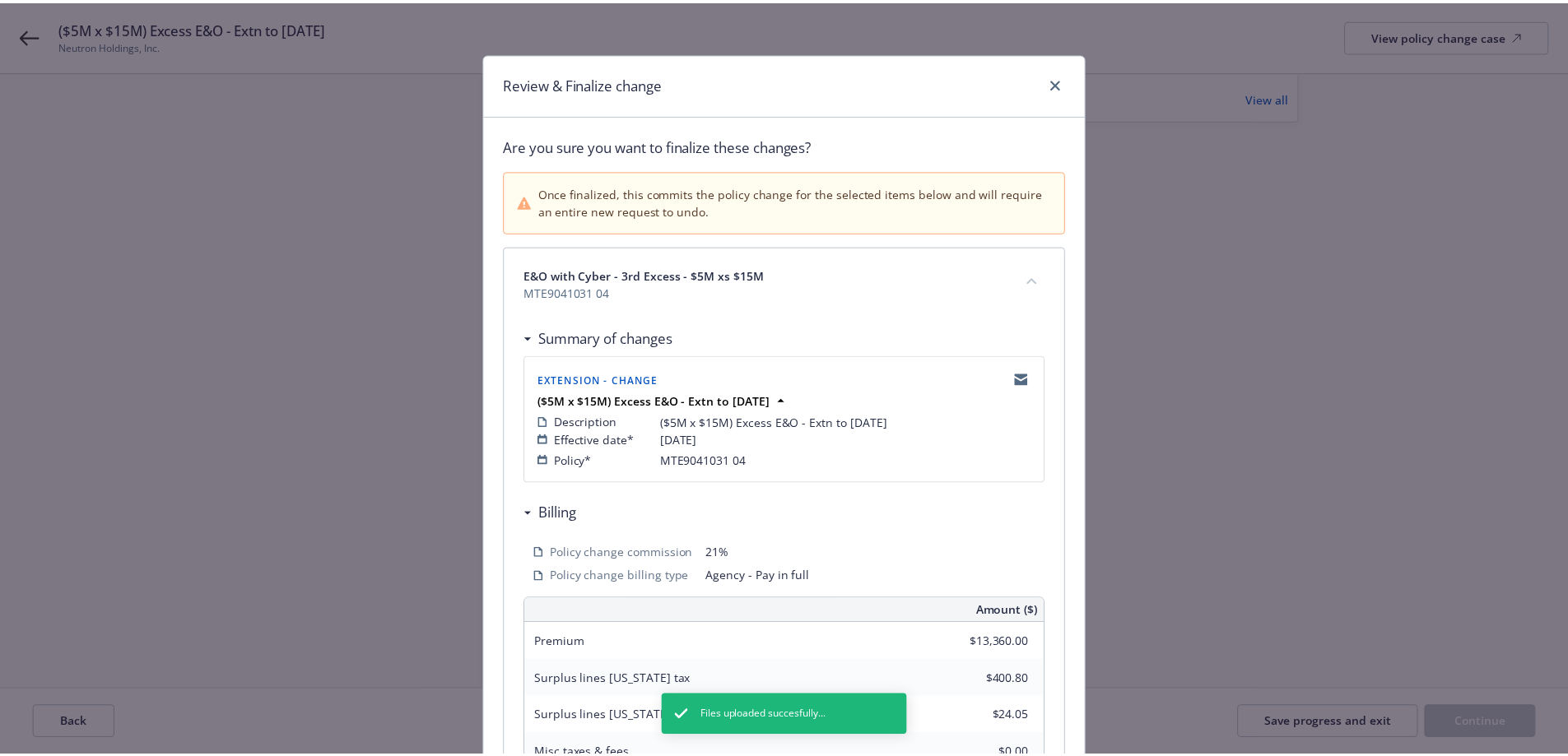
scroll to position [356, 0]
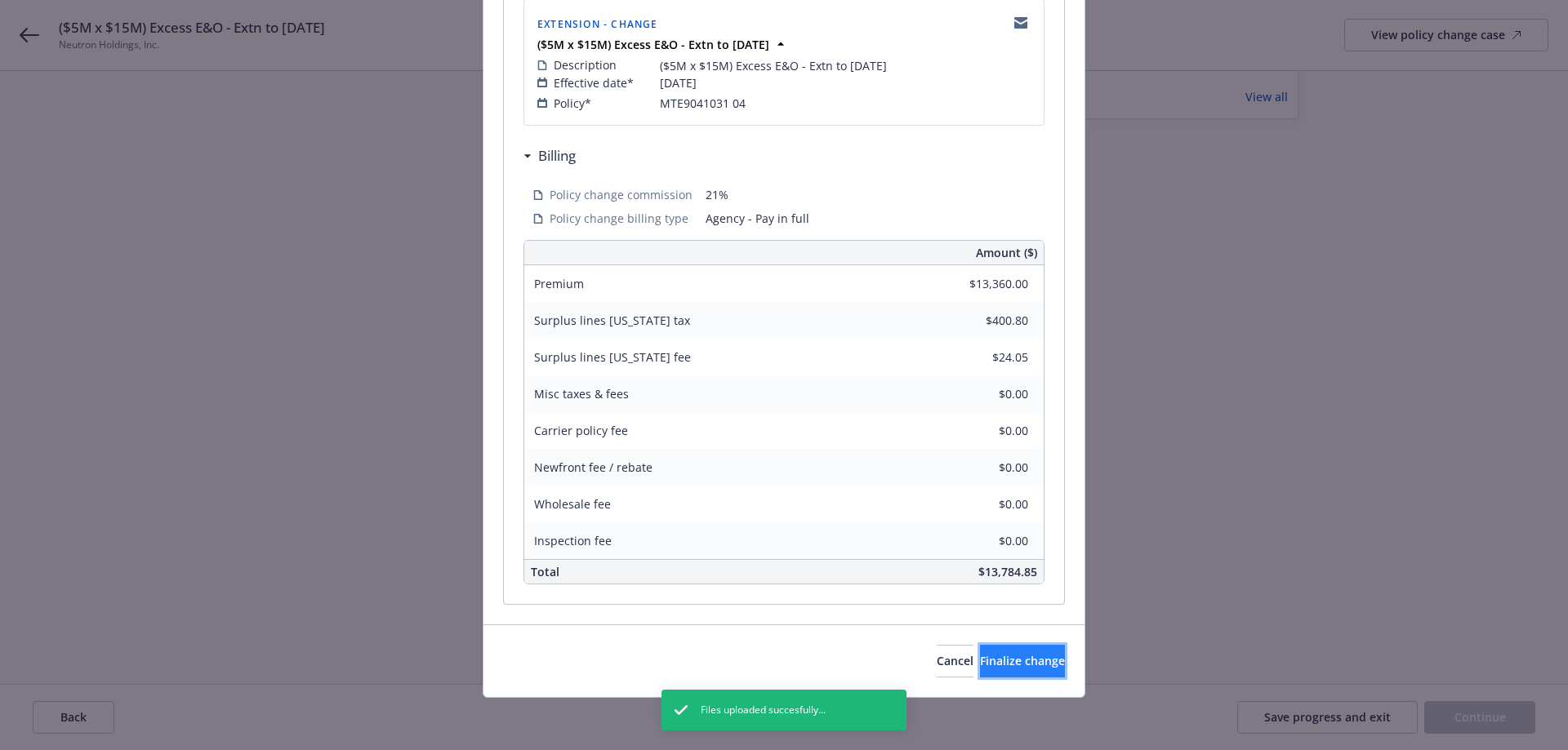
click at [980, 656] on span "Finalize change" at bounding box center [1022, 661] width 85 height 15
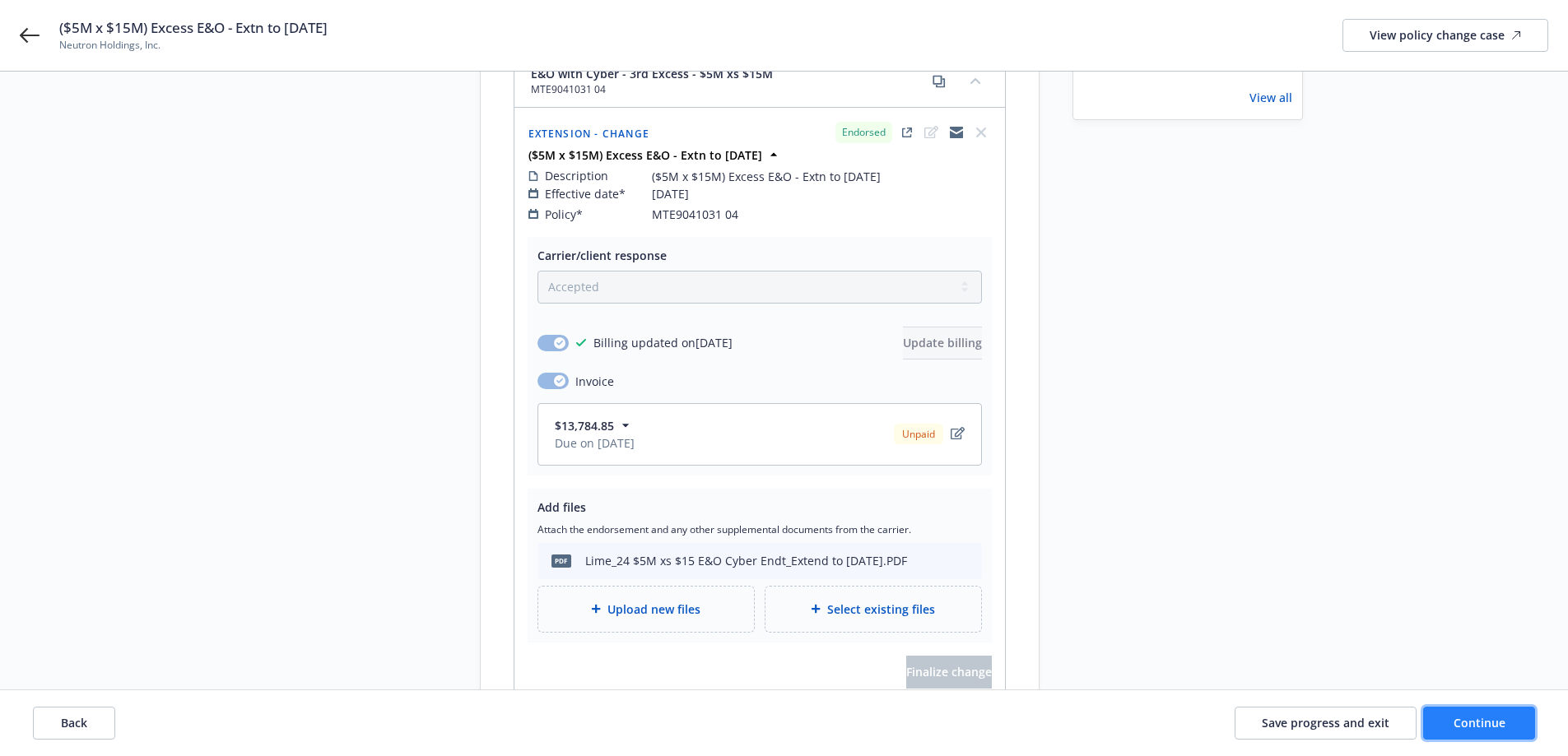
click at [1501, 714] on button "Continue" at bounding box center [1479, 723] width 112 height 33
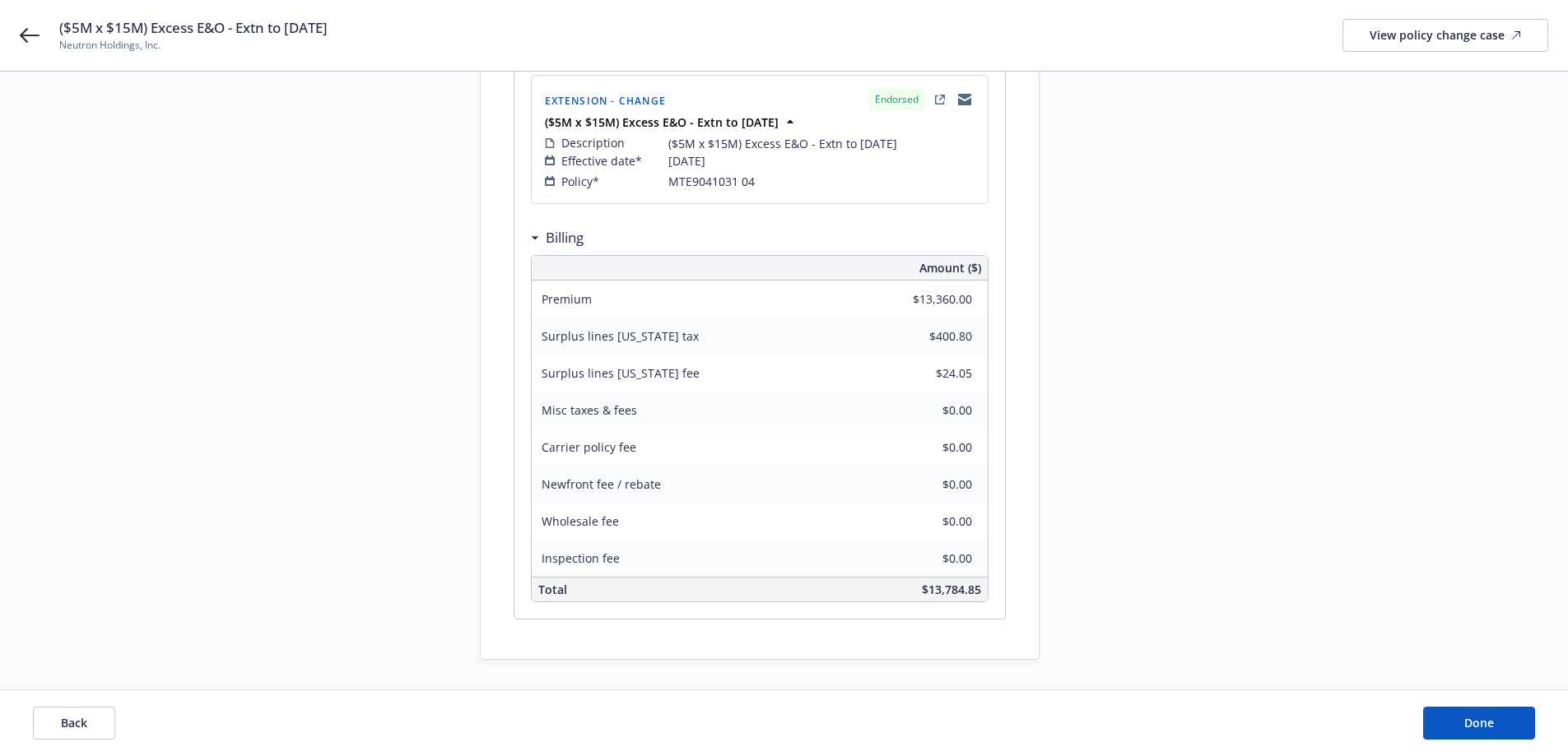
scroll to position [318, 0]
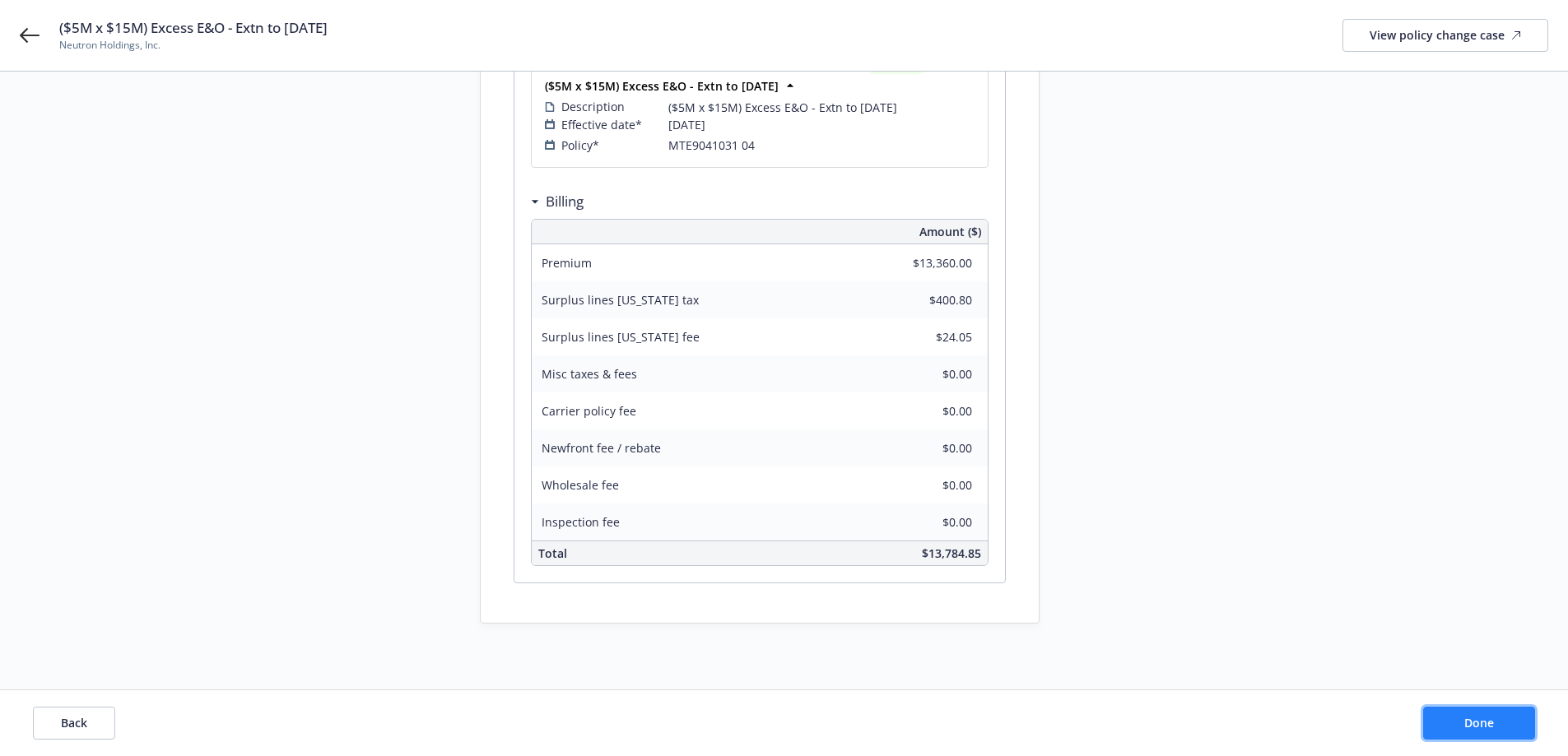
click at [1471, 719] on span "Done" at bounding box center [1479, 723] width 30 height 15
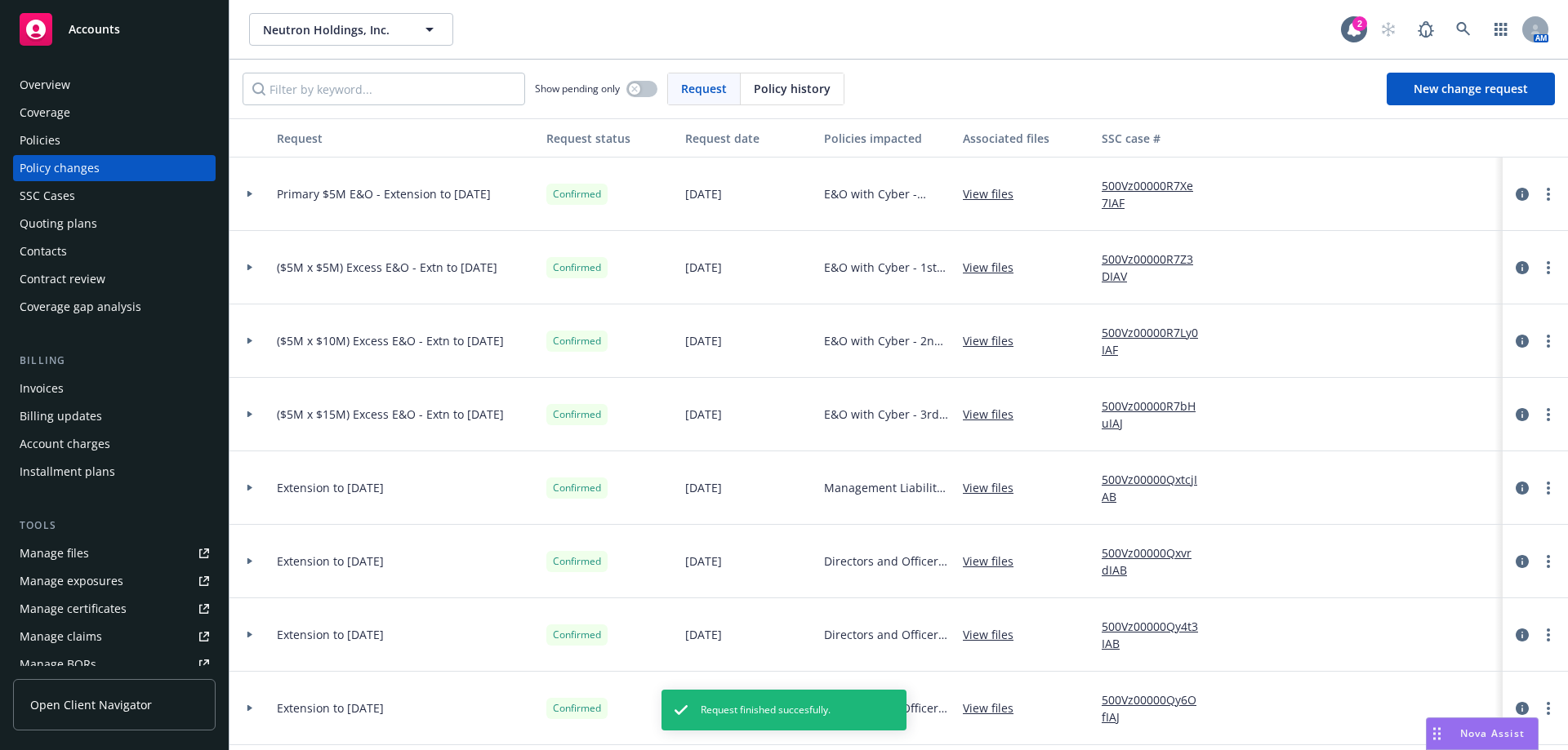
drag, startPoint x: 521, startPoint y: 414, endPoint x: 299, endPoint y: 417, distance: 222.0
click at [299, 417] on div "($5M x $15M) Excess E&O - Extn to [DATE]" at bounding box center [404, 414] width 269 height 73
drag, startPoint x: 519, startPoint y: 340, endPoint x: 274, endPoint y: 337, distance: 245.0
click at [274, 337] on div "($5M x $10M) Excess E&O - Extn to [DATE]" at bounding box center [404, 341] width 269 height 73
copy span "($5M x $10M) Excess E&O - Extn to [DATE]"
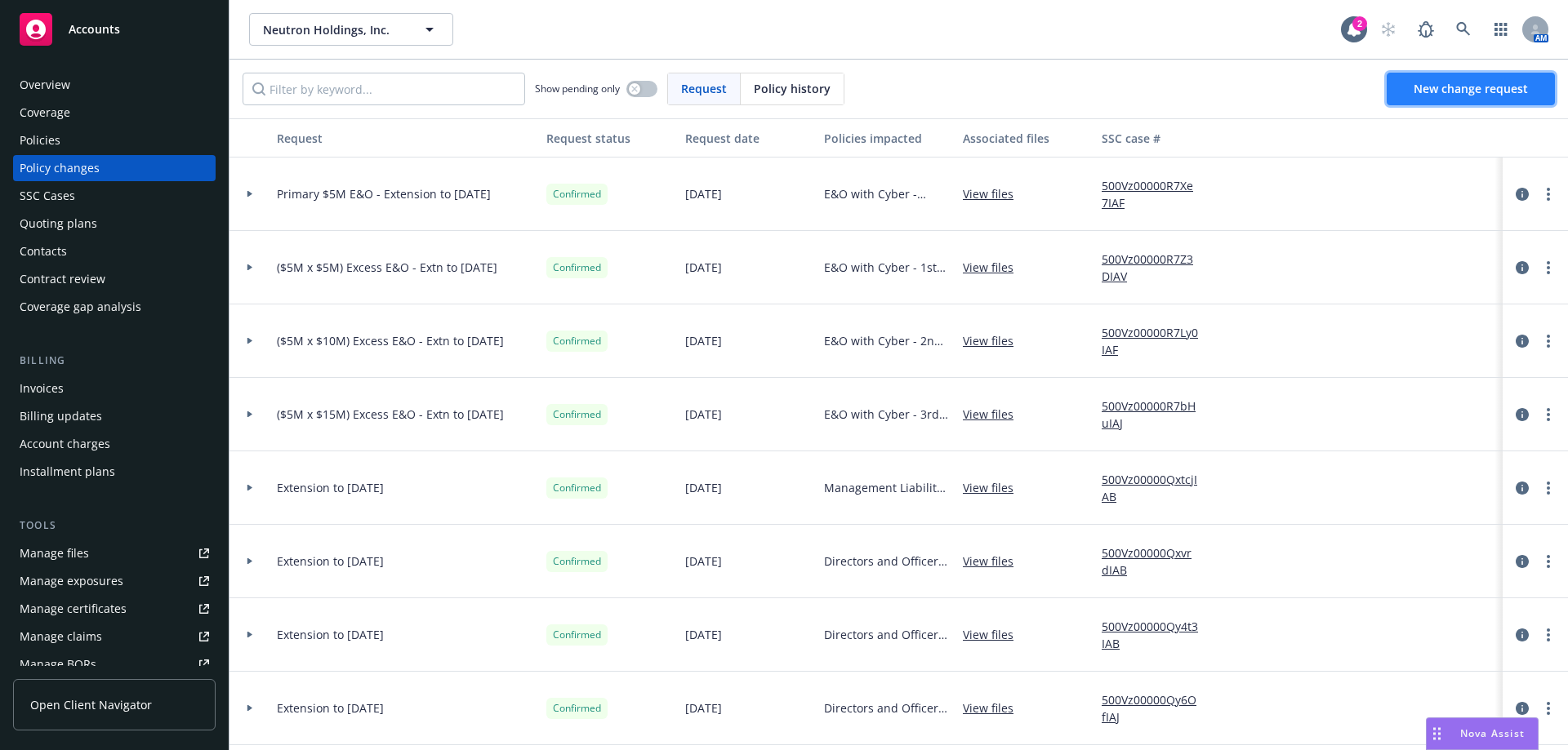
click at [1421, 85] on span "New change request" at bounding box center [1470, 88] width 114 height 15
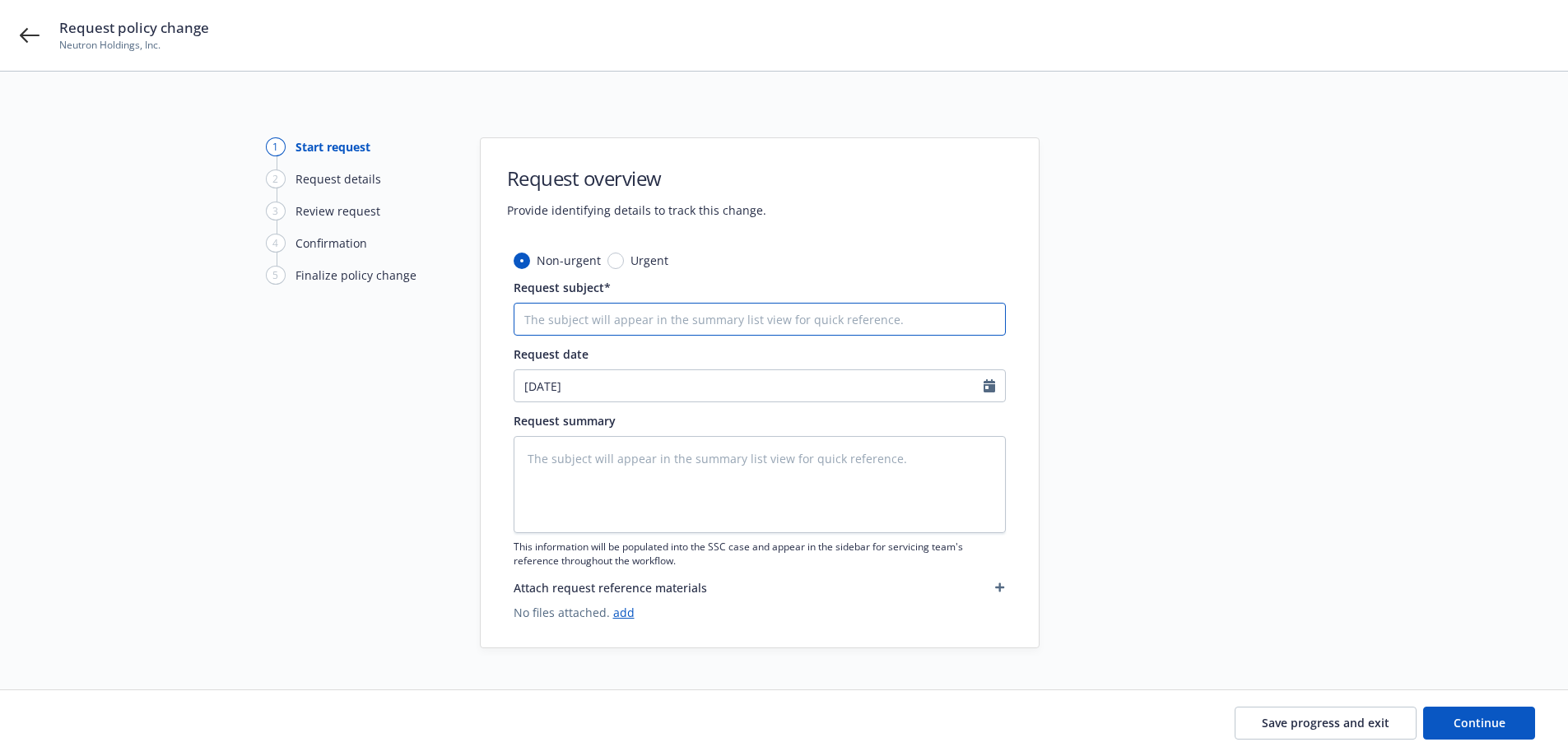
click at [743, 321] on input "Request subject*" at bounding box center [759, 319] width 492 height 33
paste input "($5M x $10M) Excess E&O - Extn to [DATE]"
type textarea "x"
type input "($5M x $10M) Excess E&O - Extn to [DATE]"
click at [578, 319] on input "($5M x $10M) Excess E&O - Extn to [DATE]" at bounding box center [759, 319] width 492 height 33
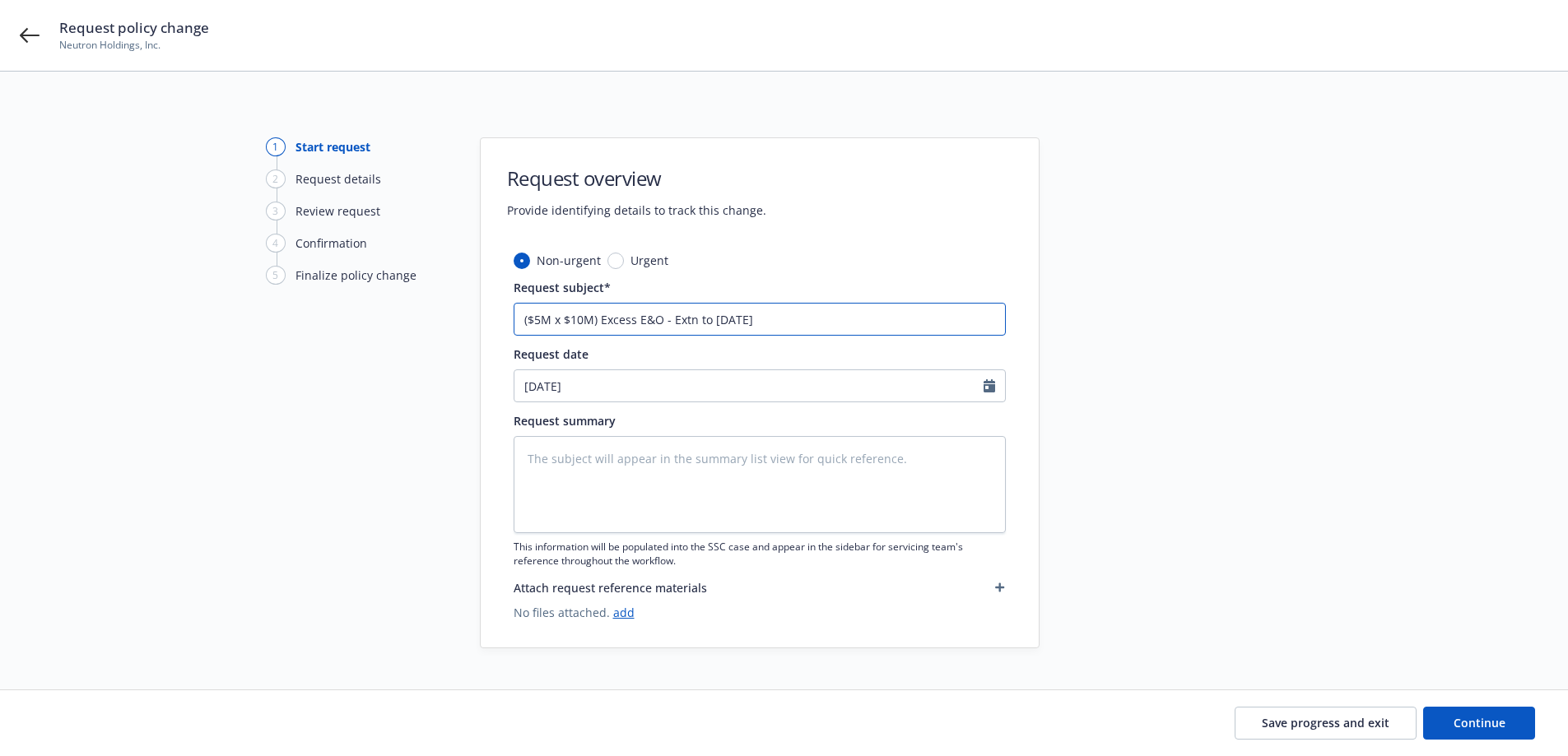
type textarea "x"
type input "($5M x $0M) Excess E&O - Extn to [DATE]"
type textarea "x"
type input "($5M x $20M) Excess E&O - Extn to [DATE]"
click at [1496, 715] on span "Continue" at bounding box center [1480, 723] width 52 height 15
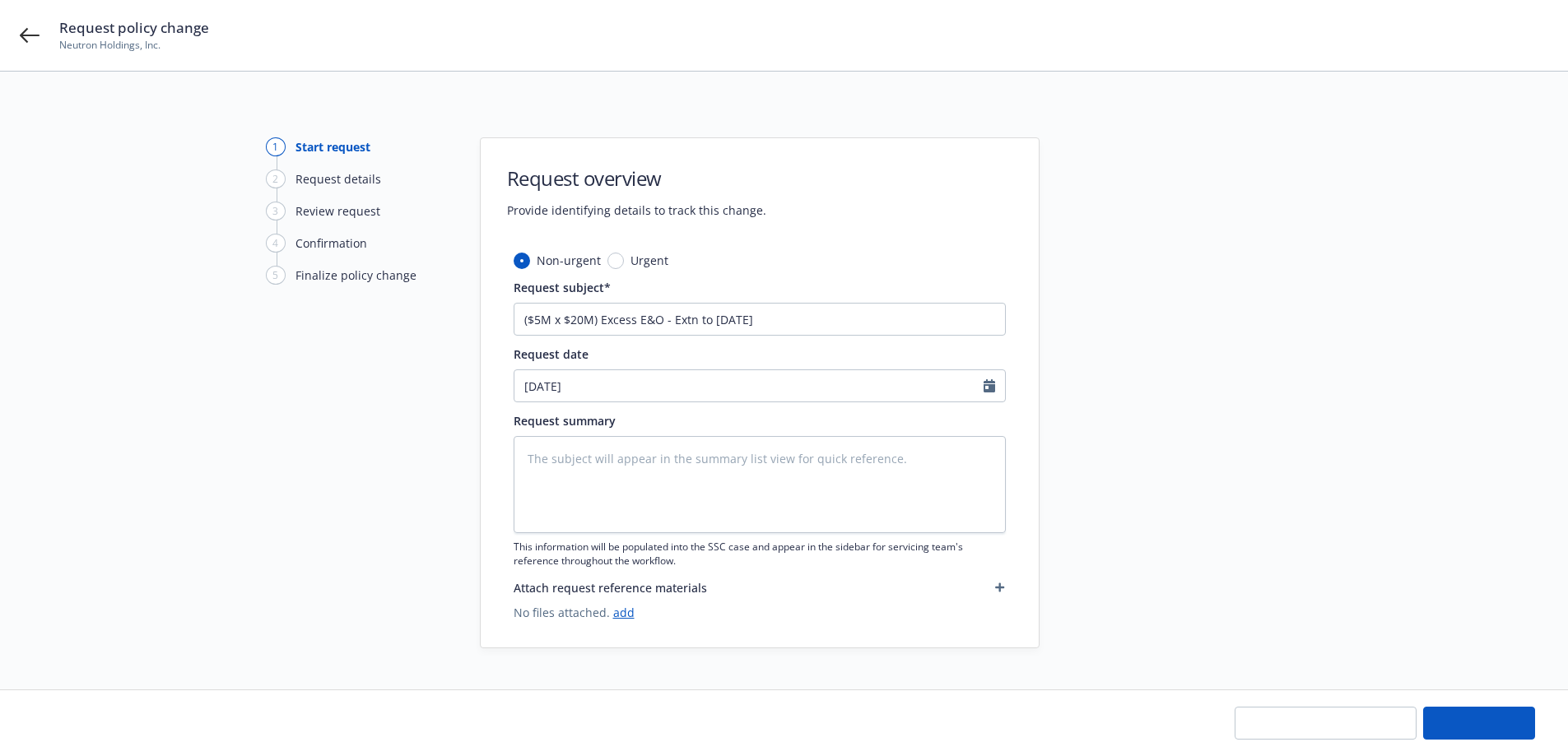
type textarea "x"
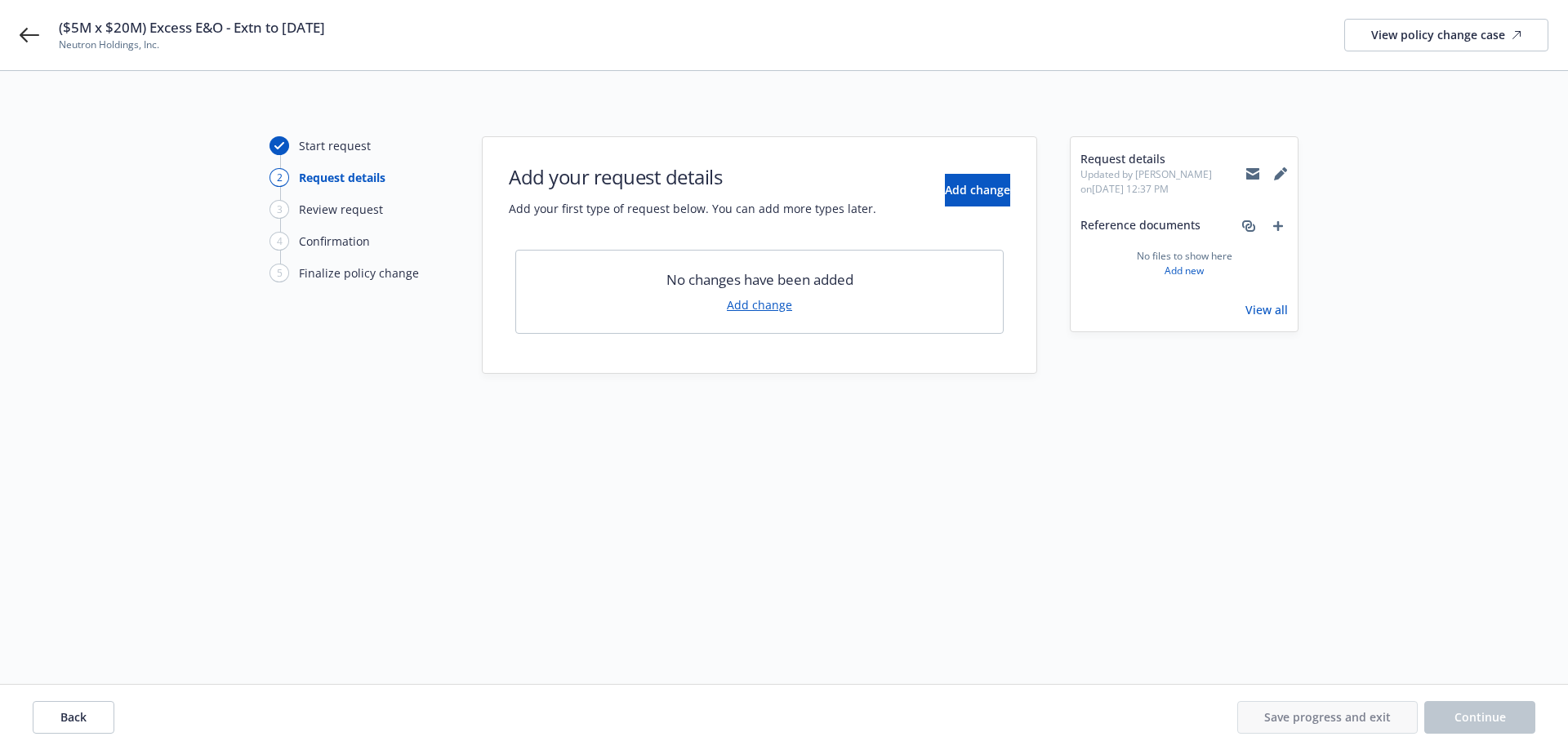
click at [775, 307] on link "Add change" at bounding box center [759, 305] width 65 height 17
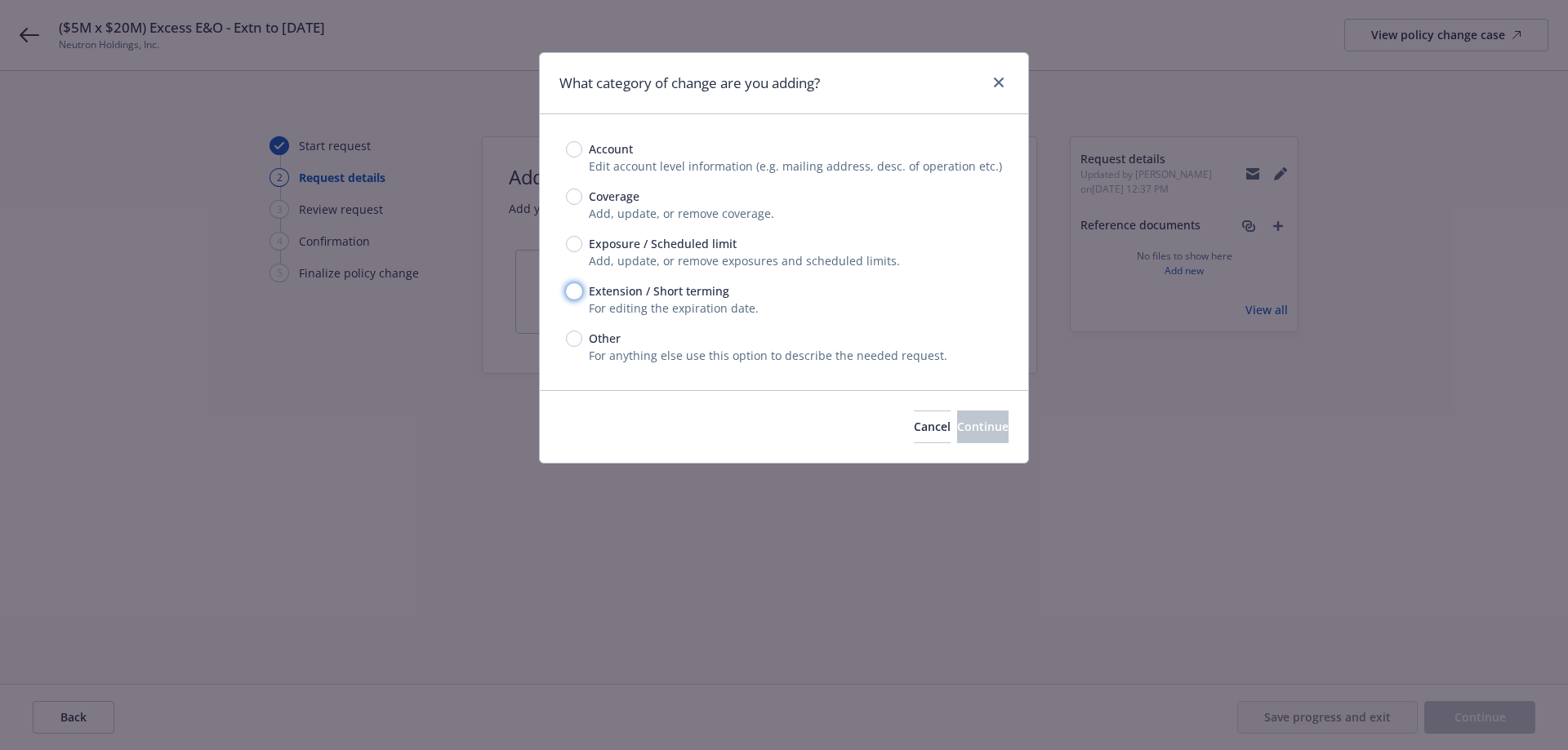
click at [571, 296] on input "Extension / Short terming" at bounding box center [574, 291] width 16 height 16
radio input "true"
click at [976, 435] on button "Continue" at bounding box center [983, 426] width 52 height 33
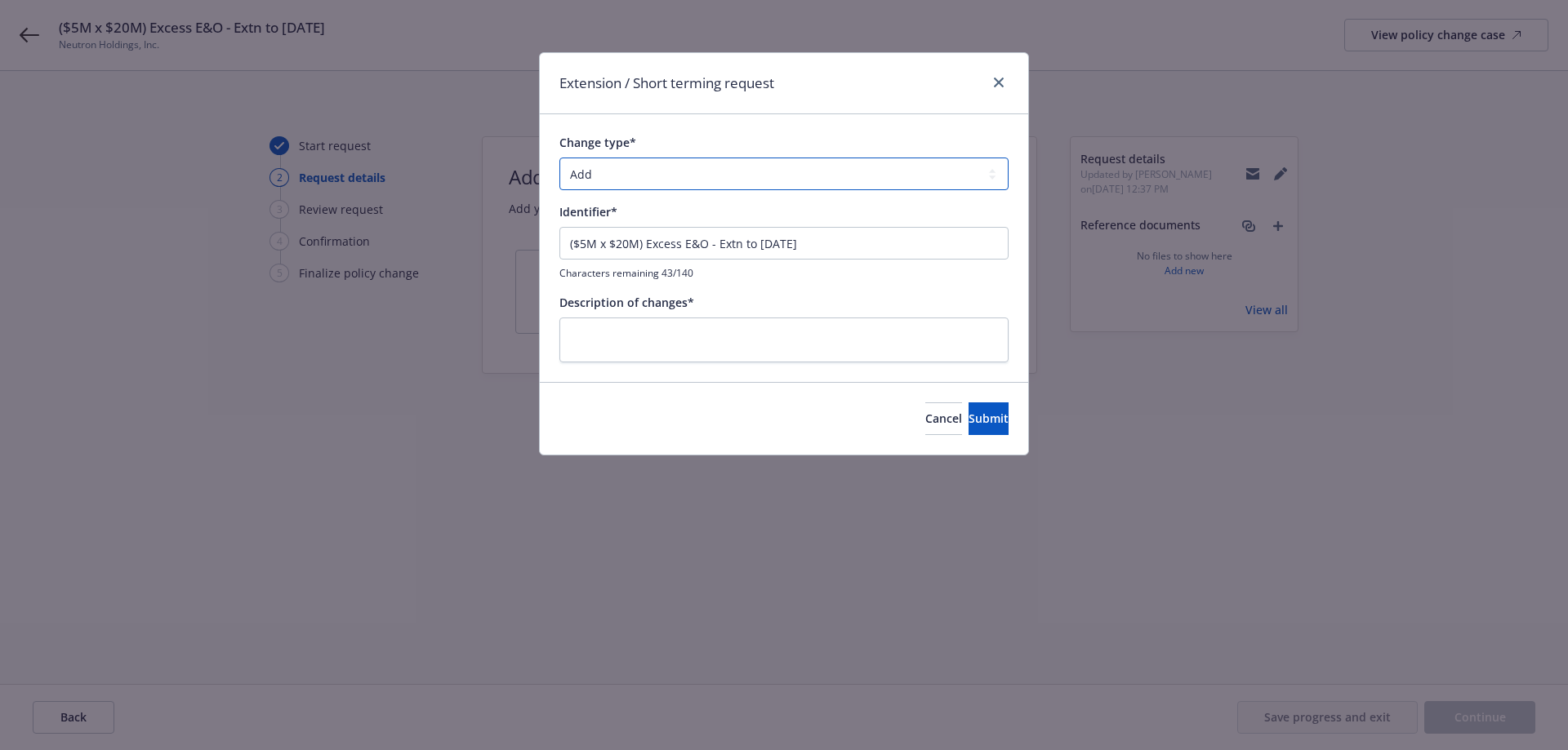
click at [693, 184] on select "Add Audit Change Remove" at bounding box center [783, 174] width 449 height 33
select select "CHANGE"
click at [559, 157] on select "Add Audit Change Remove" at bounding box center [783, 174] width 449 height 33
click at [768, 249] on input "($5M x $20M) Excess E&O - Extn to [DATE]" at bounding box center [783, 243] width 449 height 33
click at [810, 338] on textarea at bounding box center [783, 340] width 449 height 45
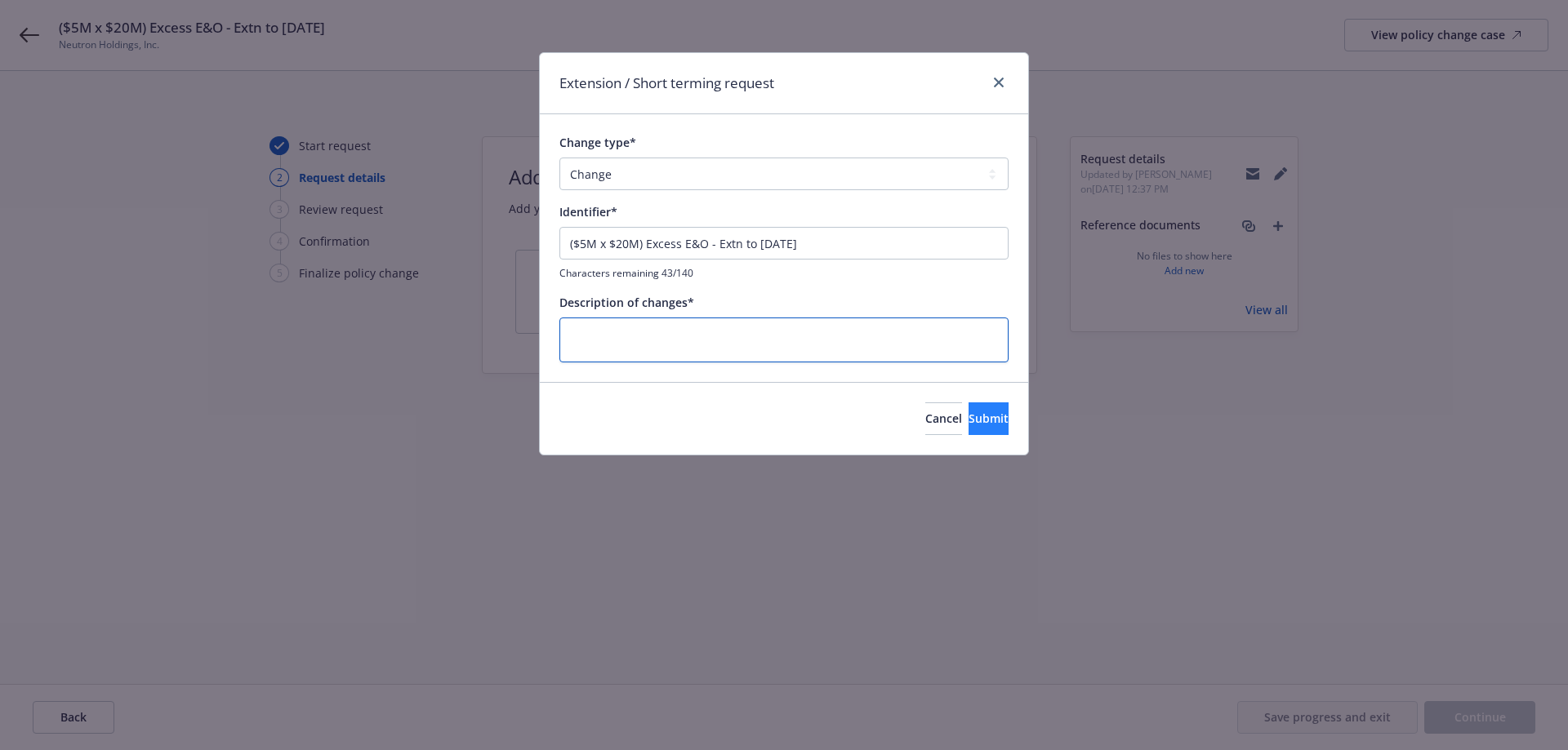
paste textarea "($5M x $20M) Excess E&O - Extn to [DATE]"
type textarea "x"
type textarea "($5M x $20M) Excess E&O - Extn to [DATE]"
click at [994, 419] on button "Submit" at bounding box center [989, 419] width 40 height 33
type textarea "x"
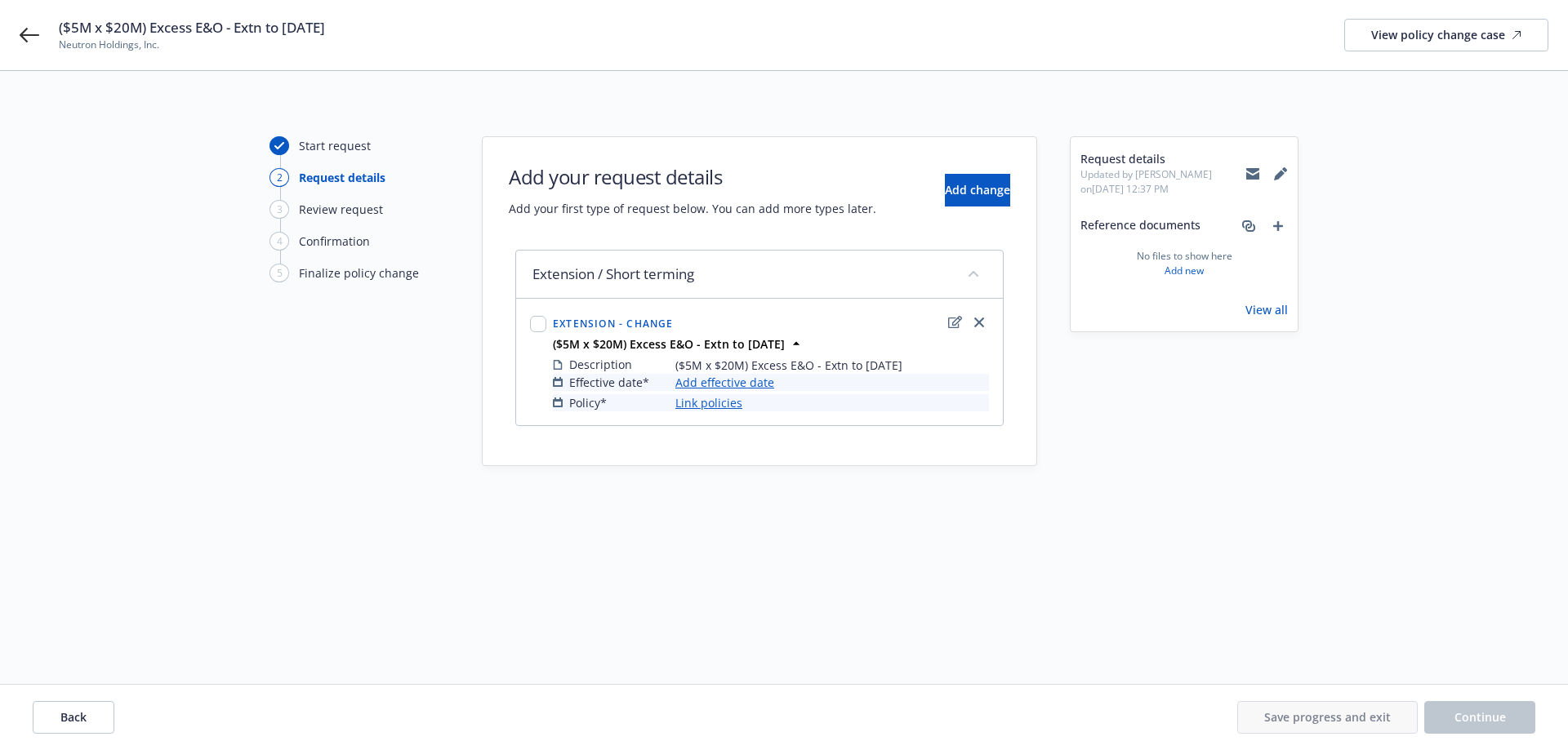
click at [751, 379] on link "Add effective date" at bounding box center [724, 382] width 99 height 17
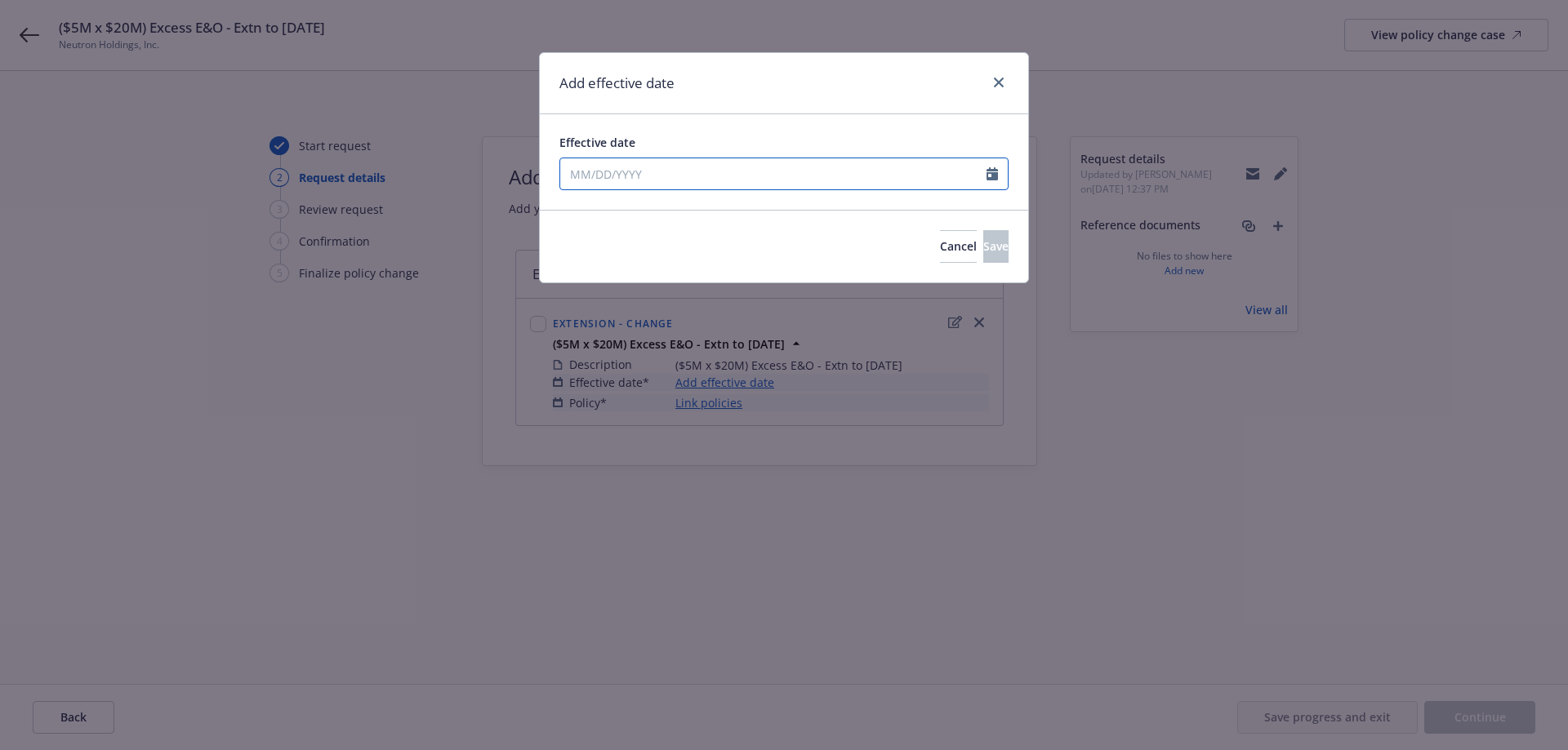
select select "8"
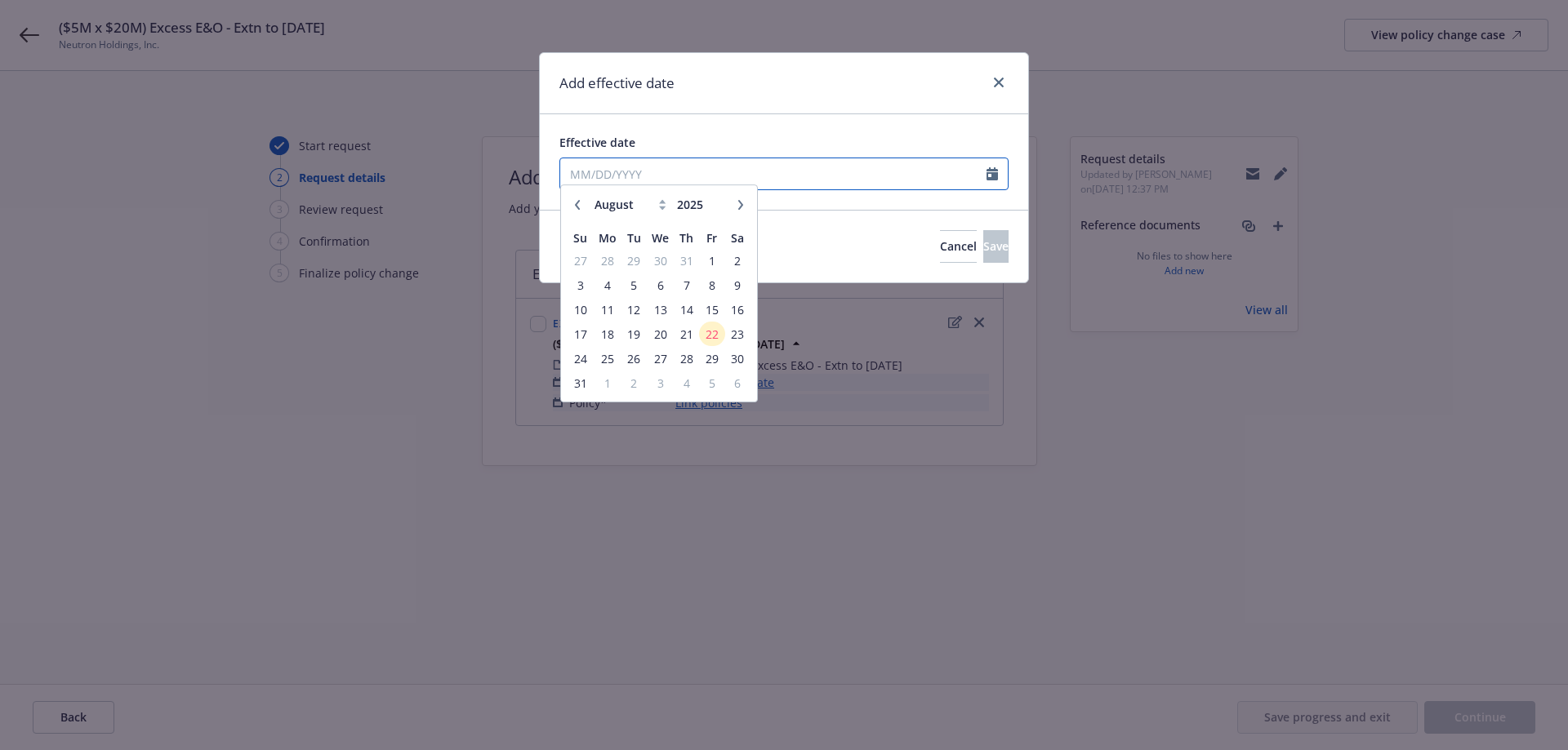
click at [678, 185] on input "Effective date" at bounding box center [773, 174] width 427 height 31
paste input "[DATE]"
click at [570, 176] on input "[DATE]" at bounding box center [773, 174] width 427 height 31
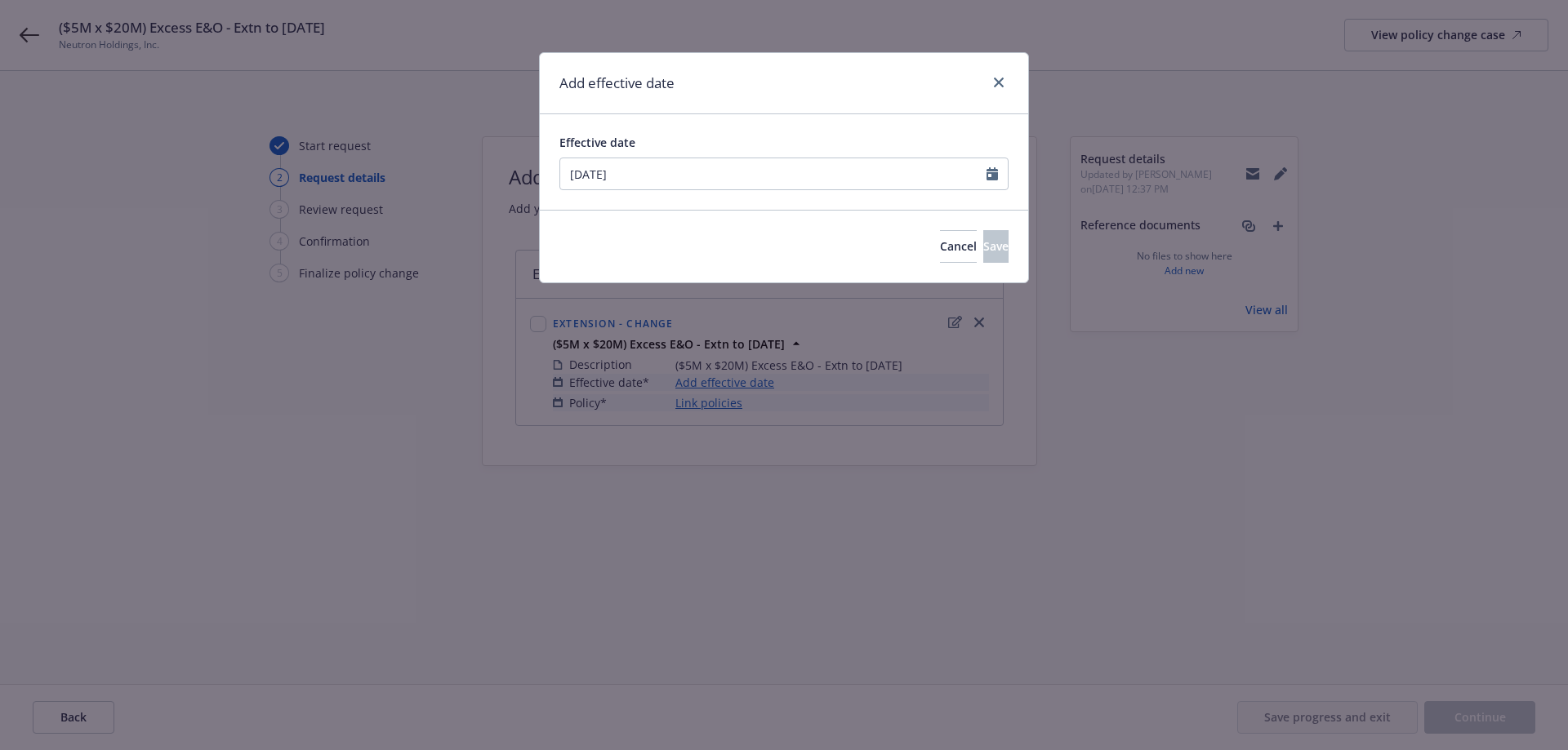
type input "[DATE]"
click at [816, 134] on div "Effective date" at bounding box center [783, 142] width 449 height 17
click at [983, 249] on button "Save" at bounding box center [995, 247] width 25 height 33
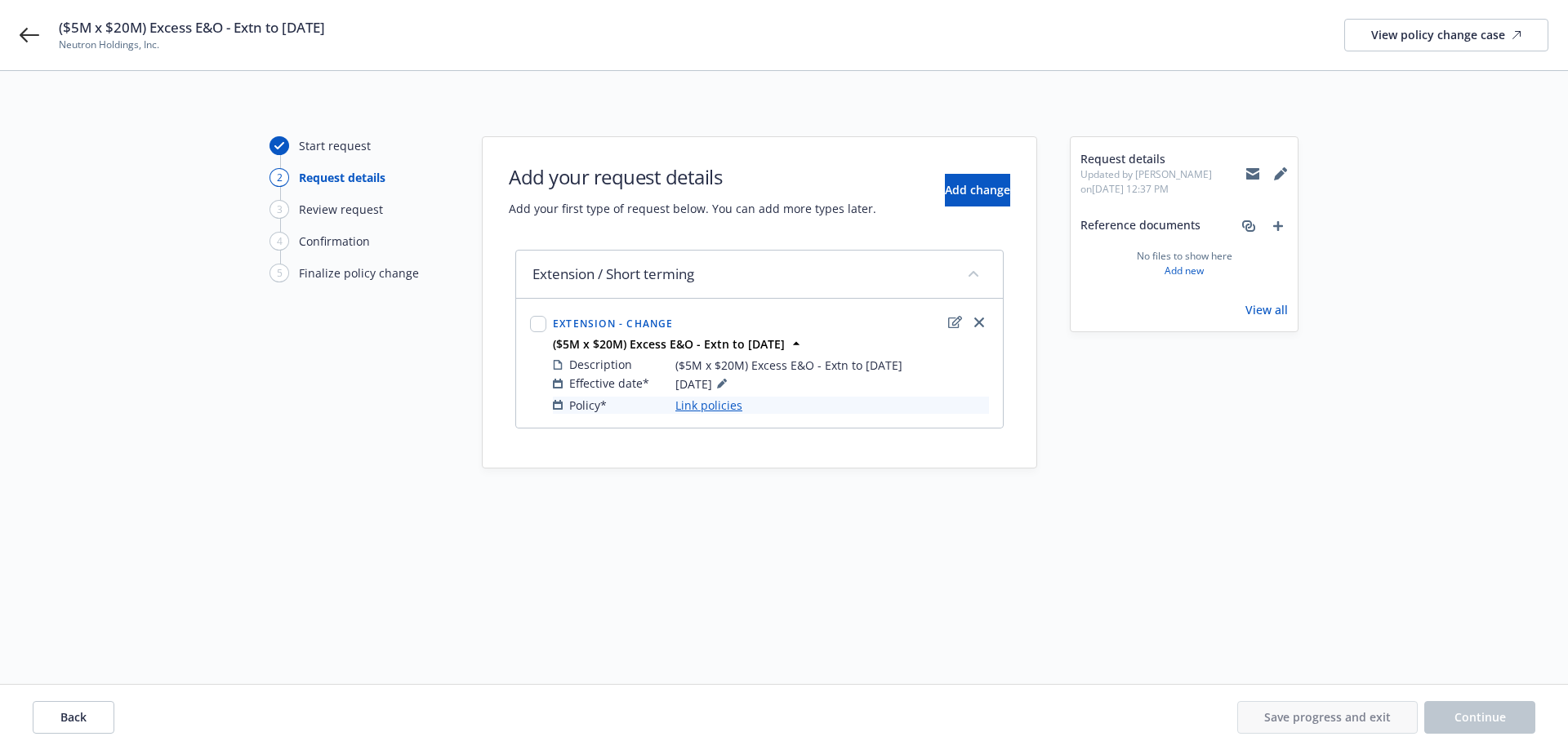
click at [682, 404] on link "Link policies" at bounding box center [709, 405] width 67 height 17
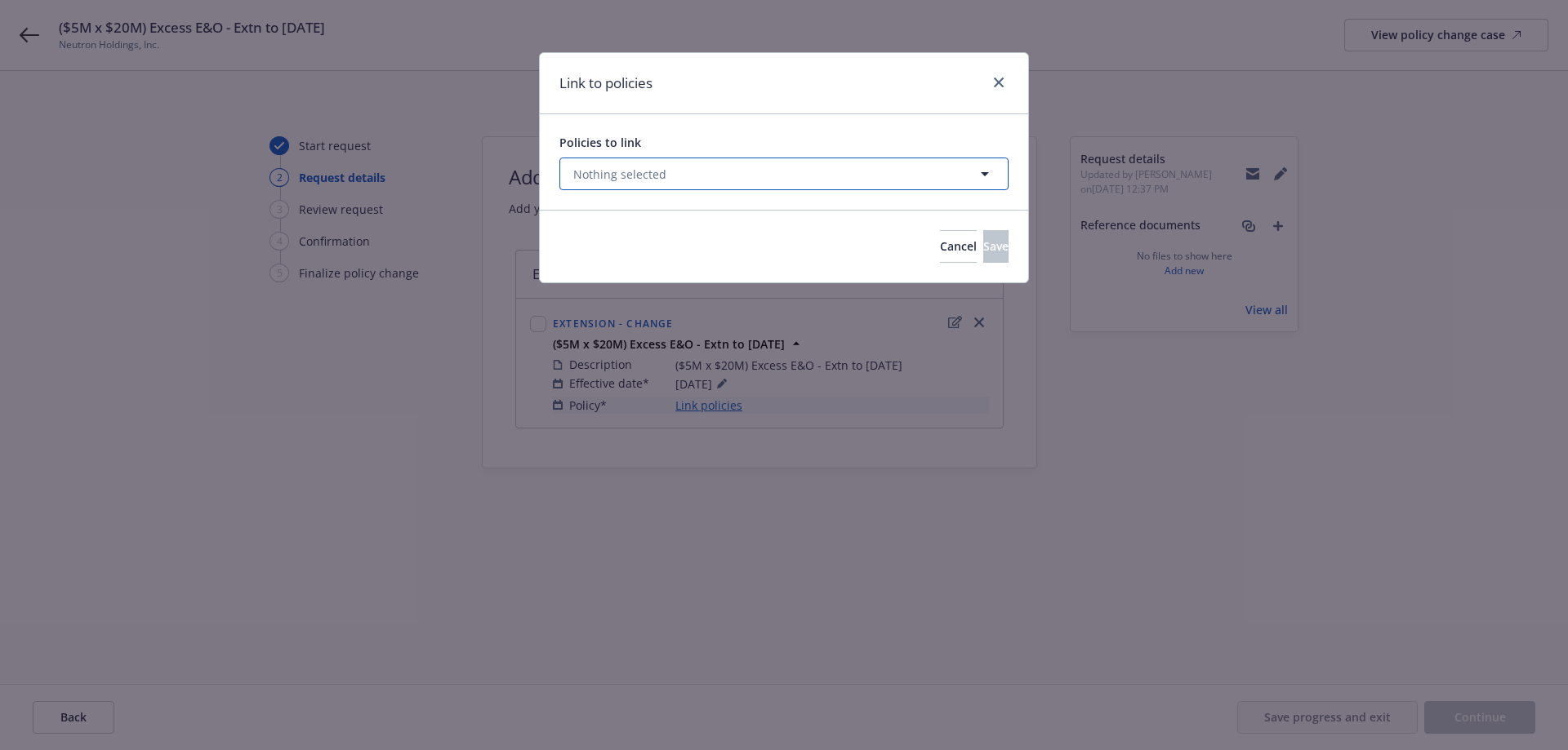
click at [698, 177] on button "Nothing selected" at bounding box center [783, 174] width 449 height 33
select select "ACTIVE"
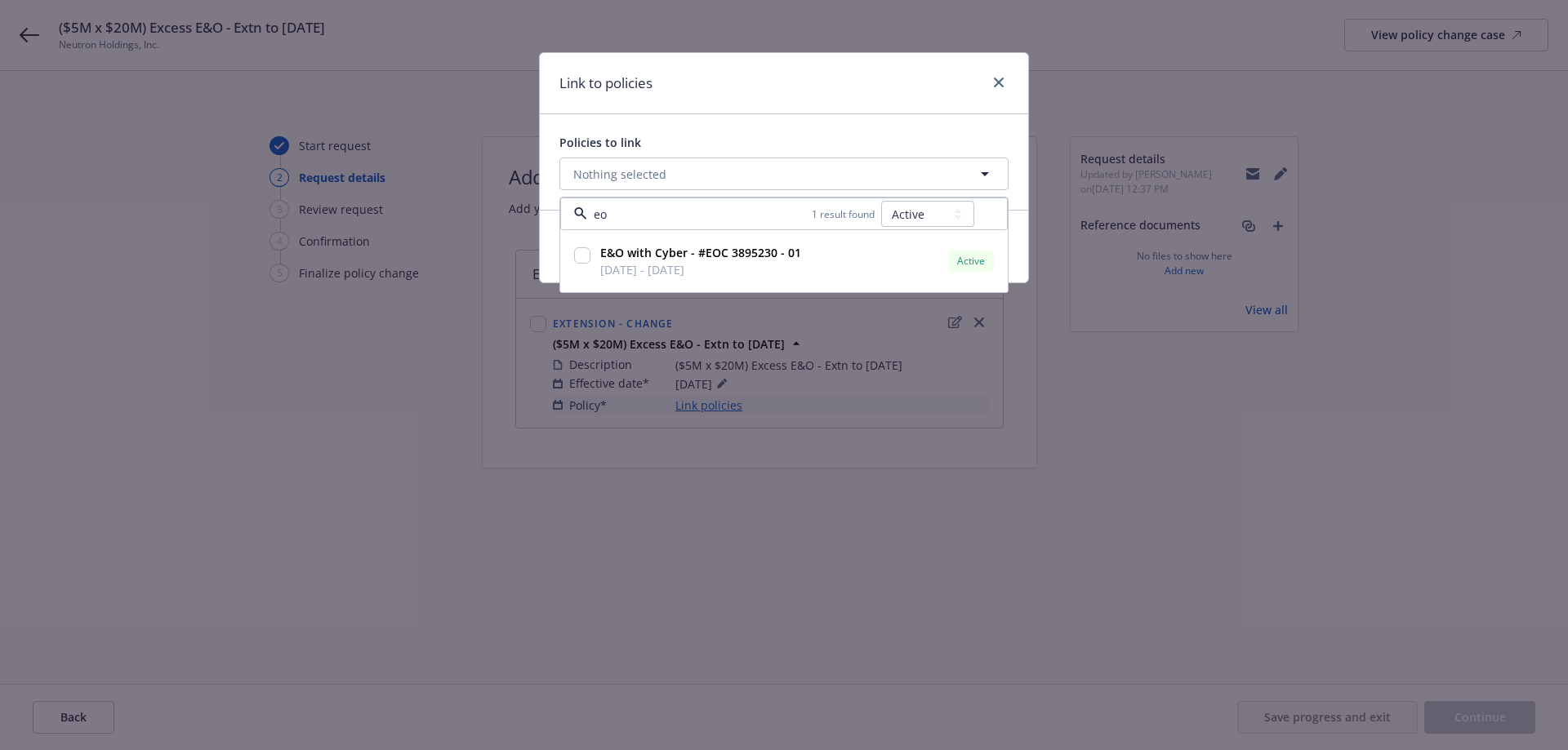
type input "eoc"
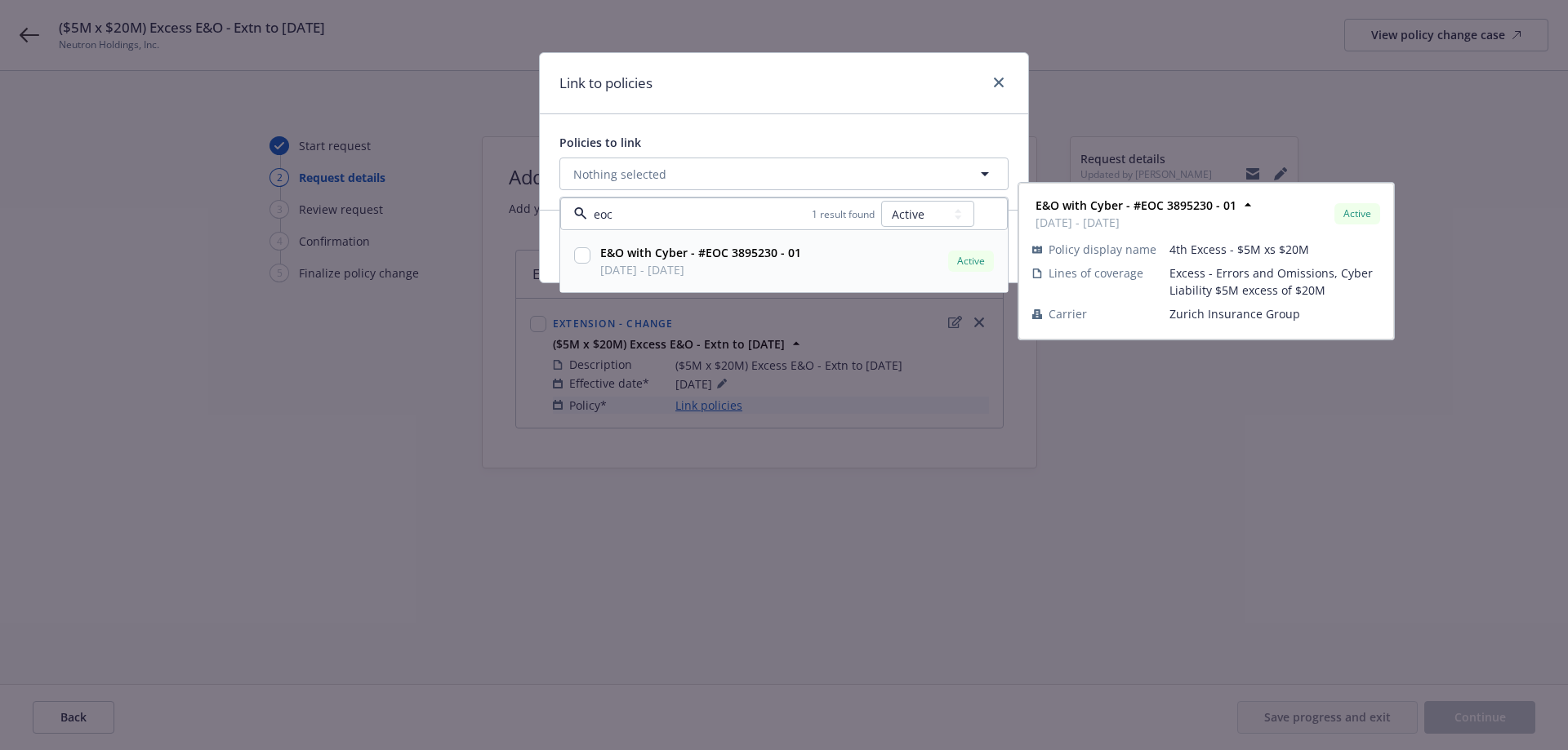
click at [574, 254] on input "checkbox" at bounding box center [581, 255] width 16 height 16
checkbox input "true"
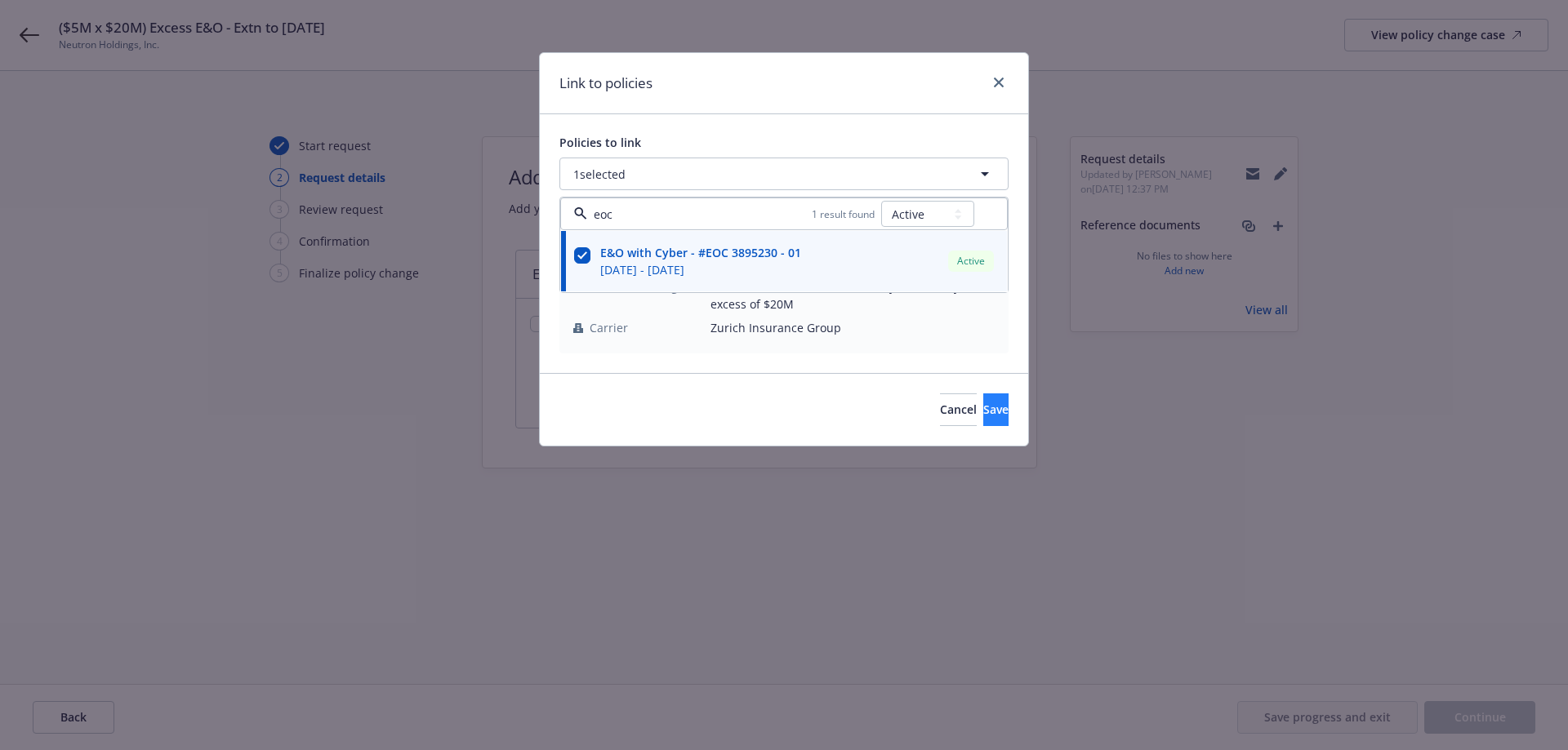
type input "eoc"
click at [983, 408] on span "Save" at bounding box center [995, 409] width 25 height 15
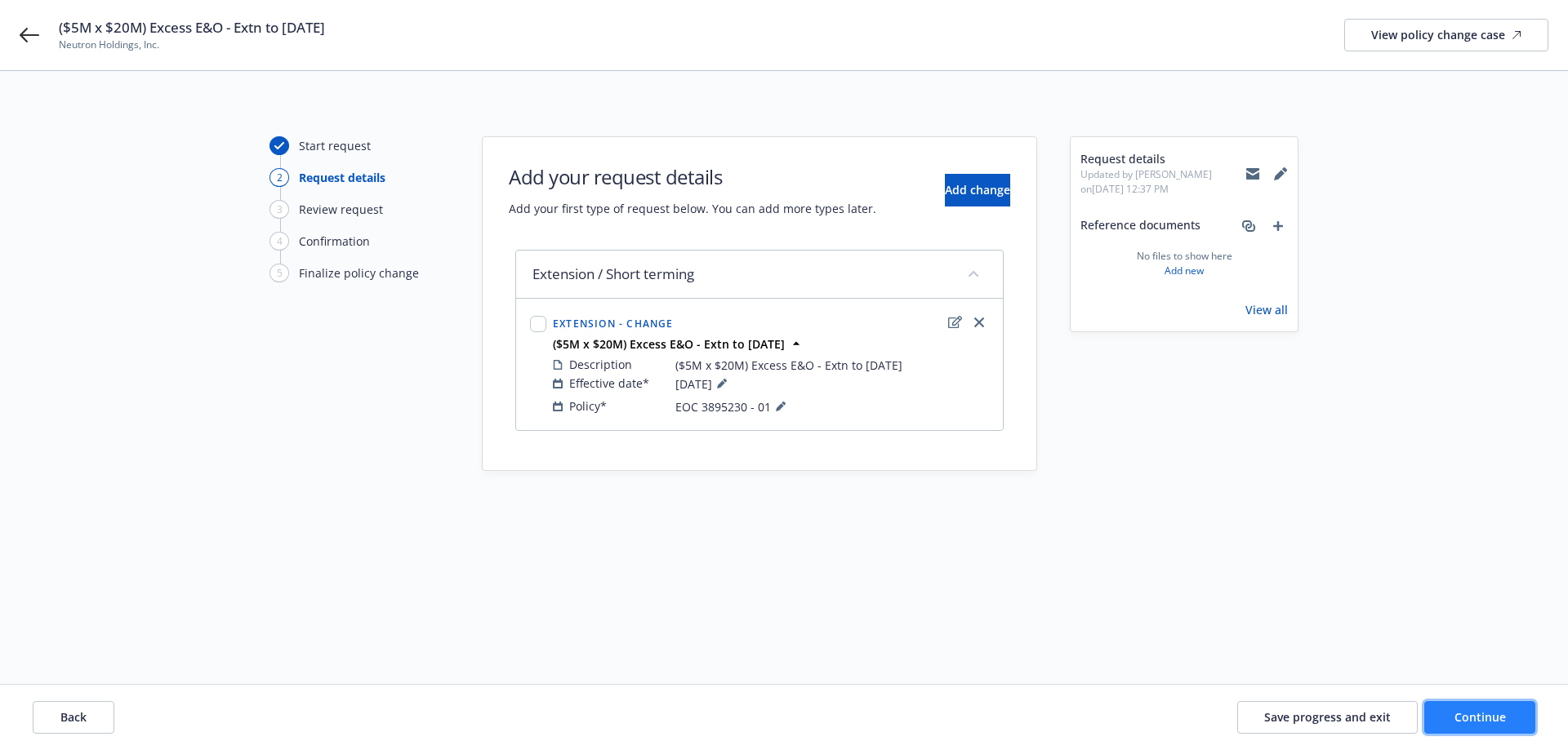
click at [1498, 714] on span "Continue" at bounding box center [1481, 717] width 52 height 15
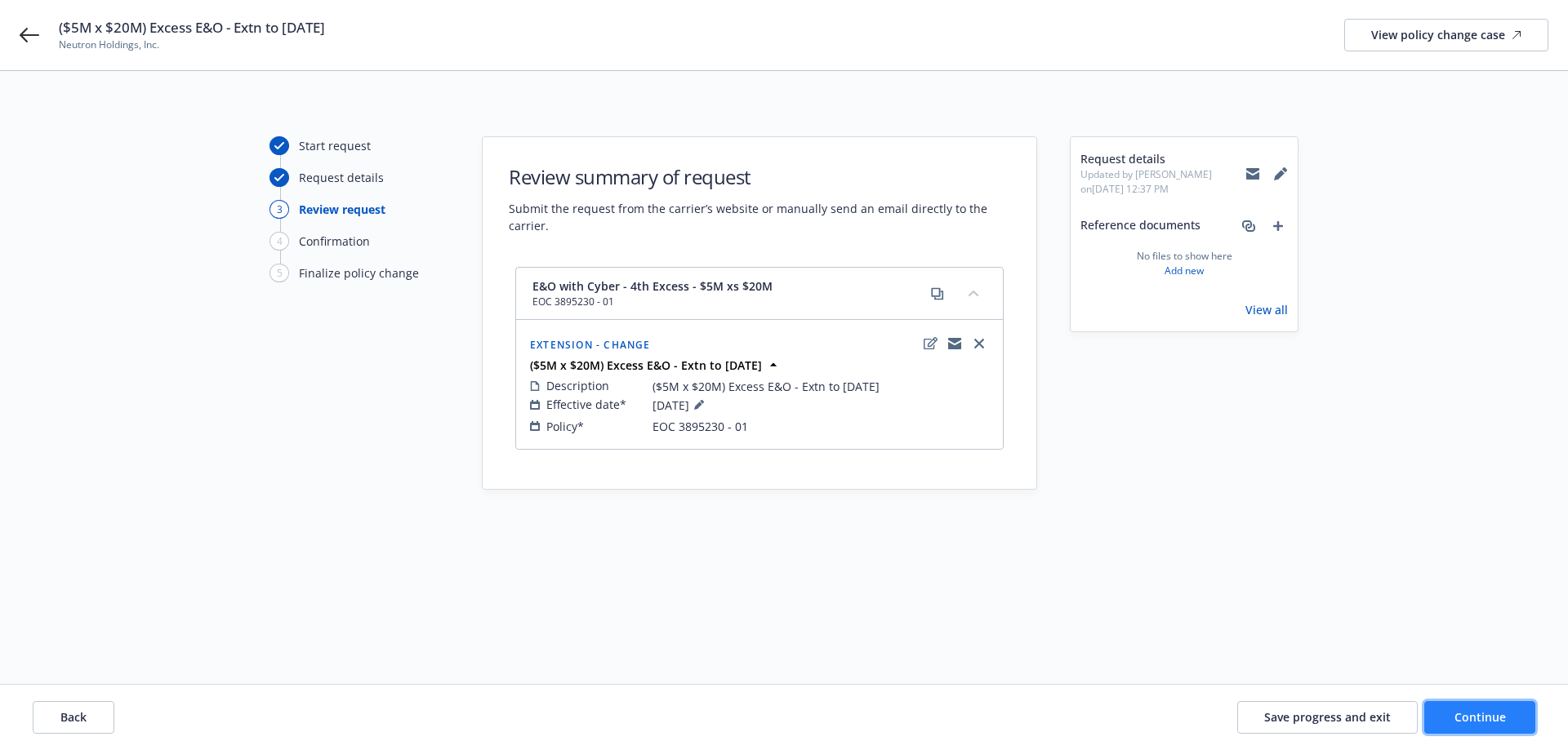
click at [1498, 714] on span "Continue" at bounding box center [1481, 717] width 52 height 15
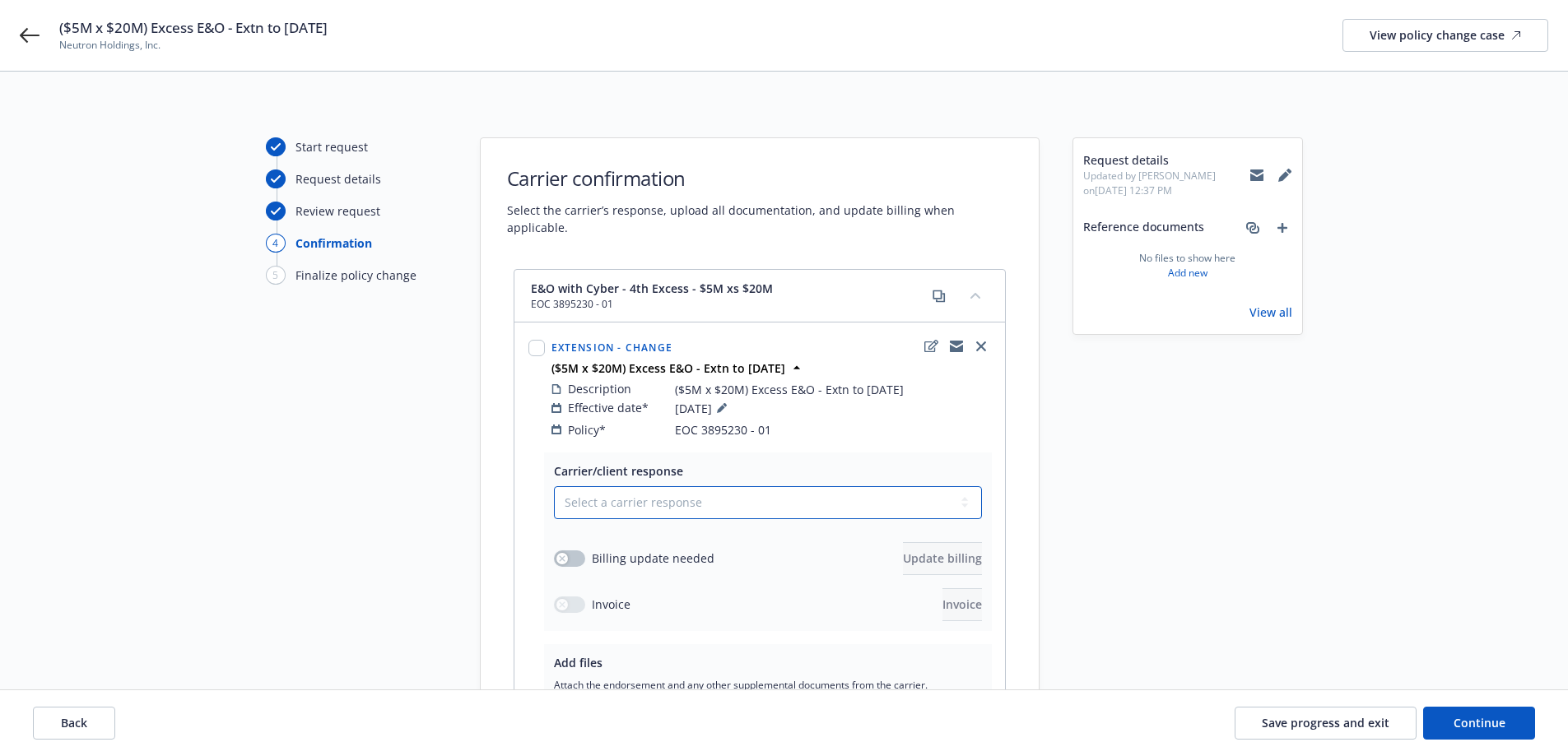
click at [667, 486] on select "Select a carrier response Accepted Accepted with revision No endorsement needed…" at bounding box center [768, 502] width 428 height 33
click at [554, 486] on select "Select a carrier response Accepted Accepted with revision No endorsement needed…" at bounding box center [768, 502] width 428 height 33
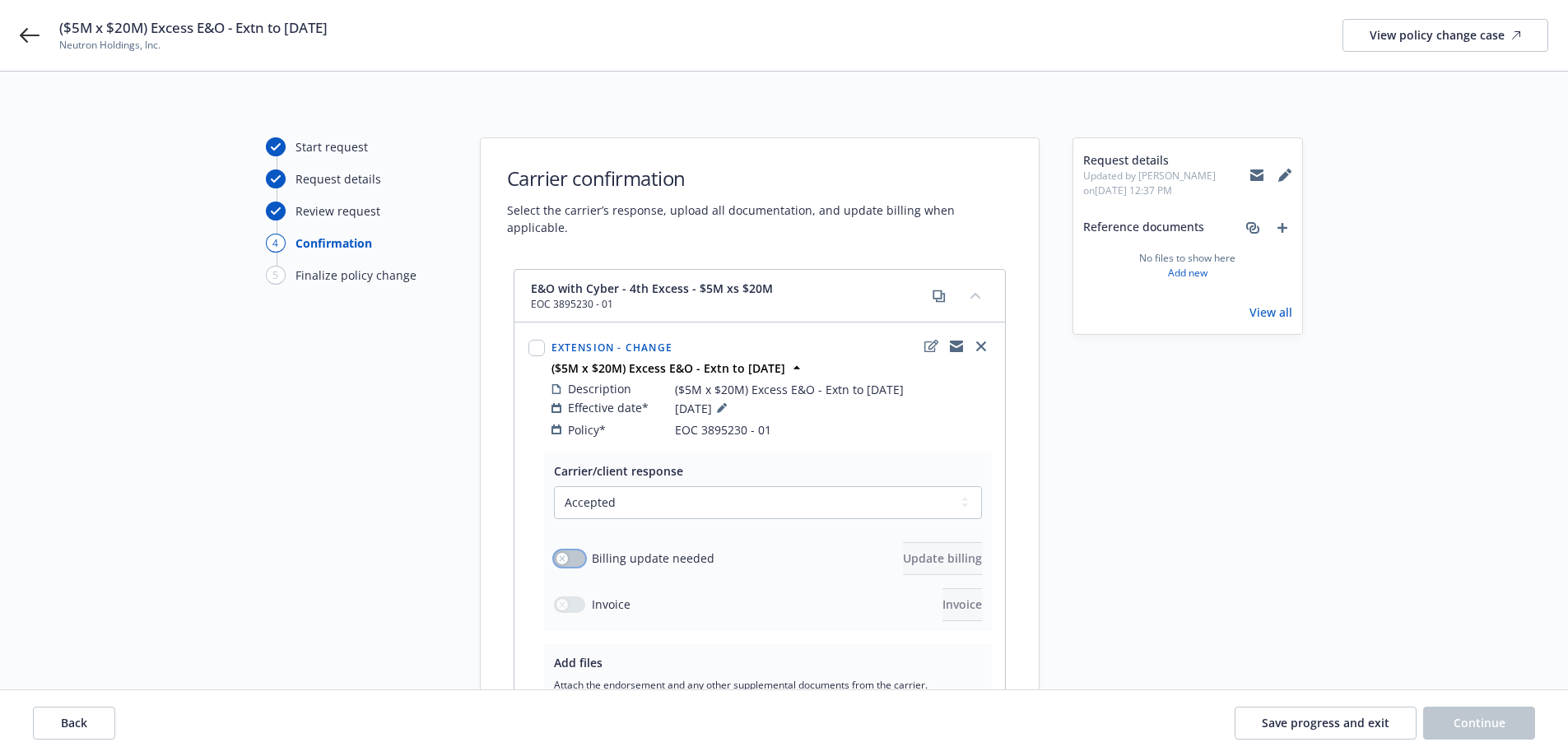
click at [557, 553] on div "button" at bounding box center [563, 559] width 12 height 12
click at [957, 555] on button "Update billing" at bounding box center [942, 559] width 79 height 33
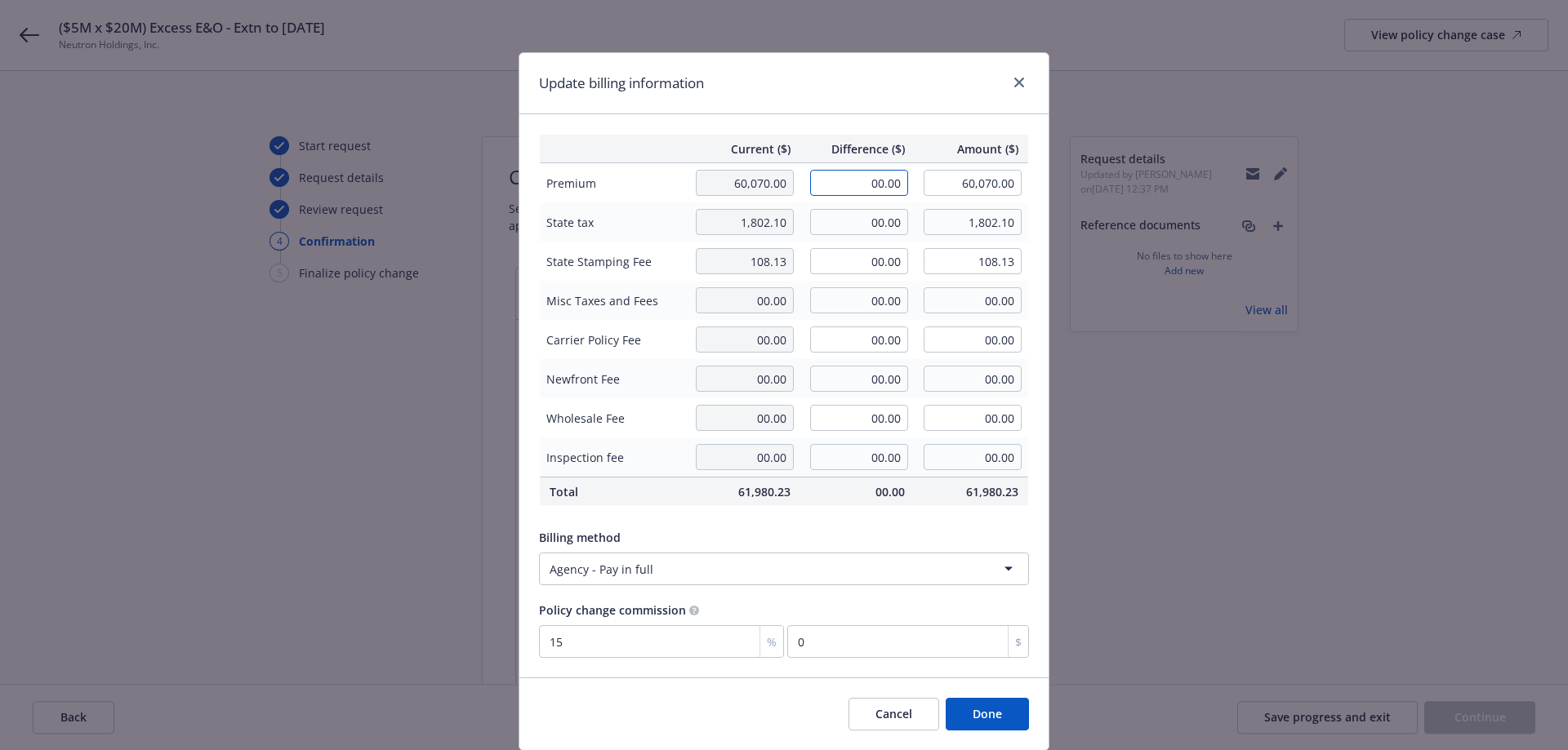
click at [874, 185] on input "00.00" at bounding box center [859, 182] width 98 height 26
click at [868, 219] on input "00.00" at bounding box center [859, 222] width 98 height 26
click at [873, 253] on input "00.00" at bounding box center [859, 260] width 98 height 26
click at [993, 714] on button "Done" at bounding box center [987, 714] width 84 height 33
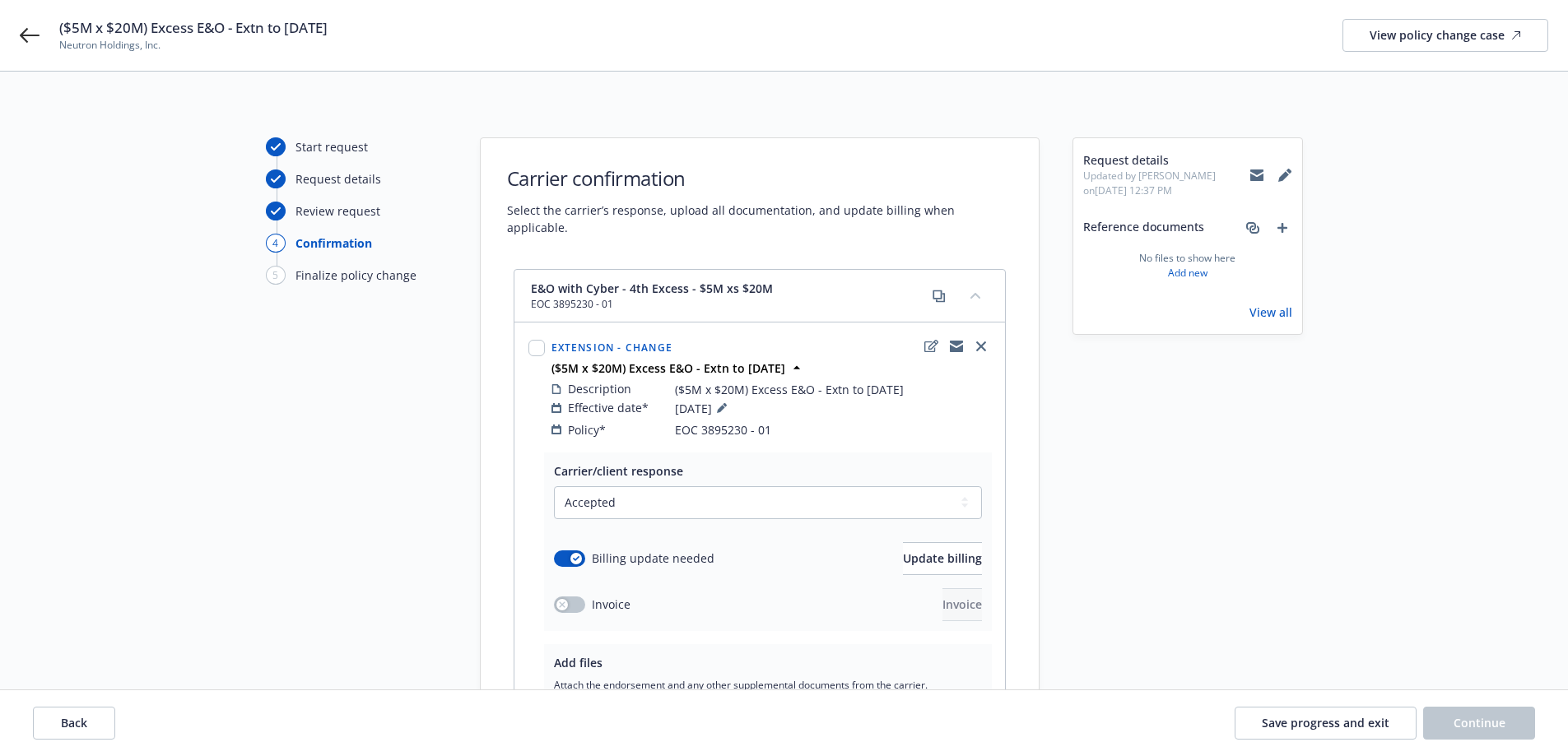
click at [557, 566] on div "Select a carrier response Accepted Accepted with revision No endorsement needed…" at bounding box center [768, 553] width 428 height 135
click at [554, 596] on button "button" at bounding box center [569, 604] width 31 height 16
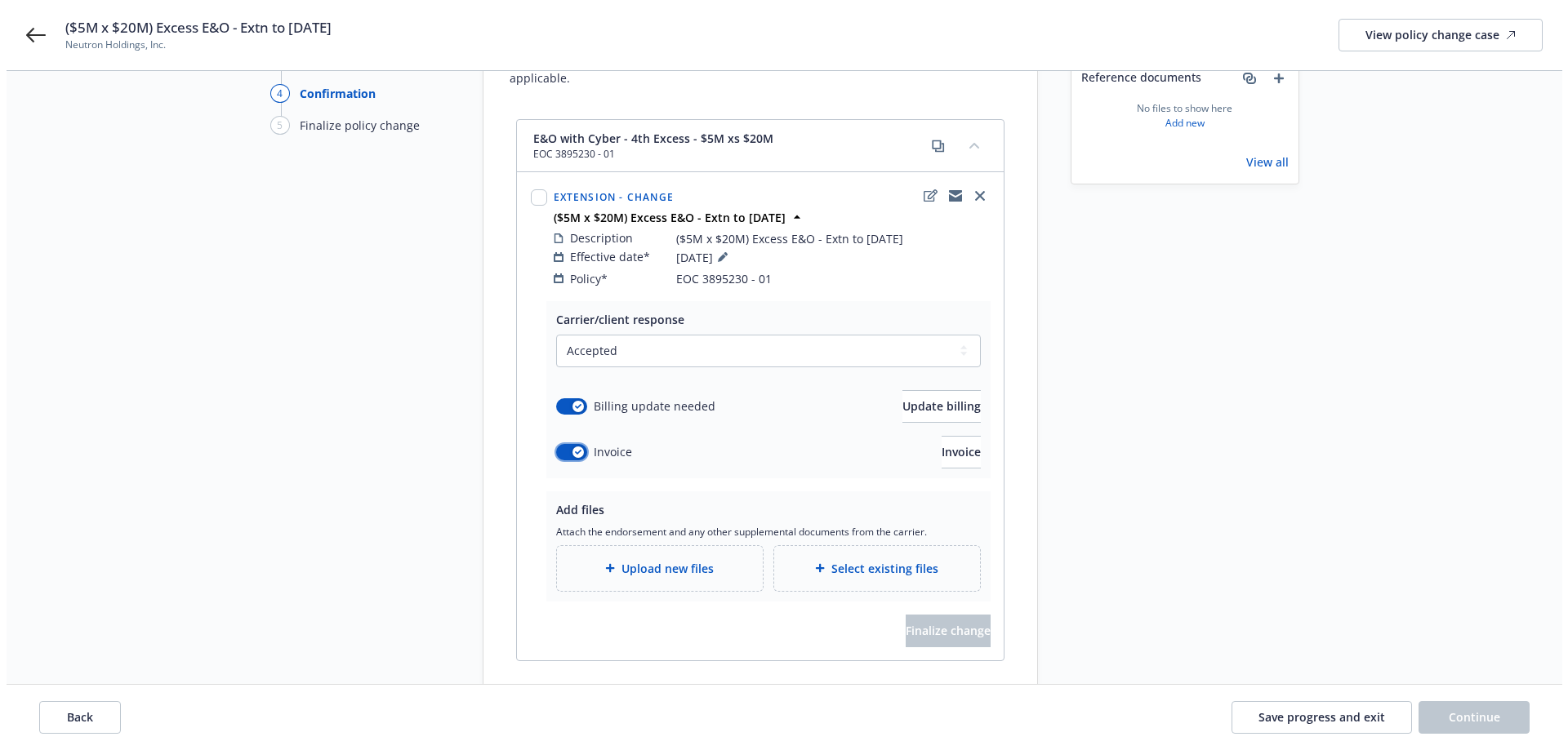
scroll to position [213, 0]
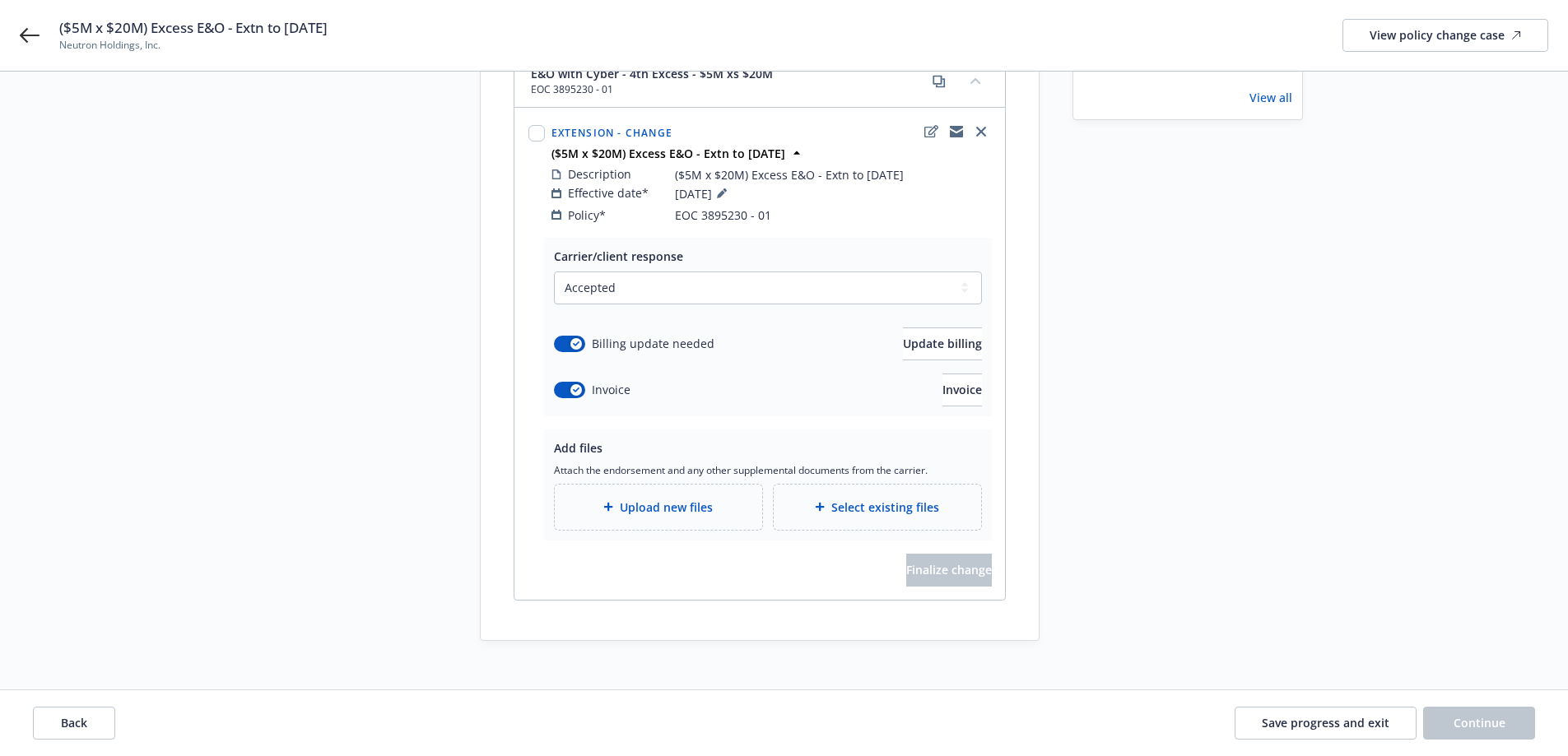
click at [918, 390] on div "Carrier/client response Select a carrier response Accepted Accepted with revisi…" at bounding box center [768, 327] width 447 height 178
click at [942, 387] on button "Invoice" at bounding box center [962, 390] width 40 height 33
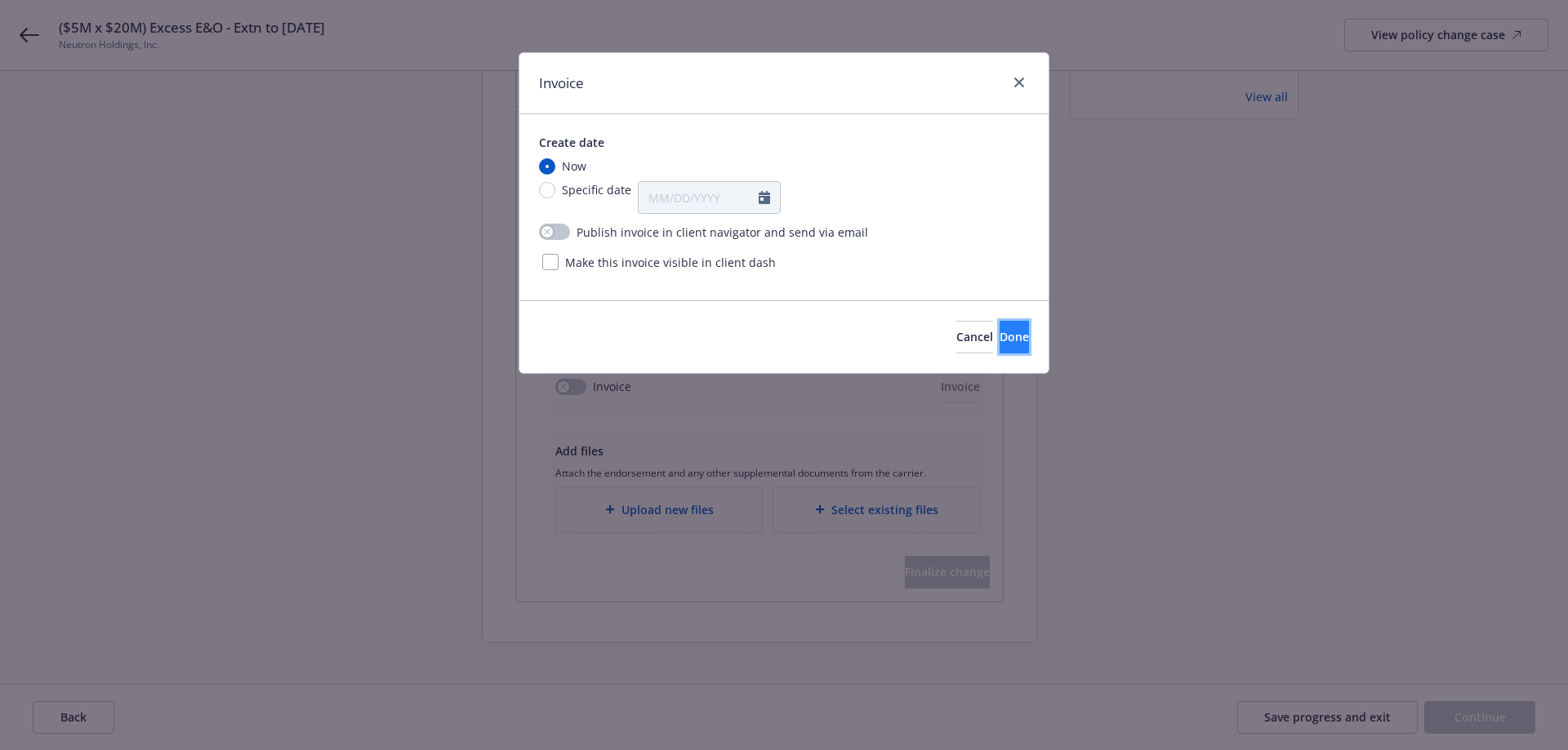
click at [999, 327] on button "Done" at bounding box center [1014, 337] width 30 height 33
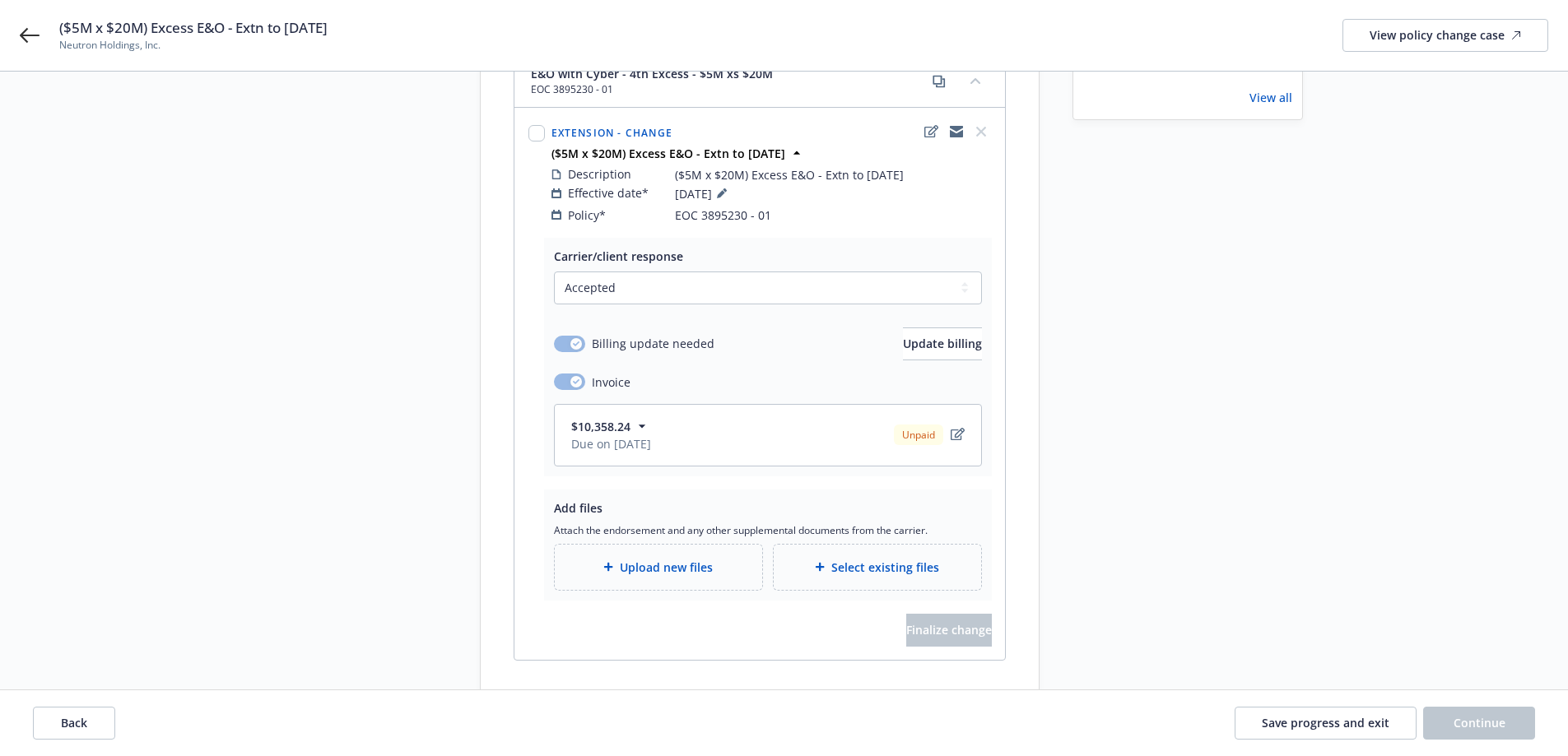
click at [721, 545] on div "Upload new files" at bounding box center [659, 567] width 207 height 45
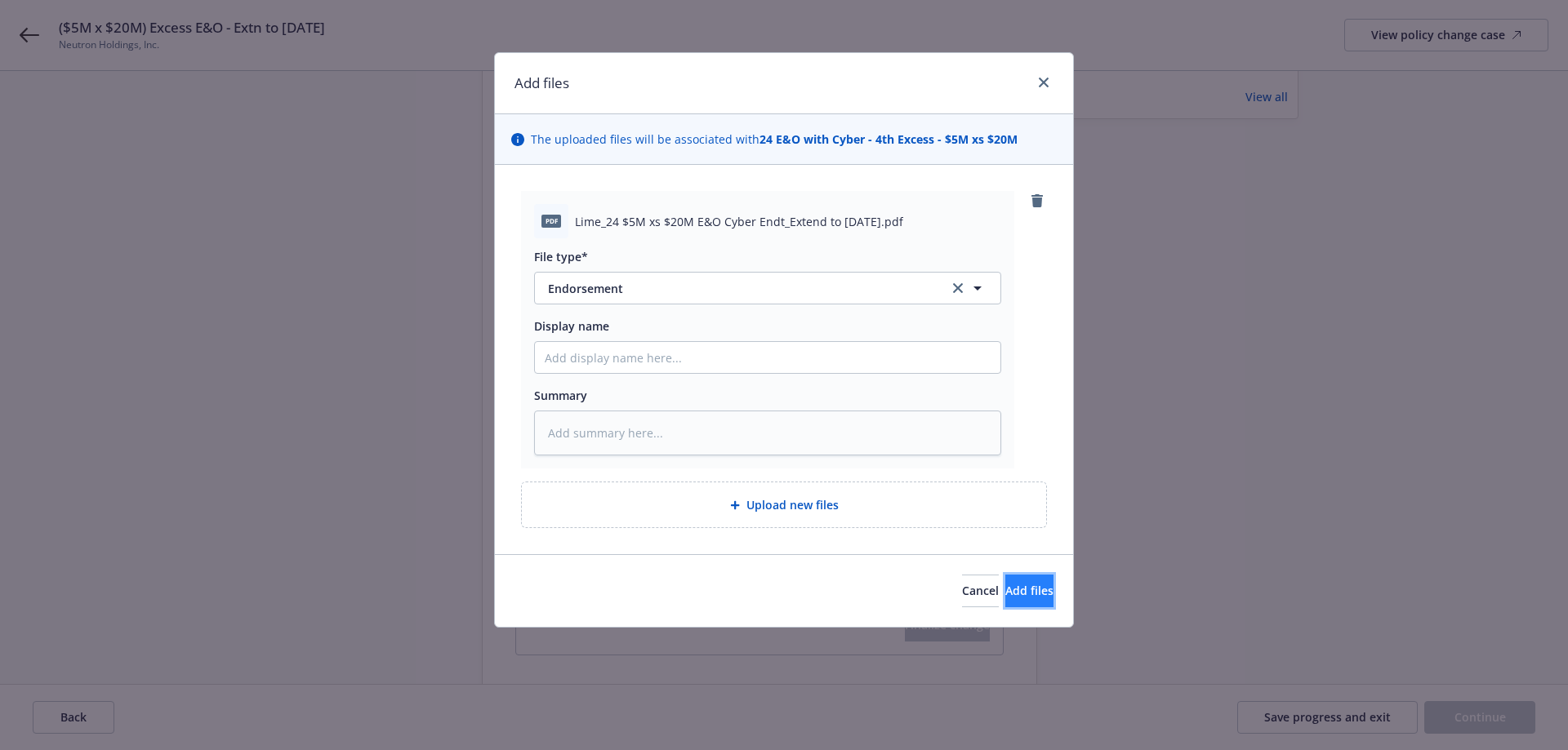
click at [1005, 583] on button "Add files" at bounding box center [1029, 591] width 48 height 33
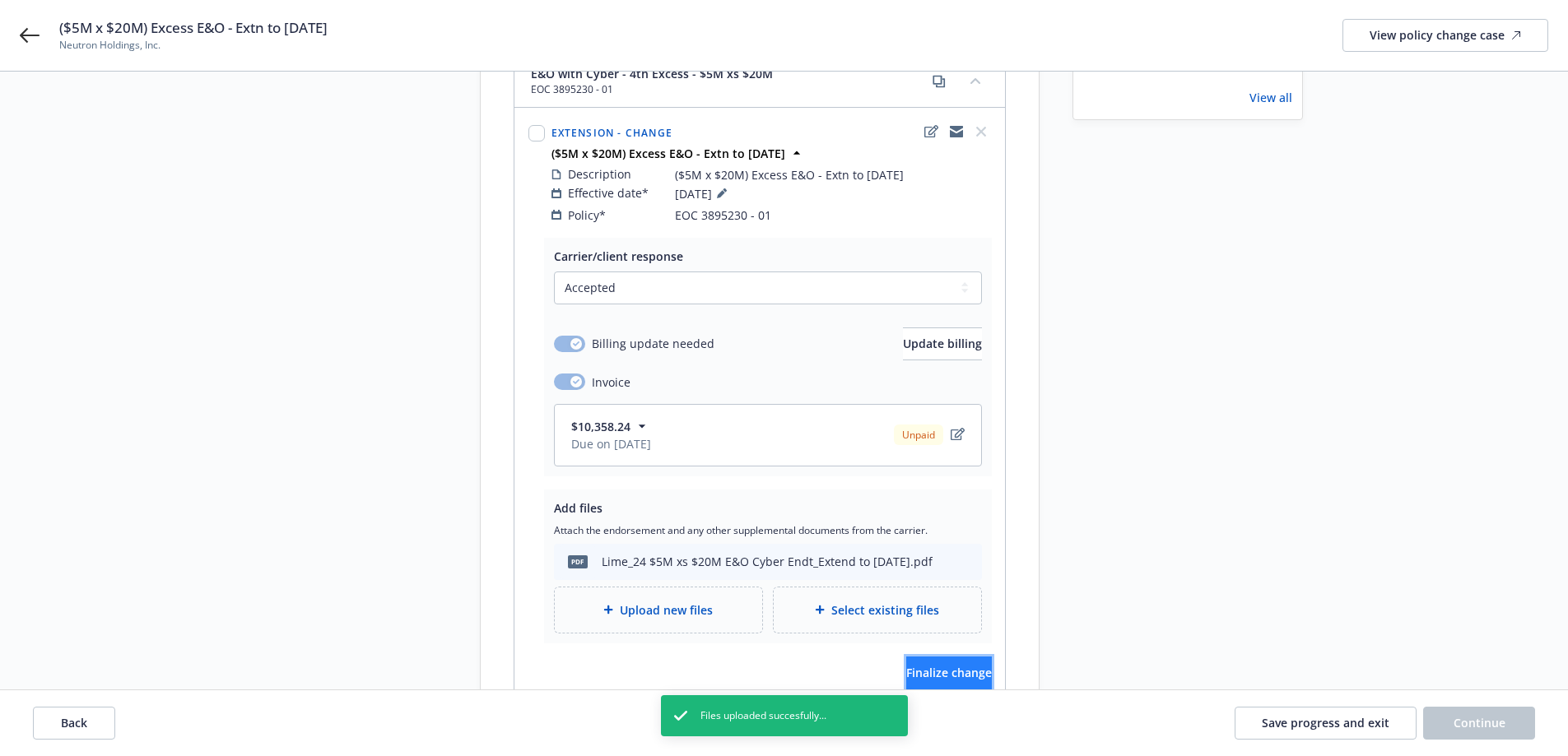
click at [931, 656] on button "Finalize change" at bounding box center [949, 673] width 85 height 33
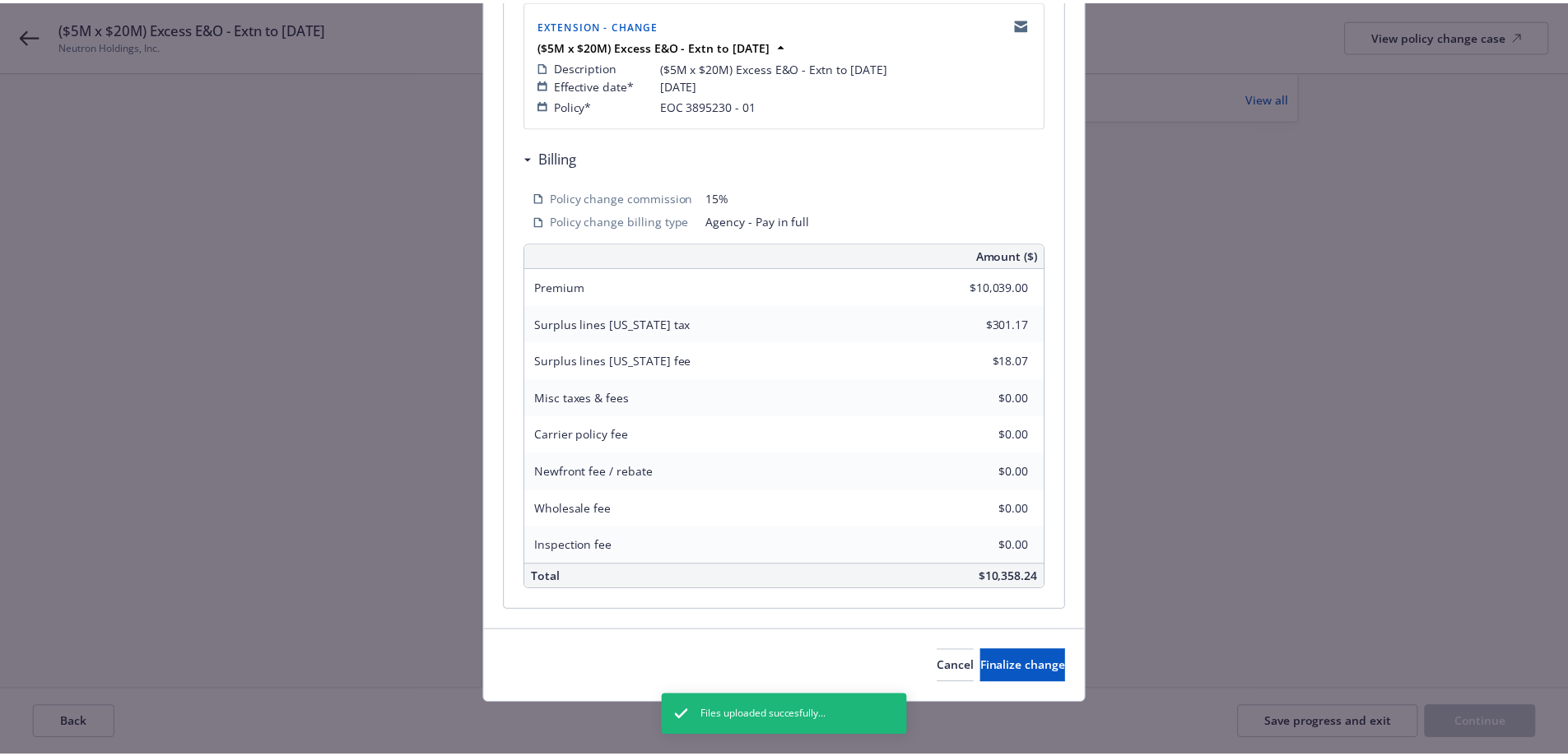
scroll to position [356, 0]
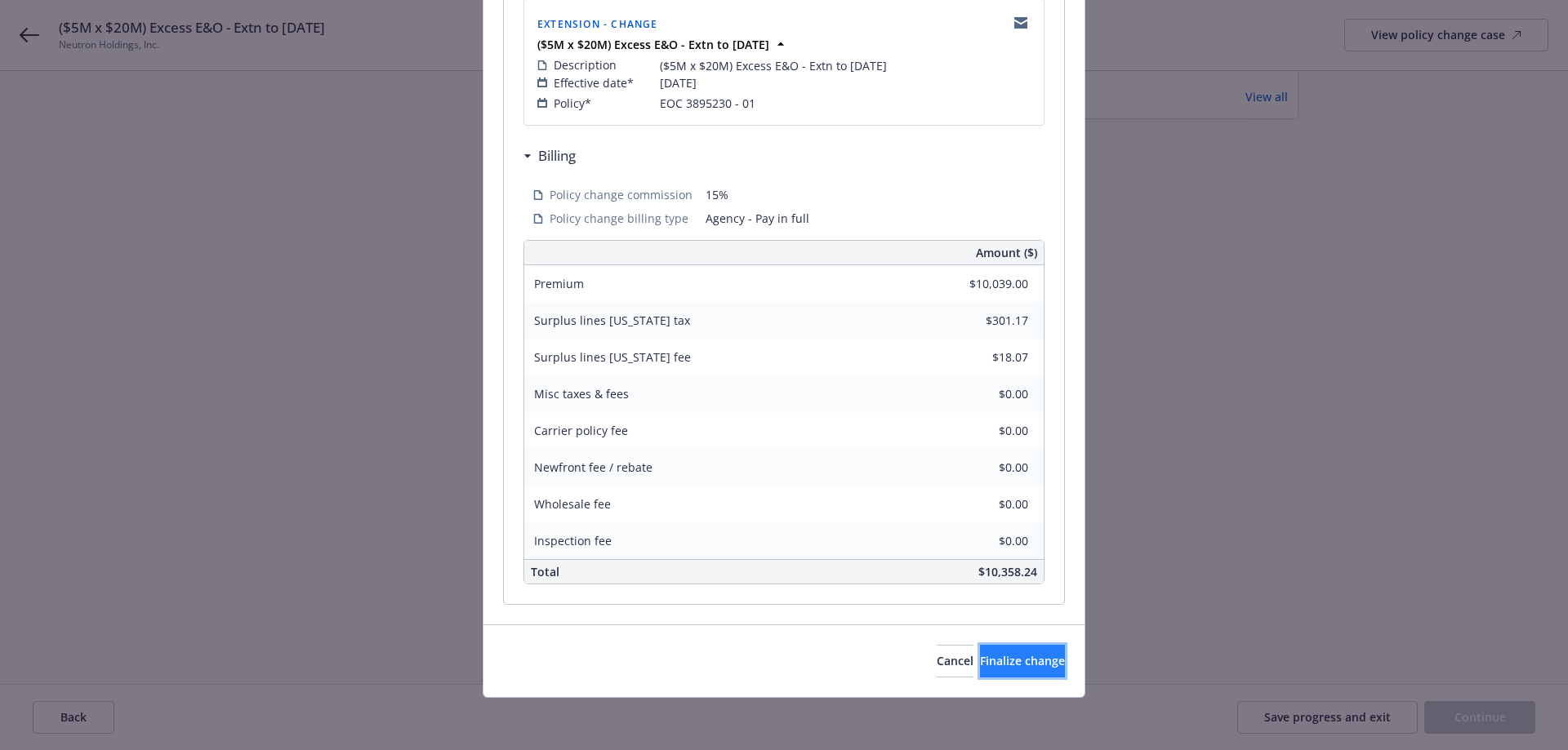
click at [980, 652] on button "Finalize change" at bounding box center [1022, 661] width 85 height 33
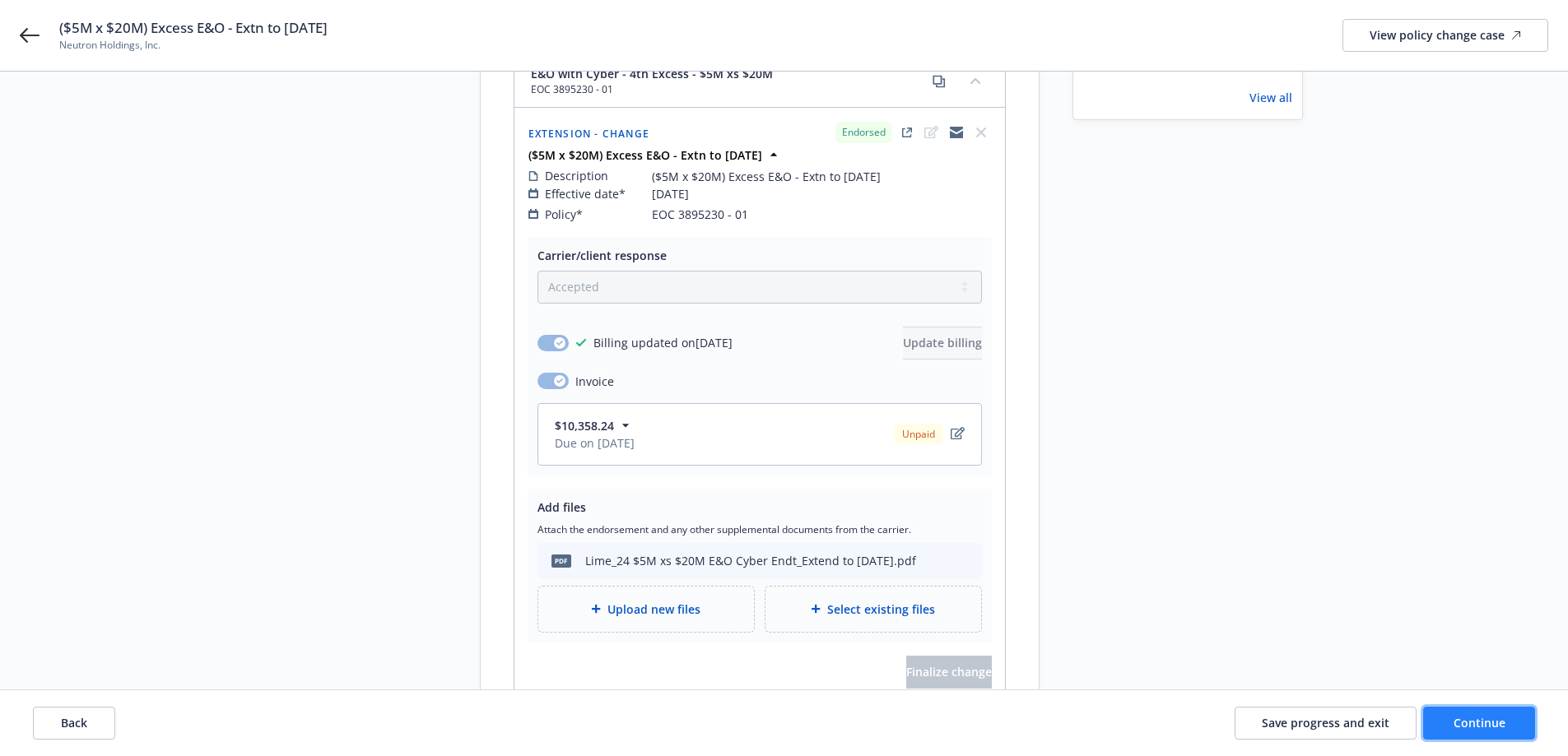
click at [1495, 720] on span "Continue" at bounding box center [1480, 723] width 52 height 15
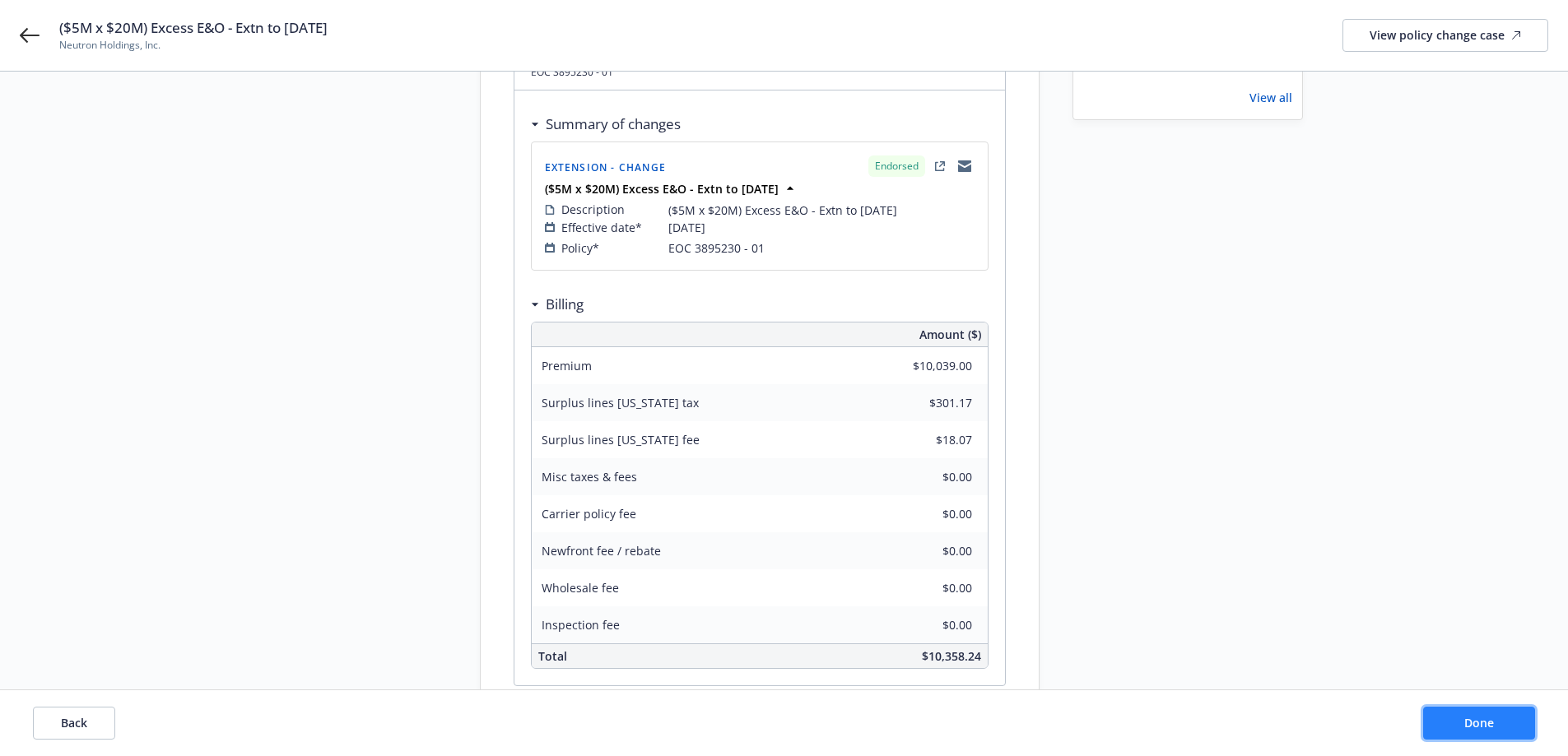
click at [1446, 728] on button "Done" at bounding box center [1479, 723] width 112 height 33
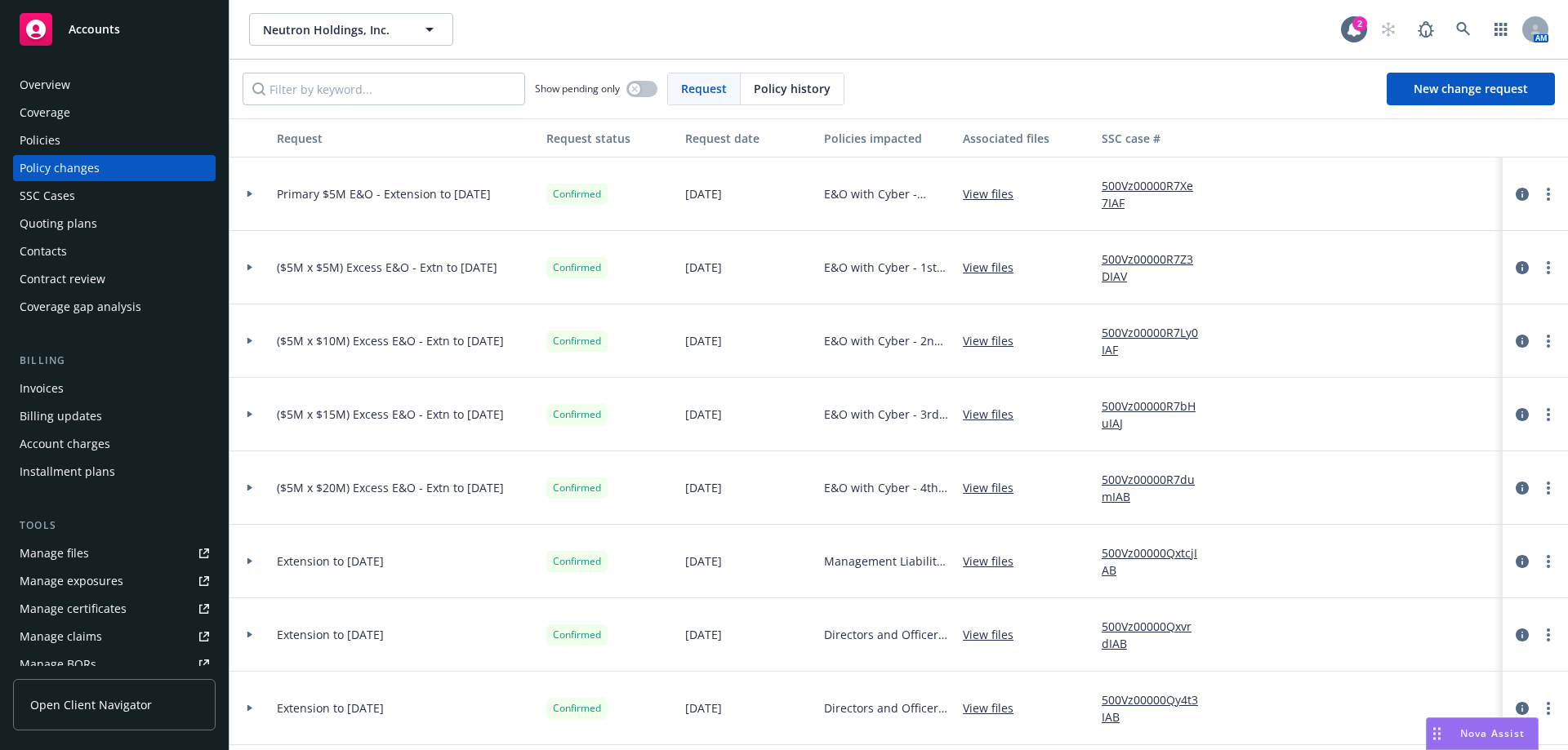
click at [116, 394] on div "Invoices" at bounding box center [113, 388] width 189 height 26
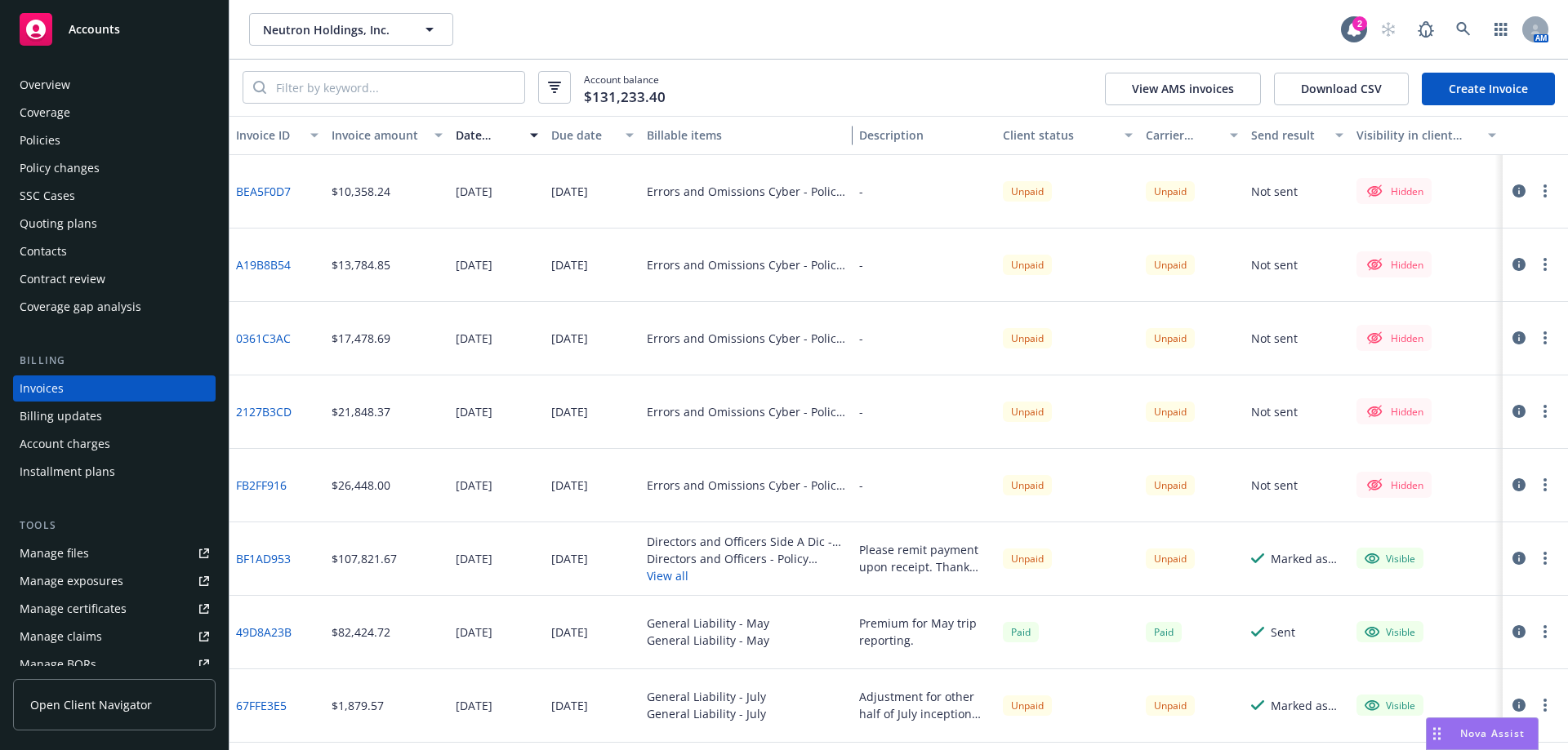
drag, startPoint x: 872, startPoint y: 134, endPoint x: 808, endPoint y: 155, distance: 67.4
click at [808, 155] on div "Invoice ID Invoice amount Date issued Due date Billable items Description Clien…" at bounding box center [898, 433] width 1338 height 634
click at [271, 493] on link "FB2FF916" at bounding box center [261, 485] width 51 height 17
click at [1535, 486] on button "button" at bounding box center [1545, 485] width 19 height 19
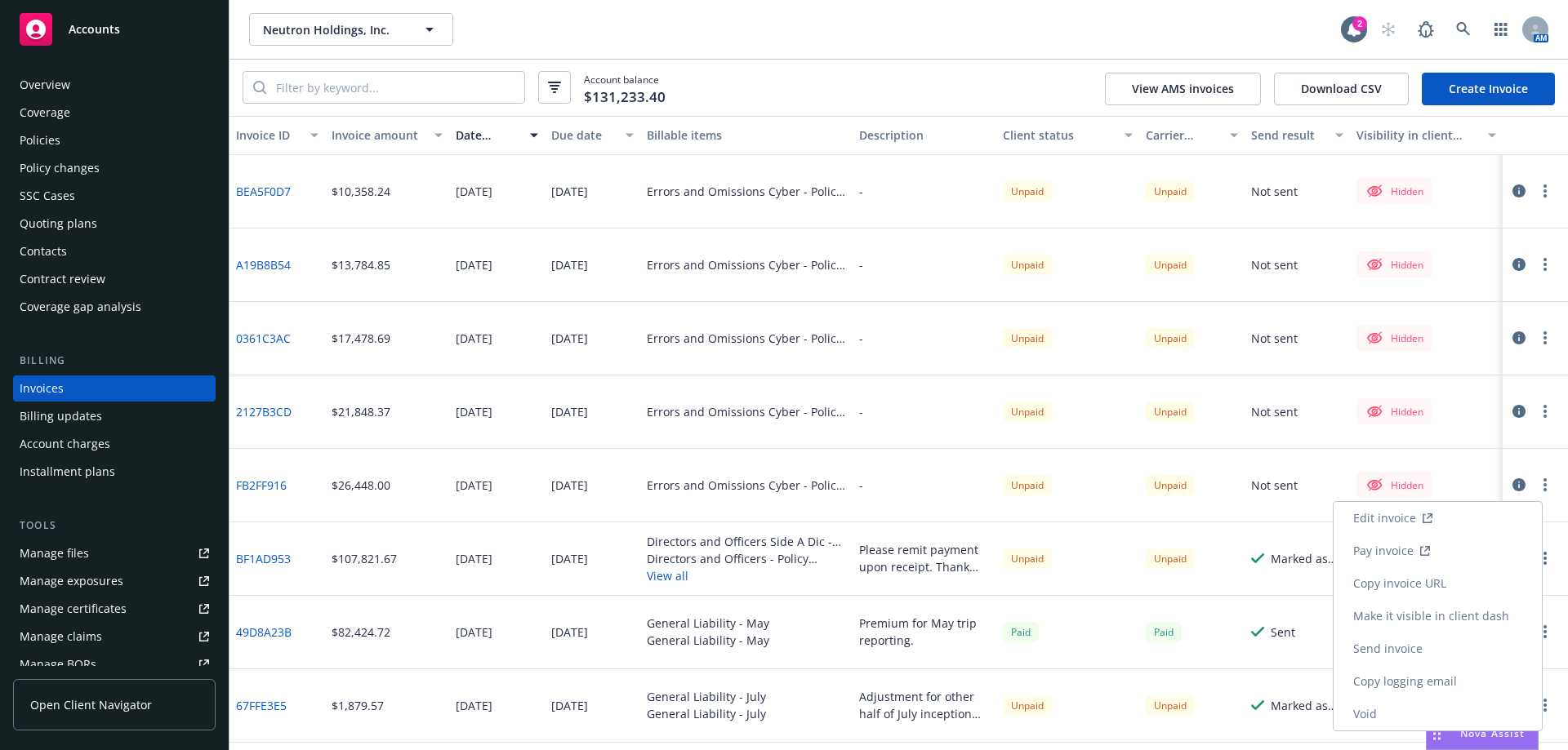
click at [1466, 622] on link "Make it visible in client dash" at bounding box center [1437, 617] width 208 height 33
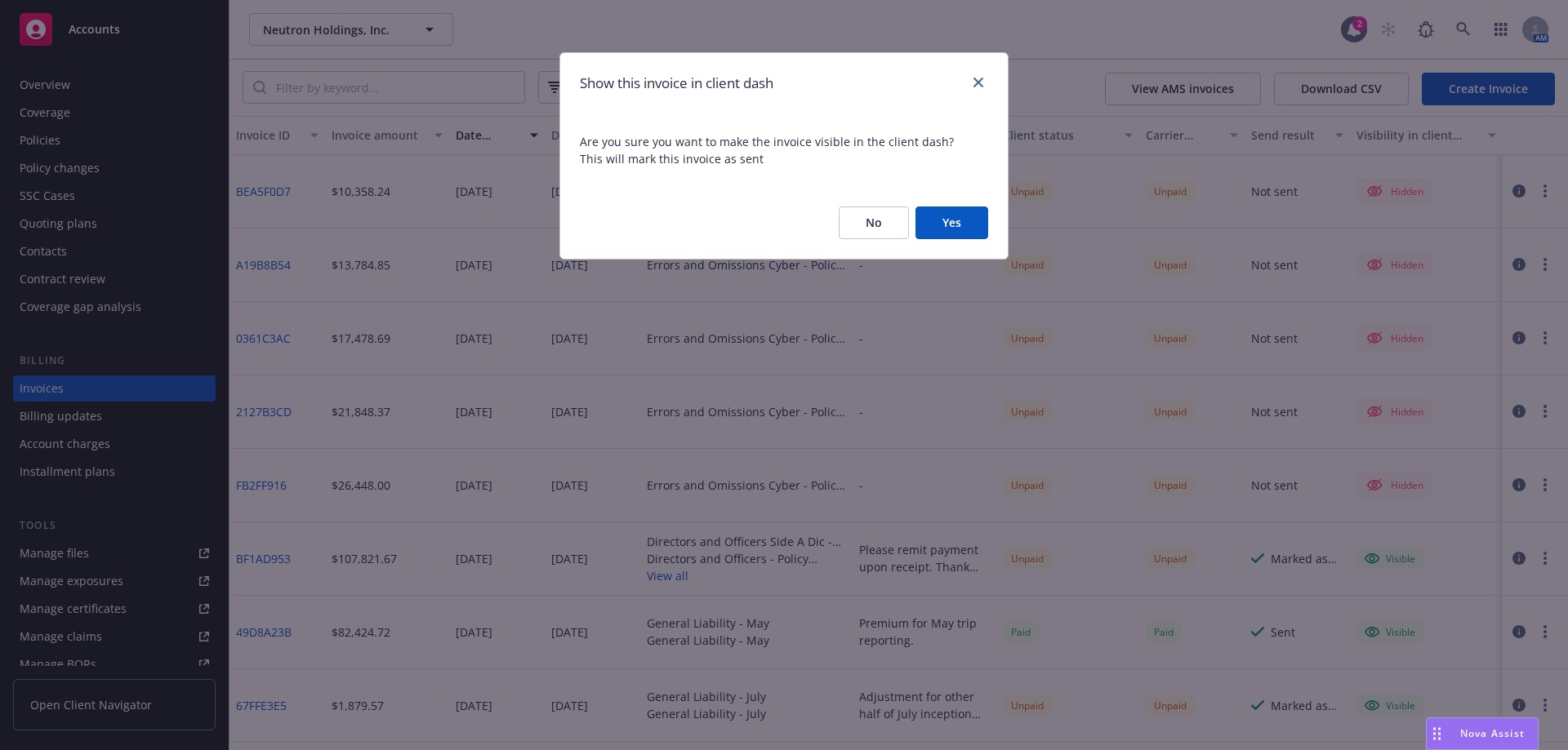
click at [949, 226] on button "Yes" at bounding box center [952, 223] width 73 height 33
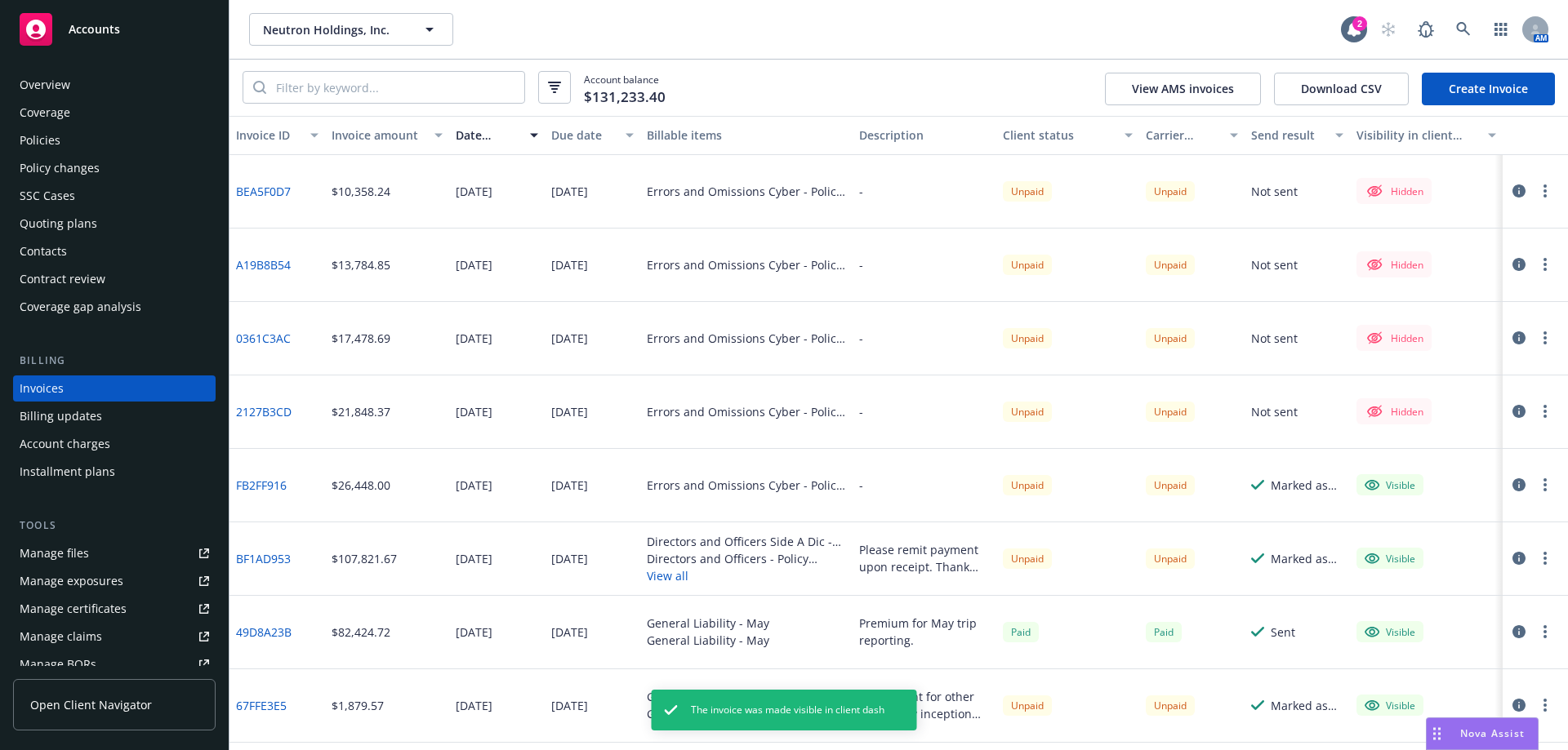
click at [1537, 414] on button "button" at bounding box center [1545, 411] width 19 height 19
click at [1496, 543] on link "Make it visible in client dash" at bounding box center [1437, 543] width 208 height 33
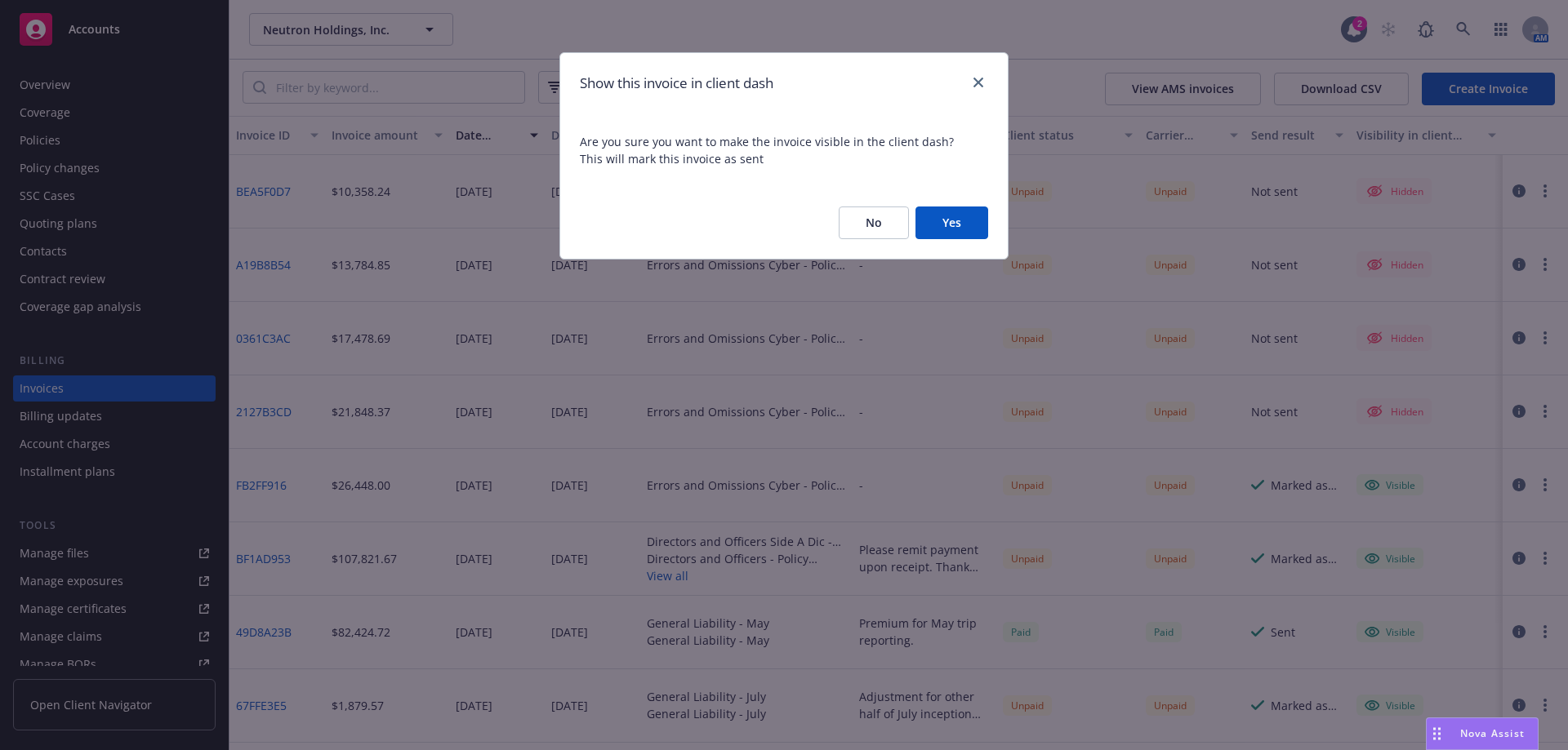
click at [979, 226] on button "Yes" at bounding box center [952, 223] width 73 height 33
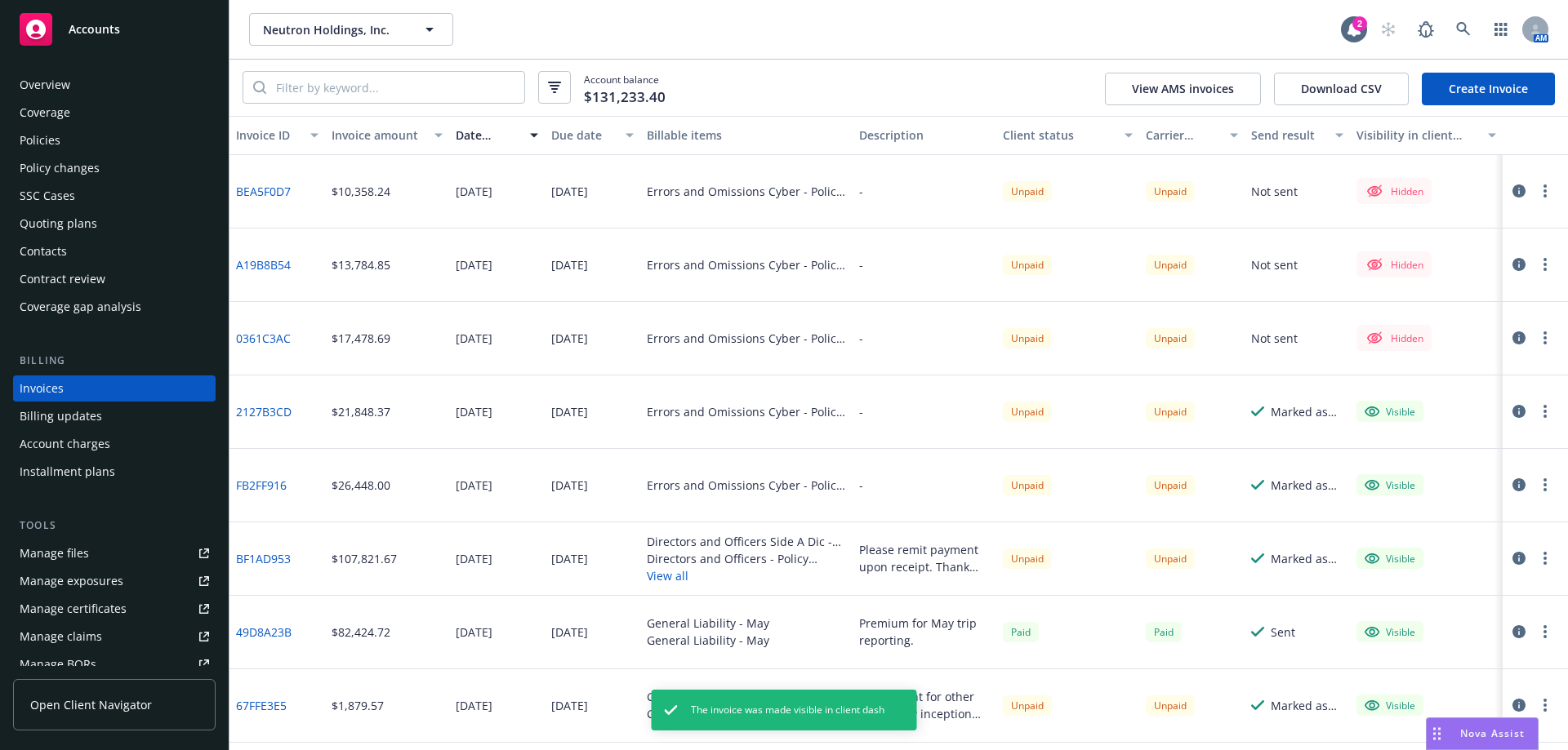
click at [1543, 340] on circle "button" at bounding box center [1544, 337] width 3 height 3
click at [1468, 473] on link "Make it visible in client dash" at bounding box center [1437, 470] width 208 height 33
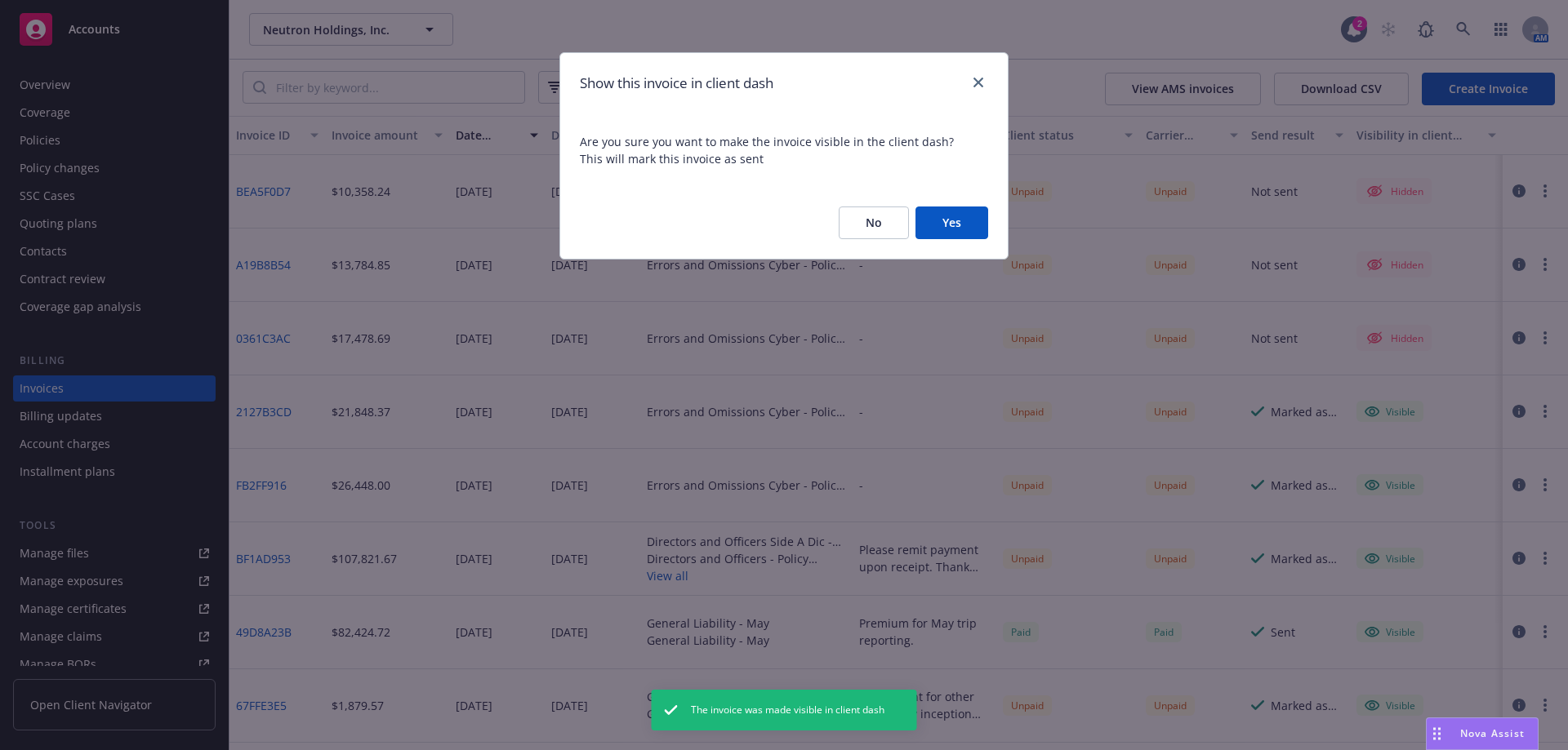
click at [939, 230] on button "Yes" at bounding box center [952, 223] width 73 height 33
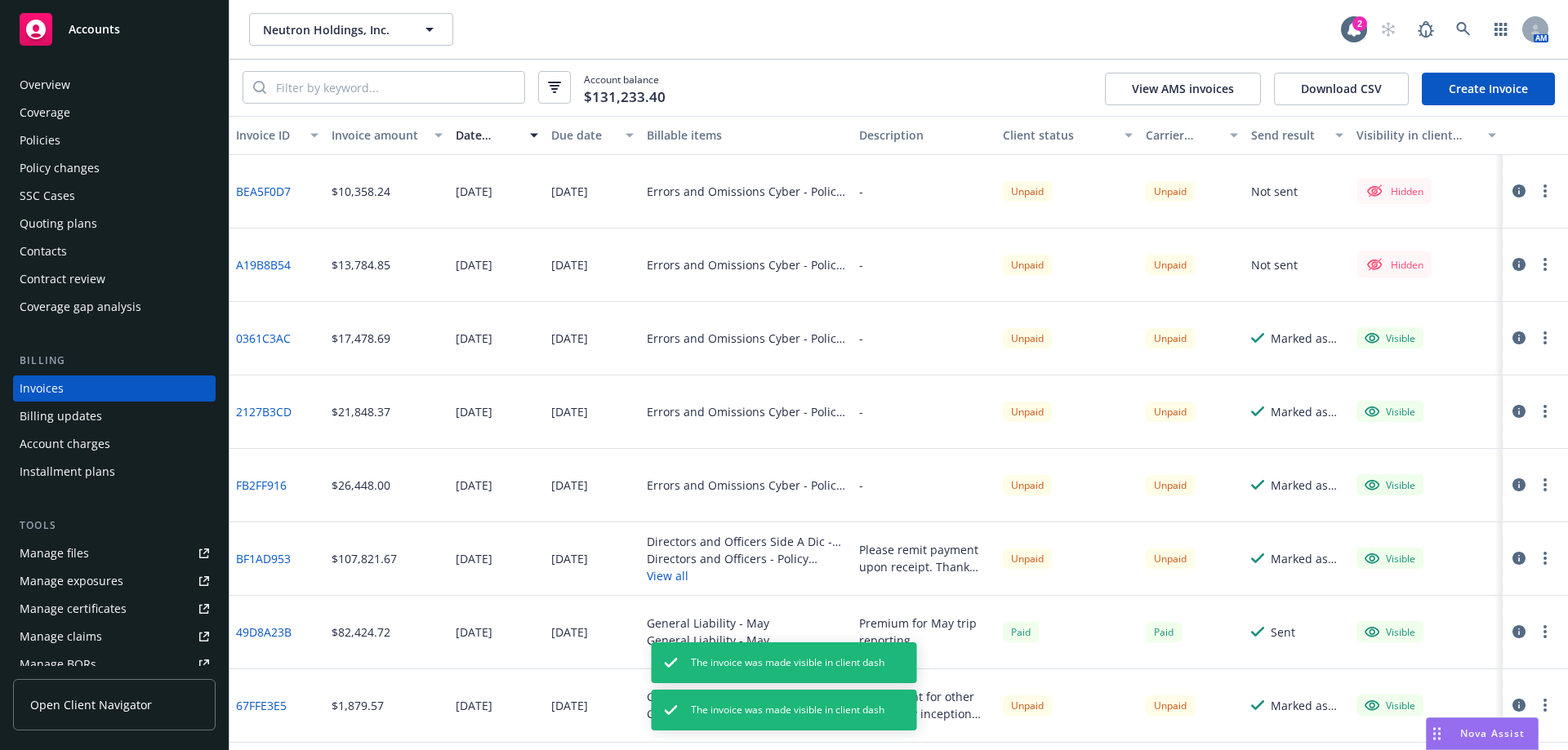
click at [1543, 269] on circle "button" at bounding box center [1544, 269] width 3 height 3
click at [1477, 394] on link "Make it visible in client dash" at bounding box center [1437, 396] width 208 height 33
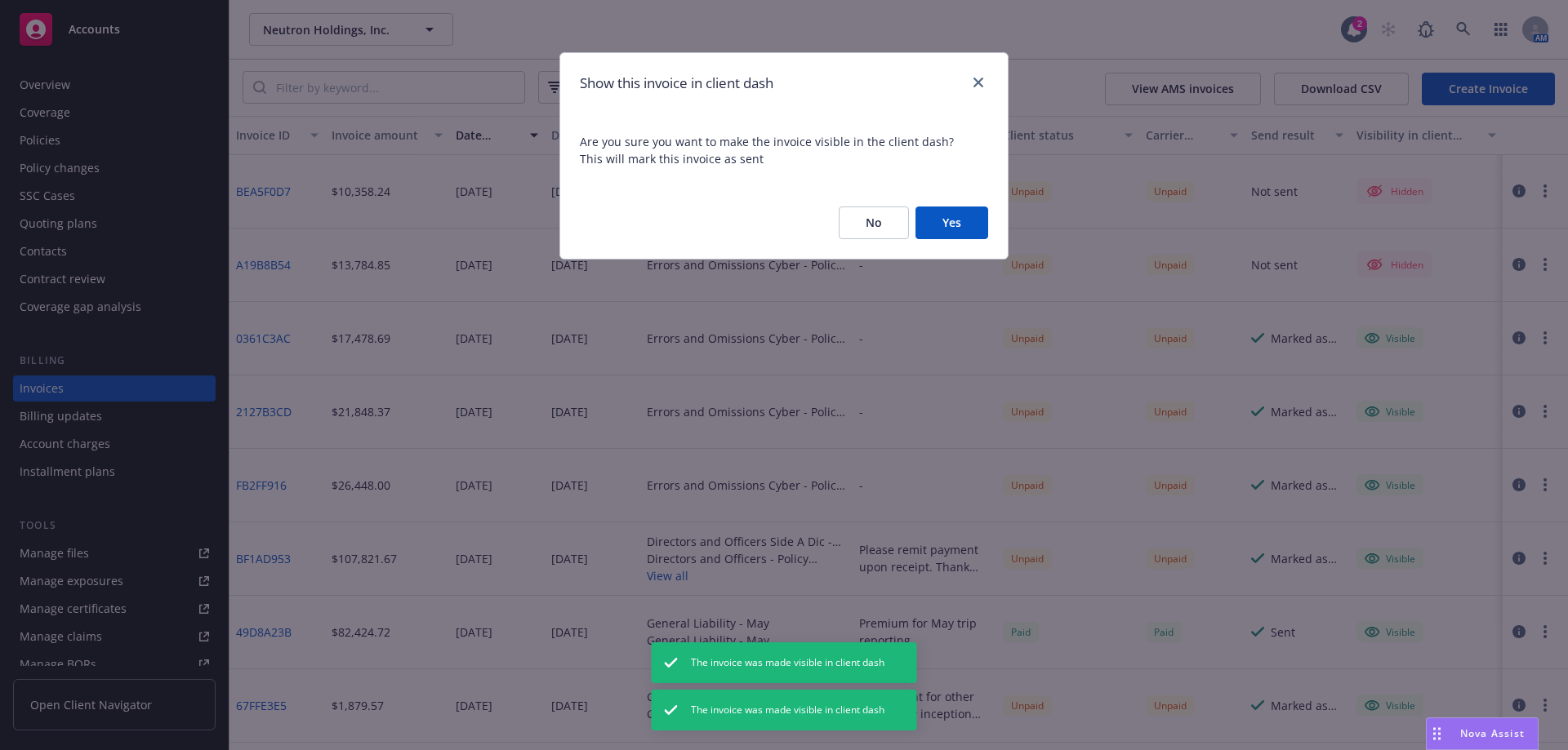
click at [968, 228] on button "Yes" at bounding box center [952, 223] width 73 height 33
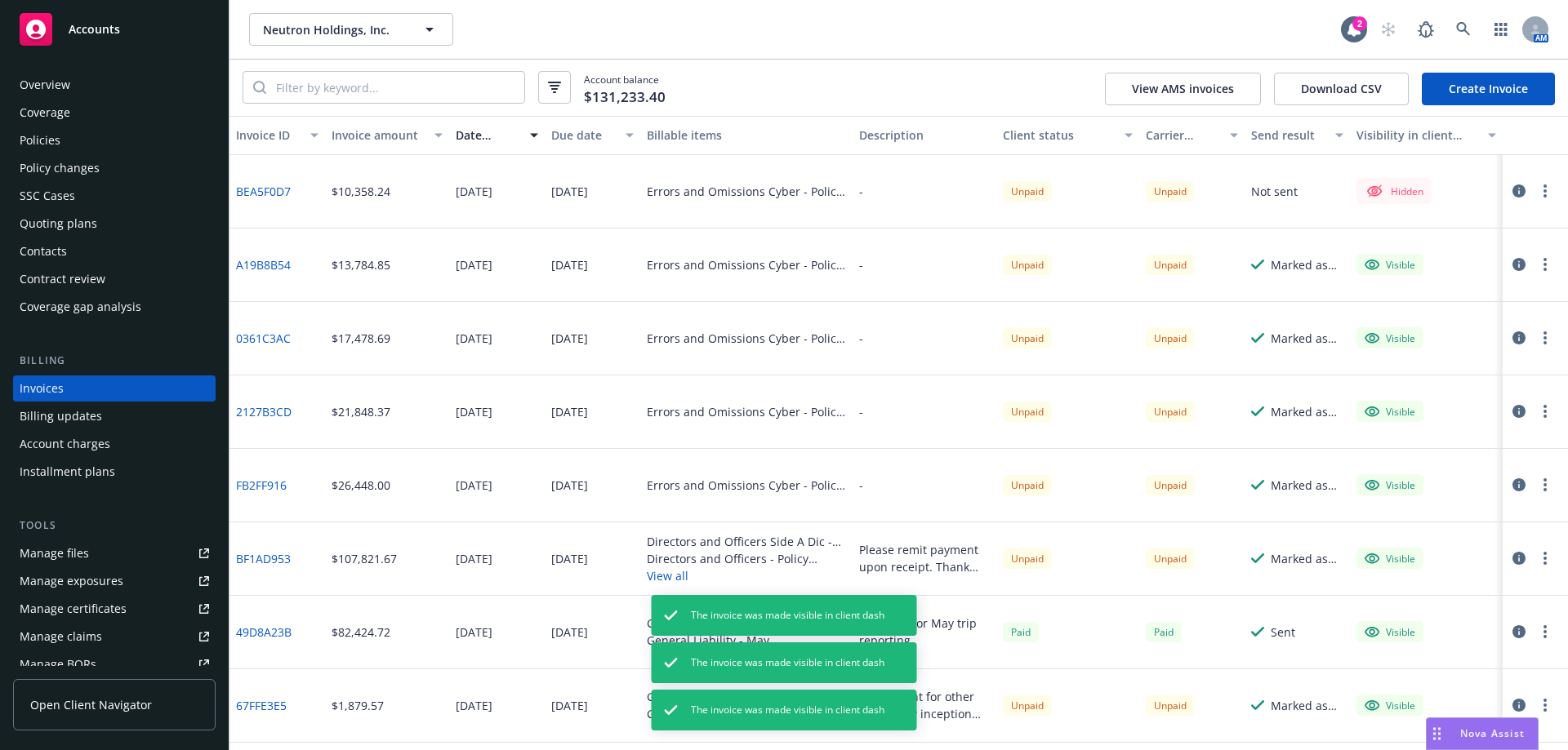
click at [1535, 194] on button "button" at bounding box center [1545, 191] width 19 height 19
click at [1490, 313] on link "Make it visible in client dash" at bounding box center [1437, 323] width 208 height 33
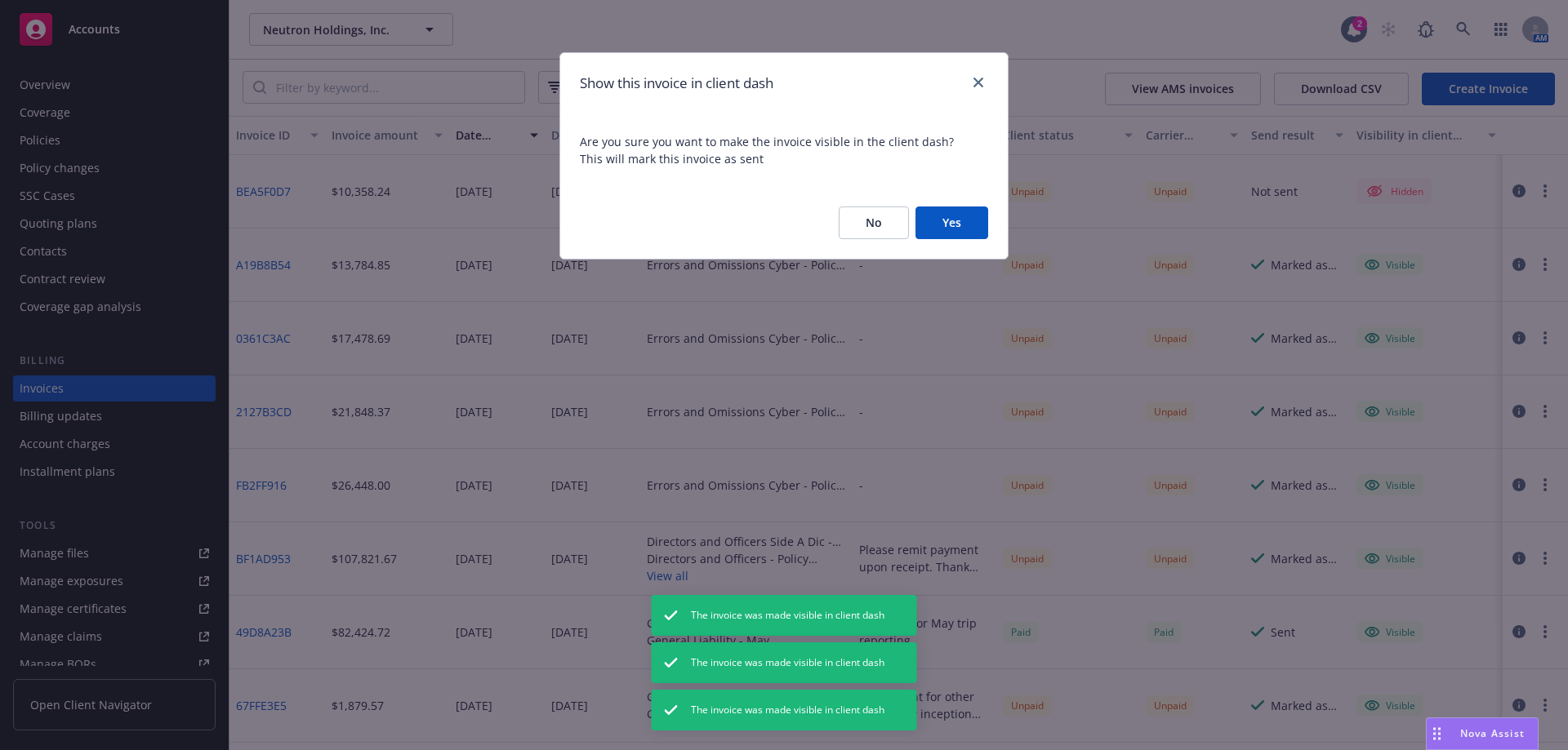
click at [976, 220] on button "Yes" at bounding box center [952, 223] width 73 height 33
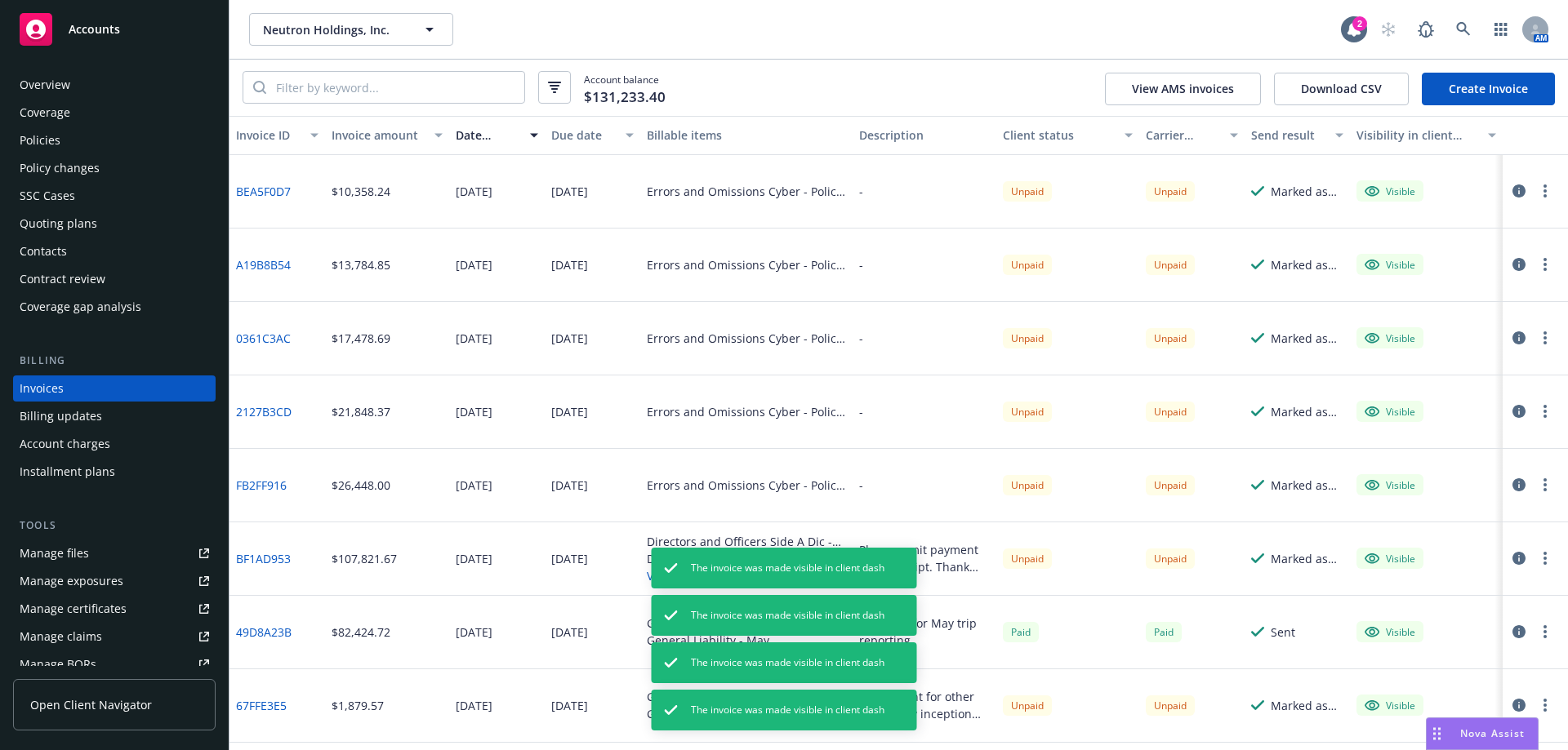
click at [265, 486] on link "FB2FF916" at bounding box center [261, 485] width 51 height 17
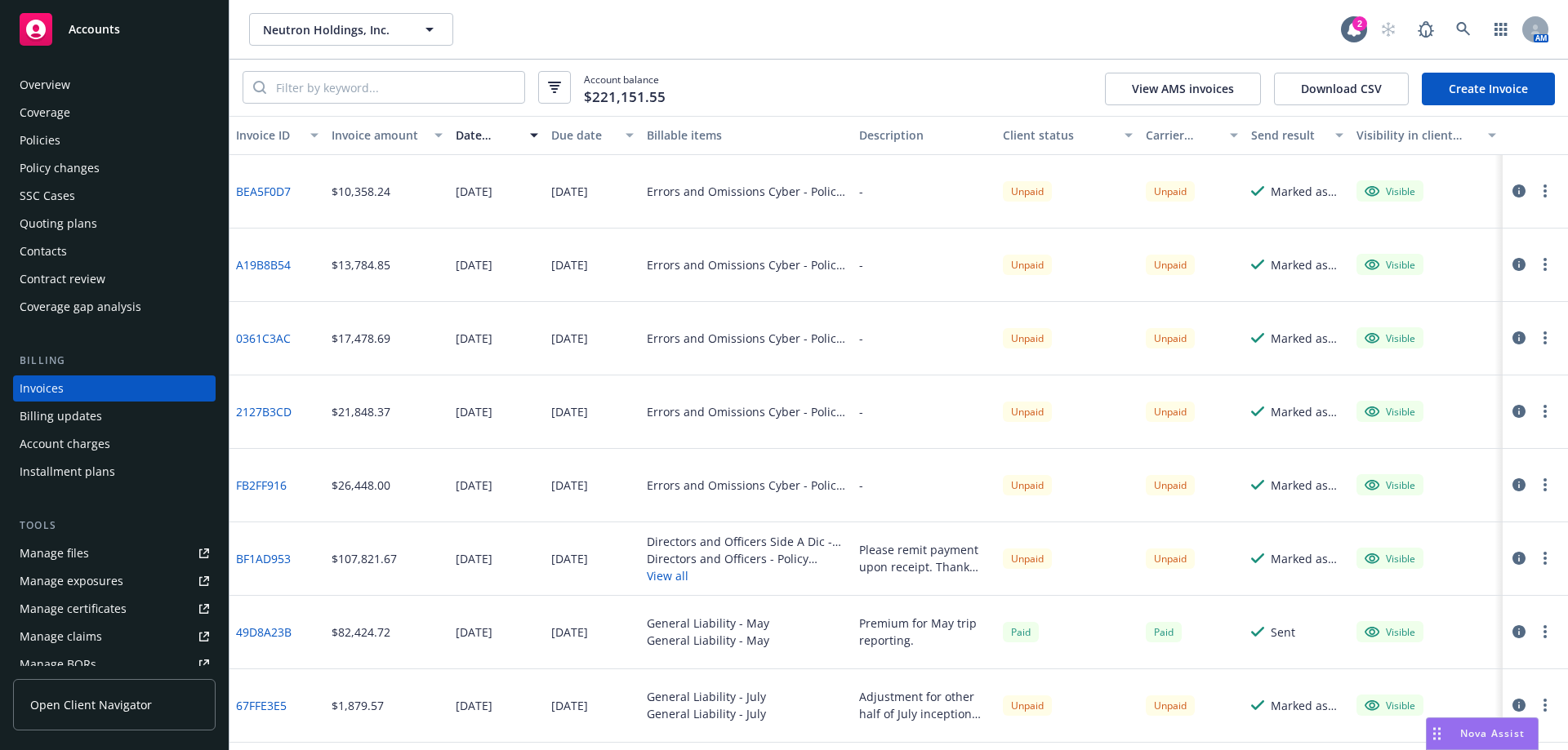
click at [282, 406] on link "2127B3CD" at bounding box center [264, 412] width 56 height 17
click at [281, 338] on link "0361C3AC" at bounding box center [263, 338] width 55 height 17
click at [277, 265] on link "A19B8B54" at bounding box center [263, 265] width 55 height 17
click at [264, 187] on link "BEA5F0D7" at bounding box center [263, 191] width 55 height 17
click at [99, 255] on div "Contacts" at bounding box center [113, 251] width 189 height 26
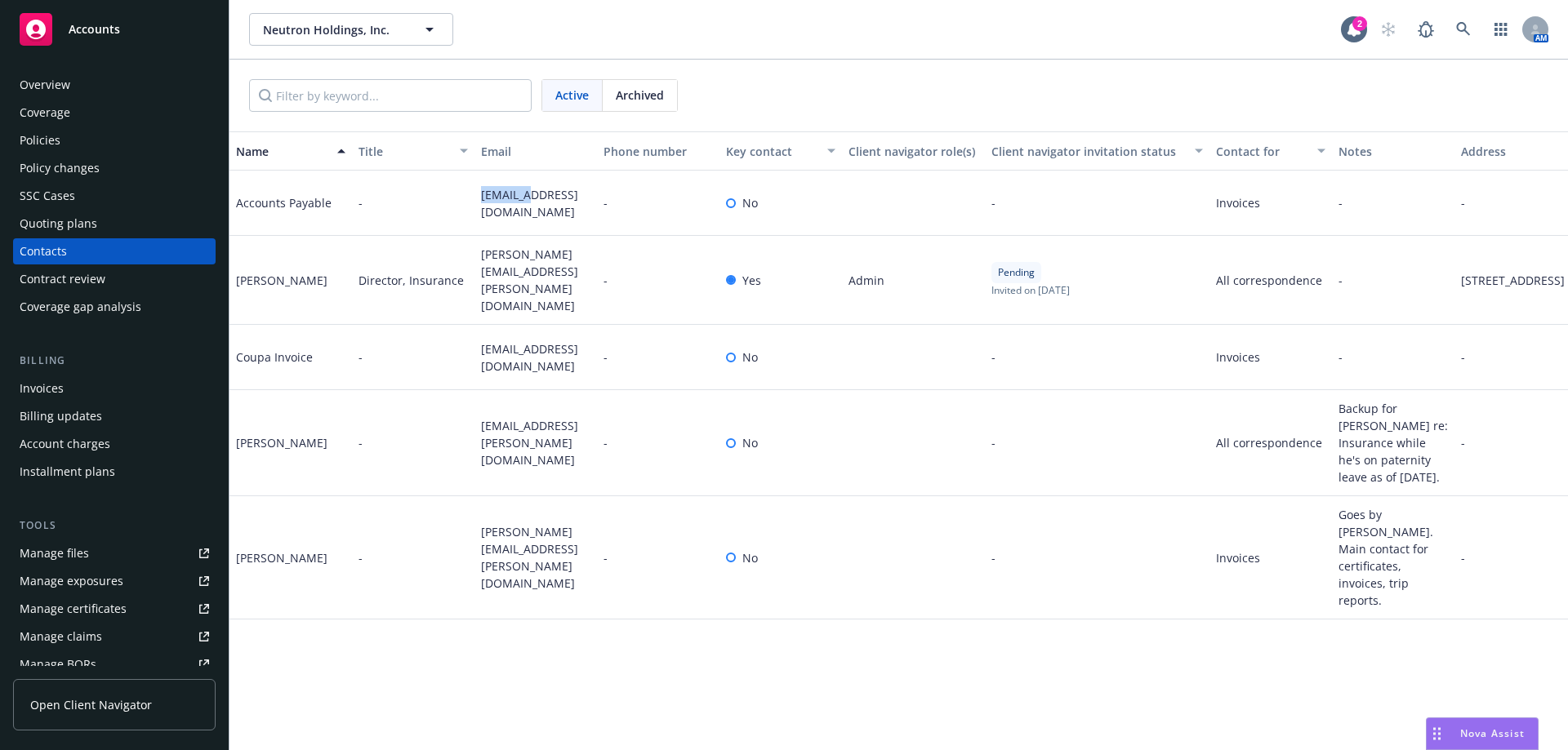
drag, startPoint x: 536, startPoint y: 209, endPoint x: 479, endPoint y: 219, distance: 57.9
click at [479, 219] on div "[EMAIL_ADDRESS][DOMAIN_NAME]" at bounding box center [535, 204] width 122 height 65
copy span "[EMAIL_ADDRESS][DOMAIN_NAME]"
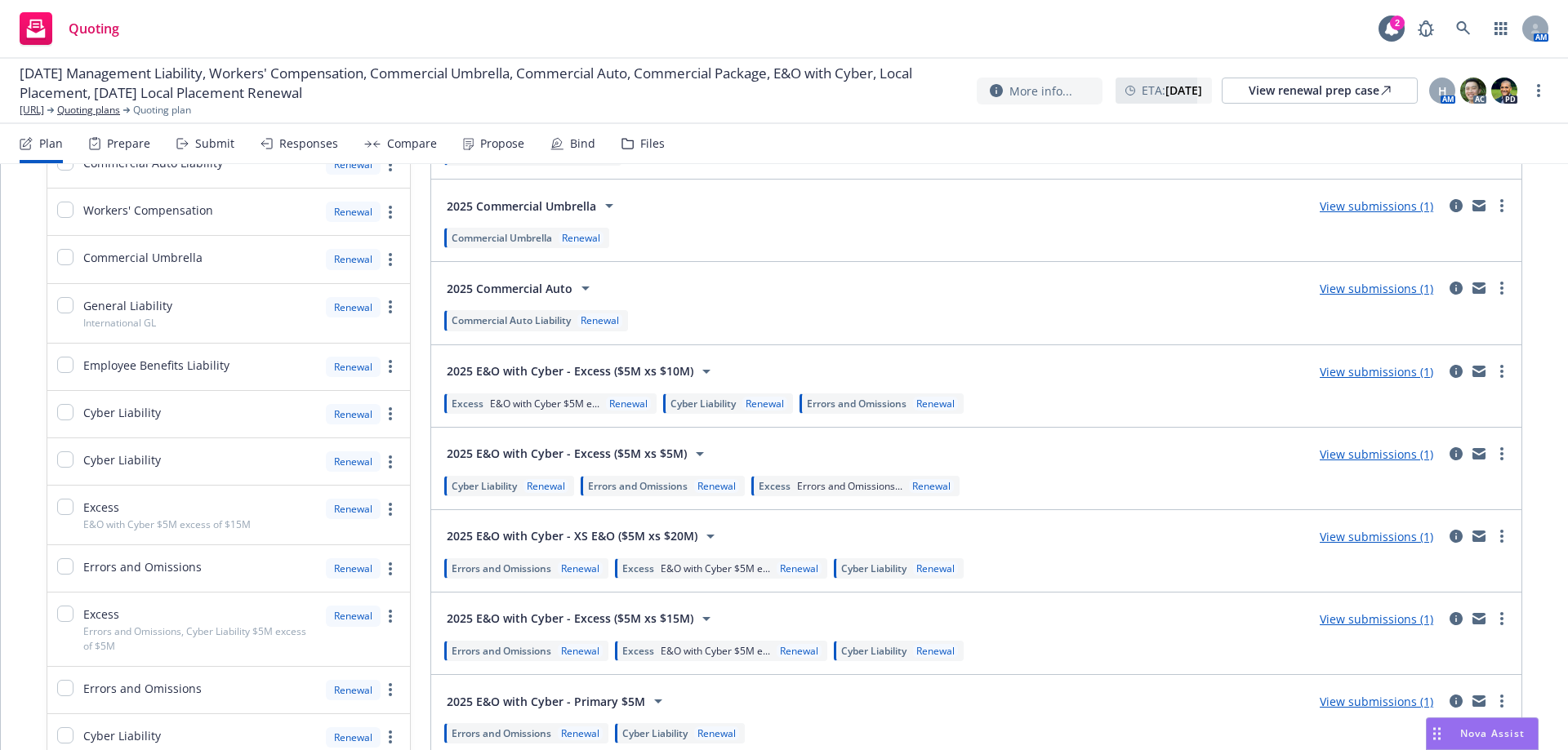
scroll to position [163, 0]
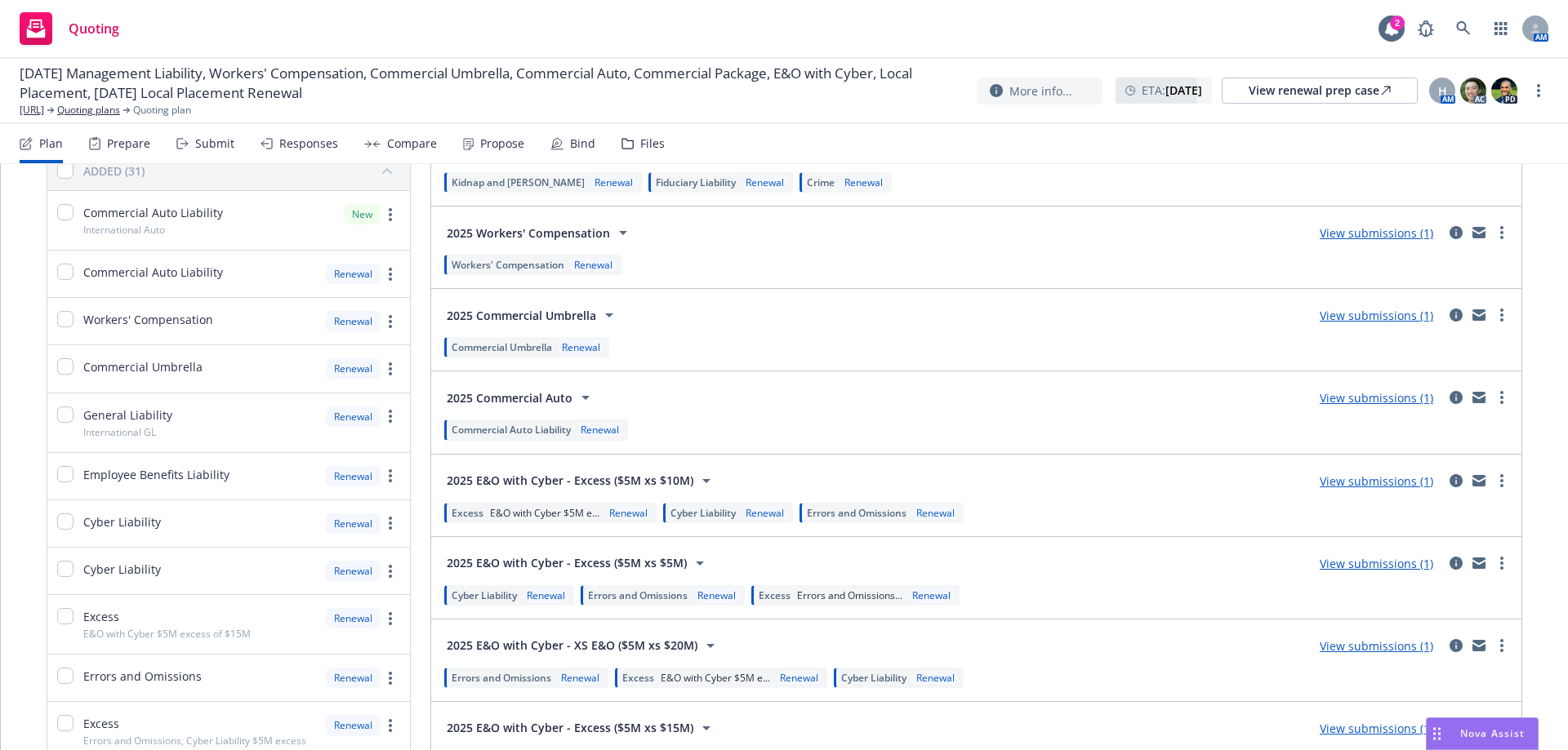
click at [218, 138] on div "Submit" at bounding box center [214, 144] width 39 height 13
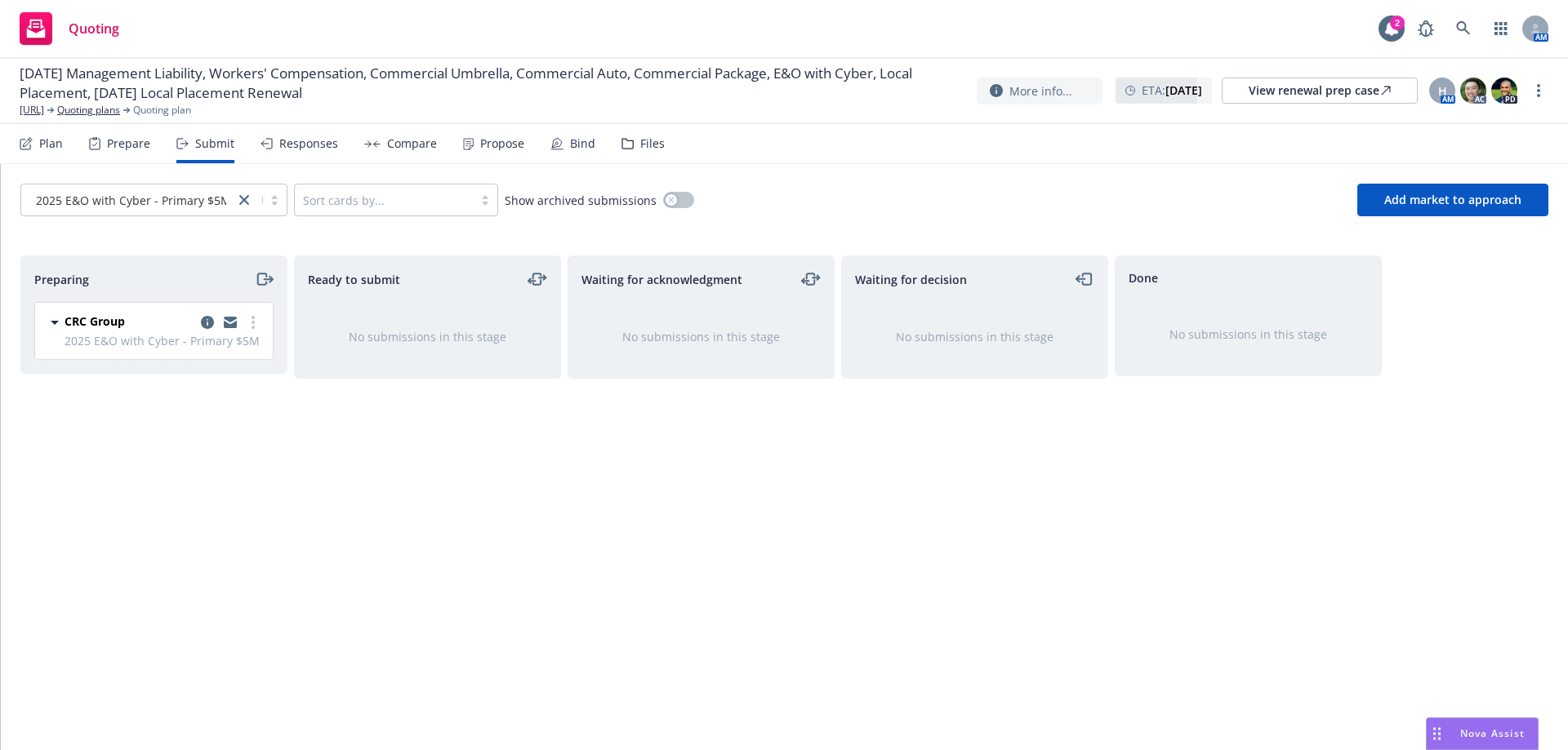
click at [625, 138] on icon at bounding box center [627, 144] width 12 height 12
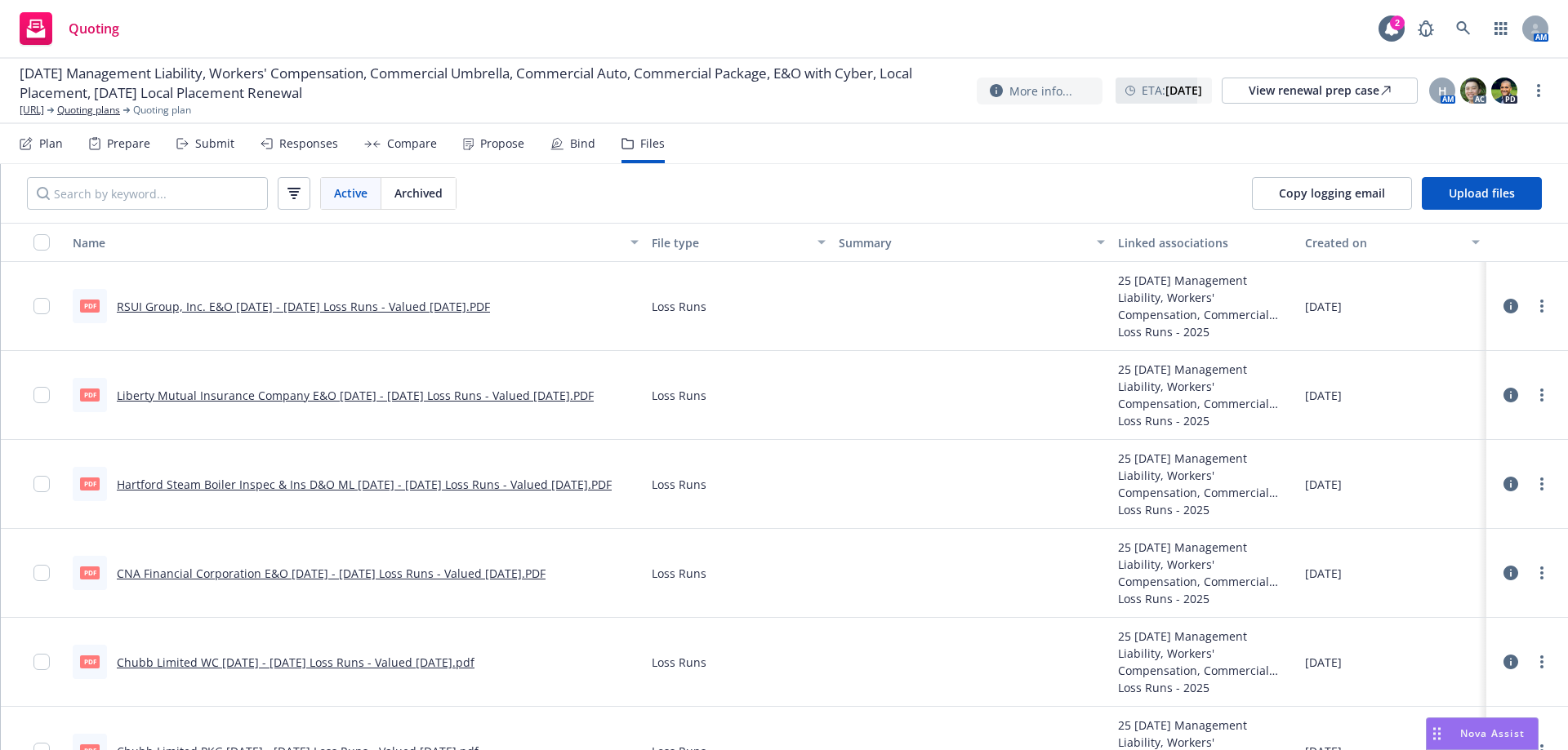
click at [579, 144] on div "Bind" at bounding box center [582, 144] width 25 height 13
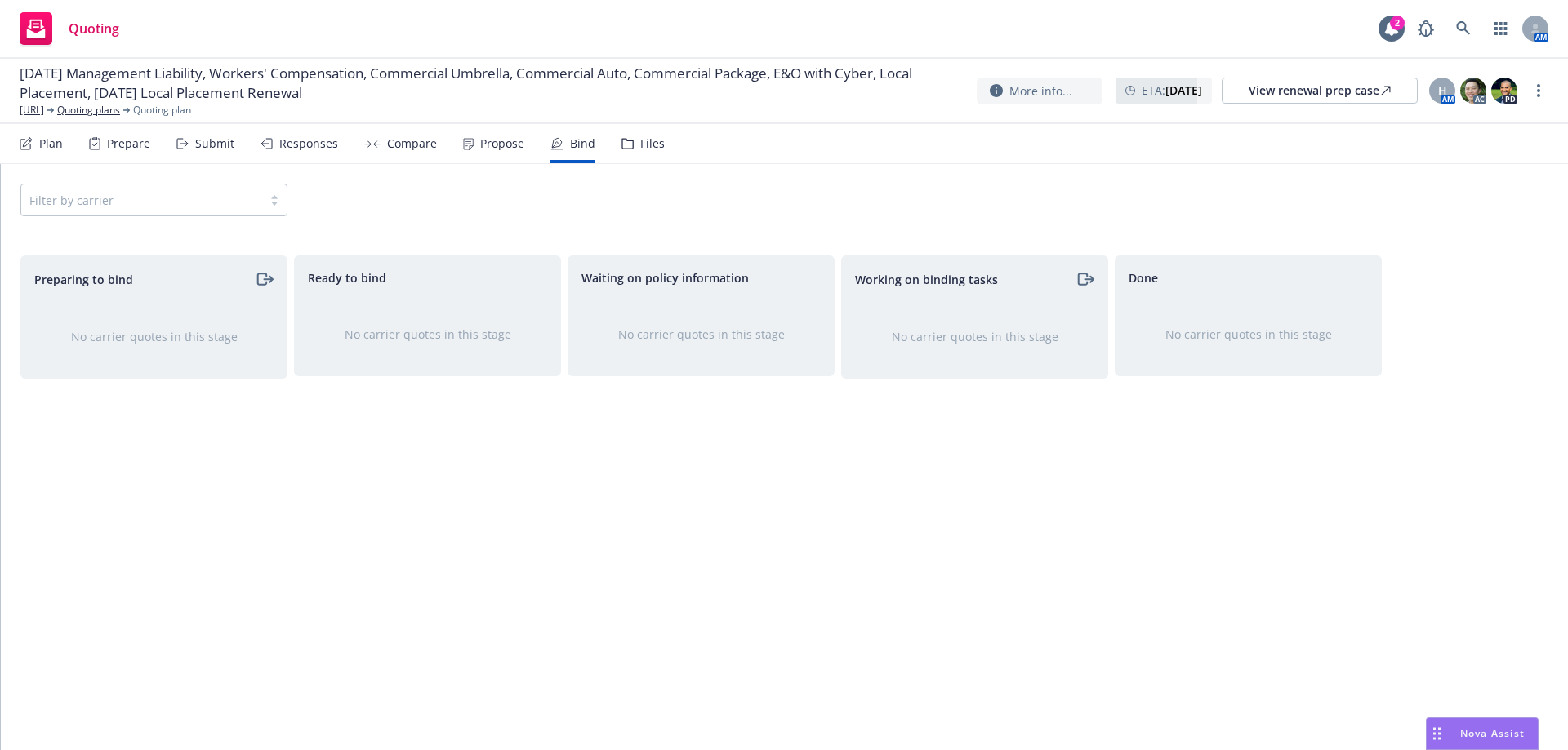
click at [516, 144] on div "Propose" at bounding box center [502, 144] width 44 height 13
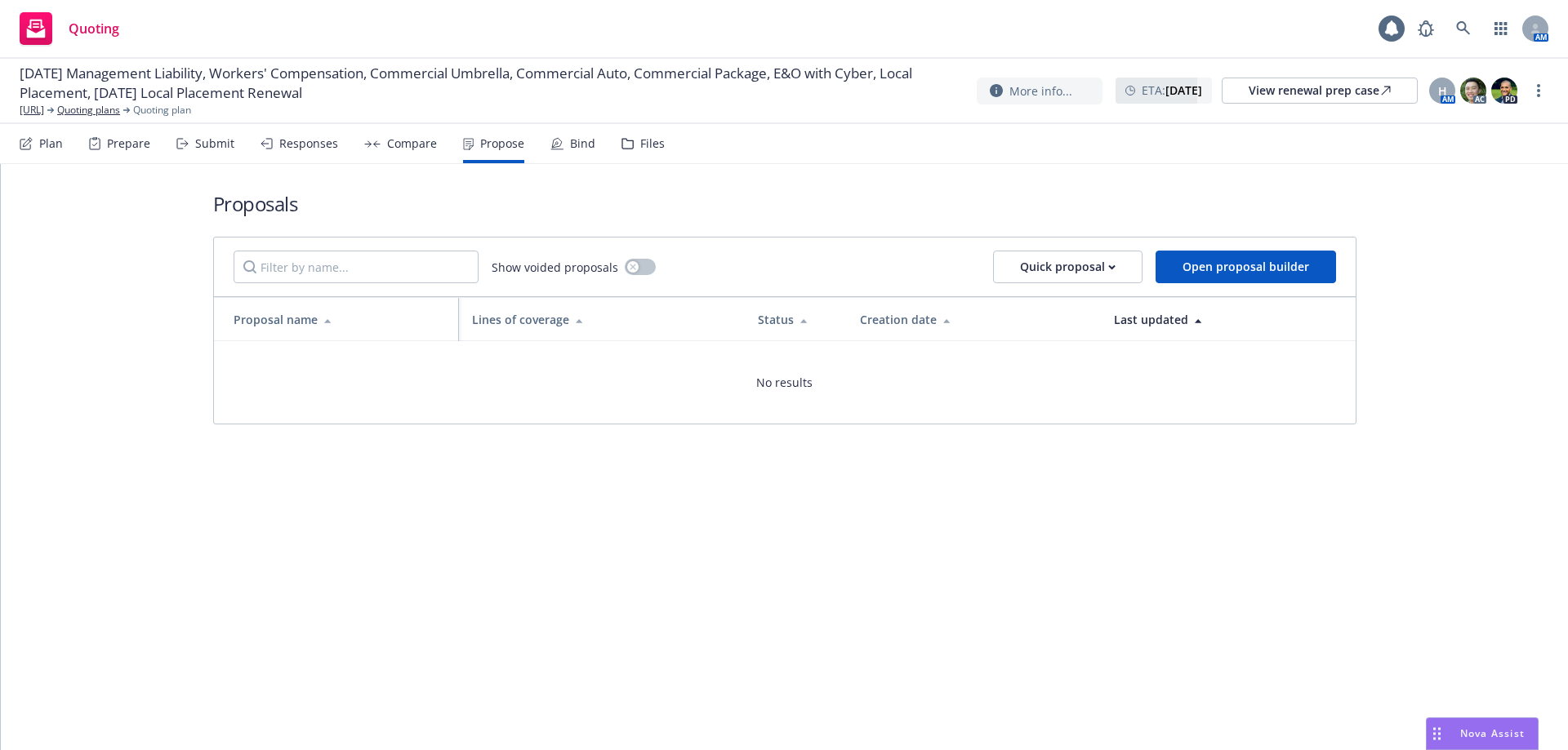
click at [419, 146] on div "Compare" at bounding box center [412, 144] width 50 height 13
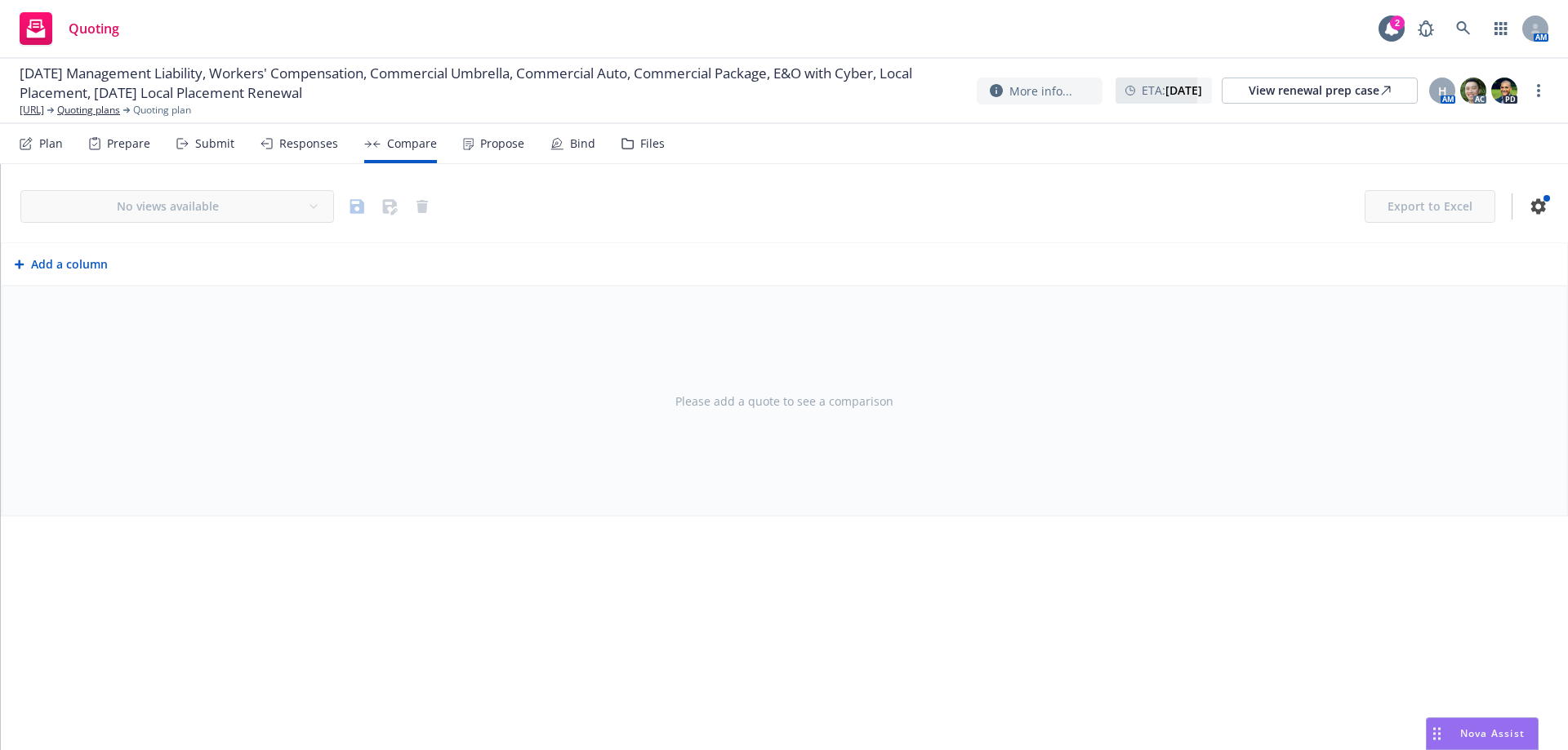
click at [316, 141] on div "Responses" at bounding box center [308, 144] width 59 height 13
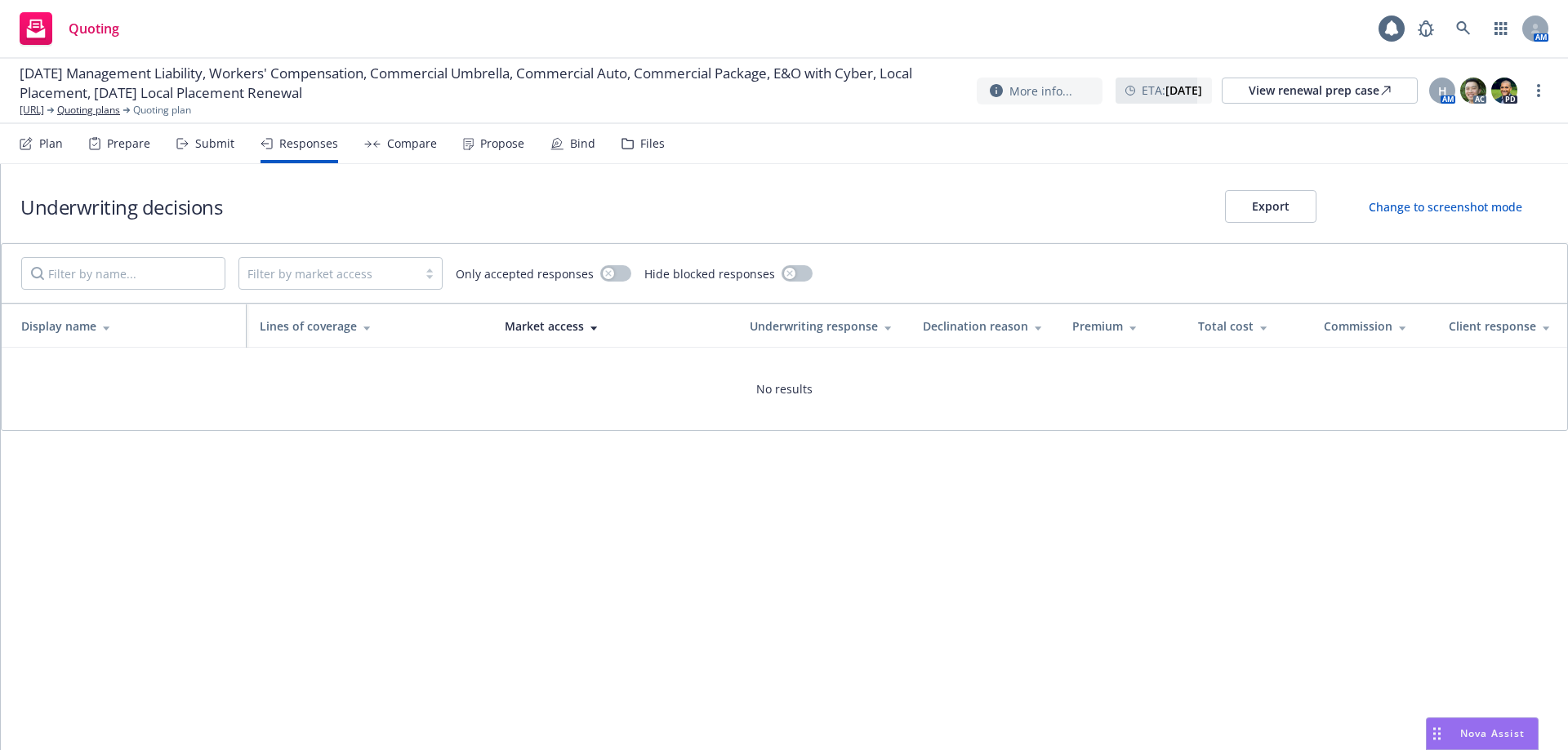
click at [410, 137] on div "Compare" at bounding box center [412, 144] width 50 height 13
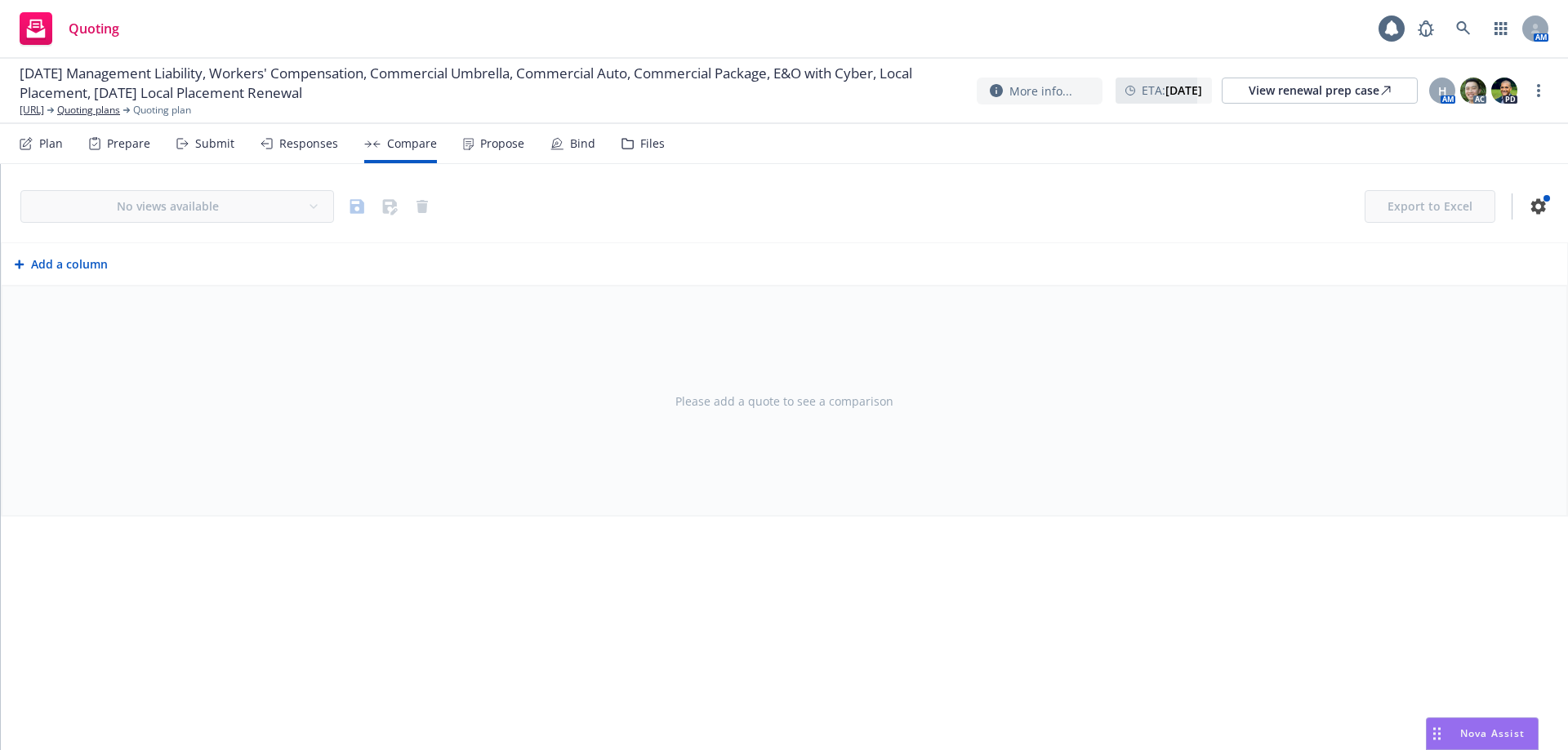
click at [204, 131] on div "Submit" at bounding box center [206, 143] width 58 height 39
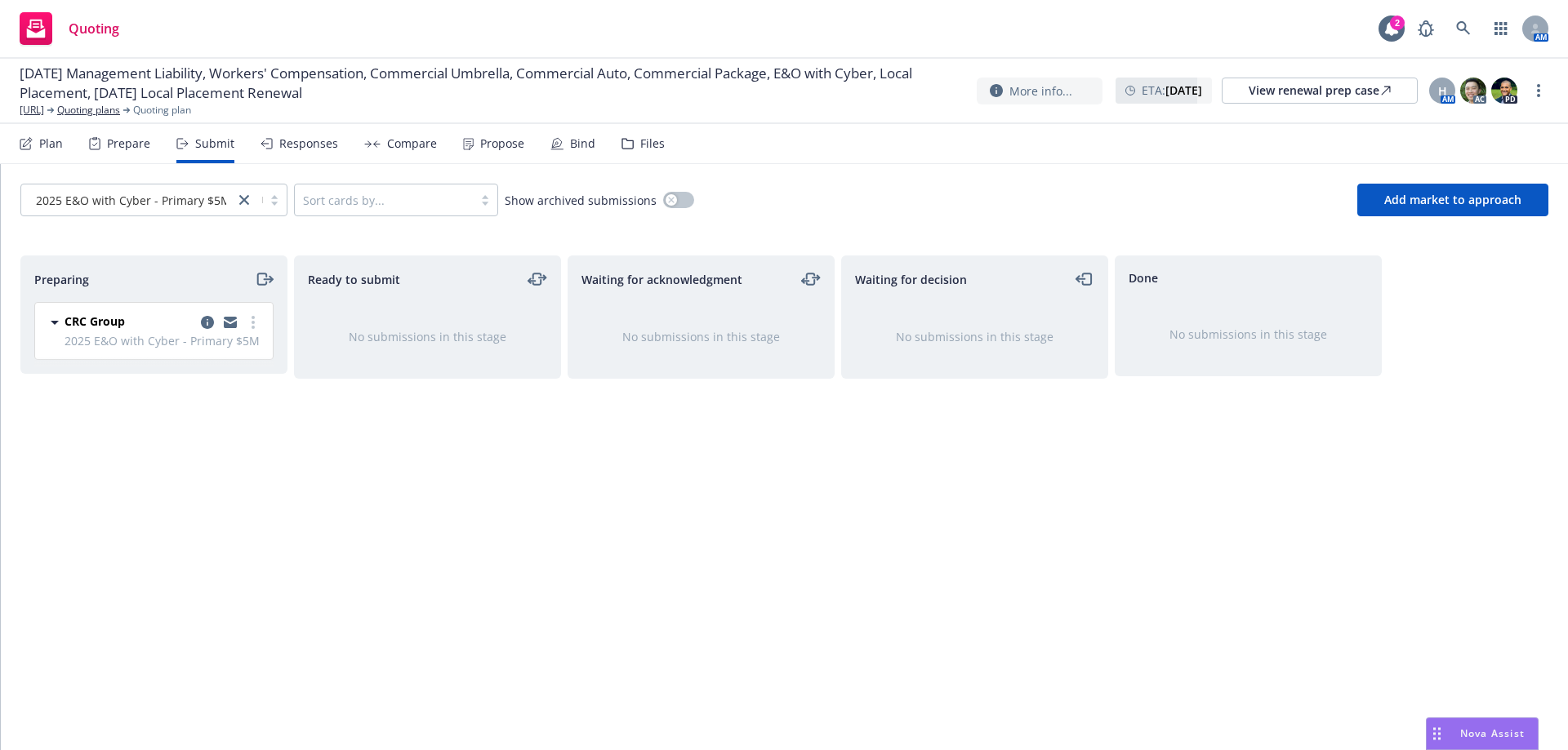
click at [28, 151] on div "Plan" at bounding box center [40, 143] width 43 height 39
